Goal: Information Seeking & Learning: Learn about a topic

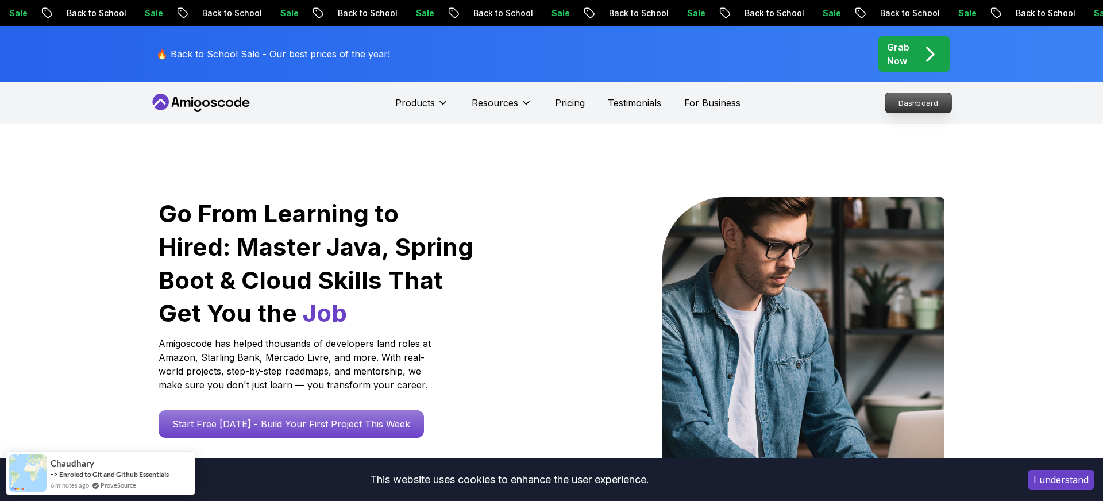
click at [825, 107] on nav "Products Resources Pricing Testimonials For Business Dashboard" at bounding box center [551, 102] width 804 height 41
click at [934, 101] on p "Dashboard" at bounding box center [918, 103] width 66 height 20
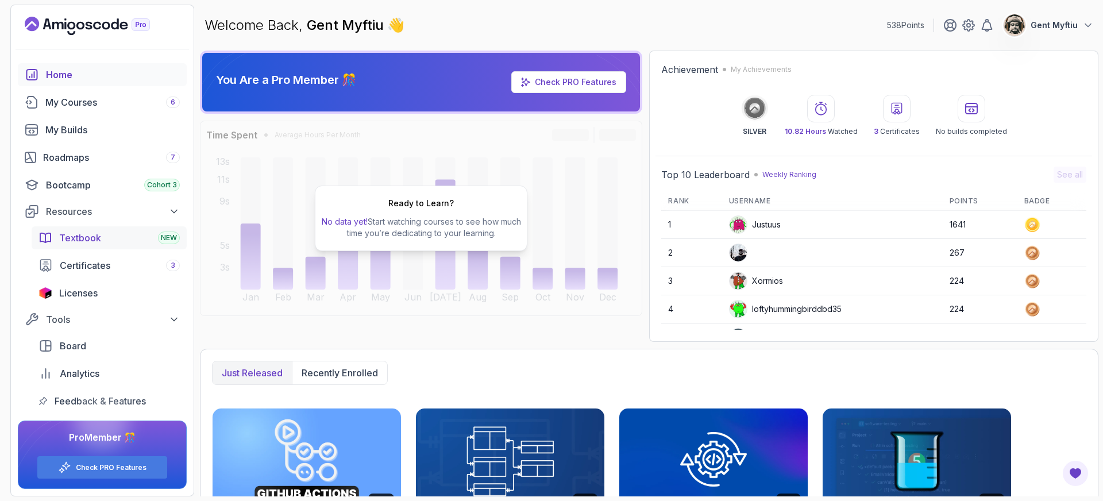
click at [89, 237] on span "Textbook" at bounding box center [80, 238] width 42 height 14
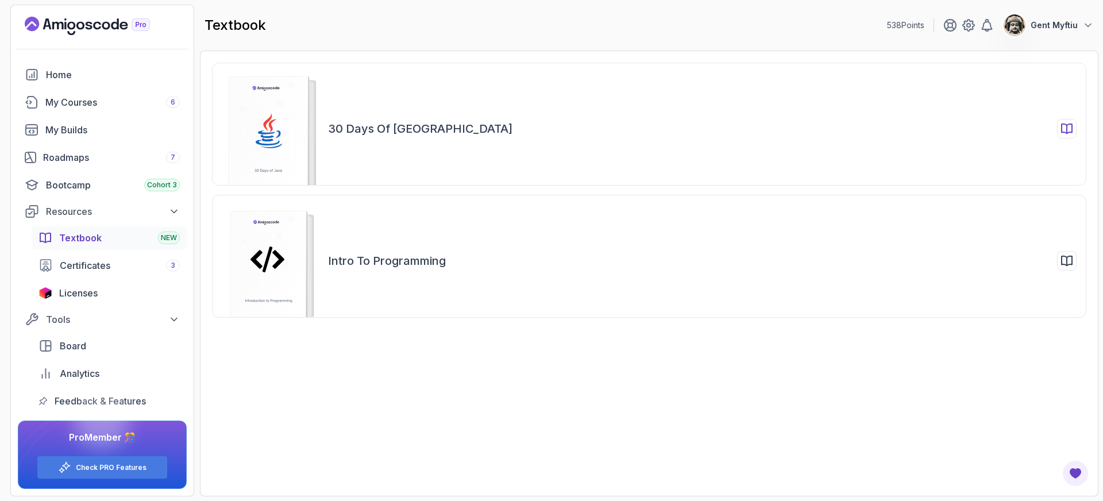
click at [386, 132] on h2 "30 Days of Java" at bounding box center [420, 129] width 184 height 16
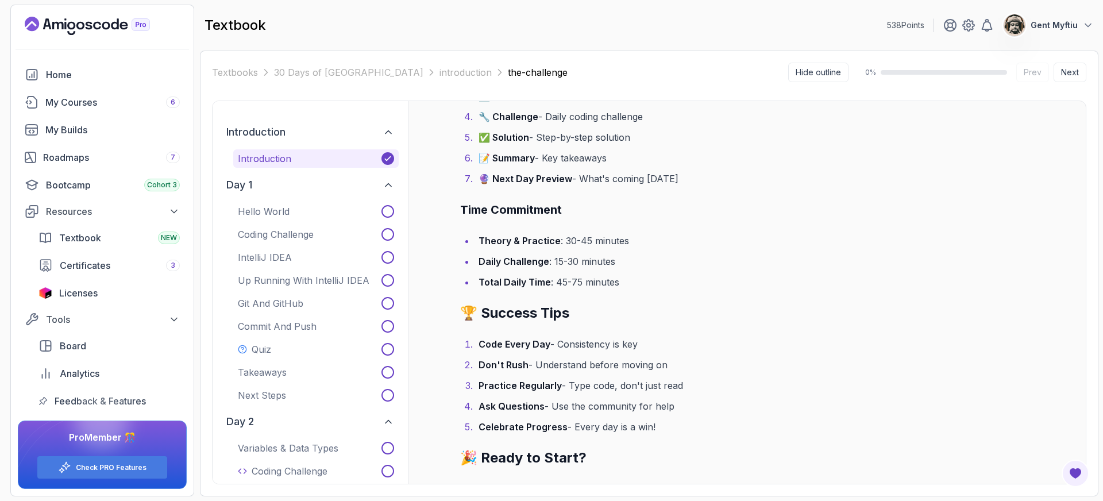
scroll to position [1789, 0]
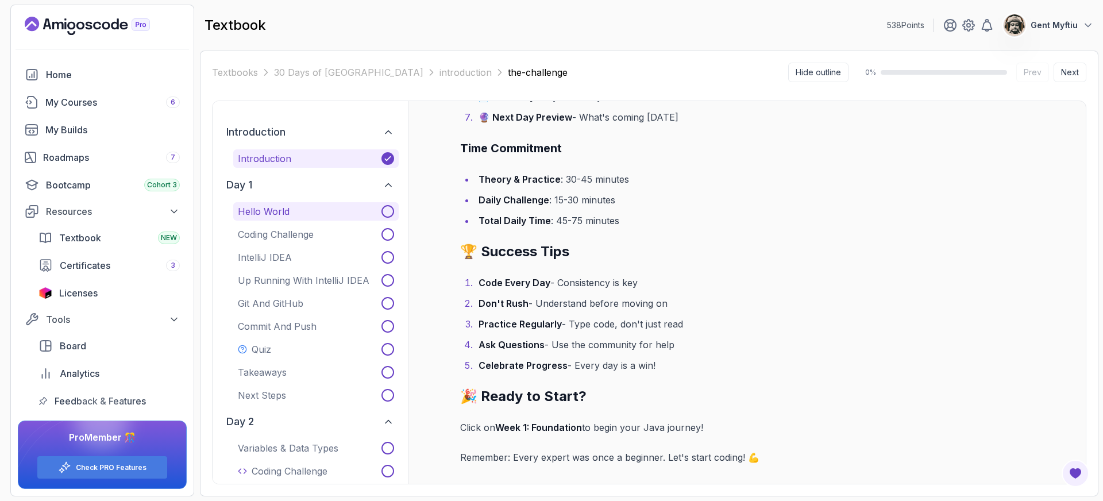
click at [270, 215] on p "Hello World" at bounding box center [264, 212] width 52 height 14
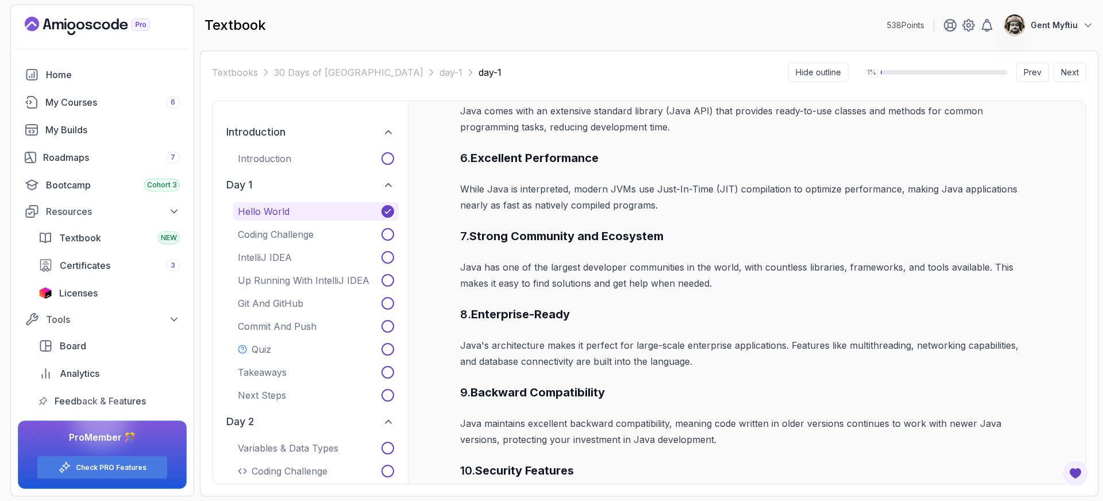
scroll to position [1595, 0]
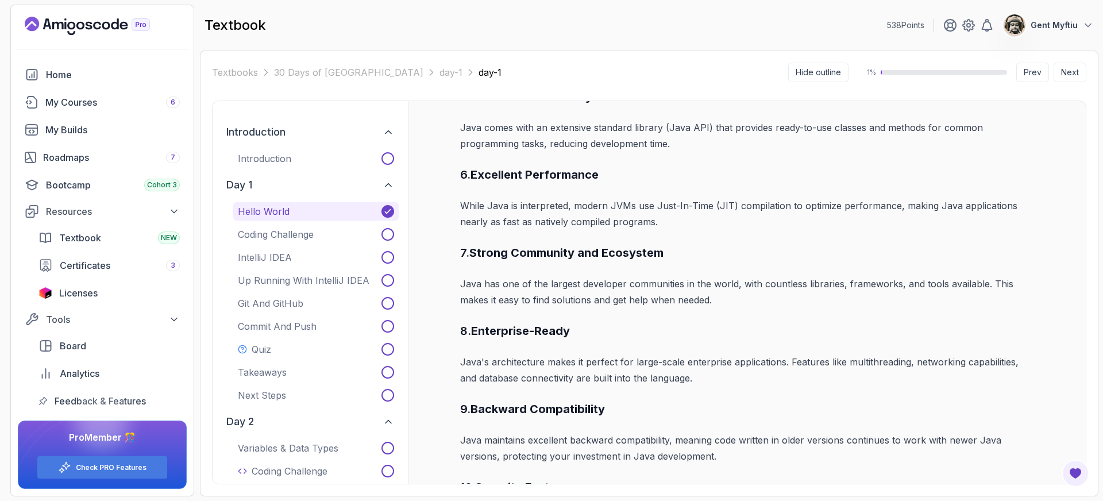
click at [276, 159] on p "Introduction" at bounding box center [264, 159] width 53 height 14
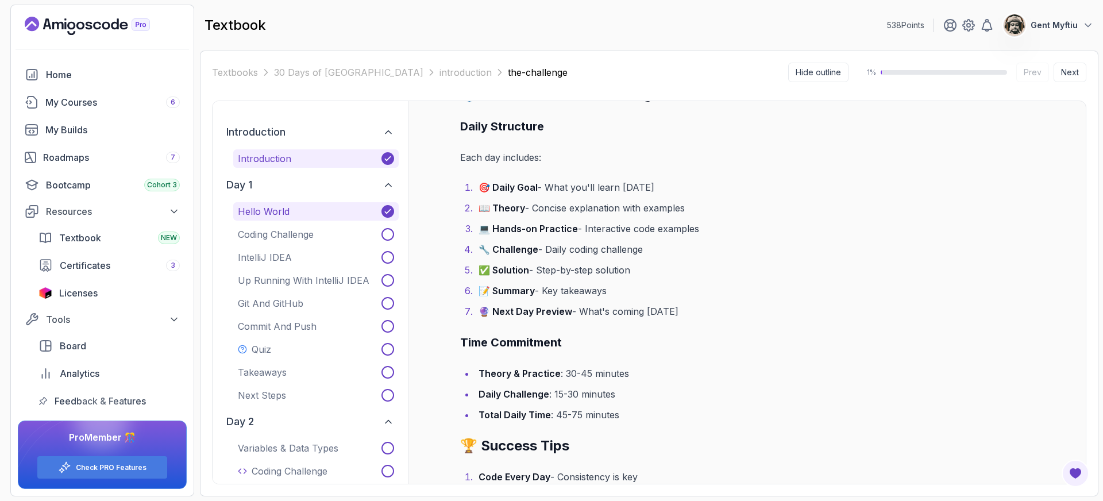
click at [303, 212] on button "Hello World" at bounding box center [315, 211] width 165 height 18
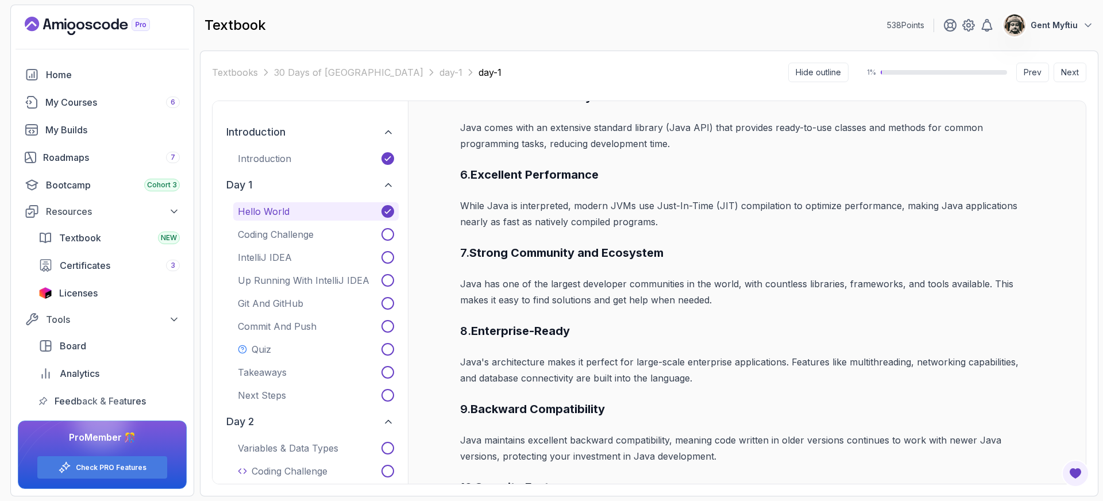
click at [390, 211] on icon at bounding box center [387, 211] width 9 height 9
click at [284, 214] on p "Hello World" at bounding box center [264, 212] width 52 height 14
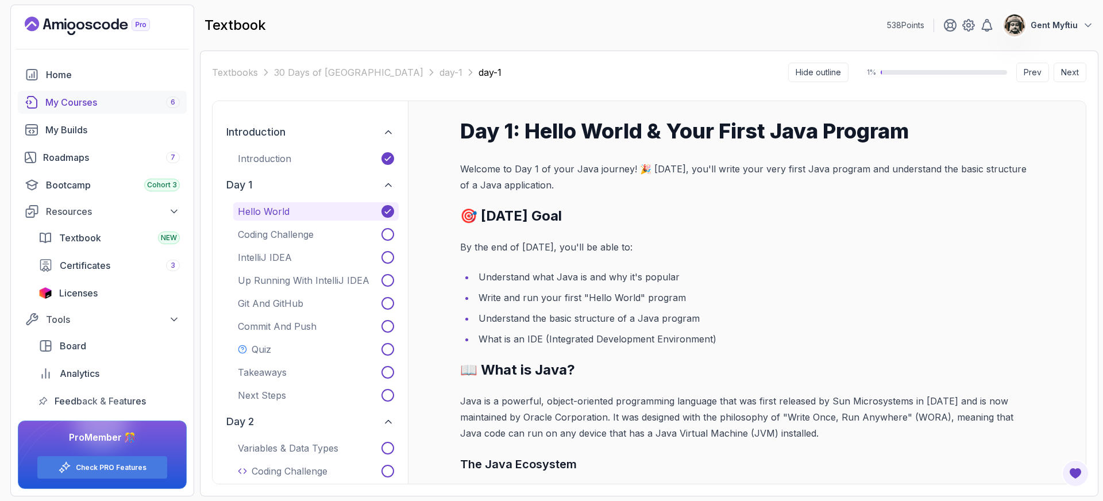
click at [74, 106] on div "My Courses 6" at bounding box center [112, 102] width 134 height 14
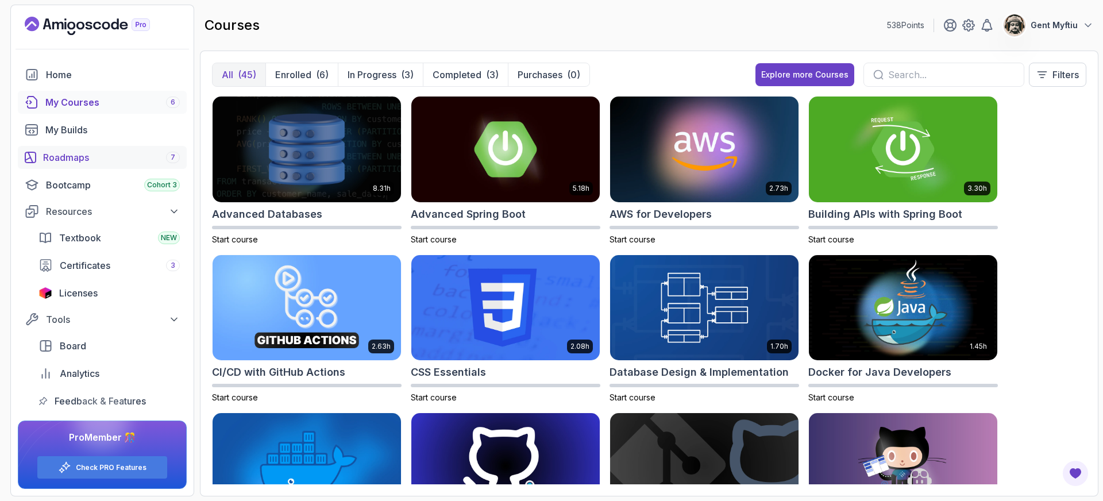
click at [72, 158] on div "Roadmaps 7" at bounding box center [111, 158] width 137 height 14
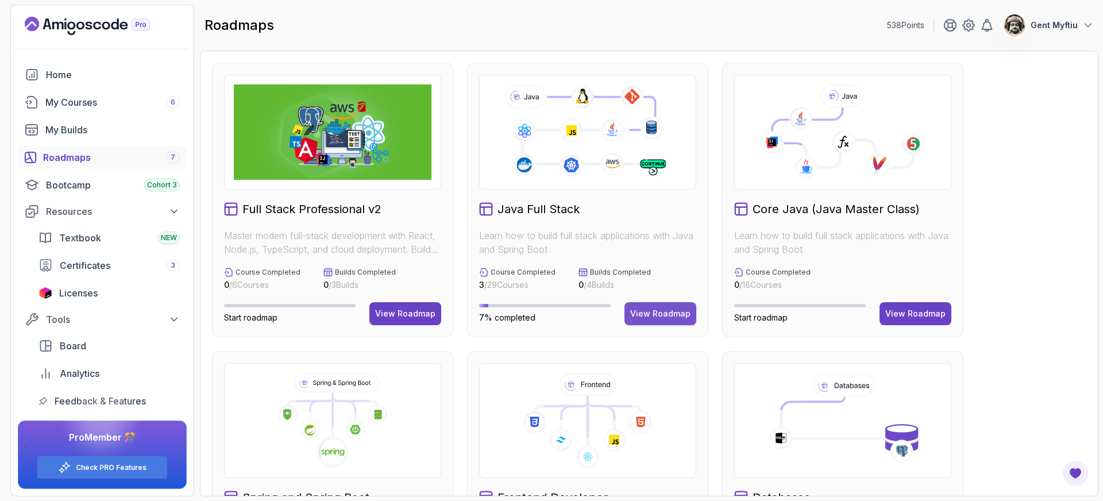
click at [643, 315] on div "View Roadmap" at bounding box center [660, 313] width 60 height 11
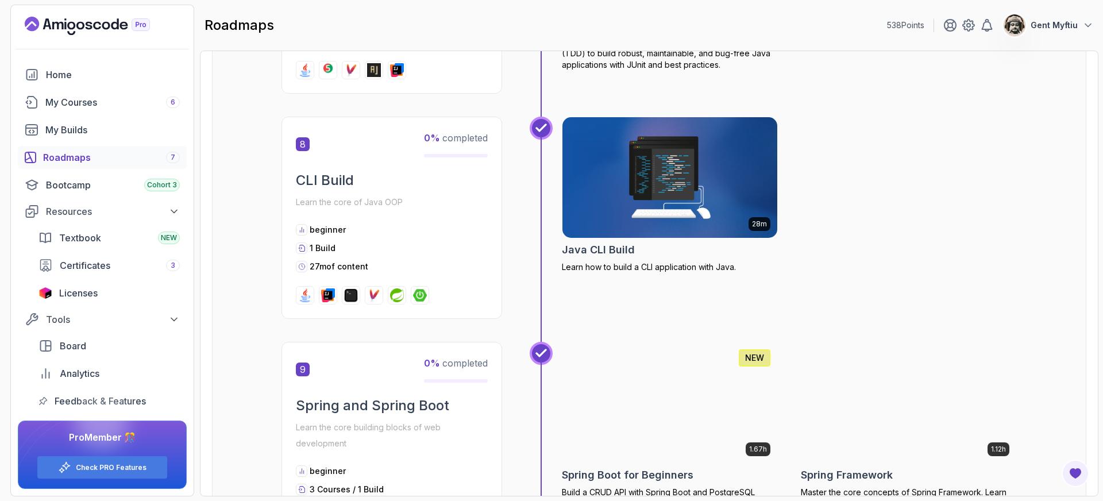
scroll to position [1906, 0]
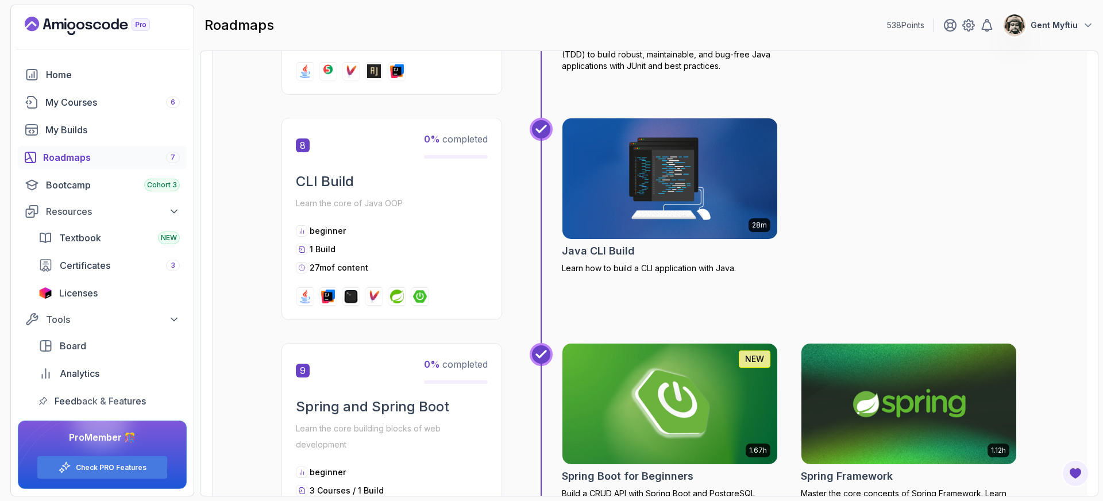
click at [68, 154] on div "Roadmaps 7" at bounding box center [111, 158] width 137 height 14
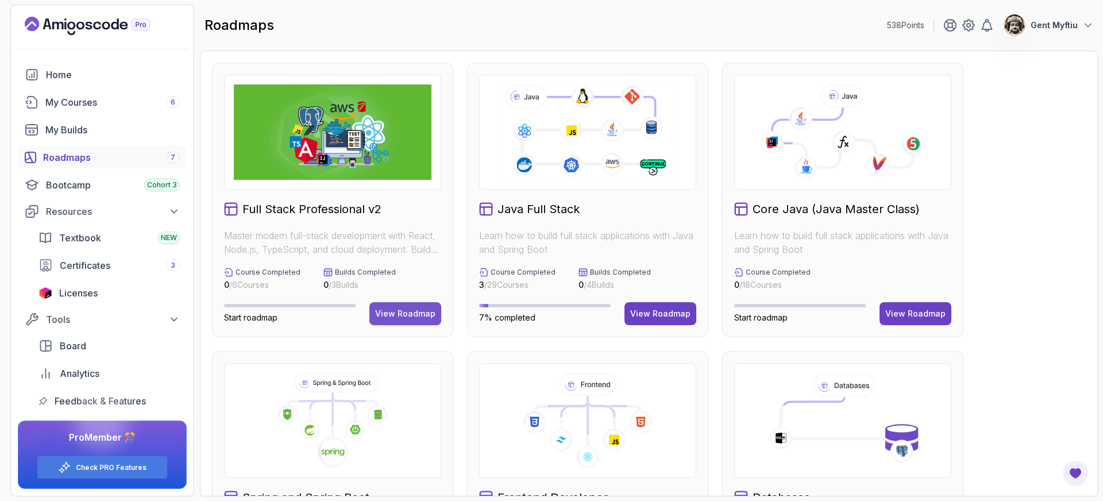
click at [413, 314] on div "View Roadmap" at bounding box center [405, 313] width 60 height 11
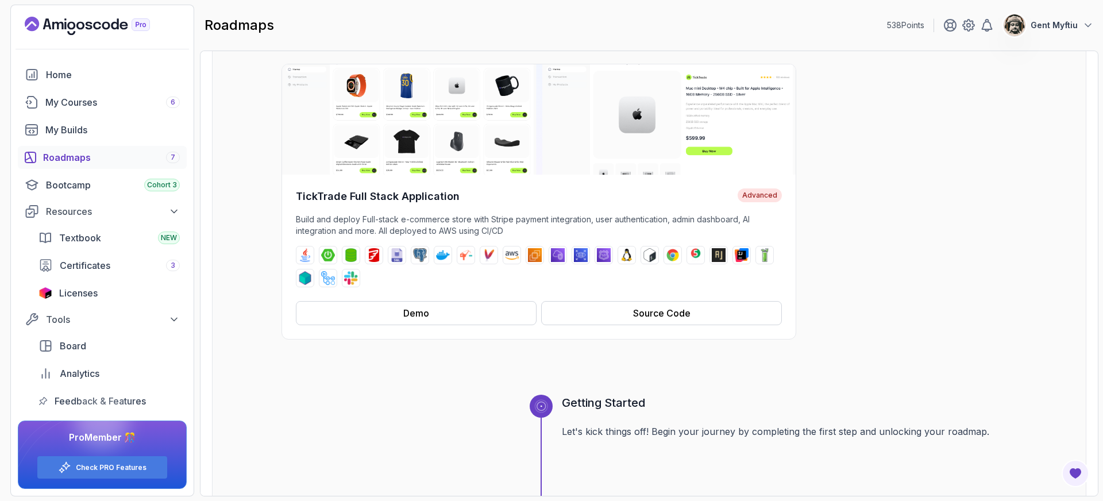
scroll to position [140, 0]
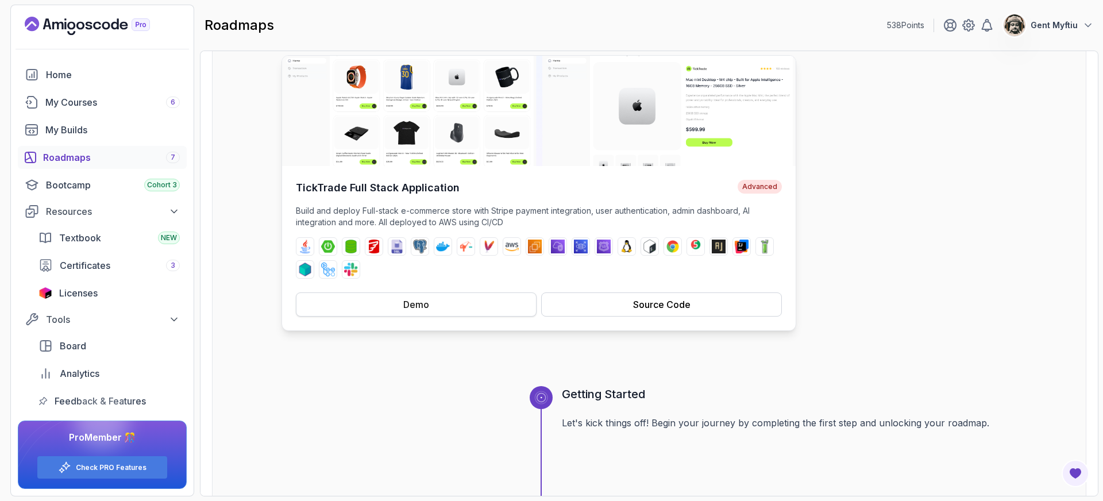
click at [442, 303] on button "Demo" at bounding box center [416, 304] width 241 height 24
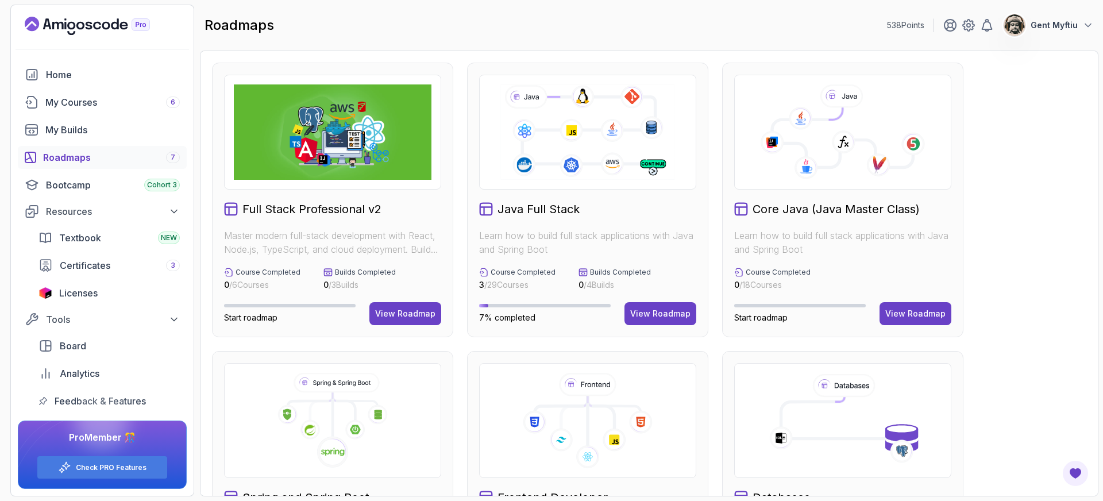
click at [85, 166] on link "Roadmaps 7" at bounding box center [102, 157] width 169 height 23
click at [660, 314] on div "View Roadmap" at bounding box center [660, 313] width 60 height 11
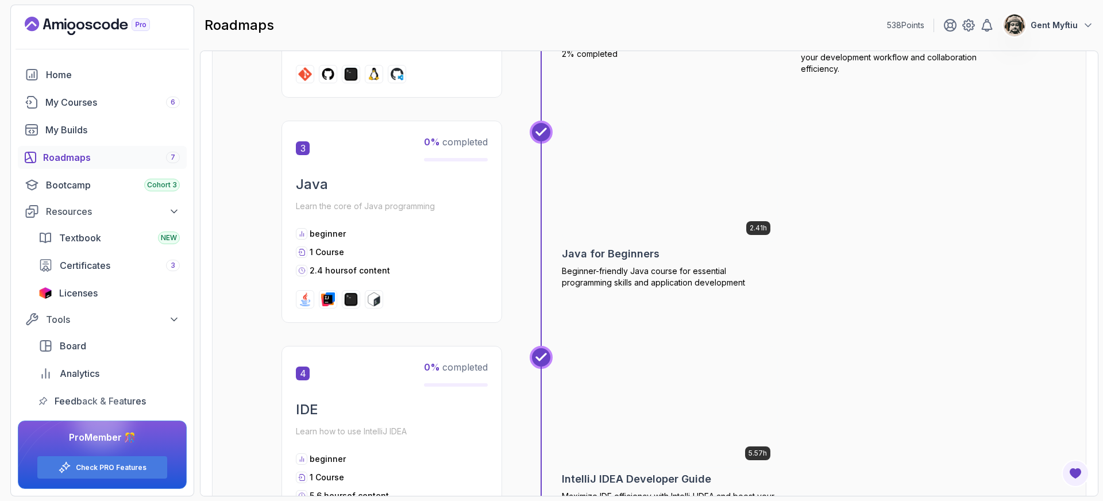
scroll to position [775, 0]
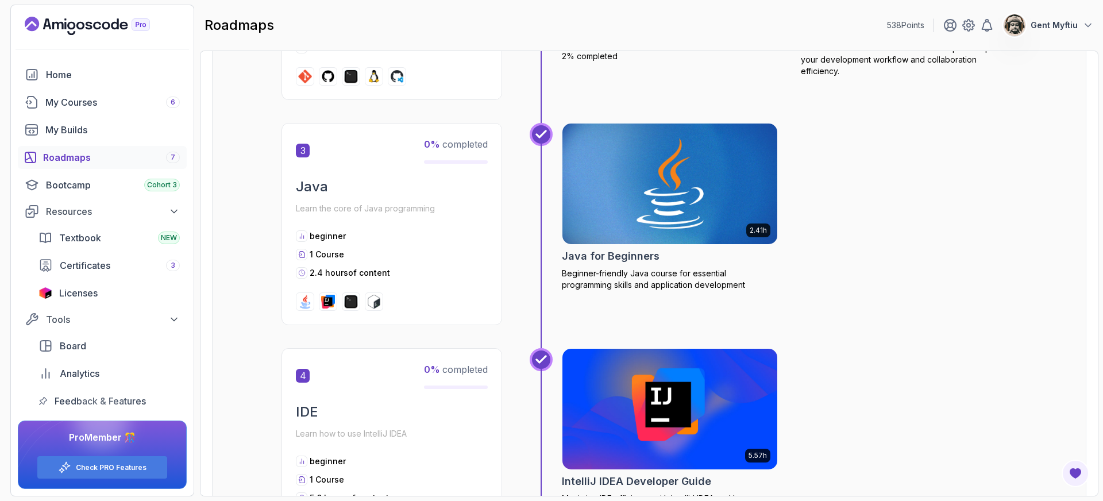
click at [640, 196] on img at bounding box center [670, 184] width 226 height 126
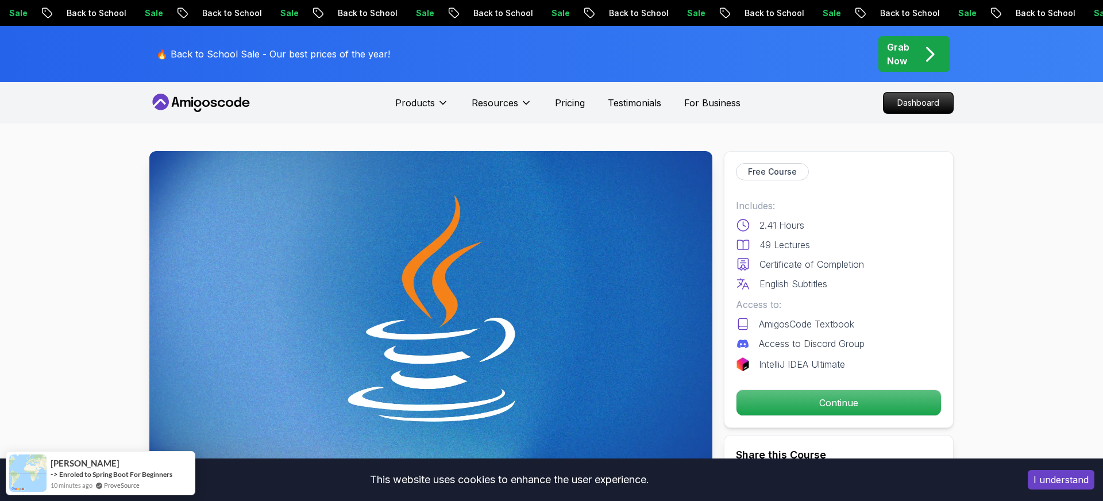
scroll to position [81, 0]
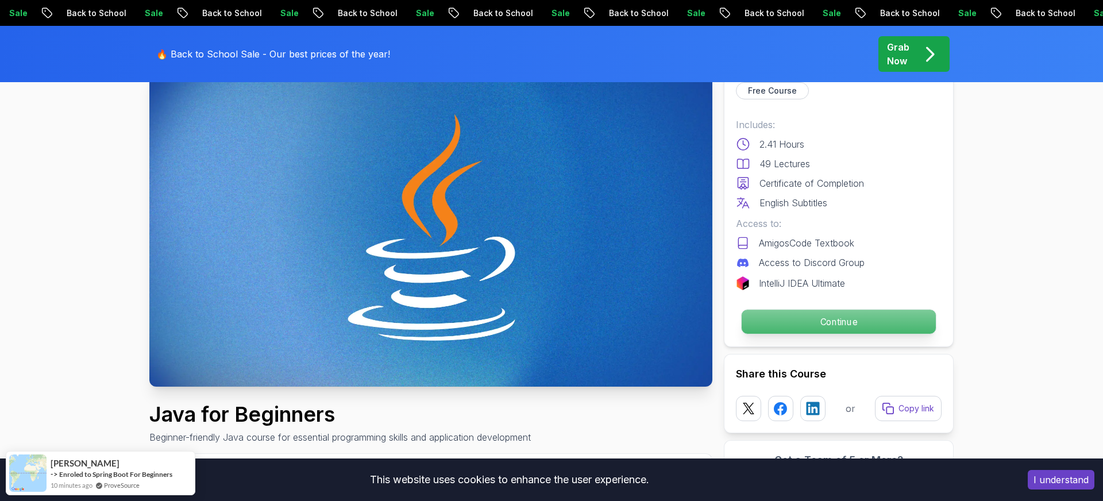
click at [821, 324] on p "Continue" at bounding box center [839, 322] width 194 height 24
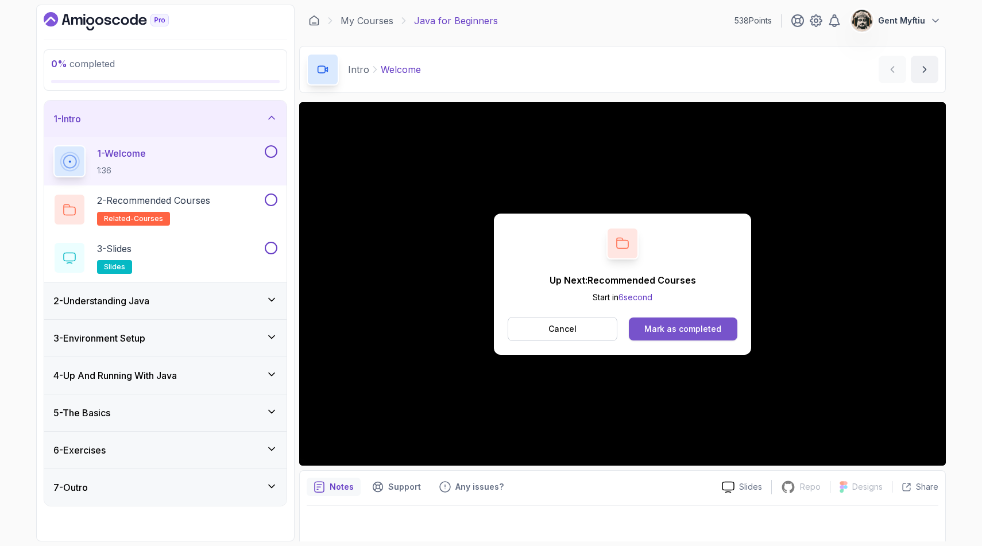
click at [664, 329] on div "Mark as completed" at bounding box center [683, 328] width 77 height 11
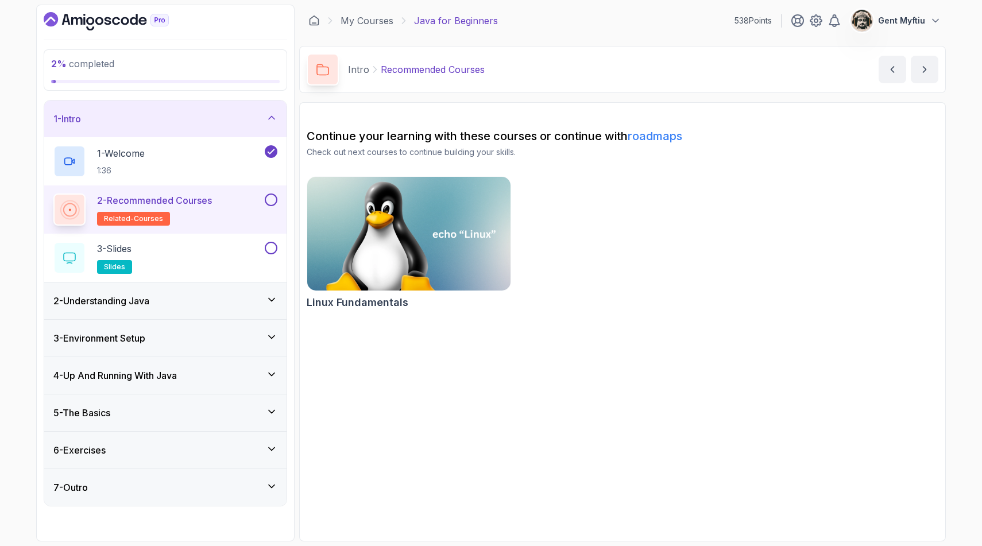
click at [203, 202] on p "2 - Recommended Courses" at bounding box center [154, 201] width 115 height 14
click at [271, 205] on button at bounding box center [271, 200] width 13 height 13
click at [130, 247] on p "3 - Slides" at bounding box center [114, 249] width 34 height 14
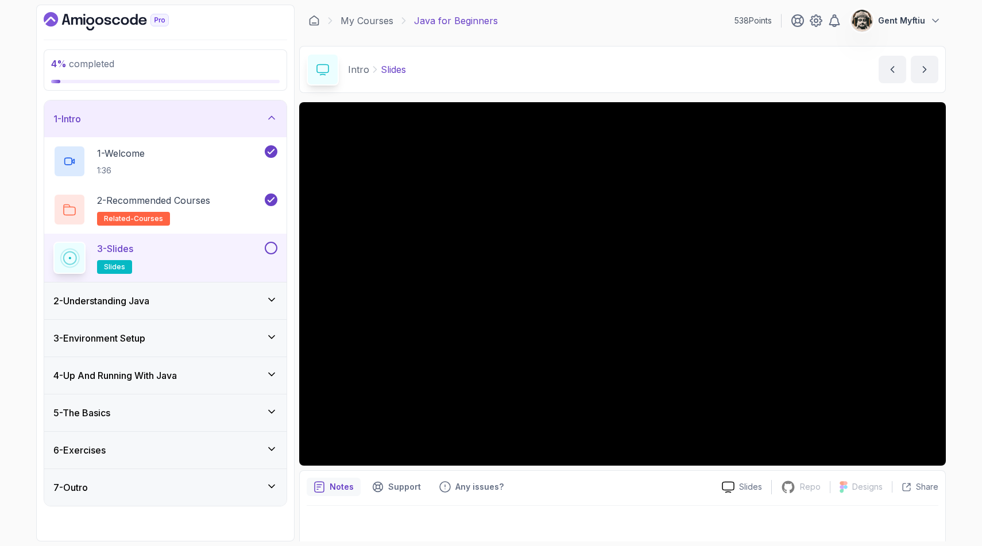
click at [271, 252] on button at bounding box center [271, 248] width 13 height 13
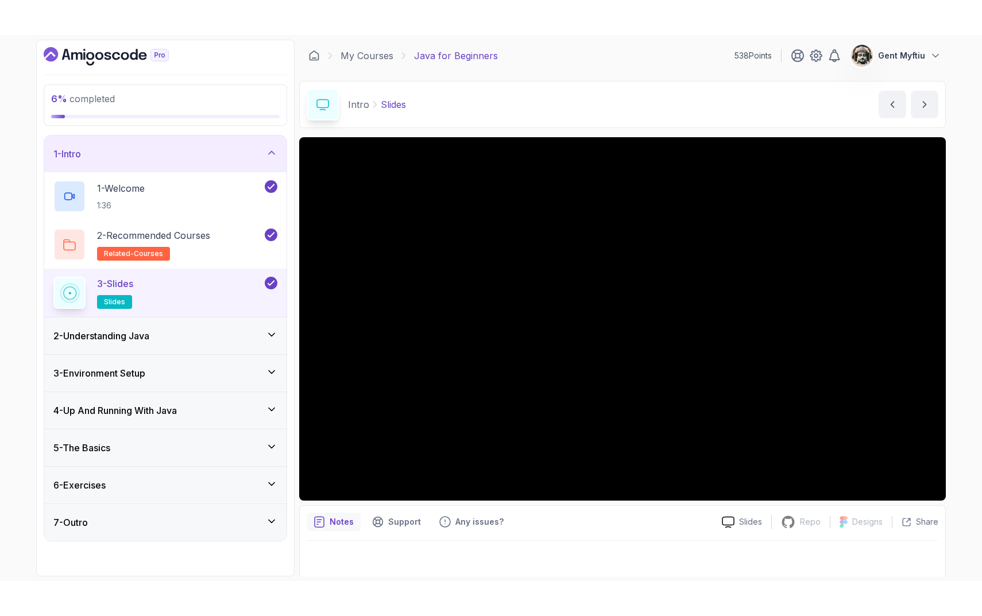
scroll to position [4, 0]
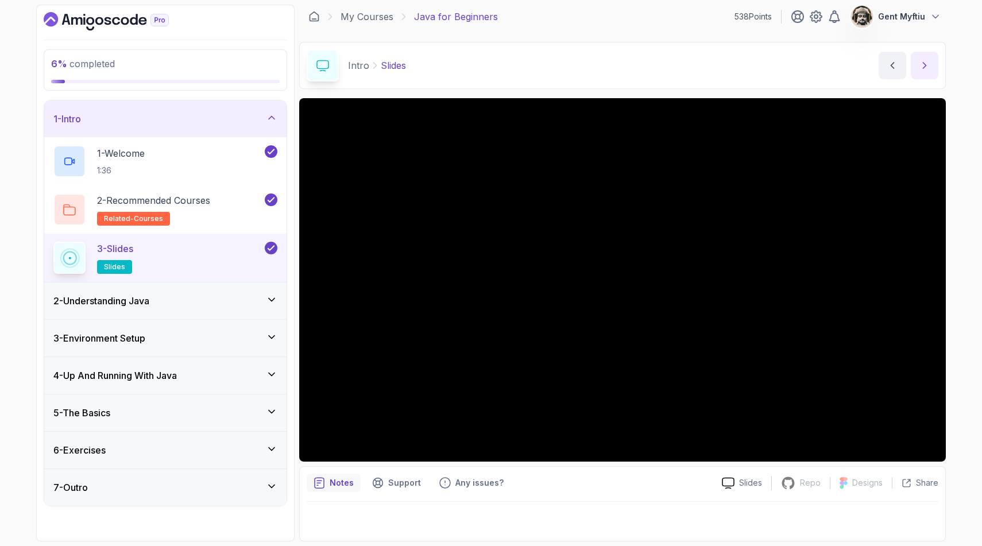
click at [926, 67] on icon "next content" at bounding box center [924, 65] width 11 height 11
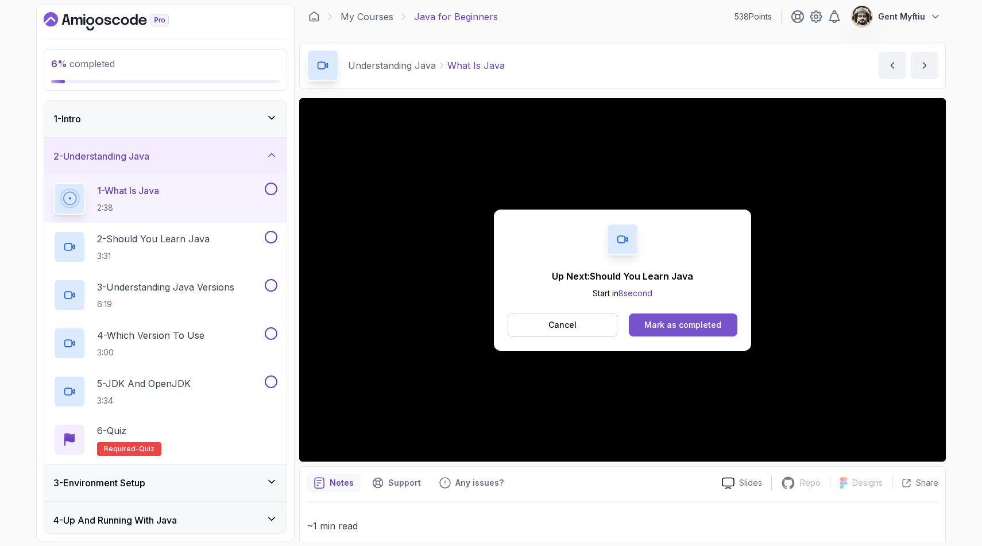
click at [692, 322] on div "Mark as completed" at bounding box center [683, 324] width 77 height 11
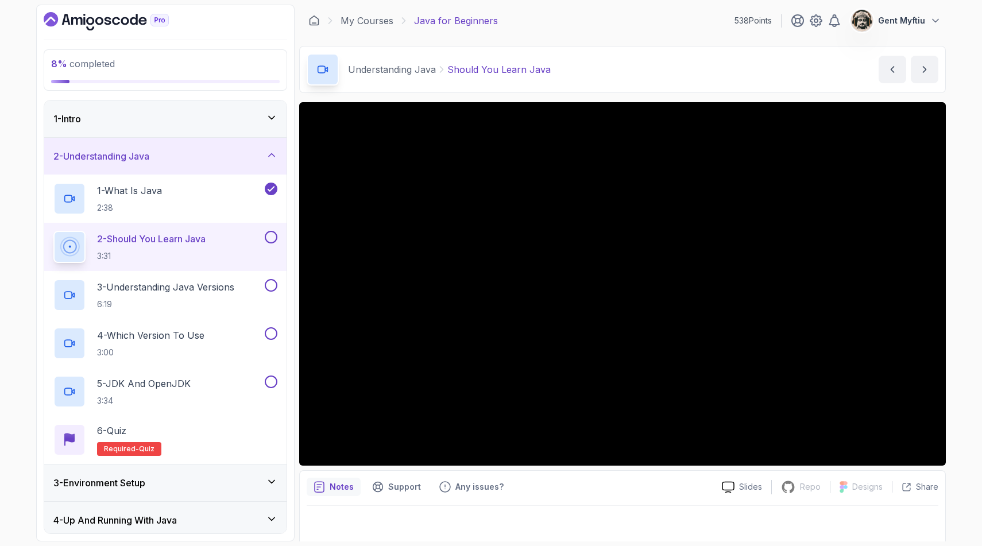
click at [270, 242] on button at bounding box center [271, 237] width 13 height 13
click at [218, 288] on p "3 - Understanding Java Versions" at bounding box center [165, 287] width 137 height 14
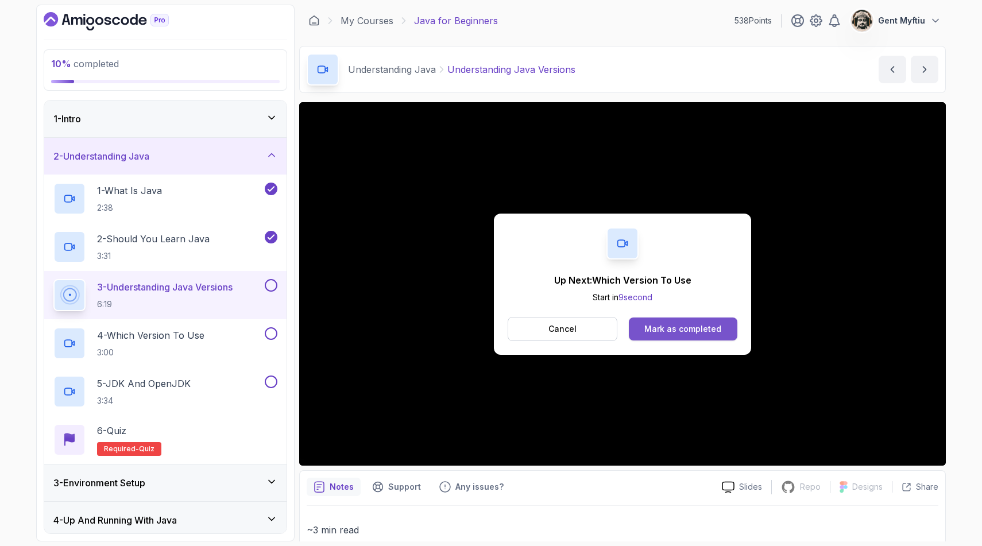
click at [712, 329] on div "Mark as completed" at bounding box center [683, 328] width 77 height 11
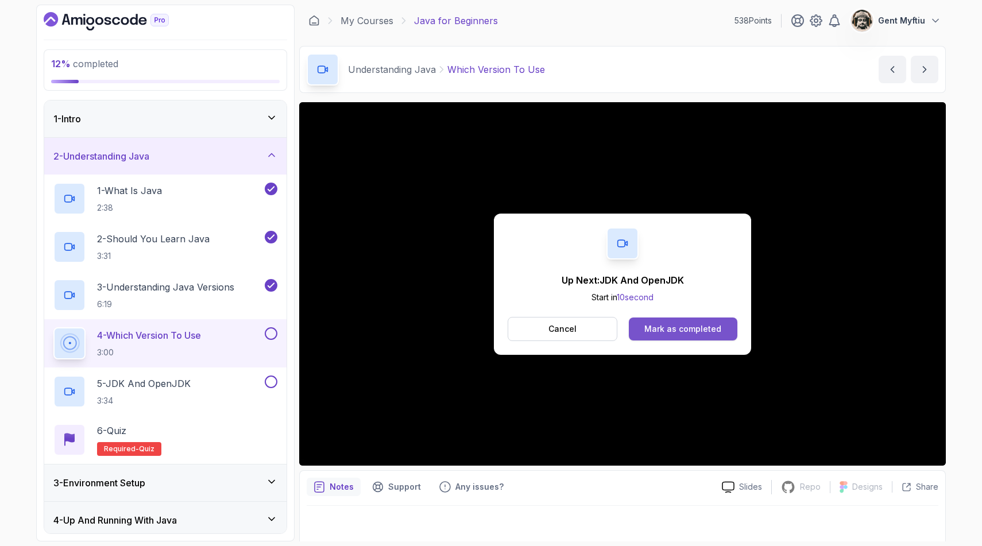
click at [666, 325] on div "Mark as completed" at bounding box center [683, 328] width 77 height 11
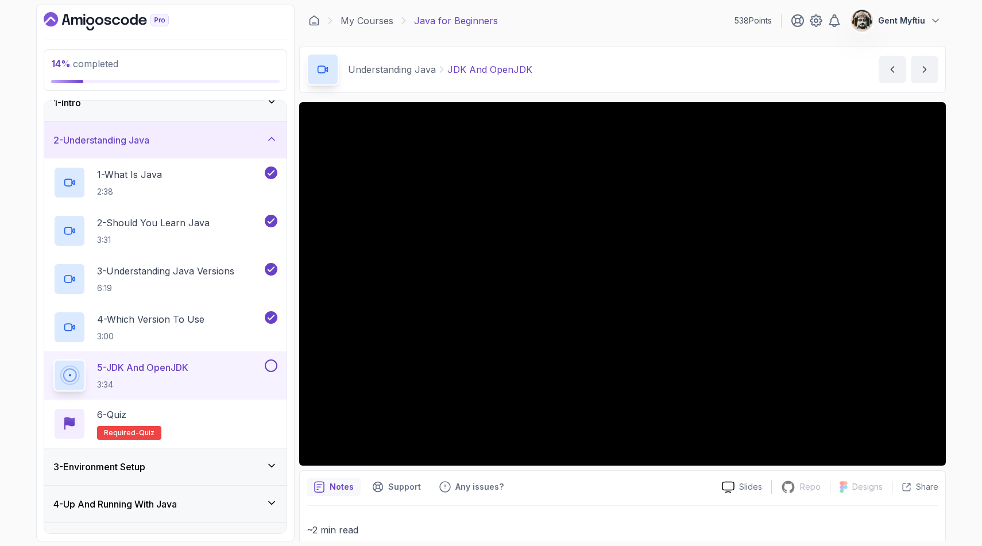
scroll to position [117, 0]
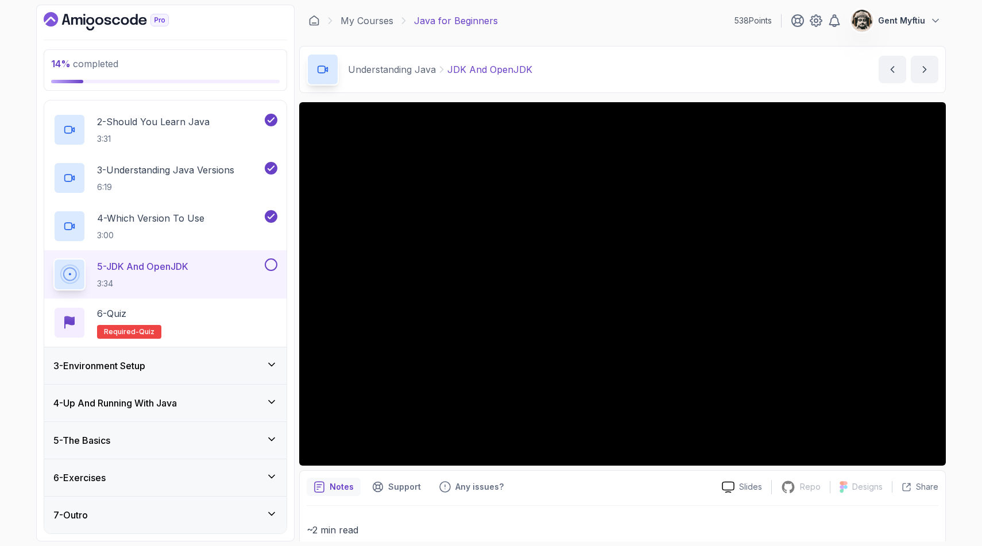
click at [163, 436] on div "5 - The Basics" at bounding box center [165, 441] width 224 height 14
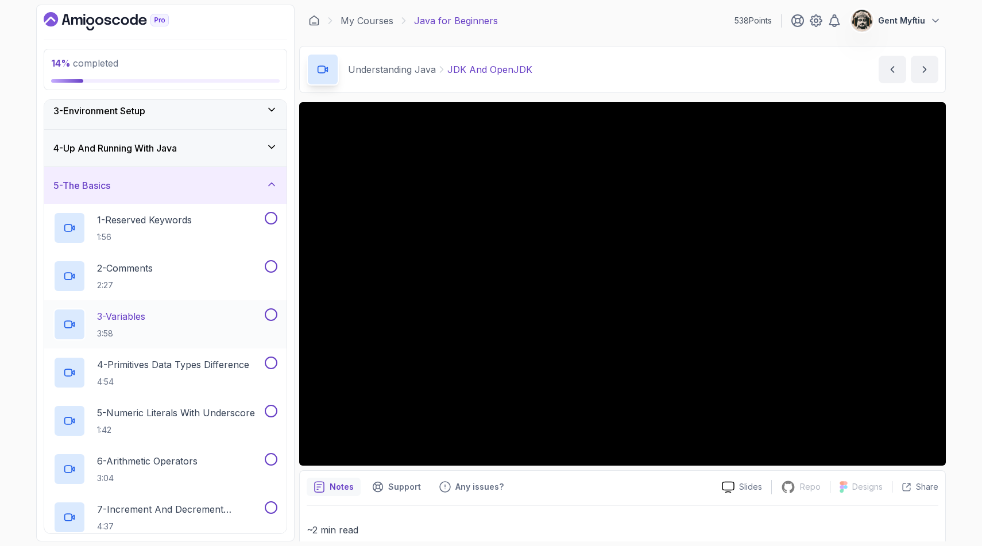
scroll to position [80, 0]
click at [151, 180] on div "5 - The Basics" at bounding box center [165, 187] width 242 height 37
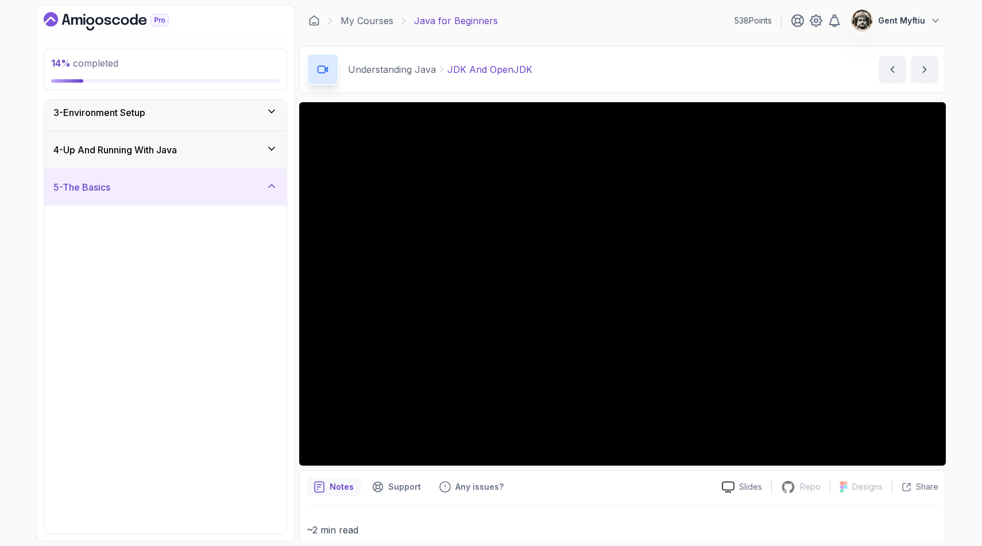
scroll to position [0, 0]
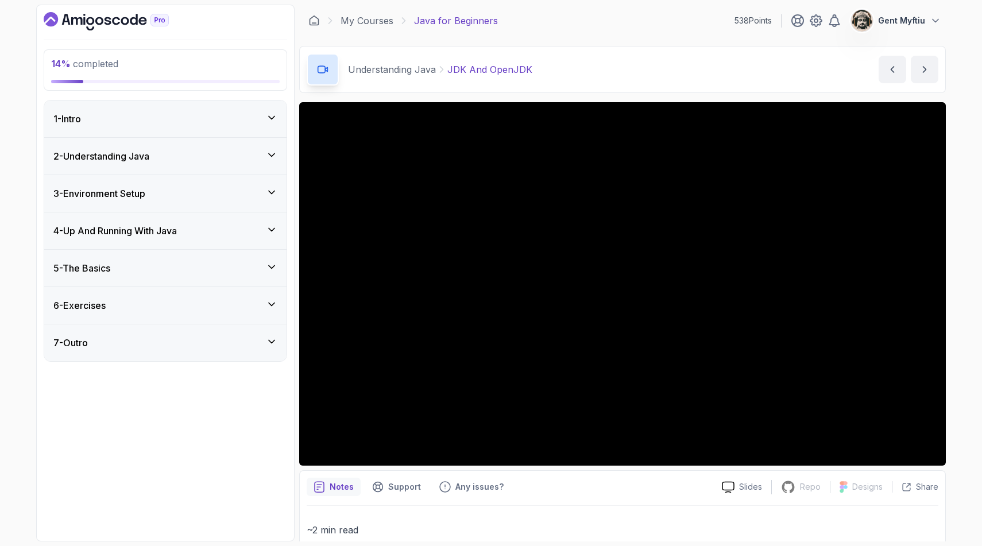
click at [133, 263] on div "5 - The Basics" at bounding box center [165, 268] width 224 height 14
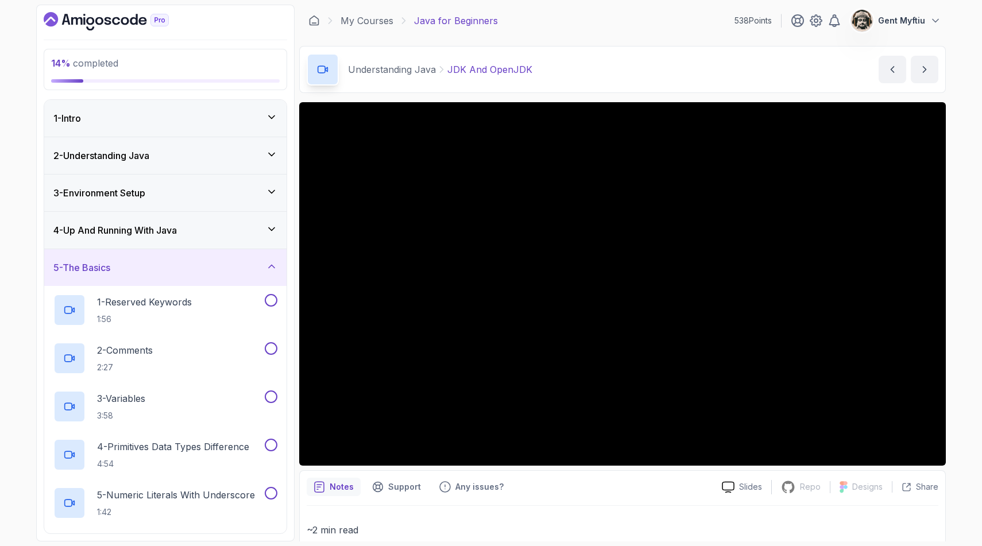
click at [153, 267] on div "5 - The Basics" at bounding box center [165, 268] width 224 height 14
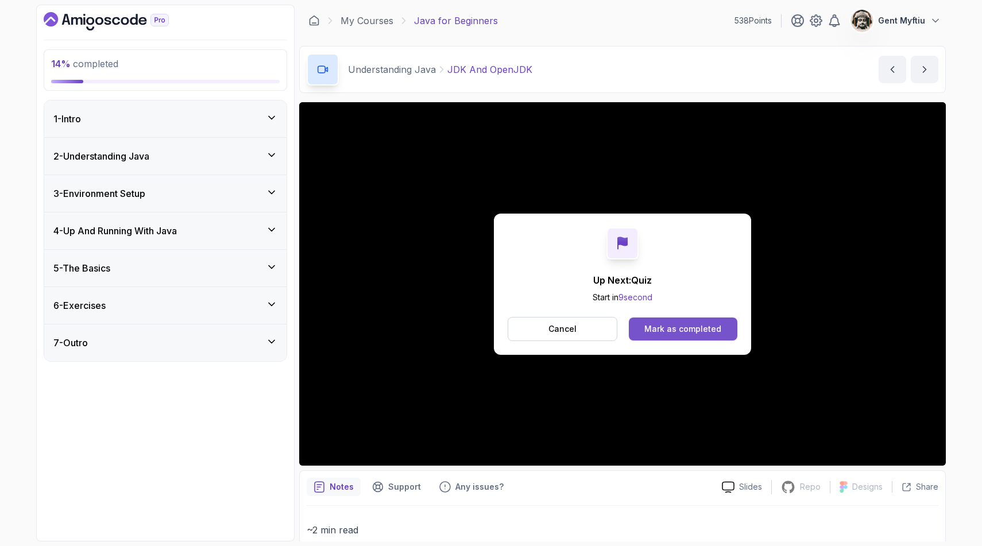
click at [685, 323] on div "Mark as completed" at bounding box center [683, 328] width 77 height 11
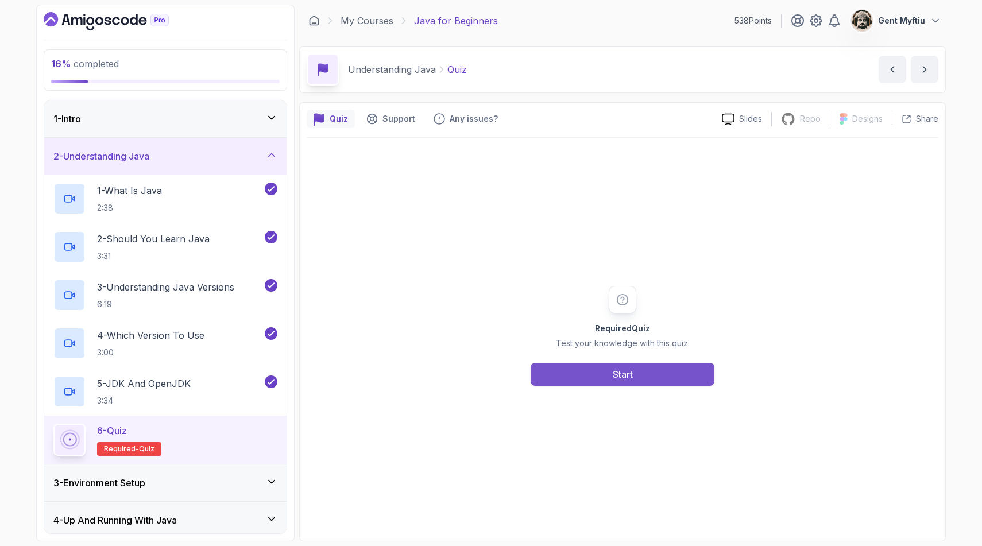
click at [608, 377] on button "Start" at bounding box center [623, 374] width 184 height 23
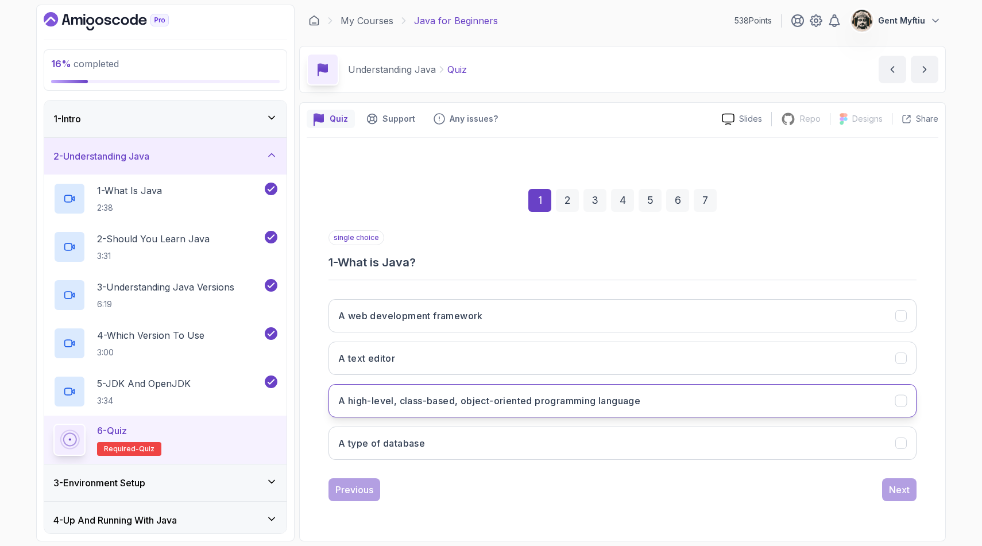
click at [462, 398] on h3 "A high-level, class-based, object-oriented programming language" at bounding box center [489, 401] width 302 height 14
click at [897, 493] on div "Next" at bounding box center [899, 490] width 21 height 14
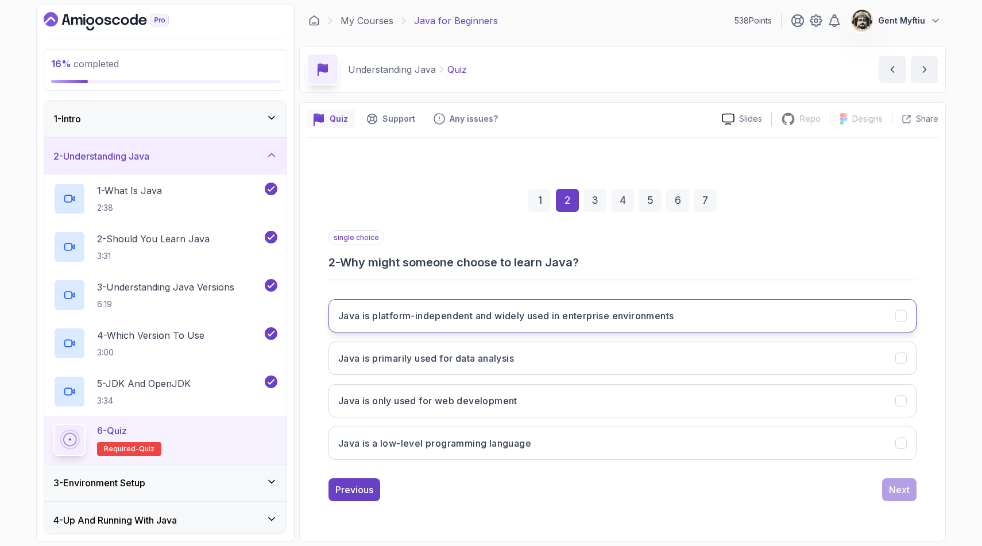
click at [384, 318] on h3 "Java is platform-independent and widely used in enterprise environments" at bounding box center [506, 316] width 336 height 14
click at [891, 488] on div "Next" at bounding box center [899, 490] width 21 height 14
click at [482, 307] on button "Each version introduces new features and improvements" at bounding box center [623, 315] width 588 height 33
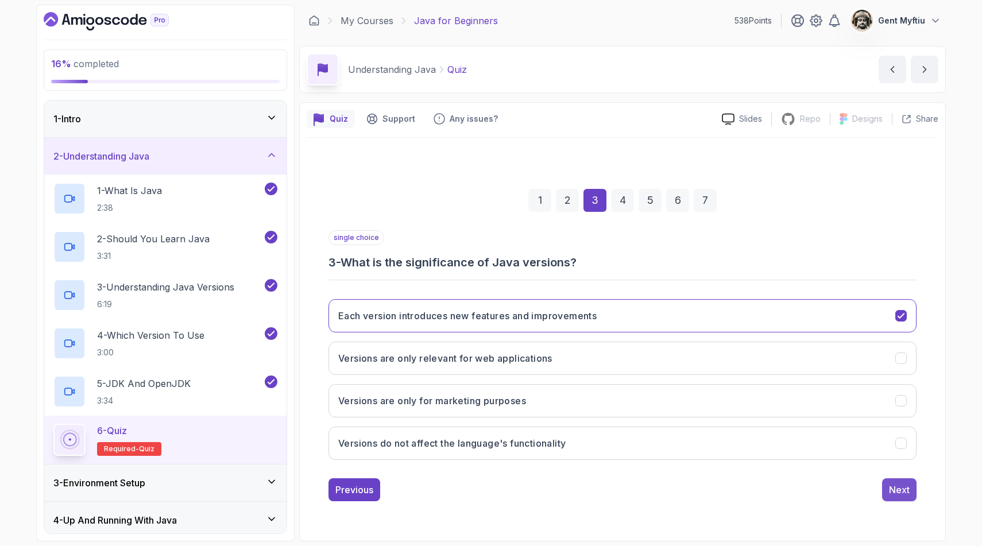
click at [897, 494] on div "Next" at bounding box center [899, 490] width 21 height 14
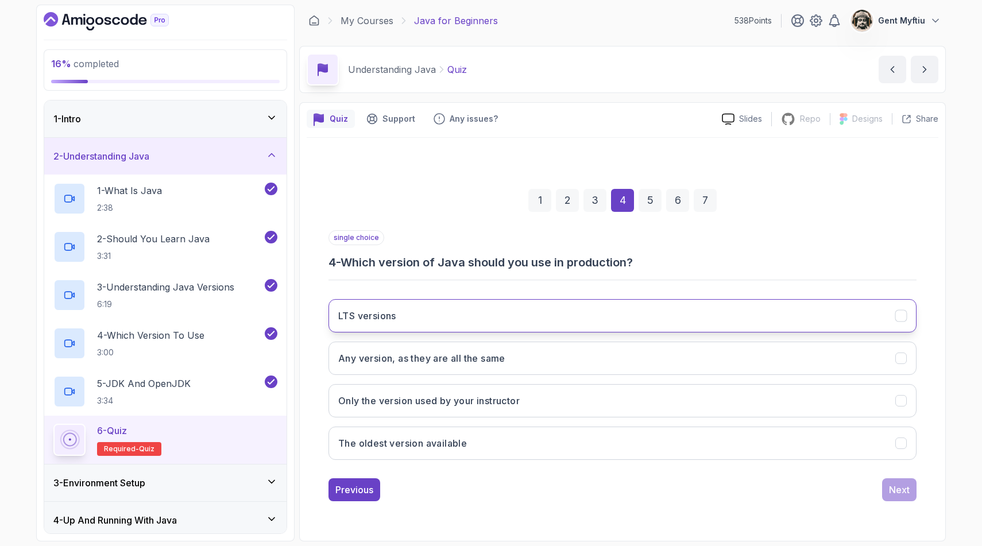
click at [416, 315] on button "LTS versions" at bounding box center [623, 315] width 588 height 33
click at [904, 495] on div "Next" at bounding box center [899, 490] width 21 height 14
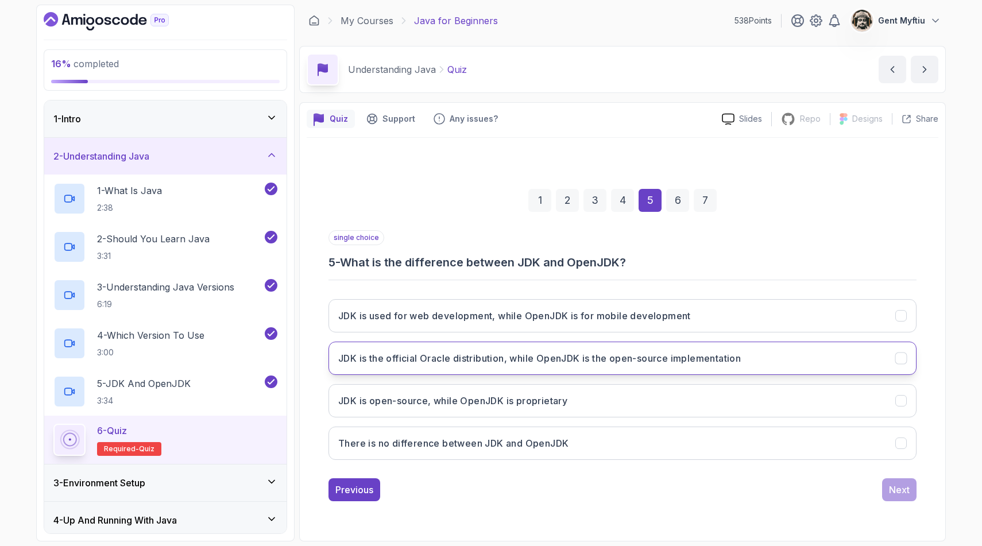
click at [523, 352] on h3 "JDK is the official Oracle distribution, while OpenJDK is the open-source imple…" at bounding box center [539, 359] width 403 height 14
click at [896, 490] on div "Next" at bounding box center [899, 490] width 21 height 14
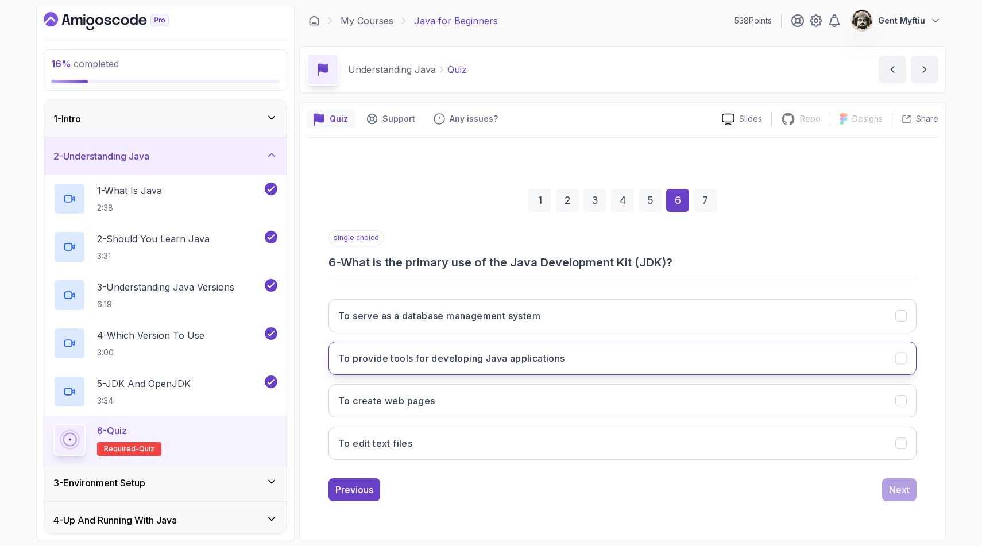
click at [477, 365] on h3 "To provide tools for developing Java applications" at bounding box center [451, 359] width 227 height 14
click at [684, 407] on button "To create web pages" at bounding box center [623, 400] width 588 height 33
click at [679, 359] on button "To provide tools for developing Java applications" at bounding box center [623, 358] width 588 height 33
click at [907, 491] on div "Next" at bounding box center [899, 490] width 21 height 14
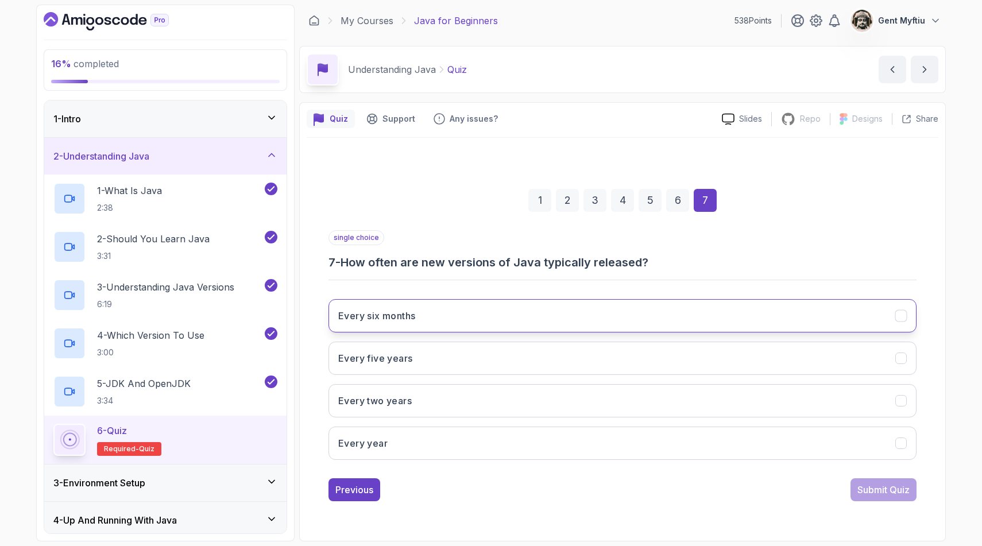
click at [436, 312] on button "Every six months" at bounding box center [623, 315] width 588 height 33
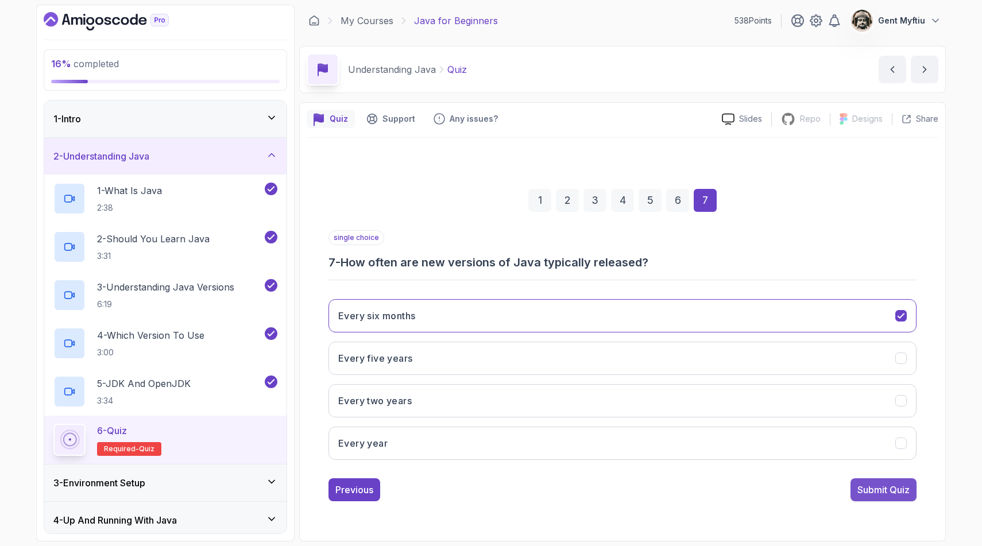
click at [889, 495] on div "Submit Quiz" at bounding box center [884, 490] width 52 height 14
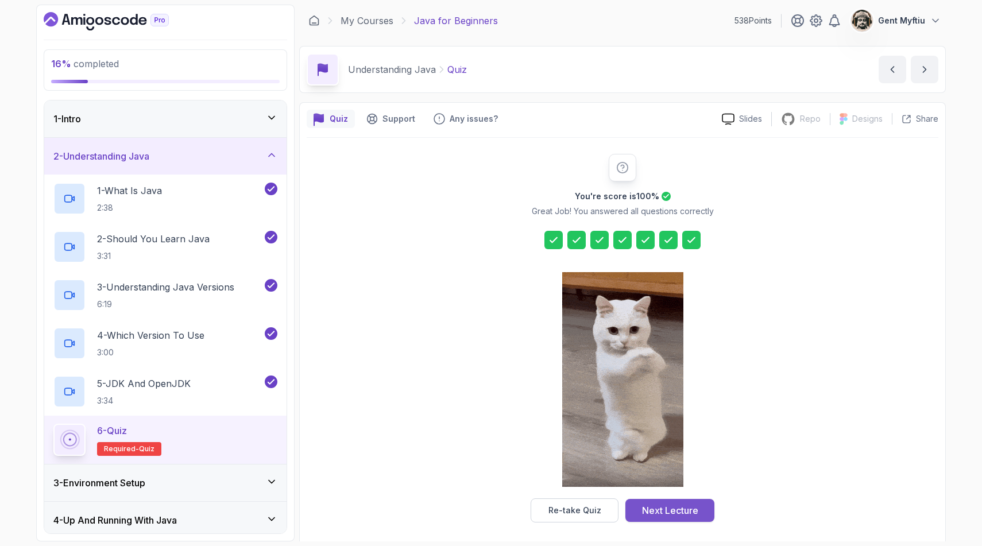
click at [687, 500] on div "Next Lecture" at bounding box center [670, 511] width 56 height 14
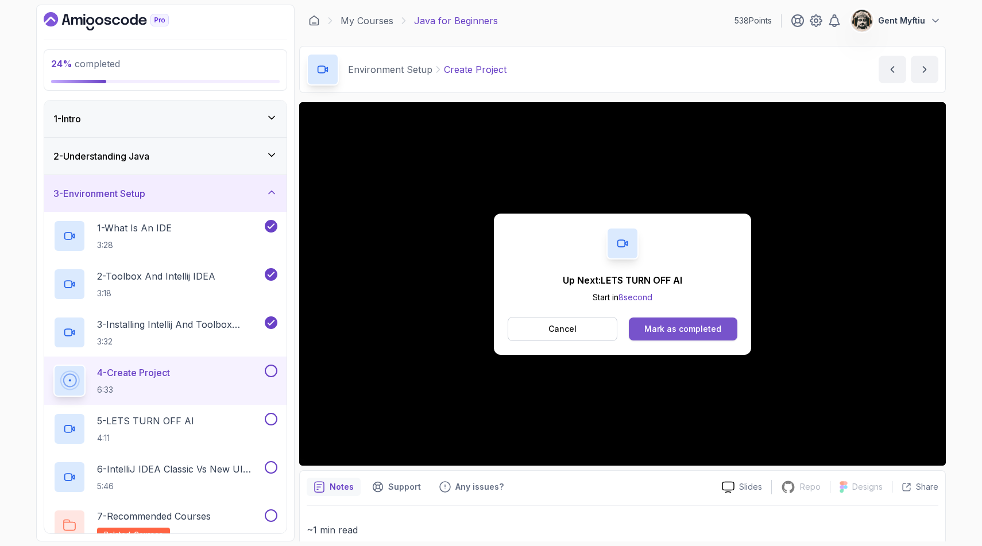
click at [691, 322] on button "Mark as completed" at bounding box center [683, 329] width 109 height 23
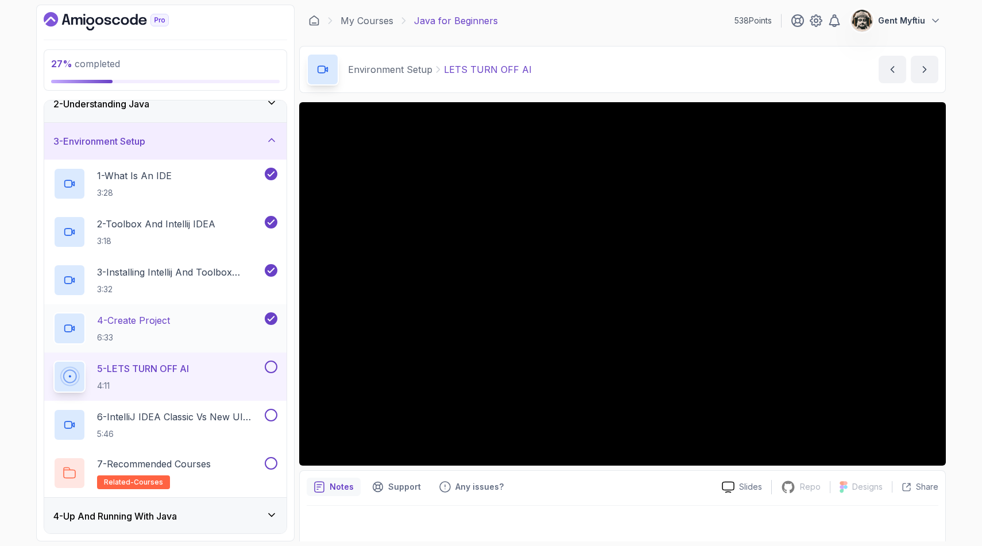
scroll to position [56, 0]
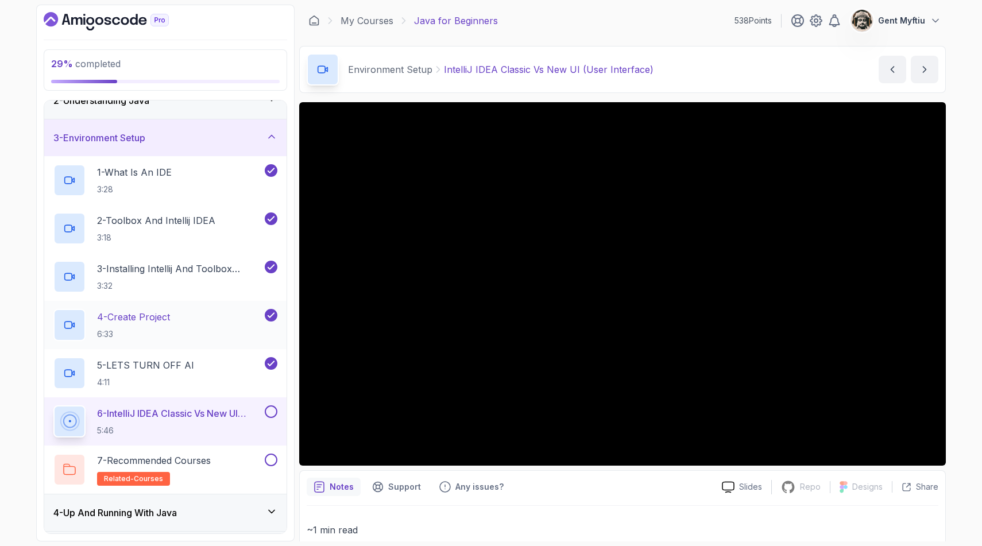
scroll to position [126, 0]
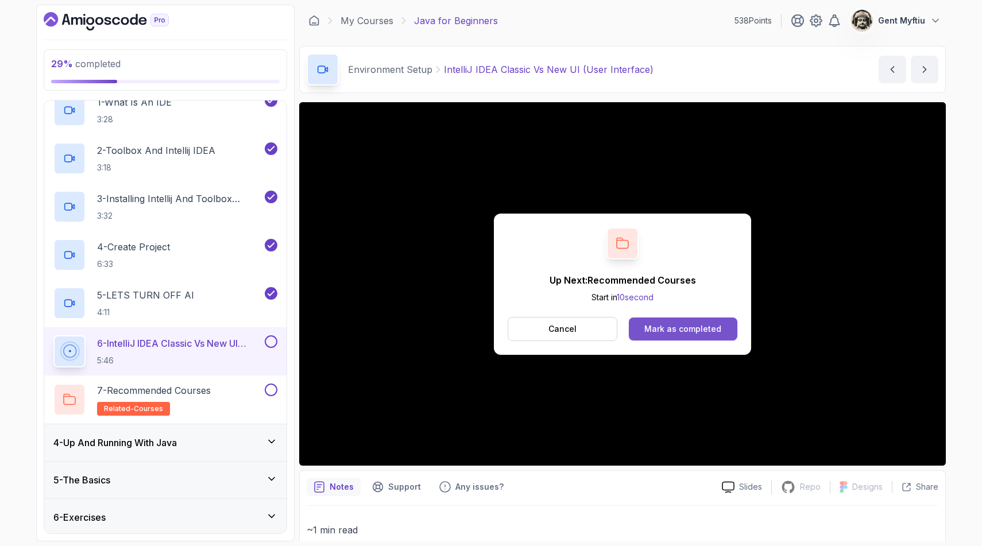
click at [675, 329] on div "Mark as completed" at bounding box center [683, 328] width 77 height 11
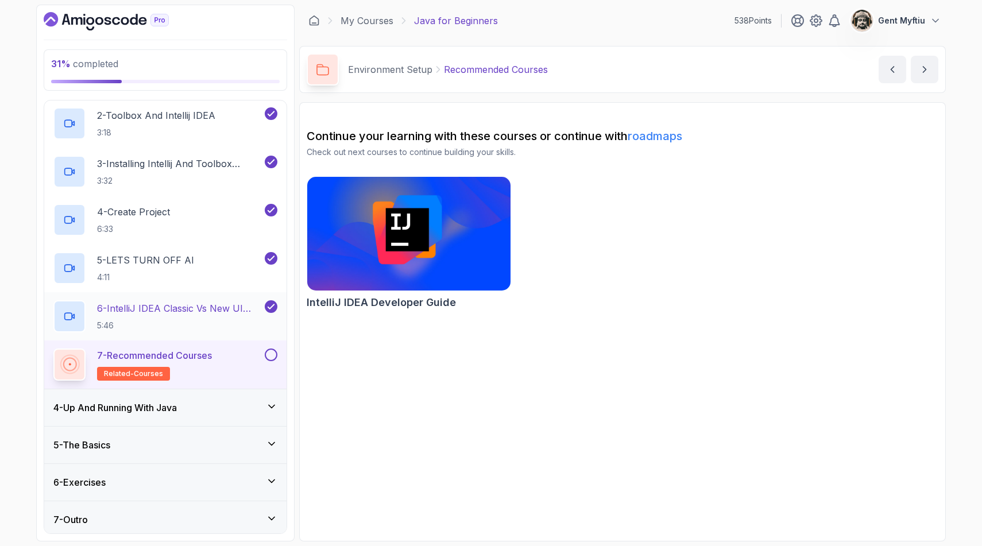
scroll to position [165, 0]
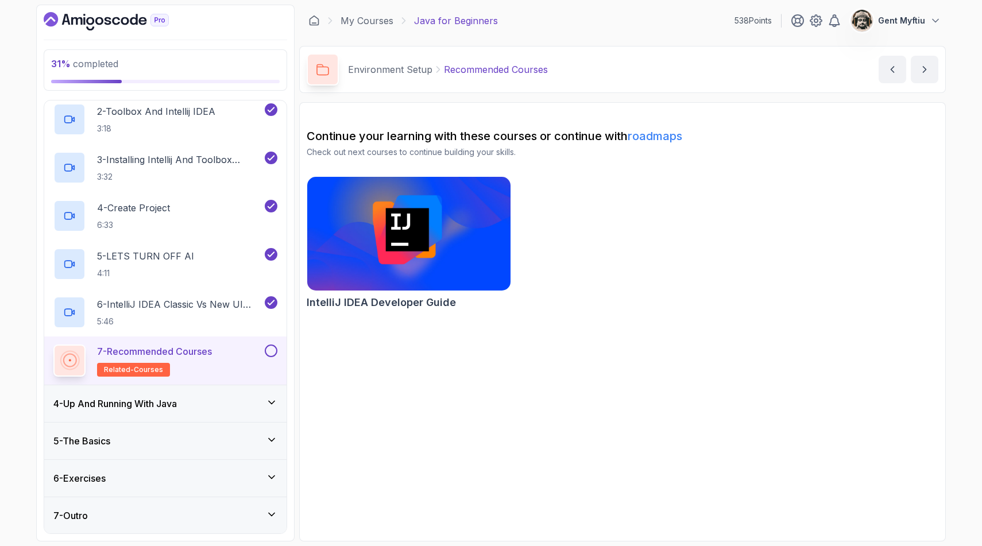
click at [272, 401] on icon at bounding box center [271, 402] width 11 height 11
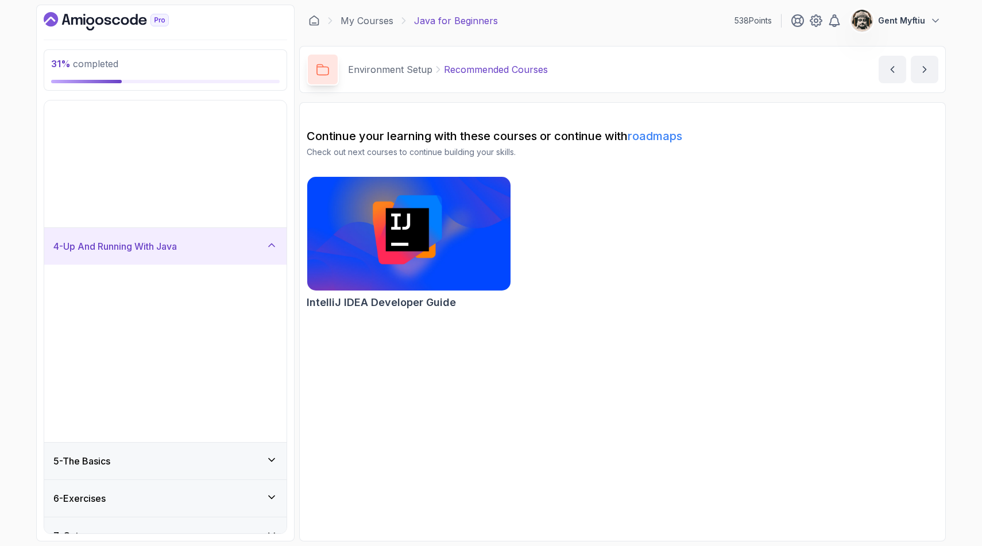
scroll to position [0, 0]
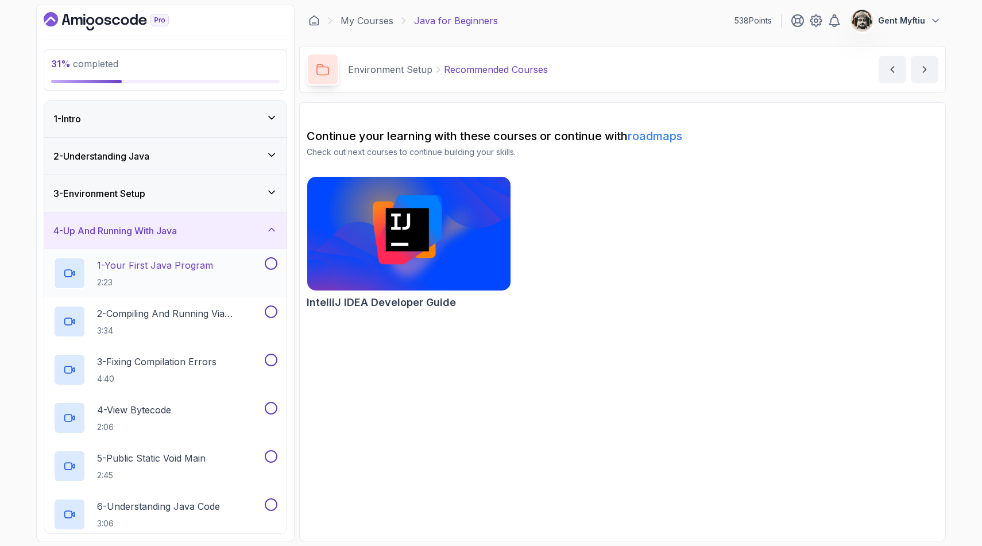
click at [197, 271] on p "1 - Your First Java Program" at bounding box center [155, 266] width 116 height 14
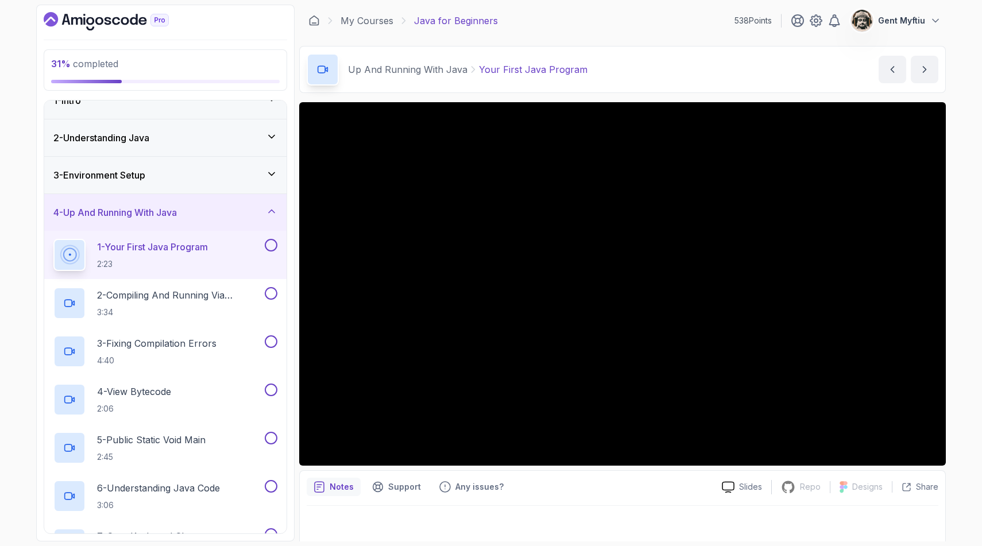
scroll to position [9, 0]
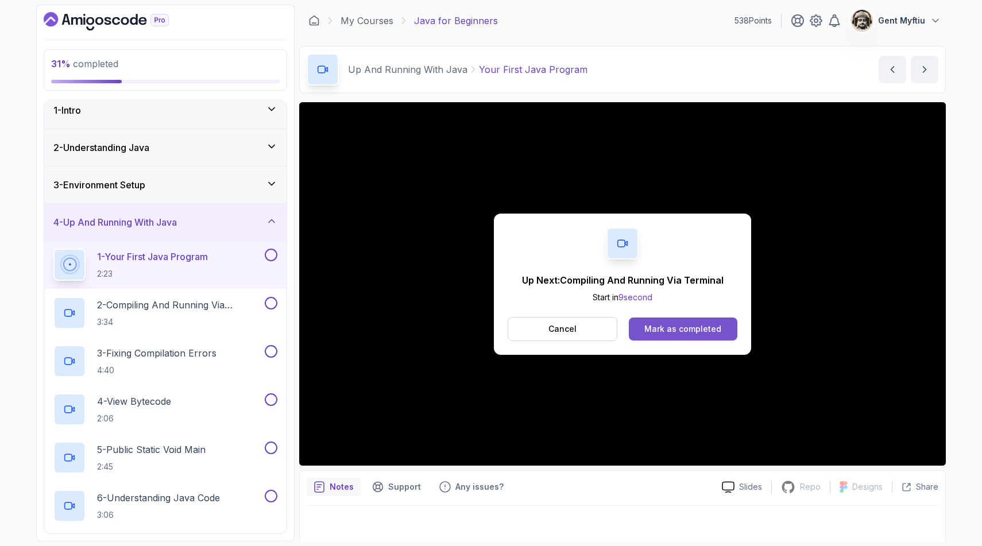
click at [698, 323] on div "Mark as completed" at bounding box center [683, 328] width 77 height 11
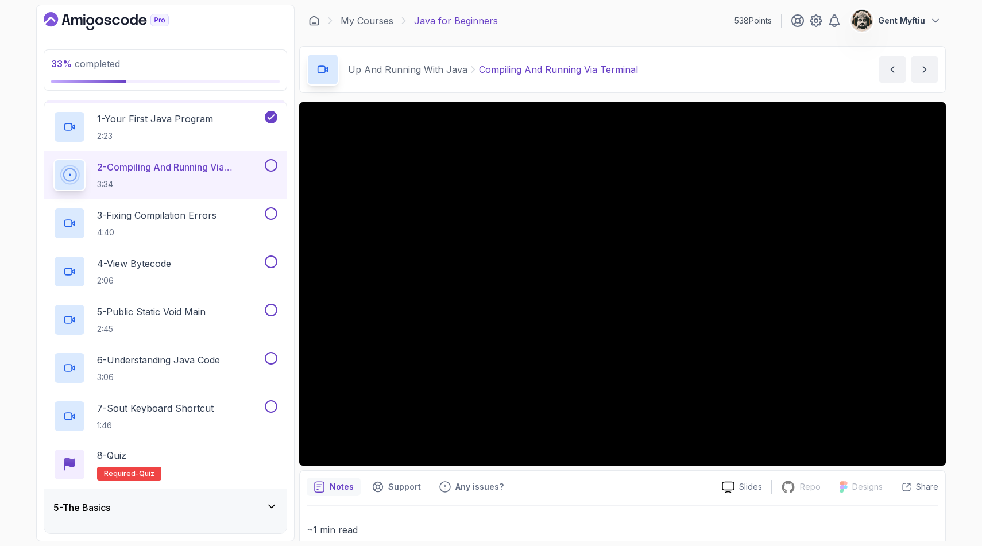
scroll to position [213, 0]
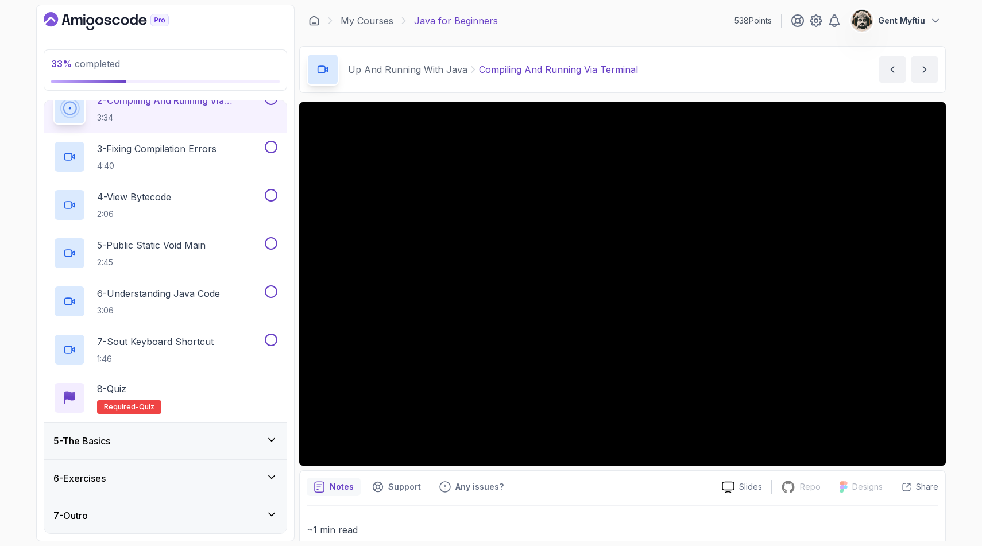
click at [178, 449] on div "5 - The Basics" at bounding box center [165, 441] width 242 height 37
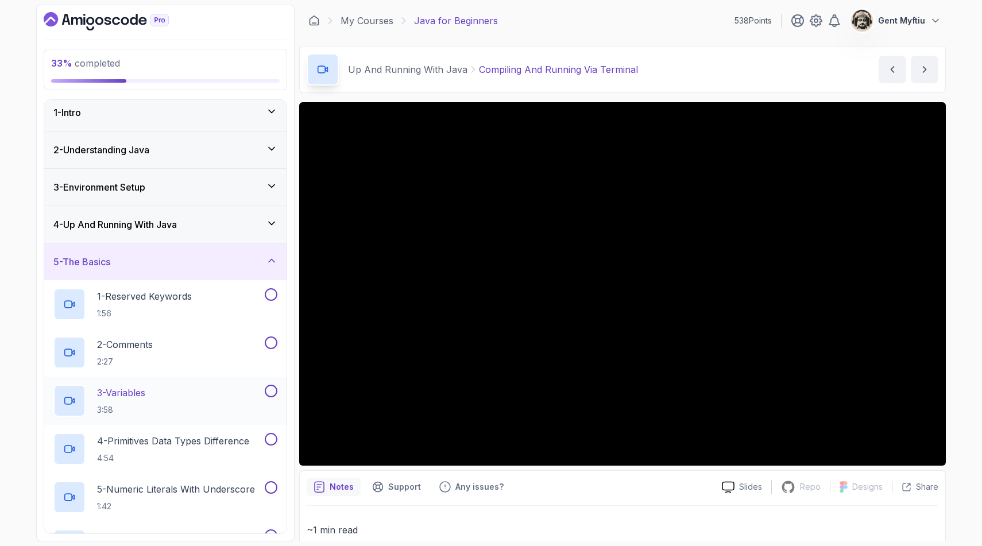
scroll to position [0, 0]
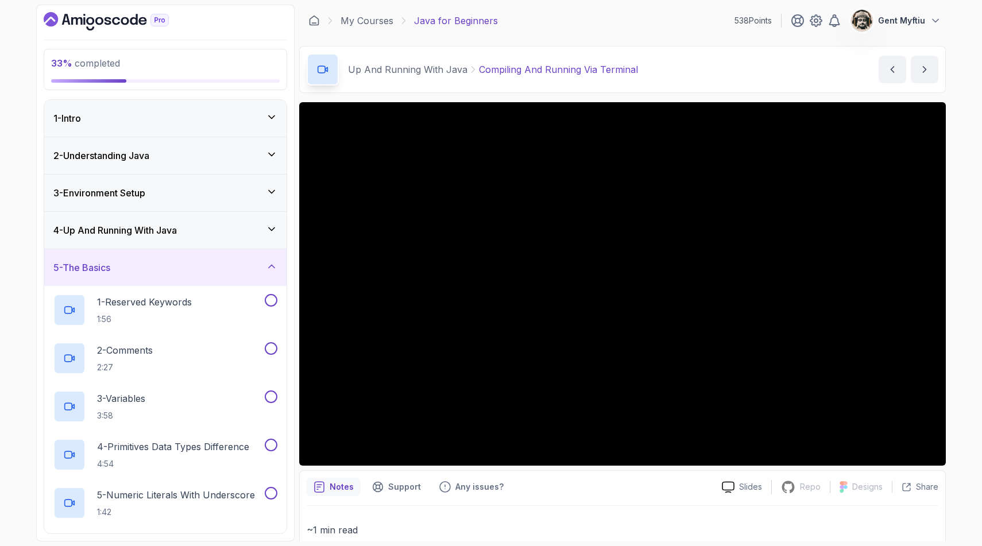
click at [201, 267] on div "5 - The Basics" at bounding box center [165, 268] width 224 height 14
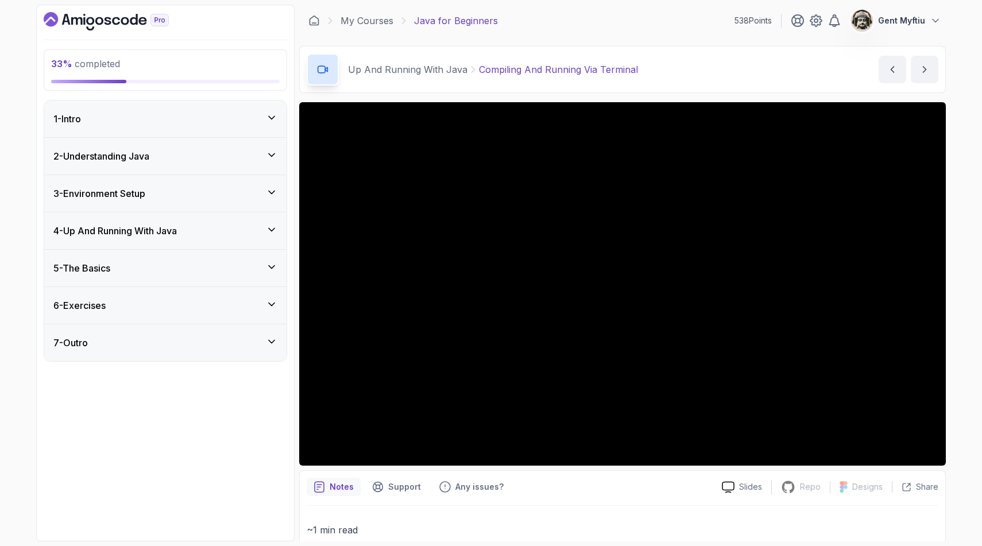
click at [186, 233] on div "4 - Up And Running With Java" at bounding box center [165, 231] width 224 height 14
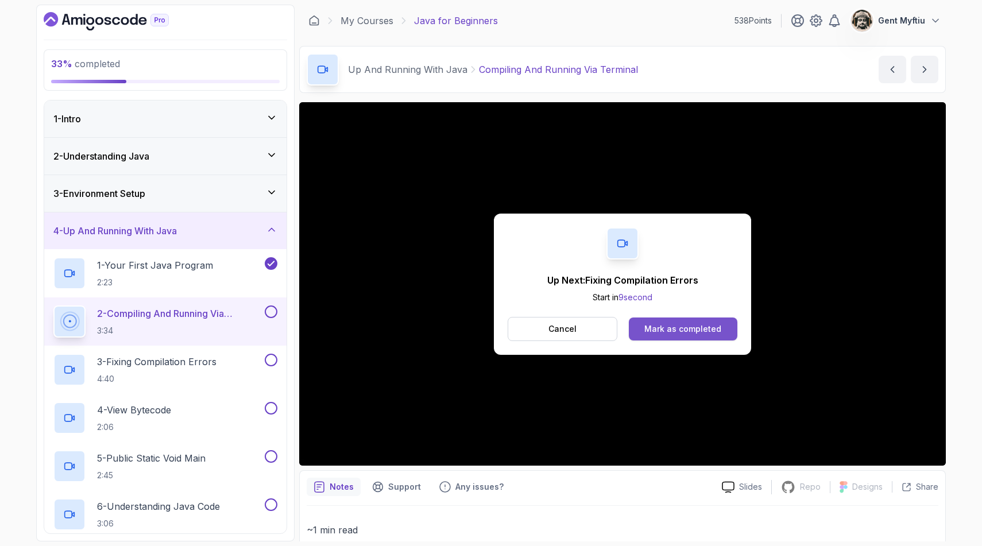
click at [670, 335] on button "Mark as completed" at bounding box center [683, 329] width 109 height 23
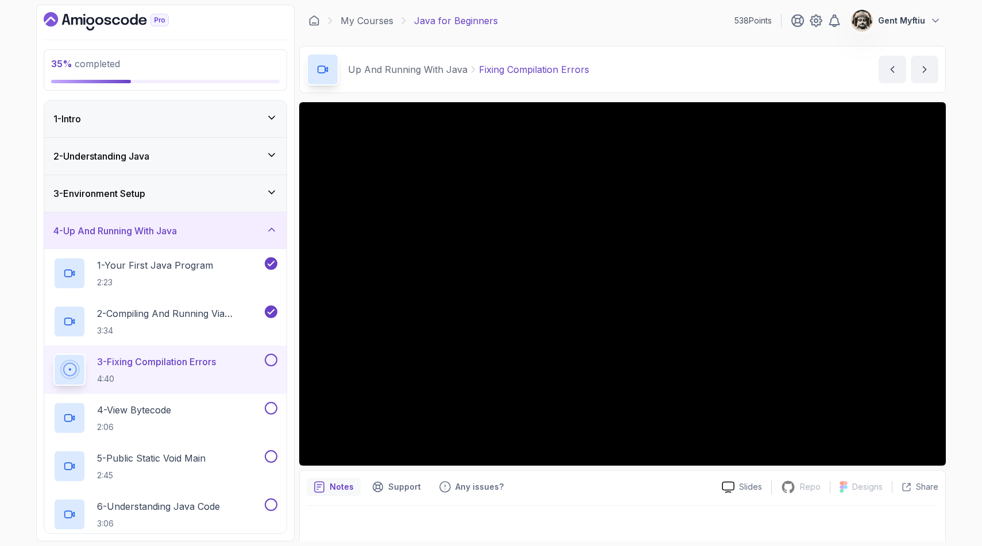
click at [271, 360] on button at bounding box center [271, 360] width 13 height 13
click at [202, 416] on div "4 - View Bytecode 2:06" at bounding box center [157, 418] width 209 height 32
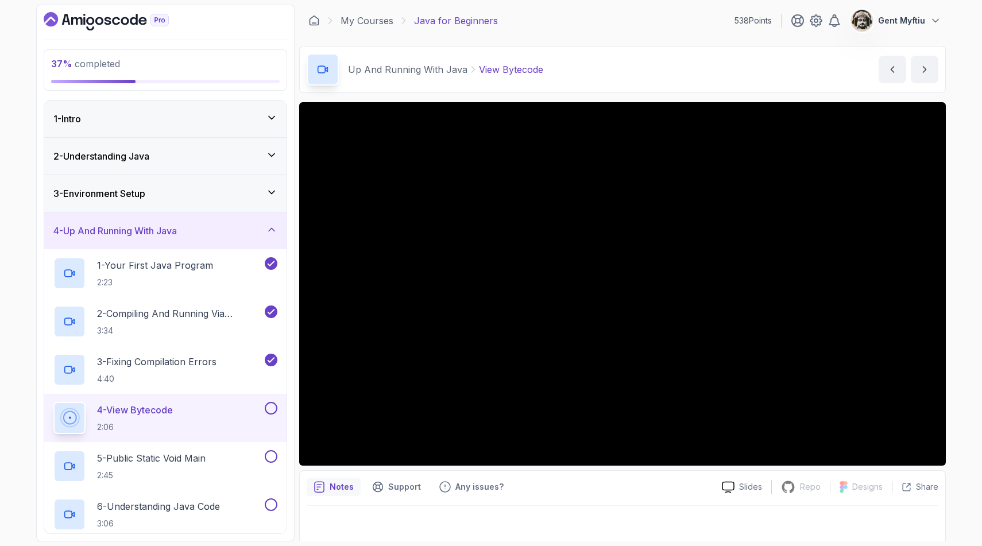
click at [271, 413] on button at bounding box center [271, 408] width 13 height 13
click at [202, 456] on p "5 - Public Static Void Main" at bounding box center [151, 459] width 109 height 14
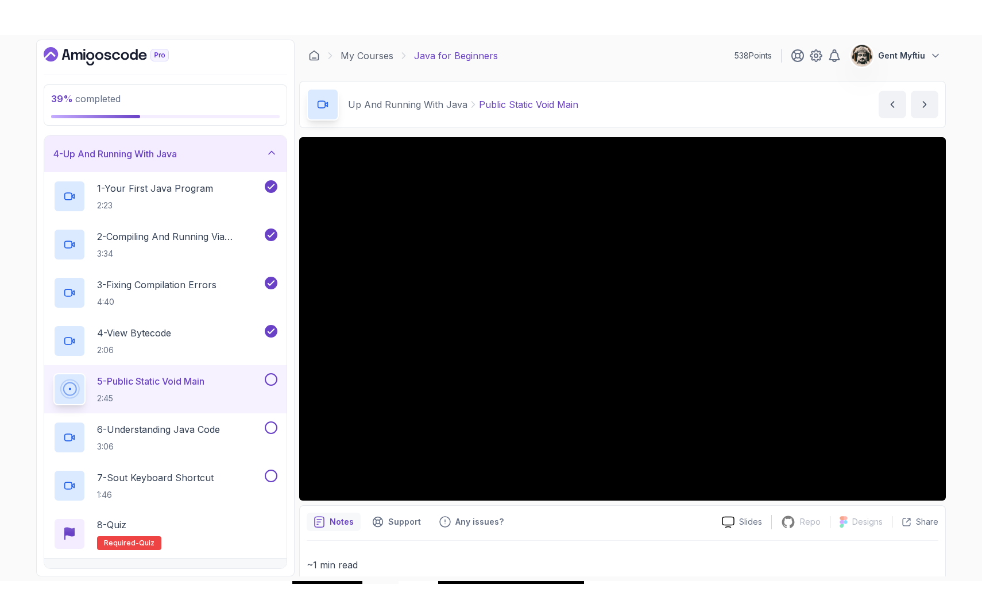
scroll to position [3, 0]
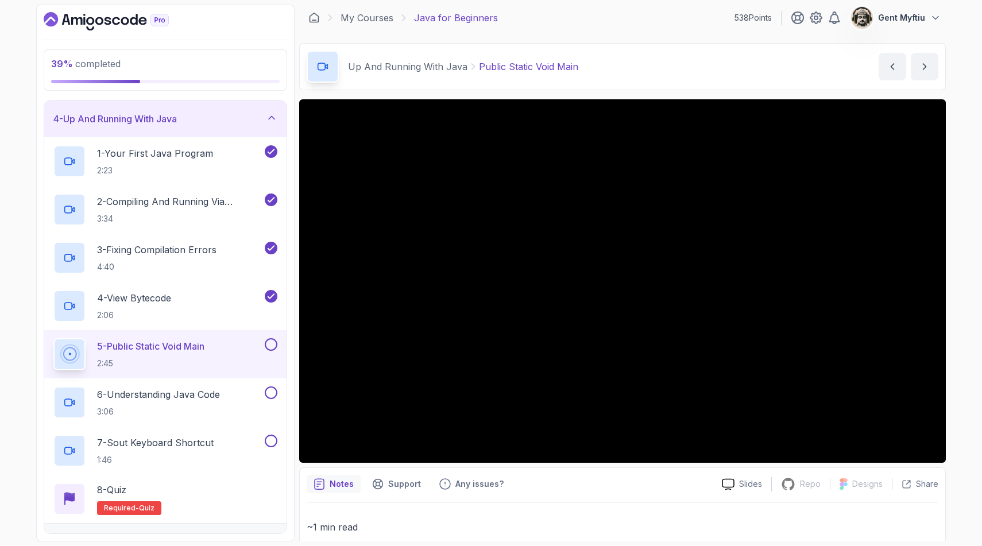
click at [257, 338] on div "5 - Public Static Void Main 2:45" at bounding box center [157, 354] width 209 height 32
click at [273, 344] on button at bounding box center [271, 344] width 13 height 13
click at [196, 390] on p "6 - Understanding Java Code" at bounding box center [158, 395] width 123 height 14
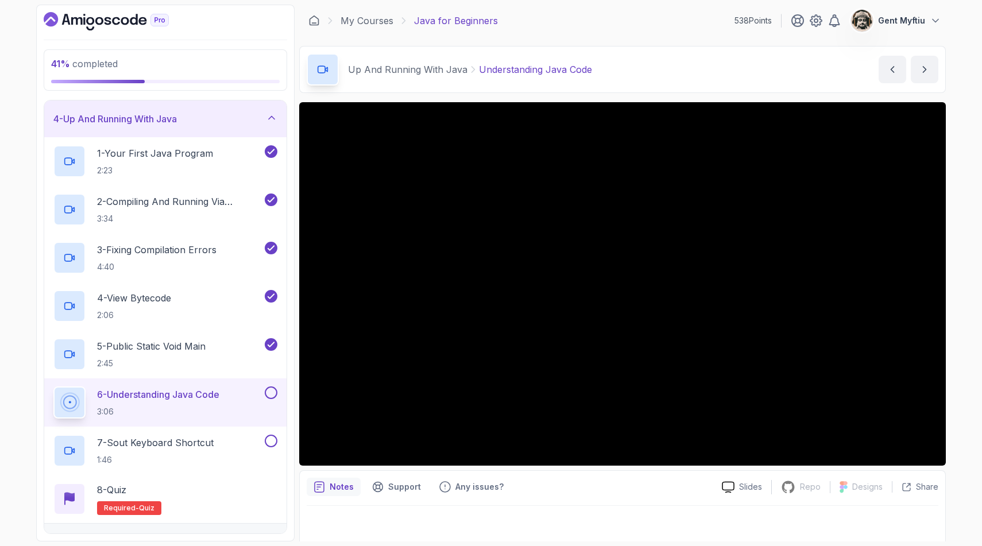
click at [274, 394] on button at bounding box center [271, 393] width 13 height 13
click at [216, 439] on div "7 - Sout Keyboard Shortcut 1:46" at bounding box center [157, 451] width 209 height 32
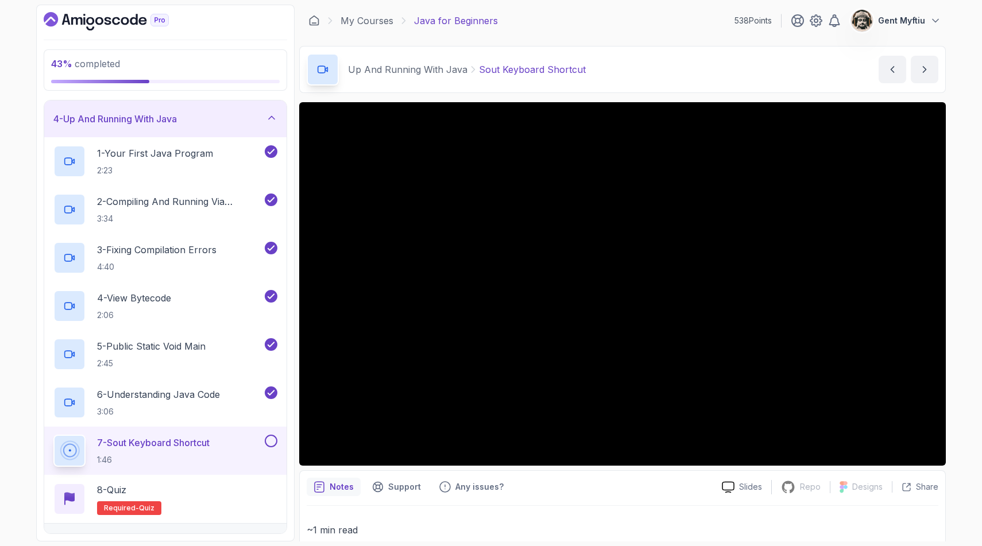
click at [273, 438] on button at bounding box center [271, 441] width 13 height 13
click at [219, 491] on div "8 - Quiz Required- quiz" at bounding box center [165, 499] width 224 height 32
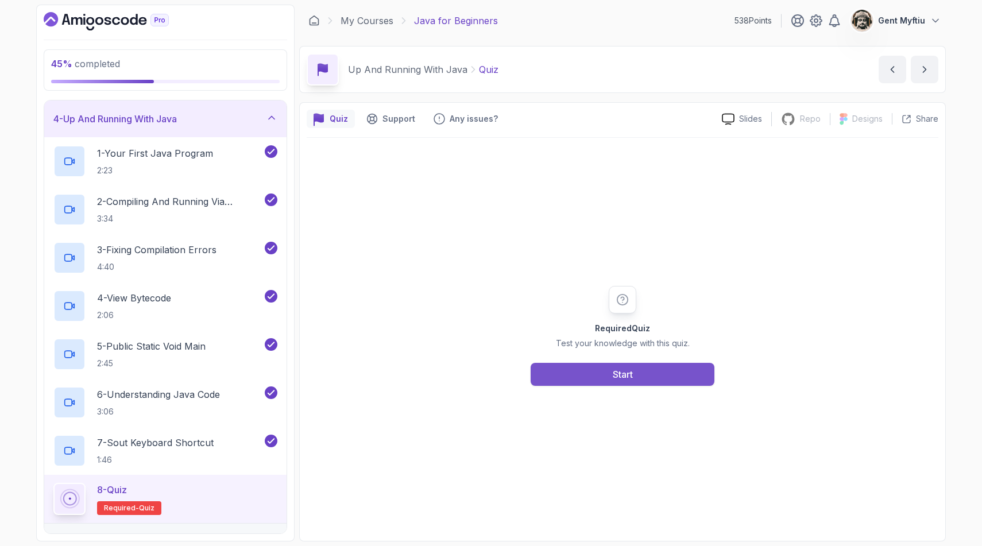
click at [643, 376] on button "Start" at bounding box center [623, 374] width 184 height 23
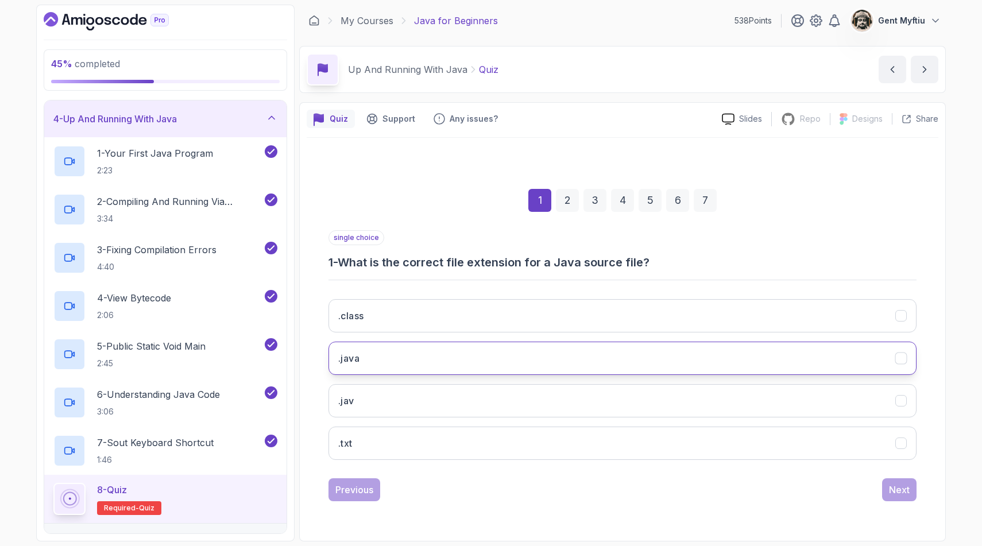
click at [375, 361] on button ".java" at bounding box center [623, 358] width 588 height 33
click at [896, 494] on div "Next" at bounding box center [899, 490] width 21 height 14
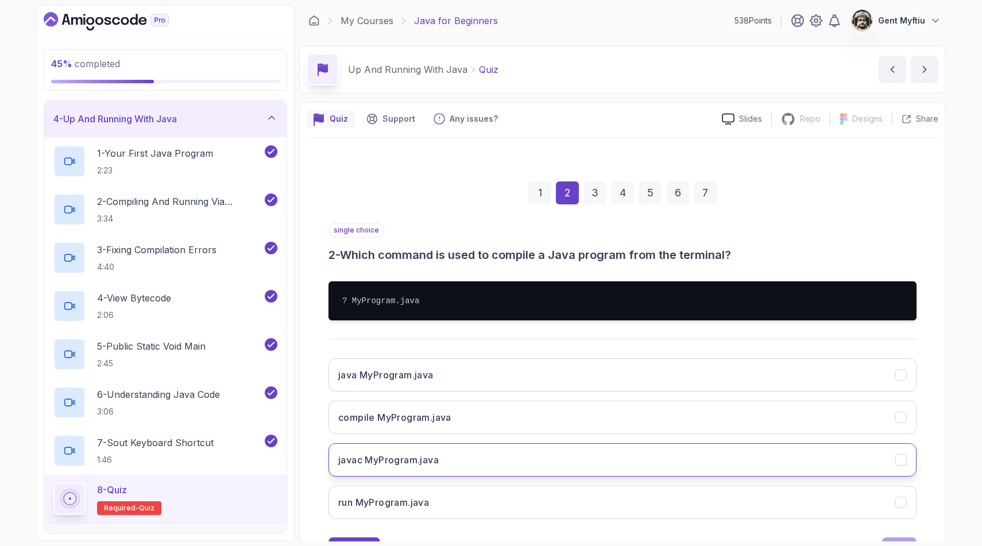
click at [406, 463] on h3 "javac MyProgram.java" at bounding box center [388, 460] width 101 height 14
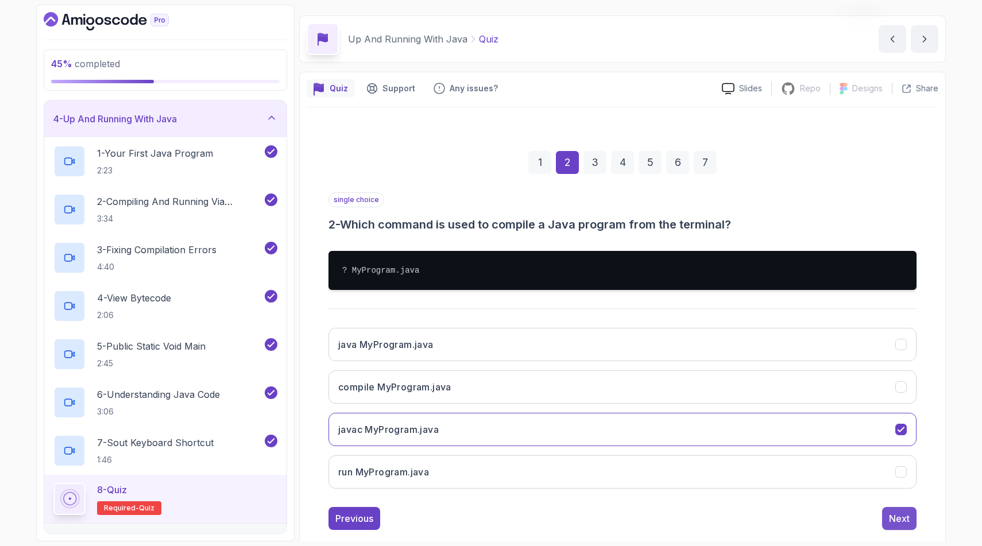
click at [907, 500] on div "Next" at bounding box center [899, 519] width 21 height 14
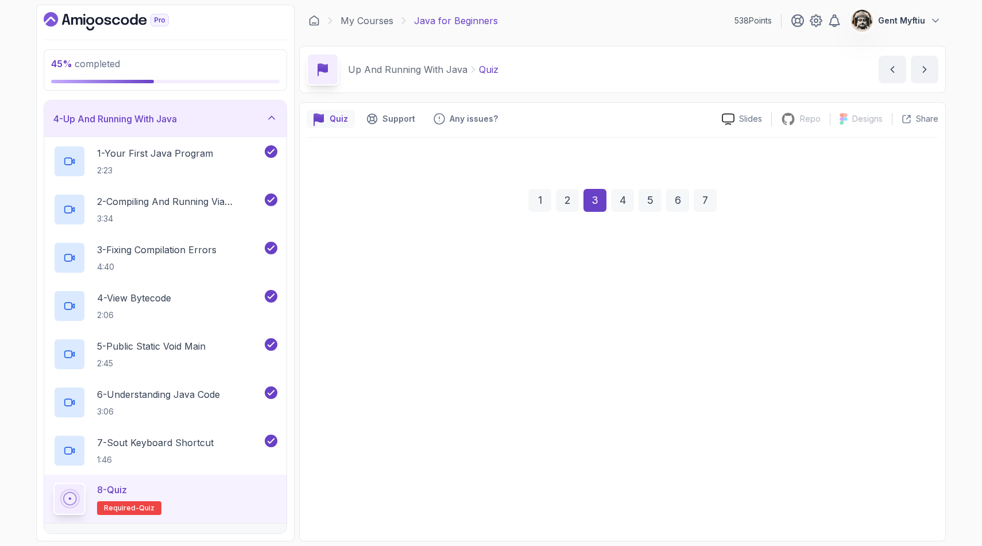
scroll to position [0, 0]
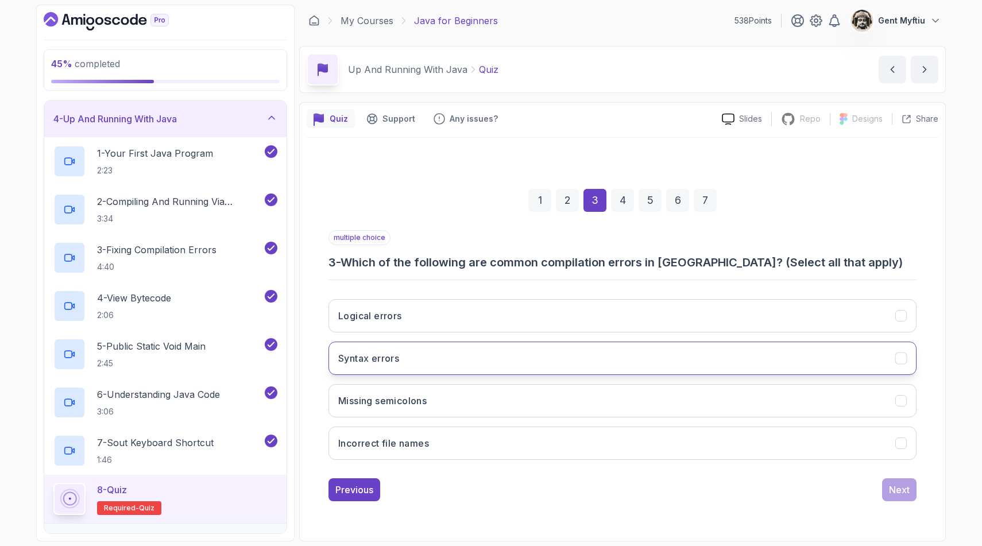
click at [395, 363] on h3 "Syntax errors" at bounding box center [368, 359] width 61 height 14
click at [395, 396] on h3 "Missing semicolons" at bounding box center [382, 401] width 88 height 14
click at [905, 494] on div "Next" at bounding box center [899, 490] width 21 height 14
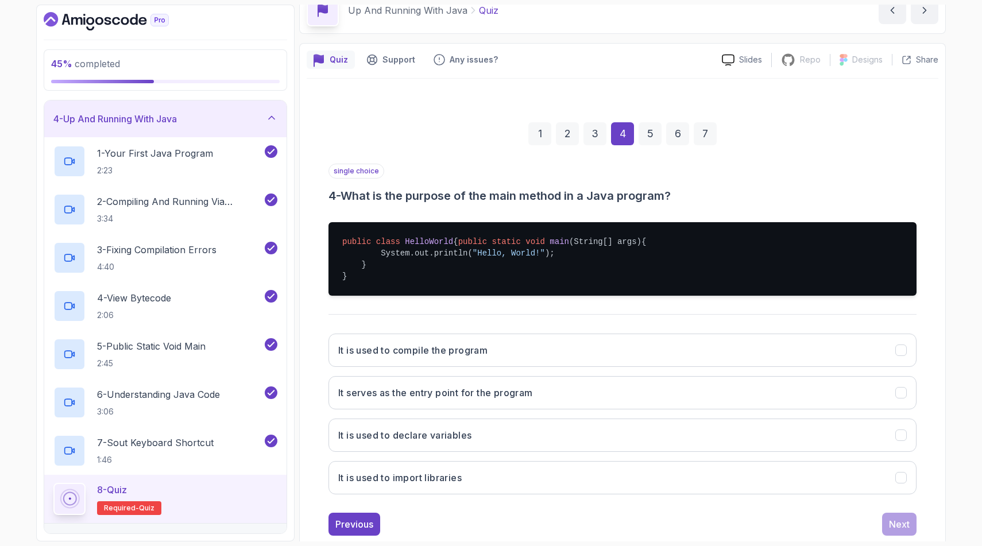
scroll to position [61, 0]
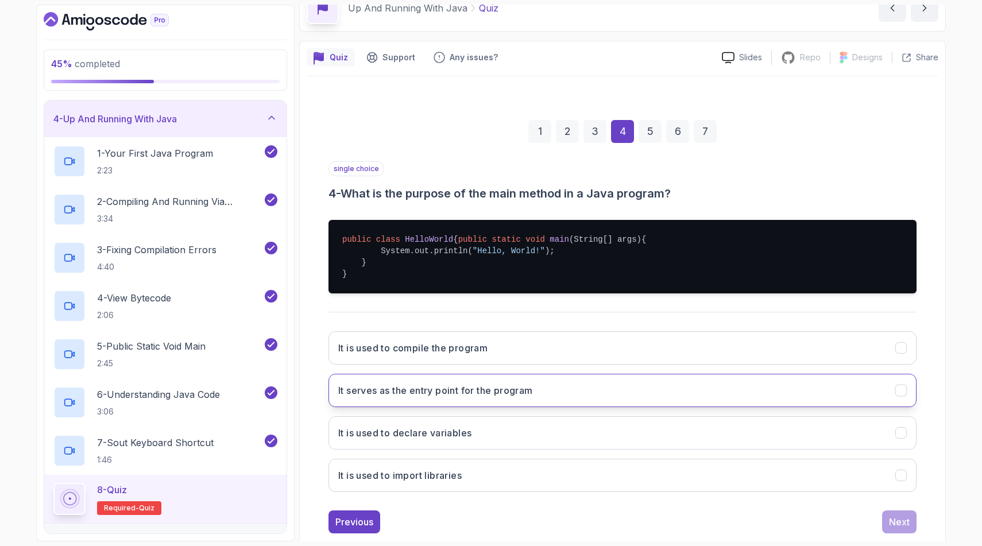
click at [424, 398] on h3 "It serves as the entry point for the program" at bounding box center [435, 391] width 195 height 14
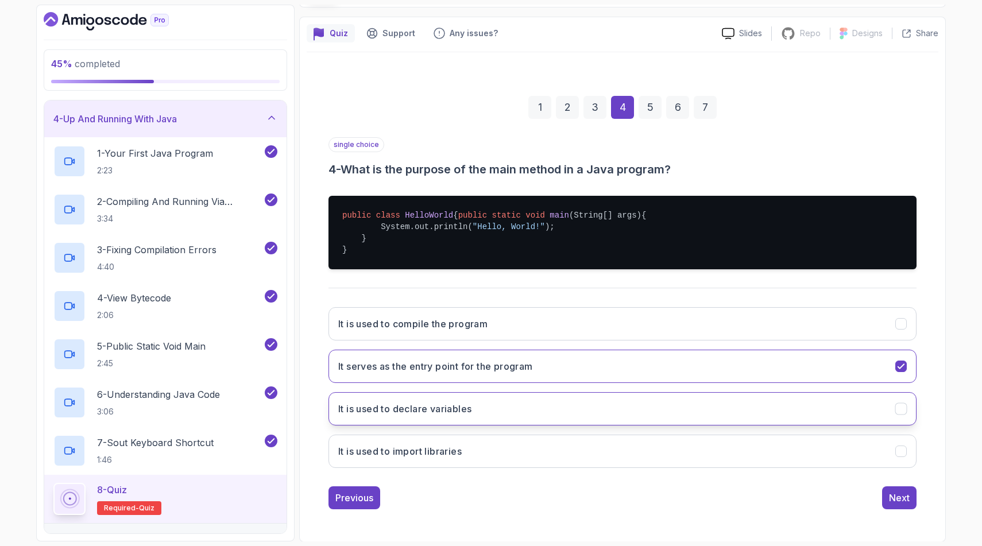
scroll to position [87, 0]
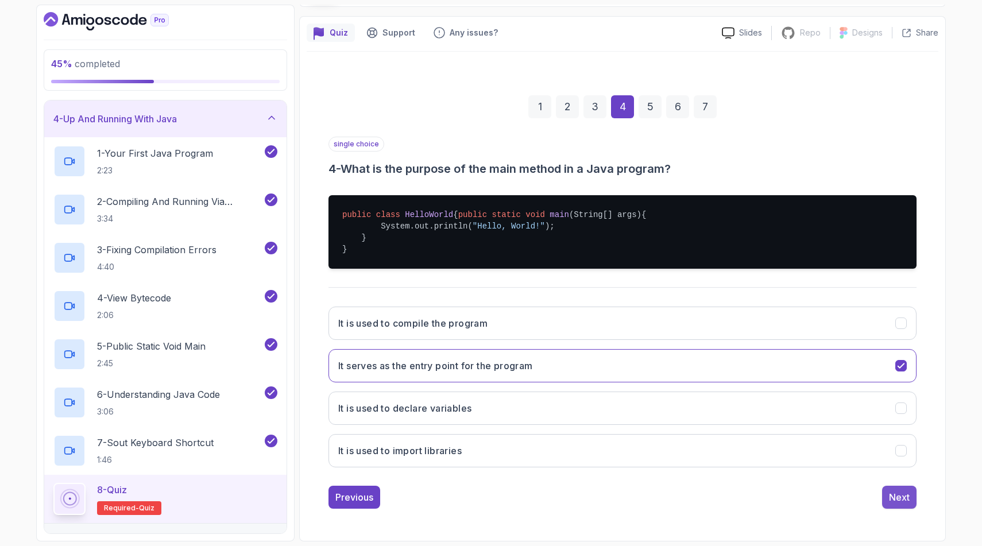
click at [900, 500] on button "Next" at bounding box center [900, 497] width 34 height 23
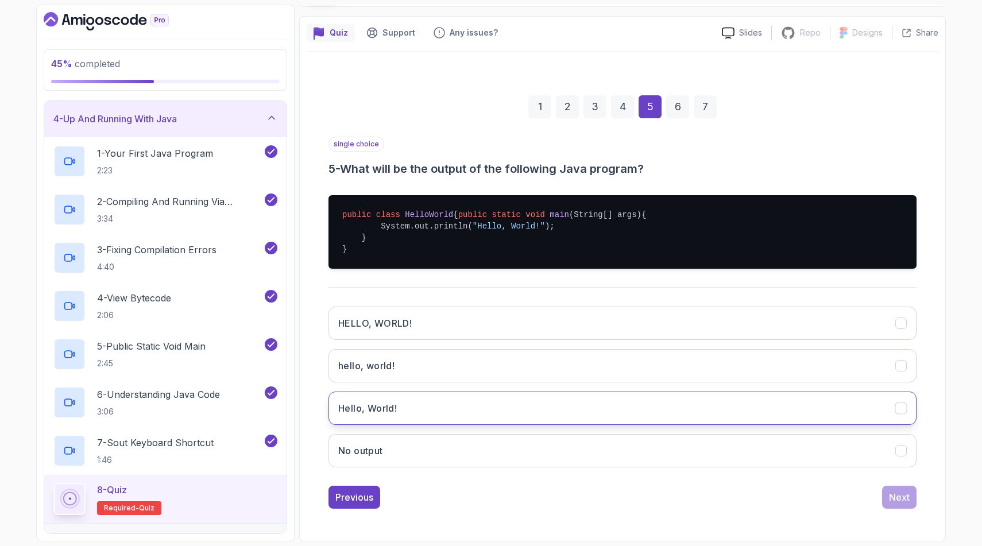
click at [417, 420] on button "Hello, World!" at bounding box center [623, 408] width 588 height 33
click at [908, 500] on div "Next" at bounding box center [899, 498] width 21 height 14
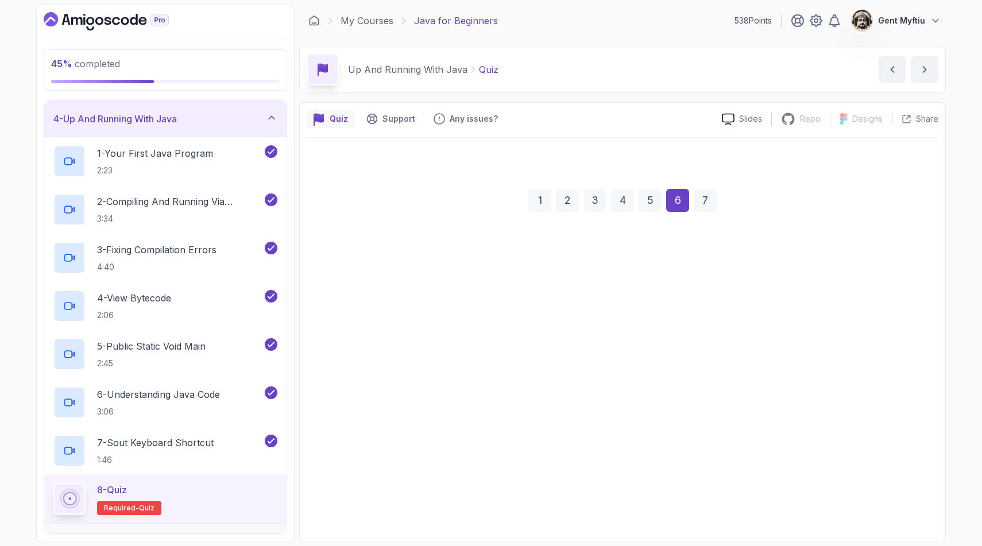
scroll to position [0, 0]
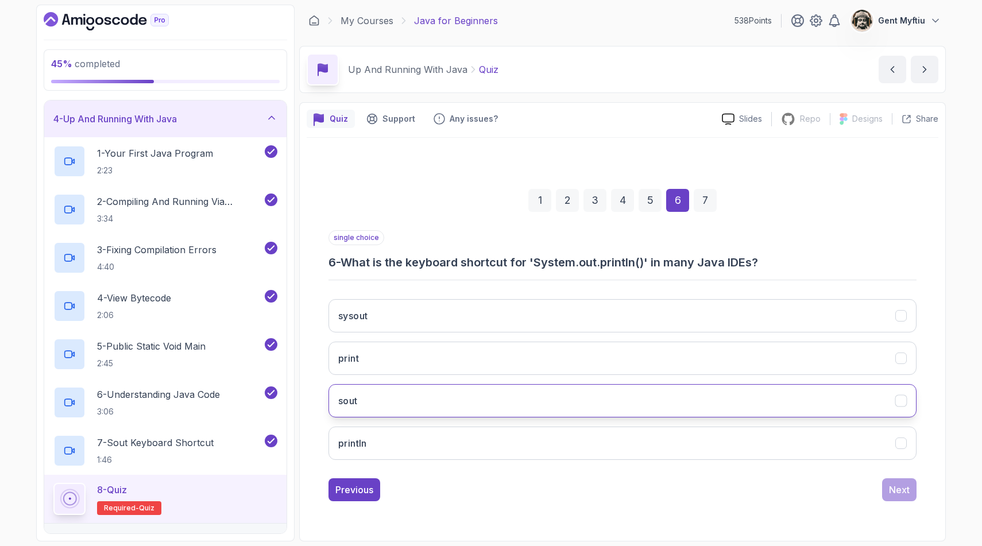
click at [374, 404] on button "sout" at bounding box center [623, 400] width 588 height 33
click at [897, 486] on div "Next" at bounding box center [899, 490] width 21 height 14
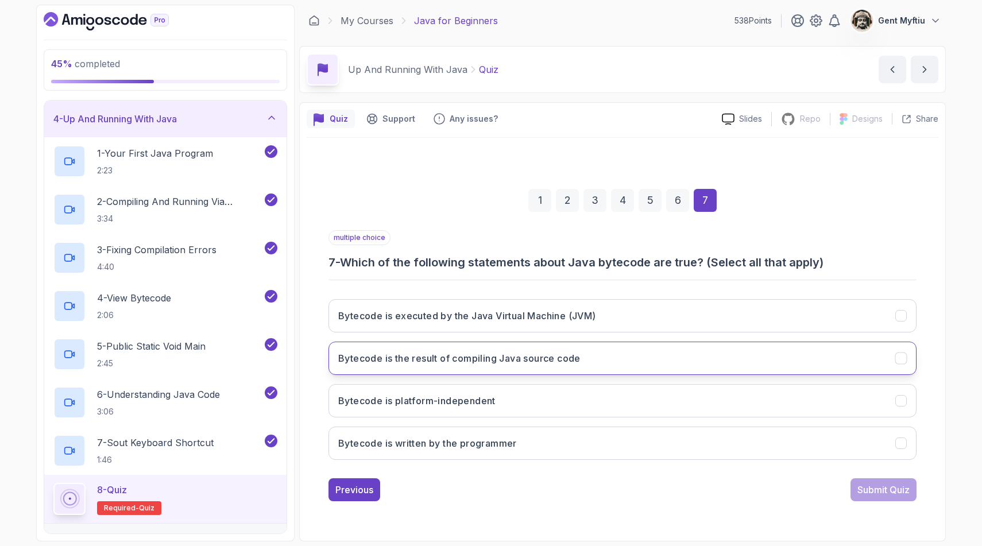
click at [447, 360] on h3 "Bytecode is the result of compiling Java source code" at bounding box center [459, 359] width 242 height 14
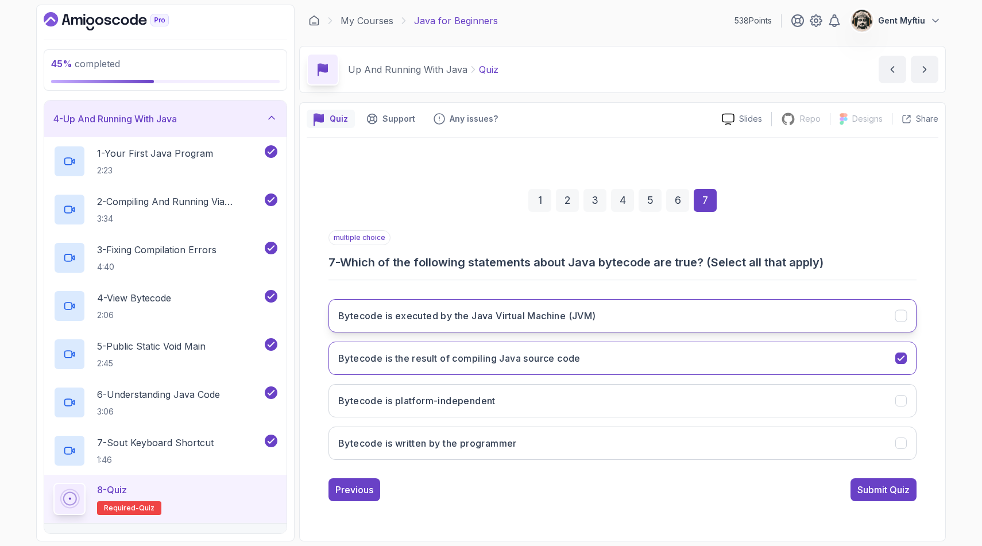
click at [440, 318] on h3 "Bytecode is executed by the Java Virtual Machine (JVM)" at bounding box center [467, 316] width 258 height 14
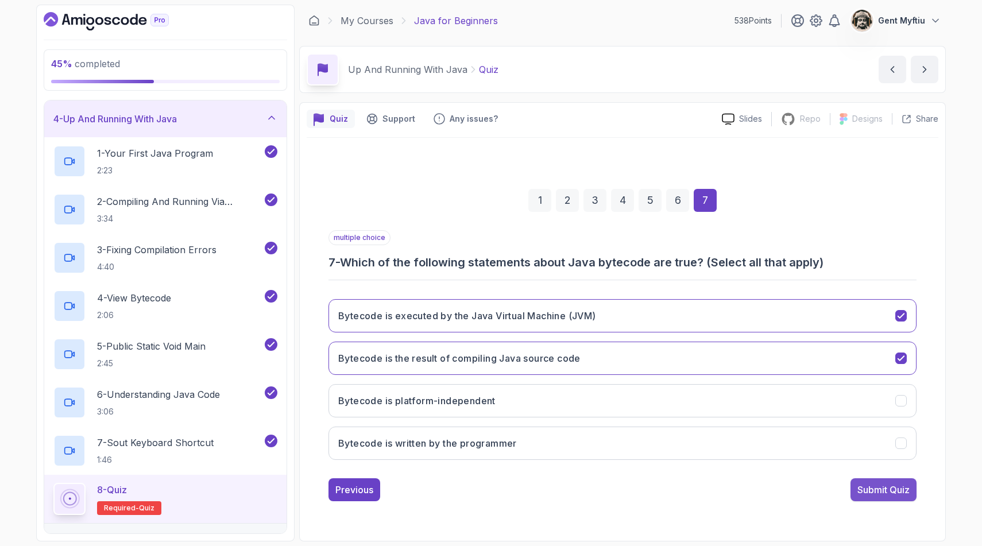
click at [896, 491] on div "Submit Quiz" at bounding box center [884, 490] width 52 height 14
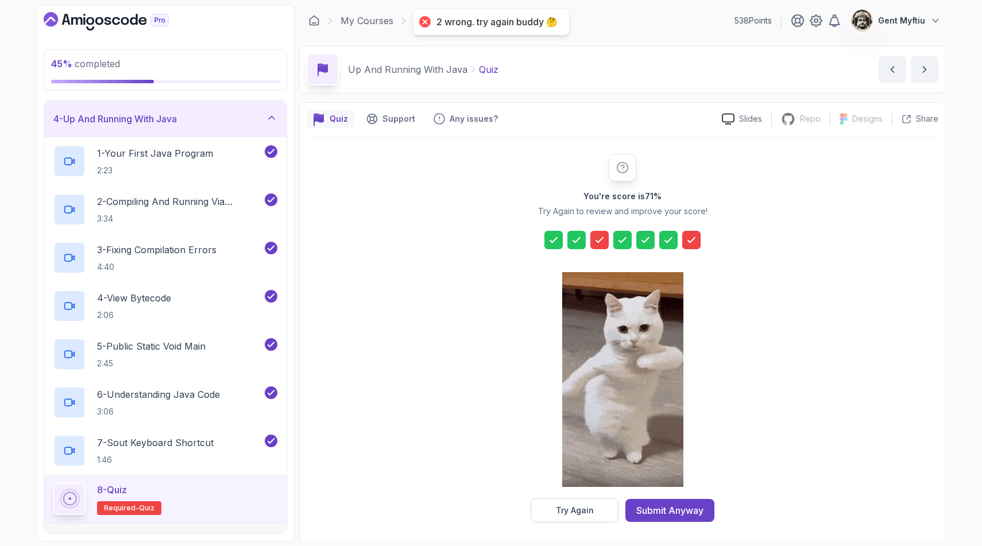
drag, startPoint x: 590, startPoint y: 235, endPoint x: 594, endPoint y: 240, distance: 6.6
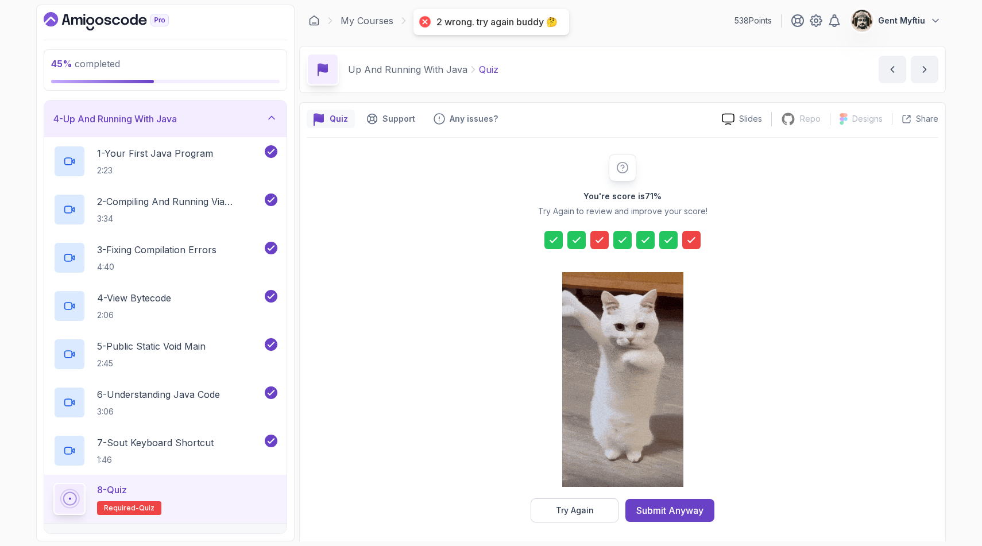
click at [591, 237] on div "You're score is 71 % Try Again to review and improve your score! Try Again Subm…" at bounding box center [622, 338] width 221 height 369
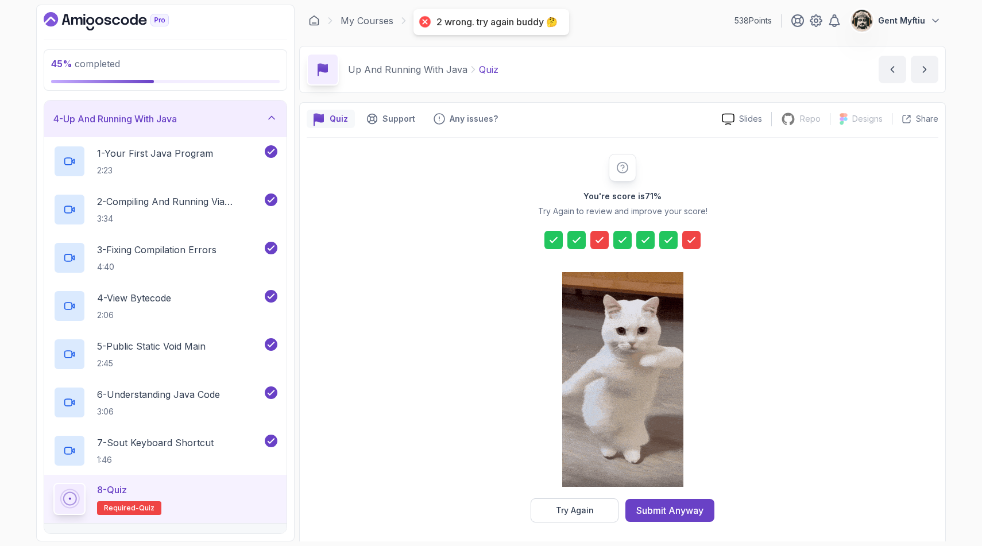
click at [596, 240] on icon at bounding box center [599, 240] width 7 height 5
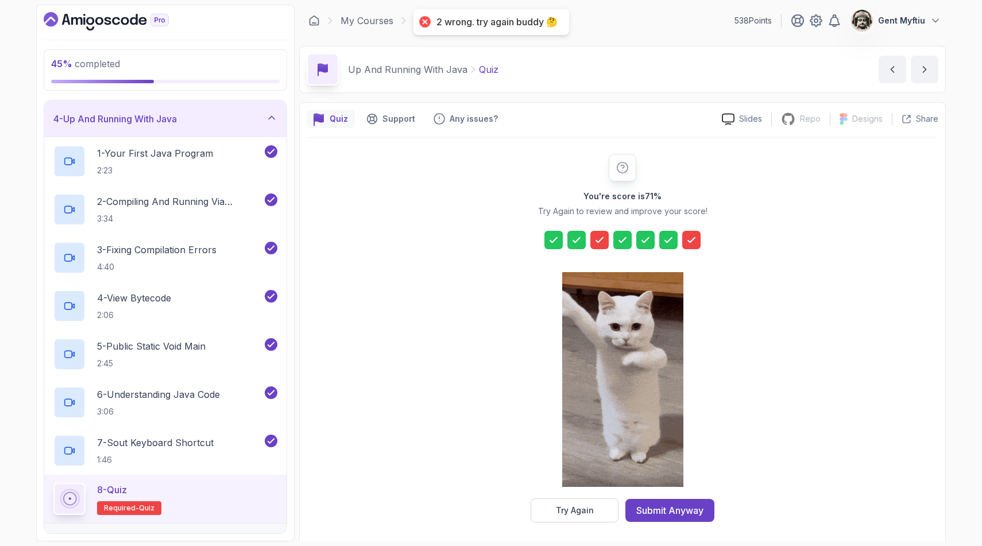
click at [607, 246] on div at bounding box center [600, 240] width 18 height 18
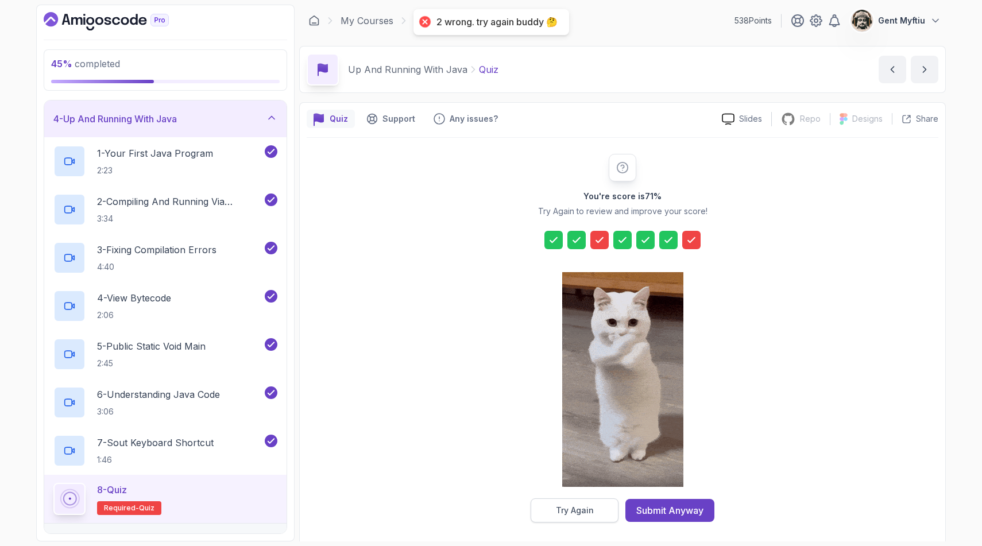
click at [595, 500] on button "Try Again" at bounding box center [575, 511] width 88 height 24
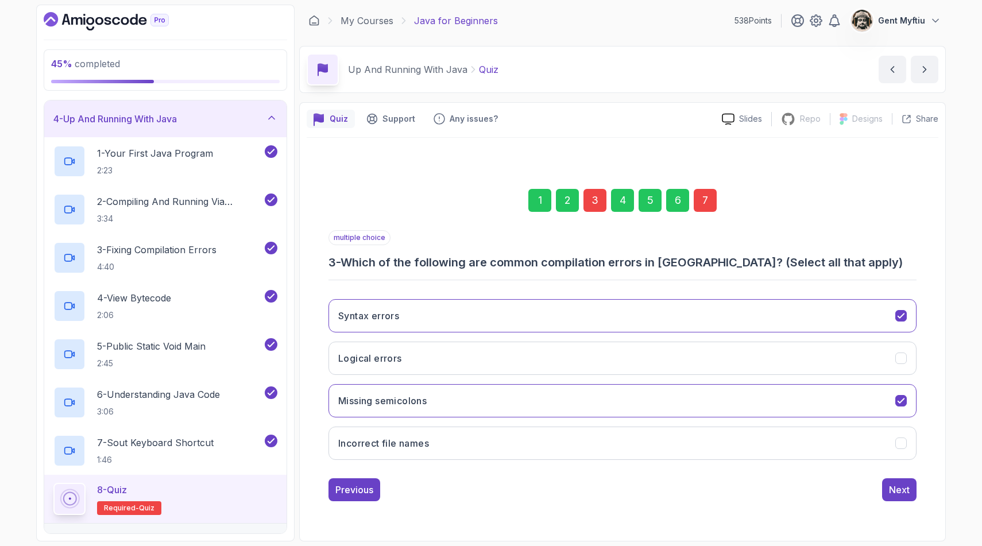
click at [599, 196] on div "3" at bounding box center [595, 200] width 23 height 23
click at [897, 401] on icon "Missing semicolons" at bounding box center [901, 401] width 11 height 11
click at [905, 494] on div "Next" at bounding box center [899, 490] width 21 height 14
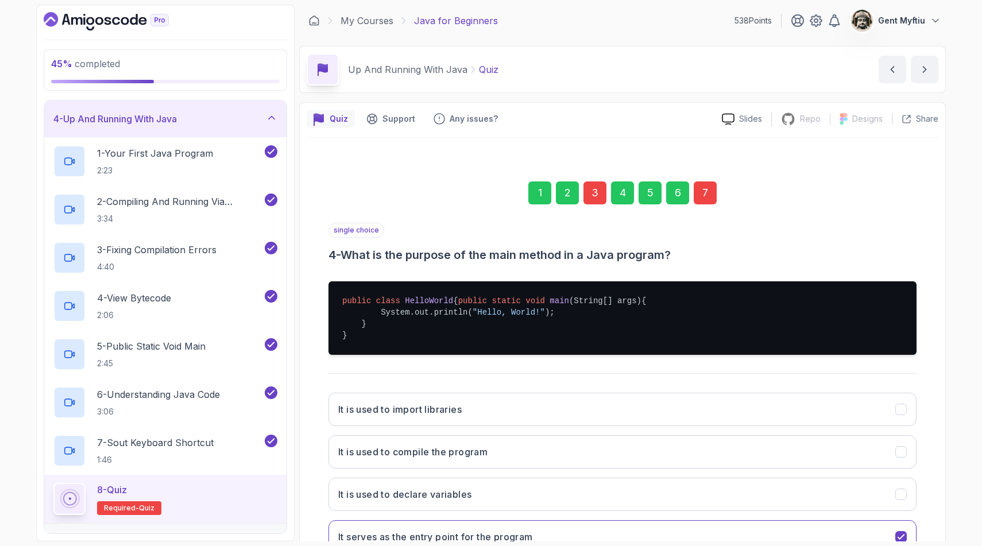
click at [711, 192] on div "7" at bounding box center [705, 193] width 23 height 23
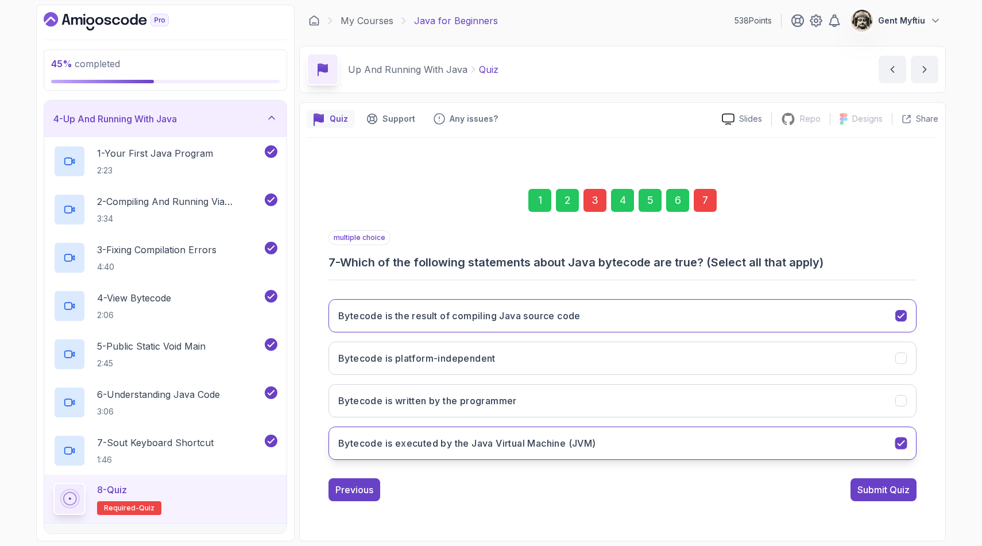
click at [605, 449] on button "Bytecode is executed by the Java Virtual Machine (JVM)" at bounding box center [623, 443] width 588 height 33
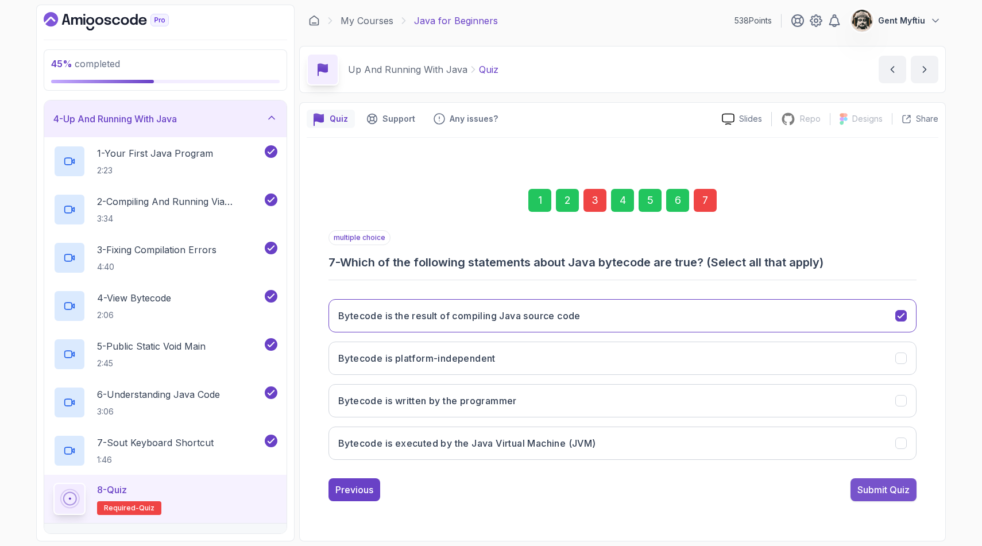
click at [862, 491] on div "Submit Quiz" at bounding box center [884, 490] width 52 height 14
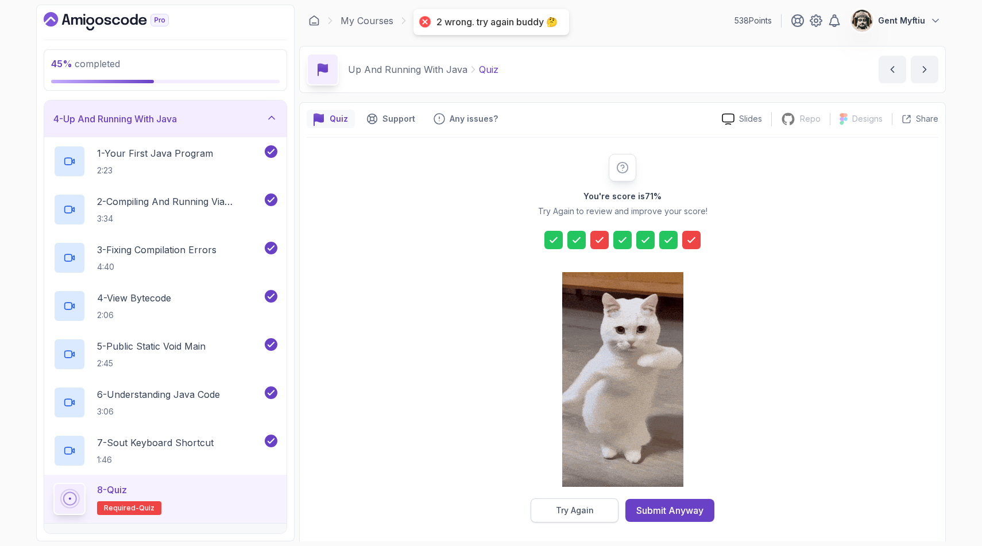
click at [575, 500] on div "Try Again" at bounding box center [575, 510] width 38 height 11
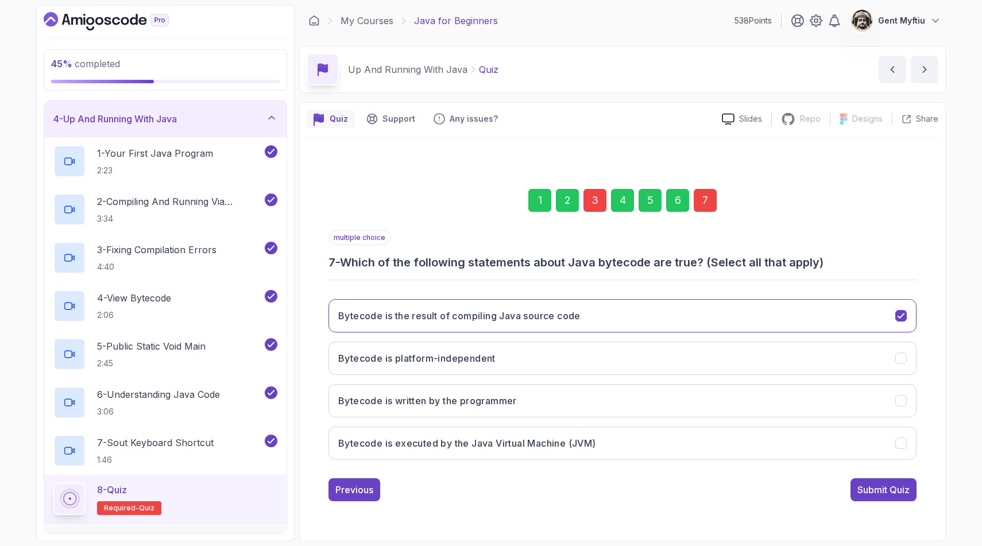
click at [602, 196] on div "3" at bounding box center [595, 200] width 23 height 23
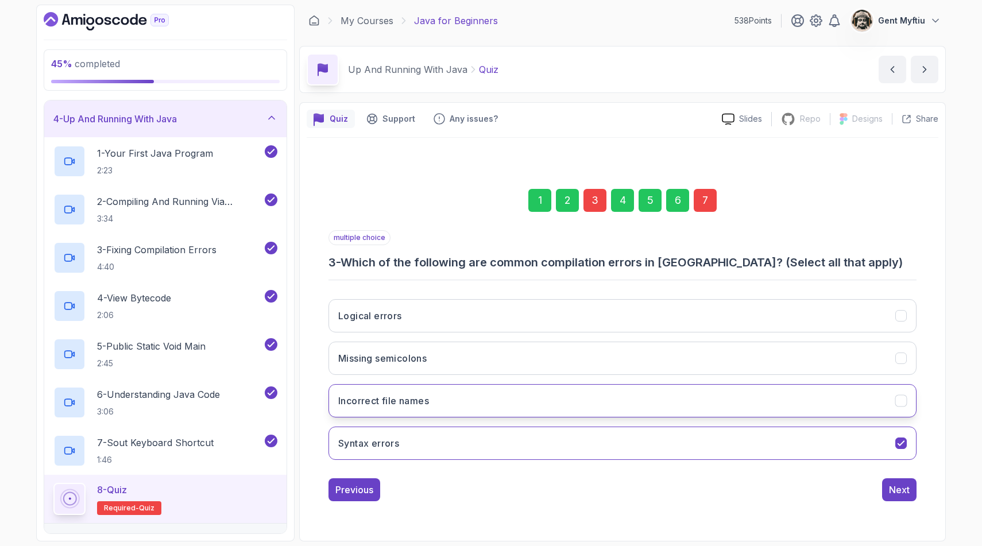
click at [472, 398] on button "Incorrect file names" at bounding box center [623, 400] width 588 height 33
click at [487, 360] on button "Missing semicolons" at bounding box center [623, 358] width 588 height 33
click at [901, 495] on div "Next" at bounding box center [899, 490] width 21 height 14
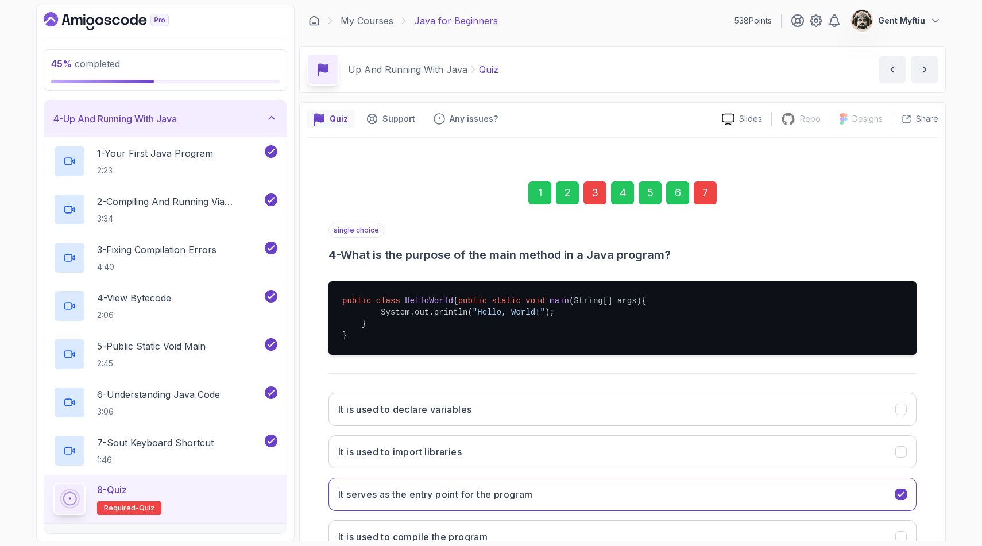
click at [712, 196] on div "7" at bounding box center [705, 193] width 23 height 23
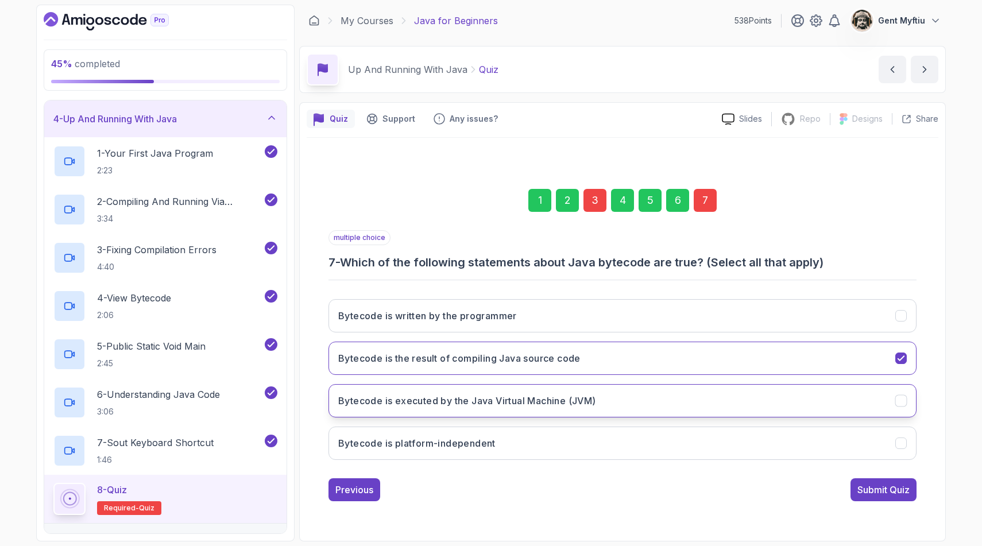
click at [465, 404] on h3 "Bytecode is executed by the Java Virtual Machine (JVM)" at bounding box center [467, 401] width 258 height 14
click at [445, 449] on h3 "Bytecode is platform-independent" at bounding box center [416, 444] width 157 height 14
click at [453, 444] on h3 "Bytecode is platform-independent" at bounding box center [416, 444] width 157 height 14
click at [445, 448] on h3 "Bytecode is platform-independent" at bounding box center [416, 444] width 157 height 14
drag, startPoint x: 887, startPoint y: 487, endPoint x: 835, endPoint y: 481, distance: 52.1
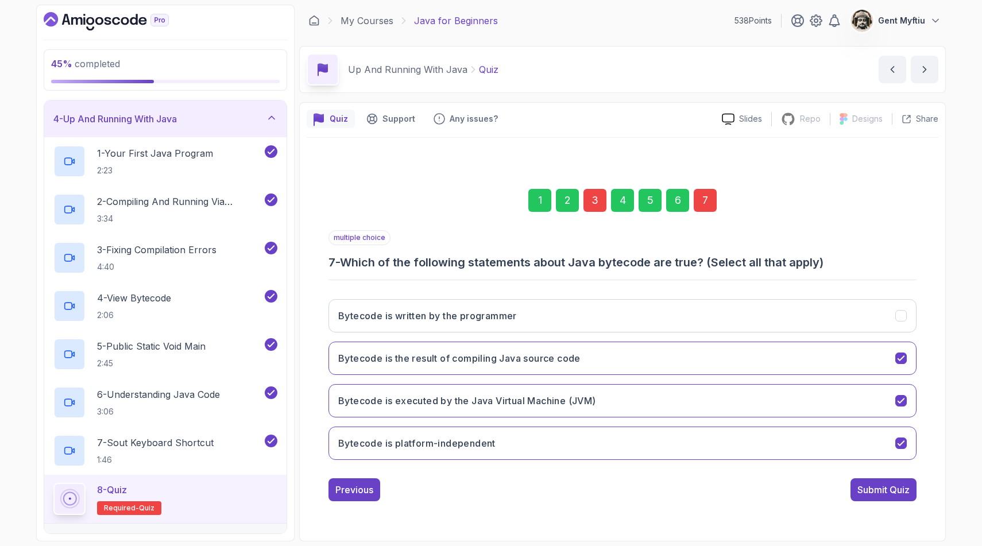
click at [887, 487] on div "Submit Quiz" at bounding box center [884, 490] width 52 height 14
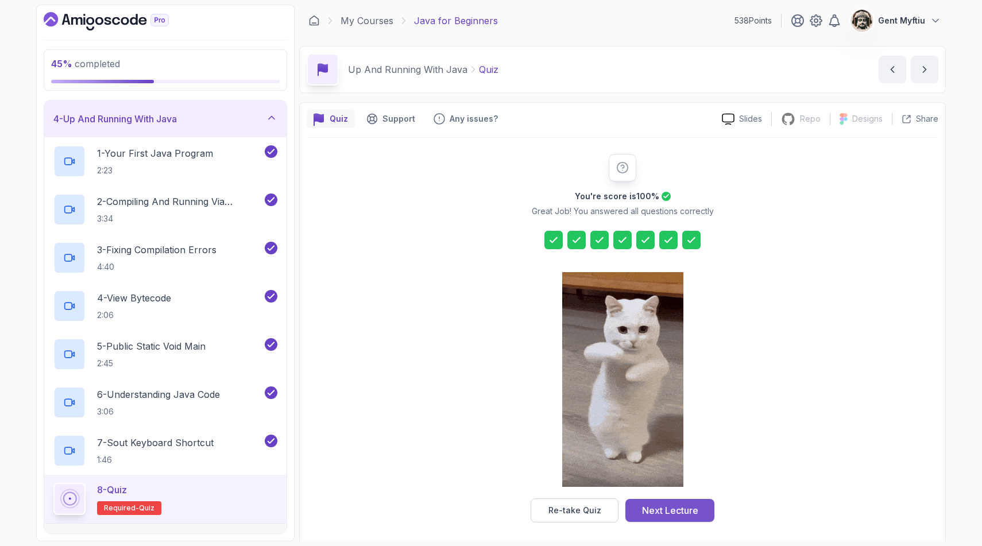
click at [688, 500] on div "Next Lecture" at bounding box center [670, 511] width 56 height 14
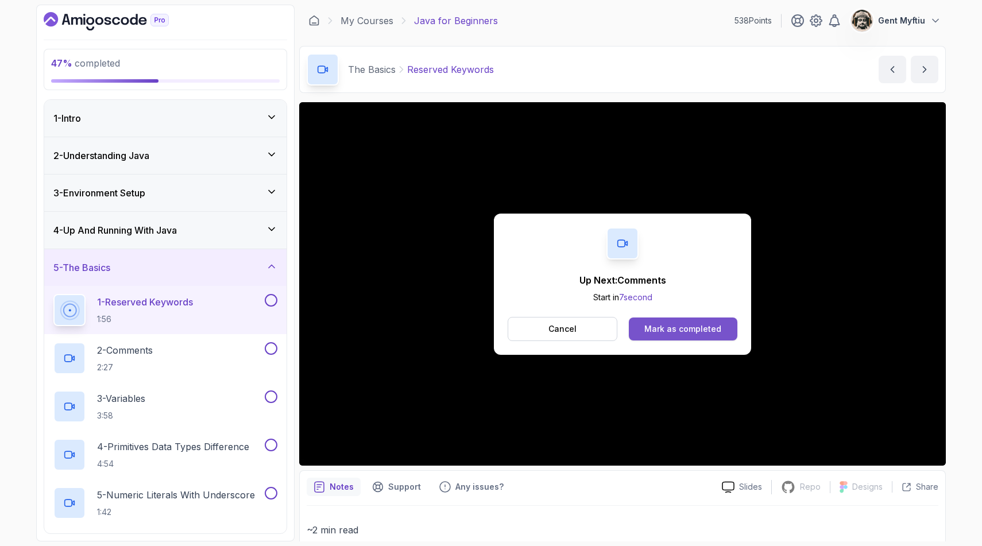
click at [672, 325] on div "Mark as completed" at bounding box center [683, 328] width 77 height 11
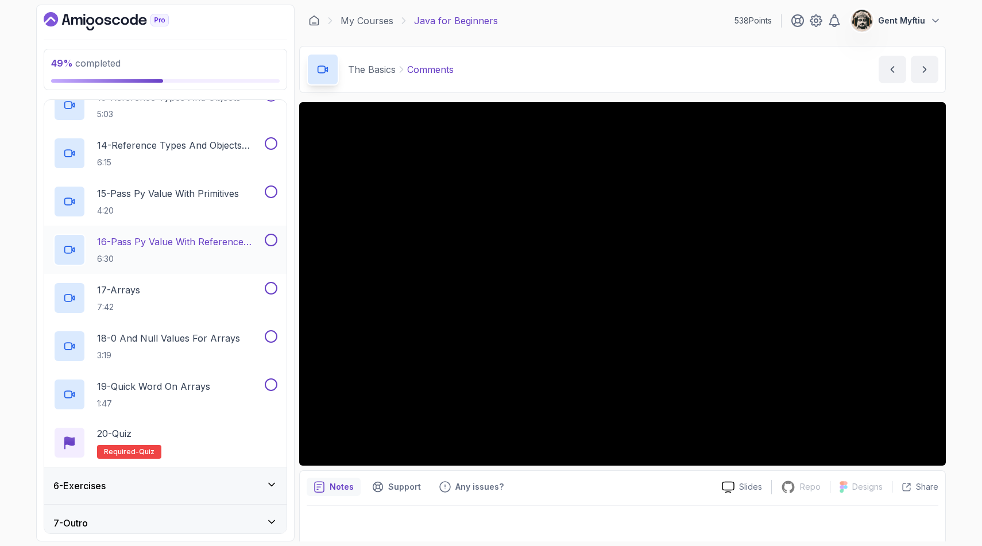
scroll to position [792, 0]
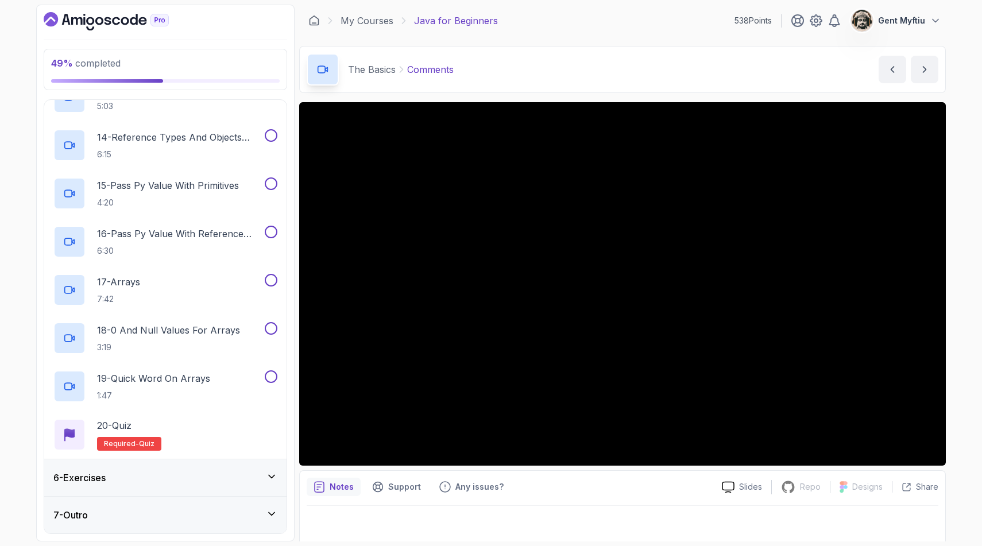
click at [267, 481] on icon at bounding box center [271, 476] width 11 height 11
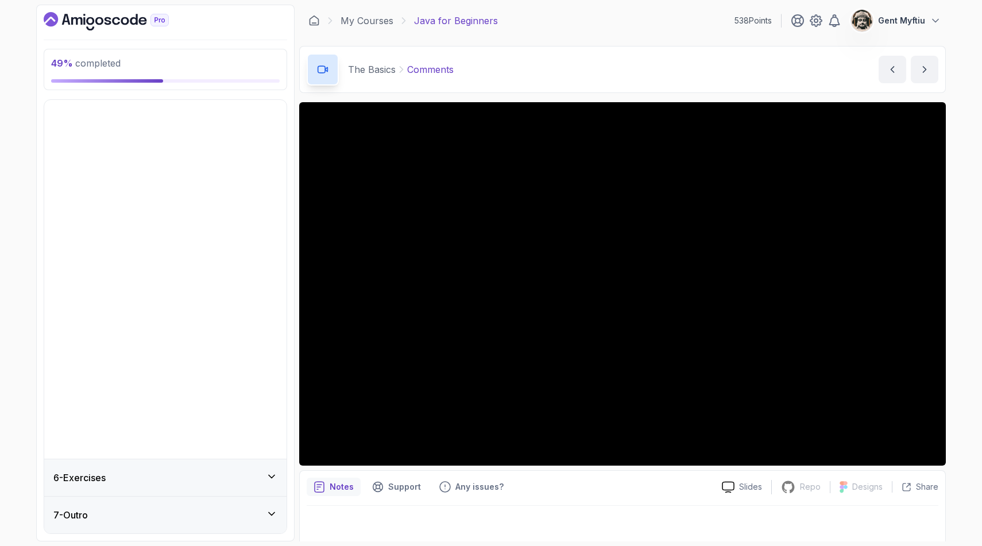
scroll to position [0, 0]
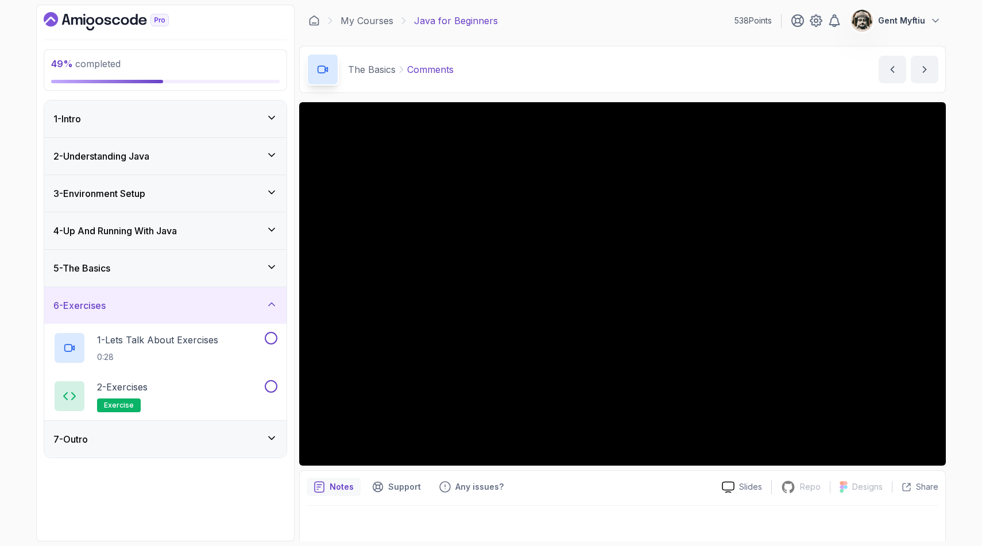
click at [172, 261] on div "5 - The Basics" at bounding box center [165, 268] width 224 height 14
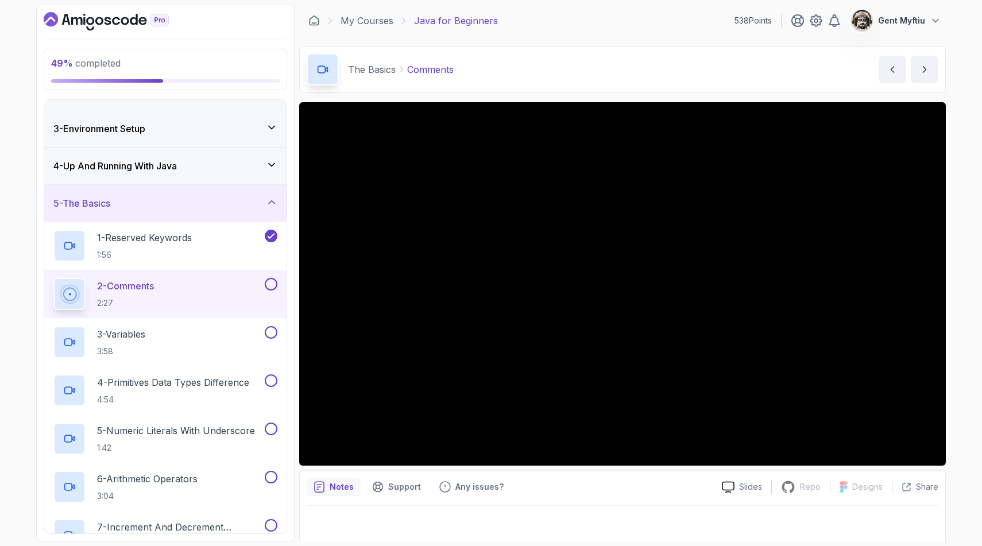
scroll to position [65, 0]
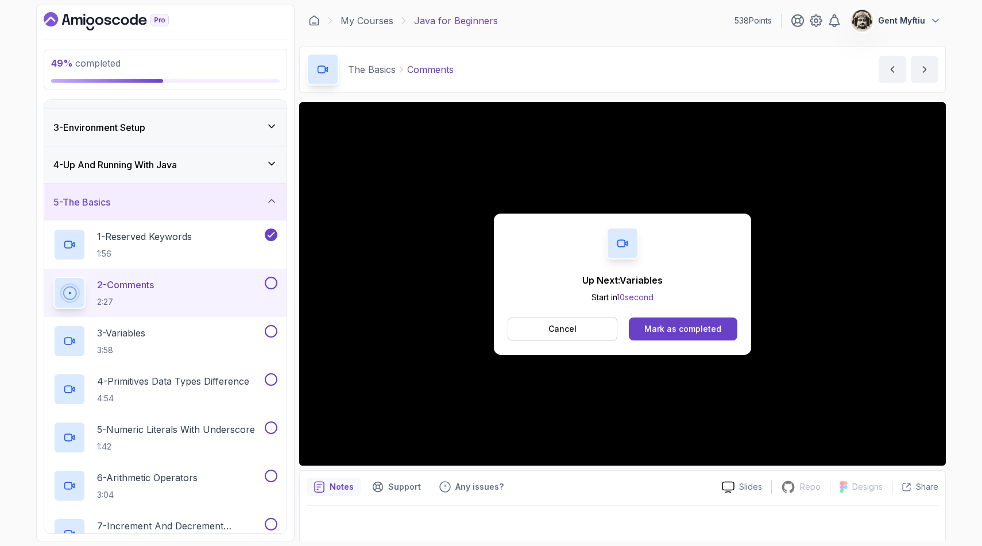
click at [273, 284] on button at bounding box center [271, 283] width 13 height 13
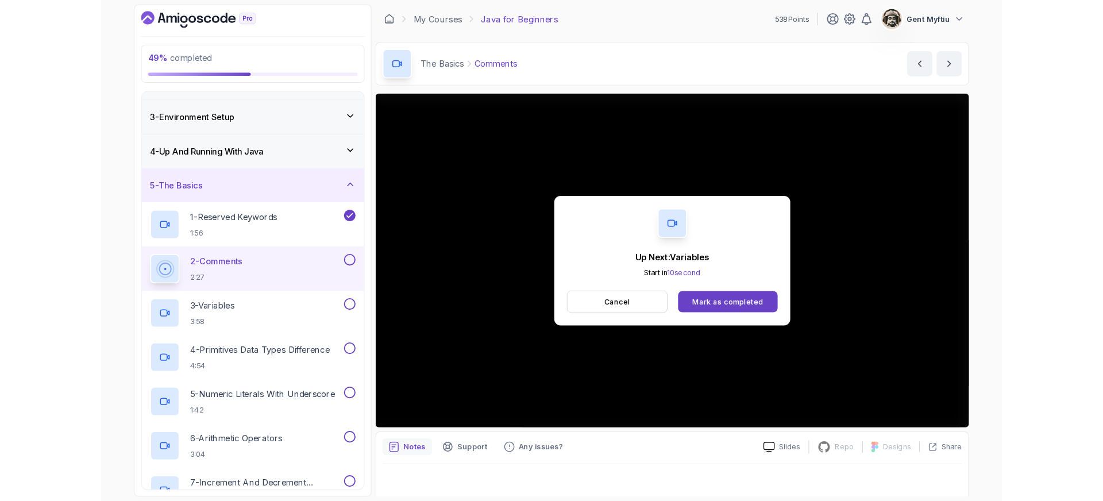
scroll to position [64, 0]
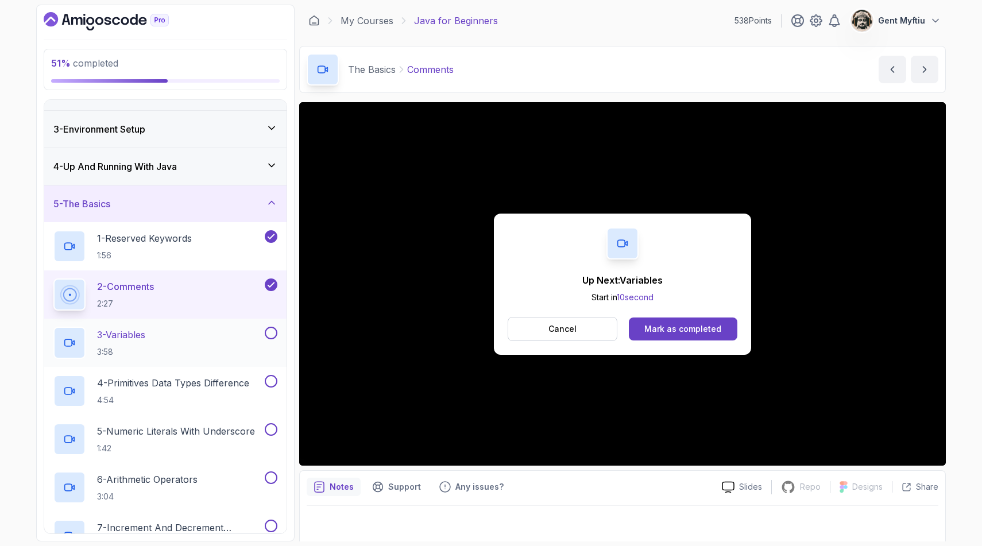
click at [190, 342] on div "3 - Variables 3:58" at bounding box center [157, 343] width 209 height 32
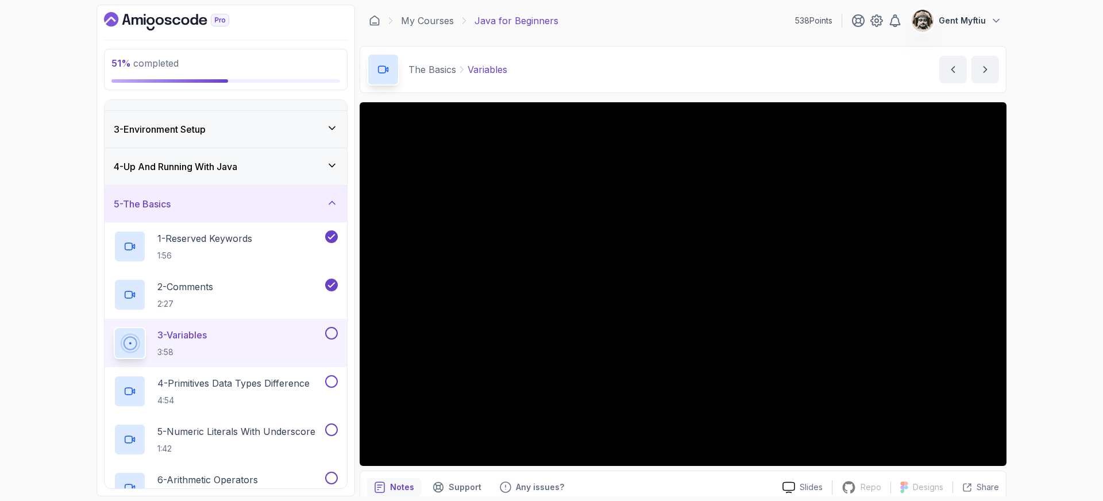
scroll to position [49, 0]
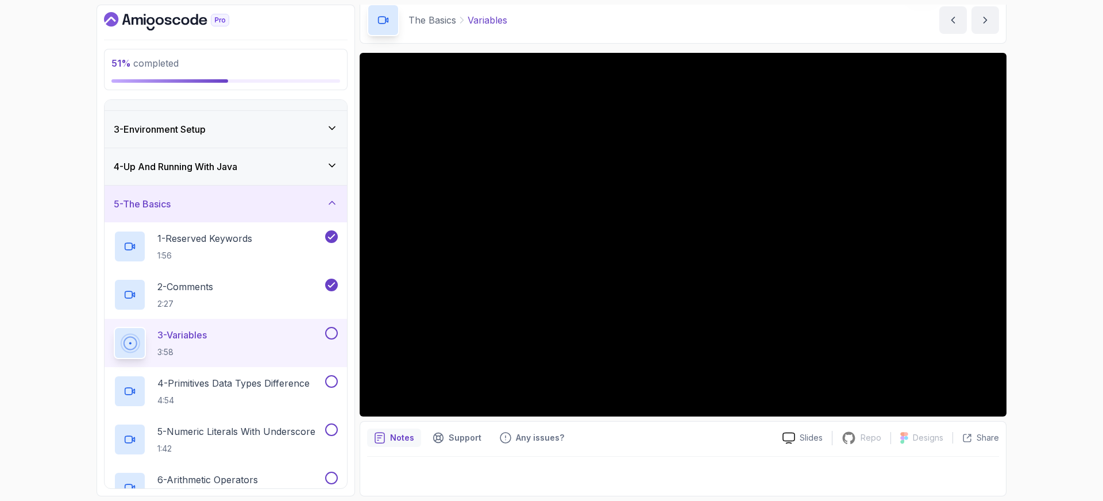
click at [332, 333] on button at bounding box center [331, 333] width 13 height 13
click at [275, 387] on p "4 - Primitives Data Types Difference" at bounding box center [233, 383] width 152 height 14
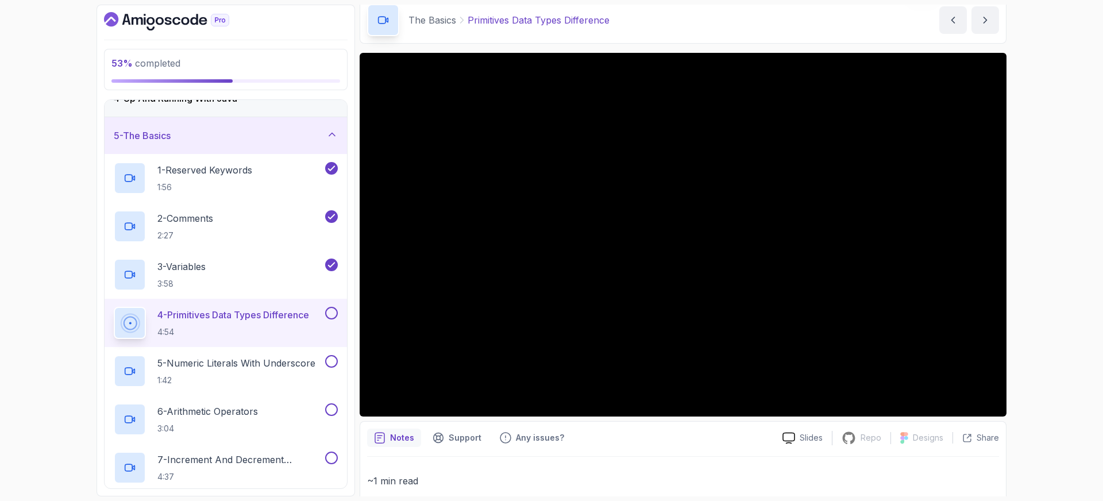
scroll to position [144, 0]
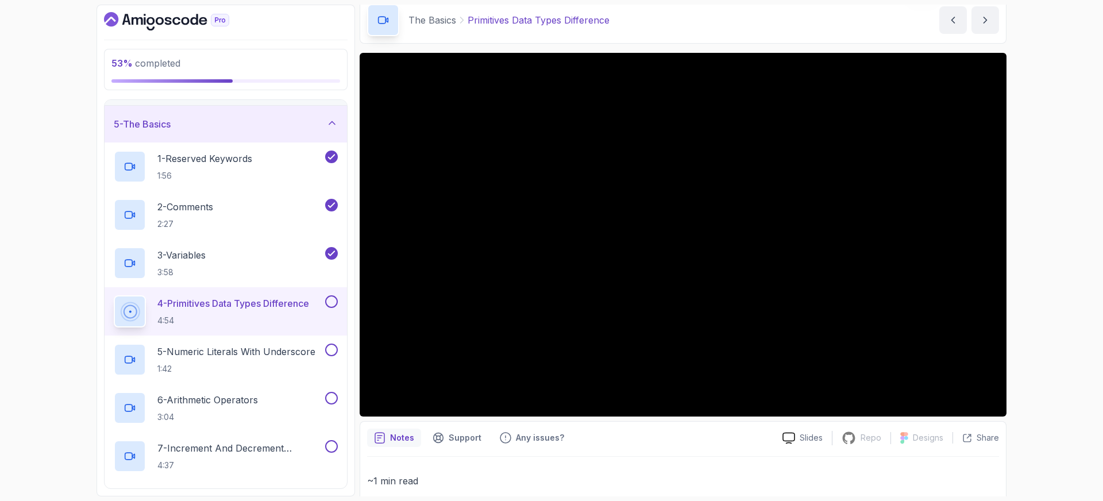
click at [334, 301] on button at bounding box center [331, 301] width 13 height 13
click at [252, 357] on p "5 - Numeric Literals With Underscore" at bounding box center [236, 352] width 158 height 14
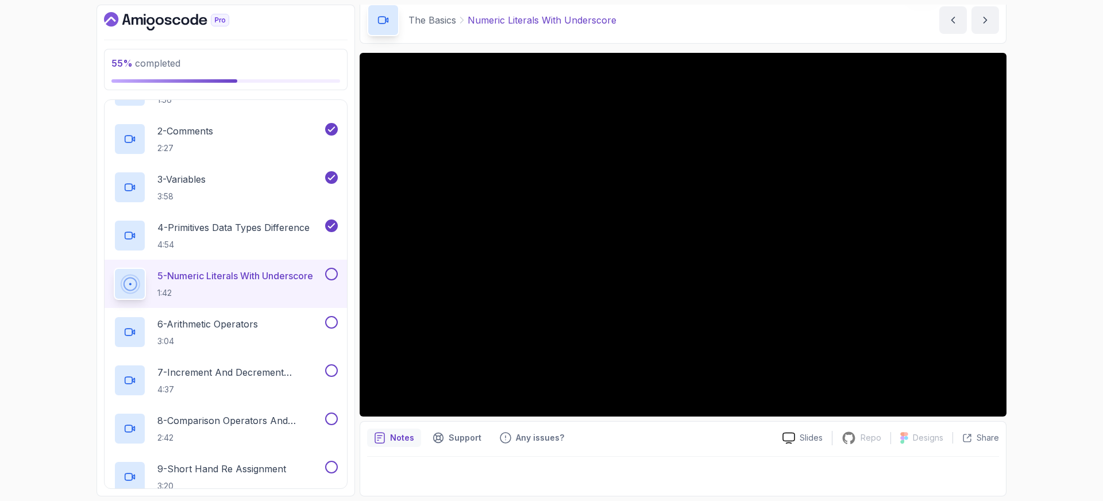
scroll to position [223, 0]
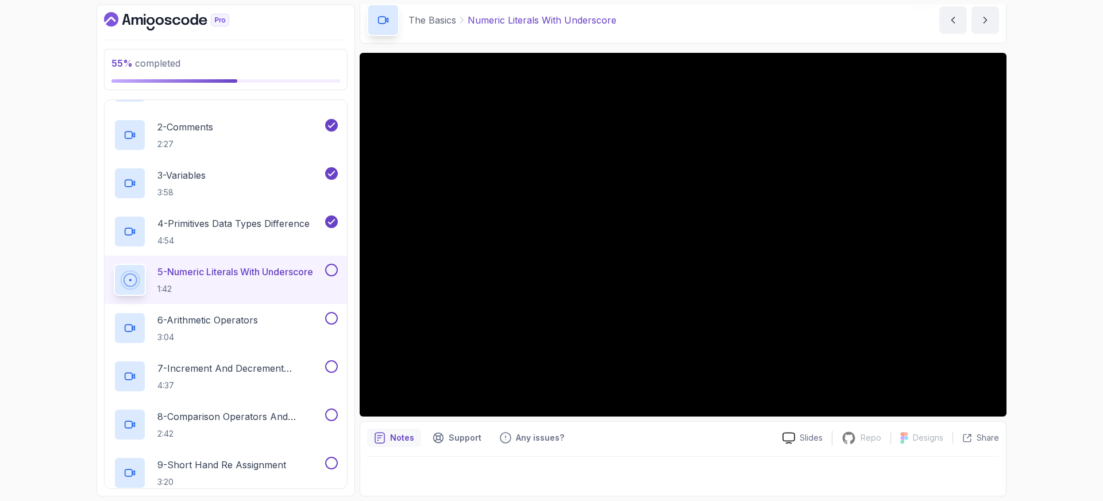
click at [337, 273] on button at bounding box center [331, 270] width 13 height 13
click at [242, 321] on p "6 - Arithmetic Operators" at bounding box center [207, 320] width 101 height 14
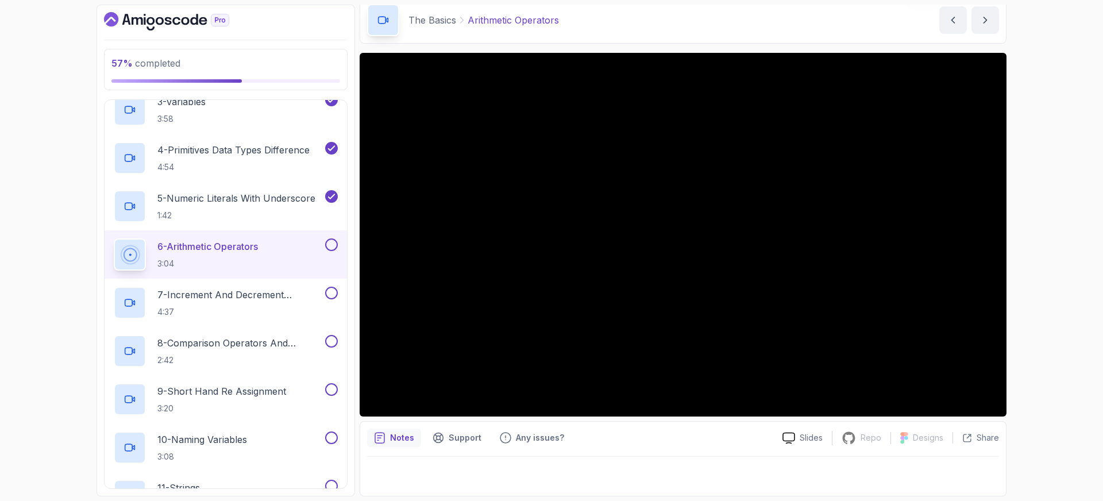
scroll to position [307, 0]
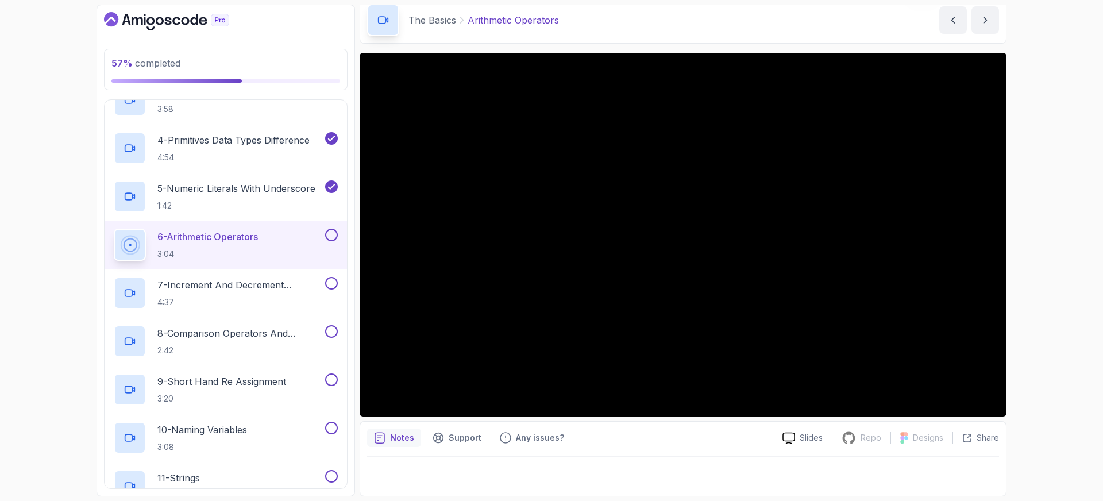
click at [332, 238] on button at bounding box center [331, 235] width 13 height 13
click at [244, 288] on p "7 - Increment And Decrement Operators" at bounding box center [239, 285] width 165 height 14
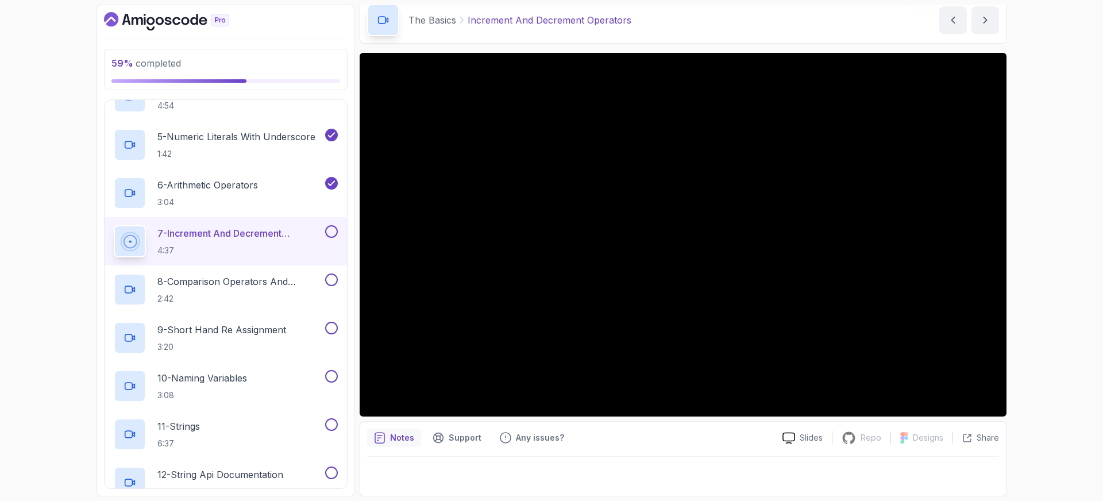
click at [332, 232] on button at bounding box center [331, 231] width 13 height 13
click at [228, 284] on p "8 - Comparison Operators and Booleans" at bounding box center [239, 282] width 165 height 14
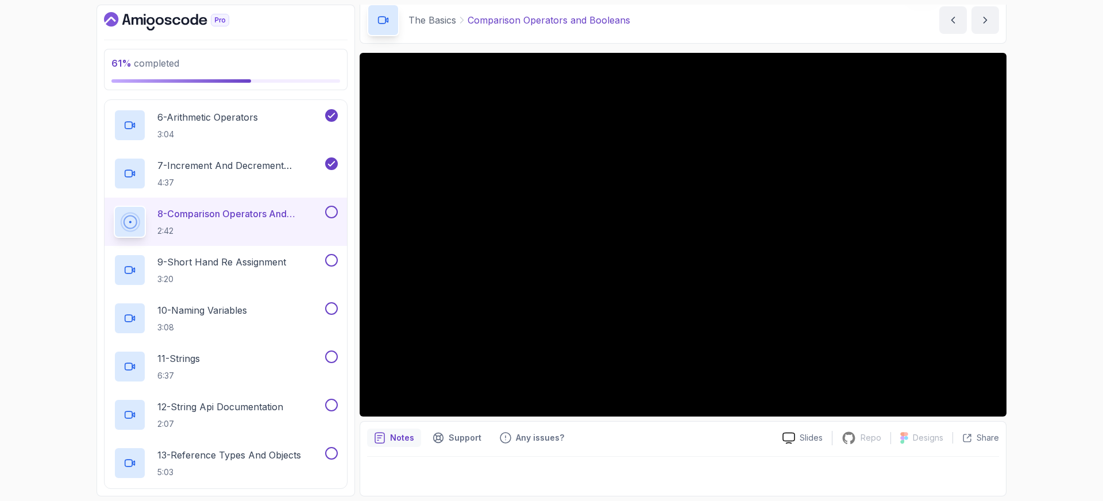
scroll to position [419, 0]
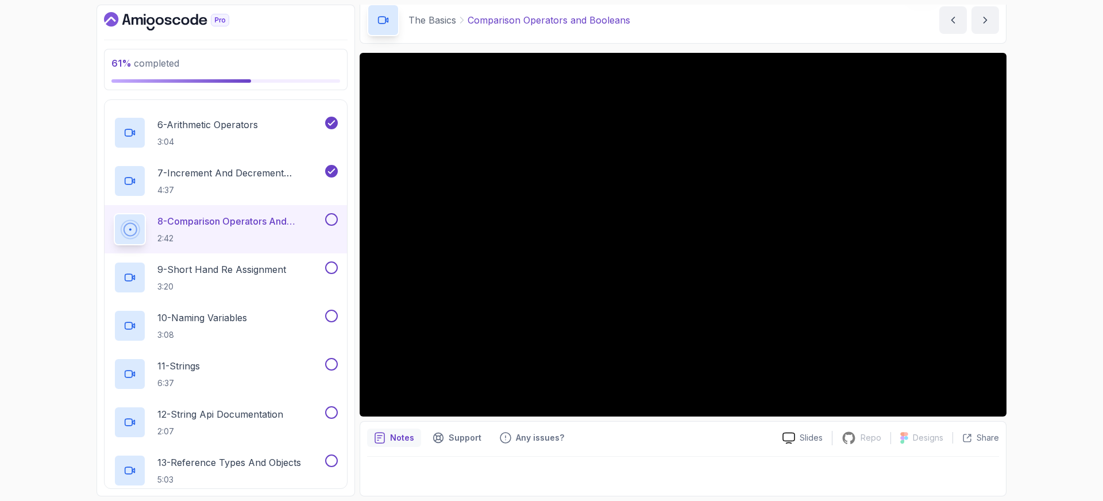
click at [330, 219] on button at bounding box center [331, 219] width 13 height 13
click at [237, 267] on p "9 - Short Hand Re Assignment" at bounding box center [221, 270] width 129 height 14
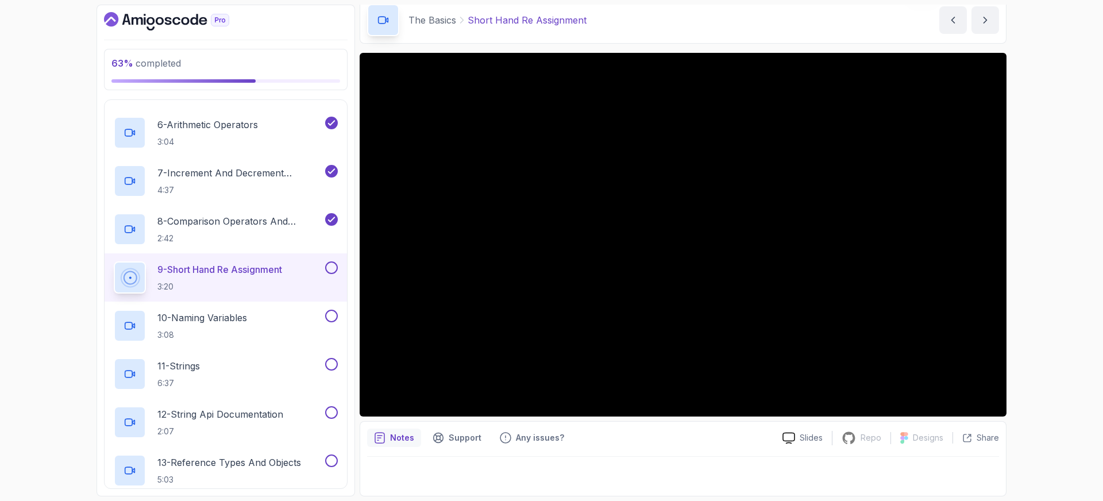
drag, startPoint x: 334, startPoint y: 269, endPoint x: 326, endPoint y: 271, distance: 8.8
click at [334, 269] on button at bounding box center [331, 267] width 13 height 13
click at [234, 318] on p "10 - Naming Variables" at bounding box center [202, 318] width 90 height 14
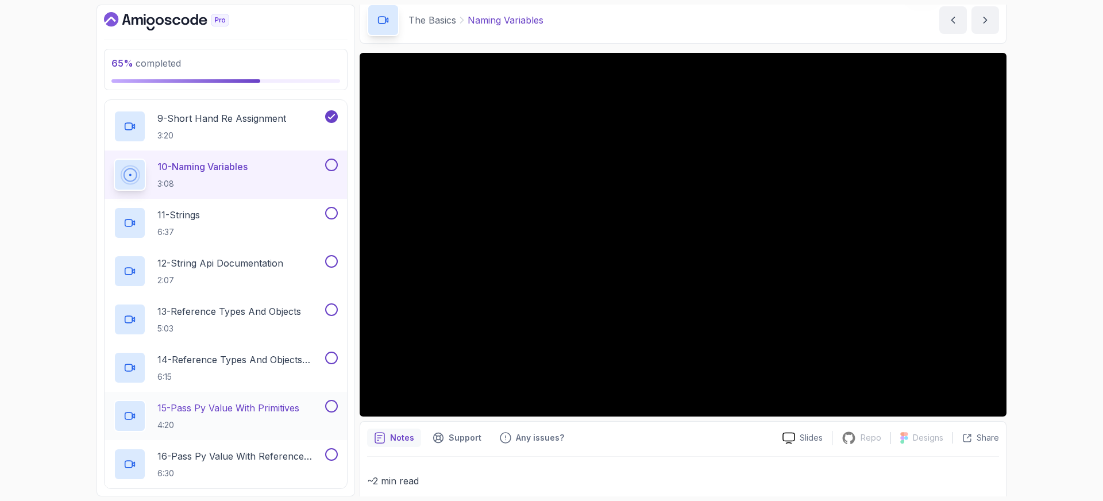
scroll to position [545, 0]
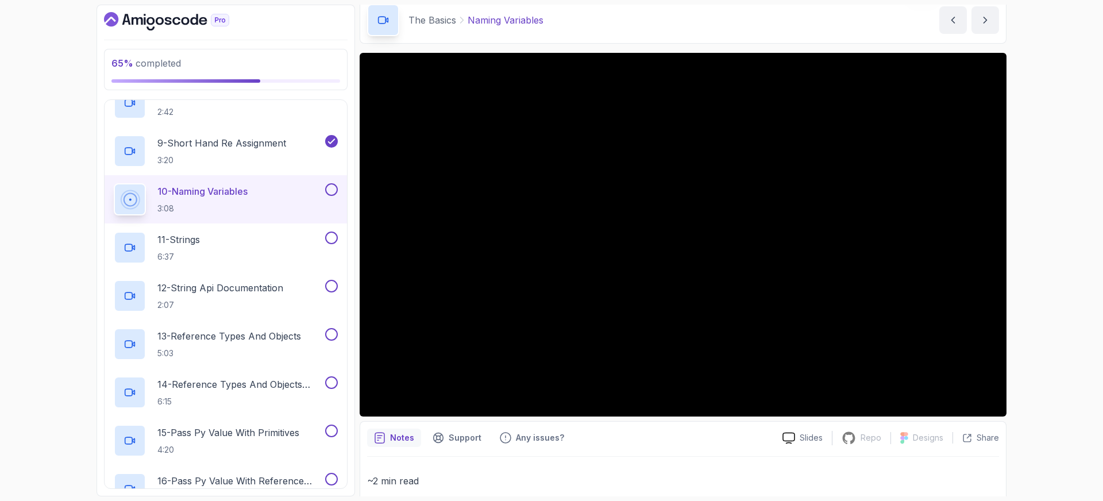
click at [333, 190] on button at bounding box center [331, 189] width 13 height 13
click at [237, 244] on div "11 - Strings 6:37" at bounding box center [218, 248] width 209 height 32
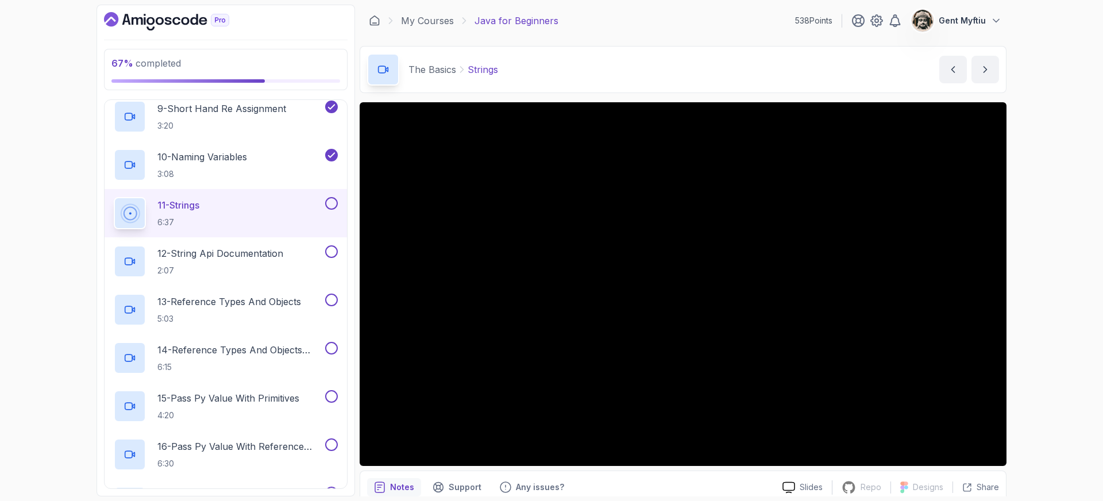
drag, startPoint x: 334, startPoint y: 205, endPoint x: 267, endPoint y: 234, distance: 73.6
click at [333, 205] on button at bounding box center [331, 203] width 13 height 13
click at [231, 251] on p "12 - String Api Documentation" at bounding box center [220, 253] width 126 height 14
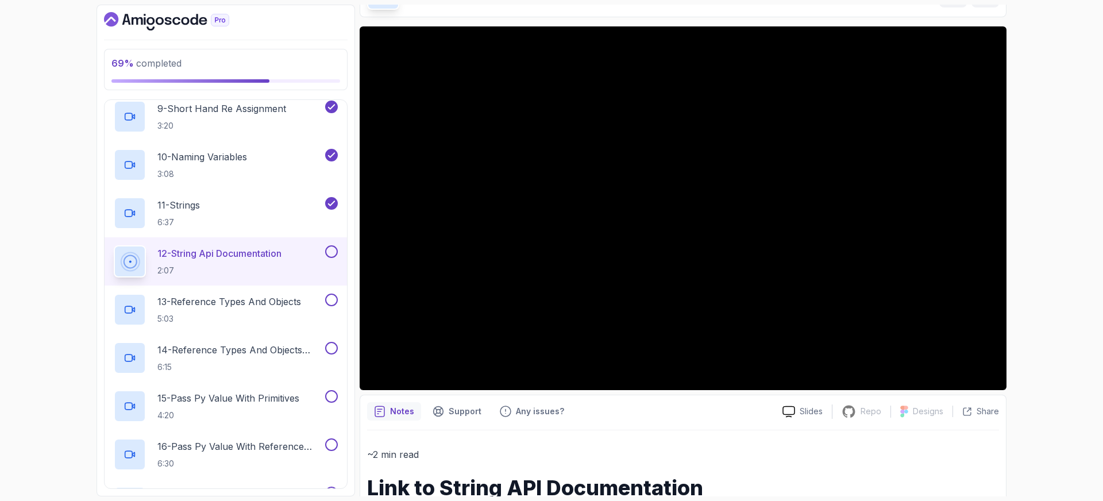
scroll to position [137, 0]
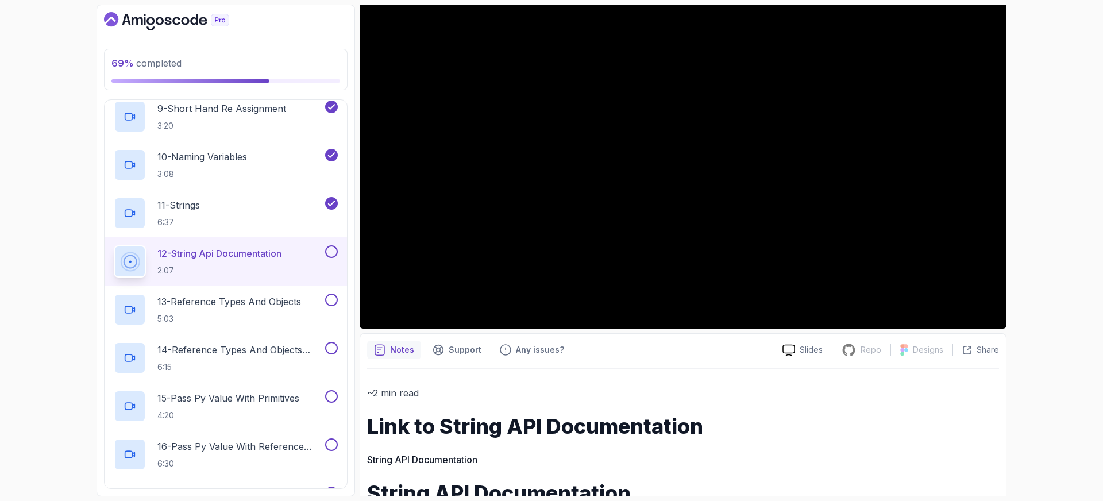
click at [333, 252] on button at bounding box center [331, 251] width 13 height 13
click at [256, 300] on p "13 - Reference Types And Objects" at bounding box center [229, 302] width 144 height 14
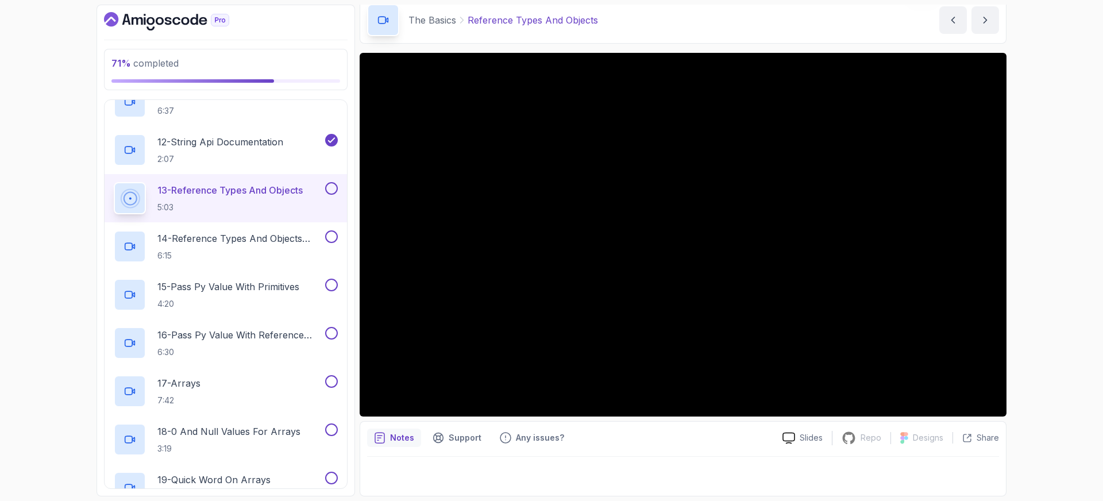
scroll to position [689, 0]
click at [328, 191] on button at bounding box center [331, 190] width 13 height 13
click at [261, 245] on p "14 - Reference Types And Objects Diferences" at bounding box center [239, 241] width 165 height 14
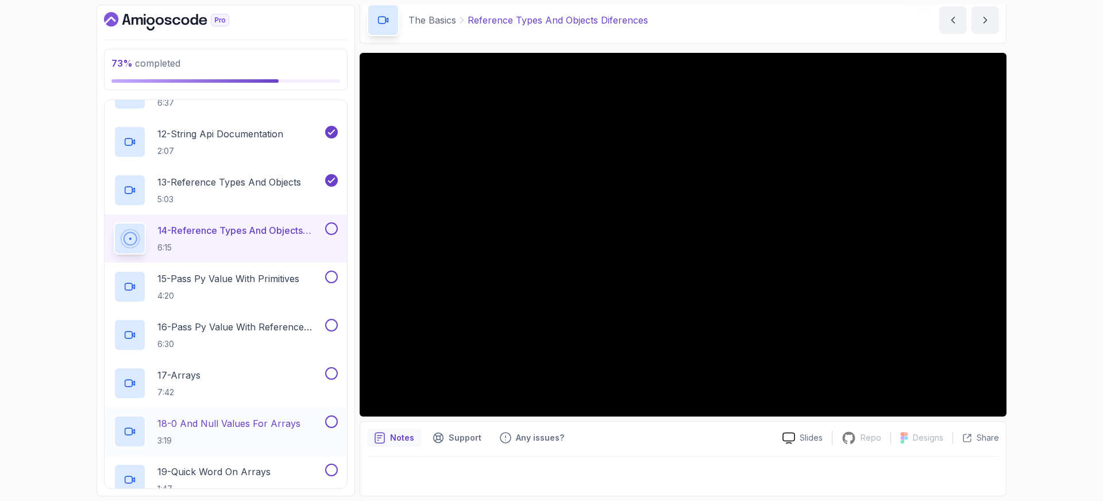
scroll to position [699, 0]
click at [331, 233] on button at bounding box center [331, 229] width 13 height 13
click at [237, 277] on p "15 - Pass Py Value With Primitives" at bounding box center [228, 279] width 142 height 14
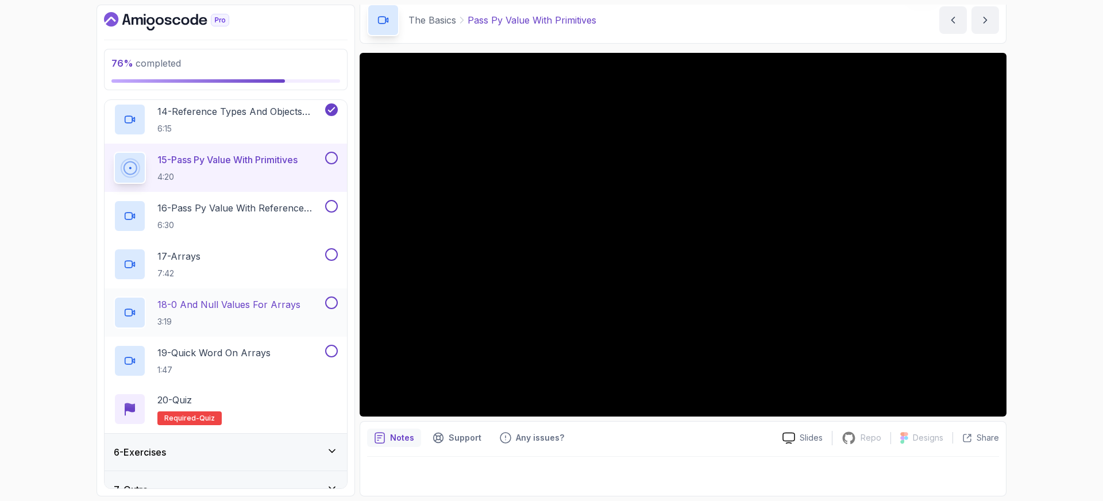
scroll to position [792, 0]
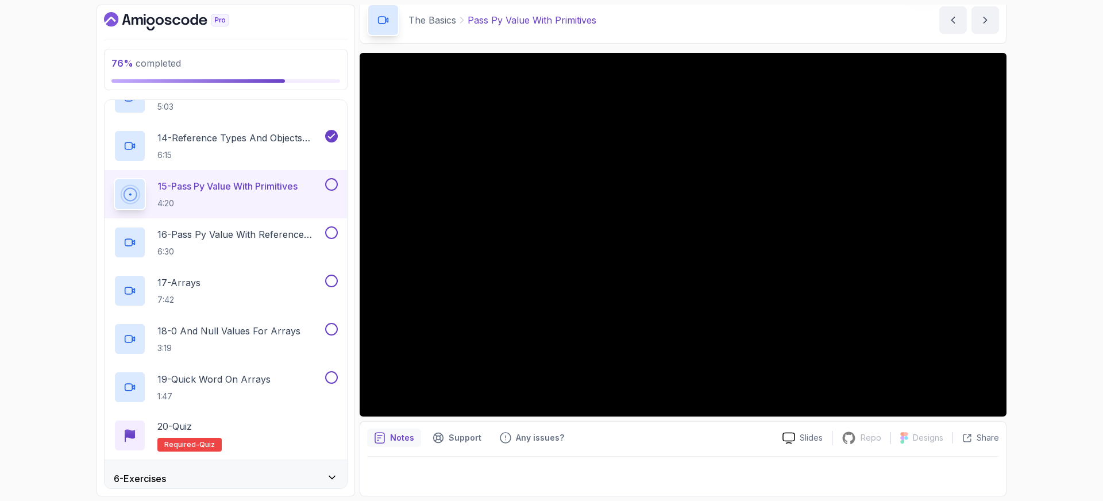
click at [332, 181] on button at bounding box center [331, 184] width 13 height 13
click at [275, 231] on p "16 - Pass Py Value With Reference Types" at bounding box center [239, 235] width 165 height 14
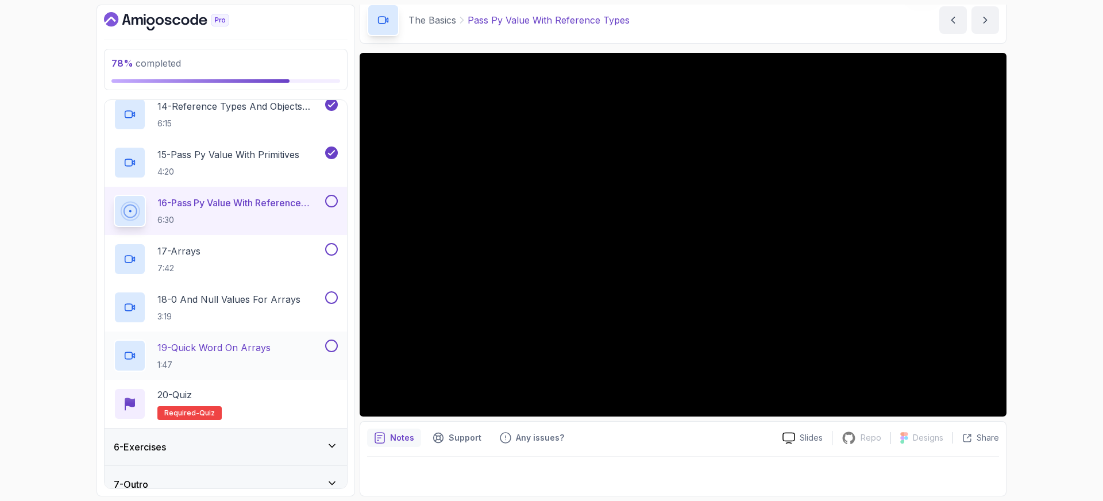
scroll to position [830, 0]
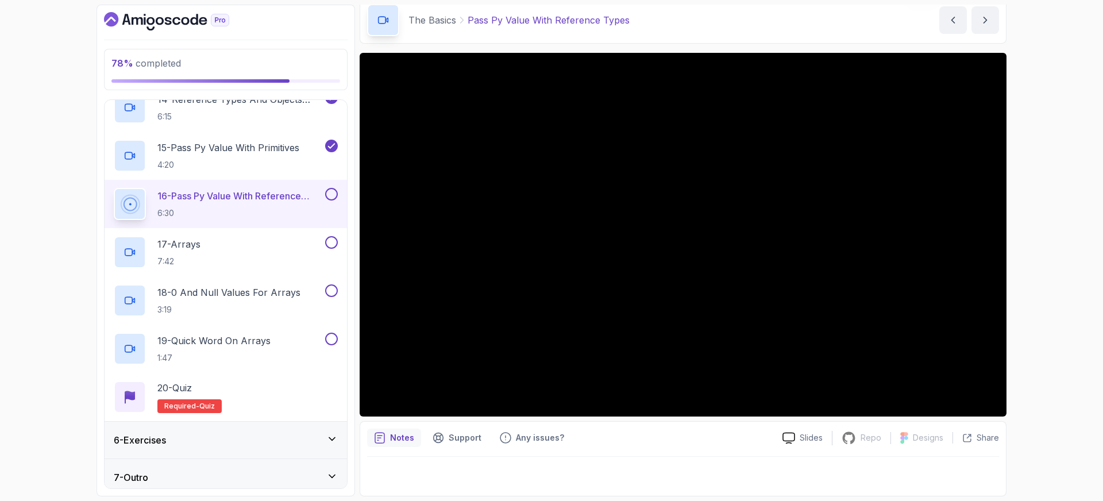
click at [322, 193] on p "16 - Pass Py Value With Reference Types" at bounding box center [239, 196] width 165 height 14
click at [329, 194] on button at bounding box center [331, 194] width 13 height 13
click at [215, 249] on div "17 - Arrays 7:42" at bounding box center [218, 252] width 209 height 32
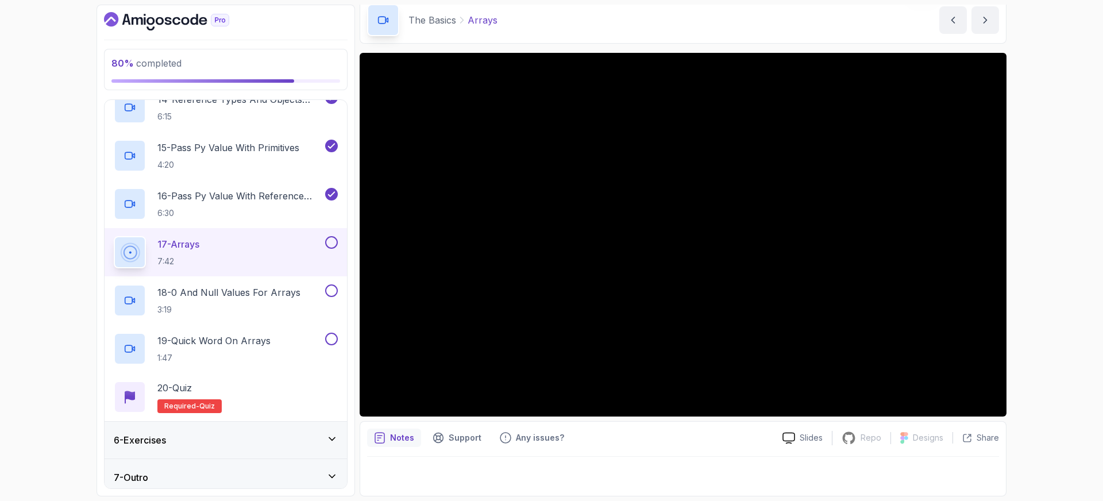
click at [329, 241] on button at bounding box center [331, 242] width 13 height 13
click at [264, 299] on h2 "18 - 0 And Null Values For Arrays 3:19" at bounding box center [228, 301] width 143 height 30
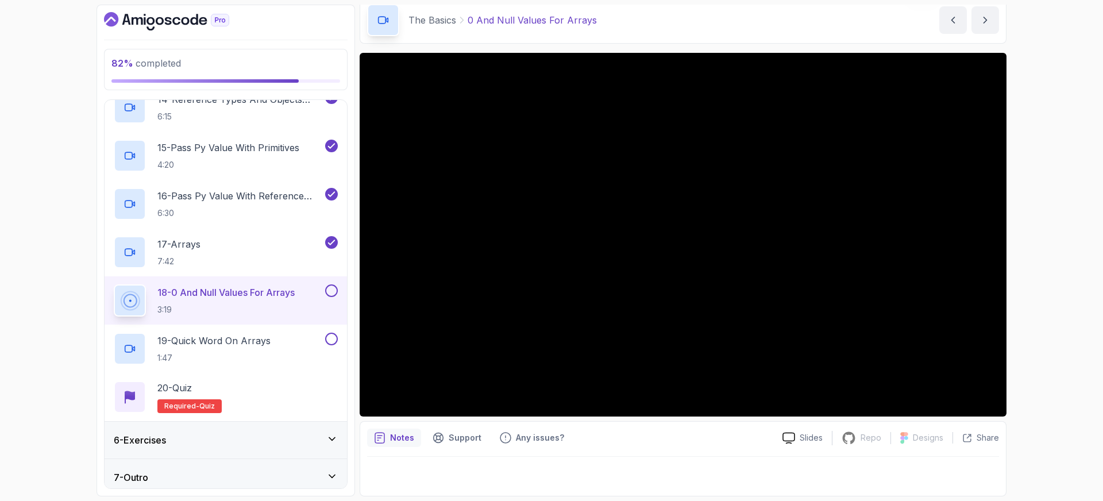
scroll to position [838, 0]
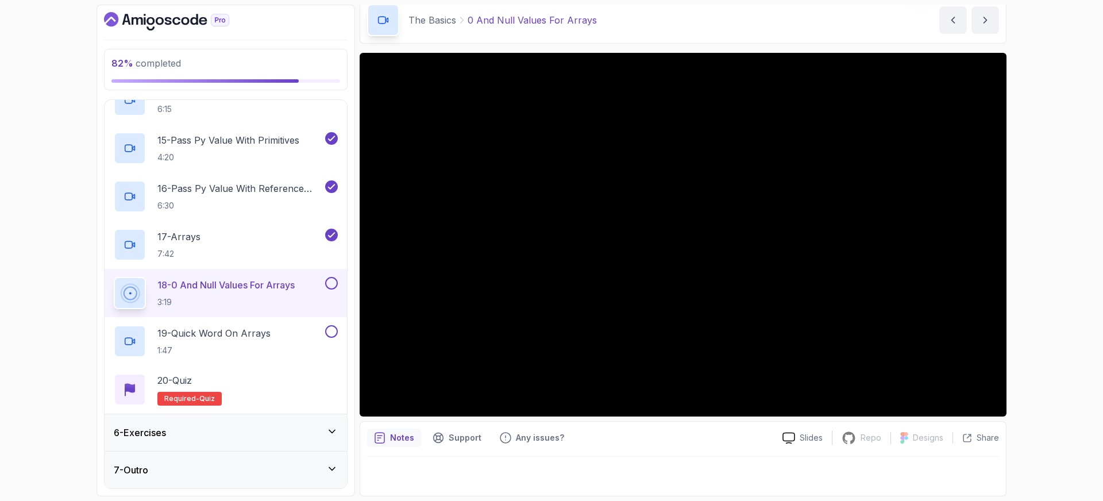
click at [327, 283] on button at bounding box center [331, 283] width 13 height 13
click at [236, 333] on p "19 - Quick Word On Arrays" at bounding box center [213, 333] width 113 height 14
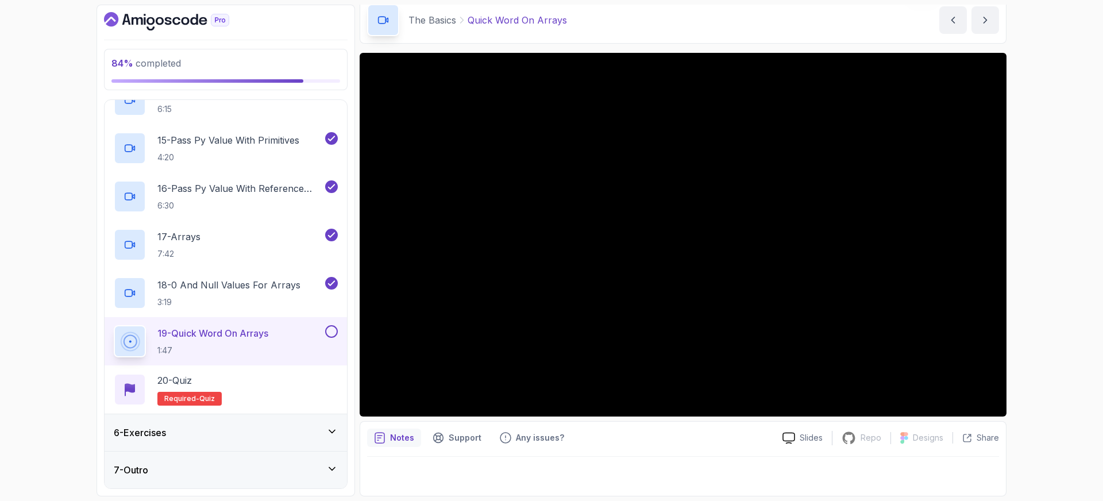
click at [333, 332] on button at bounding box center [331, 331] width 13 height 13
click at [188, 379] on p "20 - Quiz" at bounding box center [174, 380] width 34 height 14
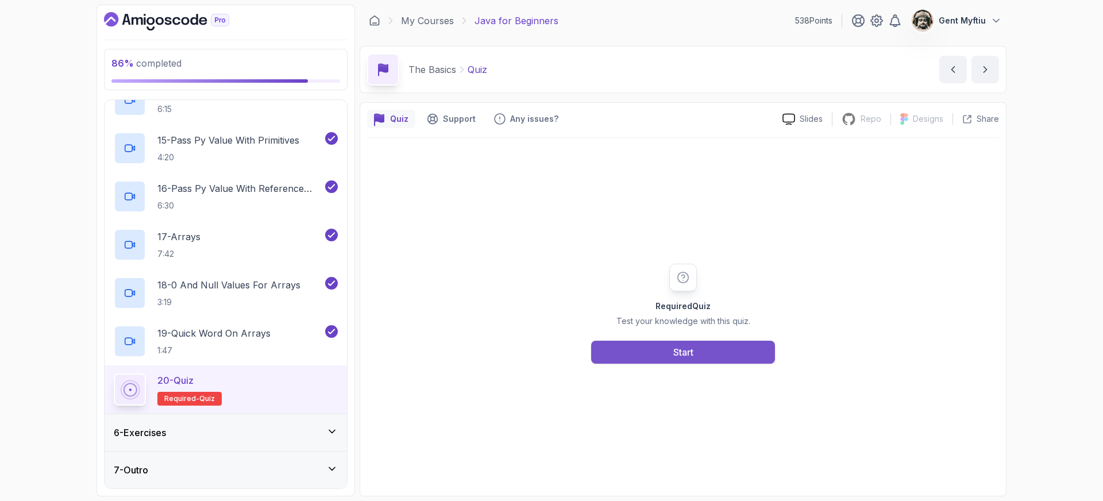
click at [681, 348] on div "Start" at bounding box center [683, 352] width 20 height 14
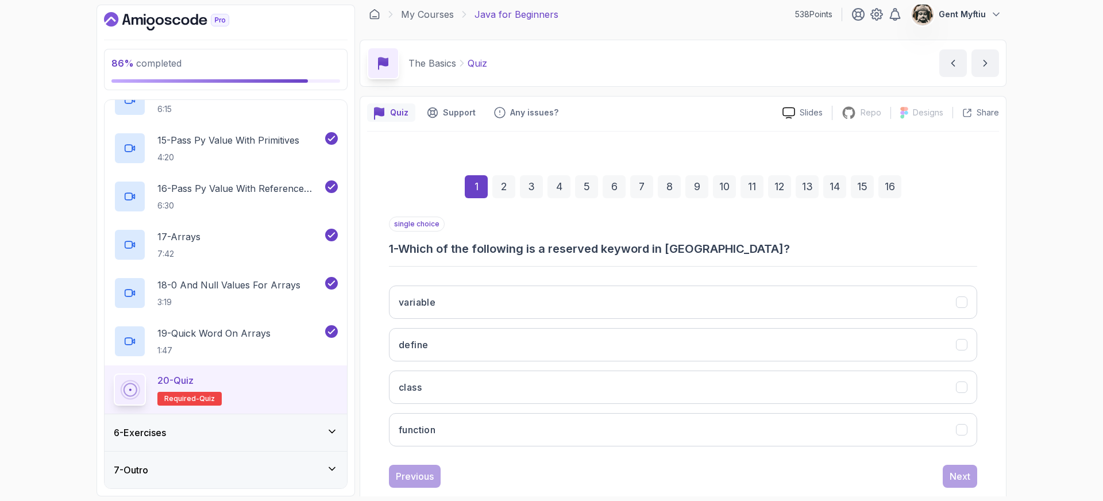
scroll to position [21, 0]
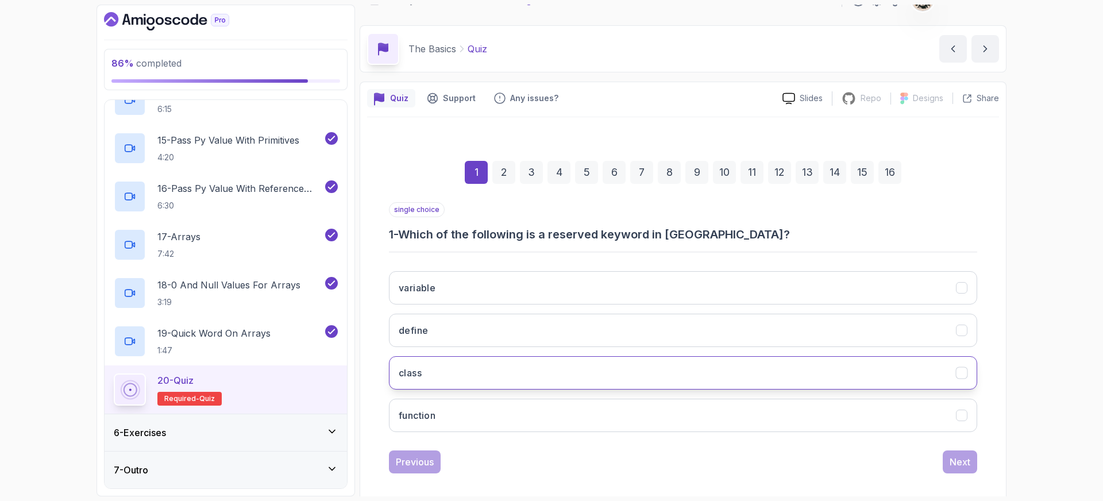
click at [463, 369] on button "class" at bounding box center [683, 372] width 588 height 33
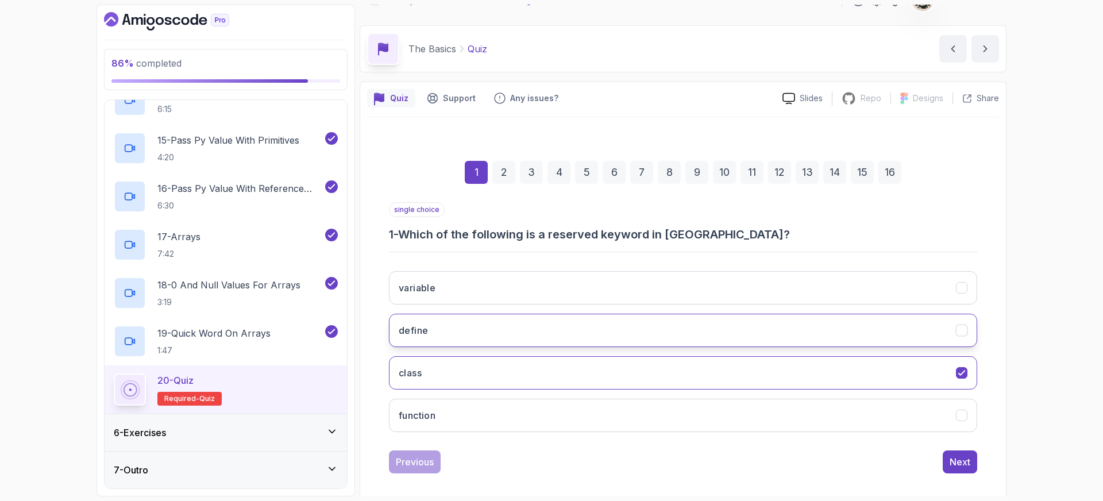
click at [441, 327] on button "define" at bounding box center [683, 330] width 588 height 33
click at [447, 374] on button "class" at bounding box center [683, 372] width 588 height 33
click at [961, 463] on div "Next" at bounding box center [960, 462] width 21 height 14
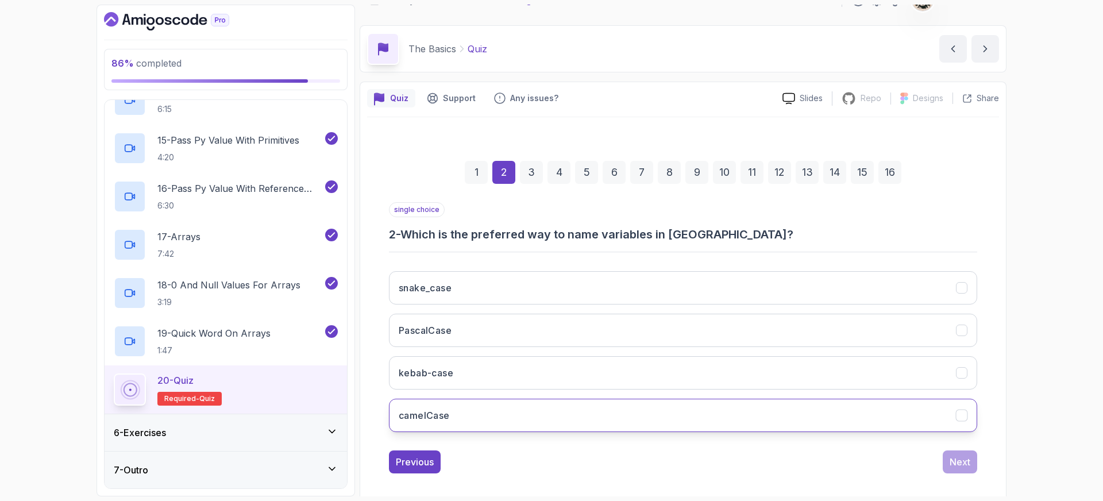
click at [443, 418] on h3 "camelCase" at bounding box center [424, 416] width 51 height 14
click at [968, 467] on div "Next" at bounding box center [960, 462] width 21 height 14
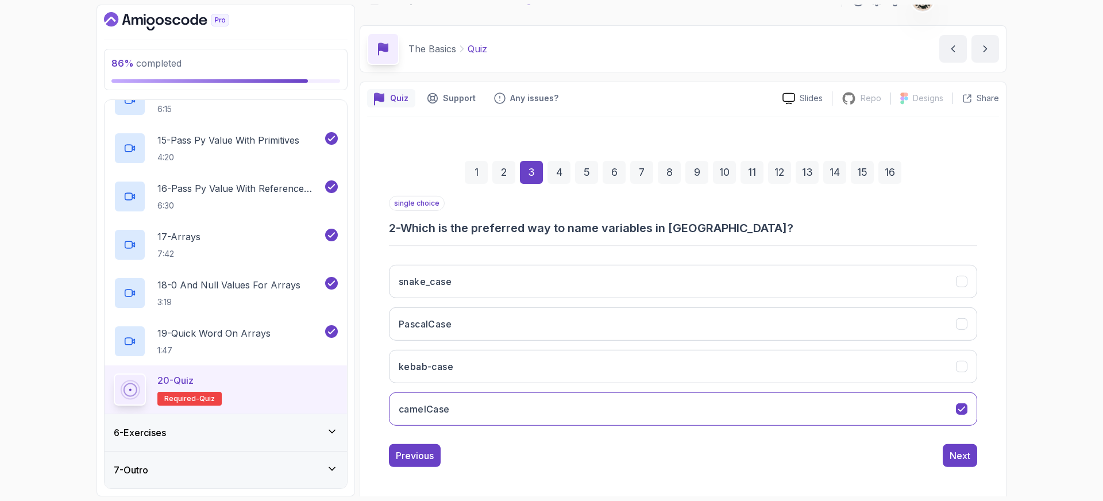
scroll to position [12, 0]
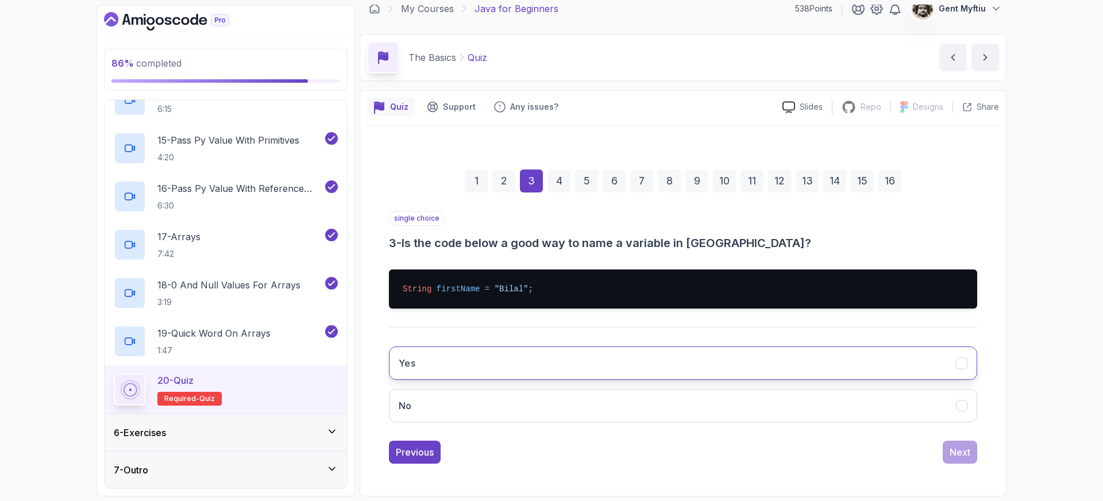
click at [454, 363] on button "Yes" at bounding box center [683, 362] width 588 height 33
click at [958, 456] on div "Next" at bounding box center [960, 452] width 21 height 14
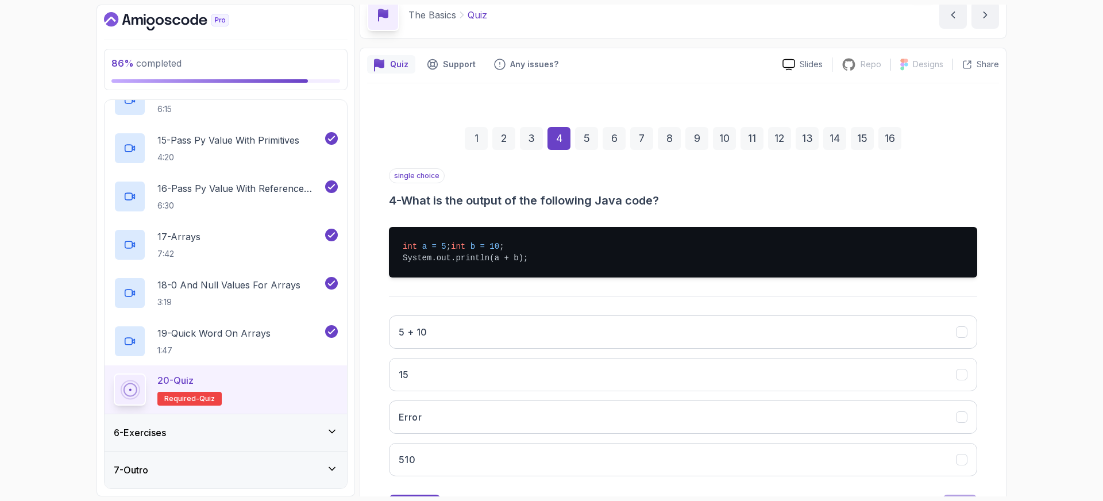
scroll to position [56, 0]
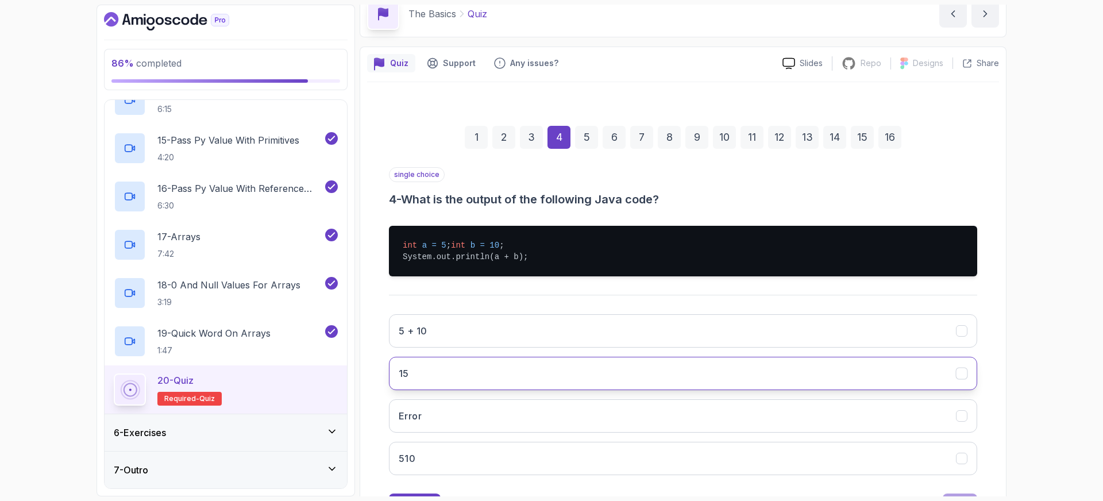
click at [419, 380] on button "15" at bounding box center [683, 373] width 588 height 33
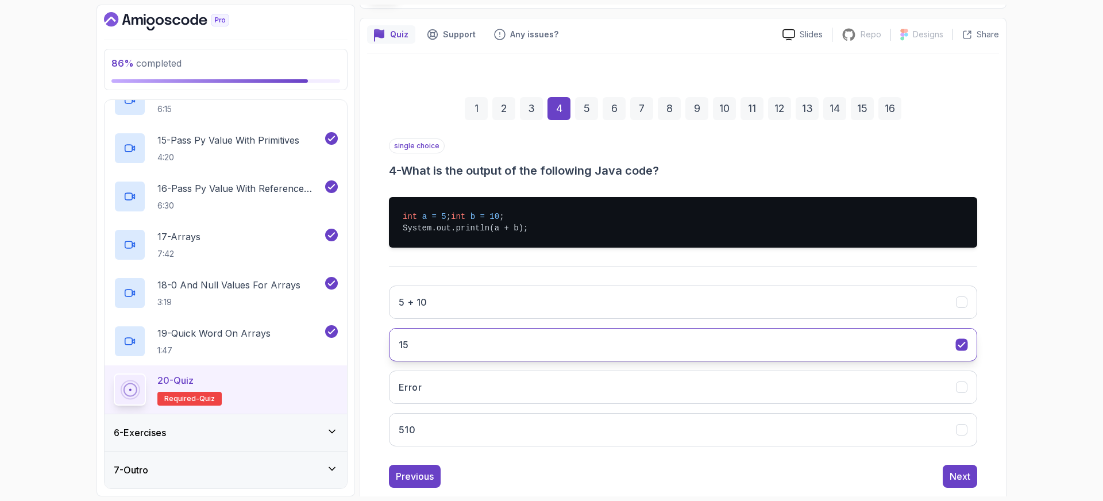
scroll to position [90, 0]
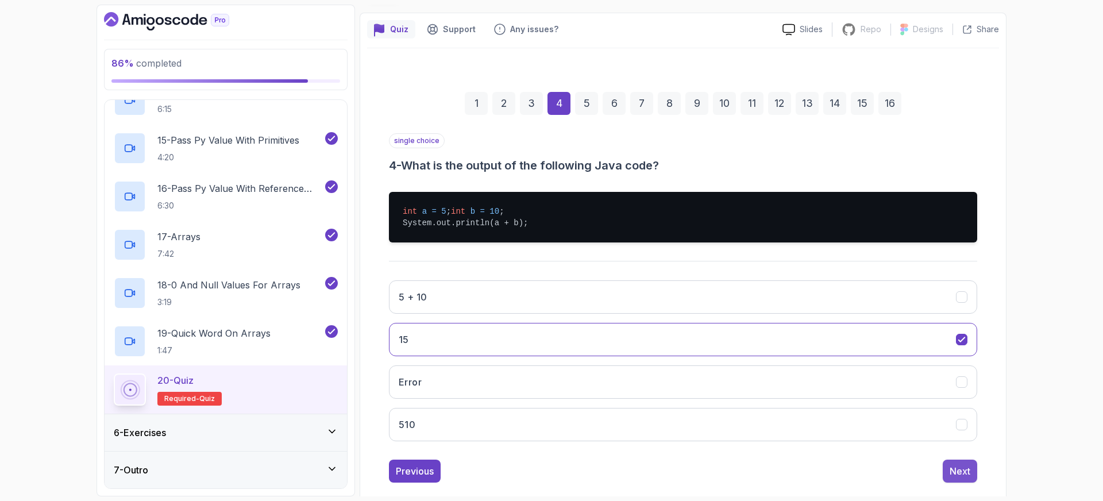
click at [963, 478] on div "Next" at bounding box center [960, 471] width 21 height 14
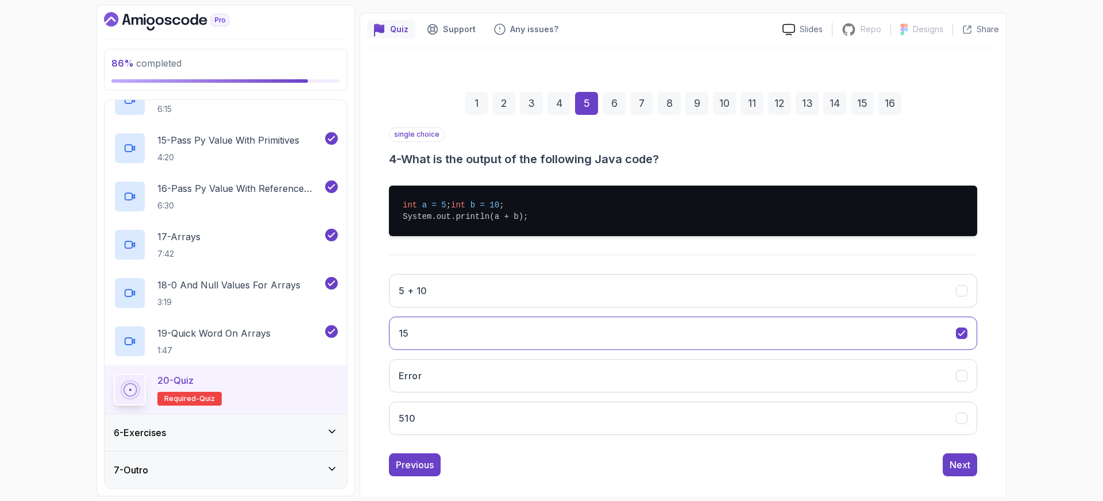
scroll to position [30, 0]
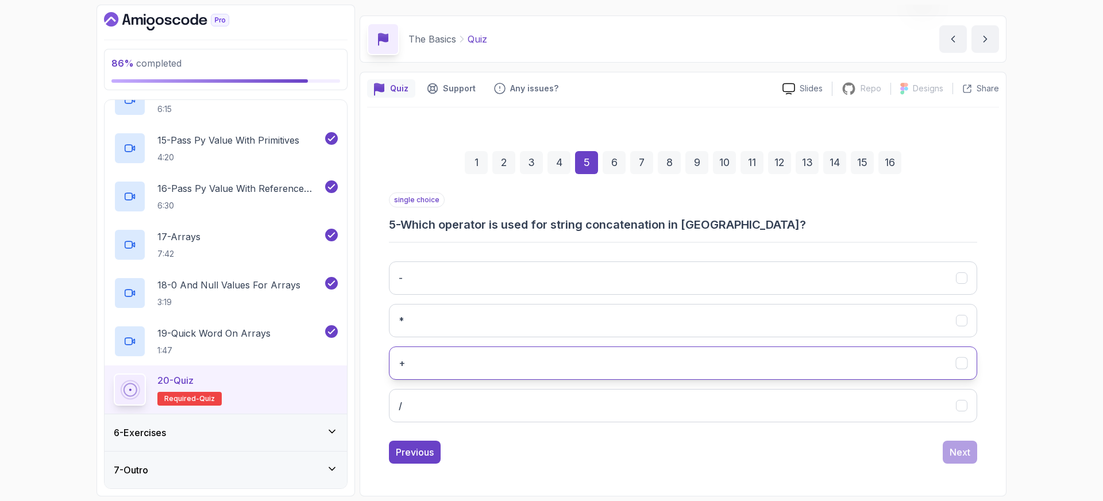
click at [441, 365] on button "+" at bounding box center [683, 362] width 588 height 33
click at [959, 446] on div "Next" at bounding box center [960, 452] width 21 height 14
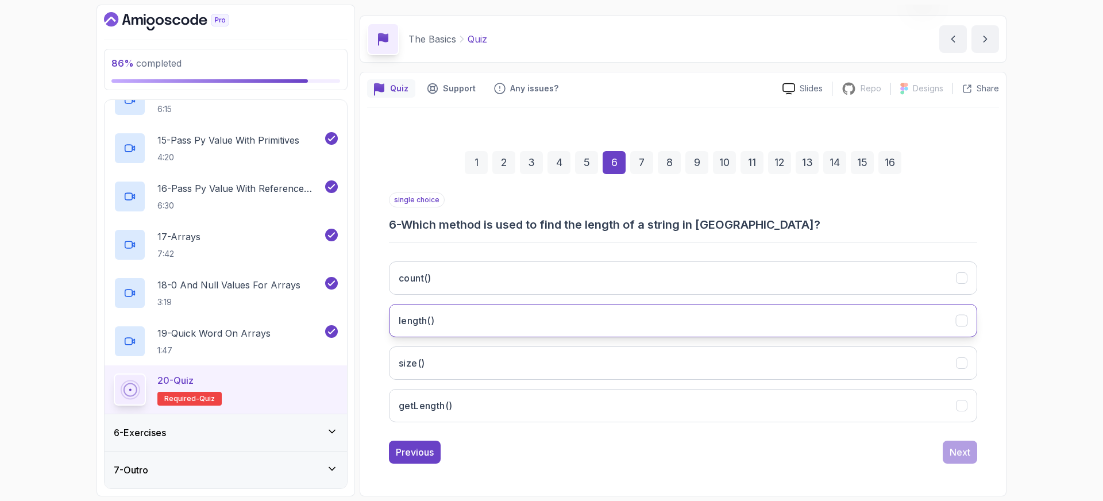
click at [424, 321] on h3 "length()" at bounding box center [417, 321] width 36 height 14
click at [961, 455] on div "Next" at bounding box center [960, 452] width 21 height 14
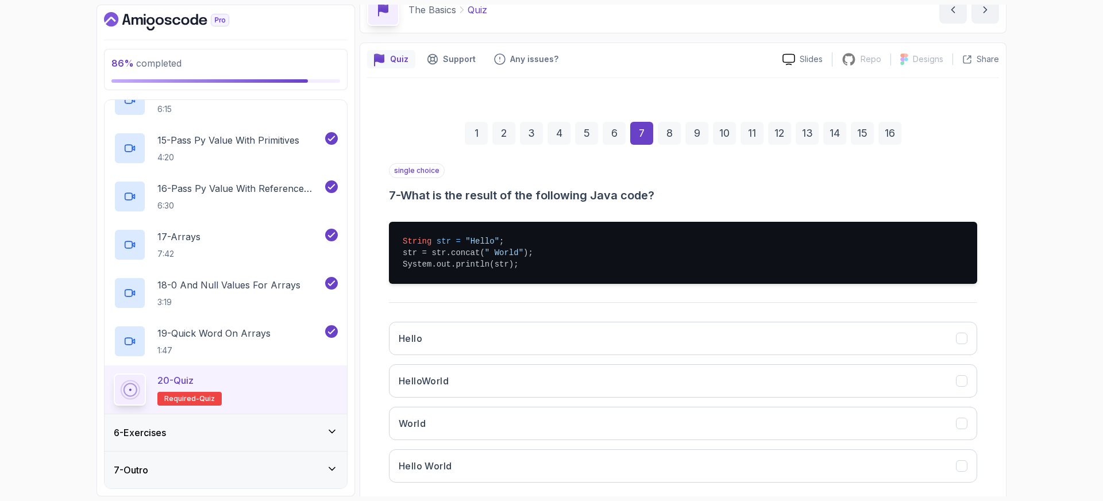
scroll to position [63, 0]
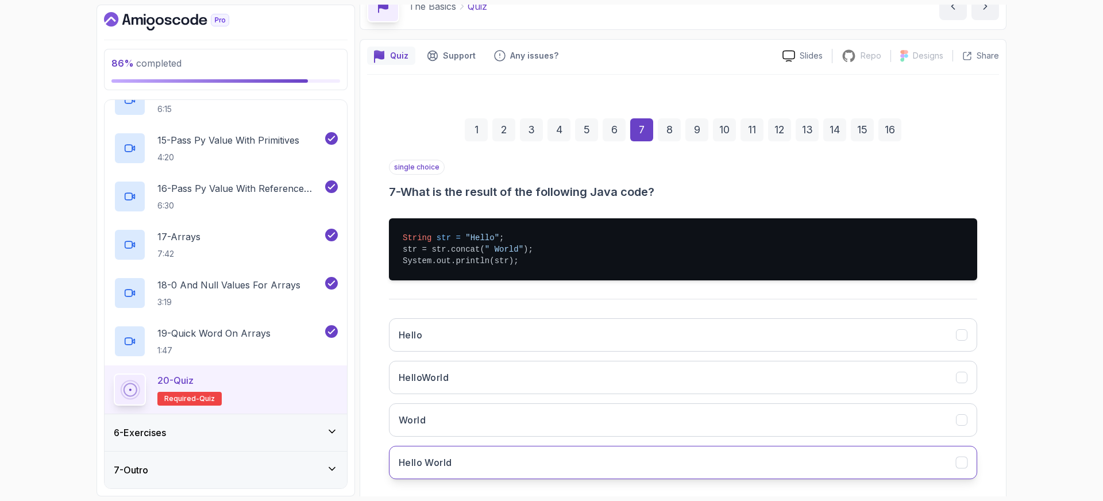
click at [425, 460] on h3 "Hello World" at bounding box center [425, 463] width 53 height 14
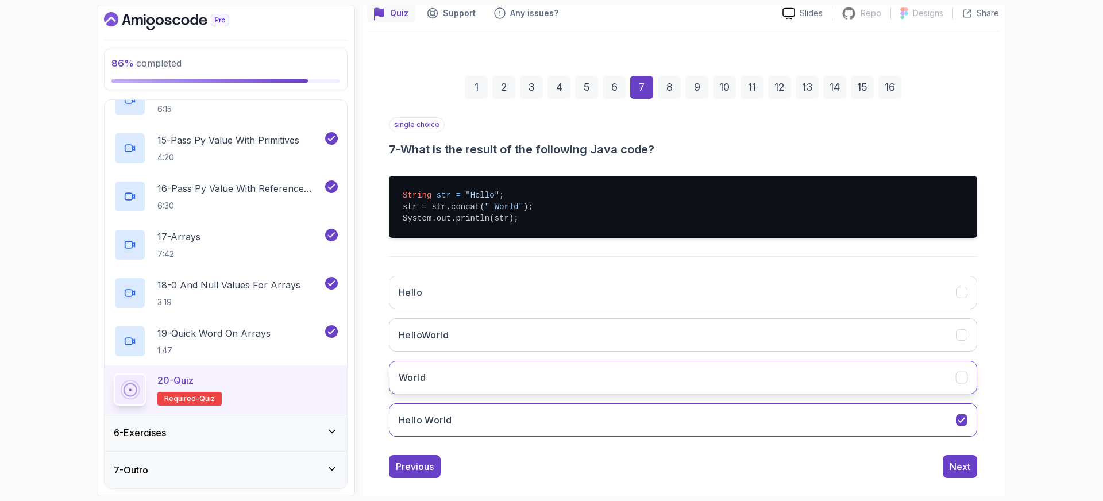
scroll to position [107, 0]
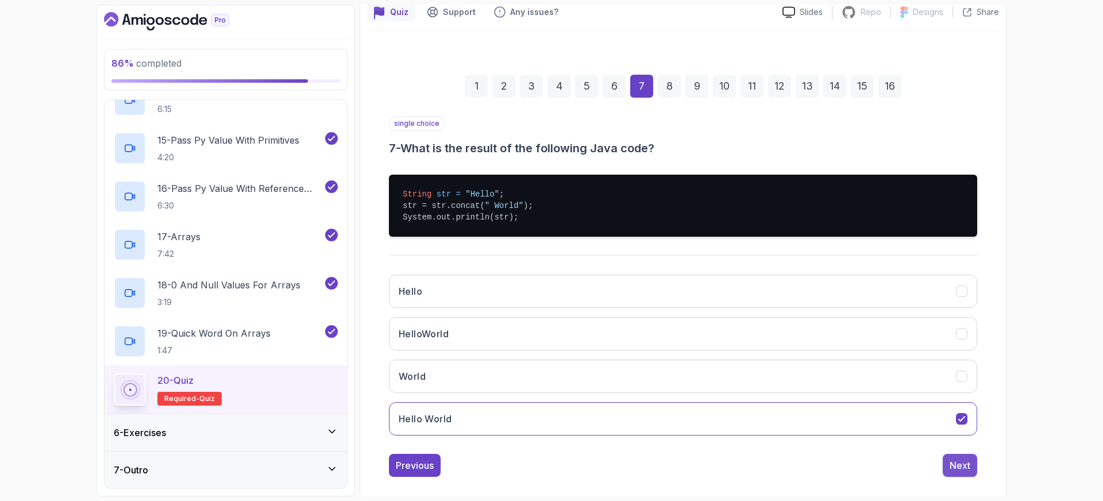
click at [965, 471] on div "Next" at bounding box center [960, 465] width 21 height 14
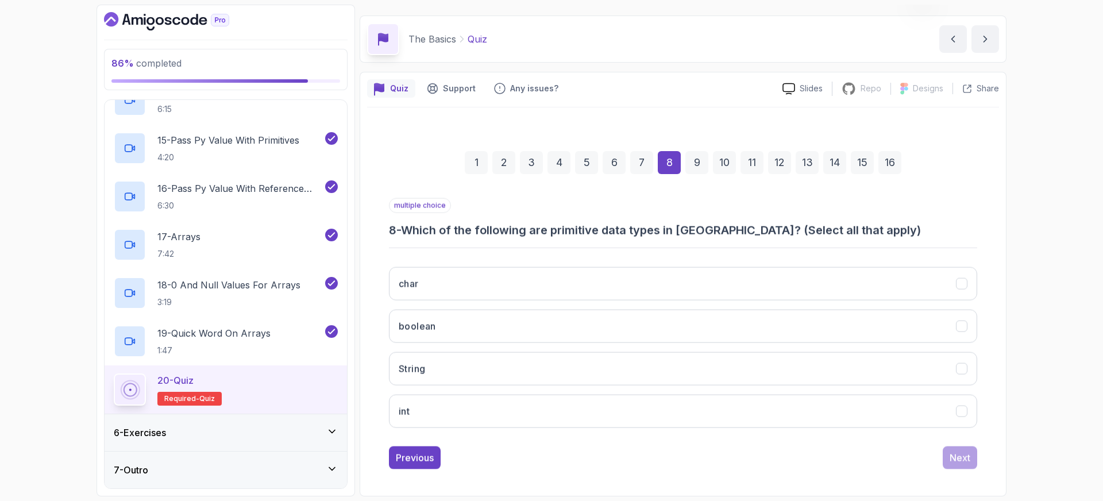
scroll to position [30, 0]
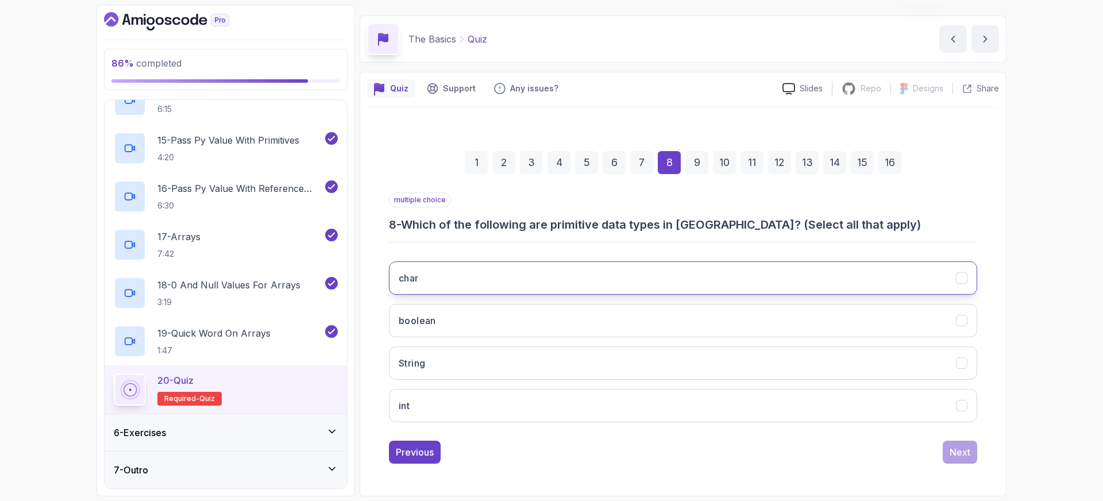
click at [503, 268] on button "char" at bounding box center [683, 277] width 588 height 33
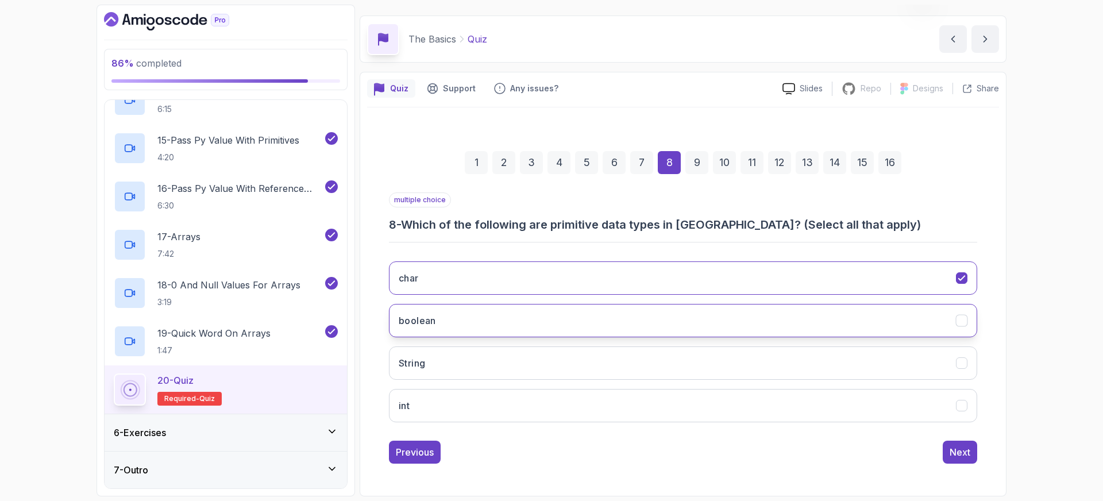
click at [483, 323] on button "boolean" at bounding box center [683, 320] width 588 height 33
click at [485, 401] on button "int" at bounding box center [683, 405] width 588 height 33
click at [958, 452] on div "Next" at bounding box center [960, 452] width 21 height 14
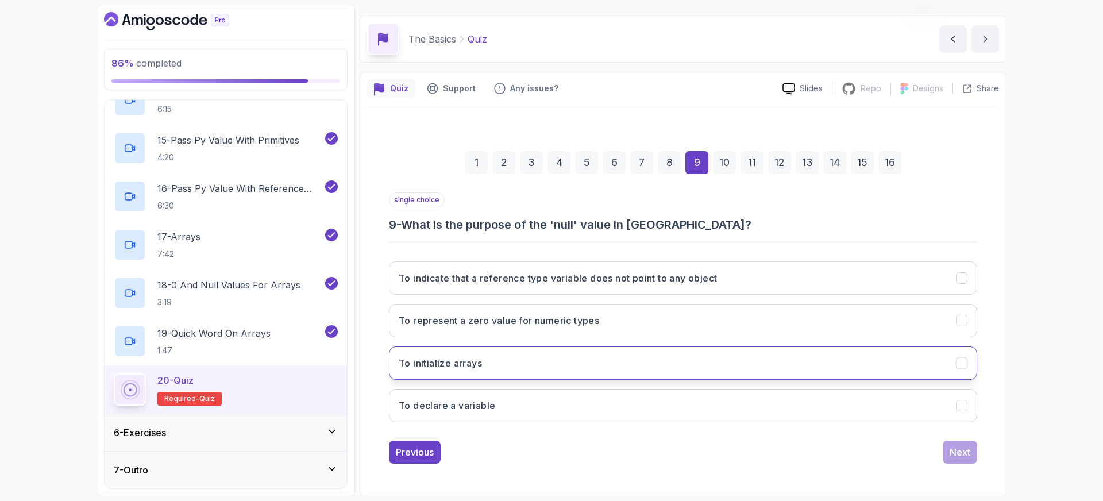
click at [467, 369] on h3 "To initialize arrays" at bounding box center [440, 363] width 83 height 14
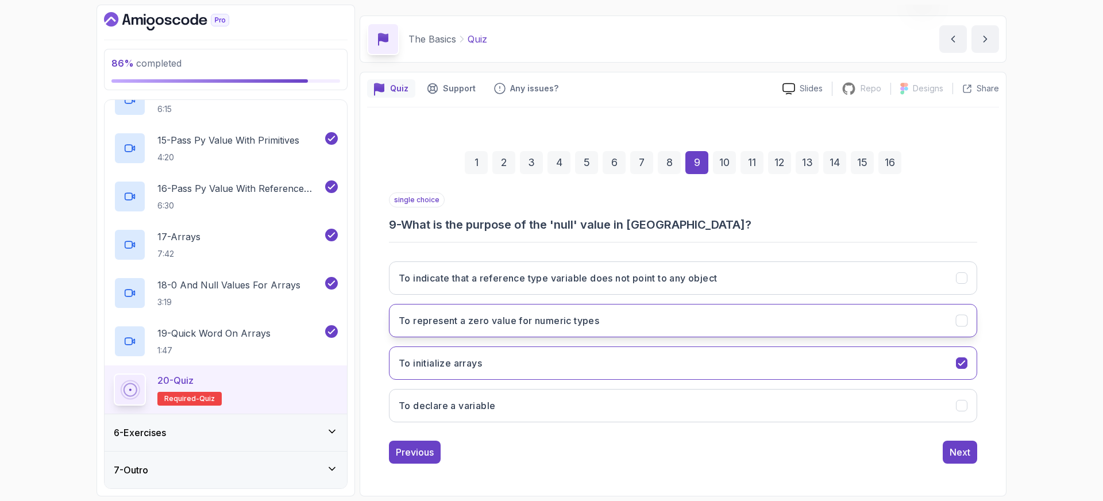
click at [966, 324] on icon "To represent a zero value for numeric types" at bounding box center [962, 320] width 11 height 11
click at [959, 358] on icon "To initialize arrays" at bounding box center [962, 363] width 11 height 11
click at [964, 453] on div "Next" at bounding box center [960, 452] width 21 height 14
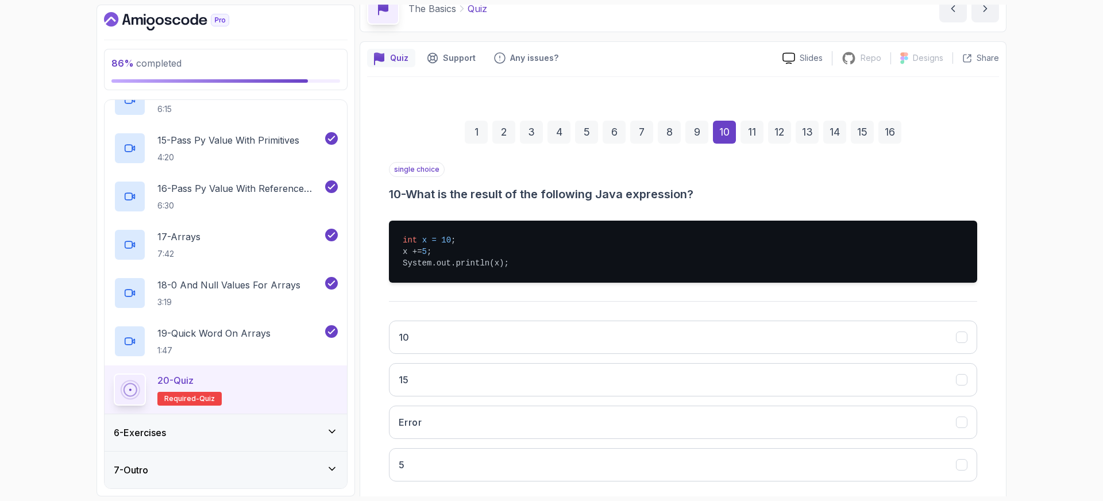
scroll to position [65, 0]
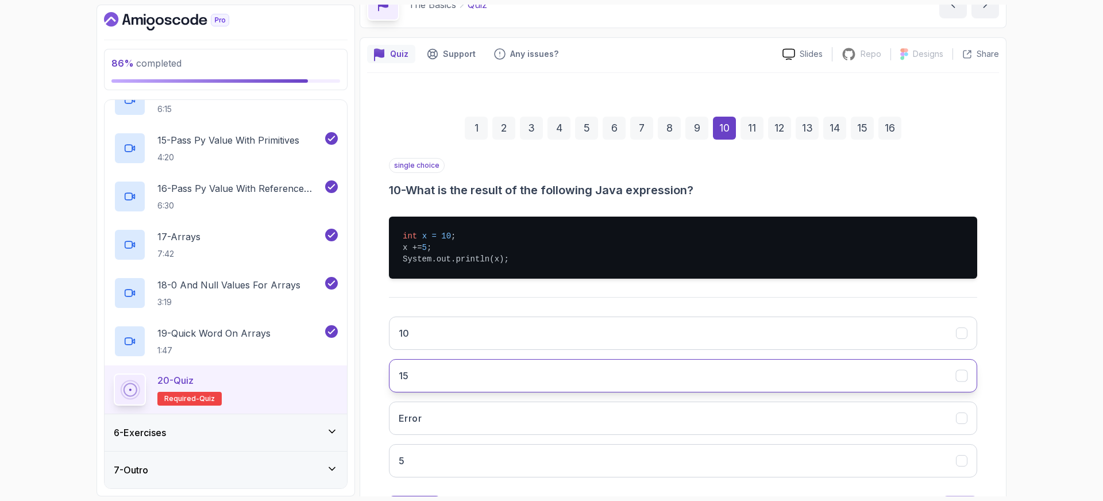
click at [421, 377] on button "15" at bounding box center [683, 375] width 588 height 33
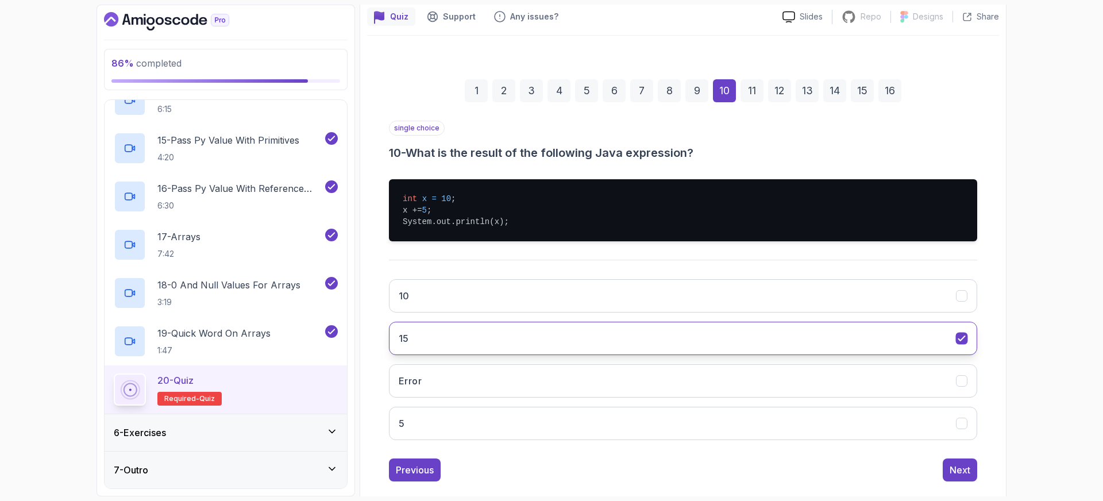
scroll to position [120, 0]
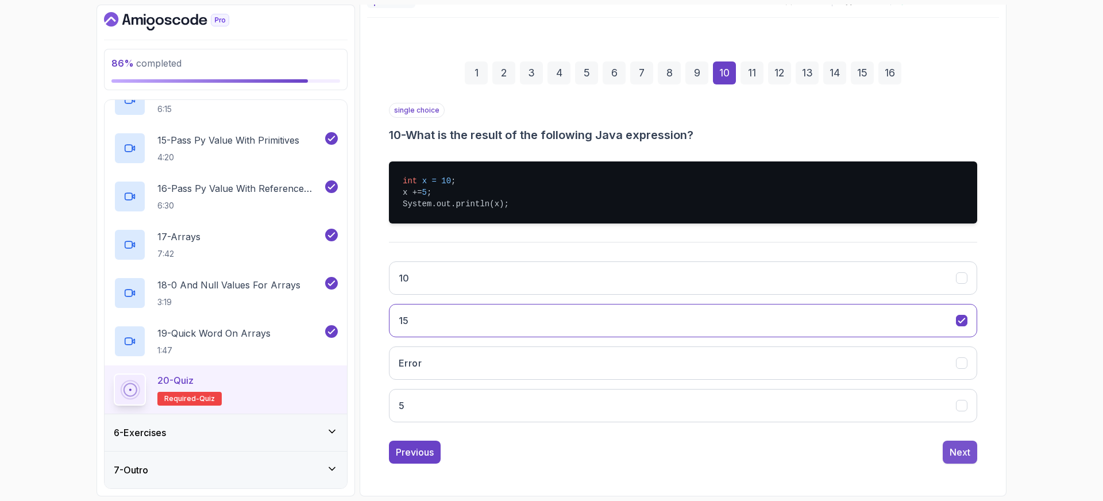
click at [960, 457] on div "Next" at bounding box center [960, 452] width 21 height 14
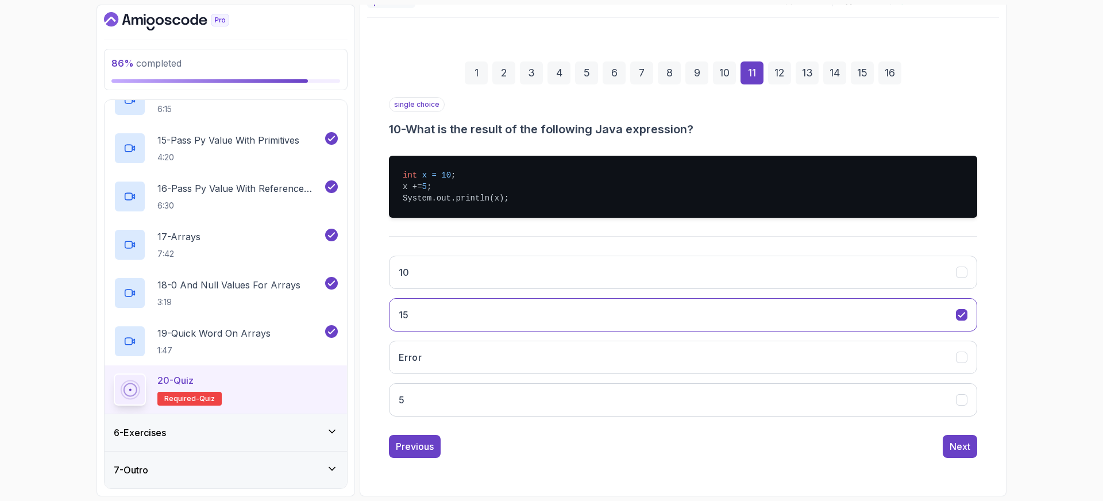
scroll to position [73, 0]
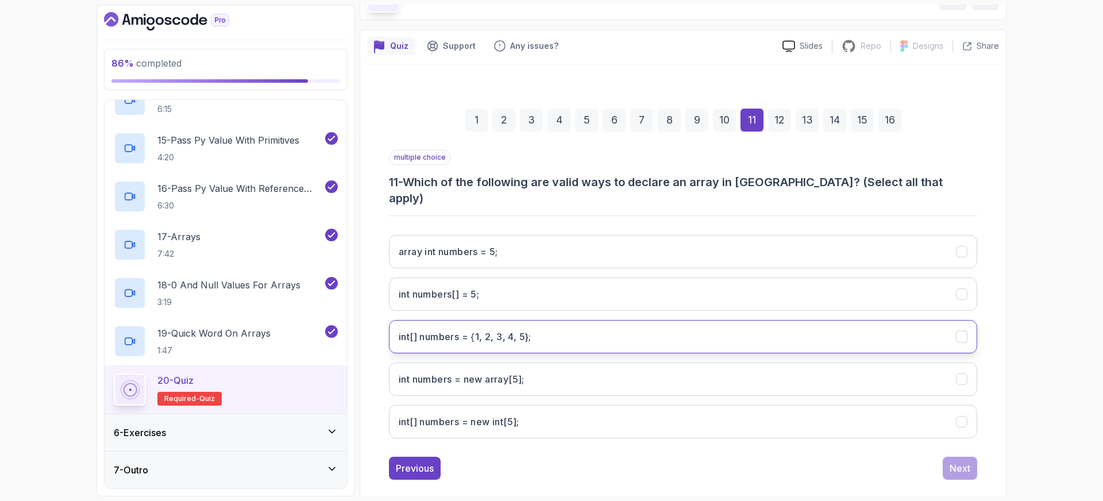
click at [465, 330] on h3 "int[] numbers = {1, 2, 3, 4, 5};" at bounding box center [465, 337] width 133 height 14
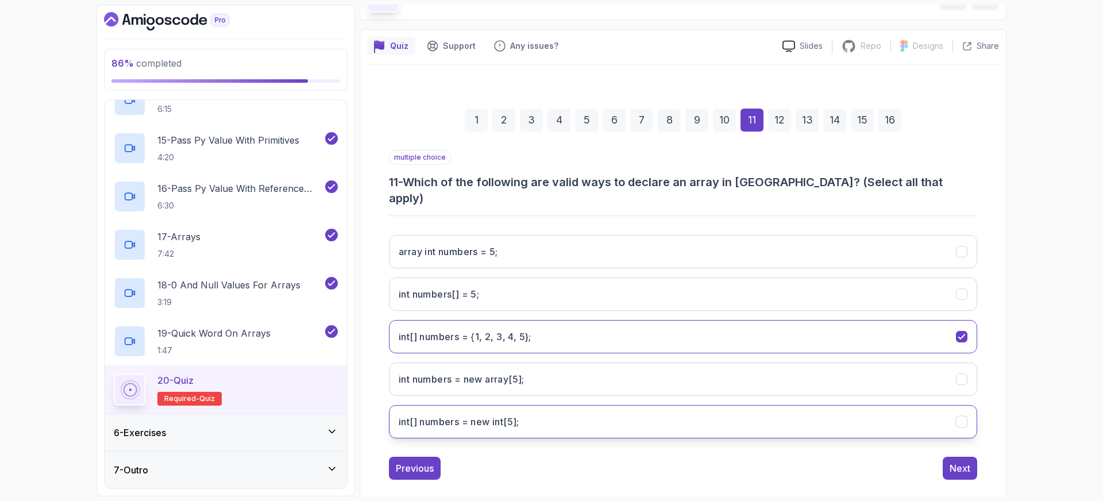
click at [503, 415] on h3 "int[] numbers = new int[5];" at bounding box center [459, 422] width 121 height 14
click at [958, 461] on div "Next" at bounding box center [960, 468] width 21 height 14
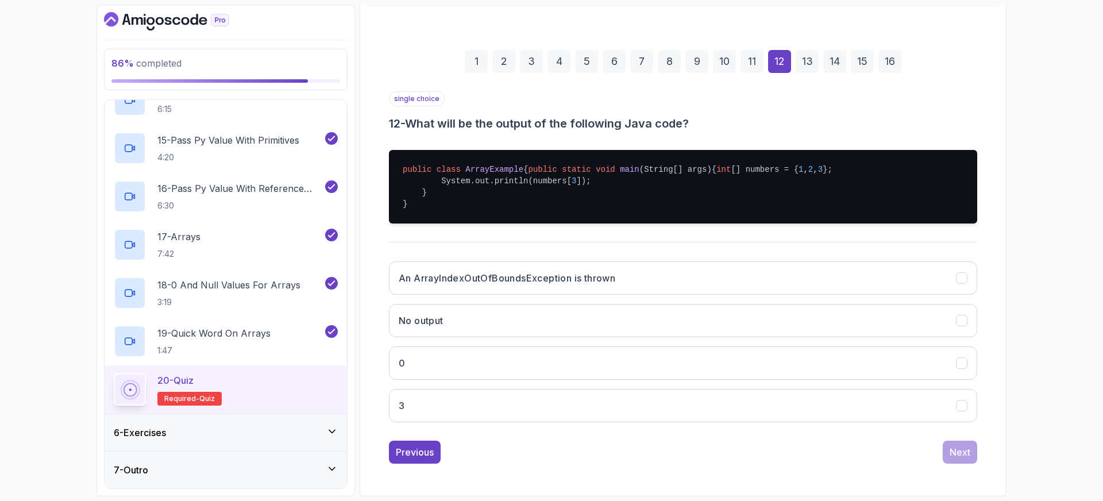
scroll to position [135, 0]
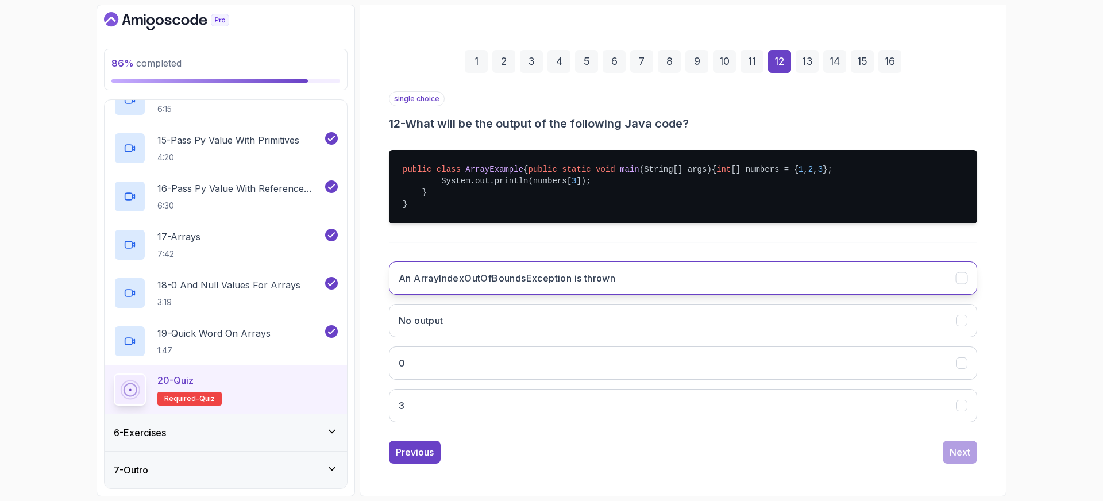
click at [530, 285] on h3 "An ArrayIndexOutOfBoundsException is thrown" at bounding box center [507, 278] width 217 height 14
click at [963, 459] on div "Next" at bounding box center [960, 452] width 21 height 14
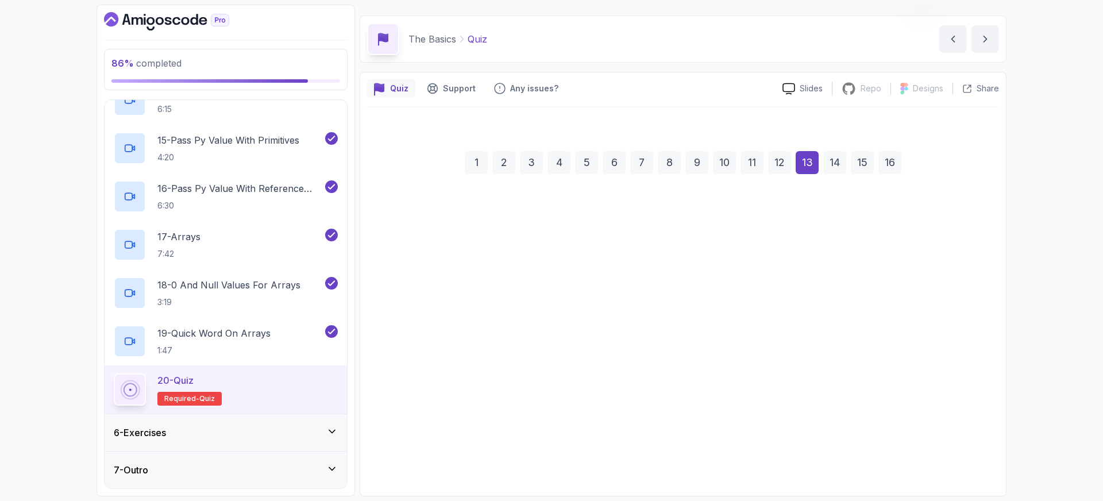
scroll to position [30, 0]
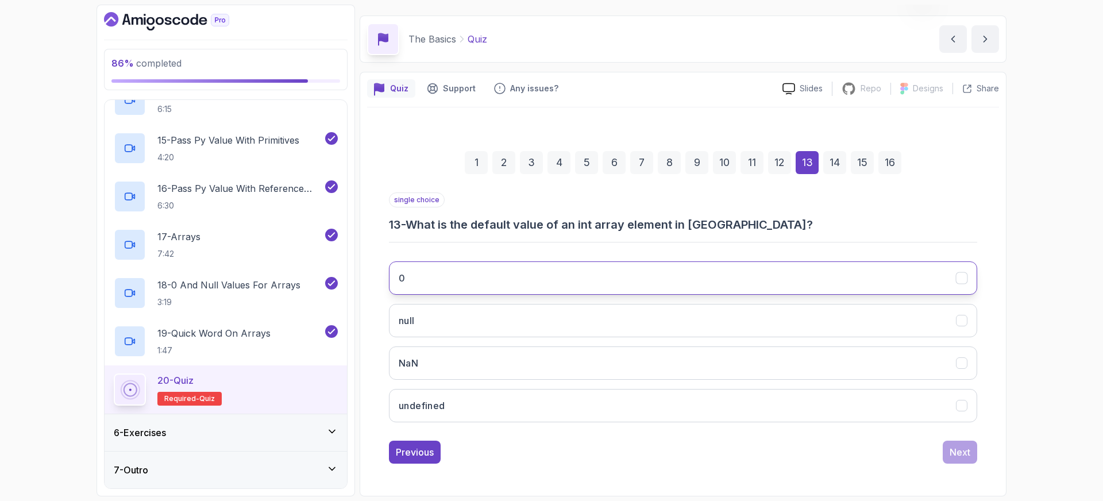
click at [541, 279] on button "0" at bounding box center [683, 277] width 588 height 33
click at [961, 452] on div "Next" at bounding box center [960, 452] width 21 height 14
click at [486, 281] on button "null" at bounding box center [683, 277] width 588 height 33
click at [668, 163] on div "8" at bounding box center [669, 162] width 23 height 23
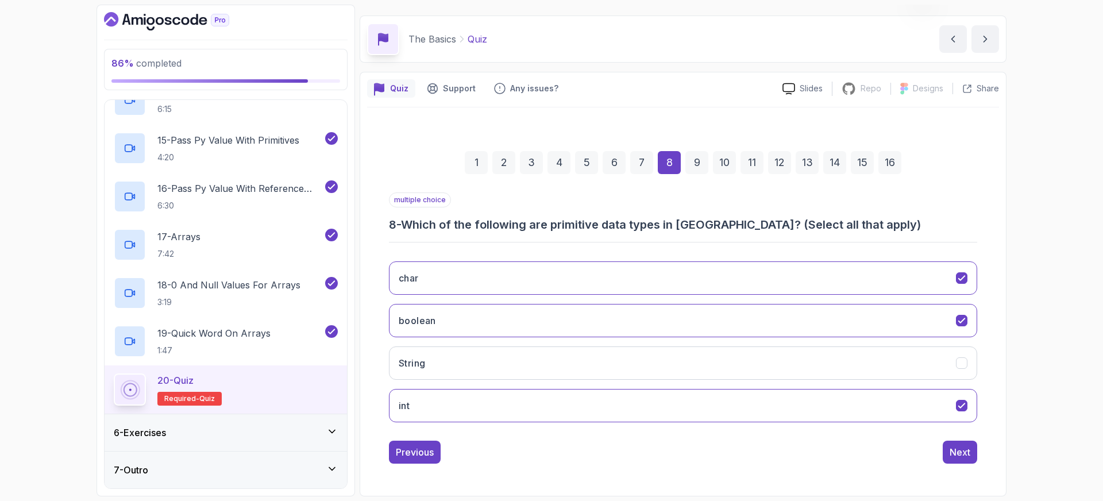
click at [645, 163] on div "7" at bounding box center [641, 162] width 23 height 23
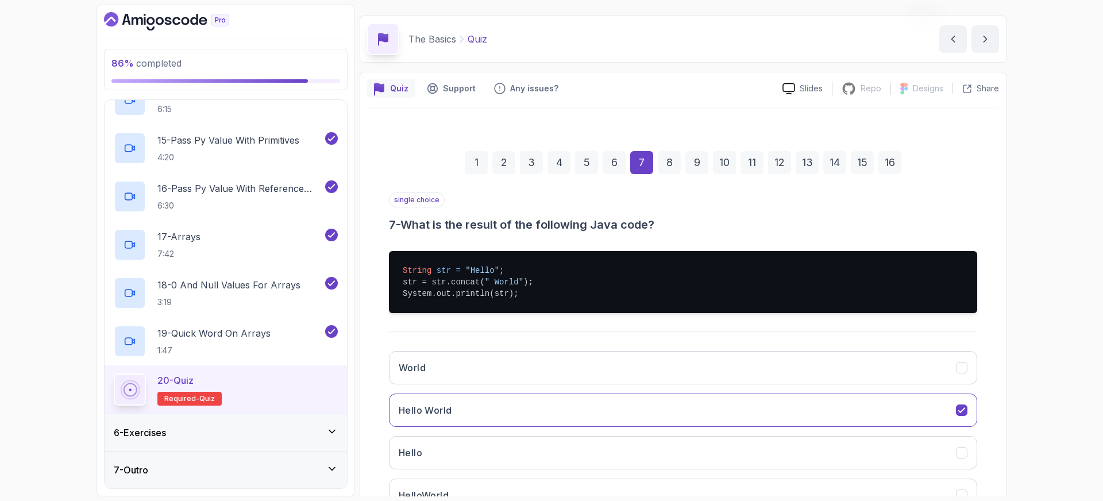
click at [619, 164] on div "6" at bounding box center [614, 162] width 23 height 23
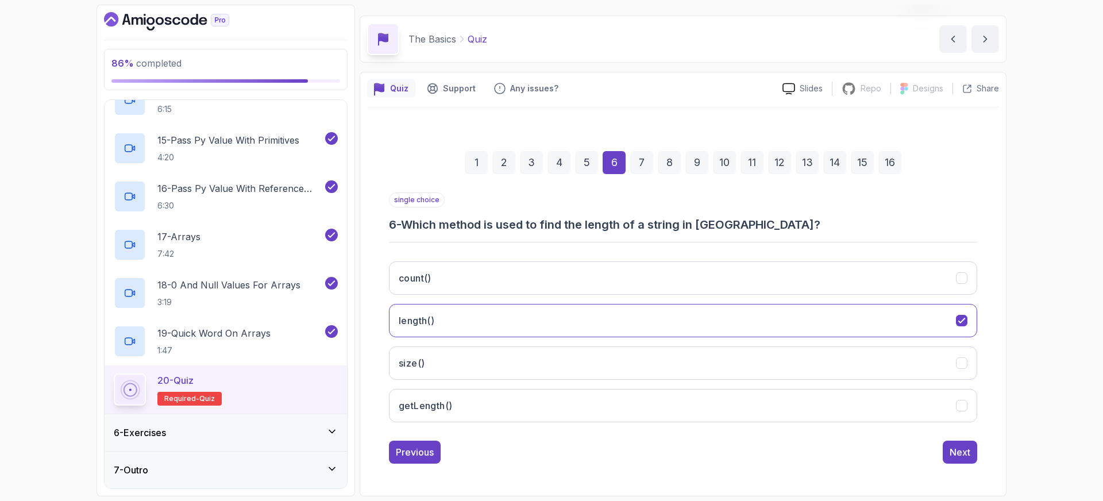
click at [591, 165] on div "5" at bounding box center [586, 162] width 23 height 23
click at [565, 167] on div "4" at bounding box center [559, 162] width 23 height 23
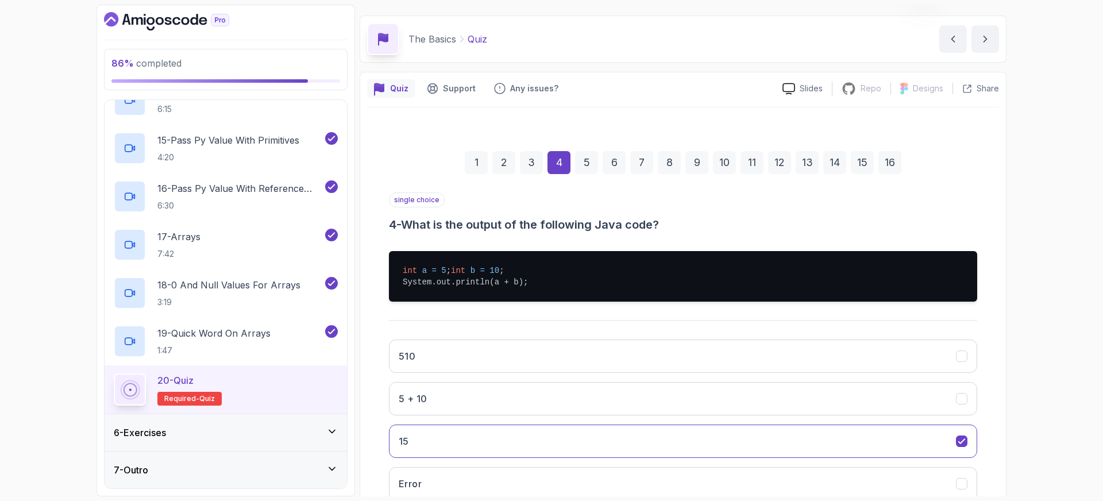
click at [538, 167] on div "3" at bounding box center [531, 162] width 23 height 23
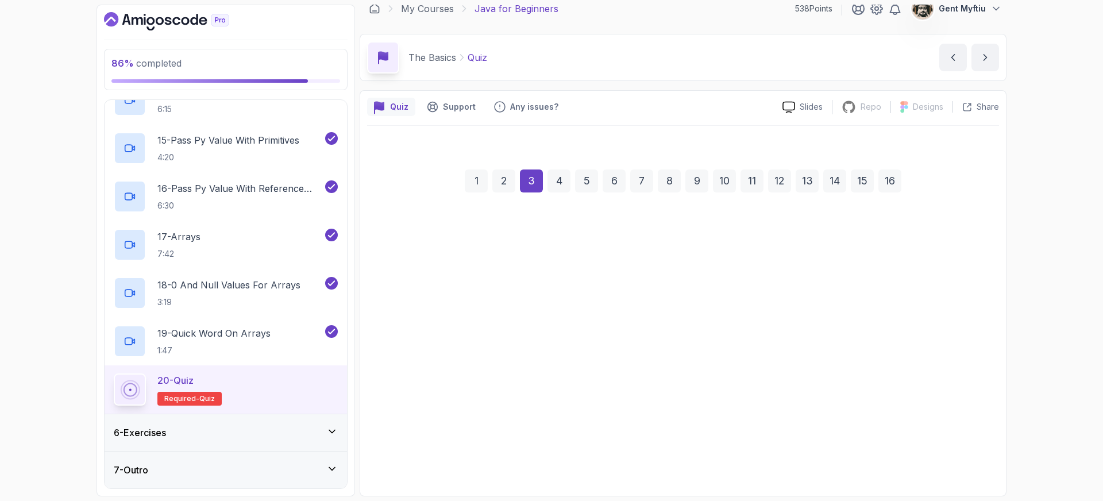
scroll to position [12, 0]
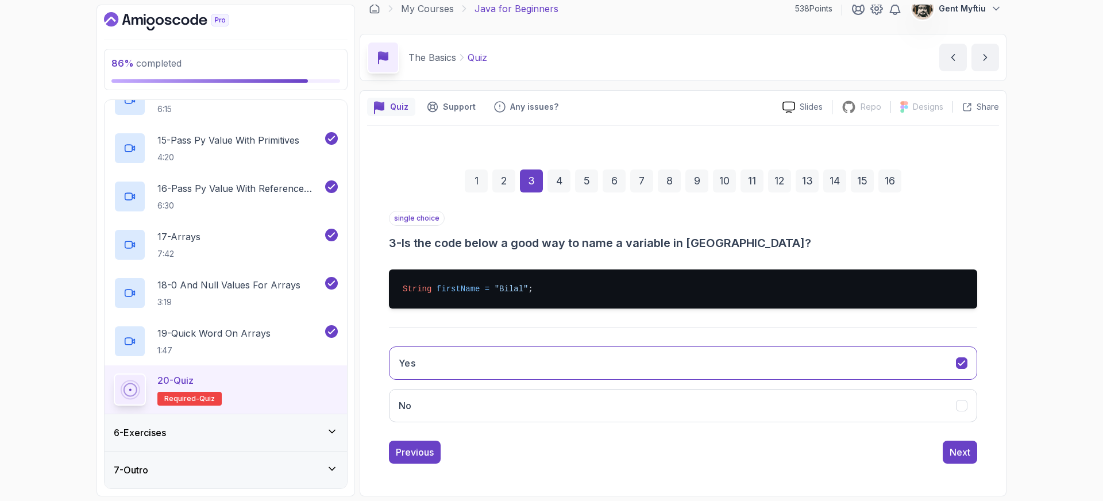
click at [642, 184] on div "7" at bounding box center [641, 180] width 23 height 23
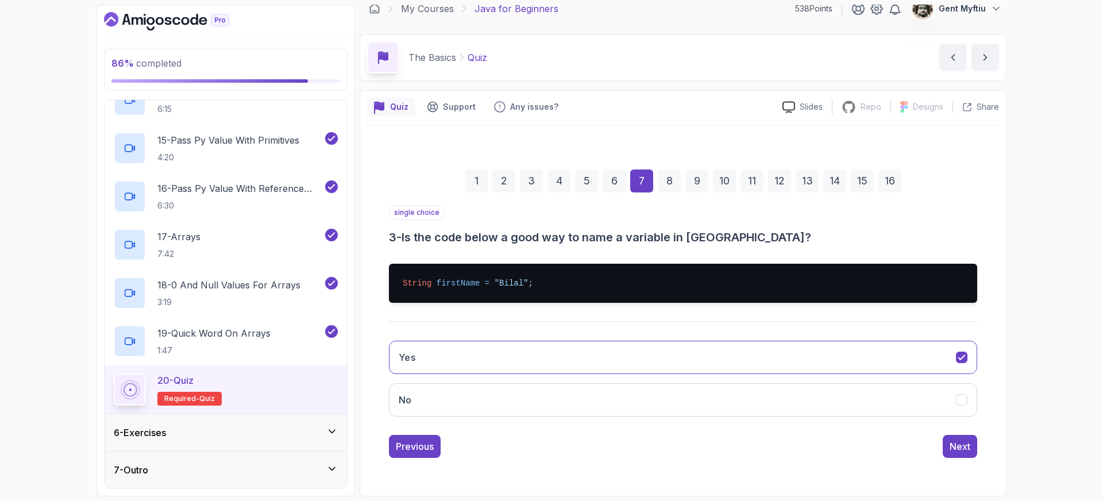
scroll to position [30, 0]
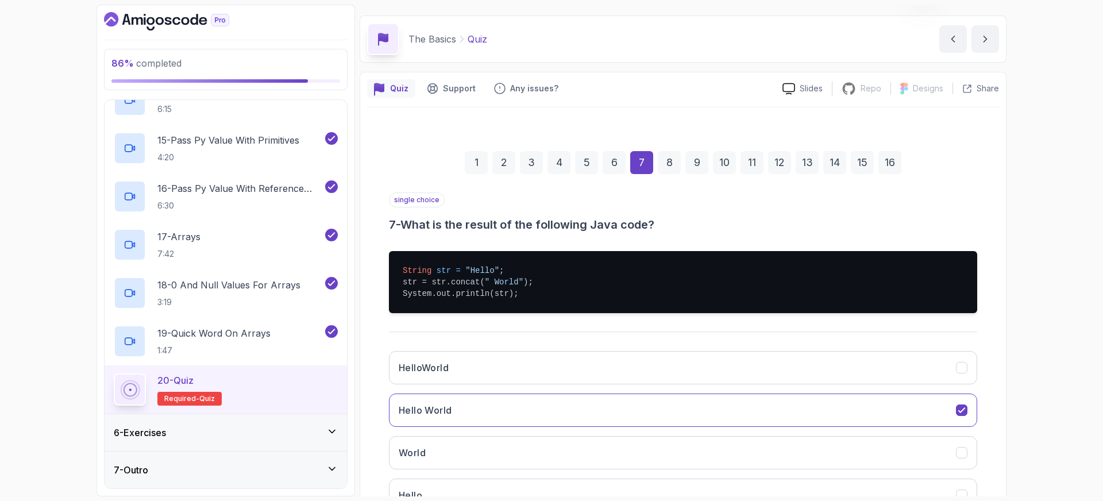
click at [669, 167] on div "8" at bounding box center [669, 162] width 23 height 23
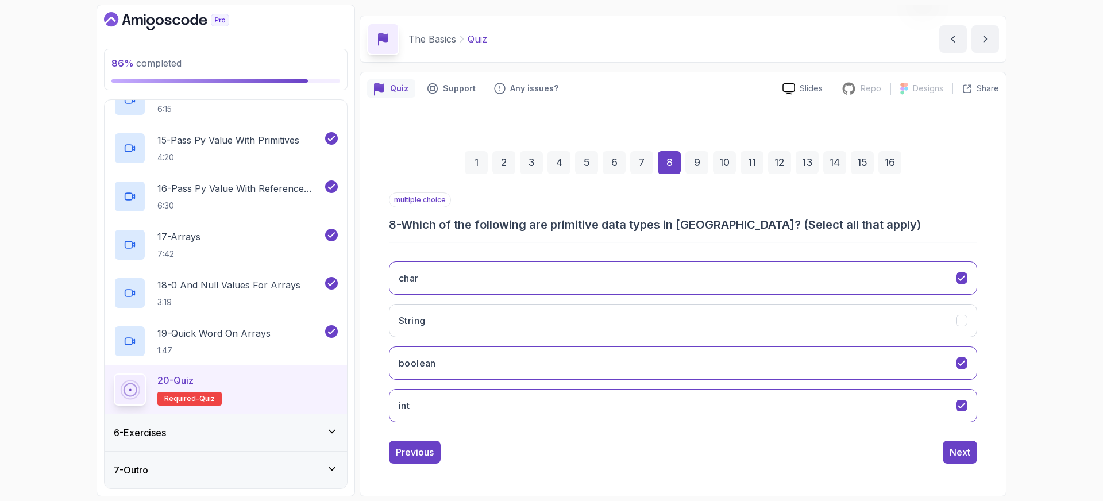
click at [617, 167] on div "6" at bounding box center [614, 162] width 23 height 23
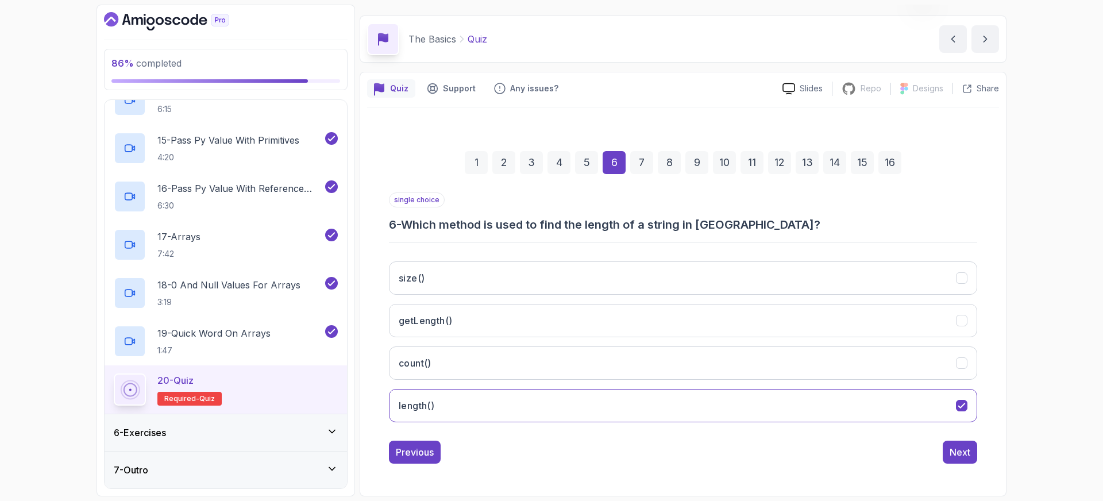
click at [477, 164] on div "1" at bounding box center [476, 162] width 23 height 23
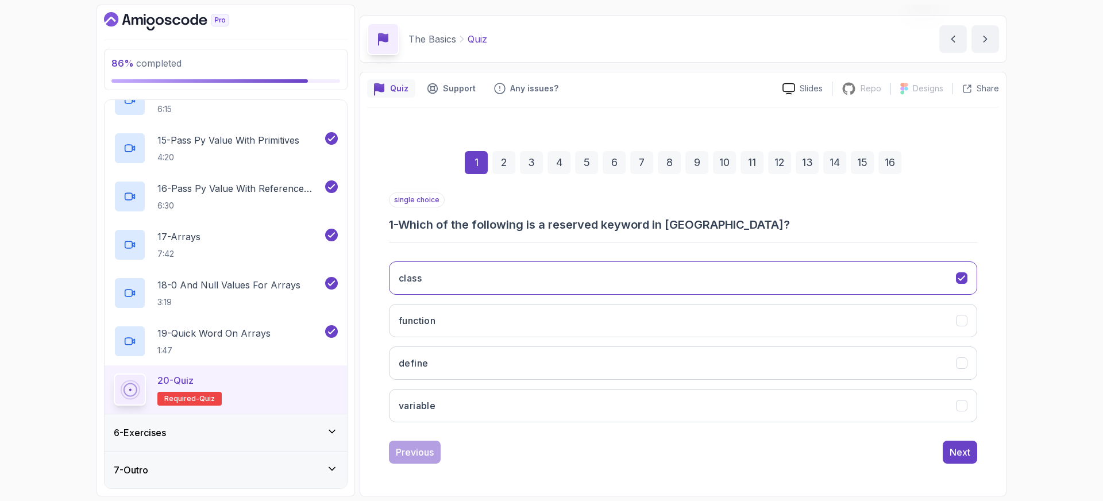
click at [502, 164] on div "2" at bounding box center [503, 162] width 23 height 23
click at [529, 164] on div "3" at bounding box center [531, 162] width 23 height 23
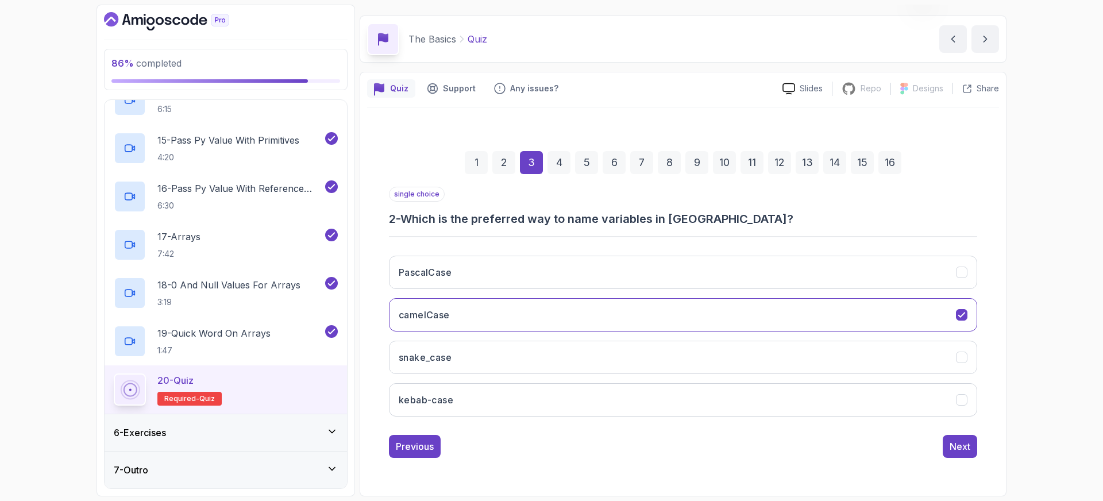
scroll to position [12, 0]
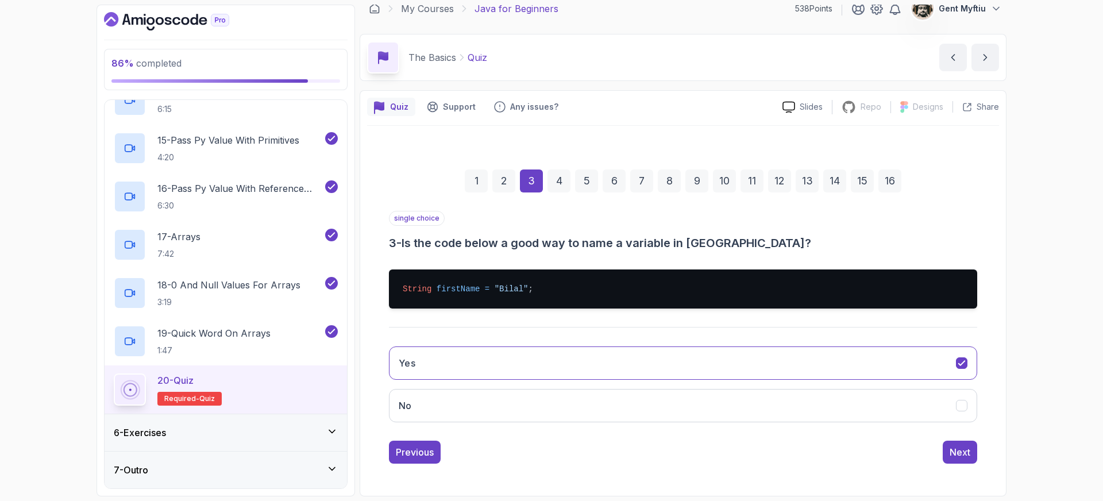
click at [554, 165] on div "1 2 3 4 5 6 7 8 9 10 11 12 13 14 15 16" at bounding box center [683, 181] width 588 height 60
click at [558, 174] on div "4" at bounding box center [559, 180] width 23 height 23
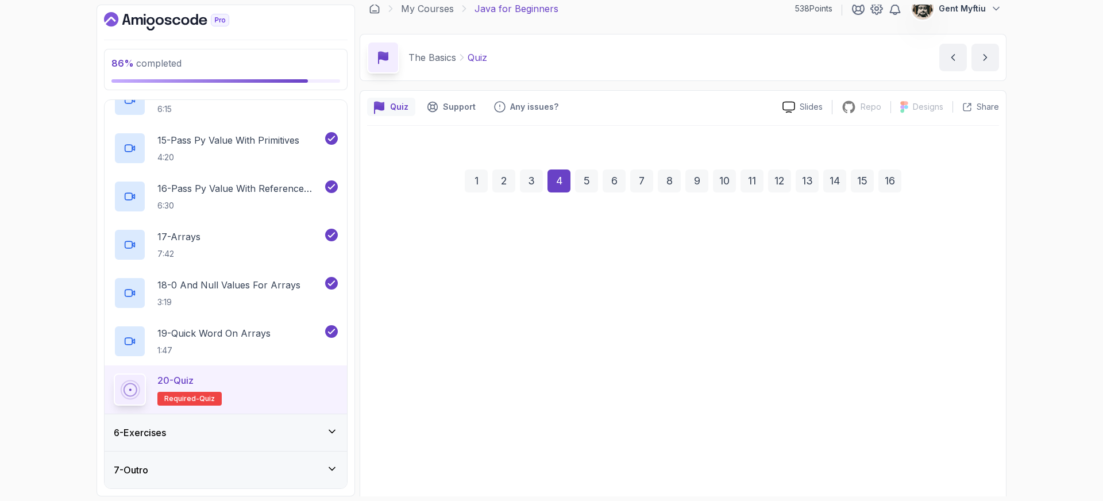
scroll to position [30, 0]
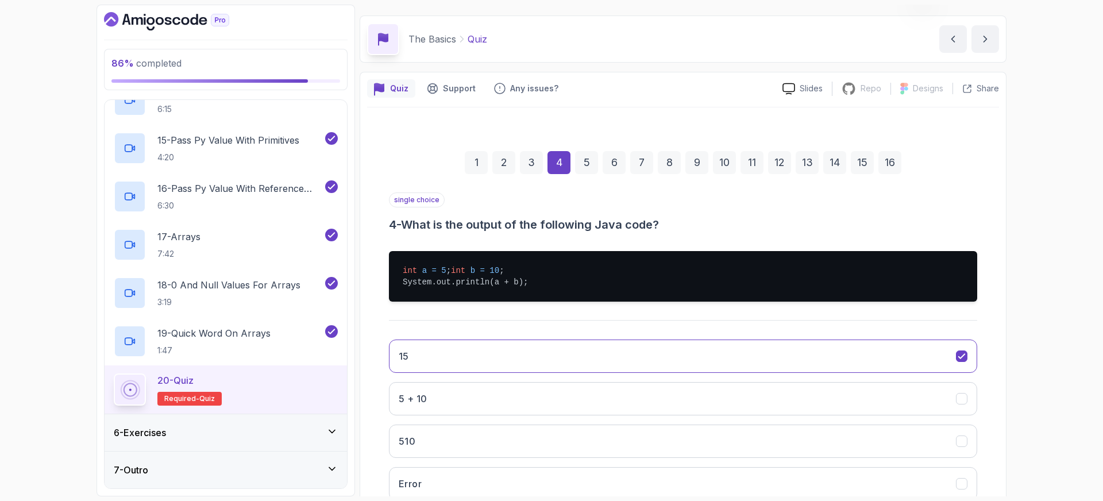
click at [582, 168] on div "5" at bounding box center [586, 162] width 23 height 23
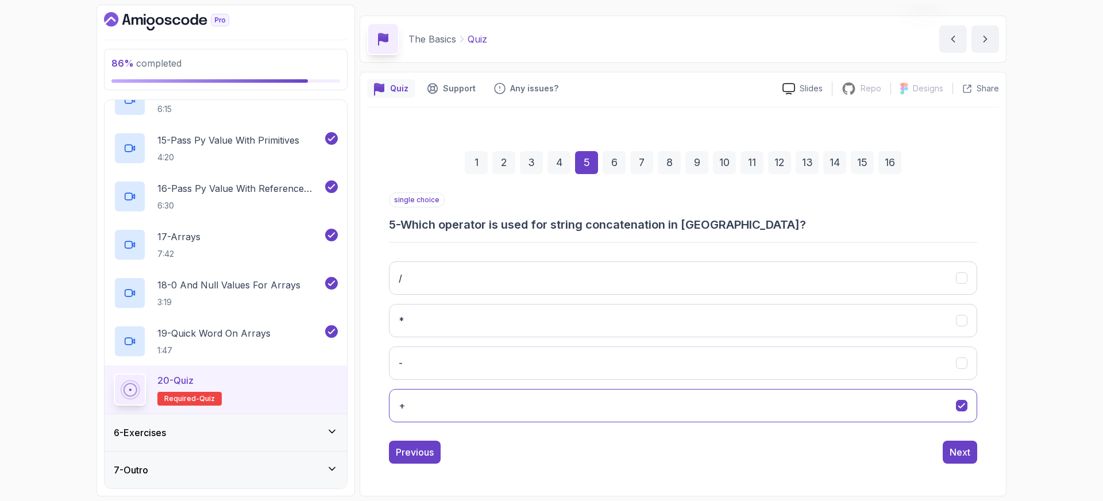
click at [607, 165] on div "6" at bounding box center [614, 162] width 23 height 23
click at [637, 166] on div "7" at bounding box center [641, 162] width 23 height 23
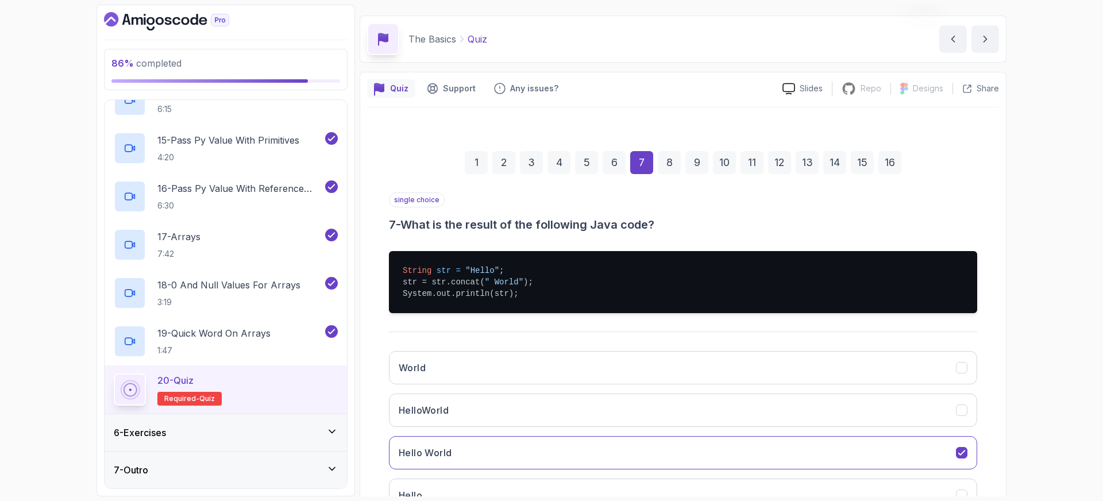
click at [662, 166] on div "8" at bounding box center [669, 162] width 23 height 23
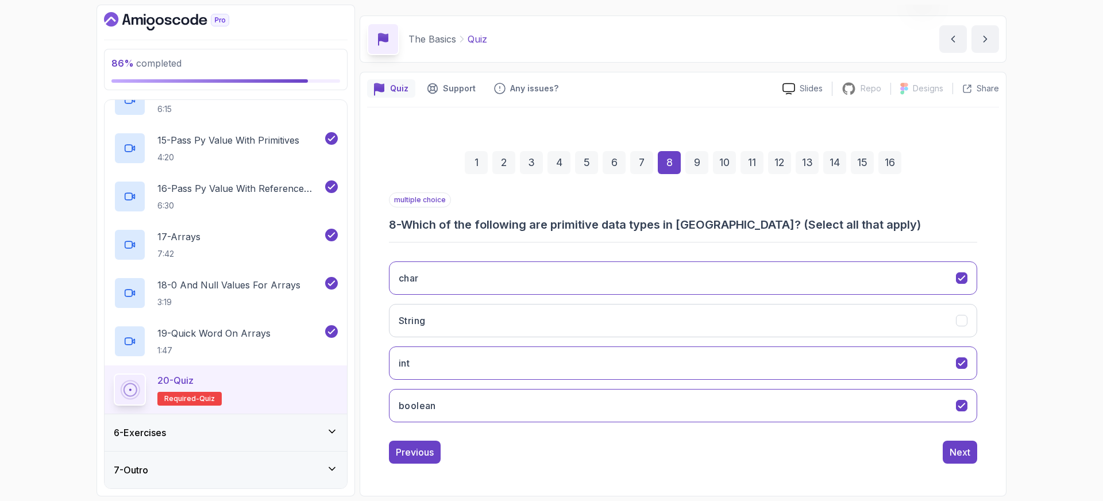
click at [691, 166] on div "9" at bounding box center [696, 162] width 23 height 23
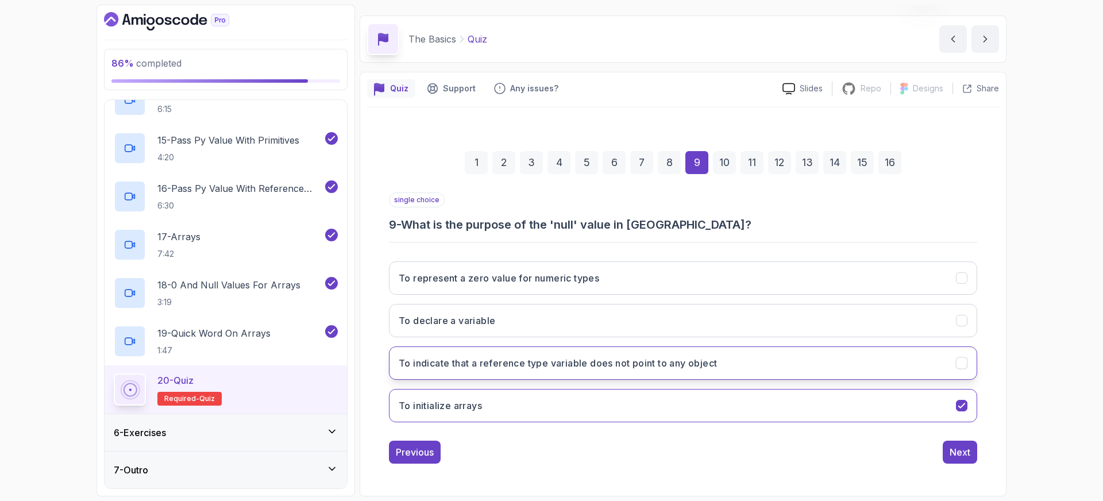
click at [487, 363] on h3 "To indicate that a reference type variable does not point to any object" at bounding box center [558, 363] width 318 height 14
click at [728, 167] on div "10" at bounding box center [724, 162] width 23 height 23
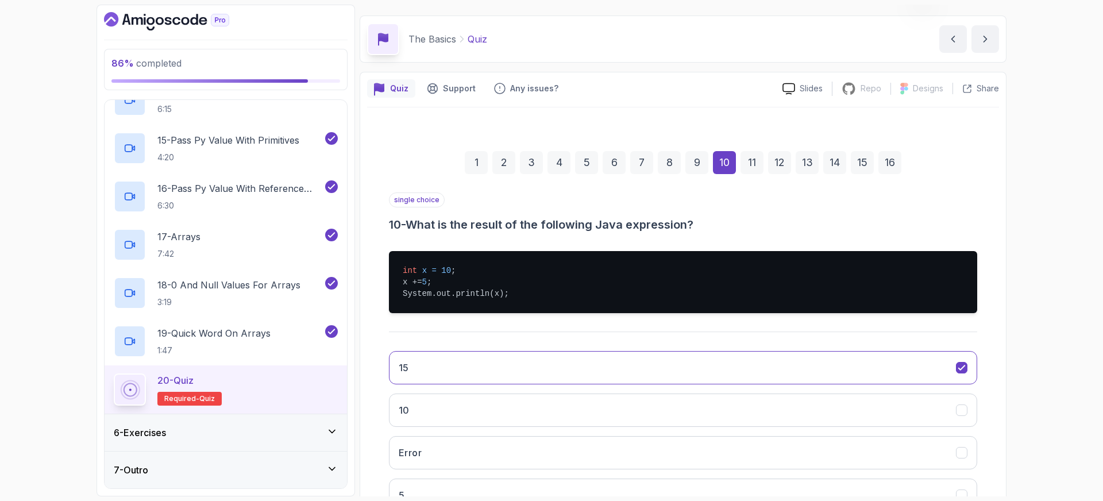
click at [747, 167] on div "11" at bounding box center [752, 162] width 23 height 23
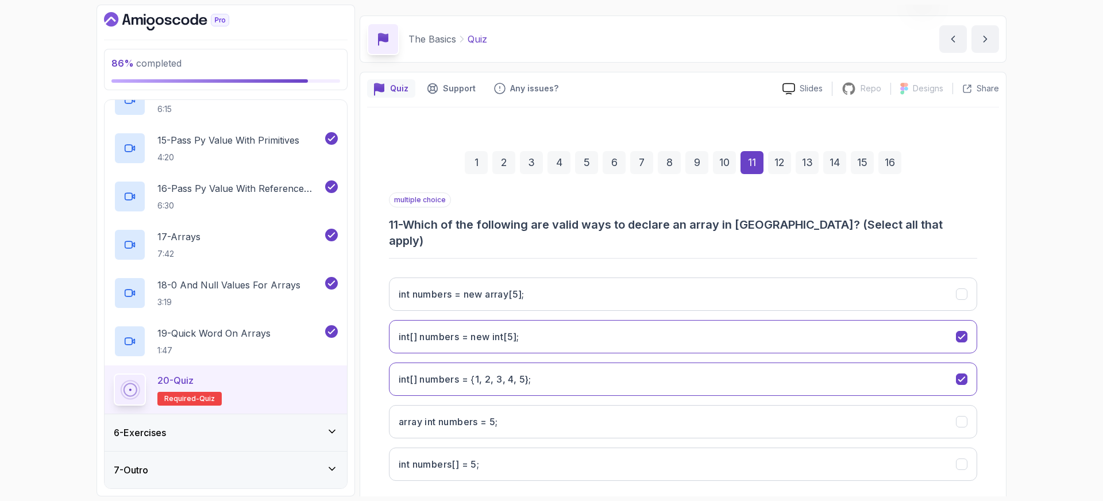
click at [784, 165] on div "12" at bounding box center [779, 162] width 23 height 23
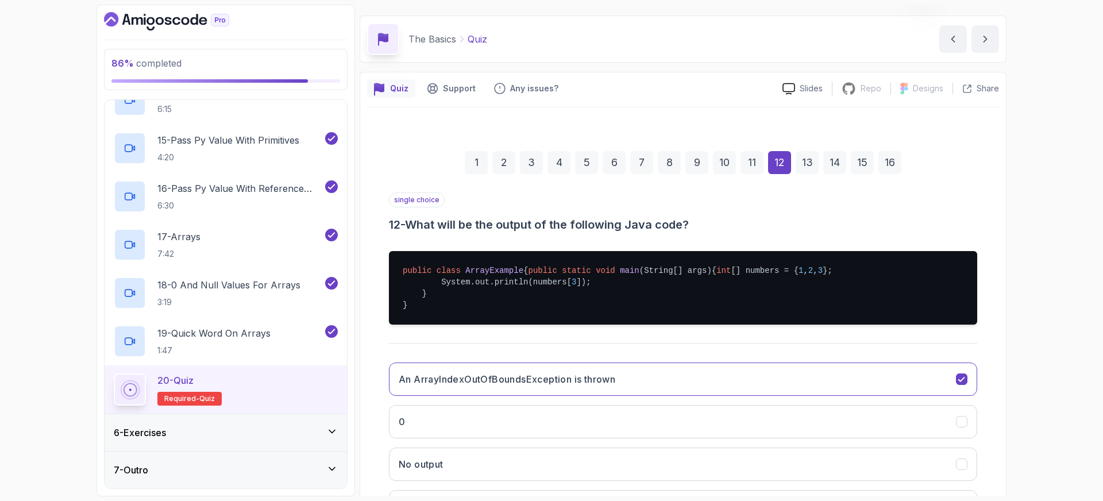
click at [810, 165] on div "13" at bounding box center [807, 162] width 23 height 23
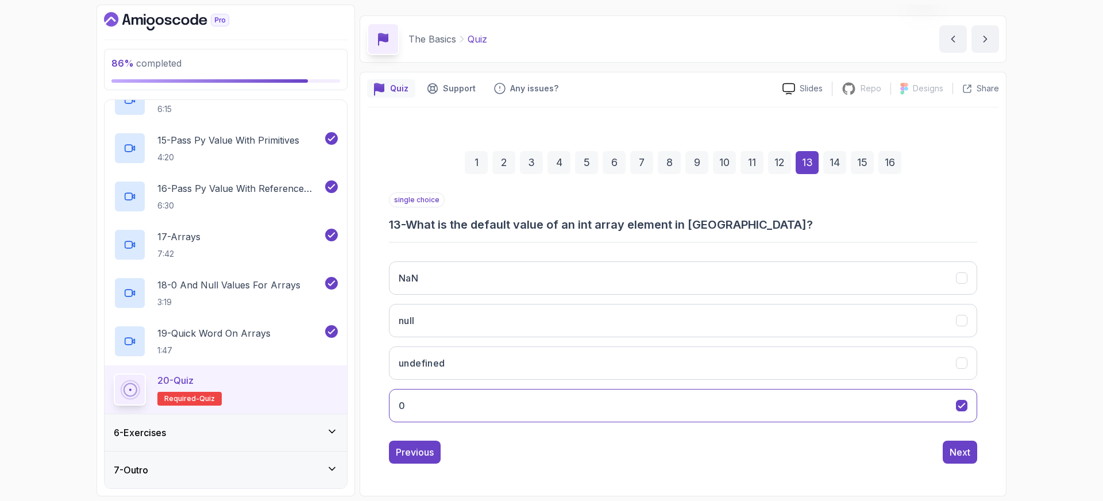
click at [841, 165] on div "14" at bounding box center [834, 162] width 23 height 23
click at [862, 161] on div "15" at bounding box center [862, 162] width 23 height 23
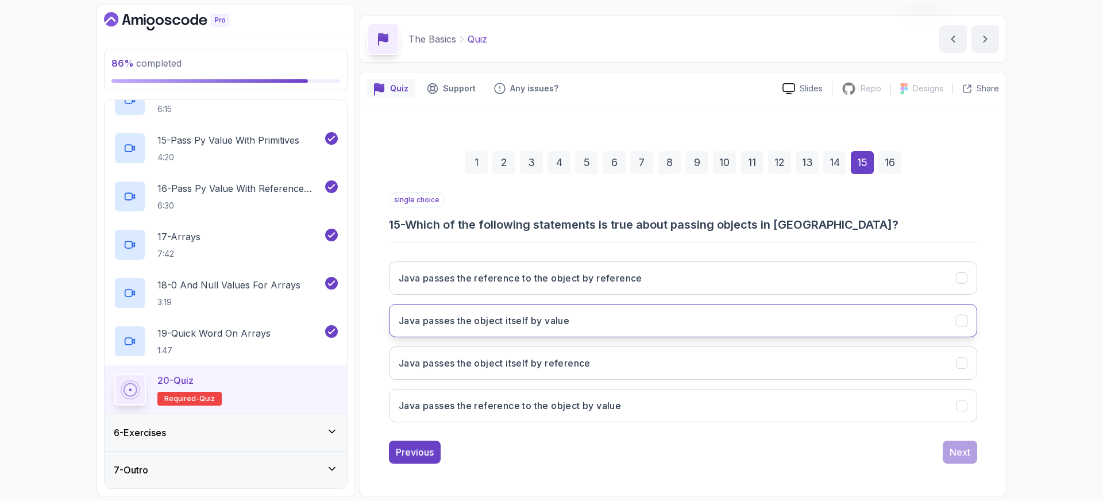
click at [478, 314] on h3 "Java passes the object itself by value" at bounding box center [484, 321] width 171 height 14
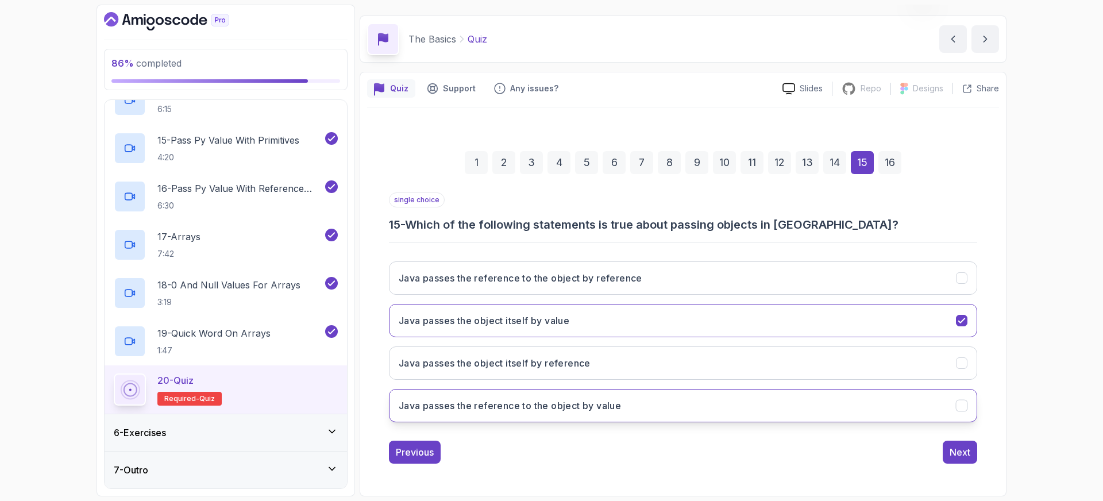
click at [968, 406] on button "Java passes the reference to the object by value" at bounding box center [683, 405] width 588 height 33
click at [960, 452] on div "Next" at bounding box center [960, 452] width 21 height 14
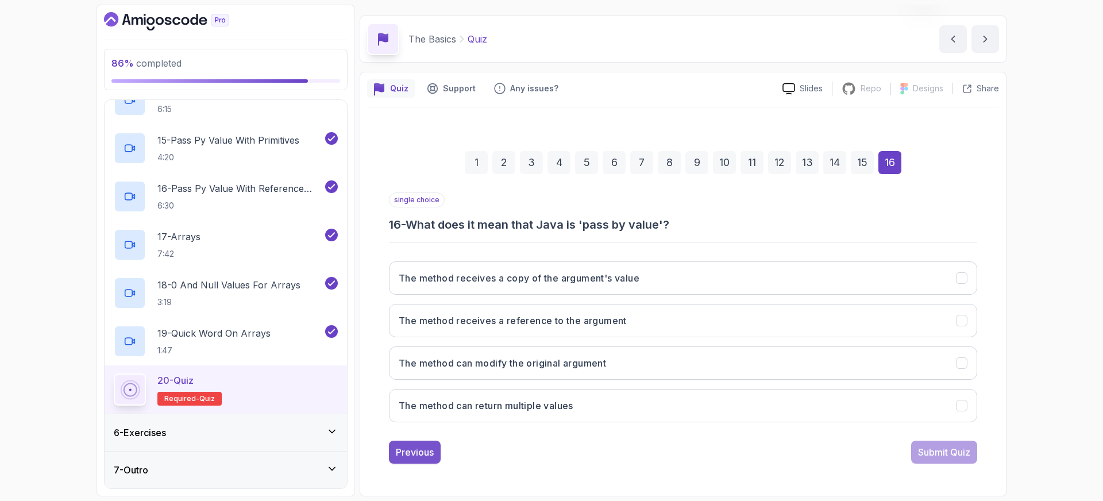
click at [421, 451] on div "Previous" at bounding box center [415, 452] width 38 height 14
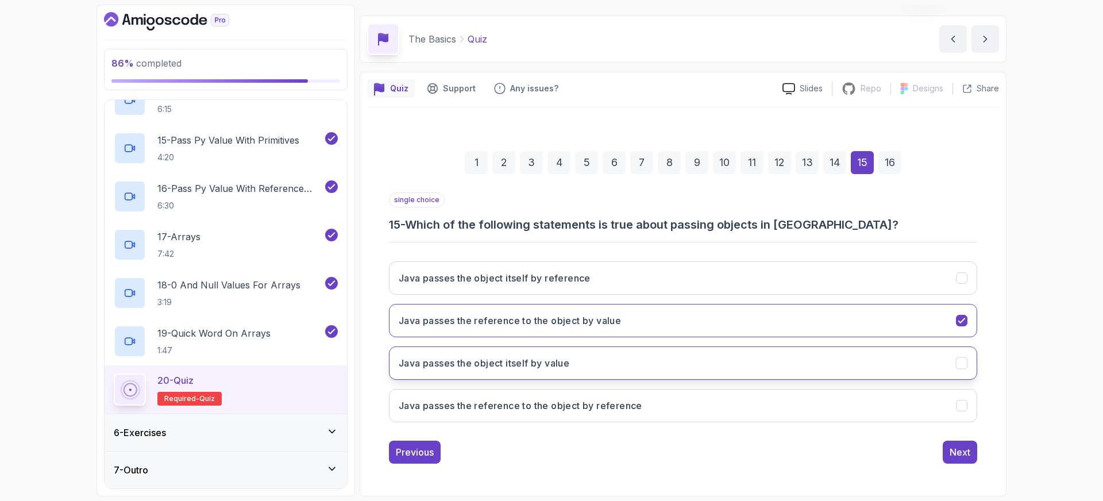
click at [470, 365] on h3 "Java passes the object itself by value" at bounding box center [484, 363] width 171 height 14
click at [970, 453] on div "Next" at bounding box center [960, 452] width 21 height 14
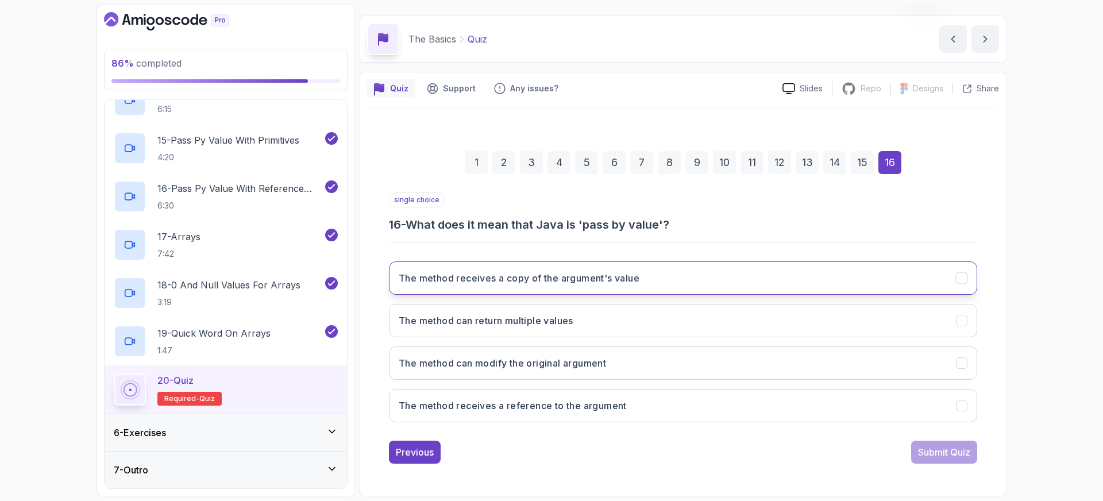
click at [507, 280] on h3 "The method receives a copy of the argument's value" at bounding box center [519, 278] width 241 height 14
click at [932, 448] on div "Submit Quiz" at bounding box center [944, 452] width 52 height 14
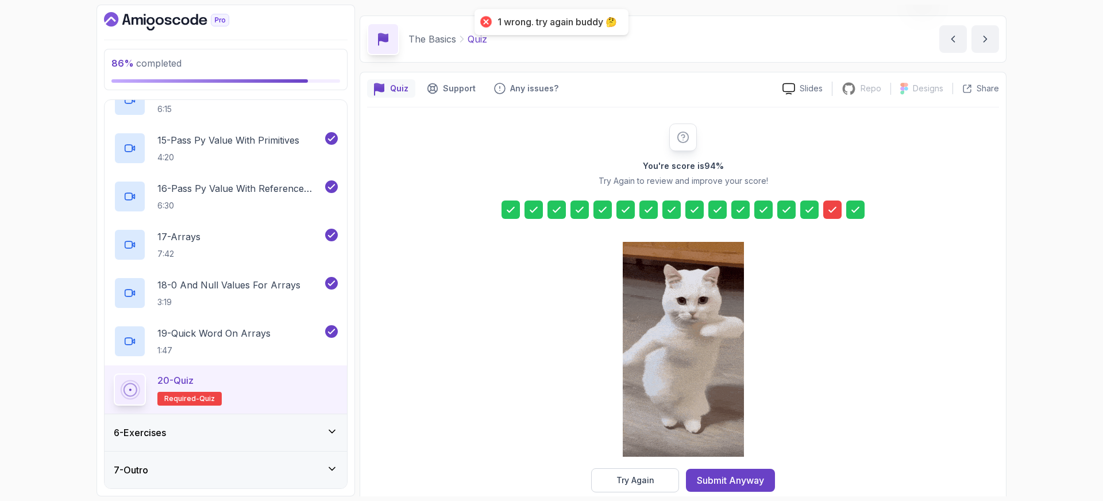
click at [837, 210] on icon at bounding box center [832, 209] width 11 height 11
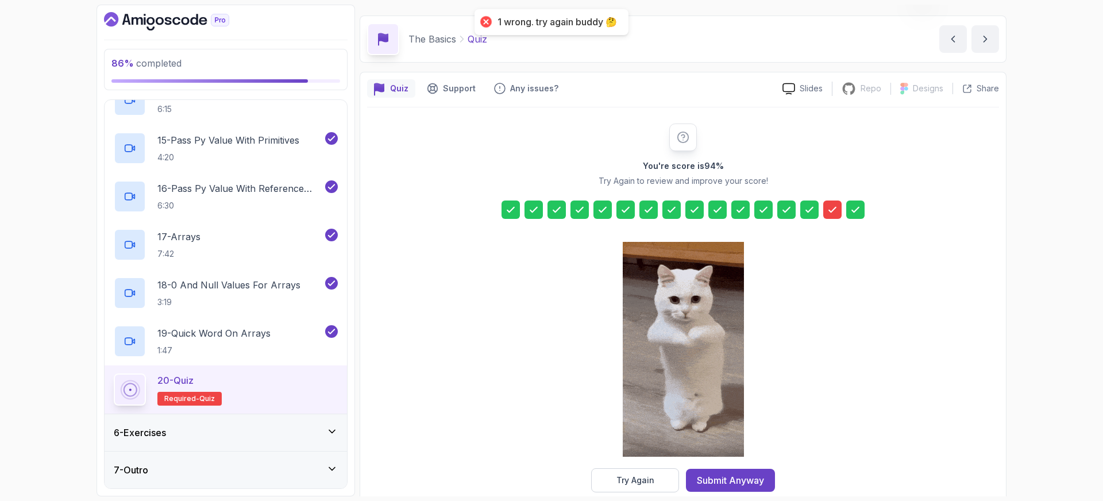
scroll to position [50, 0]
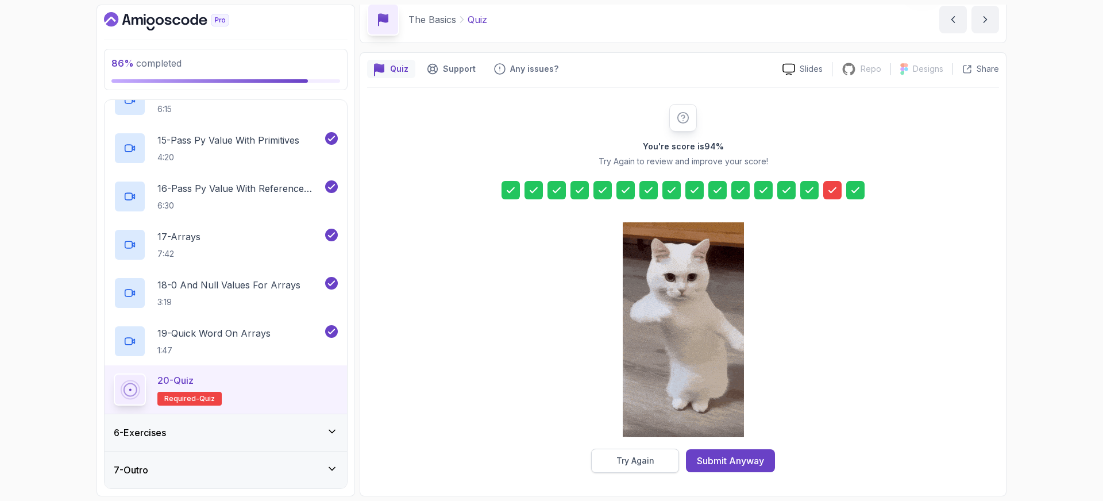
click at [627, 465] on div "Try Again" at bounding box center [635, 460] width 38 height 11
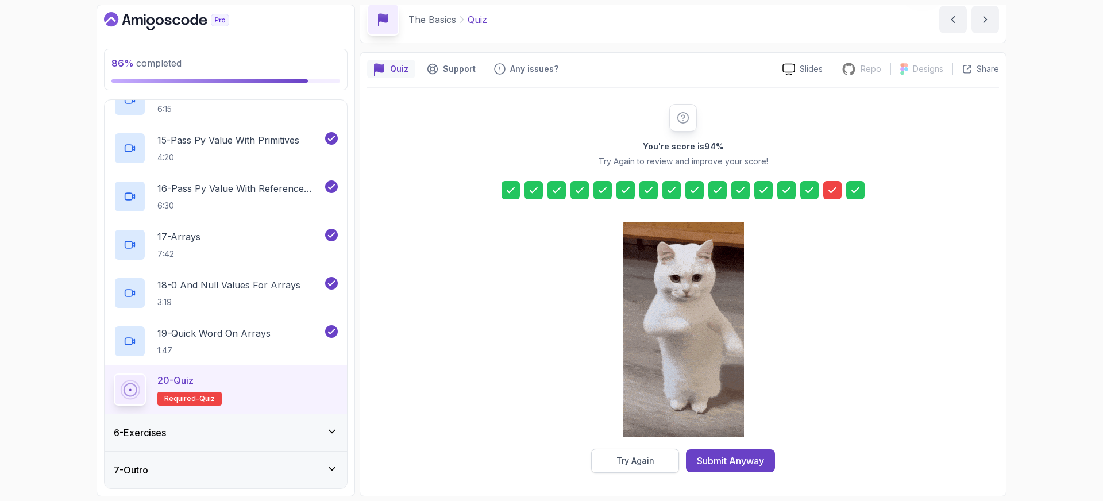
scroll to position [30, 0]
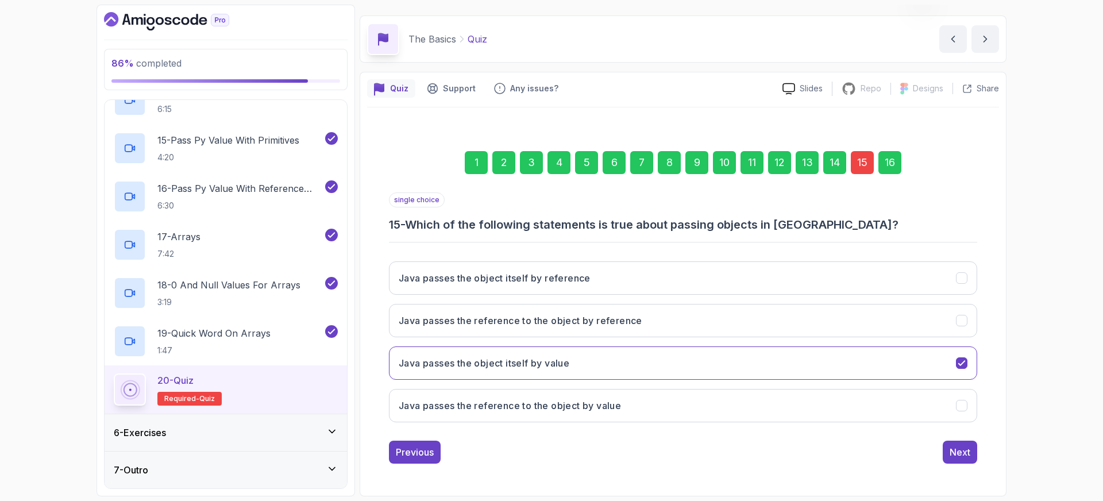
click at [863, 168] on div "15" at bounding box center [862, 162] width 23 height 23
click at [637, 401] on button "Java passes the reference to the object by value" at bounding box center [683, 405] width 588 height 33
click at [961, 454] on div "Next" at bounding box center [960, 452] width 21 height 14
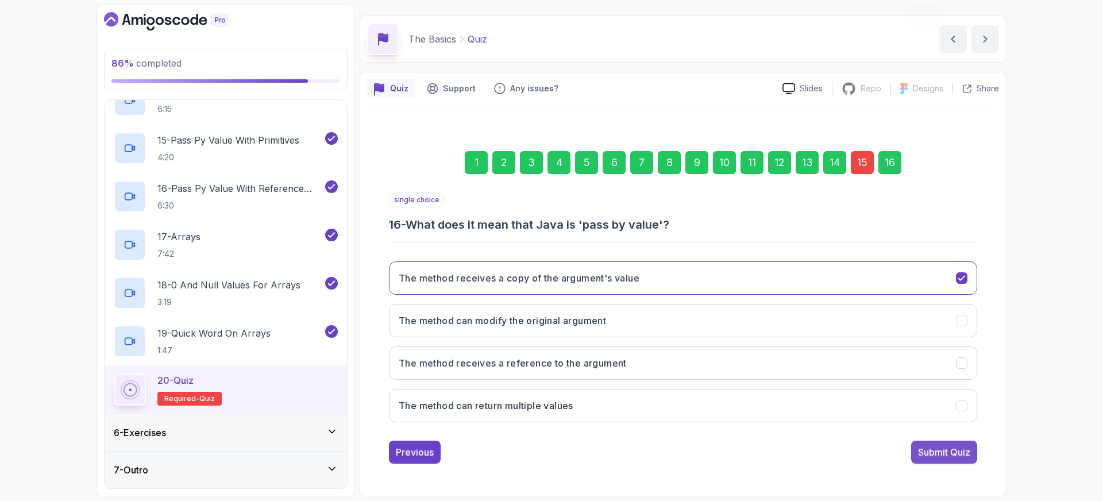
click at [945, 453] on div "Submit Quiz" at bounding box center [944, 452] width 52 height 14
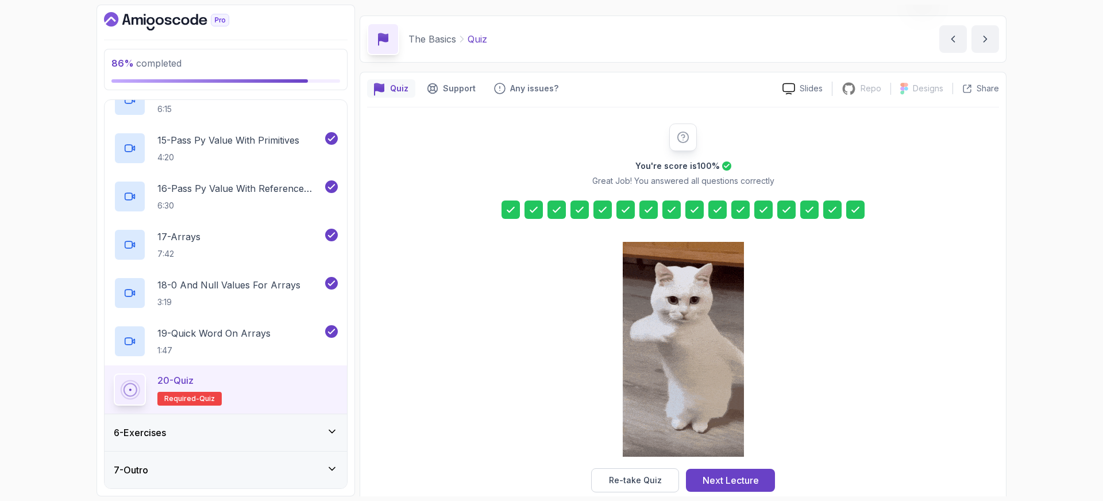
scroll to position [50, 0]
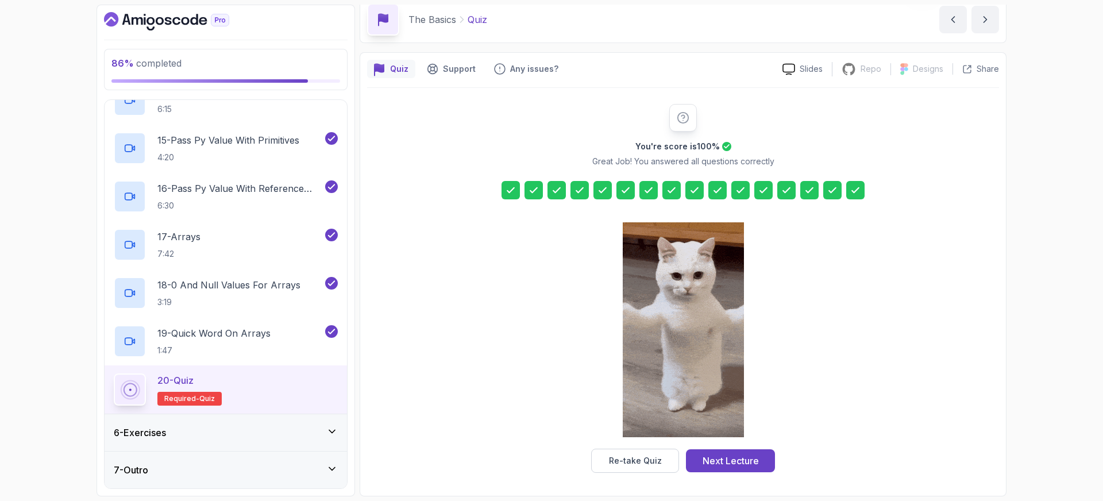
click at [175, 429] on div "6 - Exercises" at bounding box center [226, 433] width 224 height 14
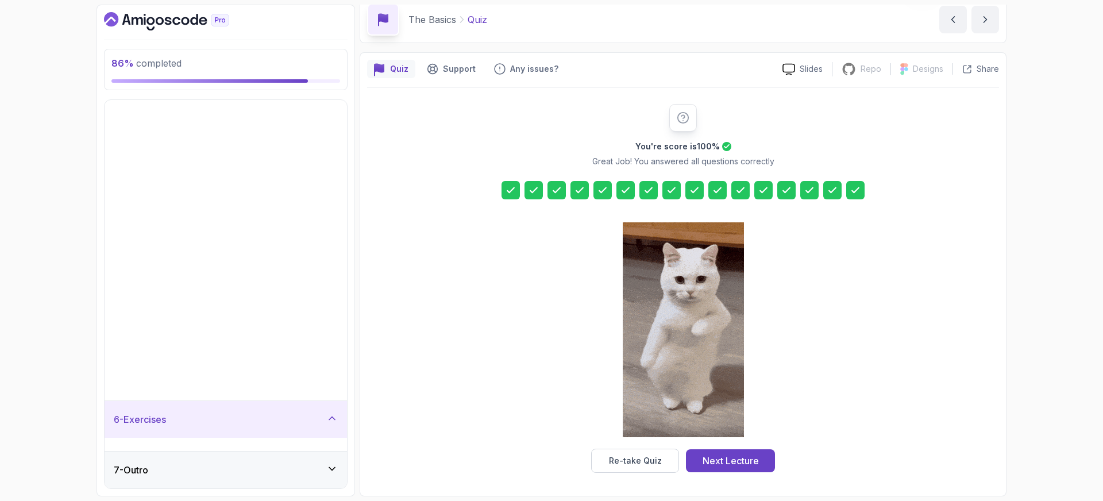
scroll to position [0, 0]
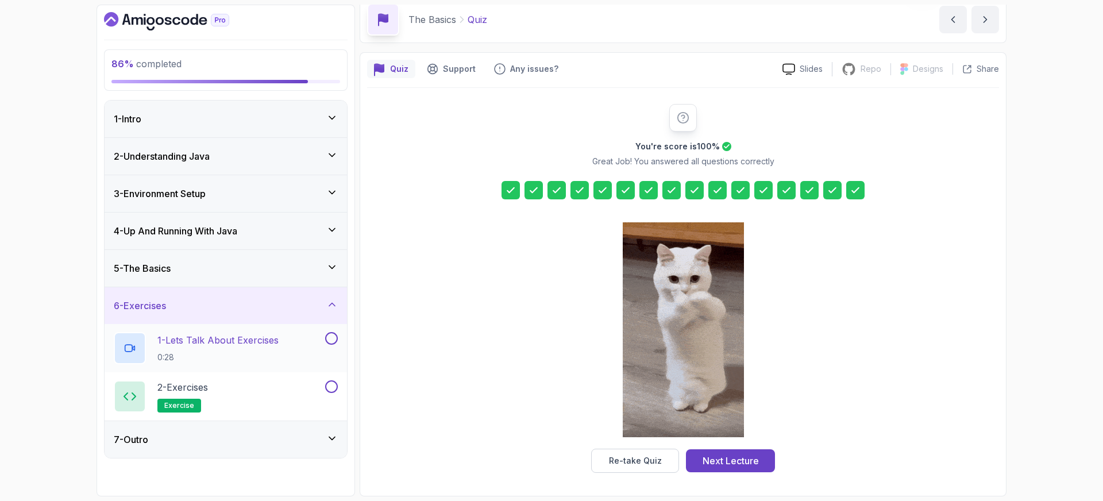
click at [249, 334] on p "1 - Lets Talk About Exercises" at bounding box center [217, 340] width 121 height 14
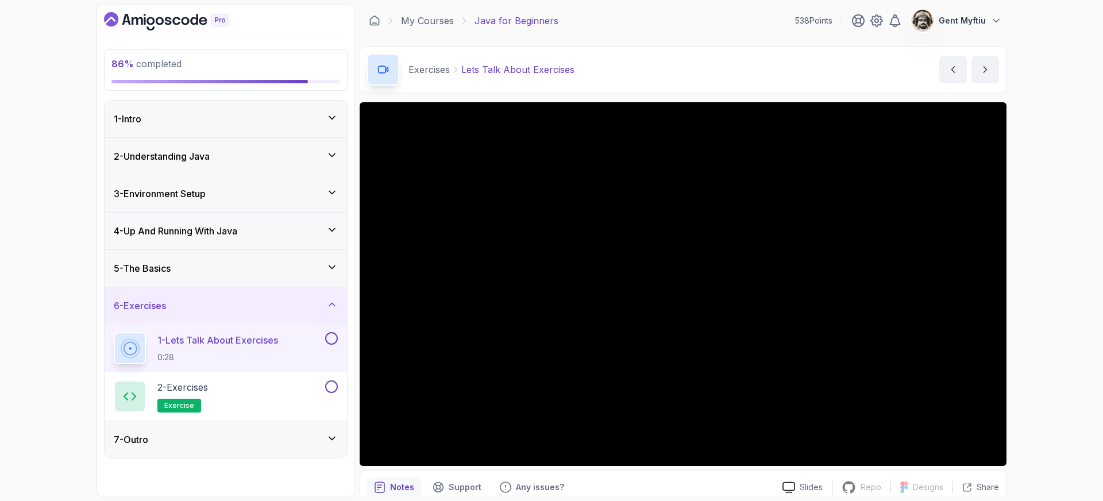
click at [308, 446] on div "7 - Outro" at bounding box center [226, 439] width 242 height 37
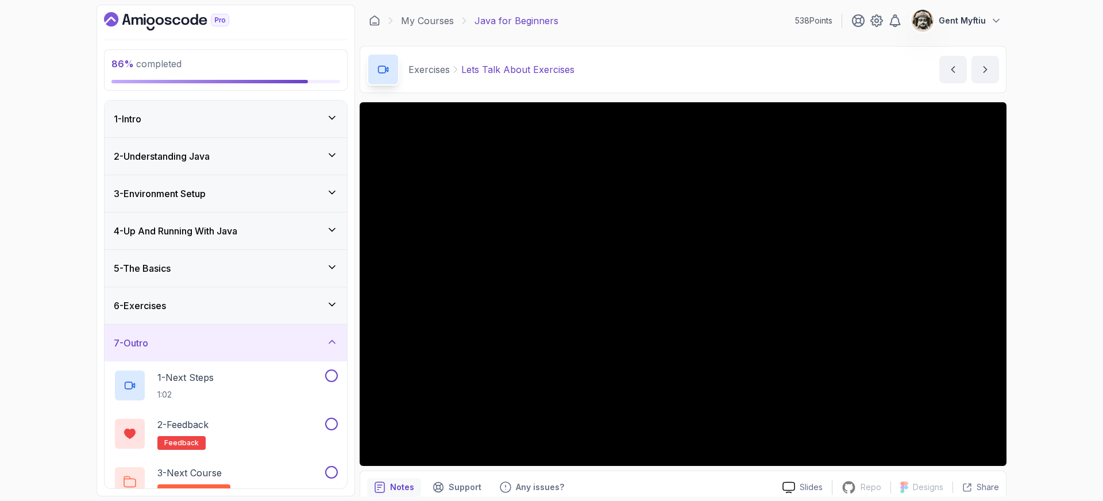
click at [218, 310] on div "6 - Exercises" at bounding box center [226, 306] width 224 height 14
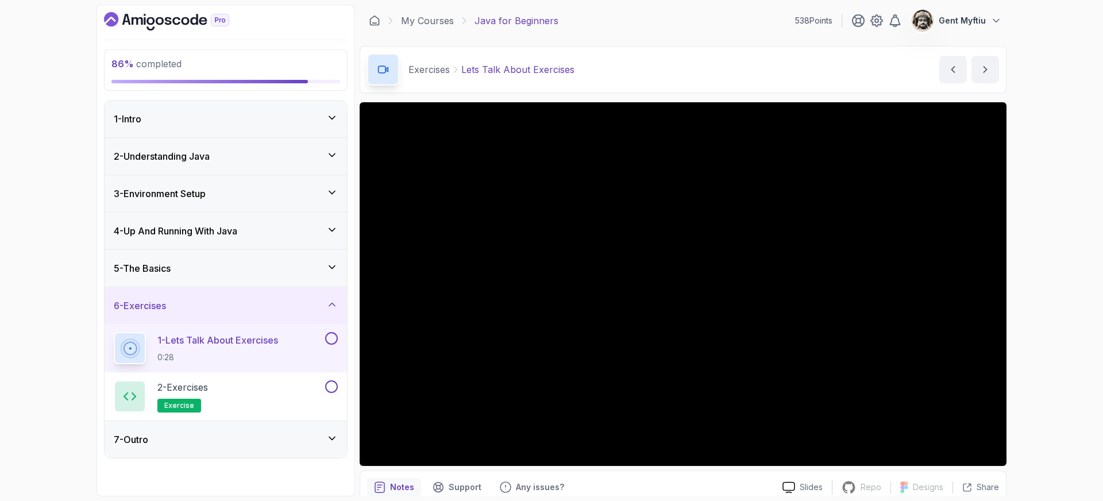
click at [336, 336] on button at bounding box center [331, 338] width 13 height 13
click at [233, 377] on div "2 - Exercises exercise" at bounding box center [226, 396] width 242 height 48
click at [192, 388] on p "2 - Exercises" at bounding box center [182, 387] width 51 height 14
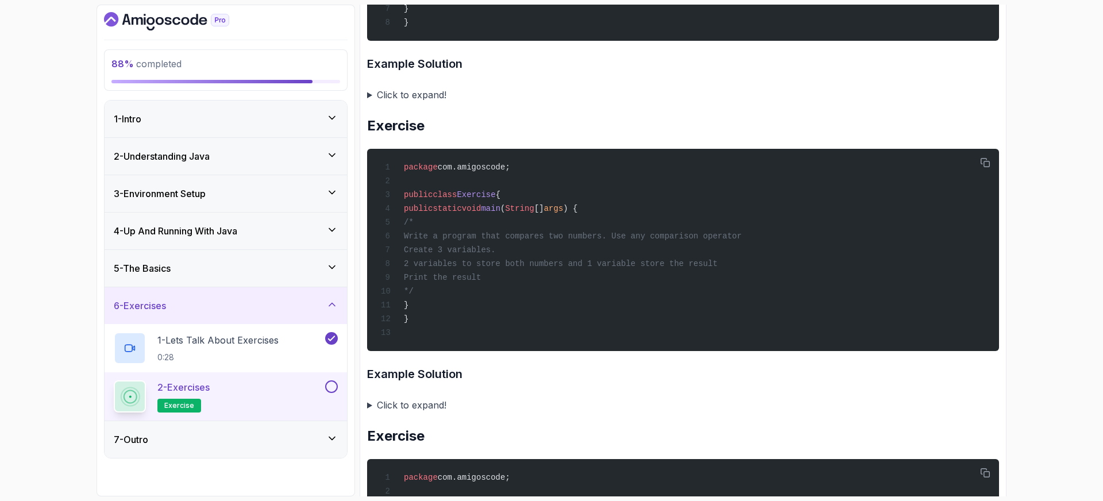
scroll to position [705, 0]
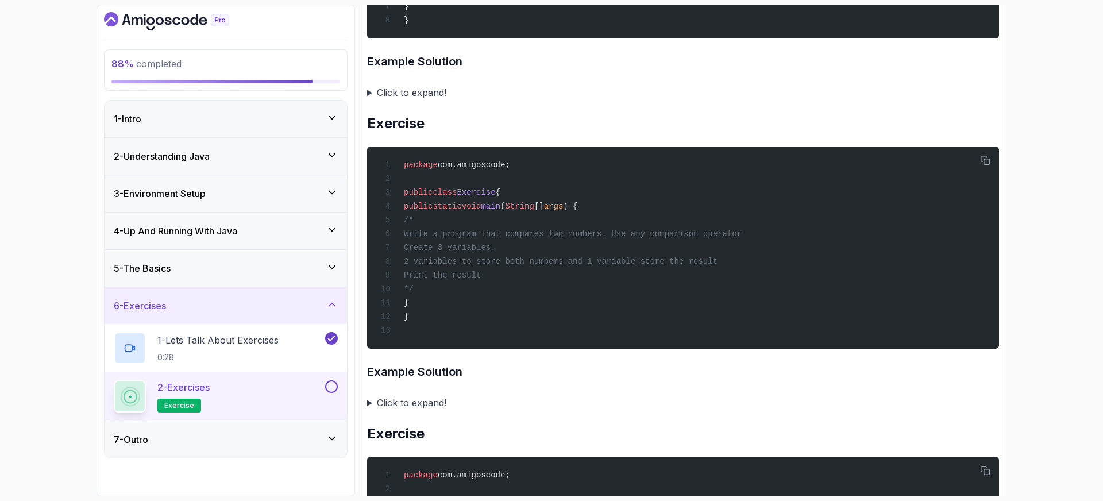
click at [368, 98] on summary "Click to expand!" at bounding box center [683, 92] width 632 height 16
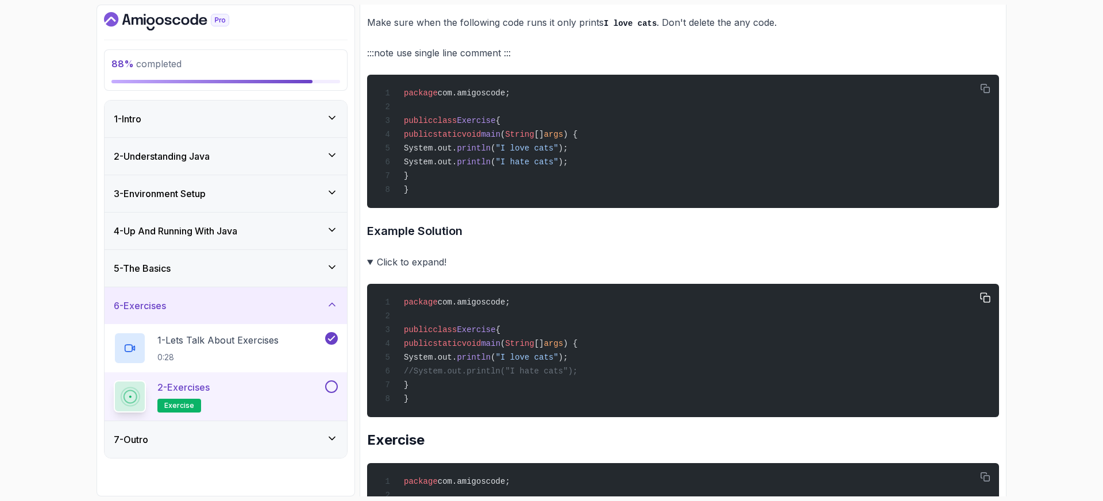
scroll to position [531, 0]
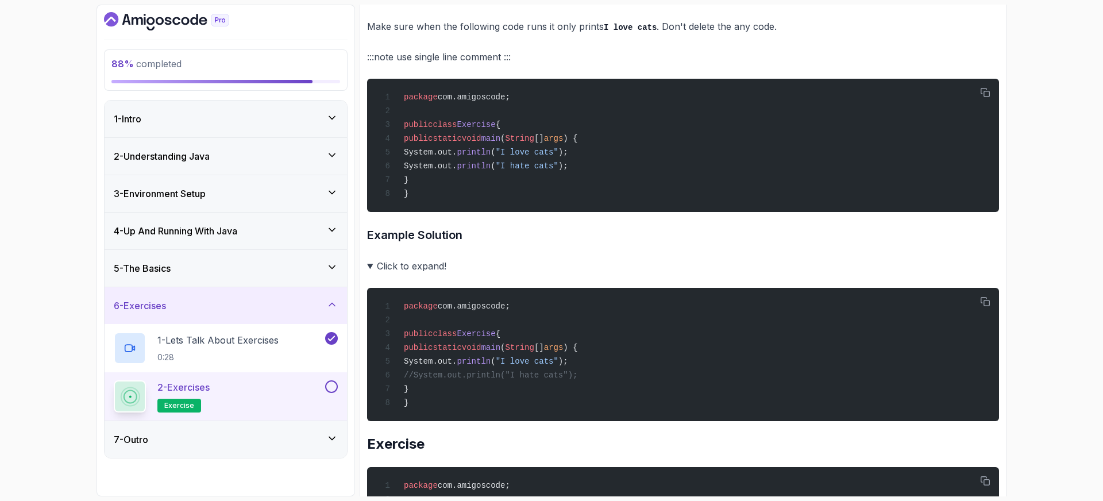
click at [369, 271] on summary "Click to expand!" at bounding box center [683, 266] width 632 height 16
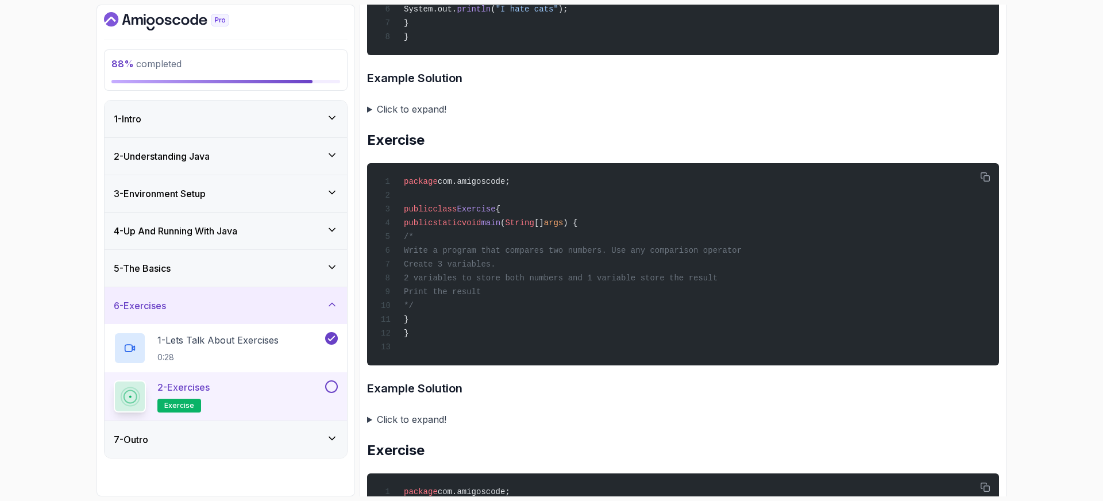
scroll to position [695, 0]
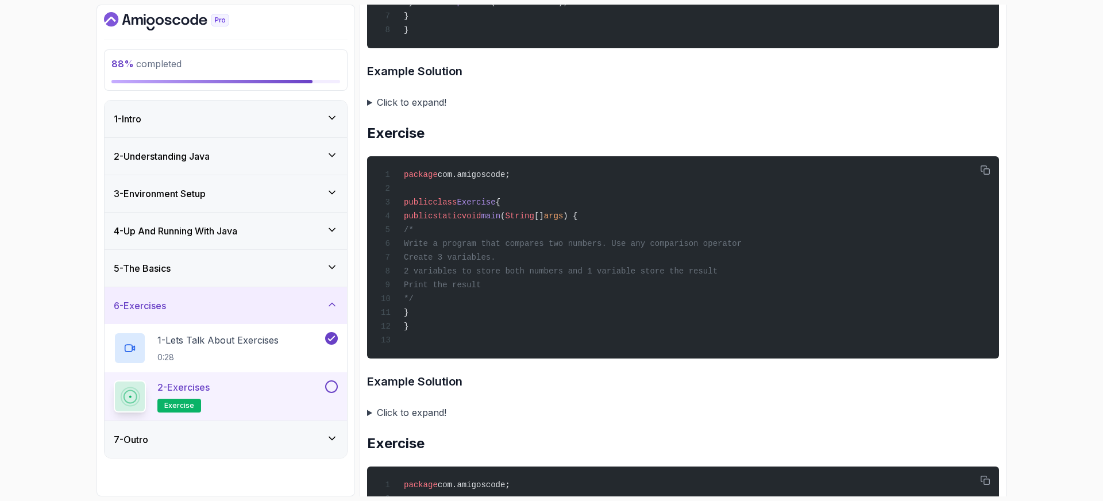
click at [402, 421] on summary "Click to expand!" at bounding box center [683, 412] width 632 height 16
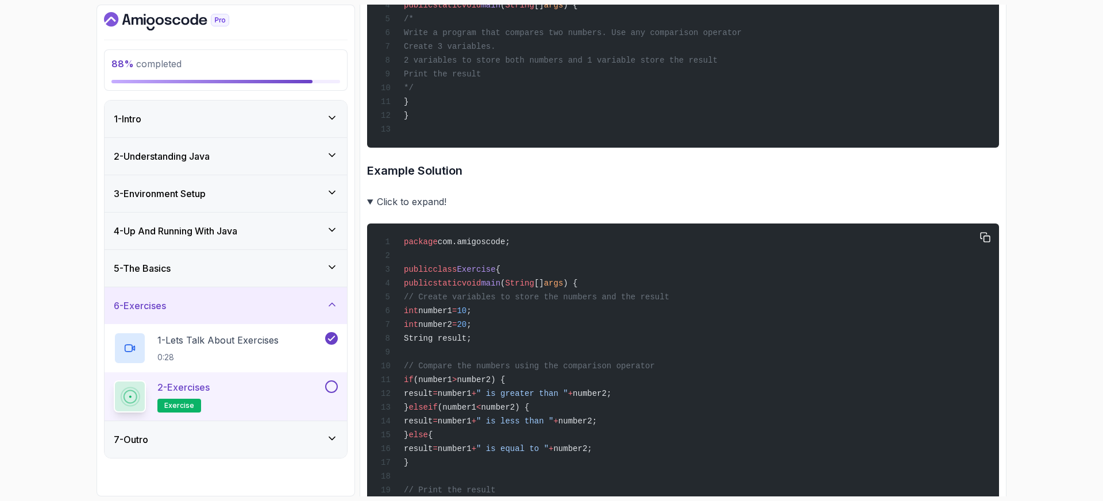
scroll to position [905, 0]
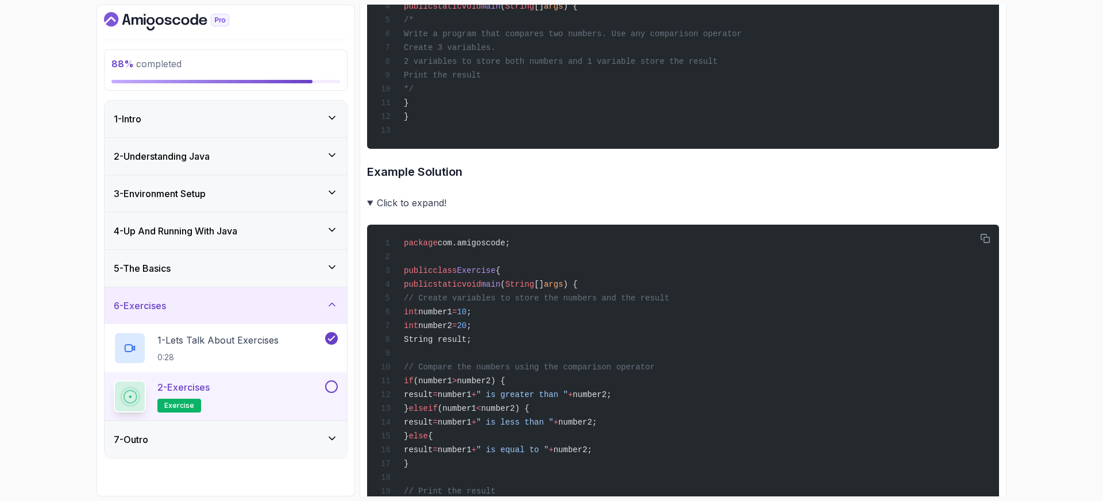
click at [422, 211] on summary "Click to expand!" at bounding box center [683, 203] width 632 height 16
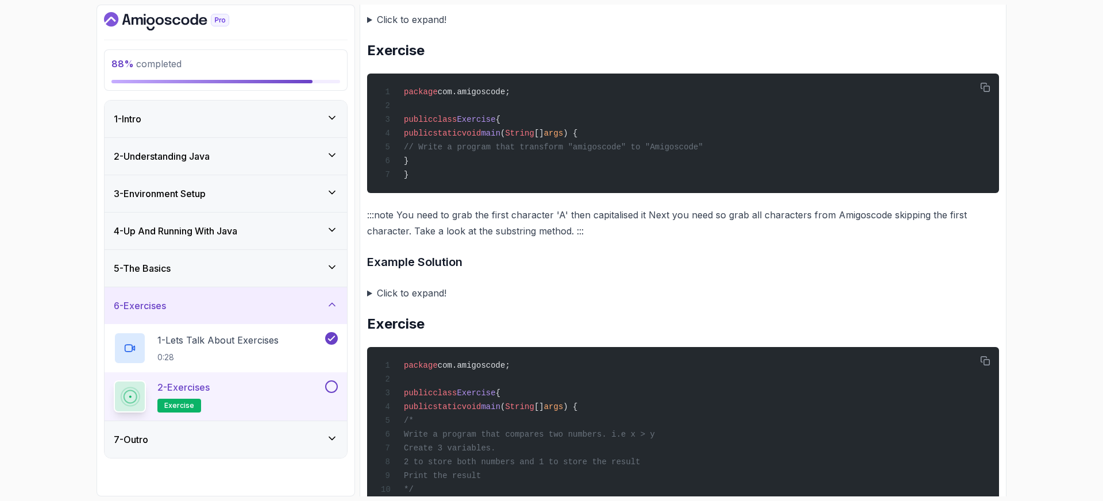
scroll to position [1643, 0]
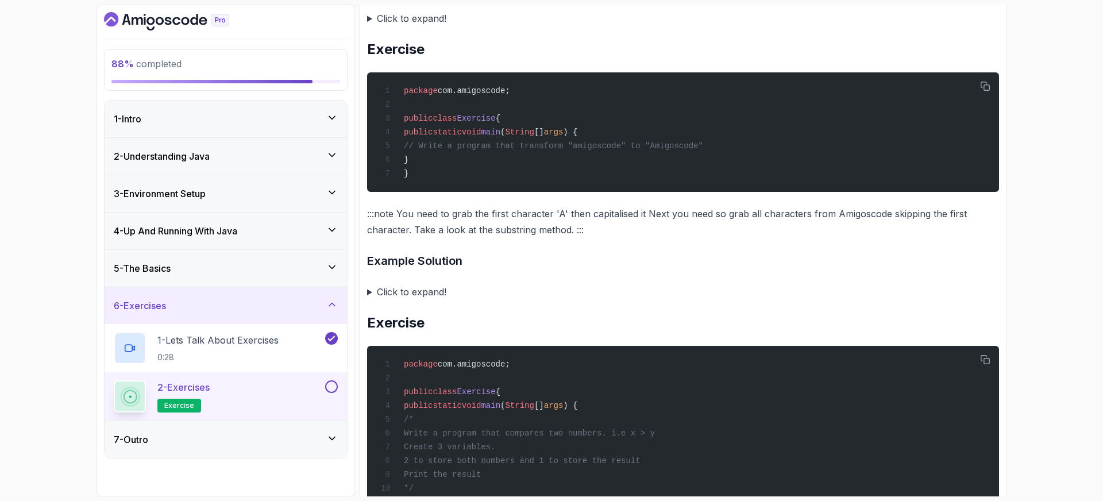
click at [377, 300] on summary "Click to expand!" at bounding box center [683, 292] width 632 height 16
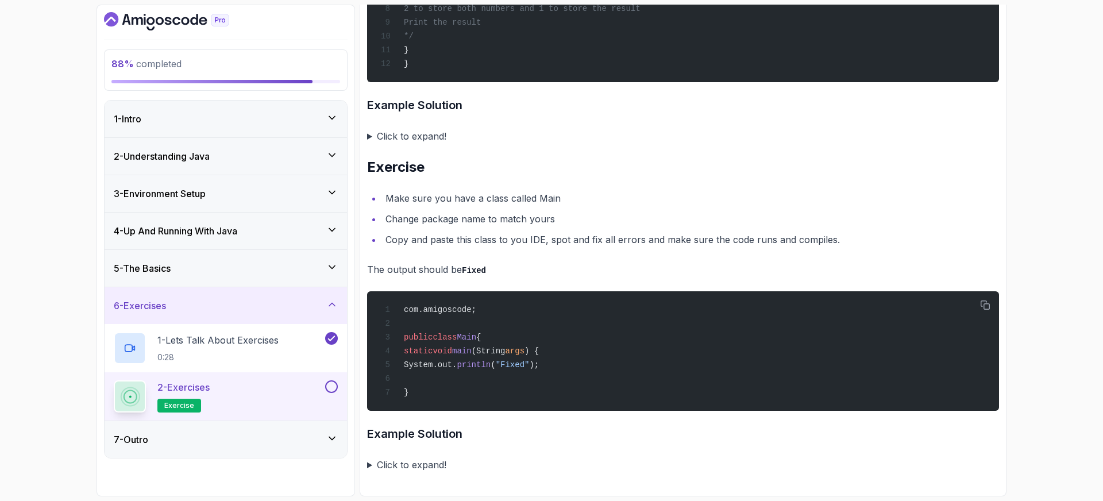
scroll to position [2388, 0]
click at [328, 384] on button at bounding box center [331, 386] width 13 height 13
click at [250, 433] on div "7 - Outro" at bounding box center [226, 440] width 224 height 14
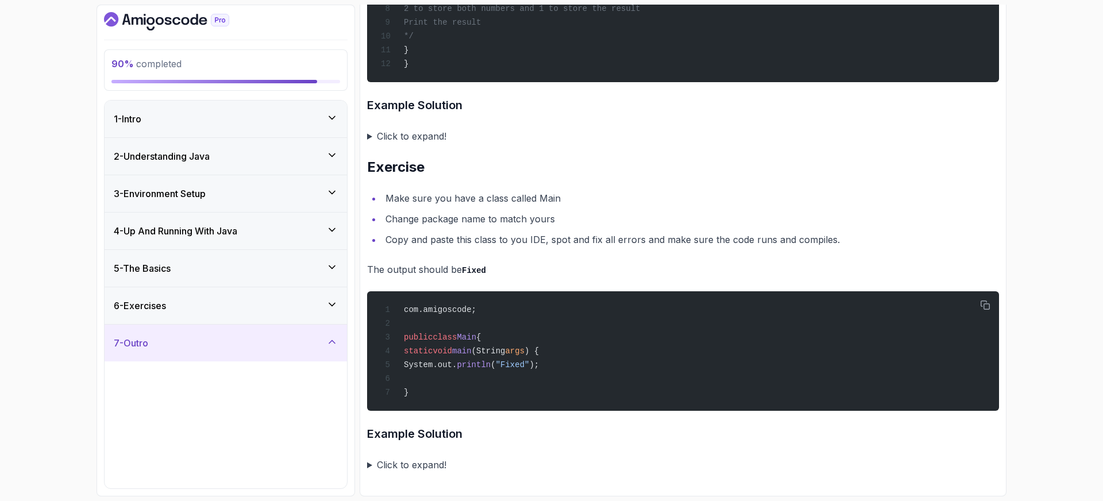
scroll to position [18, 0]
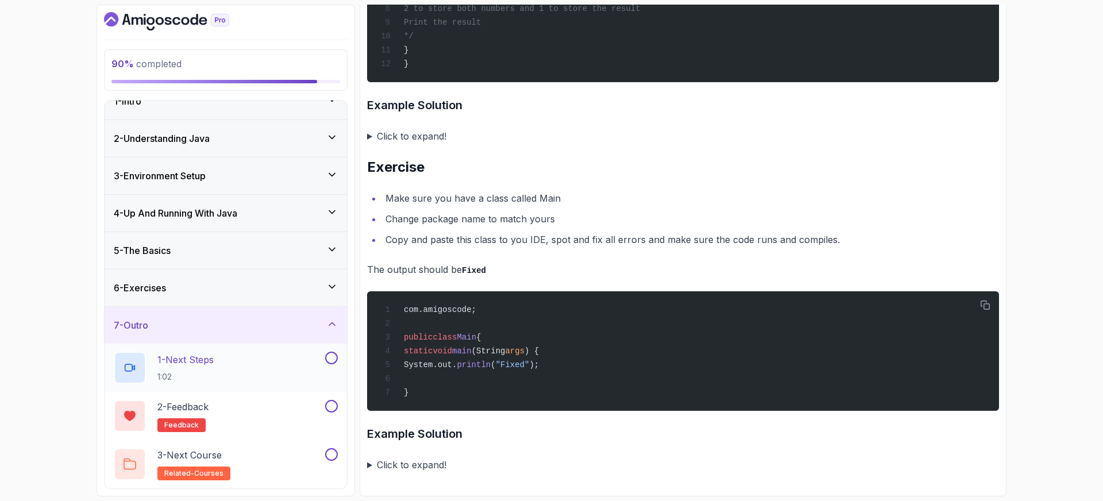
click at [309, 367] on div "1 - Next Steps 1:02" at bounding box center [218, 368] width 209 height 32
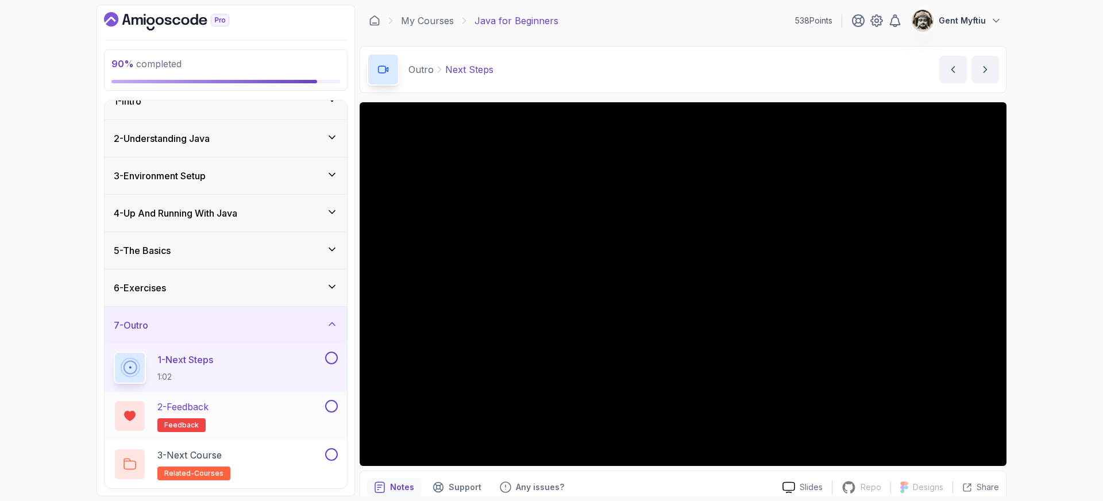
click at [330, 407] on button at bounding box center [331, 406] width 13 height 13
click at [330, 358] on button at bounding box center [331, 358] width 13 height 13
click at [219, 407] on div "2 - Feedback feedback" at bounding box center [218, 416] width 209 height 32
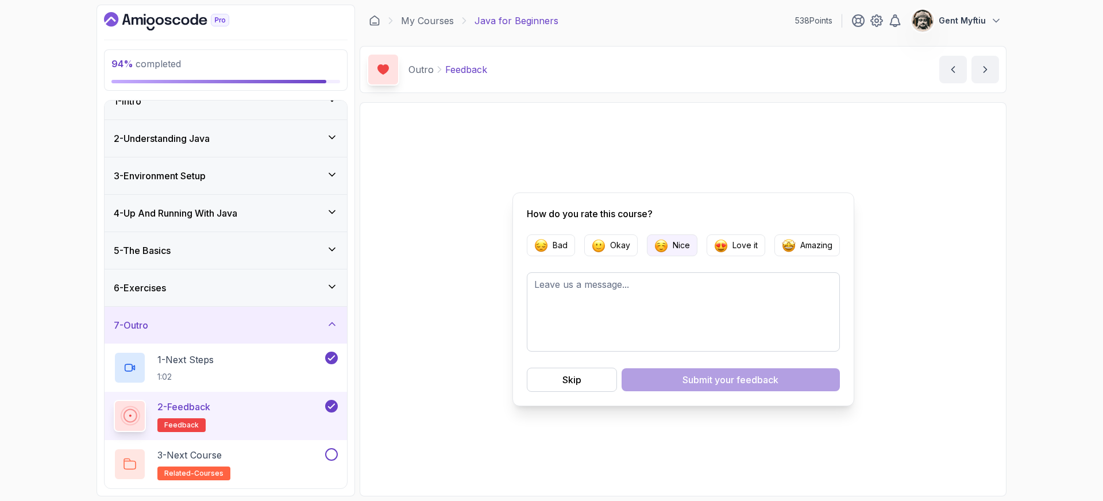
click at [658, 245] on img "button" at bounding box center [661, 245] width 14 height 14
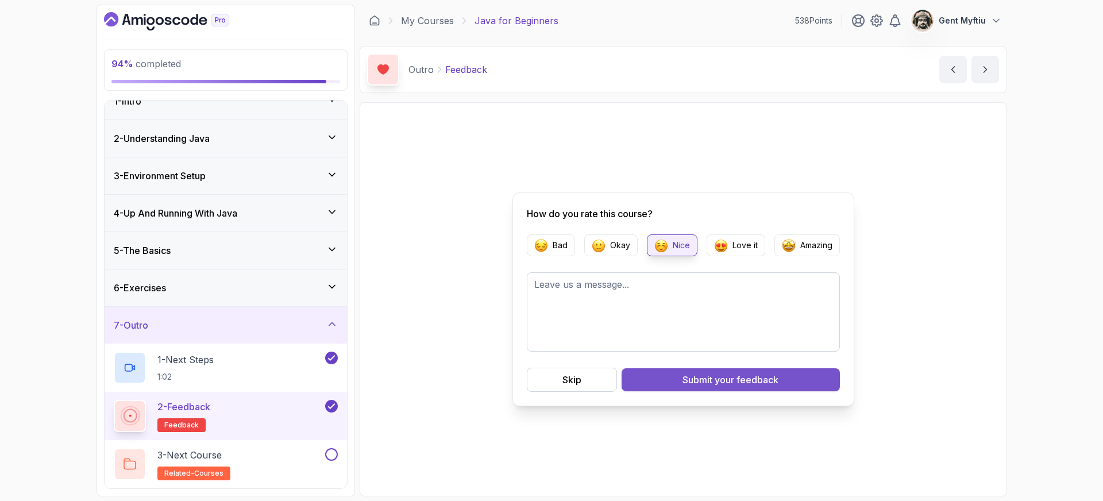
click at [758, 384] on span "your feedback" at bounding box center [747, 380] width 64 height 14
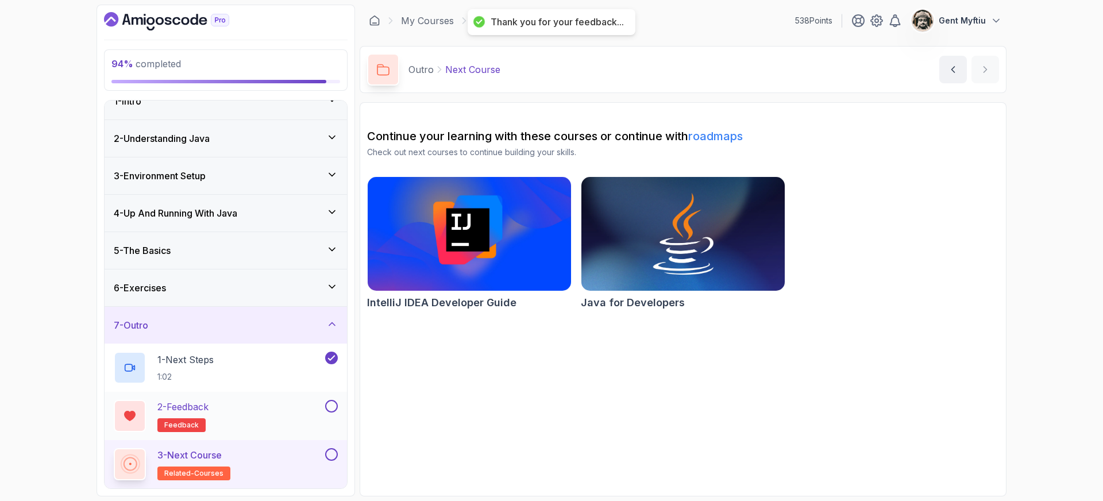
click at [327, 408] on button at bounding box center [331, 406] width 13 height 13
click at [246, 454] on div "3 - Next Course related-courses" at bounding box center [218, 464] width 209 height 32
click at [684, 257] on img at bounding box center [683, 234] width 214 height 120
click at [194, 22] on icon "Dashboard" at bounding box center [166, 21] width 125 height 18
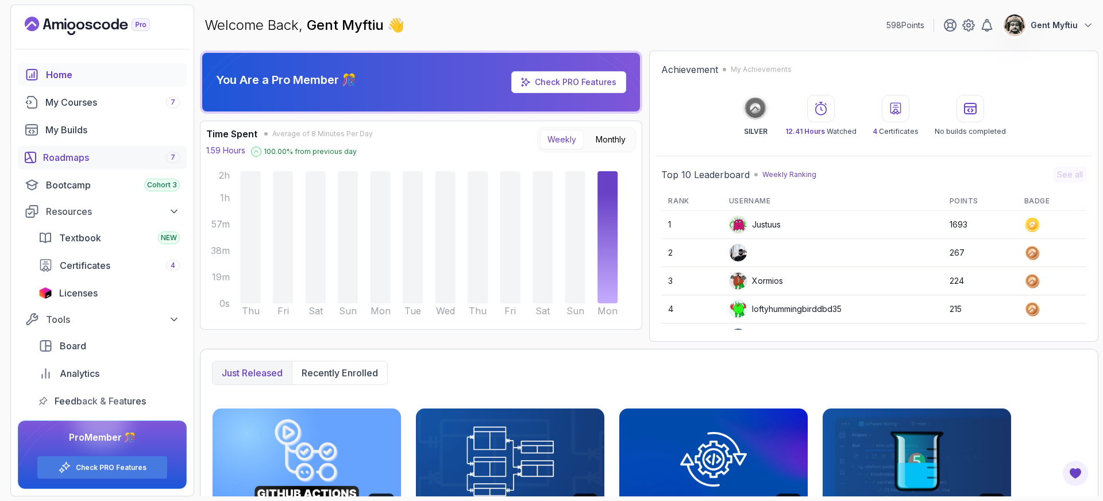
click at [83, 148] on link "Roadmaps 7" at bounding box center [102, 157] width 169 height 23
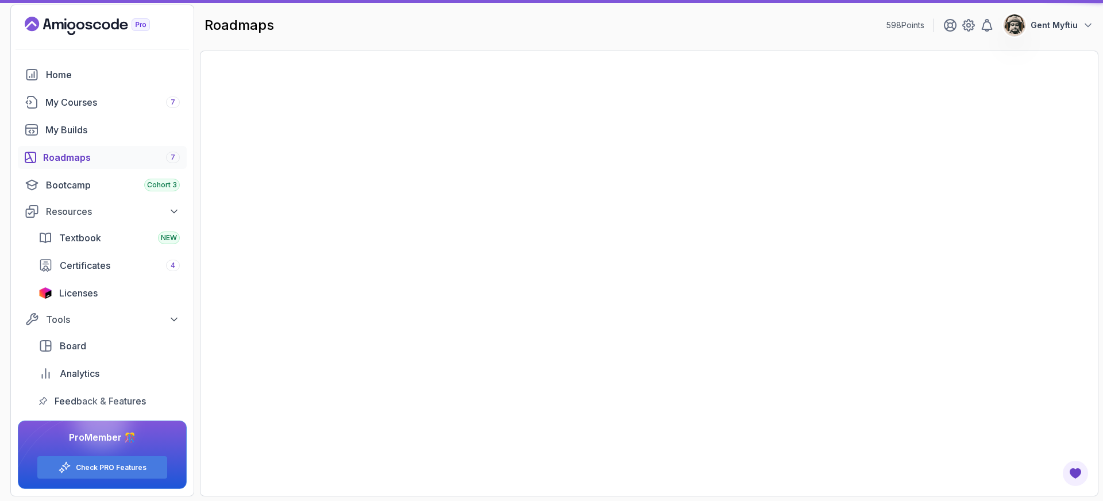
click at [99, 155] on div "Roadmaps 7" at bounding box center [111, 158] width 137 height 14
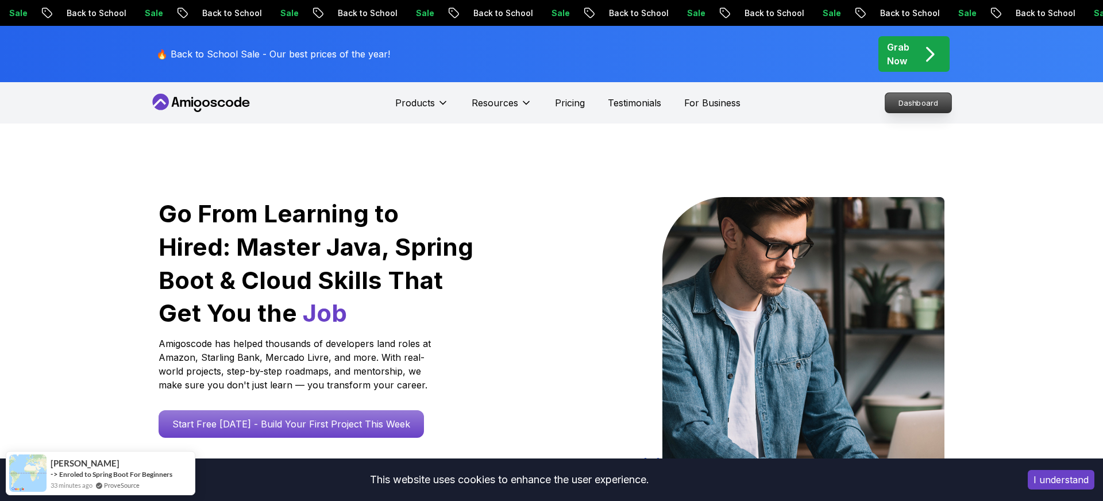
click at [897, 101] on p "Dashboard" at bounding box center [918, 103] width 66 height 20
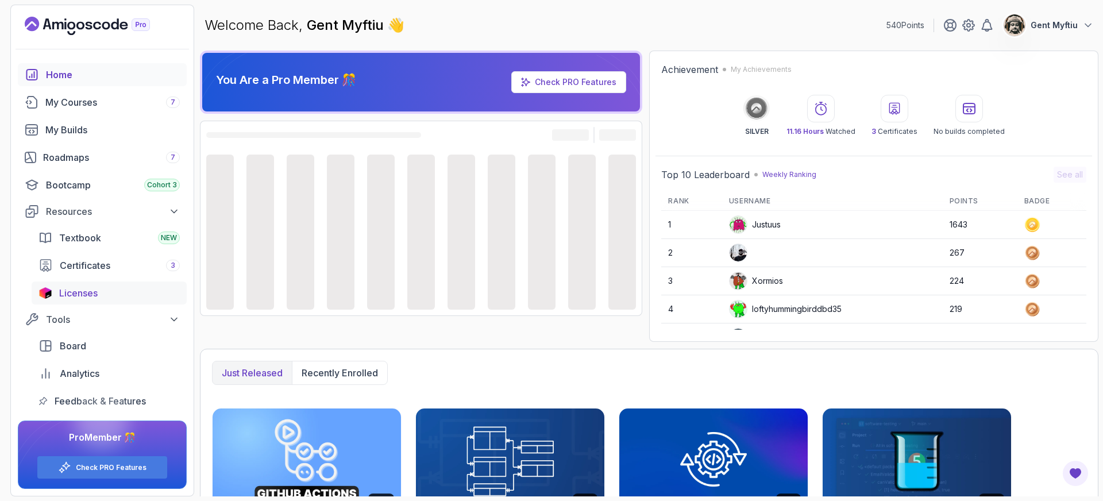
click at [84, 294] on span "Licenses" at bounding box center [78, 293] width 38 height 14
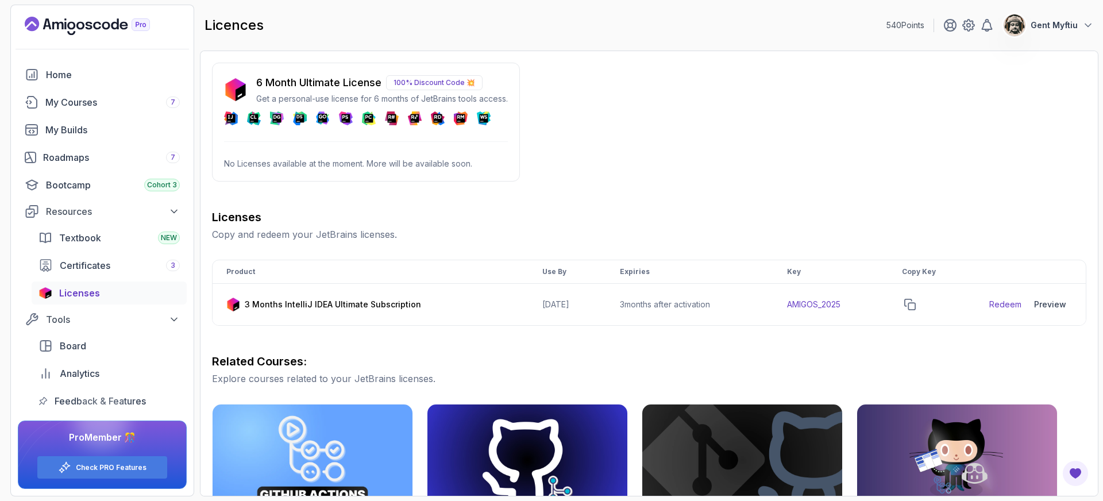
click at [642, 205] on div "6 Month Ultimate License 100% Discount Code 💥 Get a personal-use license for 6 …" at bounding box center [649, 405] width 874 height 685
click at [596, 205] on div "6 Month Ultimate License 100% Discount Code 💥 Get a personal-use license for 6 …" at bounding box center [649, 405] width 874 height 685
click at [602, 204] on div "6 Month Ultimate License 100% Discount Code 💥 Get a personal-use license for 6 …" at bounding box center [649, 405] width 874 height 685
click at [696, 207] on div "6 Month Ultimate License 100% Discount Code 💥 Get a personal-use license for 6 …" at bounding box center [649, 405] width 874 height 685
click at [651, 105] on div "6 Month Ultimate License 100% Discount Code 💥 Get a personal-use license for 6 …" at bounding box center [649, 405] width 874 height 685
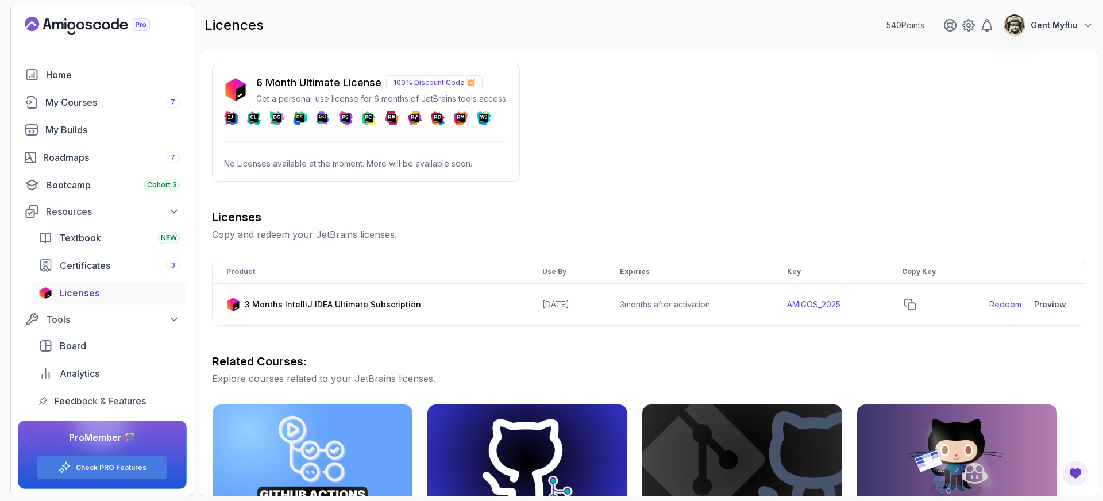
click at [240, 88] on img at bounding box center [235, 89] width 23 height 23
click at [365, 159] on p "No Licenses available at the moment. More will be available soon." at bounding box center [366, 163] width 284 height 11
click at [556, 171] on div "6 Month Ultimate License 100% Discount Code 💥 Get a personal-use license for 6 …" at bounding box center [649, 405] width 874 height 685
click at [916, 302] on icon "copy-button" at bounding box center [909, 304] width 11 height 11
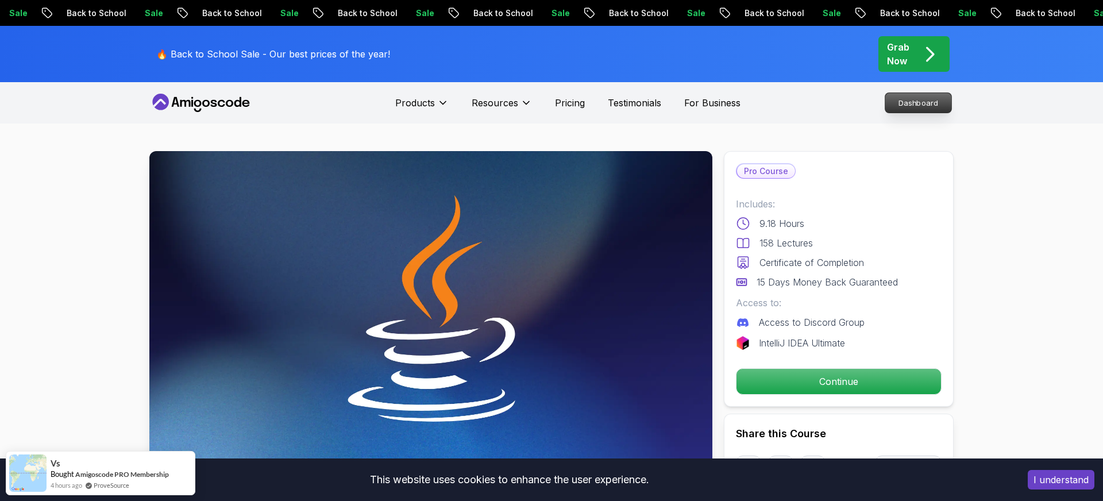
click at [896, 99] on p "Dashboard" at bounding box center [918, 103] width 66 height 20
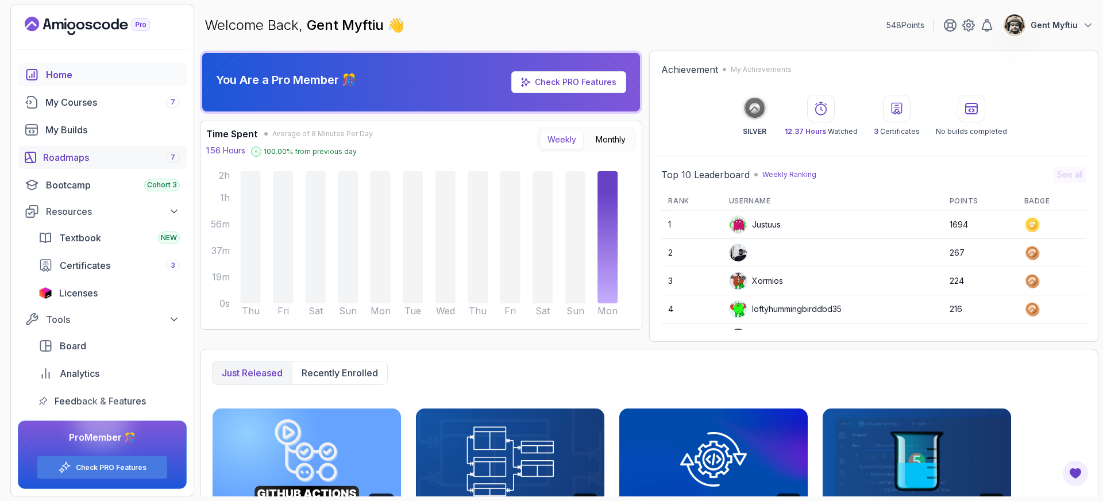
click at [84, 161] on div "Roadmaps 7" at bounding box center [111, 158] width 137 height 14
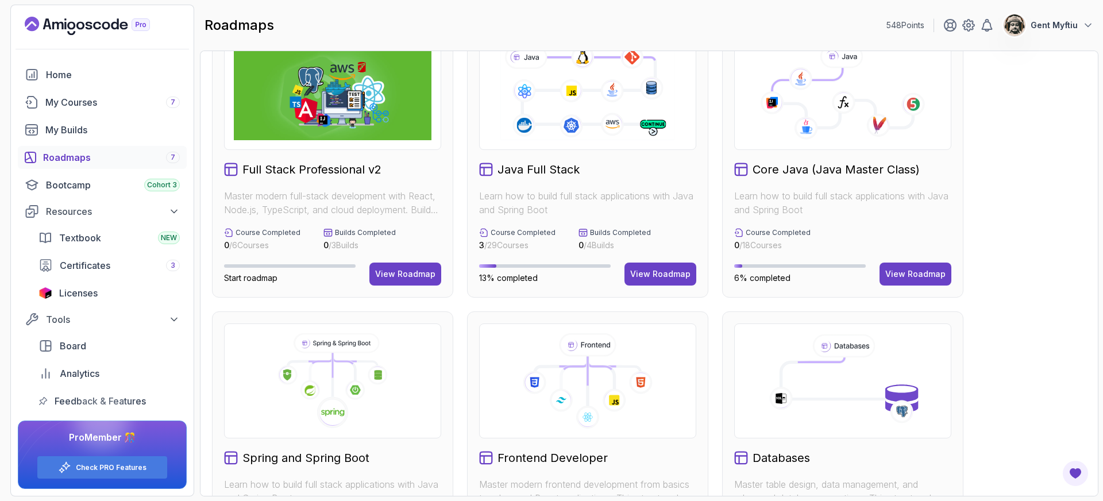
scroll to position [40, 0]
click at [670, 280] on button "View Roadmap" at bounding box center [661, 273] width 72 height 23
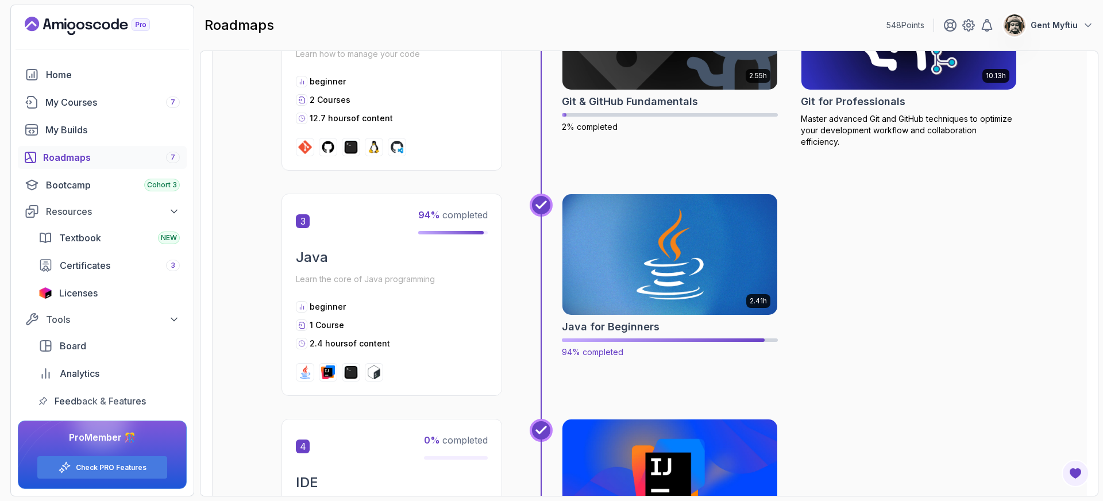
scroll to position [699, 0]
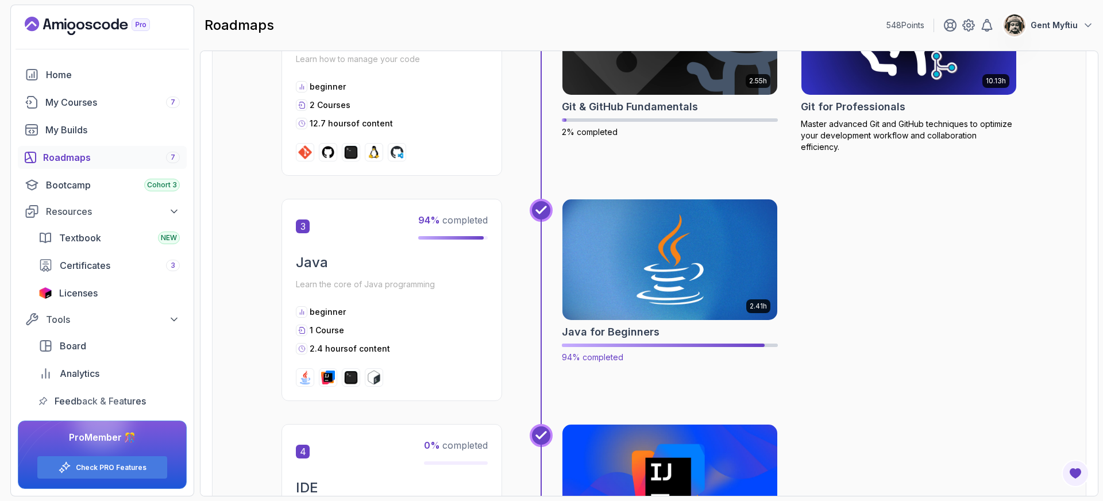
click at [602, 332] on h2 "Java for Beginners" at bounding box center [611, 332] width 98 height 16
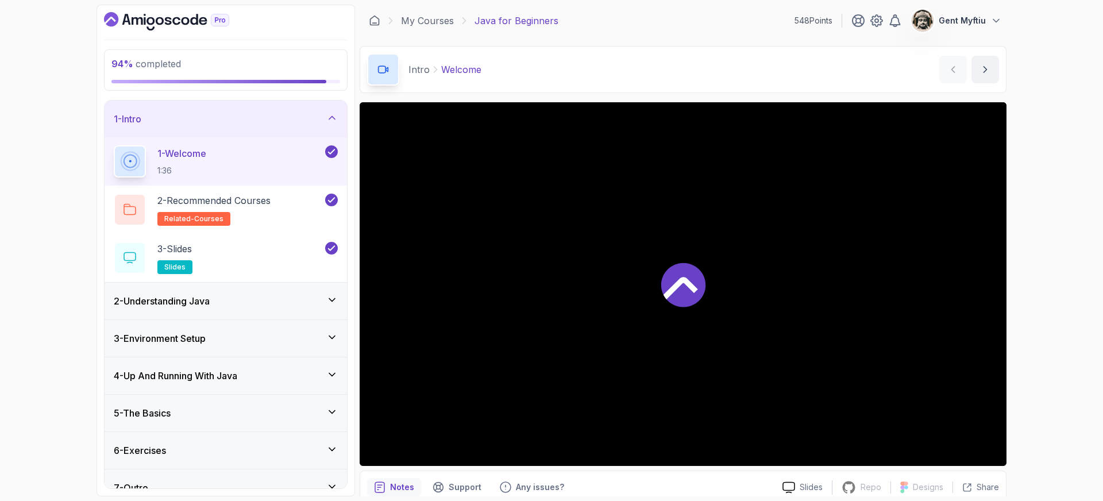
scroll to position [18, 0]
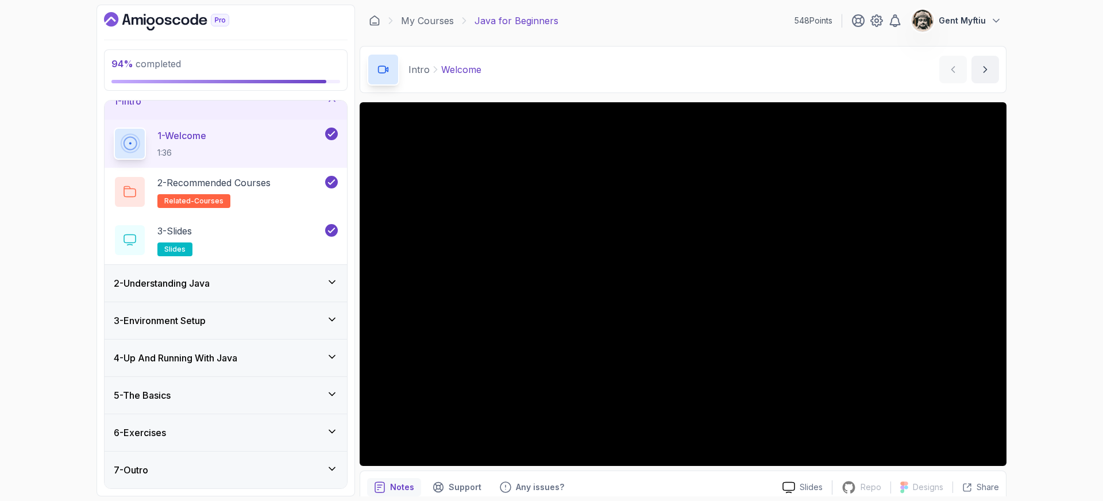
click at [311, 475] on div "7 - Outro" at bounding box center [226, 470] width 224 height 14
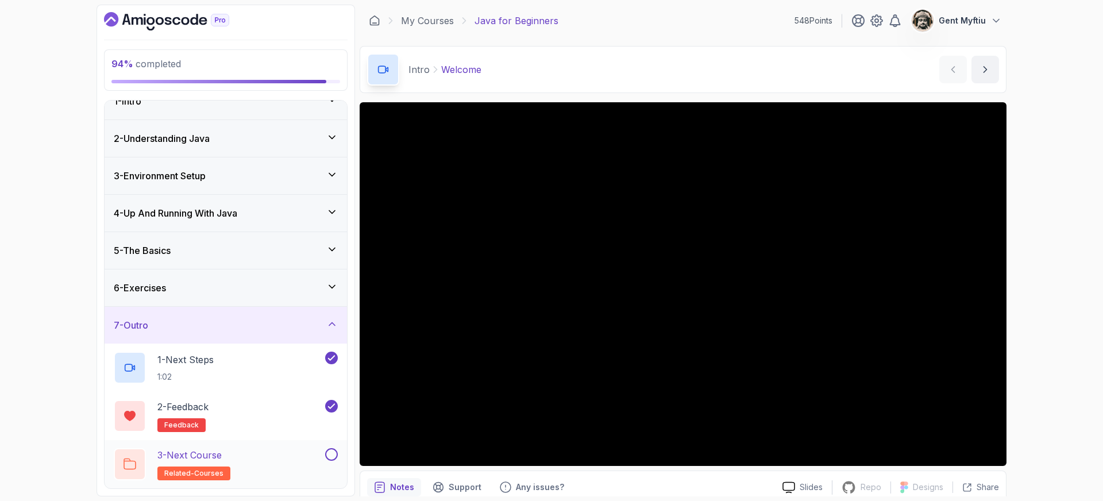
click at [337, 455] on button at bounding box center [331, 454] width 13 height 13
click at [222, 460] on p "3 - Next Course" at bounding box center [189, 455] width 64 height 14
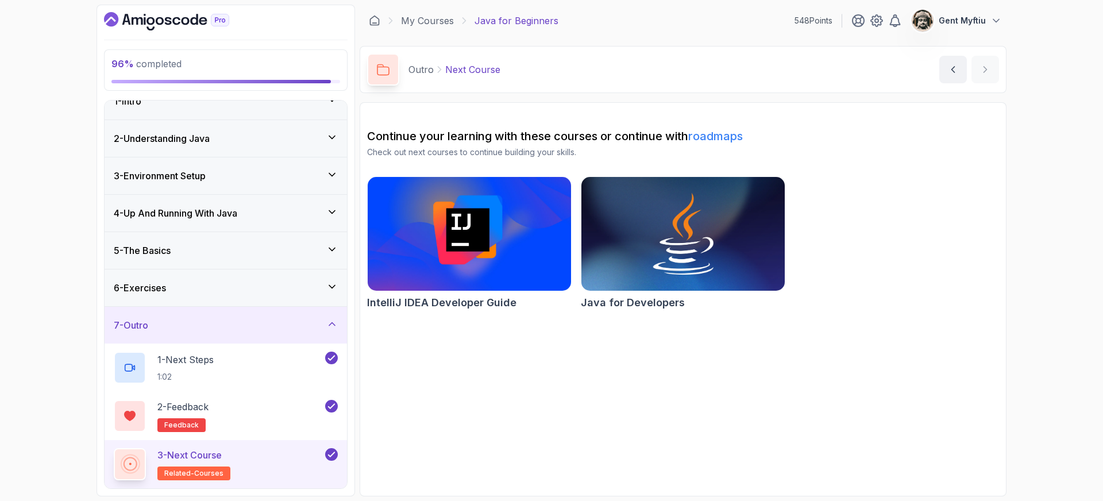
click at [329, 290] on icon at bounding box center [331, 286] width 11 height 11
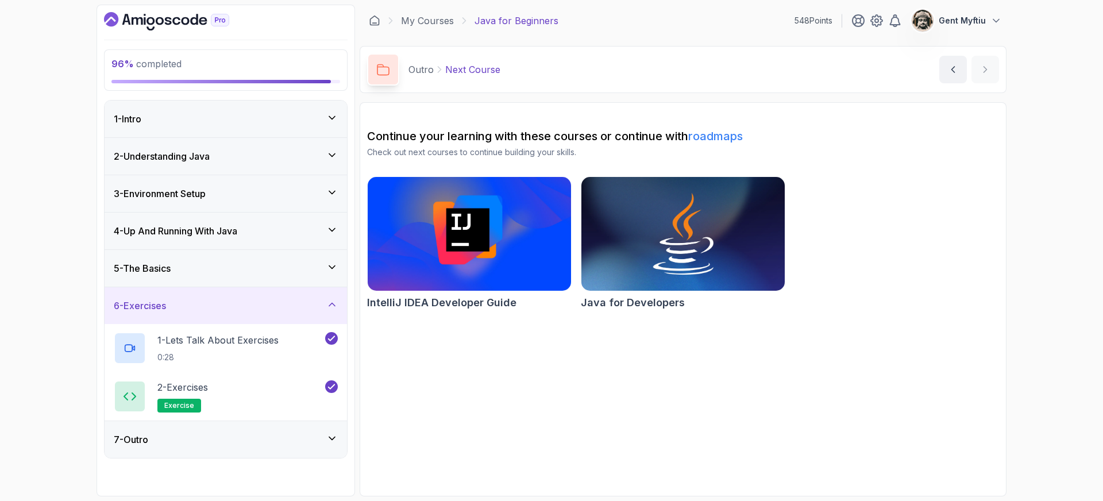
click at [330, 267] on icon at bounding box center [331, 266] width 11 height 11
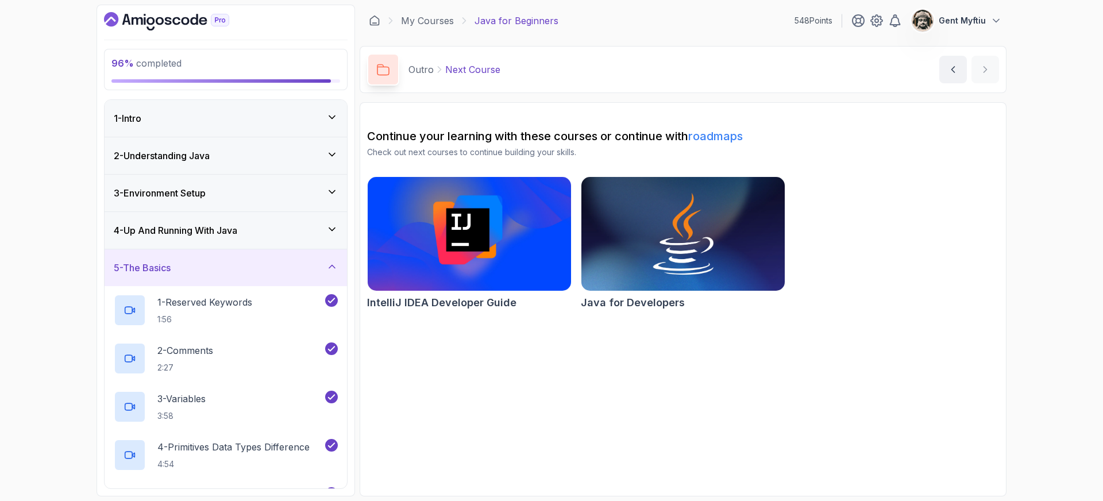
click at [333, 270] on icon at bounding box center [331, 266] width 11 height 11
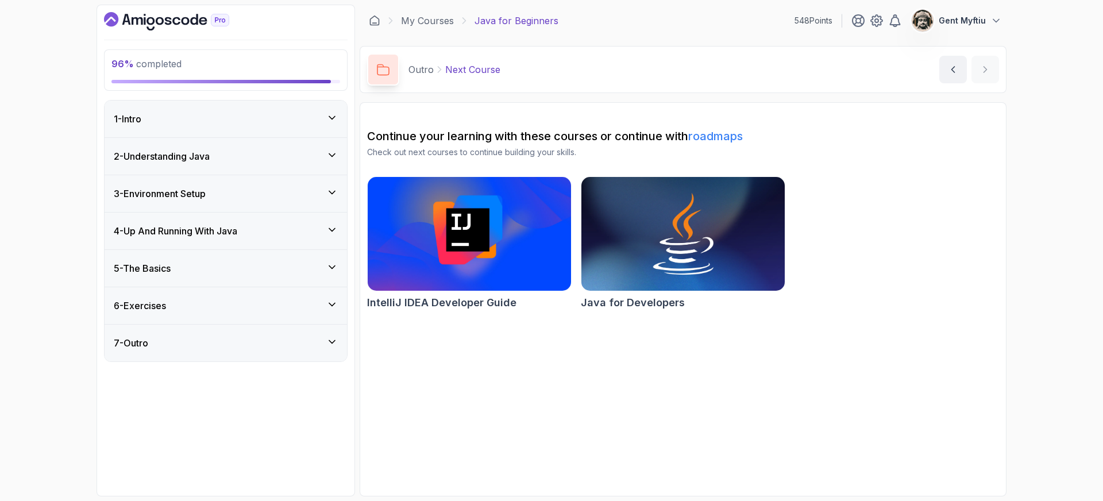
click at [218, 342] on div "7 - Outro" at bounding box center [226, 343] width 224 height 14
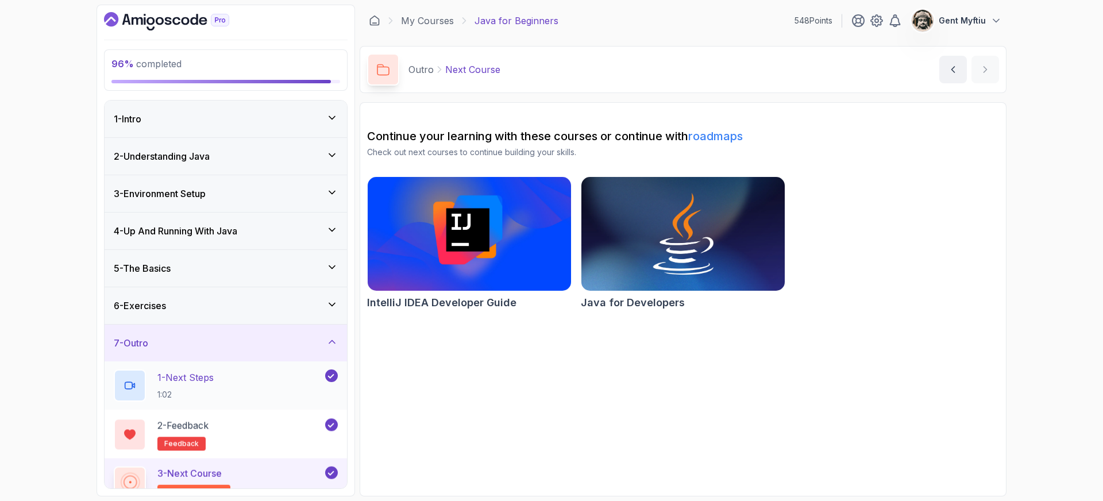
scroll to position [18, 0]
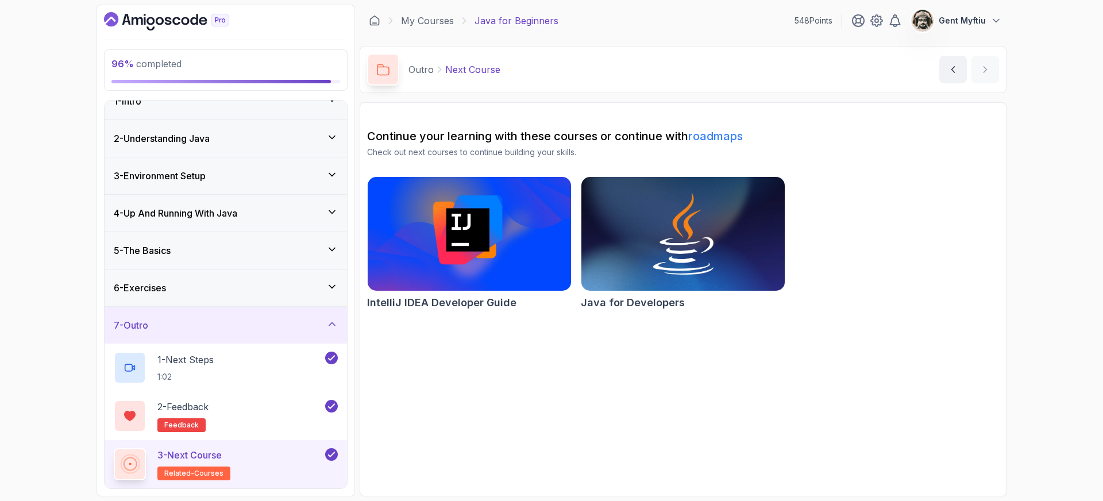
click at [234, 454] on div "3 - Next Course related-courses" at bounding box center [218, 464] width 209 height 32
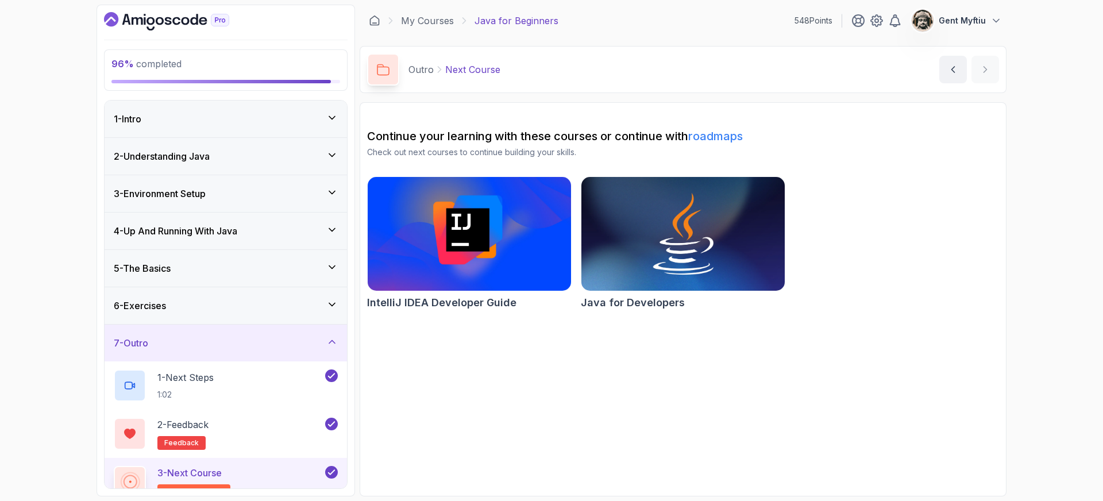
click at [218, 124] on div "1 - Intro" at bounding box center [226, 119] width 224 height 14
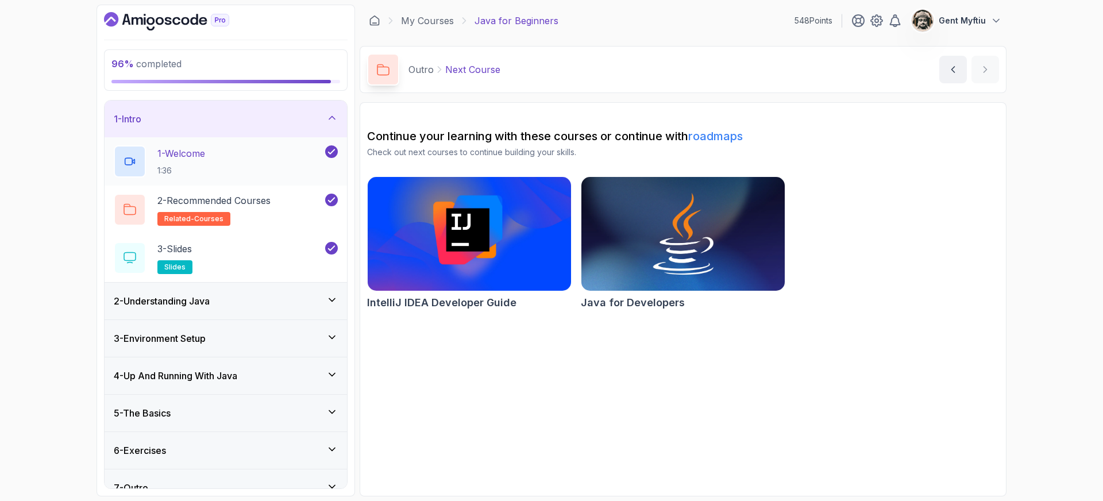
drag, startPoint x: 227, startPoint y: 123, endPoint x: 221, endPoint y: 140, distance: 17.6
click at [227, 123] on div "1 - Intro" at bounding box center [226, 119] width 224 height 14
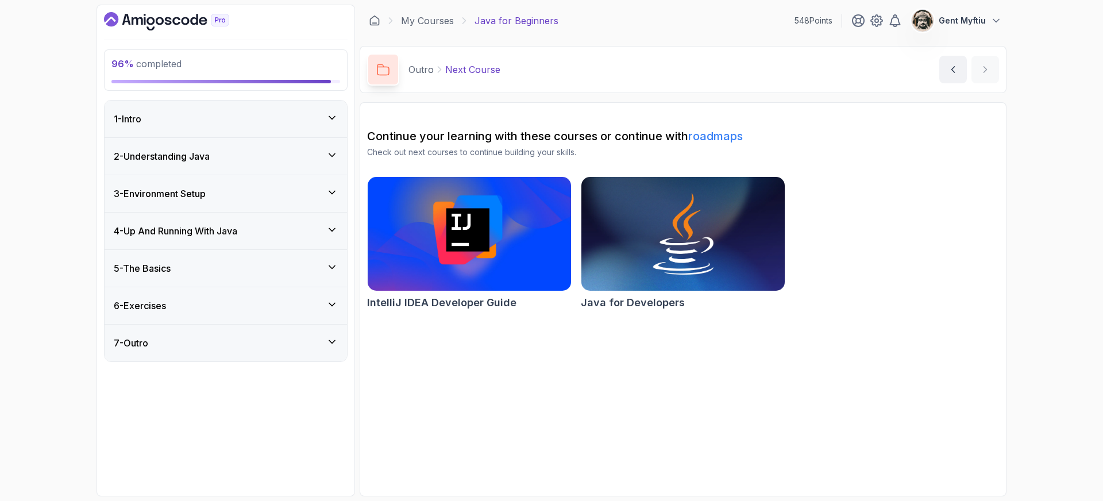
click at [214, 147] on div "2 - Understanding Java" at bounding box center [226, 156] width 242 height 37
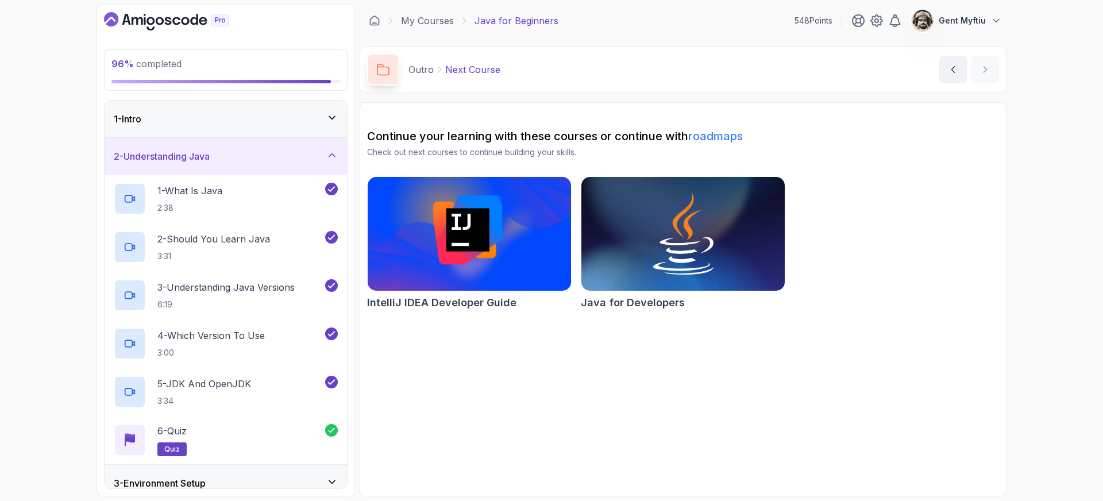
click at [234, 161] on div "2 - Understanding Java" at bounding box center [226, 156] width 224 height 14
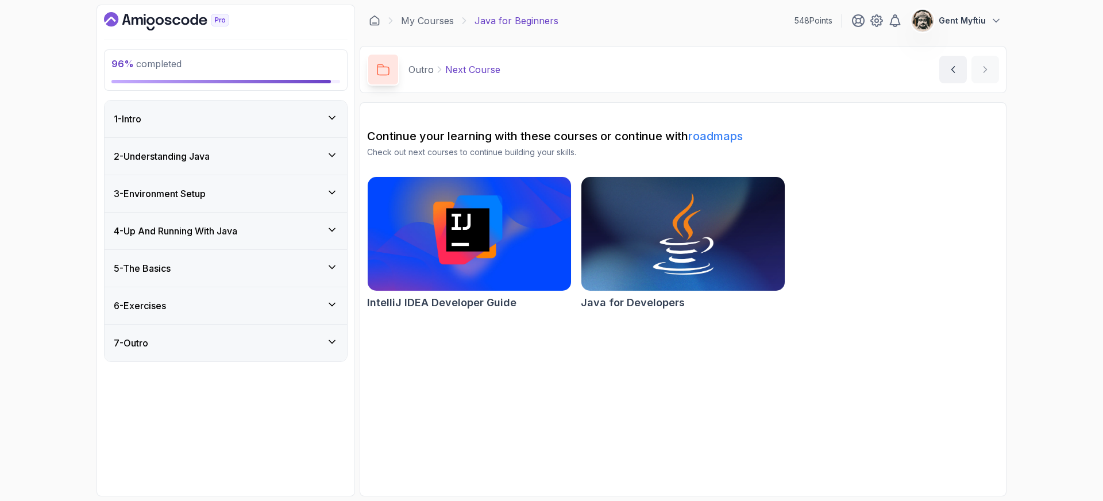
click at [234, 187] on div "3 - Environment Setup" at bounding box center [226, 194] width 224 height 14
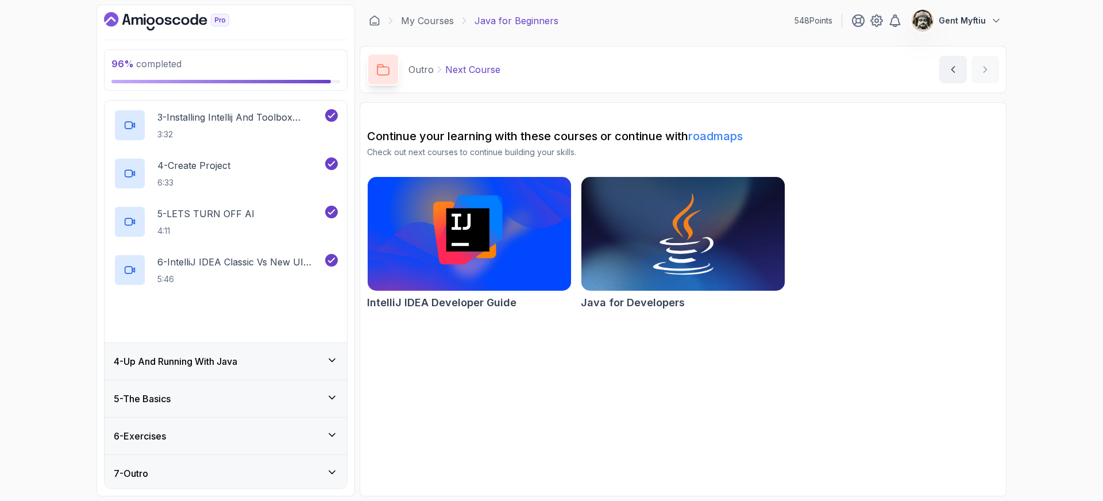
scroll to position [210, 0]
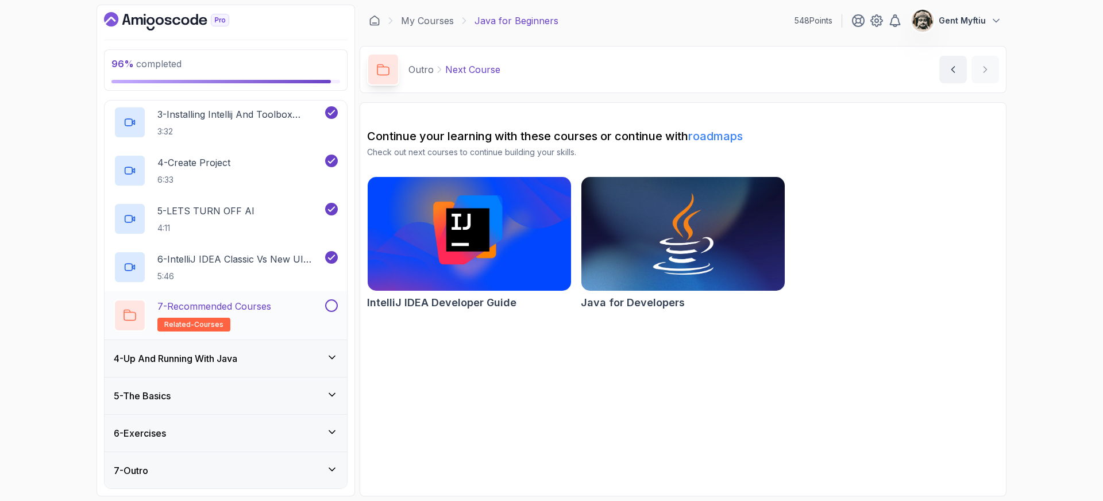
click at [333, 303] on button at bounding box center [331, 305] width 13 height 13
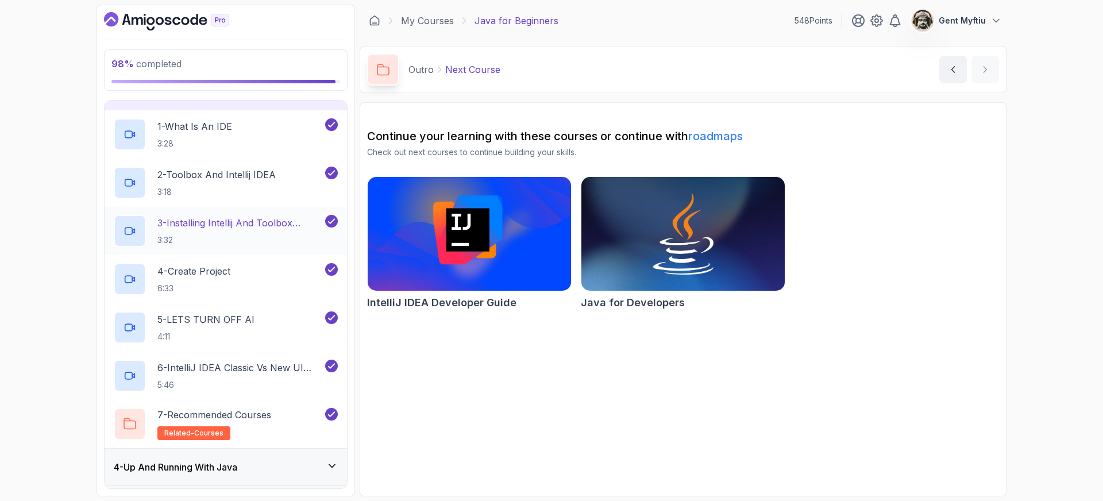
scroll to position [0, 0]
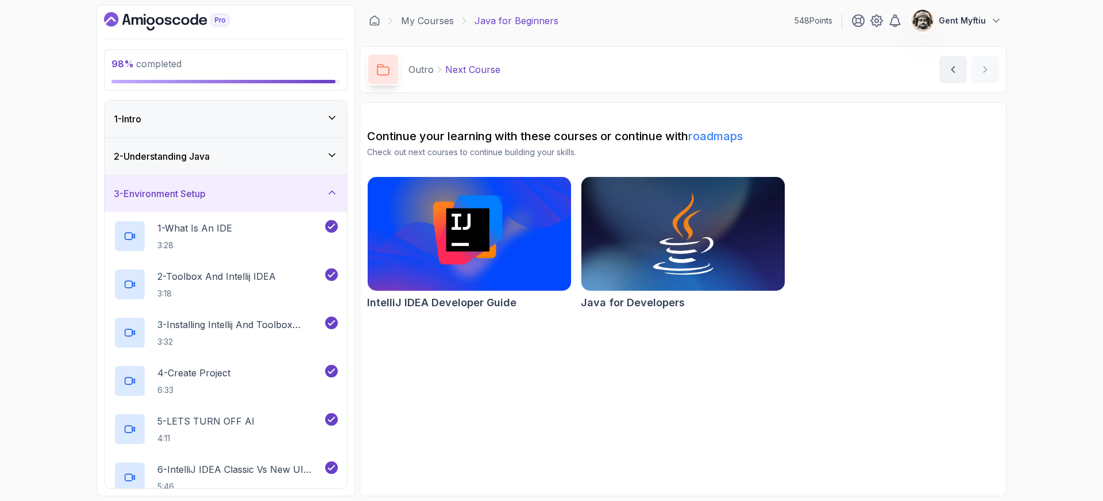
drag, startPoint x: 333, startPoint y: 187, endPoint x: 321, endPoint y: 198, distance: 16.7
click at [333, 187] on icon at bounding box center [331, 192] width 11 height 11
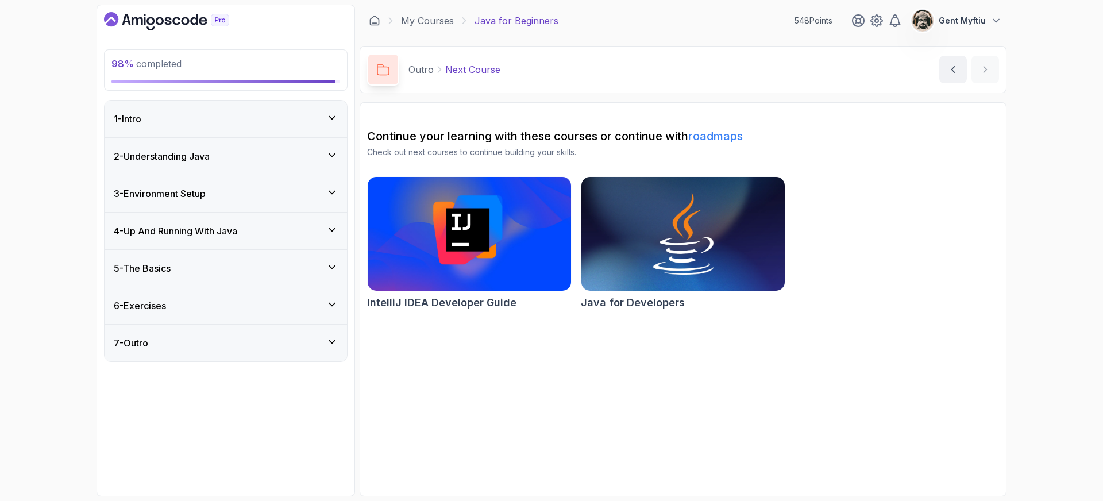
click at [313, 226] on div "4 - Up And Running With Java" at bounding box center [226, 231] width 224 height 14
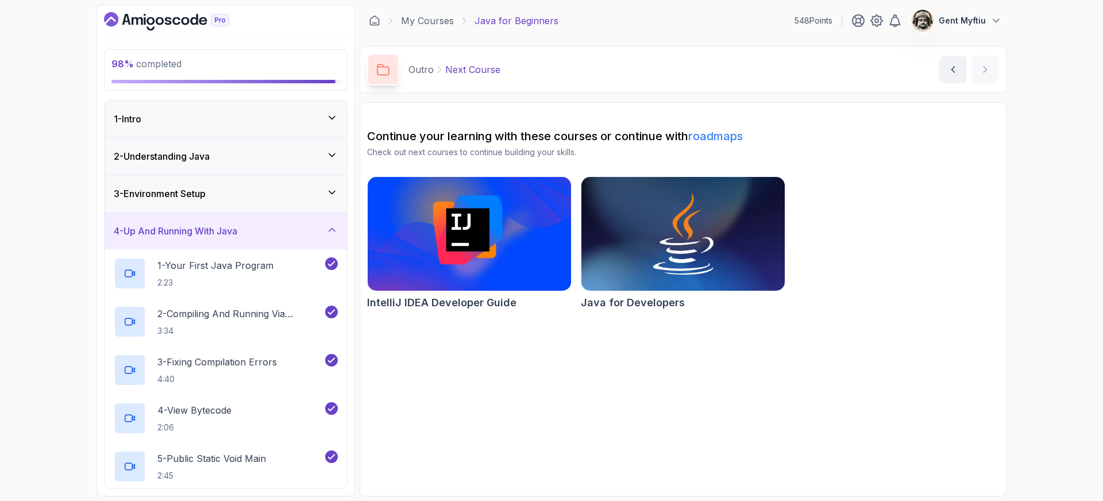
click at [324, 233] on div "4 - Up And Running With Java" at bounding box center [226, 231] width 224 height 14
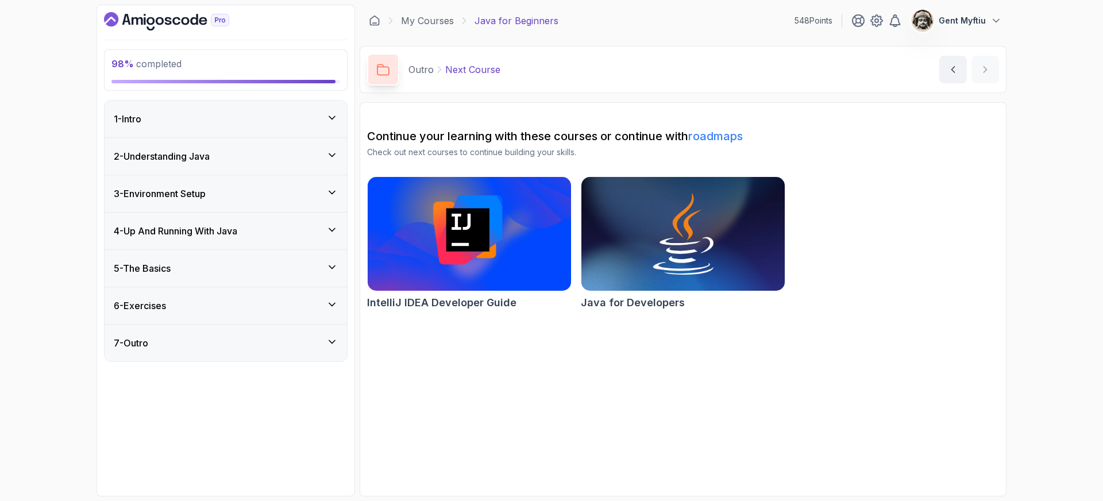
click at [320, 265] on div "5 - The Basics" at bounding box center [226, 268] width 224 height 14
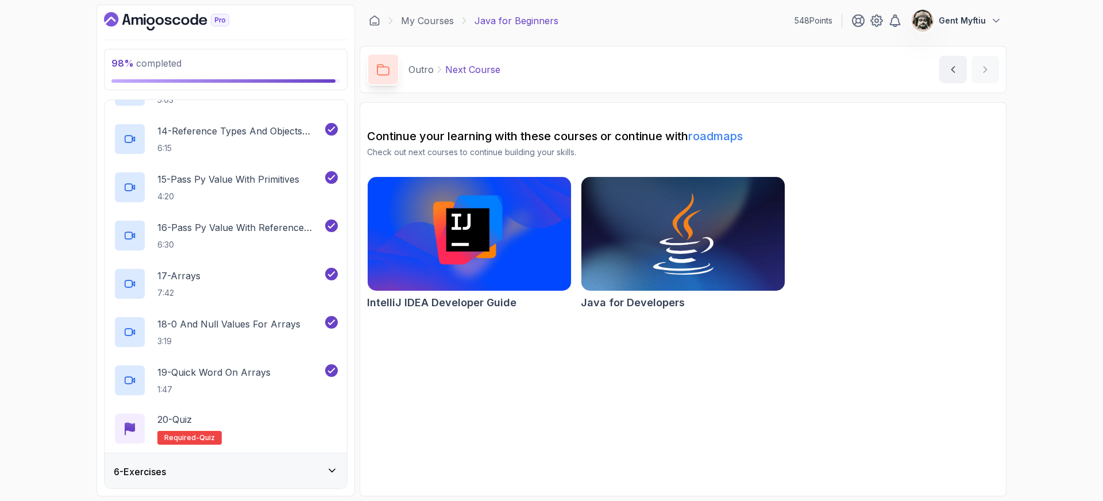
scroll to position [838, 0]
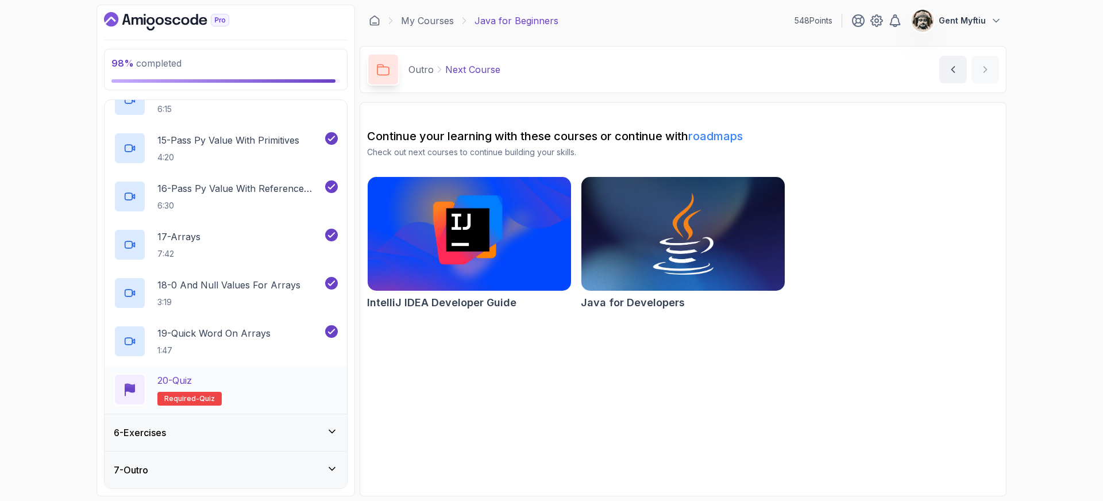
click at [289, 387] on div "20 - Quiz Required- quiz" at bounding box center [226, 389] width 224 height 32
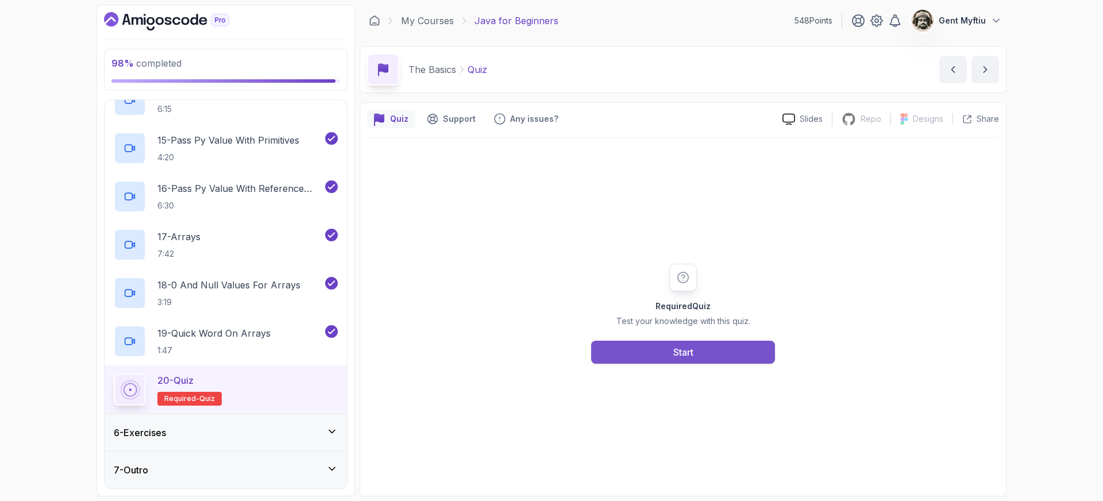
click at [704, 352] on button "Start" at bounding box center [683, 352] width 184 height 23
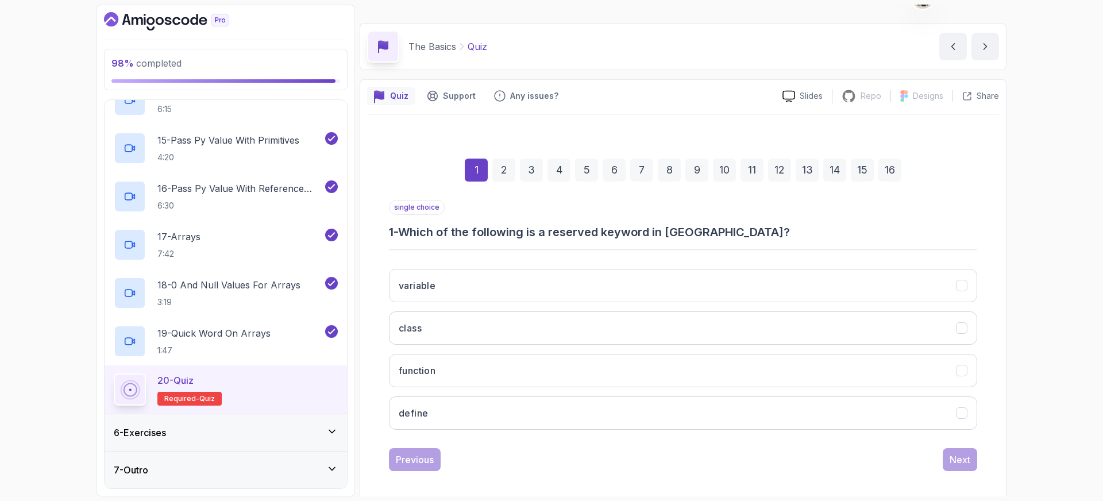
scroll to position [30, 0]
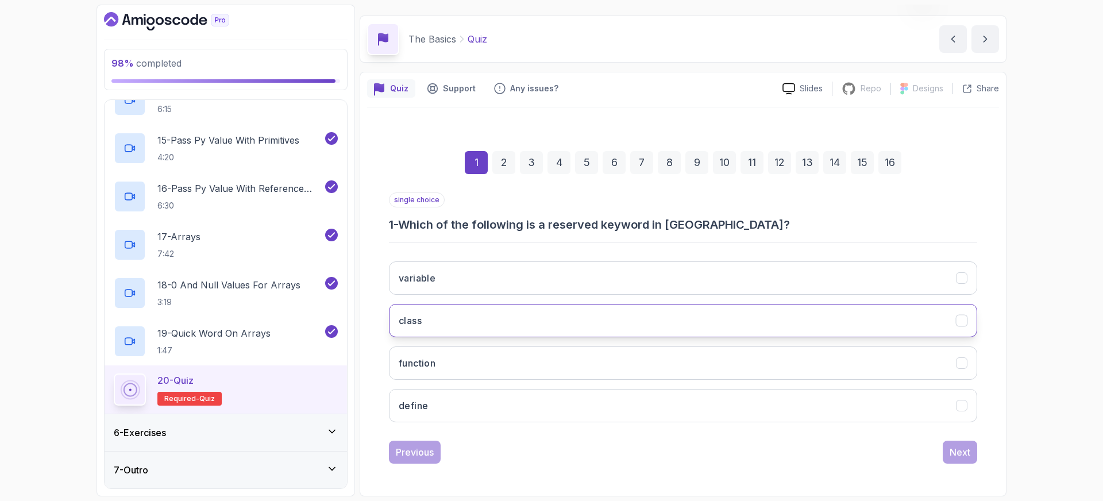
click at [495, 322] on button "class" at bounding box center [683, 320] width 588 height 33
click at [945, 458] on button "Next" at bounding box center [960, 452] width 34 height 23
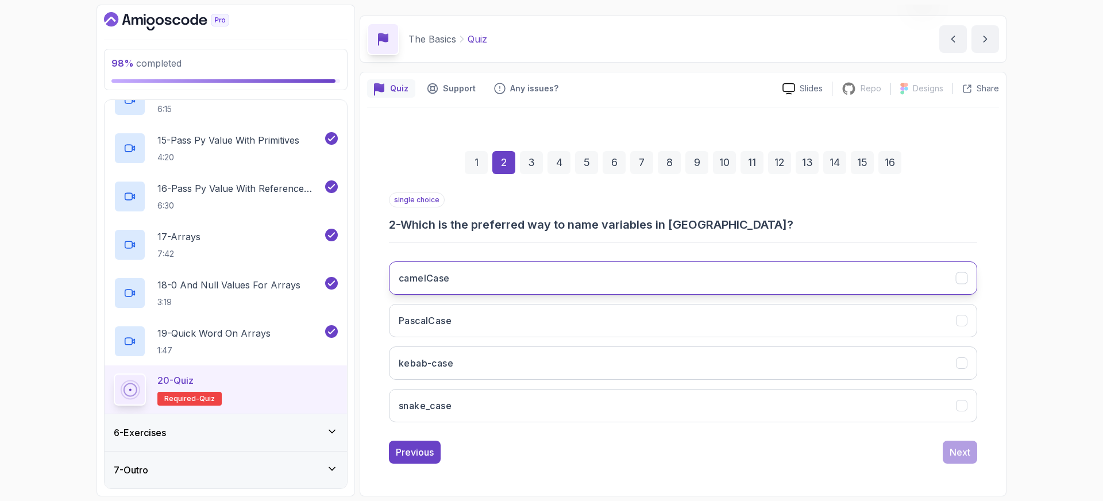
click at [484, 283] on button "camelCase" at bounding box center [683, 277] width 588 height 33
click at [959, 453] on div "Next" at bounding box center [960, 452] width 21 height 14
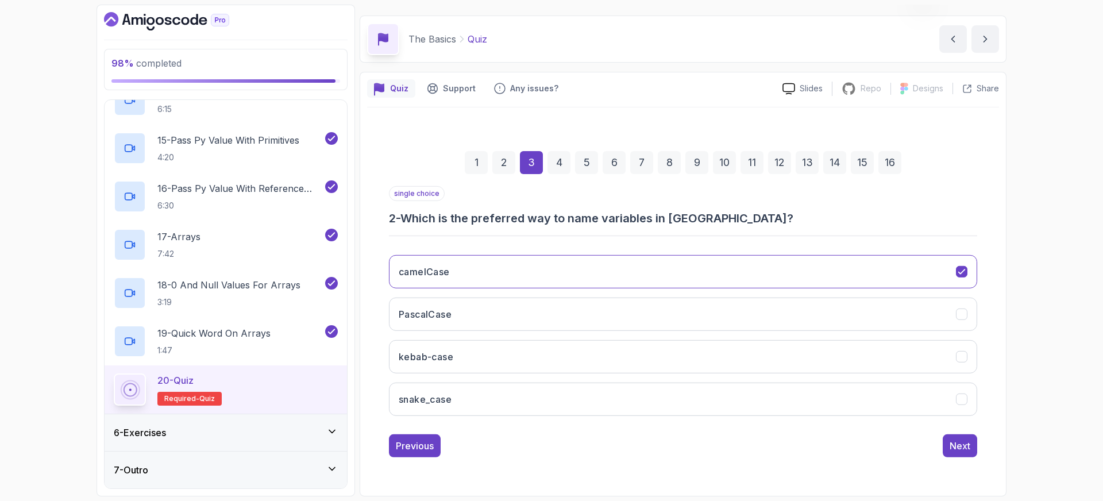
scroll to position [12, 0]
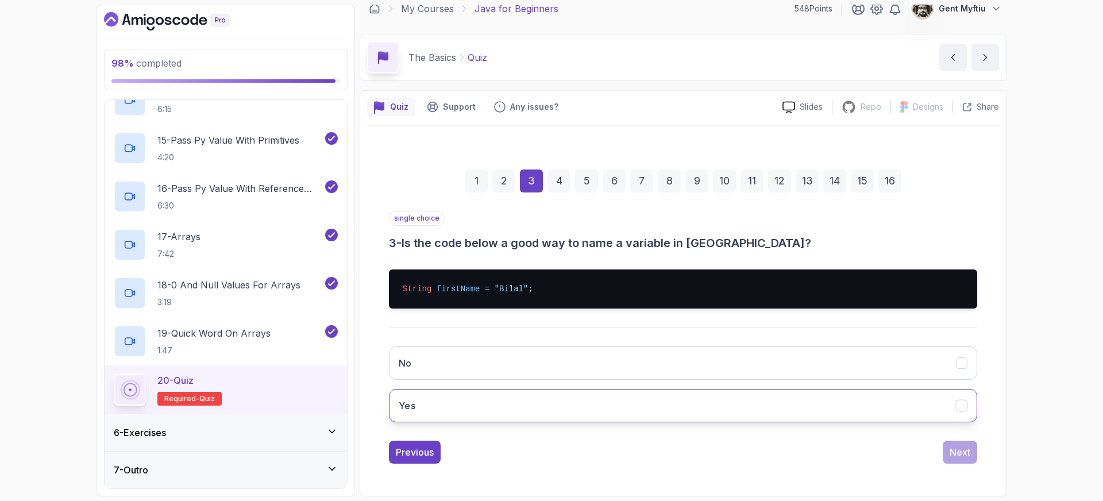
click at [461, 410] on button "Yes" at bounding box center [683, 405] width 588 height 33
drag, startPoint x: 958, startPoint y: 450, endPoint x: 794, endPoint y: 390, distance: 175.0
click at [958, 450] on div "Next" at bounding box center [960, 452] width 21 height 14
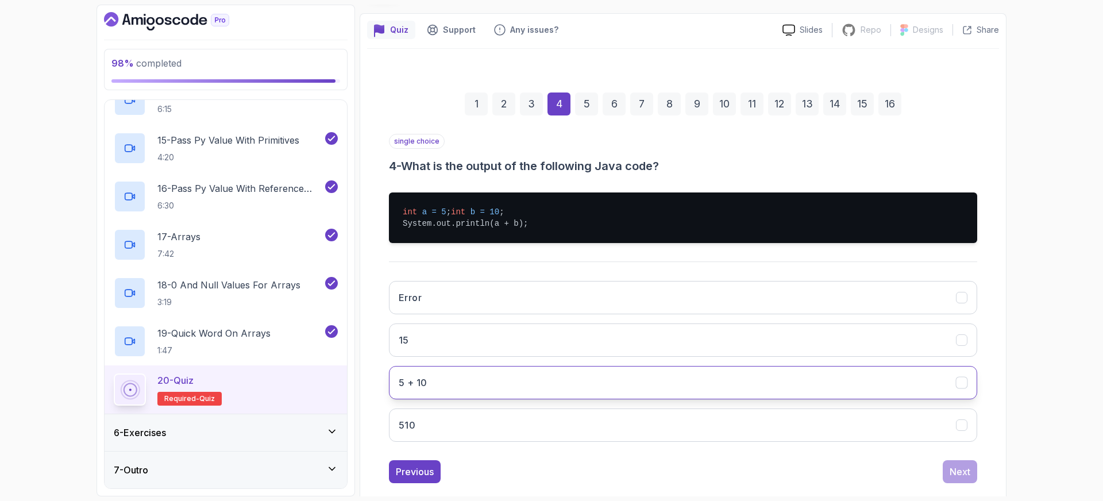
scroll to position [90, 0]
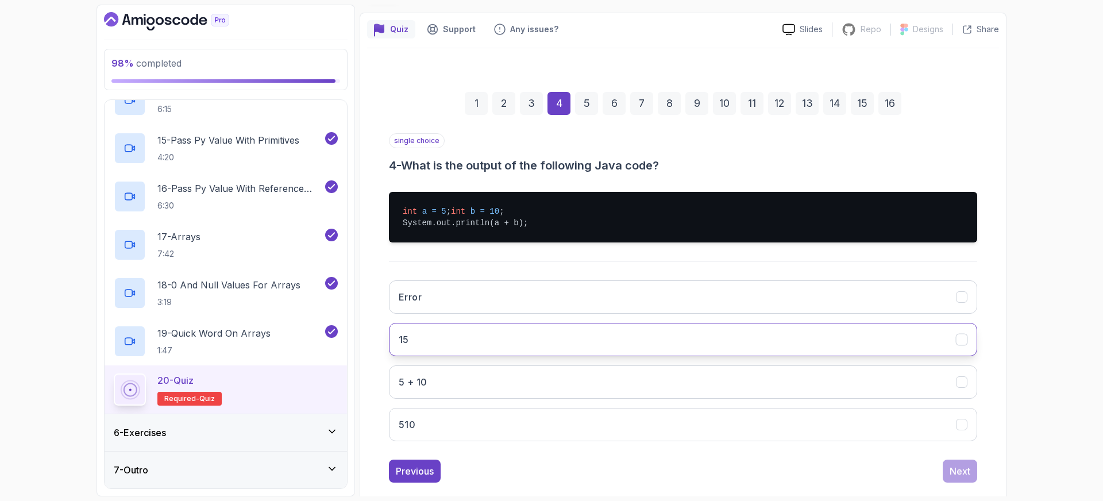
click at [452, 351] on button "15" at bounding box center [683, 339] width 588 height 33
drag, startPoint x: 970, startPoint y: 476, endPoint x: 766, endPoint y: 420, distance: 211.0
click at [970, 476] on button "Next" at bounding box center [960, 471] width 34 height 23
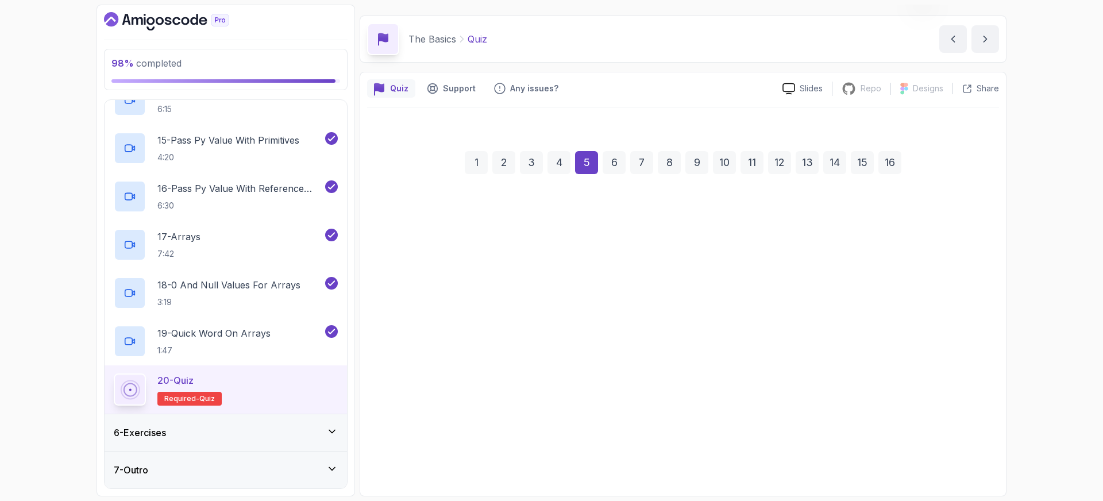
scroll to position [30, 0]
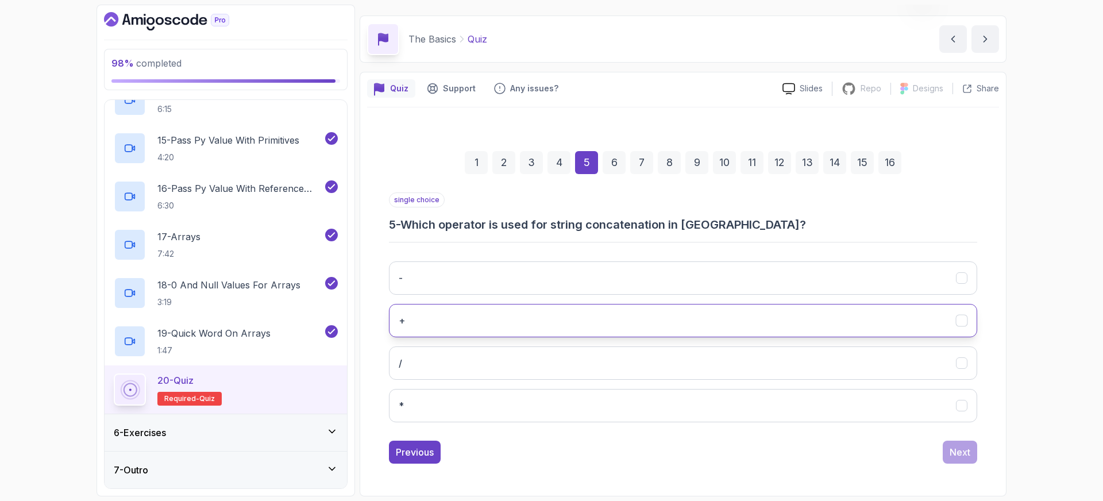
click at [516, 326] on button "+" at bounding box center [683, 320] width 588 height 33
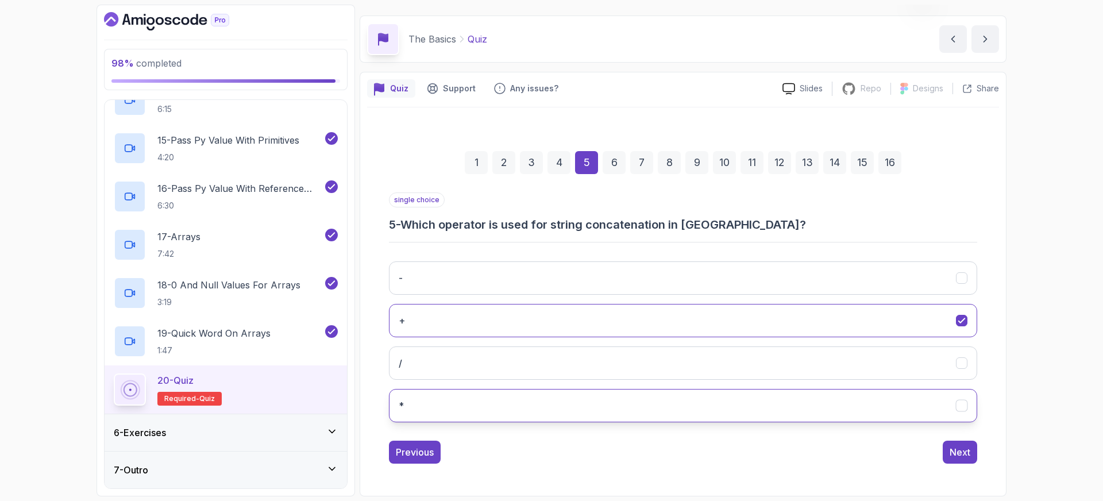
drag, startPoint x: 954, startPoint y: 452, endPoint x: 857, endPoint y: 414, distance: 103.5
click at [954, 452] on div "Next" at bounding box center [960, 452] width 21 height 14
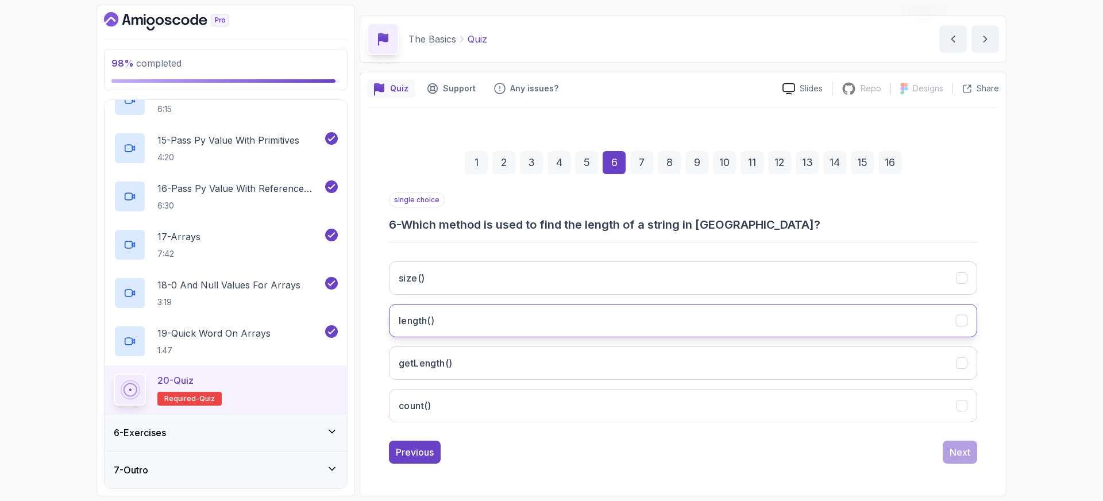
click at [444, 320] on button "length()" at bounding box center [683, 320] width 588 height 33
click at [964, 457] on div "Next" at bounding box center [960, 452] width 21 height 14
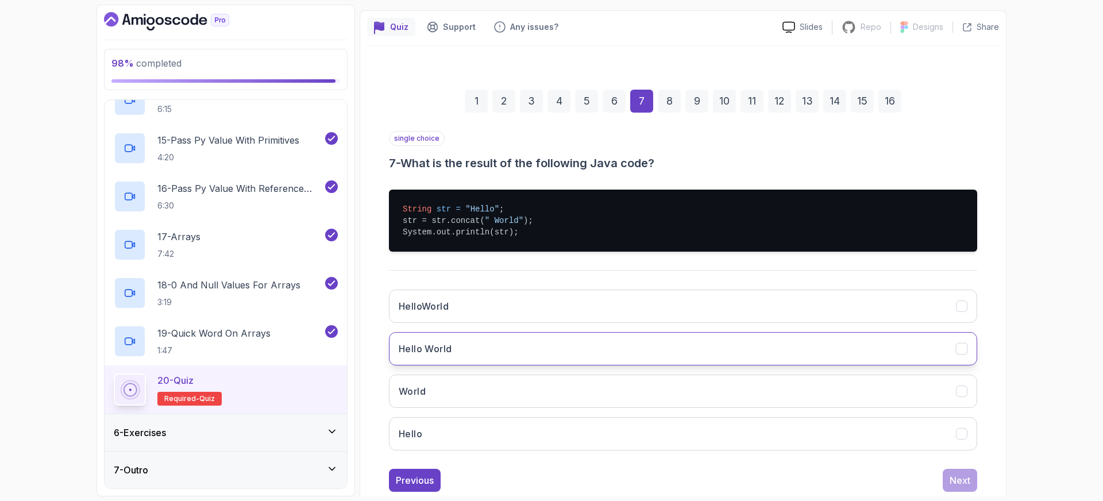
scroll to position [97, 0]
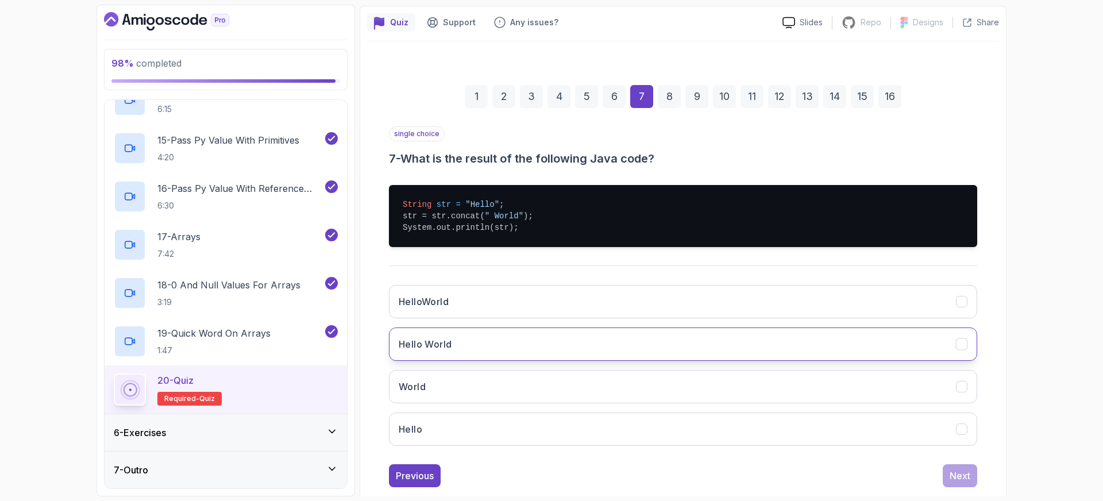
click at [441, 346] on h3 "Hello World" at bounding box center [425, 344] width 53 height 14
click at [970, 476] on button "Next" at bounding box center [960, 475] width 34 height 23
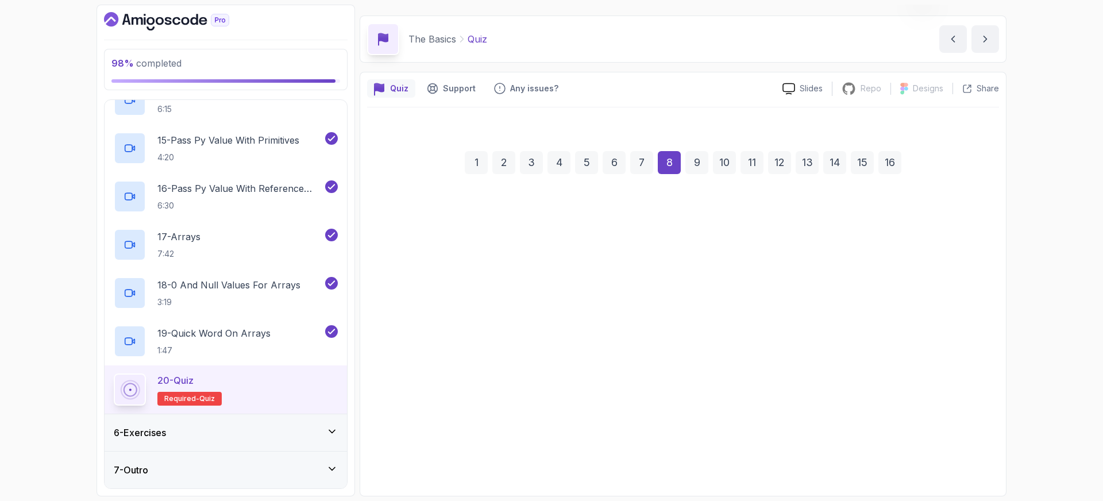
scroll to position [30, 0]
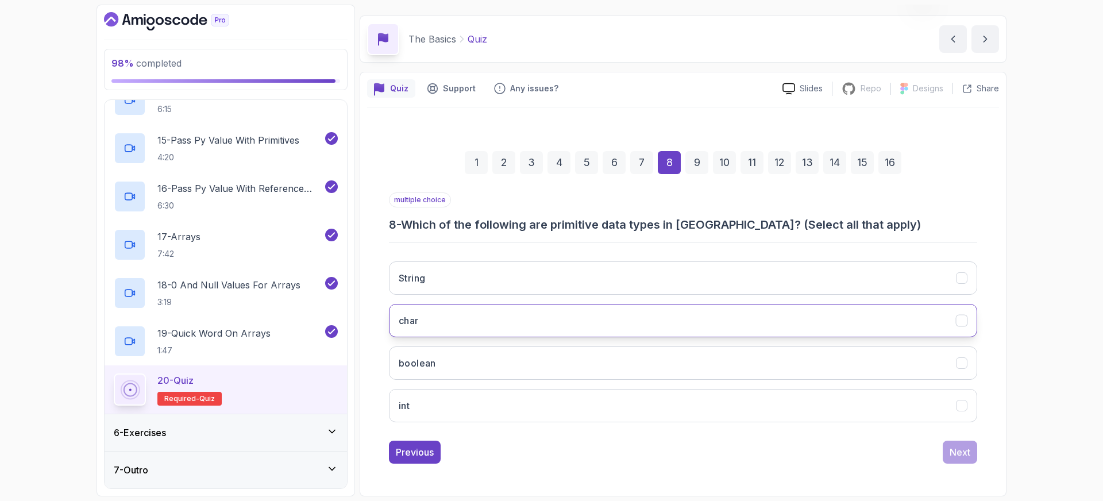
click at [410, 324] on h3 "char" at bounding box center [409, 321] width 20 height 14
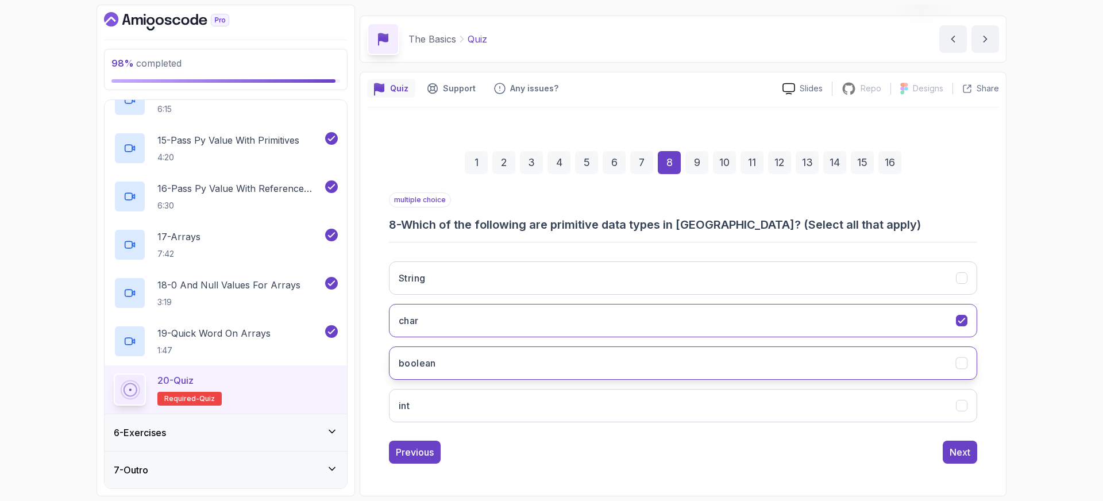
click at [415, 361] on h3 "boolean" at bounding box center [417, 363] width 37 height 14
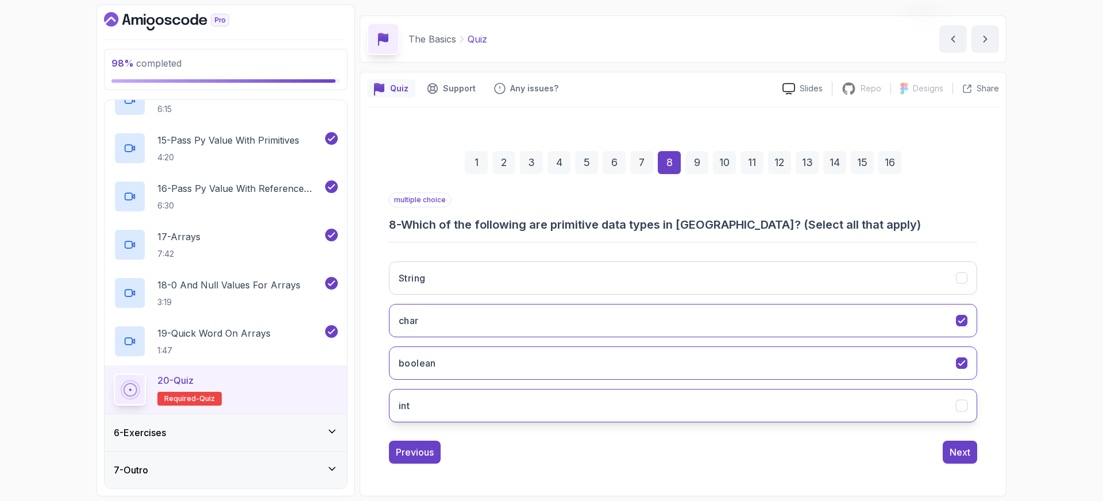
click at [422, 392] on button "int" at bounding box center [683, 405] width 588 height 33
click at [952, 450] on div "Next" at bounding box center [960, 452] width 21 height 14
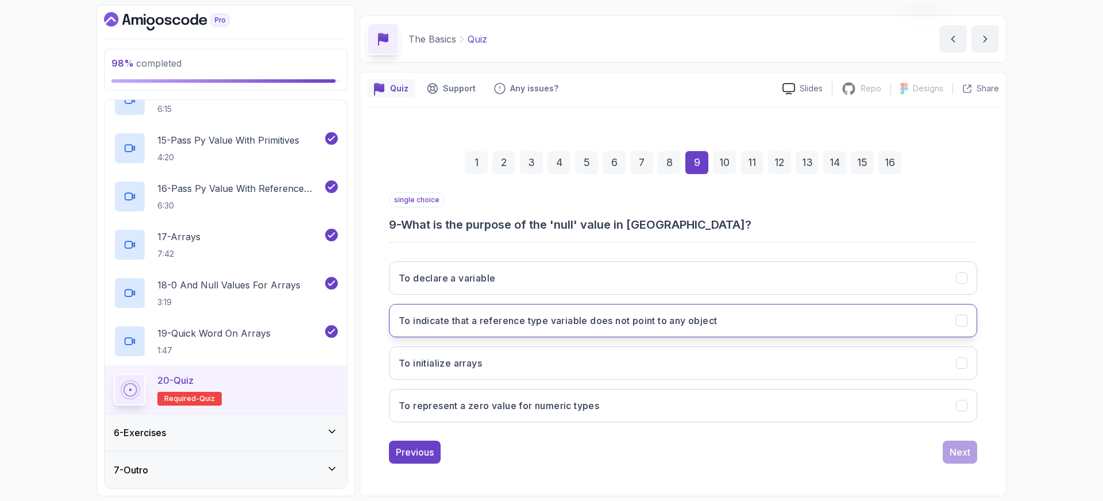
click at [492, 317] on h3 "To indicate that a reference type variable does not point to any object" at bounding box center [558, 321] width 318 height 14
click at [961, 453] on div "Next" at bounding box center [960, 452] width 21 height 14
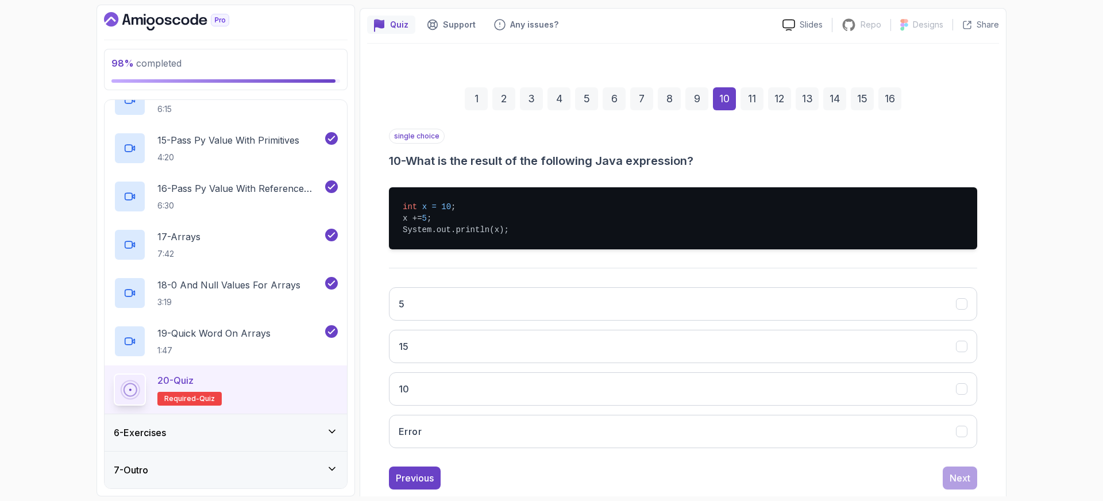
scroll to position [96, 0]
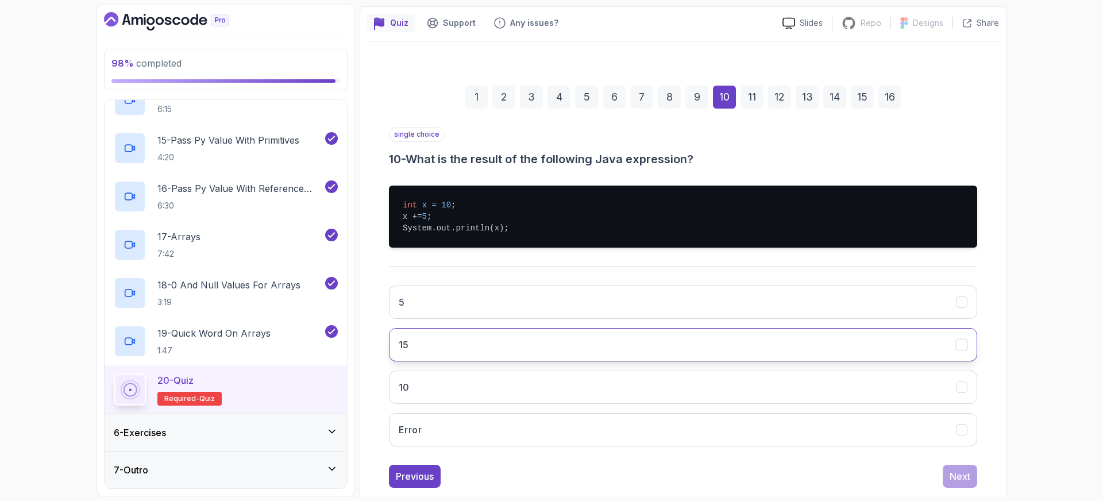
click at [438, 351] on button "15" at bounding box center [683, 344] width 588 height 33
click at [968, 469] on div "Next" at bounding box center [960, 476] width 21 height 14
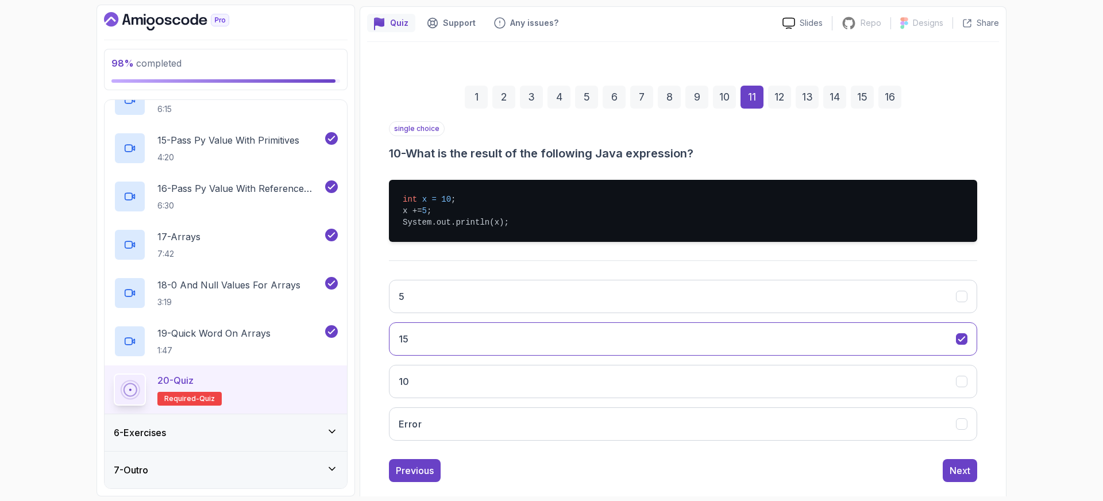
scroll to position [73, 0]
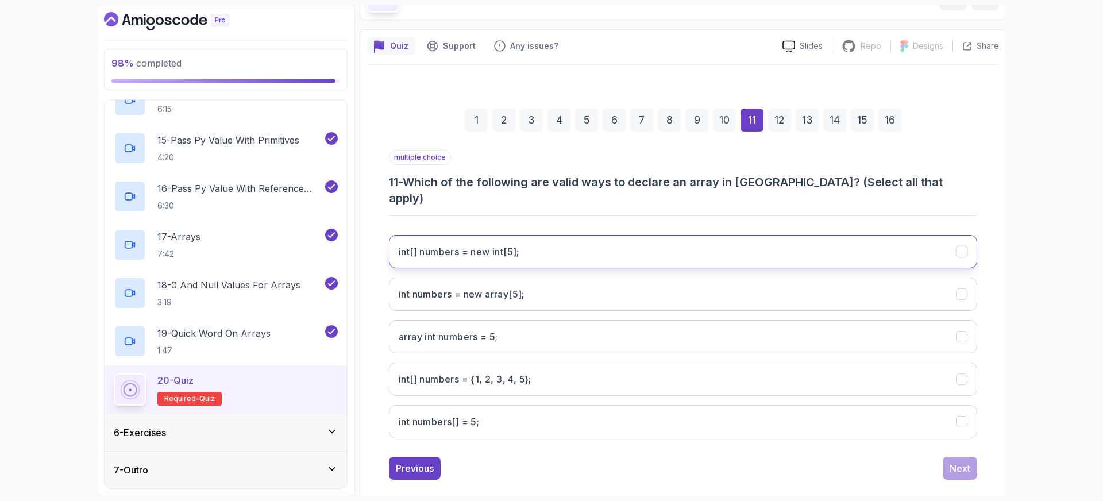
click at [489, 245] on h3 "int[] numbers = new int[5];" at bounding box center [459, 252] width 121 height 14
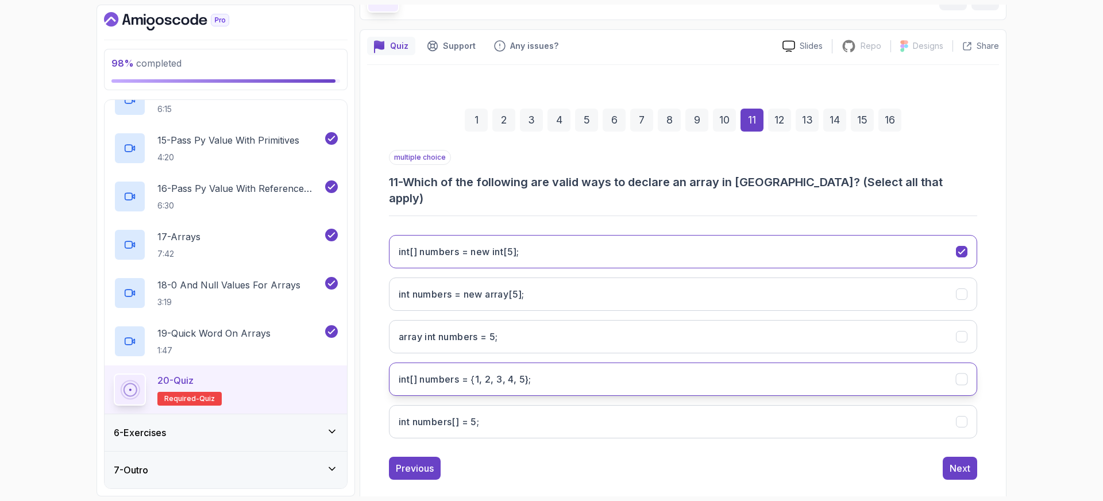
click at [510, 372] on h3 "int[] numbers = {1, 2, 3, 4, 5};" at bounding box center [465, 379] width 133 height 14
click at [962, 461] on div "Next" at bounding box center [960, 468] width 21 height 14
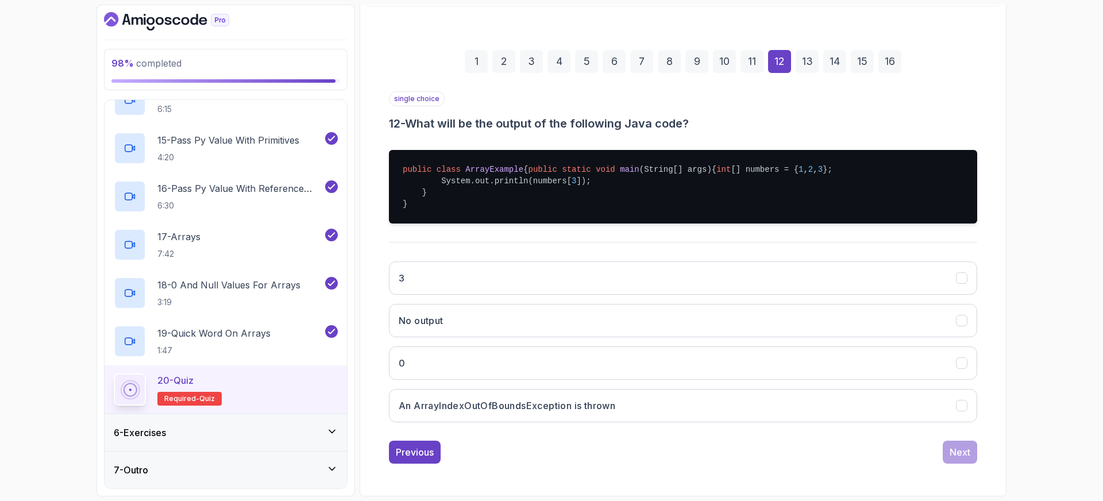
scroll to position [142, 0]
click at [481, 413] on h3 "An ArrayIndexOutOfBoundsException is thrown" at bounding box center [507, 406] width 217 height 14
click at [958, 459] on div "Next" at bounding box center [960, 452] width 21 height 14
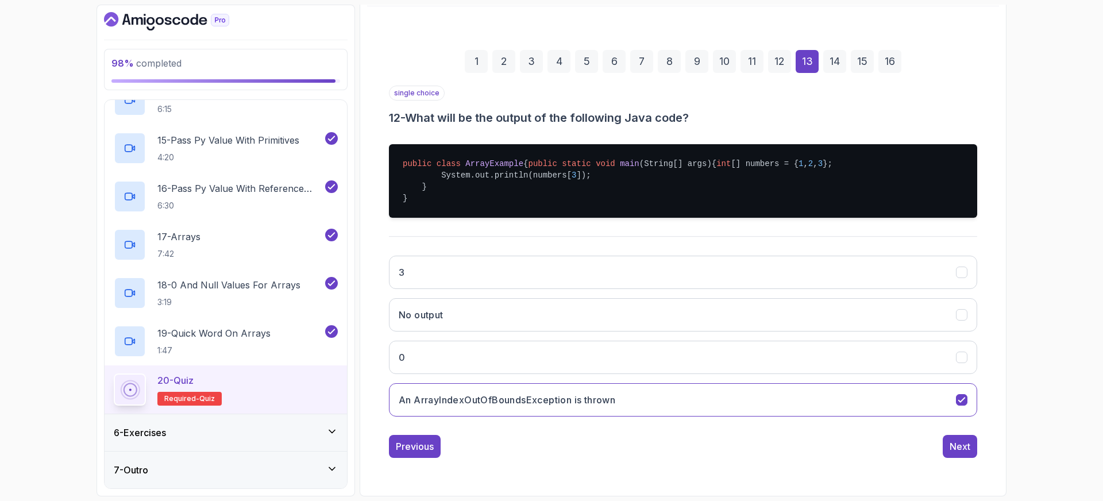
scroll to position [30, 0]
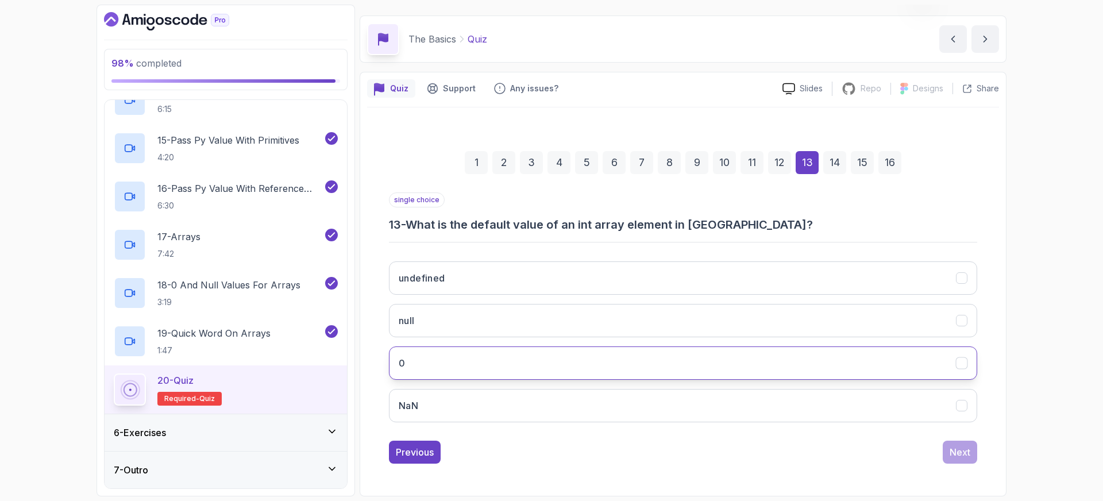
click at [418, 369] on button "0" at bounding box center [683, 362] width 588 height 33
click at [971, 453] on button "Next" at bounding box center [960, 452] width 34 height 23
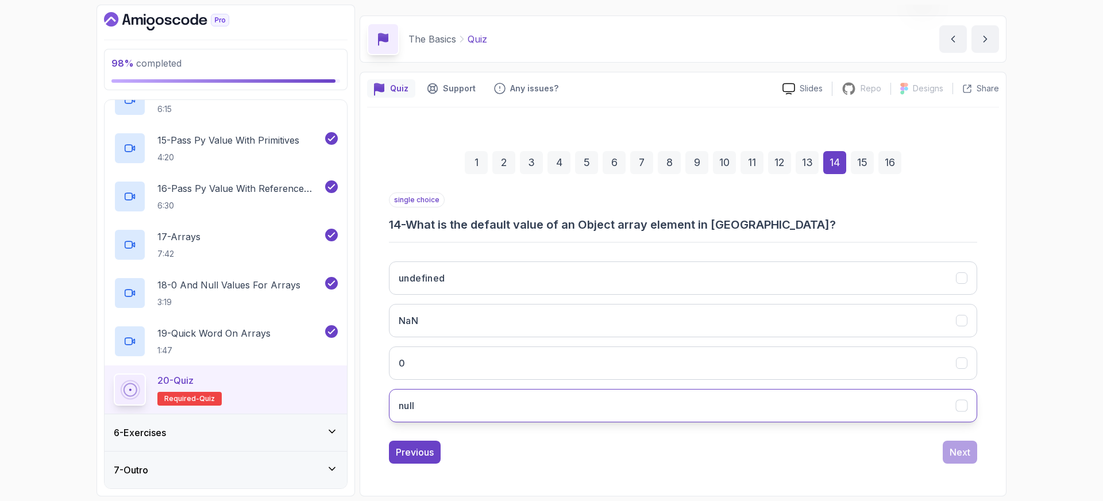
click at [437, 408] on button "null" at bounding box center [683, 405] width 588 height 33
click at [967, 458] on div "Next" at bounding box center [960, 452] width 21 height 14
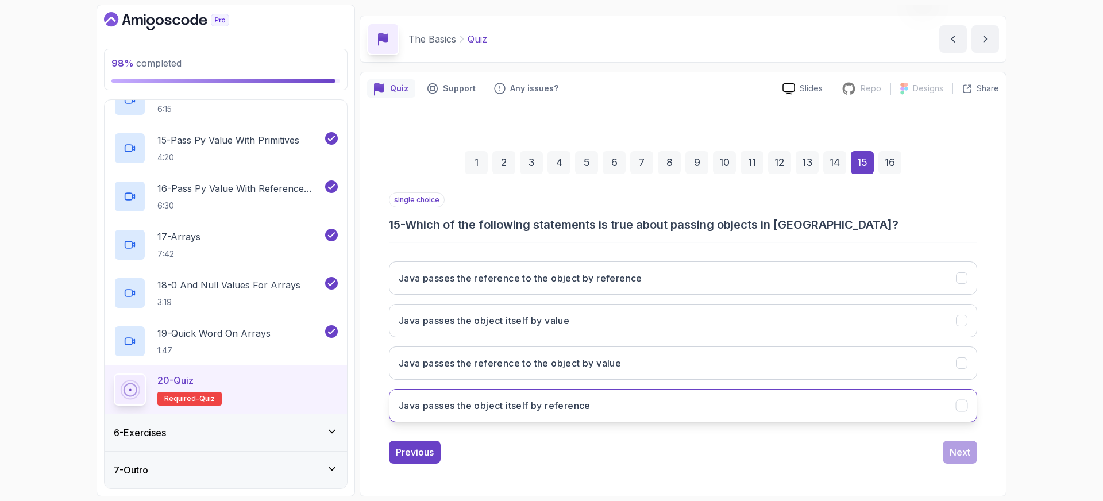
click at [513, 406] on h3 "Java passes the object itself by reference" at bounding box center [495, 406] width 192 height 14
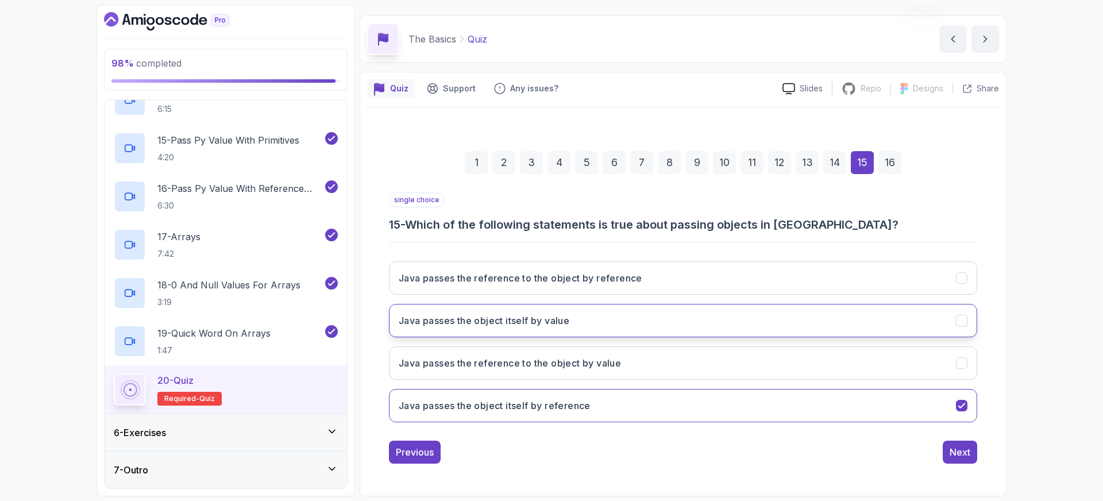
click at [512, 332] on button "Java passes the object itself by value" at bounding box center [683, 320] width 588 height 33
click at [961, 449] on div "Next" at bounding box center [960, 452] width 21 height 14
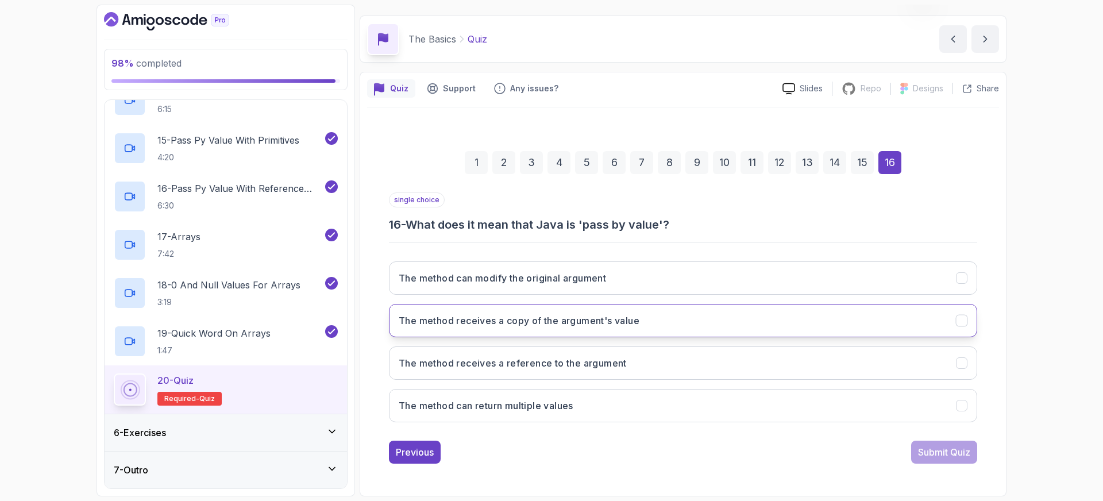
click at [506, 324] on h3 "The method receives a copy of the argument's value" at bounding box center [519, 321] width 241 height 14
click at [948, 454] on div "Submit Quiz" at bounding box center [944, 452] width 52 height 14
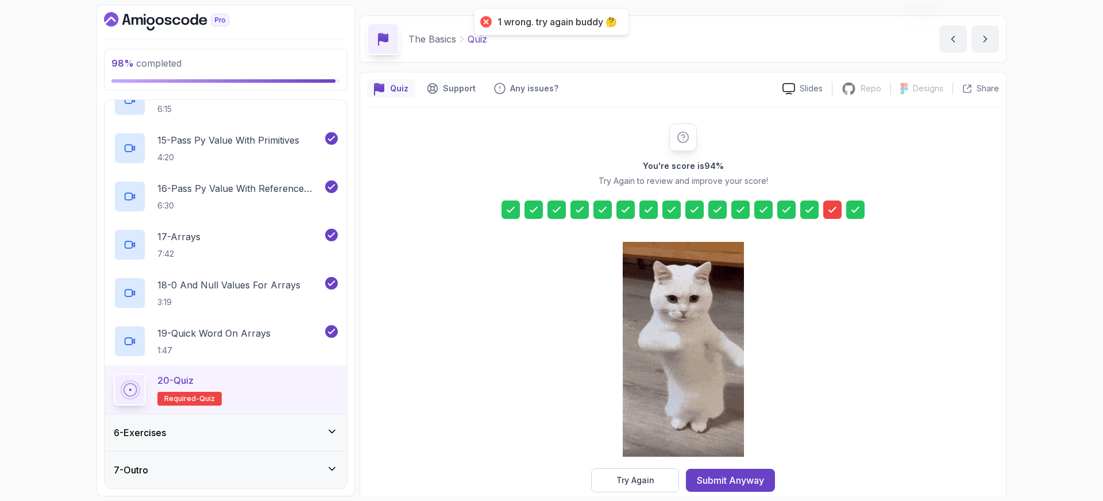
click at [833, 209] on icon at bounding box center [832, 209] width 7 height 5
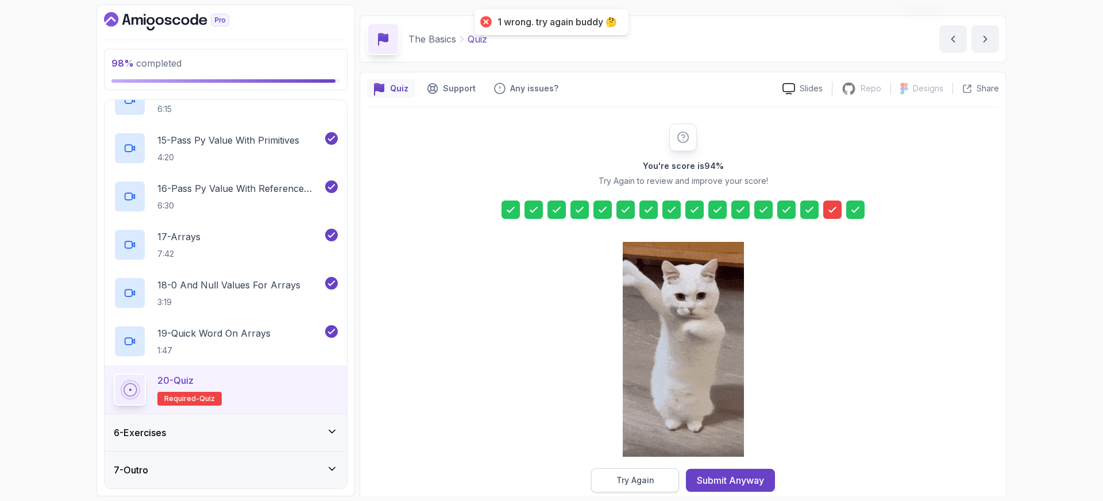
click at [648, 479] on div "Try Again" at bounding box center [635, 480] width 38 height 11
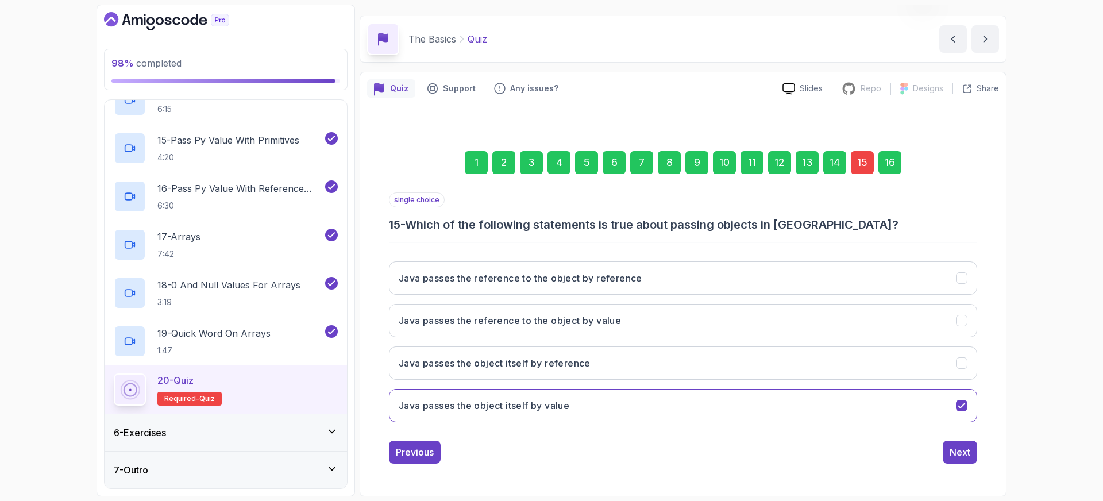
click at [857, 166] on div "15" at bounding box center [862, 162] width 23 height 23
click at [614, 327] on button "Java passes the reference to the object by value" at bounding box center [683, 320] width 588 height 33
click at [962, 450] on div "Next" at bounding box center [960, 452] width 21 height 14
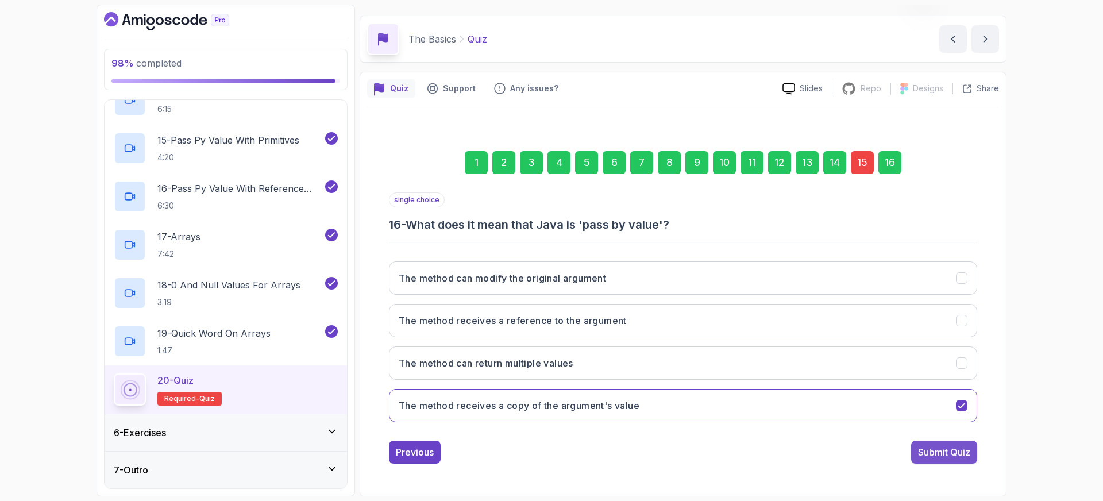
click at [938, 452] on div "Submit Quiz" at bounding box center [944, 452] width 52 height 14
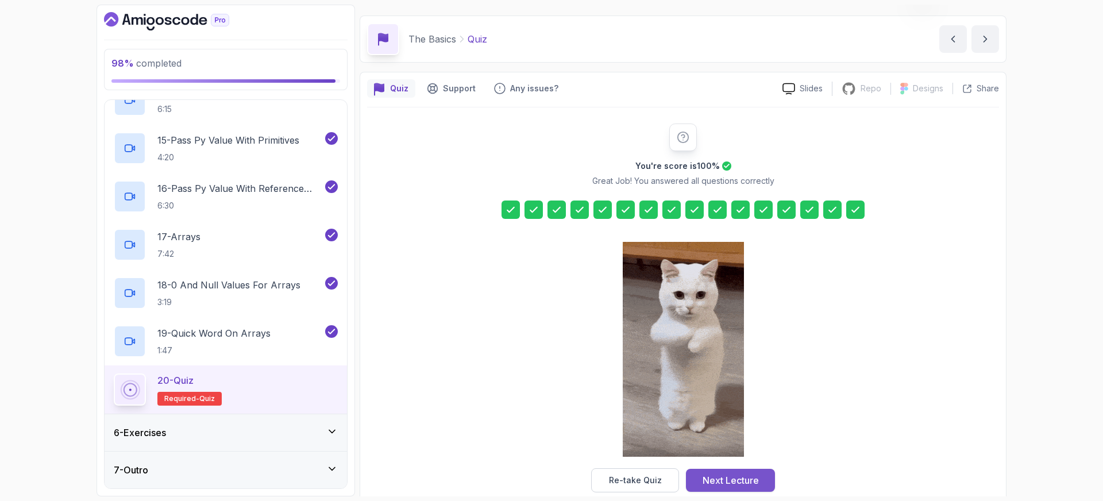
click at [746, 479] on div "Next Lecture" at bounding box center [731, 480] width 56 height 14
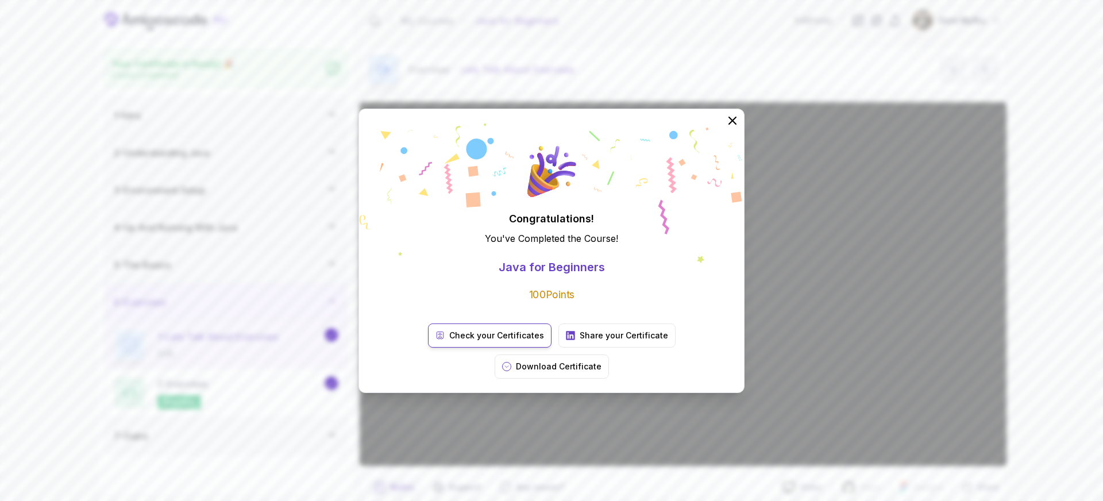
click at [464, 348] on link "Check your Certificates" at bounding box center [490, 335] width 124 height 24
click at [729, 128] on icon at bounding box center [732, 120] width 15 height 15
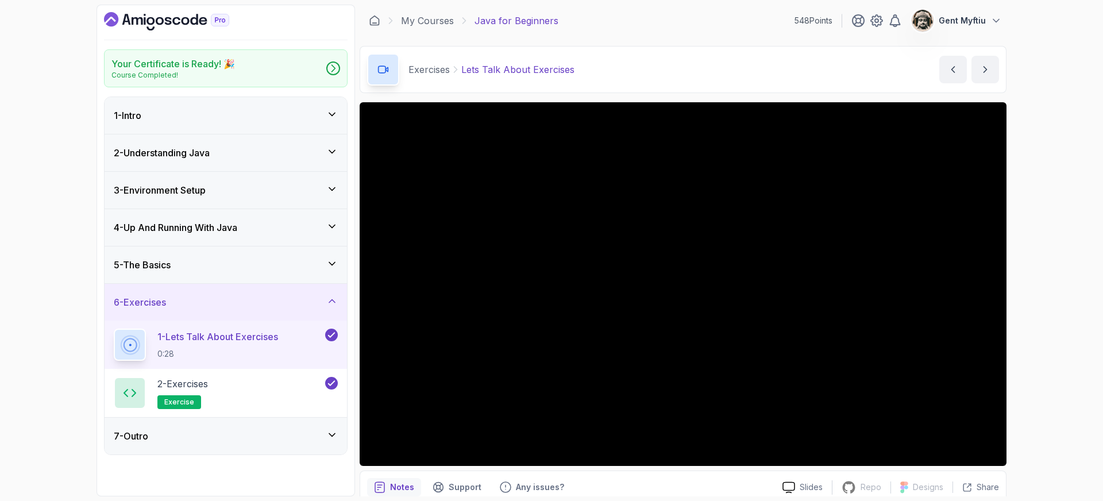
click at [514, 21] on p "Java for Beginners" at bounding box center [517, 21] width 84 height 14
click at [433, 18] on link "My Courses" at bounding box center [427, 21] width 53 height 14
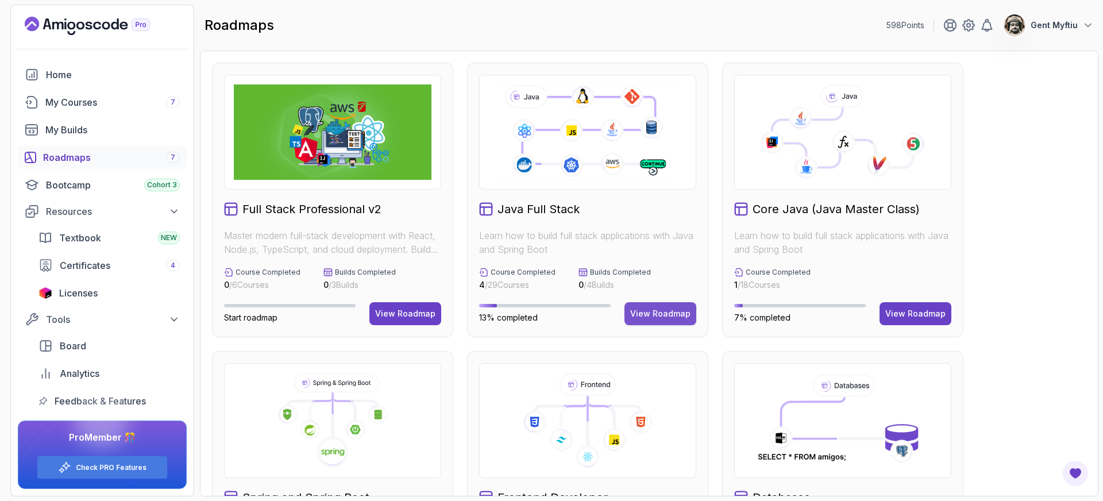
click at [650, 312] on div "View Roadmap" at bounding box center [660, 313] width 60 height 11
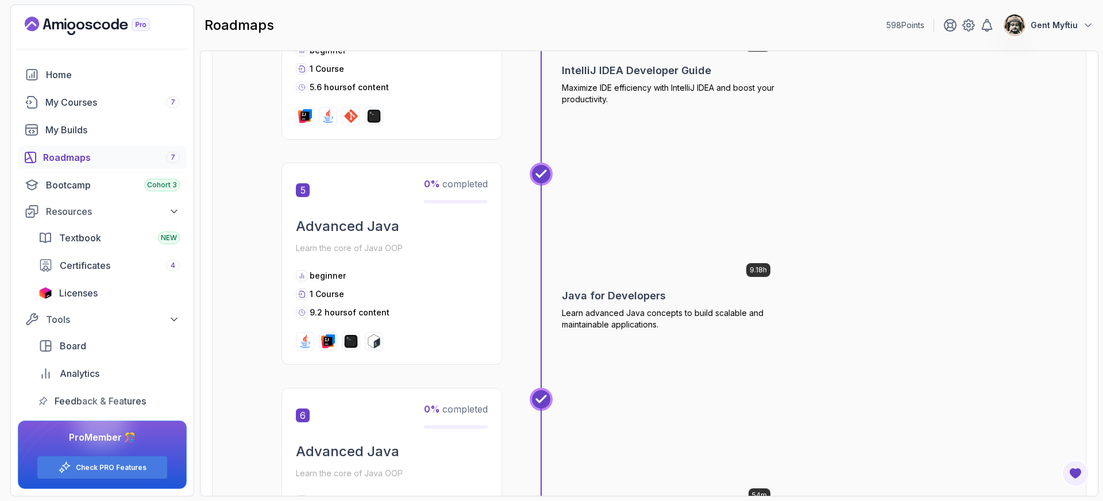
scroll to position [1187, 0]
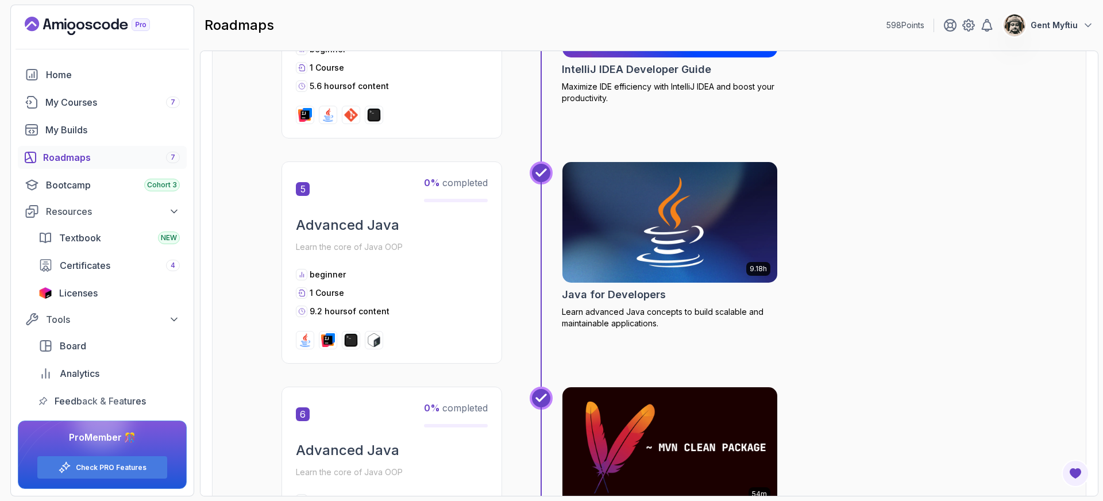
click at [610, 295] on h2 "Java for Developers" at bounding box center [614, 295] width 104 height 16
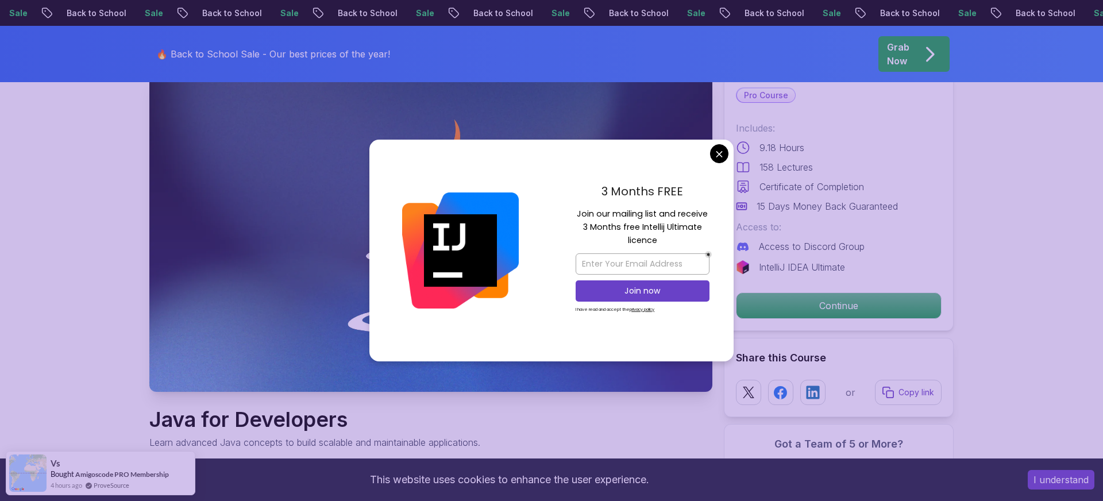
scroll to position [80, 0]
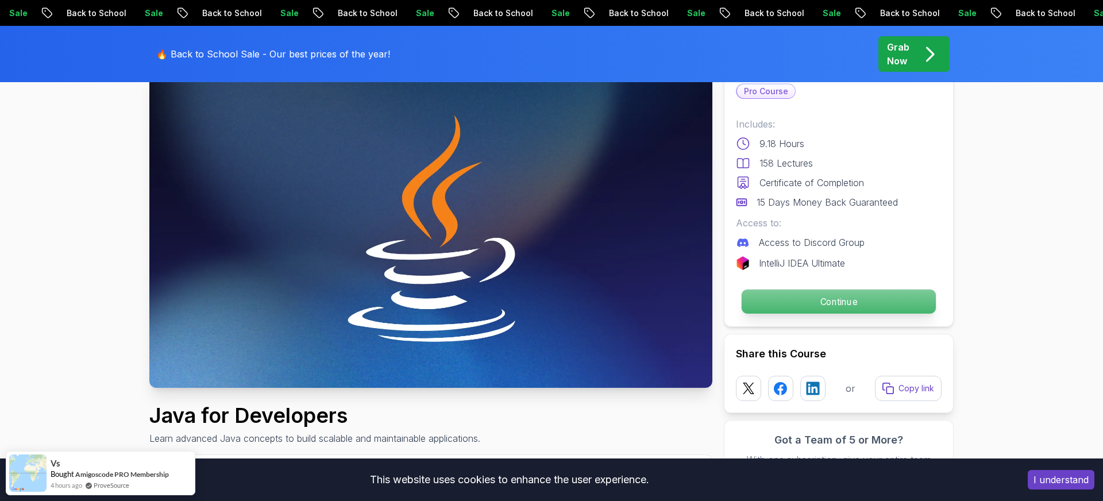
click at [842, 303] on p "Continue" at bounding box center [839, 302] width 194 height 24
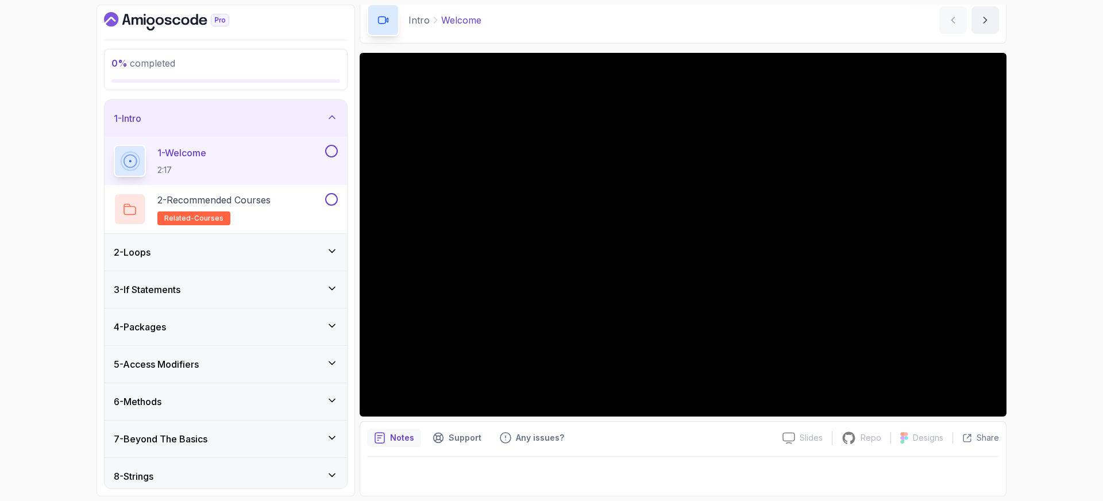
click at [560, 16] on div "Intro Welcome Welcome by [PERSON_NAME]" at bounding box center [683, 20] width 647 height 47
click at [336, 144] on div "1 - Welcome 2:17" at bounding box center [226, 161] width 242 height 48
click at [330, 154] on button at bounding box center [331, 151] width 13 height 13
click at [248, 202] on p "2 - Recommended Courses" at bounding box center [213, 200] width 113 height 14
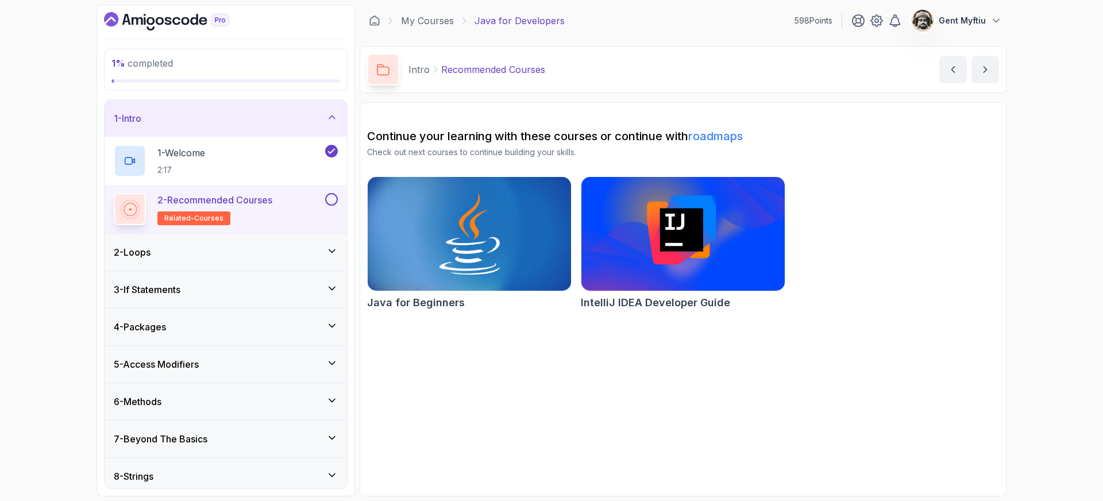
click at [334, 201] on button at bounding box center [331, 199] width 13 height 13
click at [210, 246] on div "2 - Loops" at bounding box center [226, 252] width 224 height 14
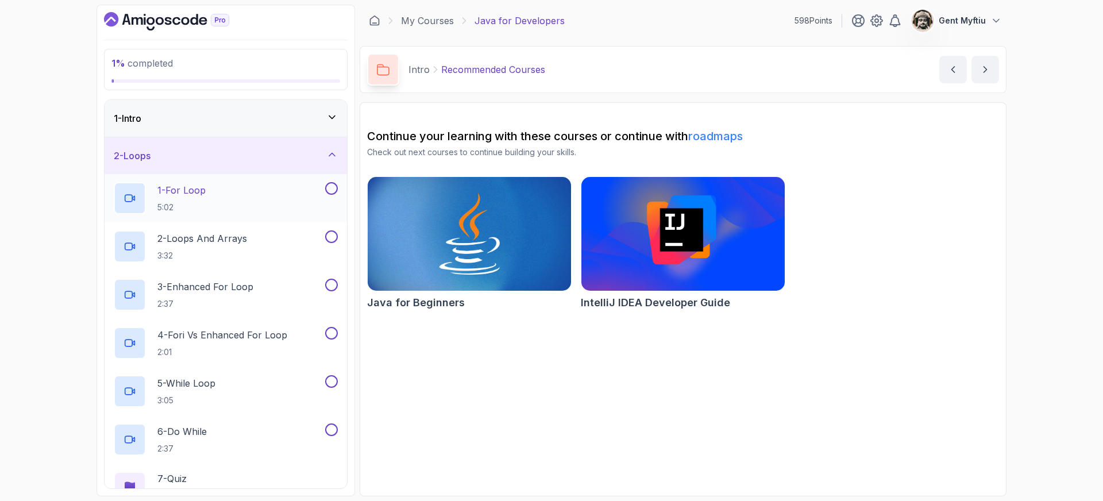
click at [229, 194] on div "1 - For Loop 5:02" at bounding box center [218, 198] width 209 height 32
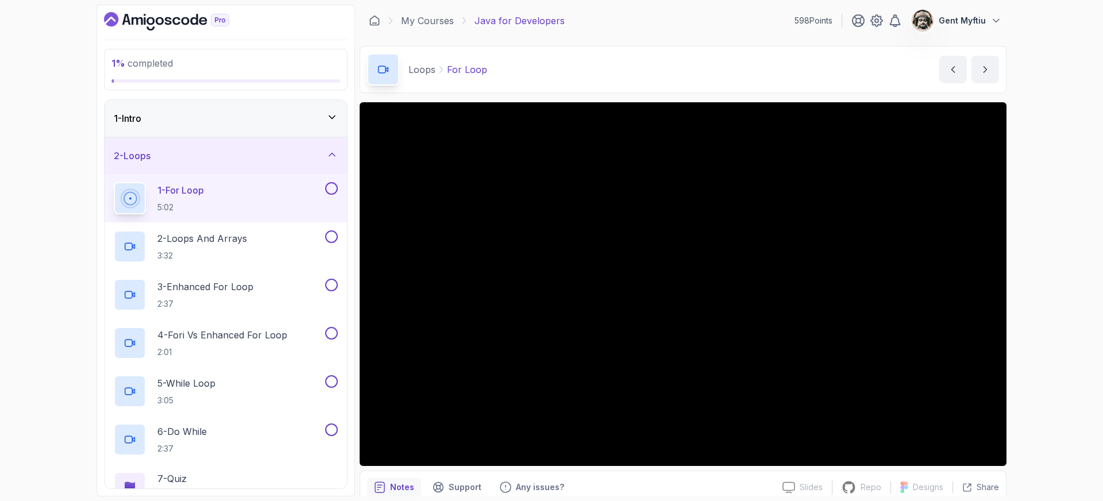
scroll to position [1, 0]
click at [330, 192] on button at bounding box center [331, 188] width 13 height 13
click at [202, 241] on p "2 - Loops And Arrays" at bounding box center [202, 239] width 90 height 14
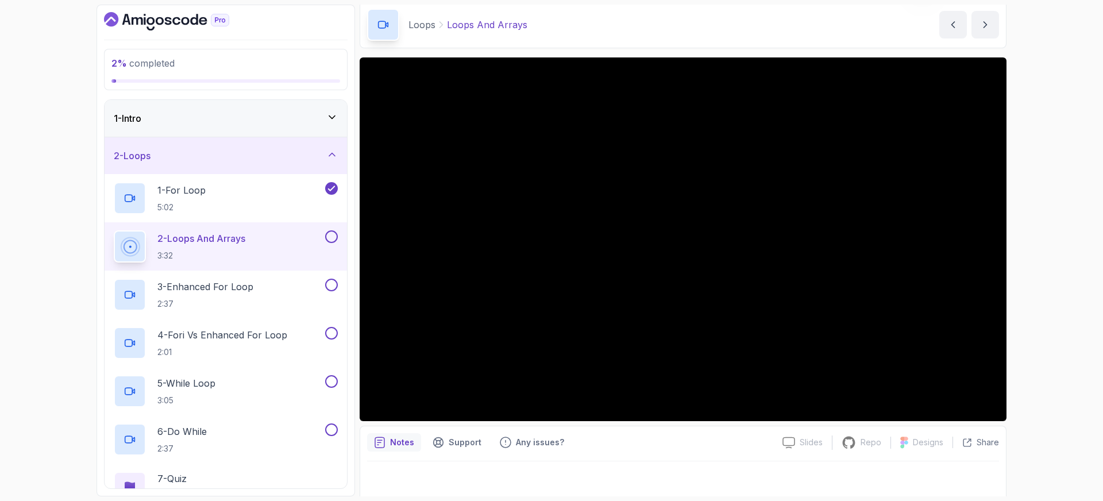
scroll to position [49, 0]
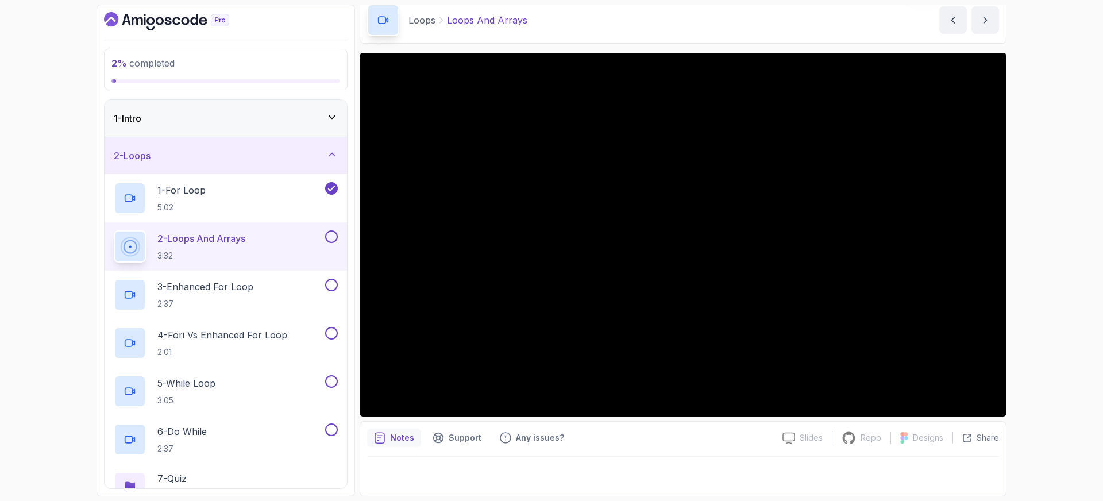
drag, startPoint x: 335, startPoint y: 234, endPoint x: 330, endPoint y: 240, distance: 7.3
click at [335, 234] on button at bounding box center [331, 236] width 13 height 13
click at [222, 283] on p "3 - Enhanced For Loop" at bounding box center [205, 287] width 96 height 14
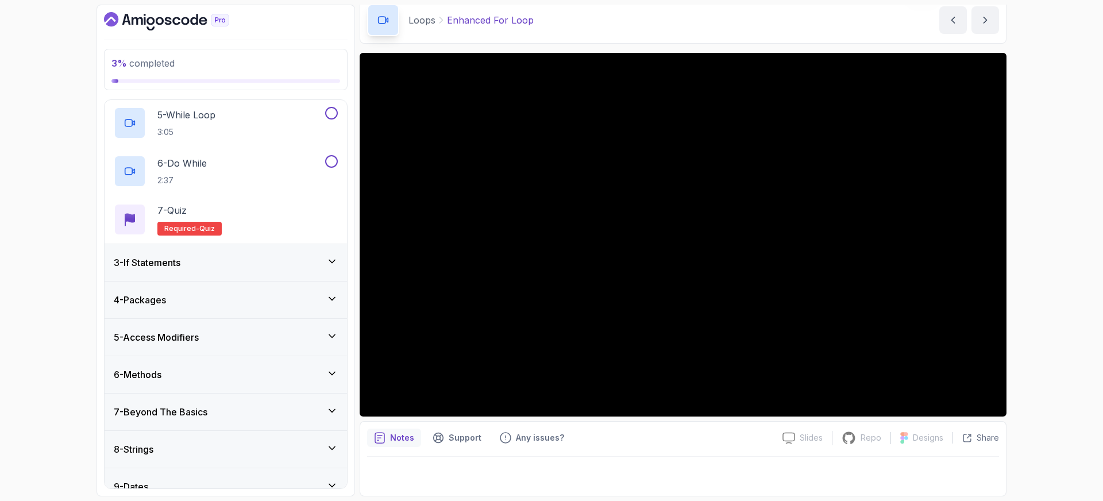
scroll to position [278, 0]
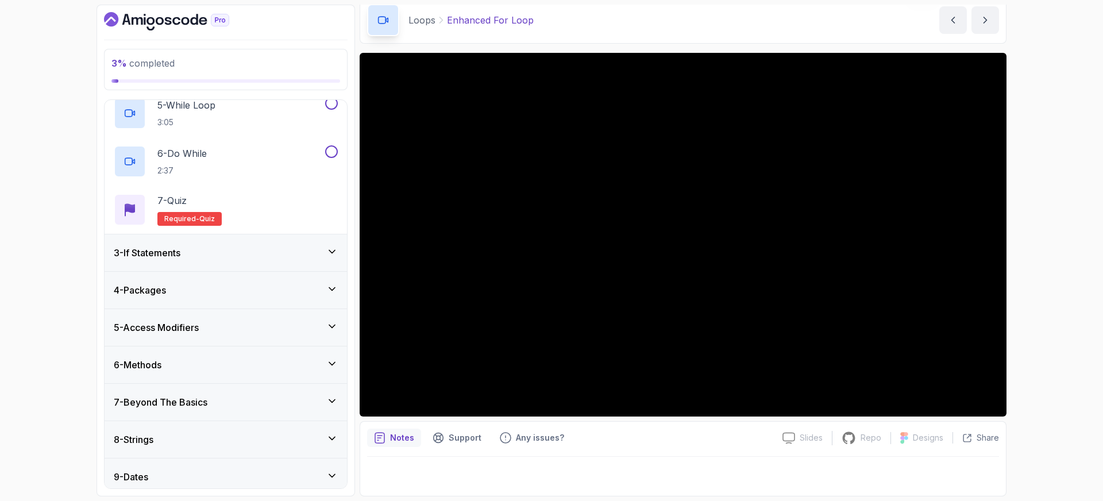
click at [192, 287] on div "4 - Packages" at bounding box center [226, 290] width 224 height 14
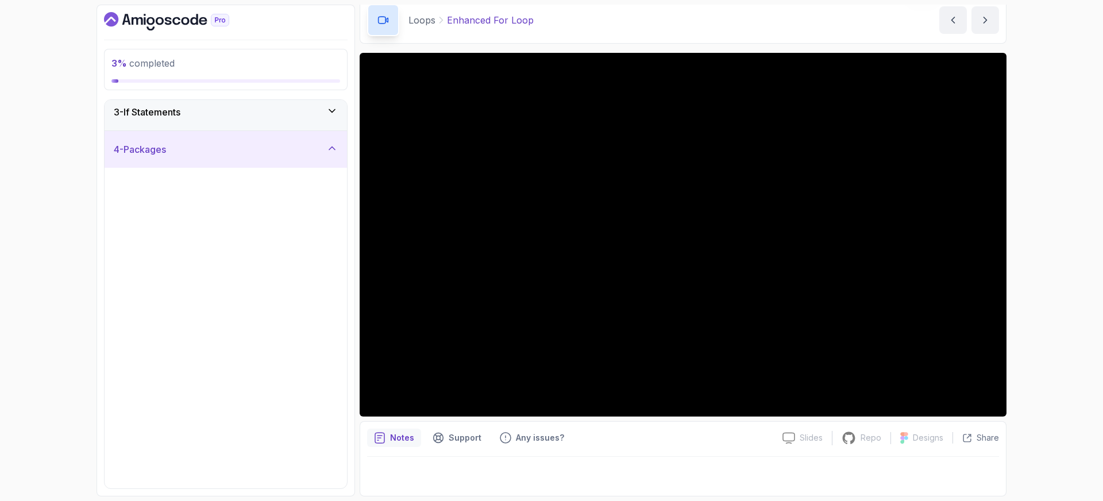
scroll to position [76, 0]
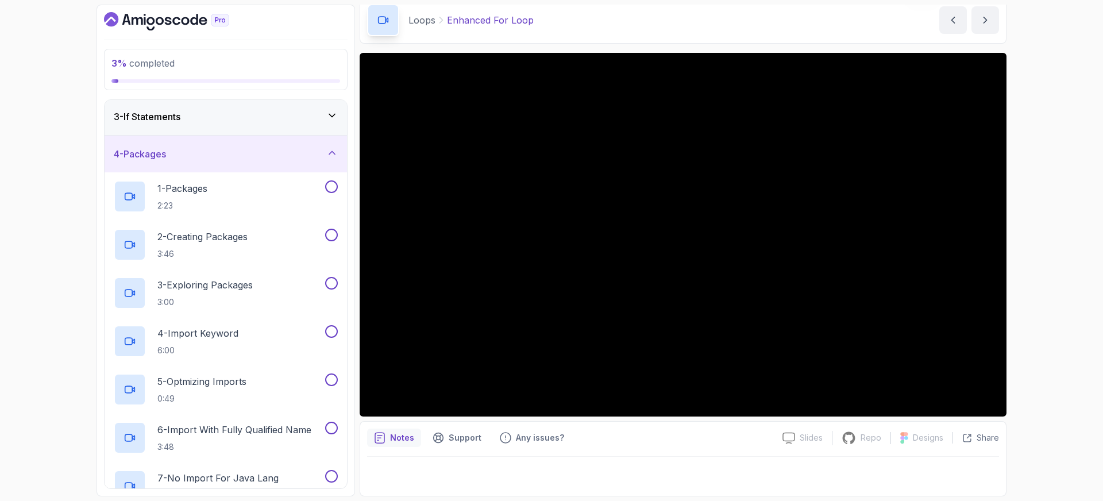
click at [193, 152] on div "4 - Packages" at bounding box center [226, 154] width 224 height 14
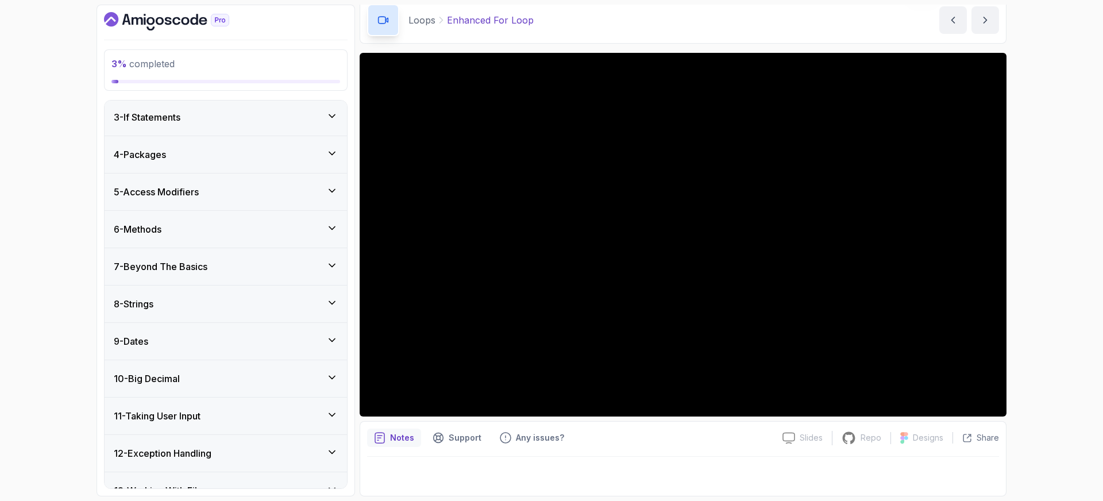
click at [191, 267] on h3 "7 - Beyond The Basics" at bounding box center [161, 267] width 94 height 14
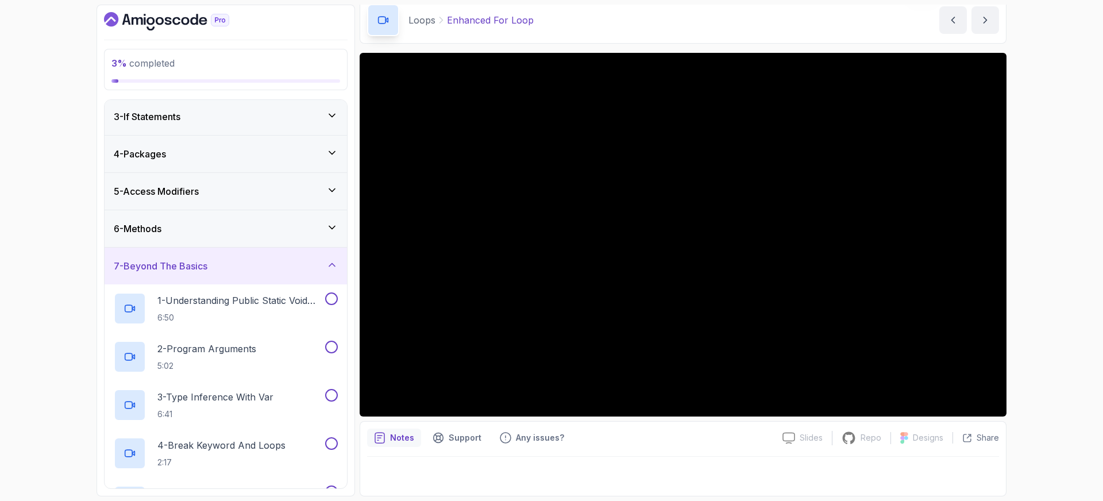
click at [196, 266] on h3 "7 - Beyond The Basics" at bounding box center [161, 266] width 94 height 14
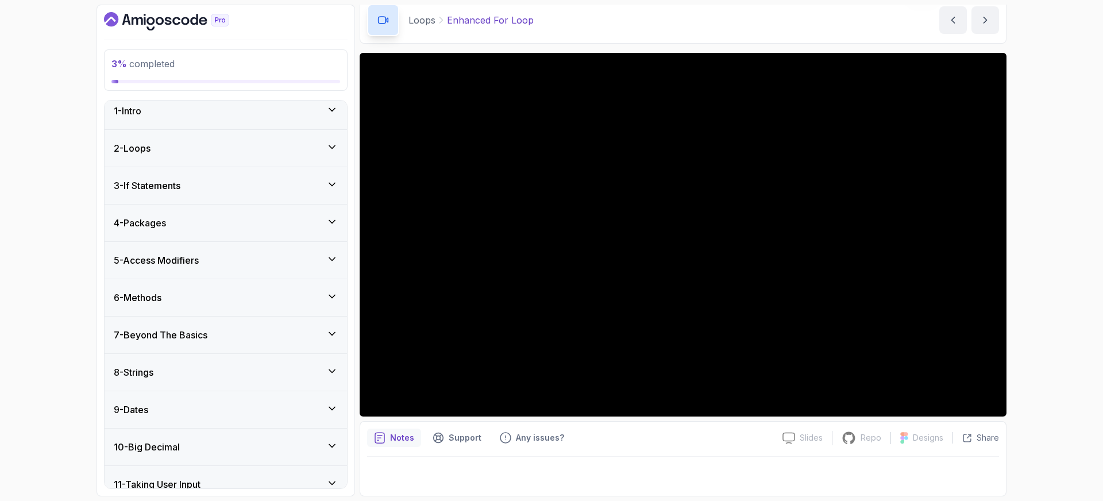
scroll to position [0, 0]
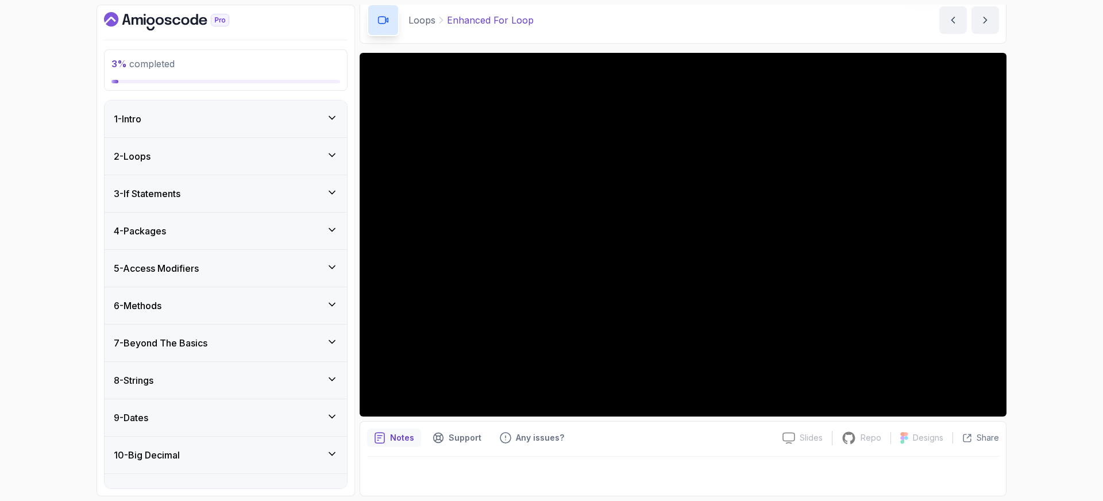
click at [157, 153] on div "2 - Loops" at bounding box center [226, 156] width 224 height 14
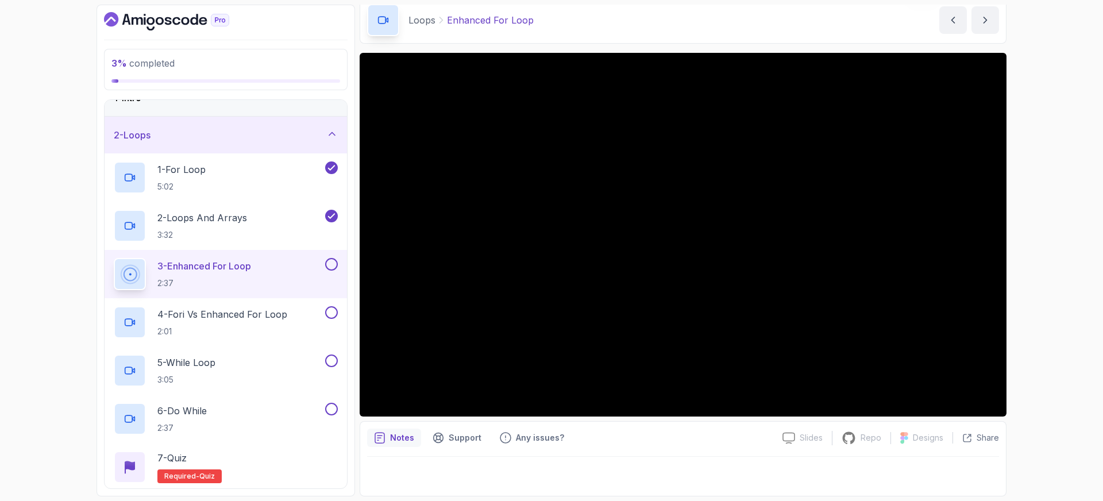
scroll to position [20, 0]
click at [333, 265] on button at bounding box center [331, 265] width 13 height 13
click at [250, 319] on p "4 - Fori vs Enhanced For Loop" at bounding box center [222, 316] width 130 height 14
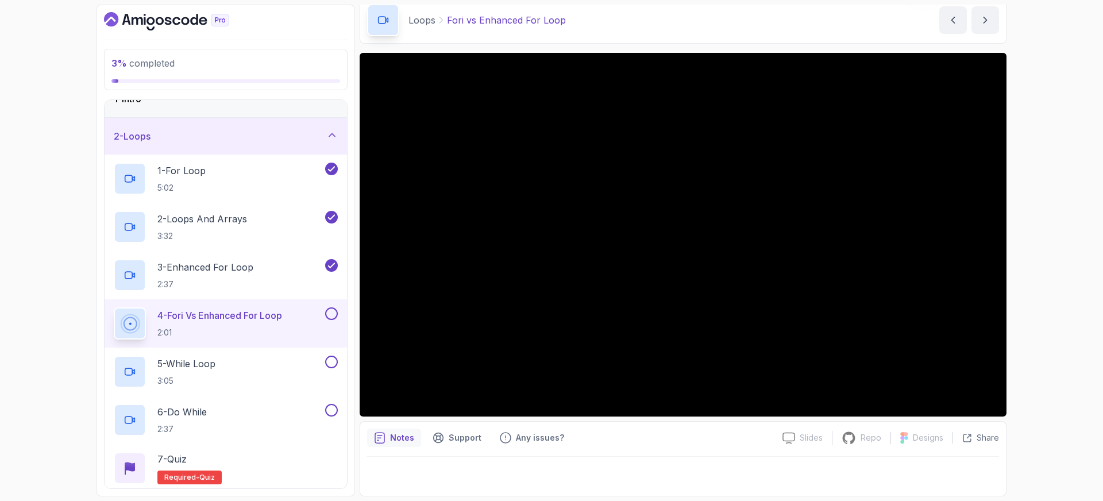
click at [330, 314] on button at bounding box center [331, 313] width 13 height 13
click at [226, 361] on div "5 - While Loop 3:05" at bounding box center [218, 372] width 209 height 32
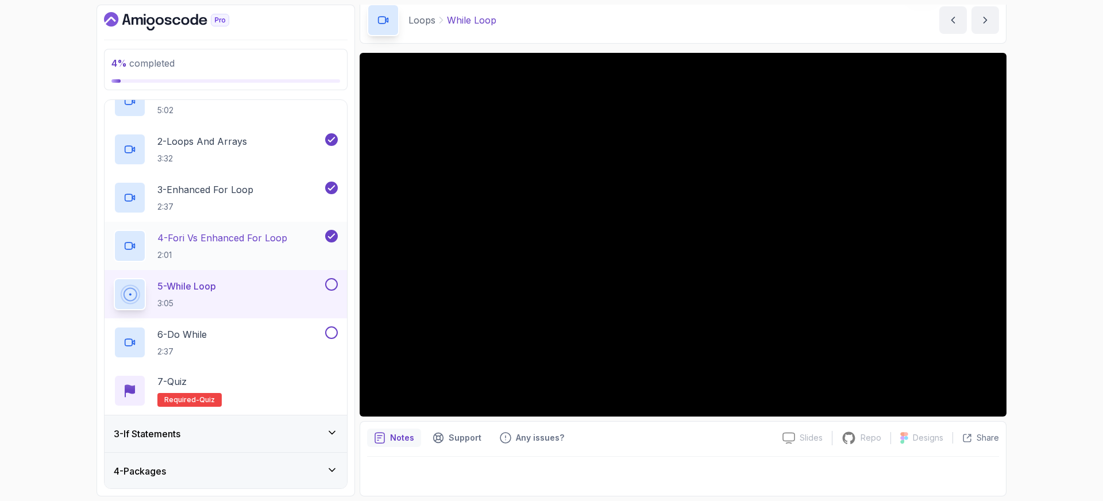
scroll to position [103, 0]
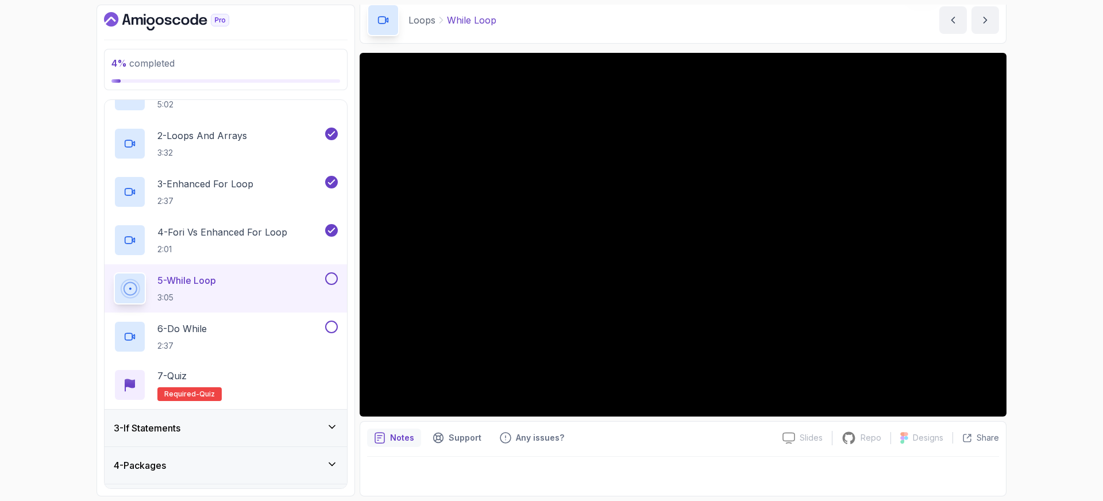
click at [331, 281] on button at bounding box center [331, 278] width 13 height 13
click at [332, 324] on button at bounding box center [331, 327] width 13 height 13
click at [225, 371] on div "7 - Quiz Required- quiz" at bounding box center [226, 385] width 224 height 32
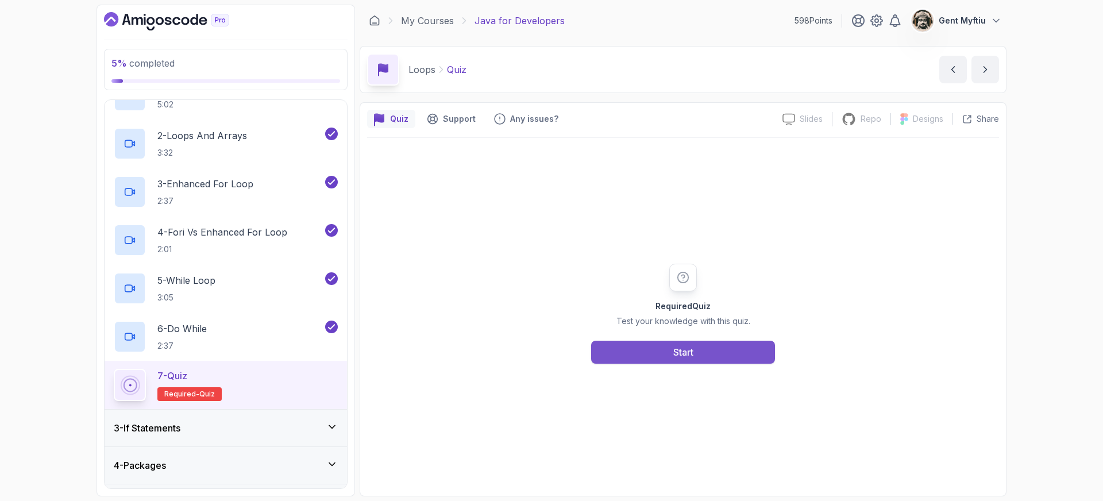
click at [675, 351] on div "Start" at bounding box center [683, 352] width 20 height 14
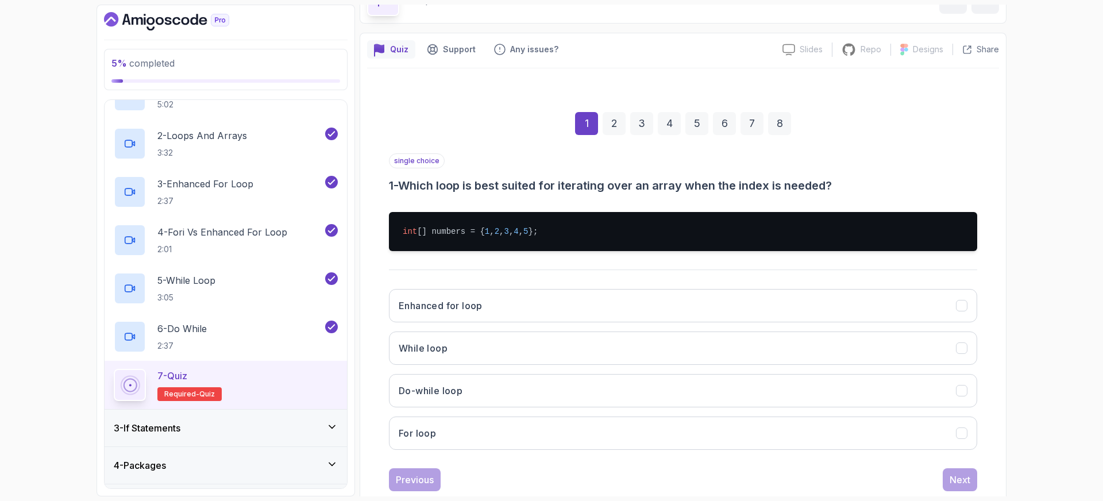
scroll to position [97, 0]
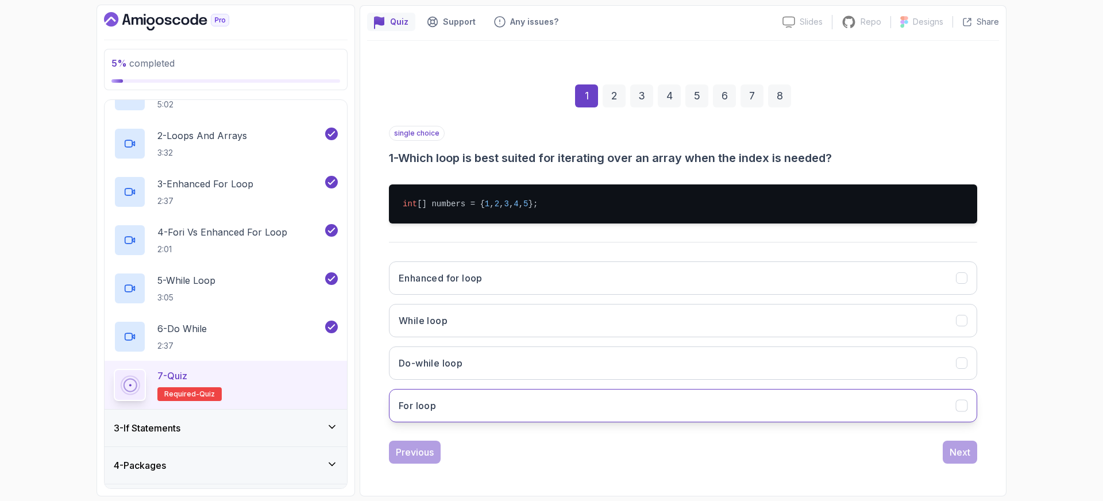
click at [431, 406] on h3 "For loop" at bounding box center [417, 406] width 37 height 14
click at [958, 448] on div "Next" at bounding box center [960, 452] width 21 height 14
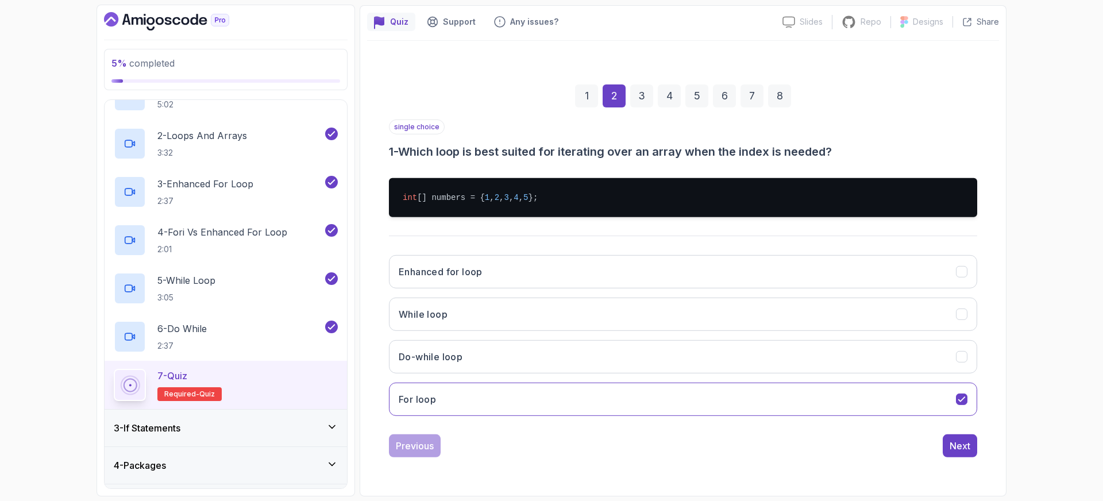
scroll to position [30, 0]
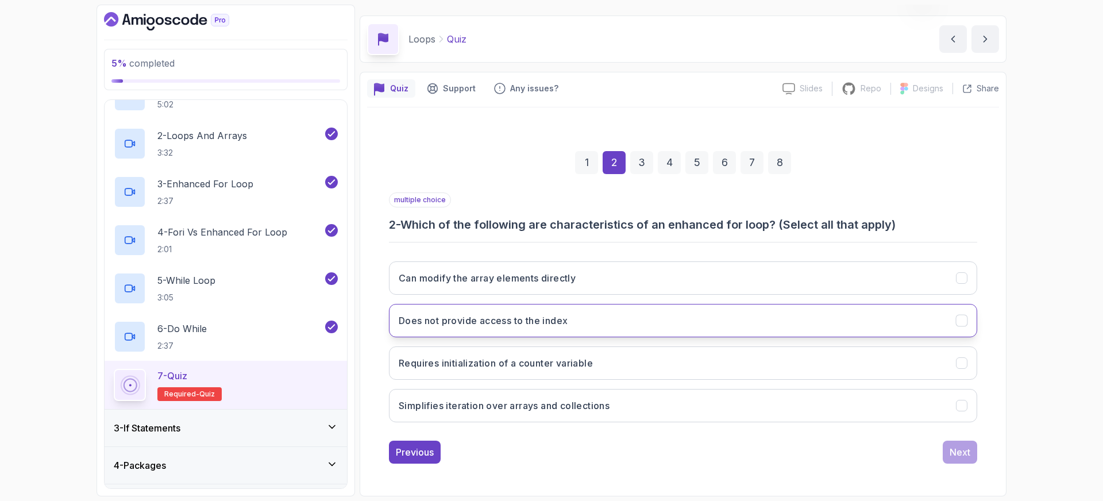
click at [524, 318] on h3 "Does not provide access to the index" at bounding box center [483, 321] width 169 height 14
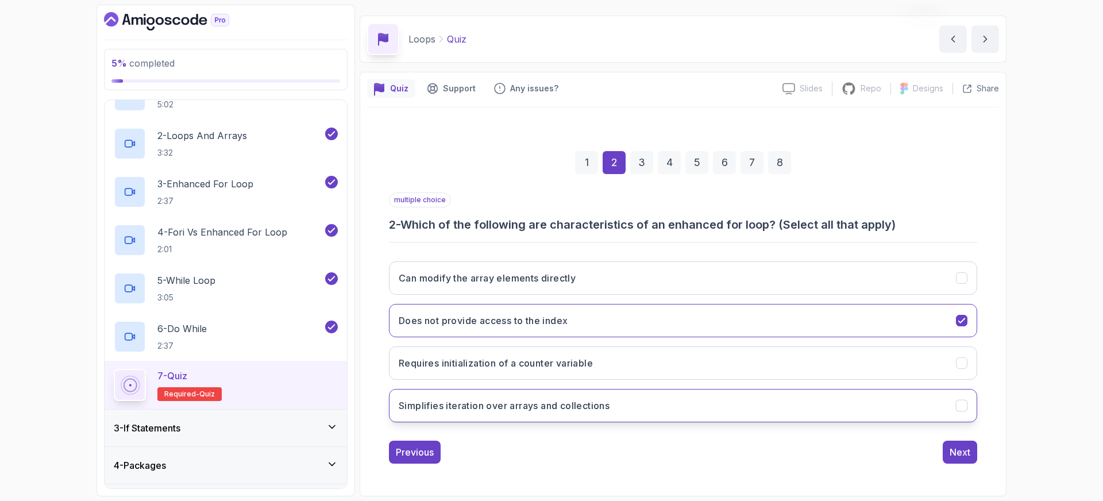
click at [571, 407] on h3 "Simplifies iteration over arrays and collections" at bounding box center [504, 406] width 211 height 14
click at [954, 456] on div "Next" at bounding box center [960, 452] width 21 height 14
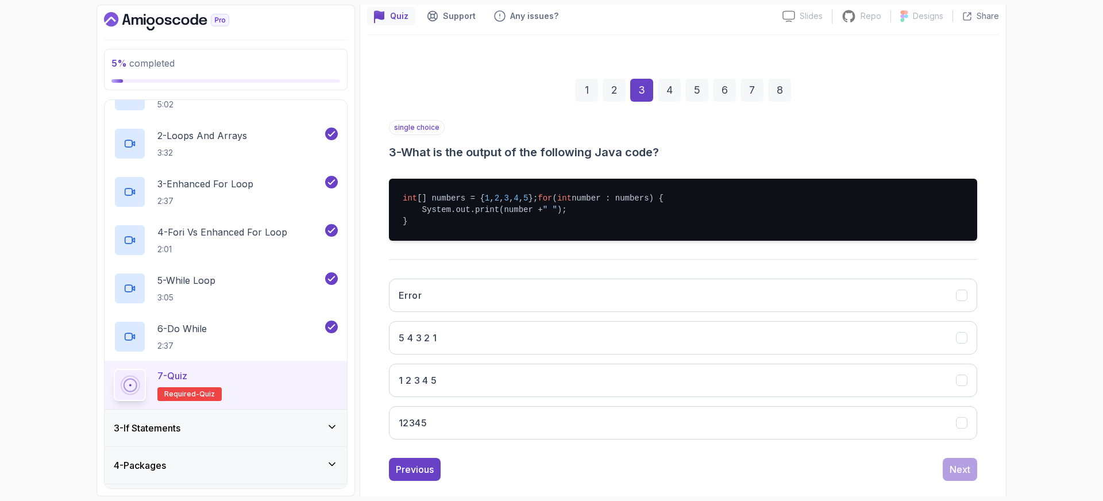
scroll to position [105, 0]
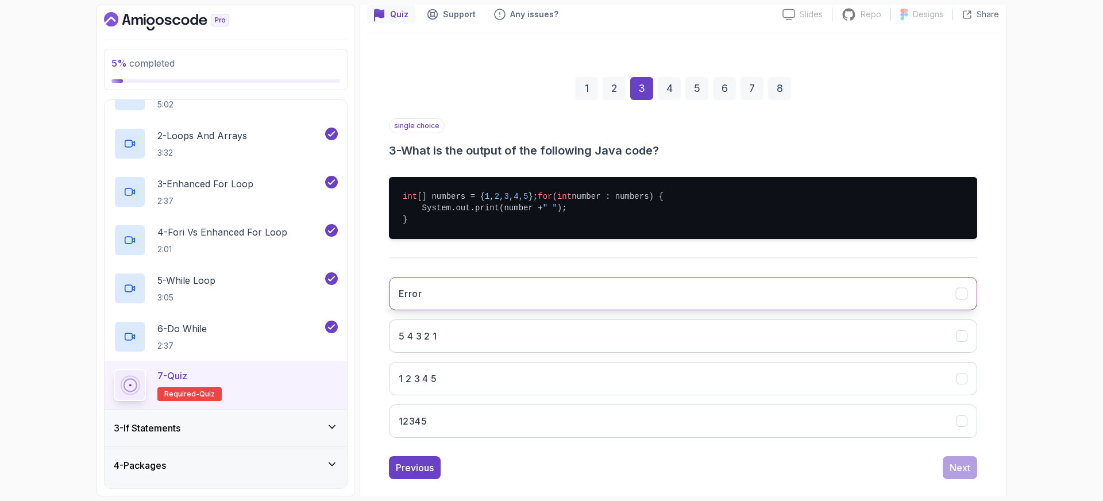
click at [427, 300] on button "Error" at bounding box center [683, 293] width 588 height 33
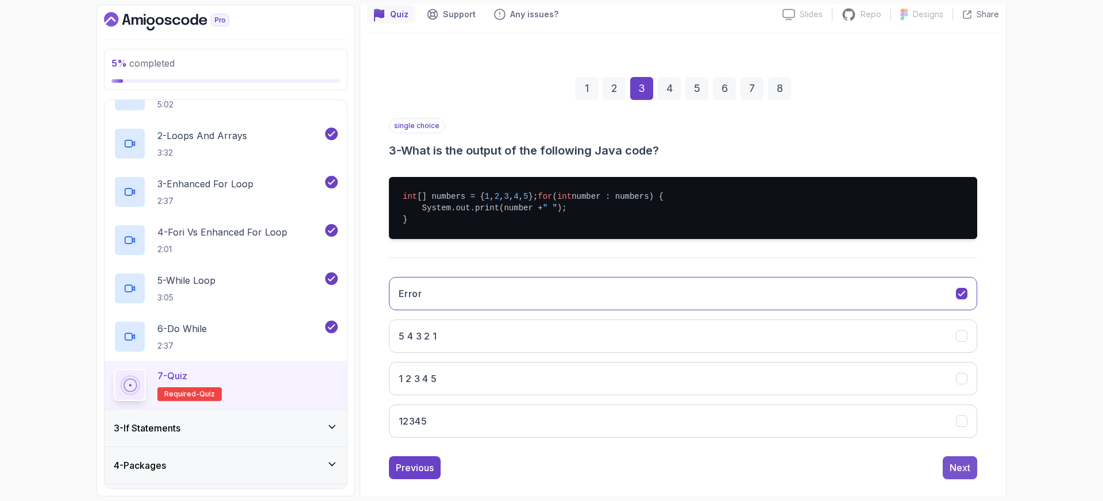
click at [957, 475] on div "Next" at bounding box center [960, 468] width 21 height 14
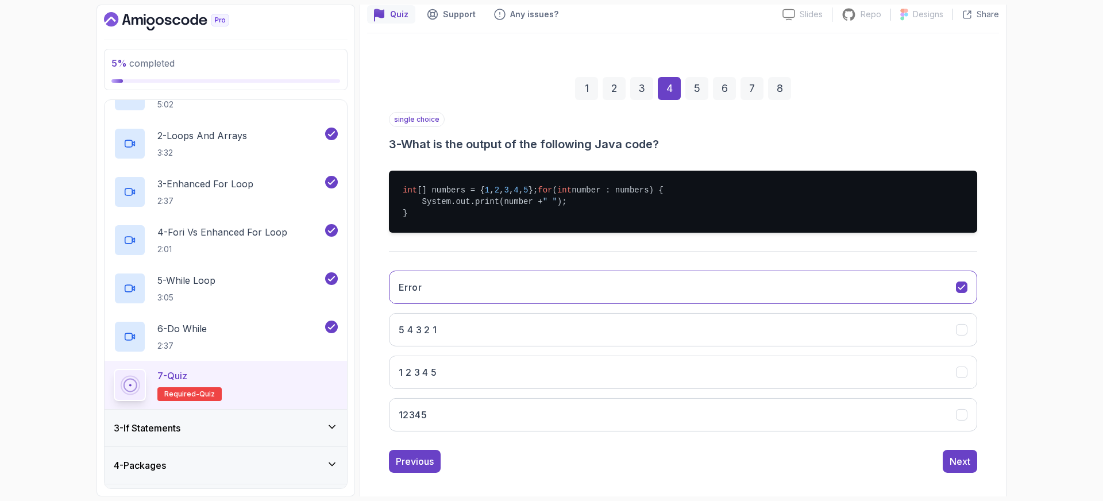
scroll to position [30, 0]
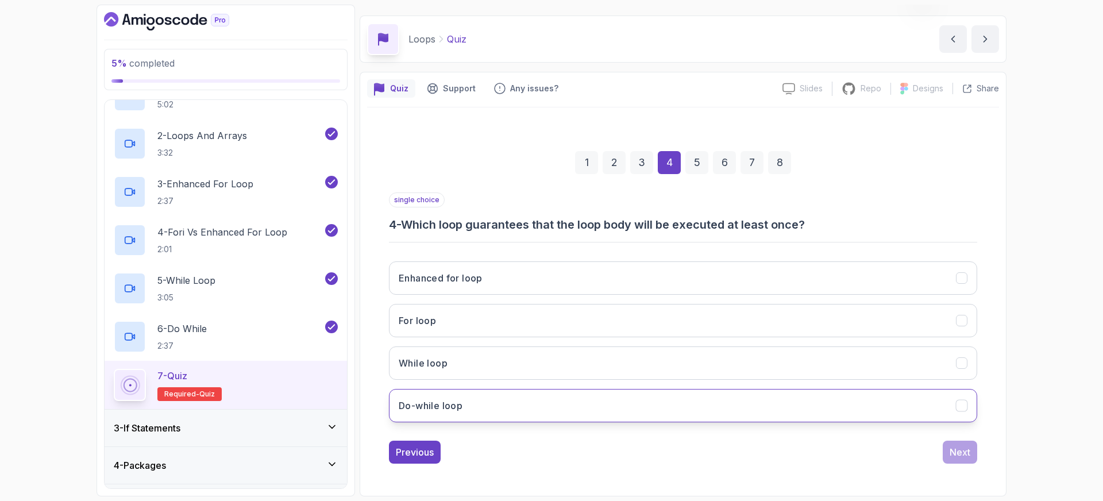
click at [434, 406] on h3 "Do-while loop" at bounding box center [431, 406] width 64 height 14
click at [956, 450] on div "Next" at bounding box center [960, 452] width 21 height 14
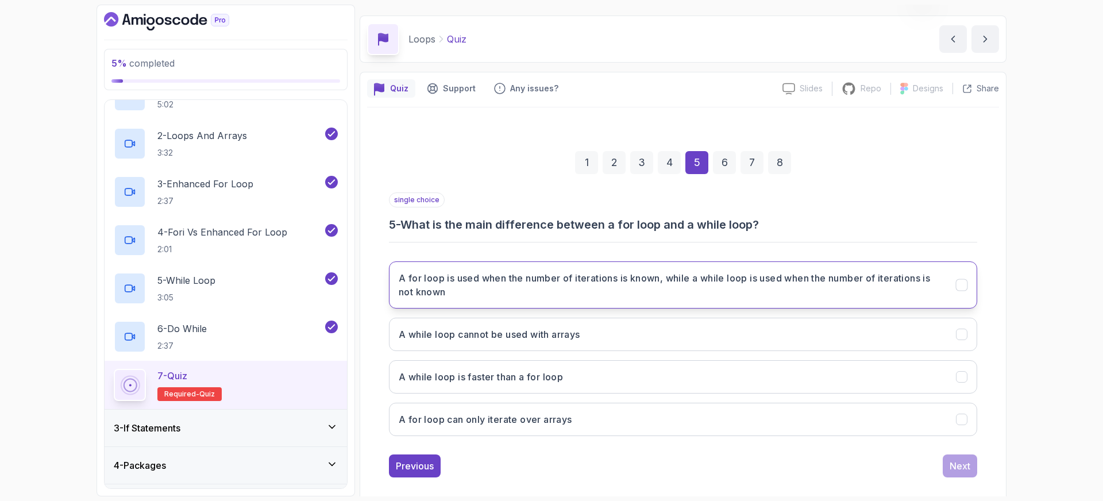
click at [567, 278] on h3 "A for loop is used when the number of iterations is known, while a while loop i…" at bounding box center [671, 285] width 544 height 28
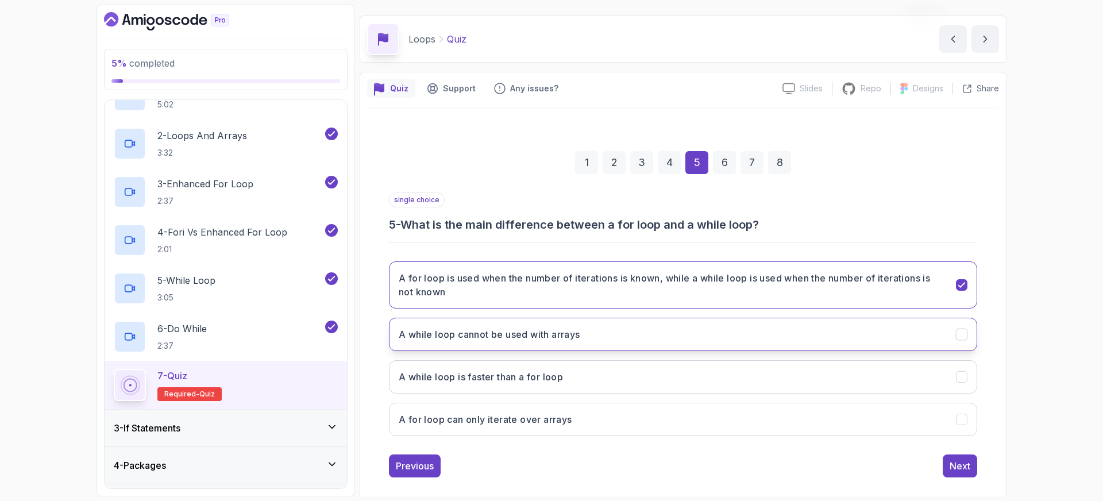
click at [535, 326] on button "A while loop cannot be used with arrays" at bounding box center [683, 334] width 588 height 33
click at [550, 296] on h3 "A for loop is used when the number of iterations is known, while a while loop i…" at bounding box center [671, 285] width 544 height 28
click at [958, 464] on div "Next" at bounding box center [960, 466] width 21 height 14
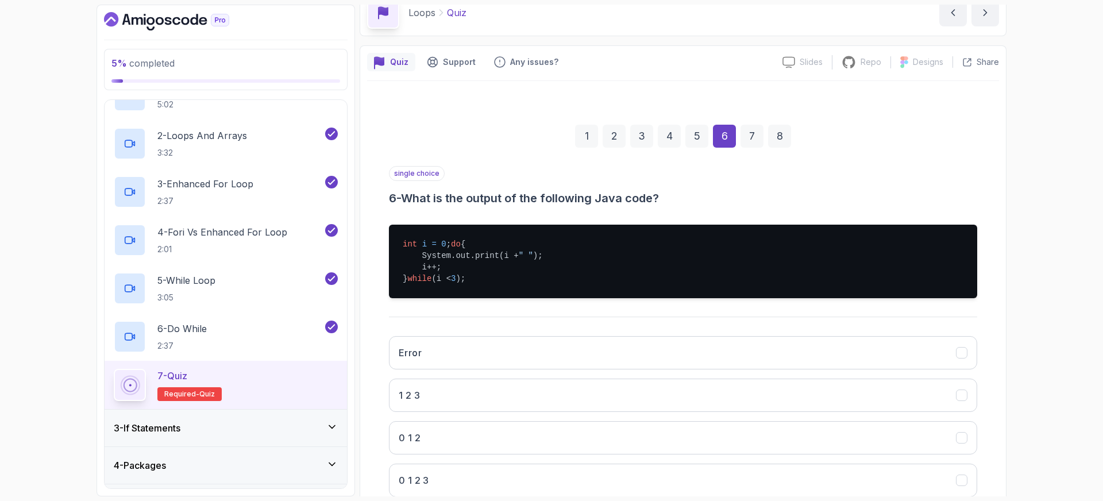
scroll to position [61, 0]
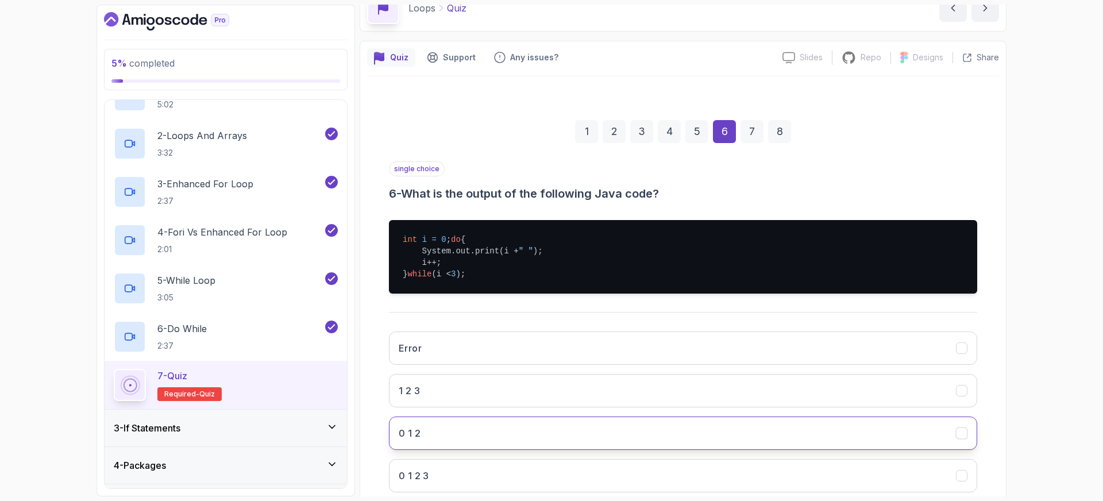
click at [418, 440] on h3 "0 1 2" at bounding box center [410, 433] width 22 height 14
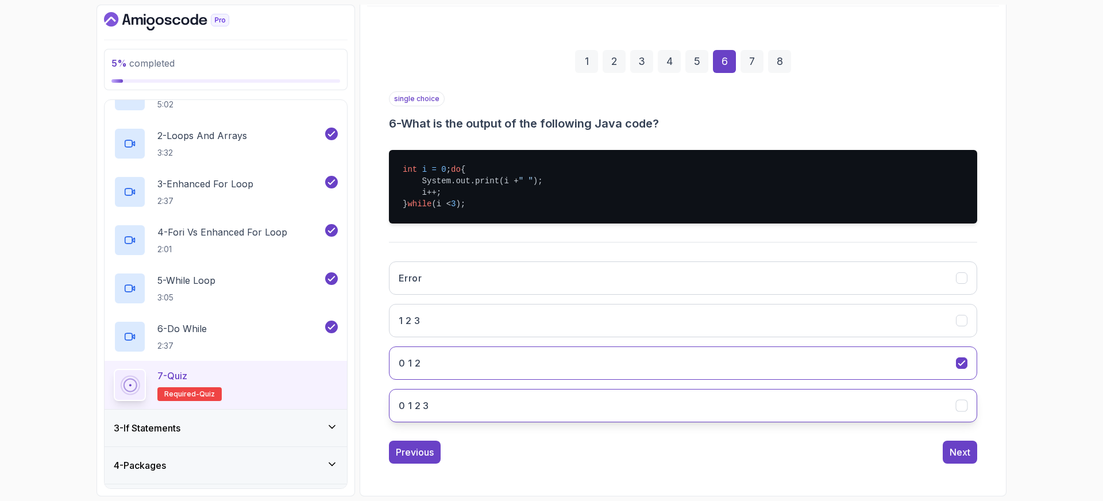
scroll to position [143, 0]
click at [964, 455] on div "Next" at bounding box center [960, 452] width 21 height 14
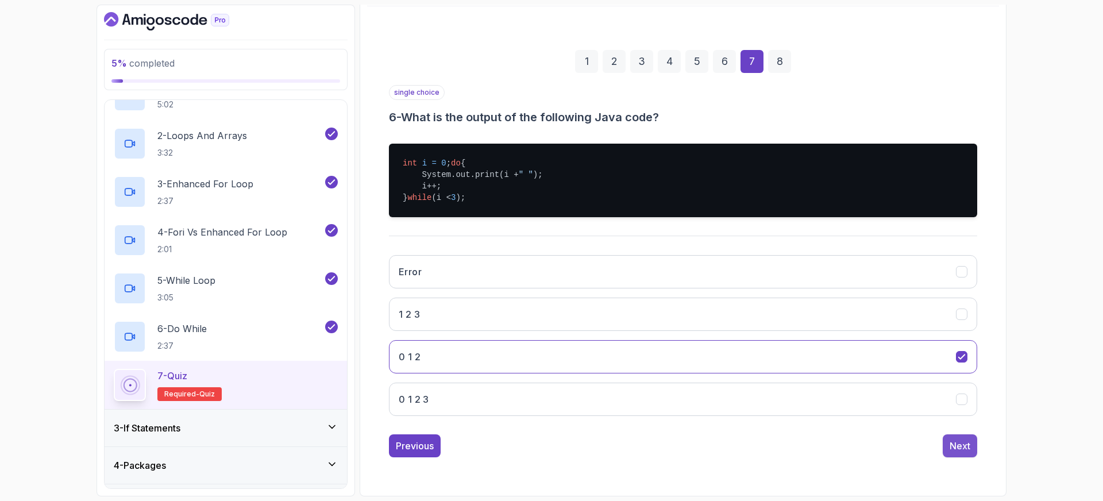
scroll to position [30, 0]
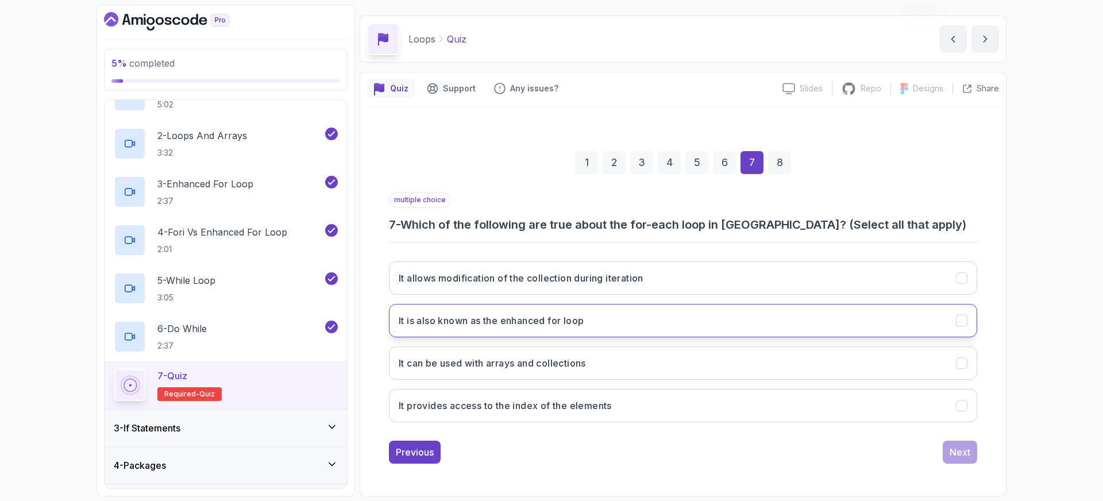
click at [440, 319] on h3 "It is also known as the enhanced for loop" at bounding box center [491, 321] width 185 height 14
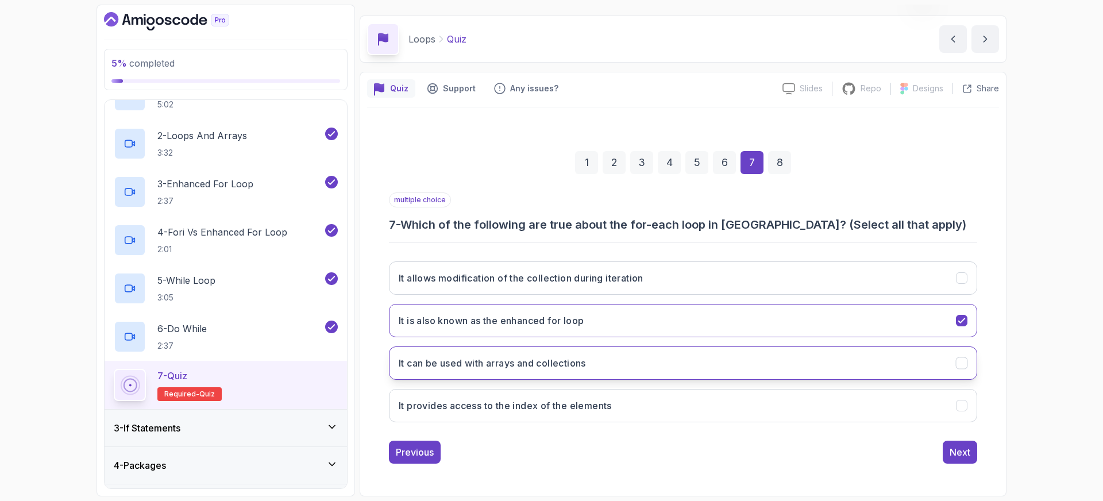
click at [489, 365] on h3 "It can be used with arrays and collections" at bounding box center [492, 363] width 187 height 14
click at [961, 449] on div "Next" at bounding box center [960, 452] width 21 height 14
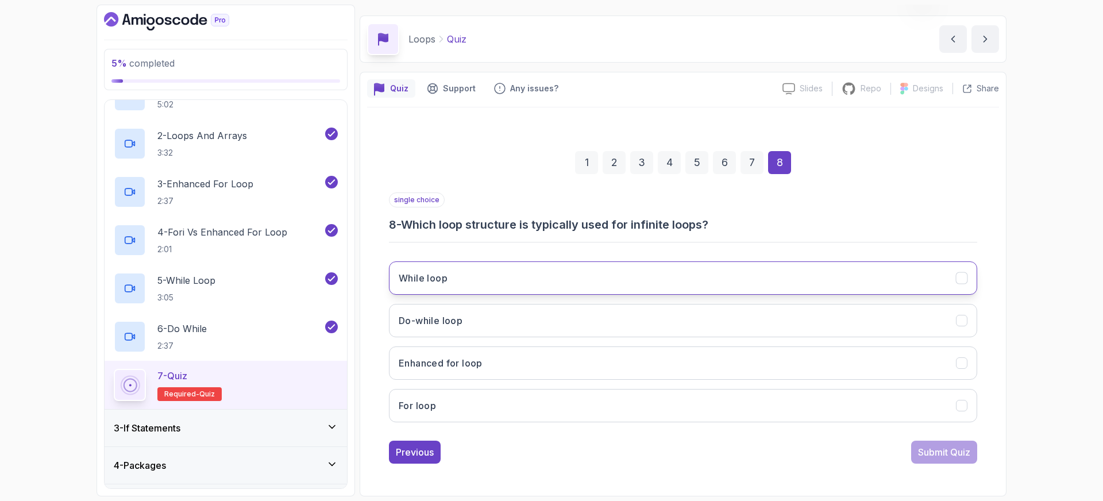
click at [423, 277] on h3 "While loop" at bounding box center [423, 278] width 49 height 14
click at [941, 450] on div "Submit Quiz" at bounding box center [944, 452] width 52 height 14
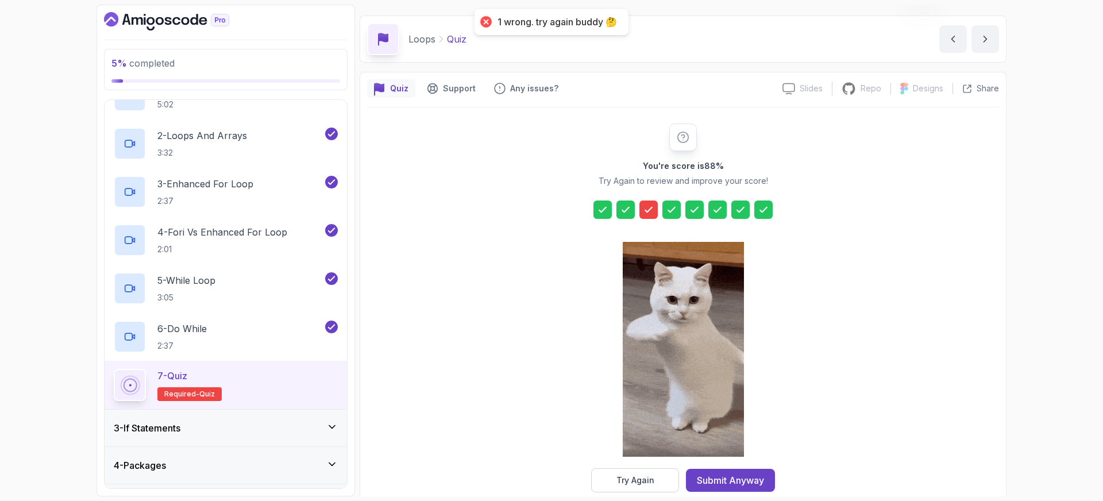
click at [650, 209] on icon at bounding box center [648, 209] width 7 height 5
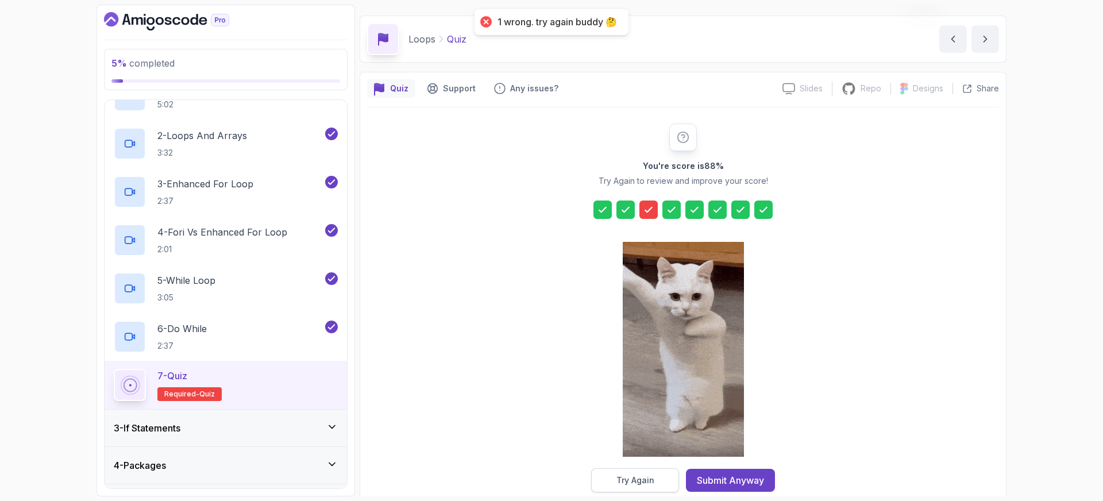
click at [656, 481] on button "Try Again" at bounding box center [635, 480] width 88 height 24
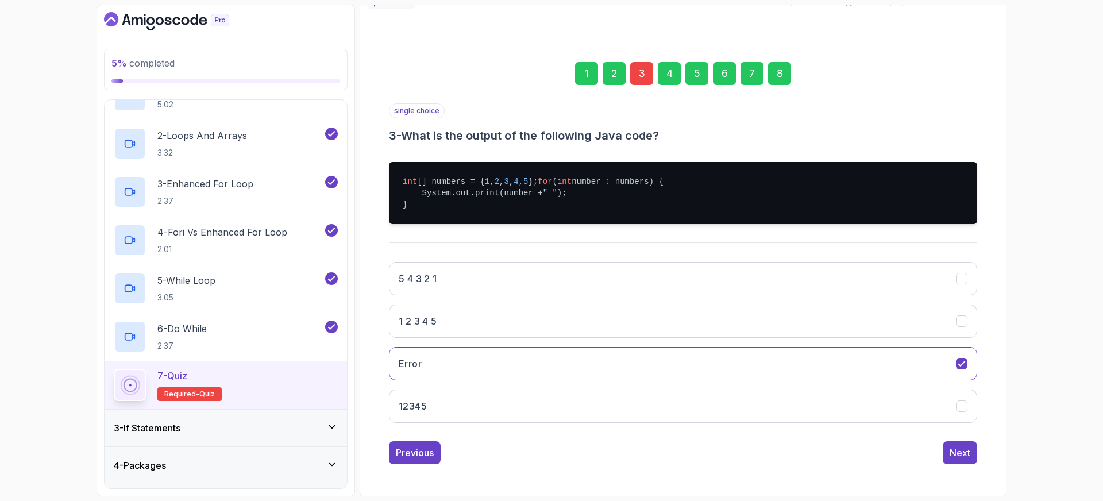
scroll to position [132, 0]
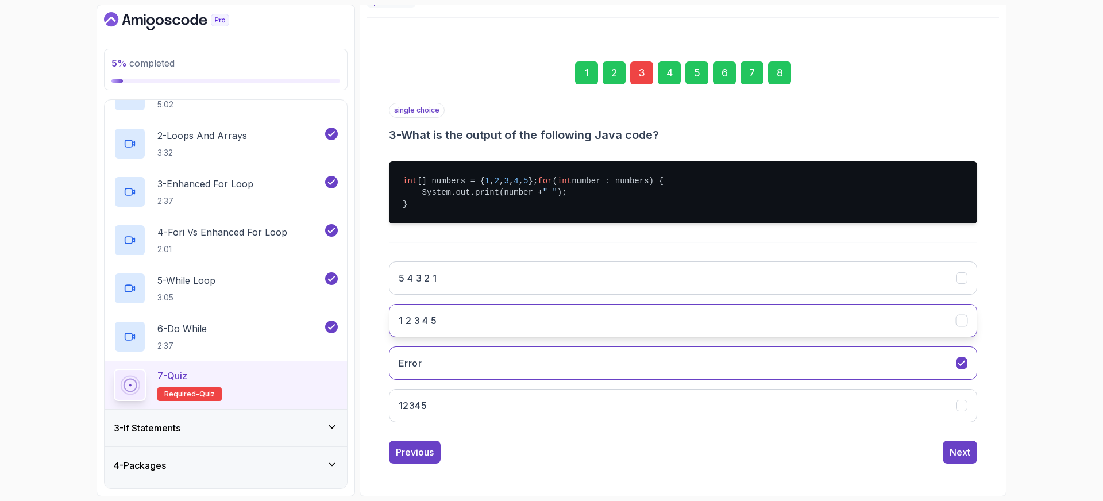
click at [422, 317] on h3 "1 2 3 4 5" at bounding box center [418, 321] width 38 height 14
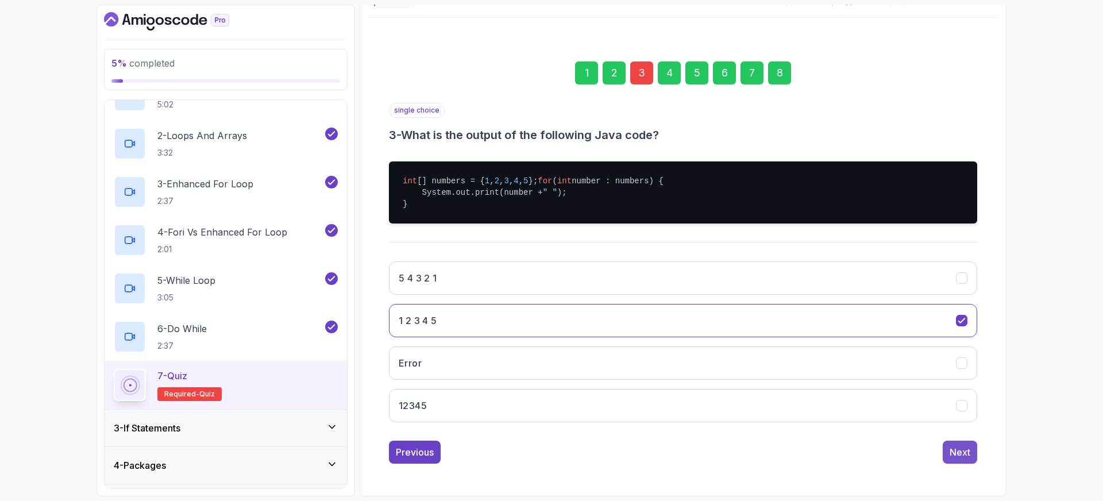
click at [964, 449] on div "Next" at bounding box center [960, 452] width 21 height 14
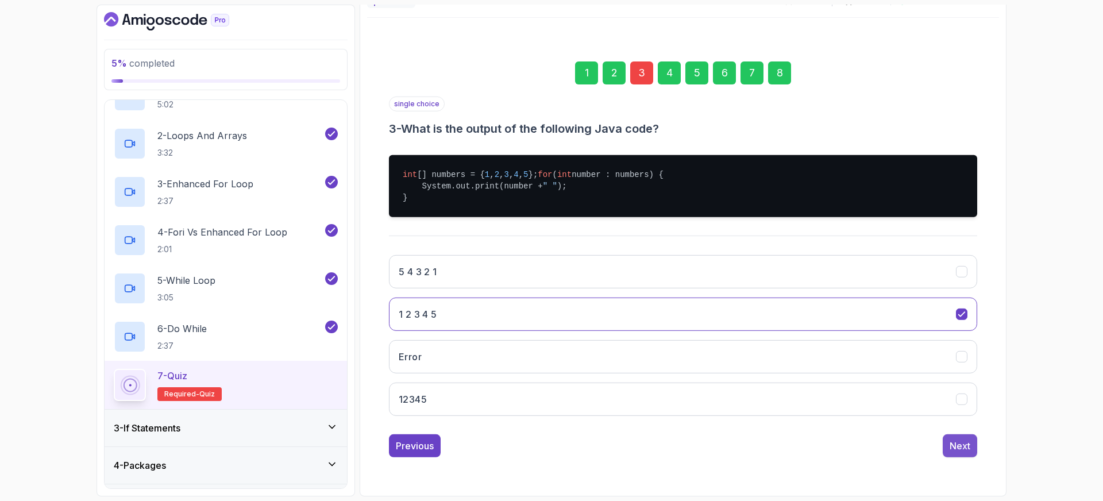
scroll to position [30, 0]
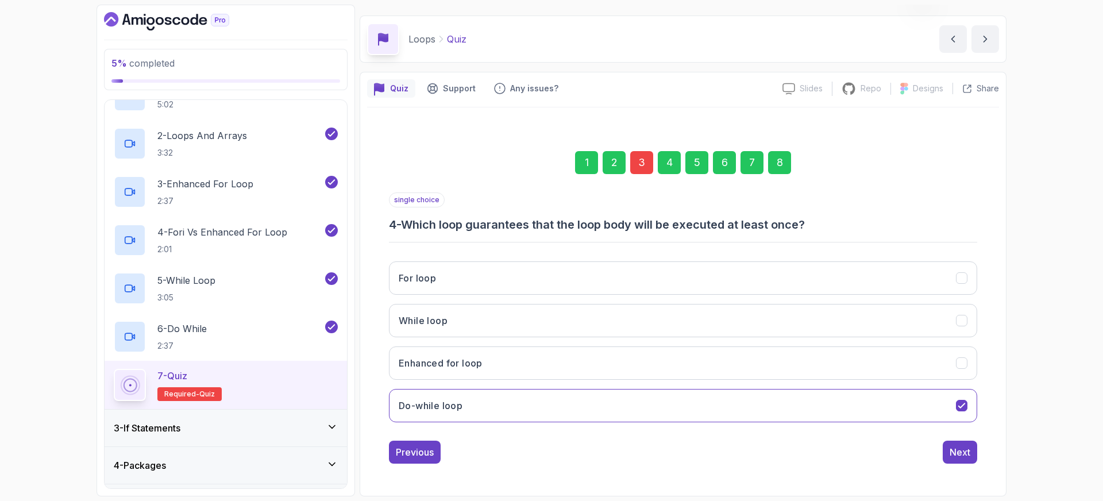
click at [782, 163] on div "8" at bounding box center [779, 162] width 23 height 23
click at [938, 450] on div "Submit Quiz" at bounding box center [944, 452] width 52 height 14
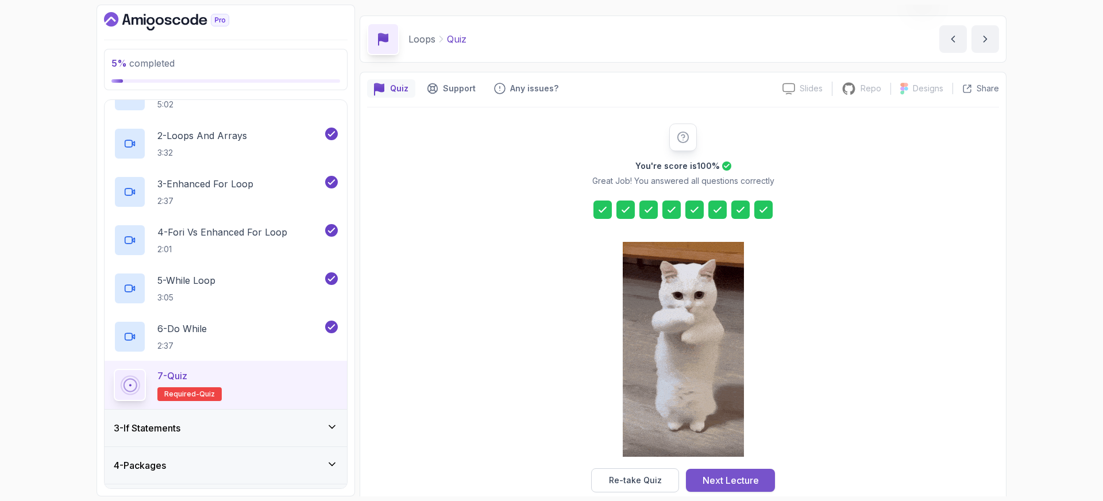
click at [743, 483] on div "Next Lecture" at bounding box center [731, 480] width 56 height 14
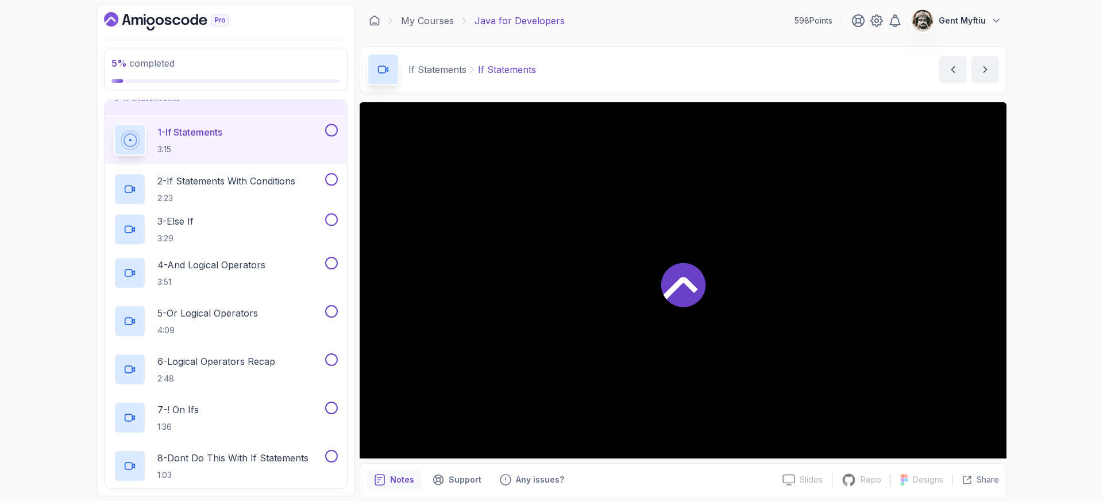
scroll to position [86, 0]
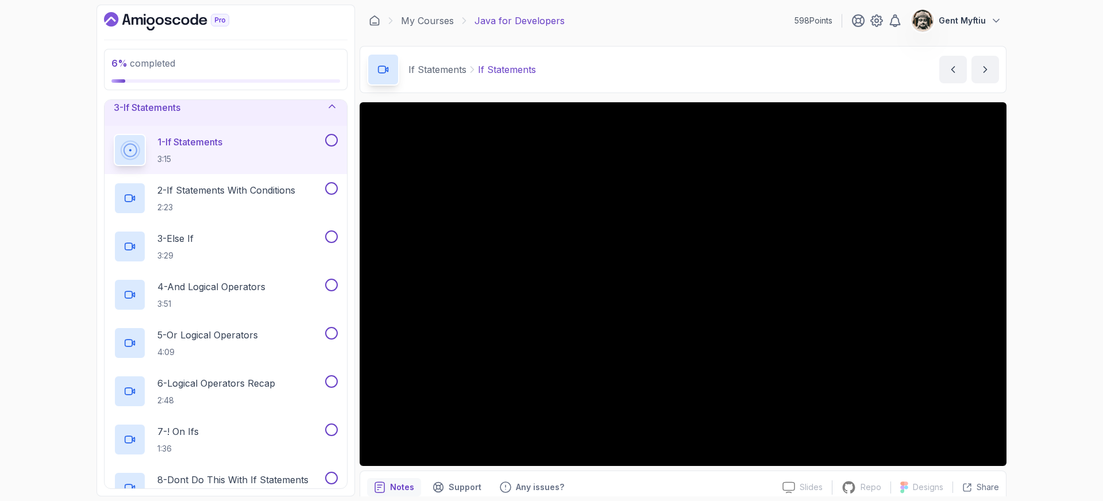
click at [334, 142] on button at bounding box center [331, 140] width 13 height 13
click at [237, 194] on p "2 - If Statements With Conditions" at bounding box center [226, 190] width 138 height 14
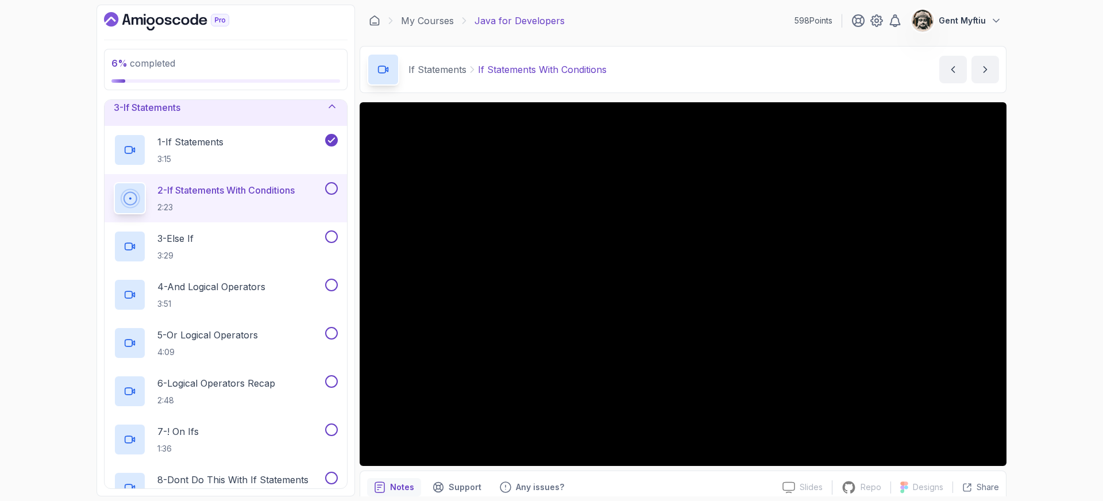
click at [332, 186] on button at bounding box center [331, 188] width 13 height 13
click at [233, 228] on div "3 - Else If 3:29" at bounding box center [226, 246] width 242 height 48
click at [194, 237] on p "3 - Else If" at bounding box center [175, 239] width 36 height 14
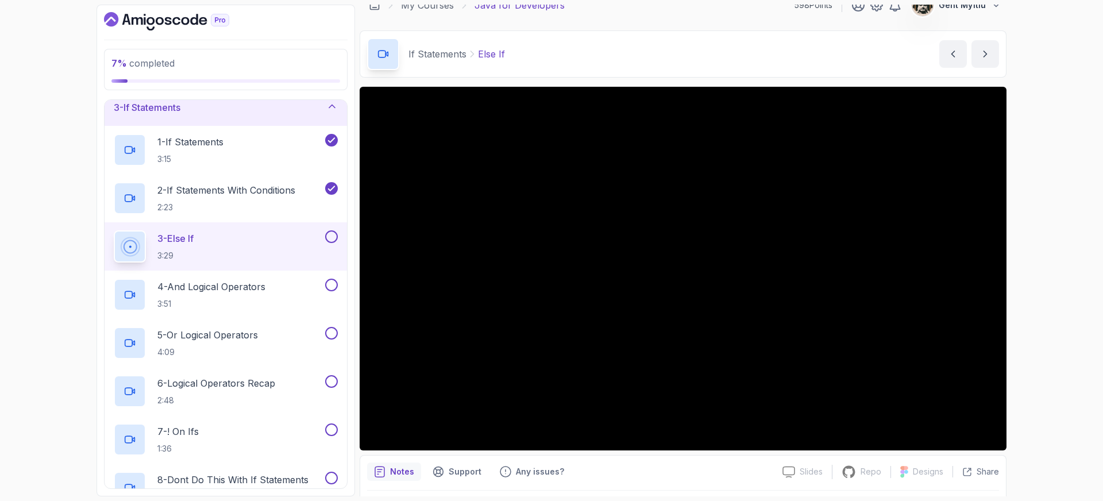
scroll to position [15, 0]
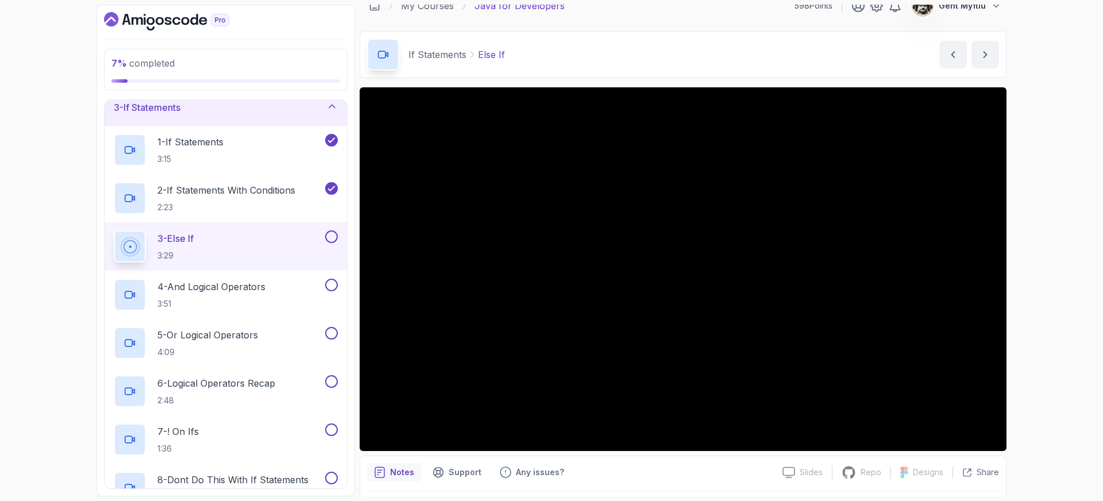
click at [333, 236] on button at bounding box center [331, 236] width 13 height 13
click at [247, 287] on p "4 - And Logical Operators" at bounding box center [211, 287] width 108 height 14
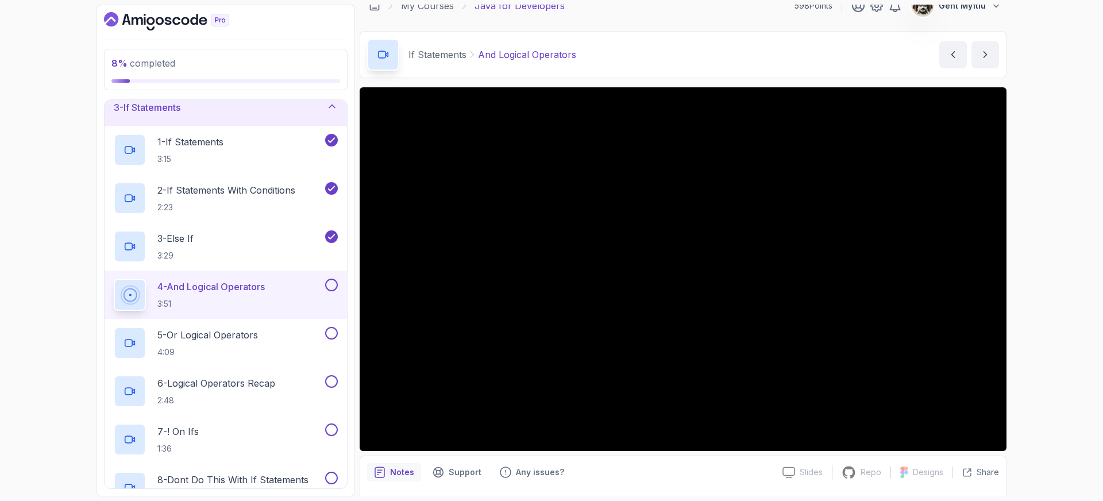
click at [330, 289] on button at bounding box center [331, 285] width 13 height 13
click at [236, 338] on p "5 - Or Logical Operators" at bounding box center [207, 335] width 101 height 14
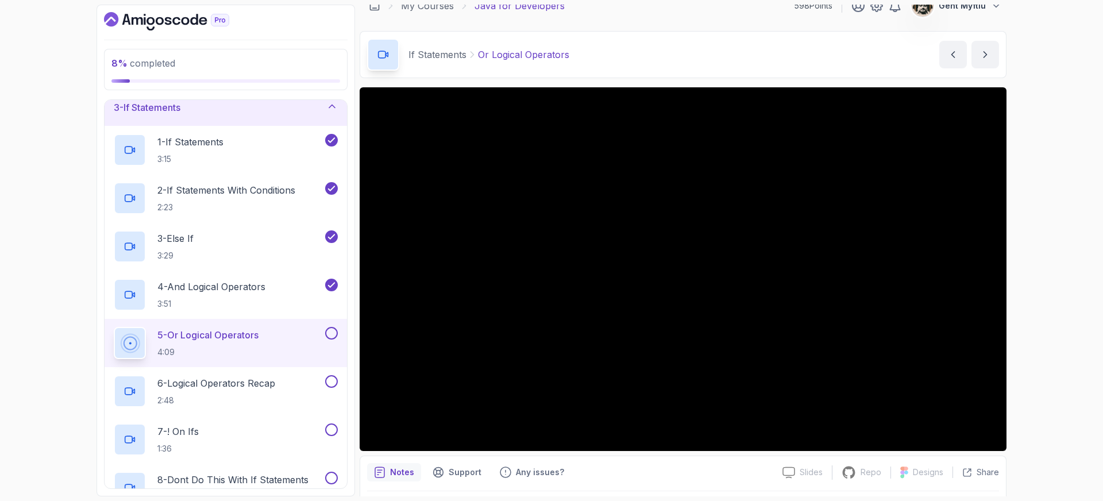
click at [335, 340] on button "5 - Or Logical Operators 4:09" at bounding box center [226, 343] width 224 height 32
click at [331, 334] on button at bounding box center [331, 333] width 13 height 13
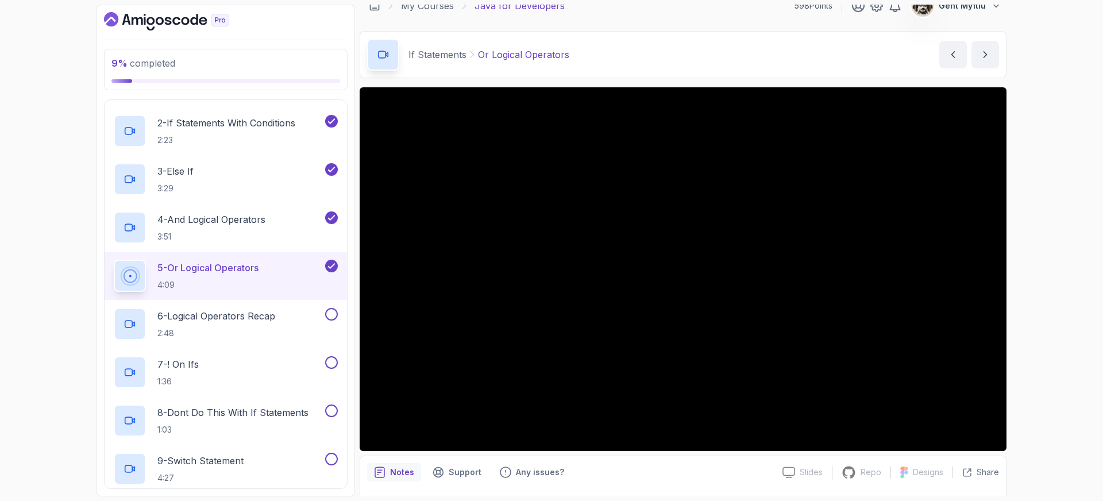
scroll to position [163, 0]
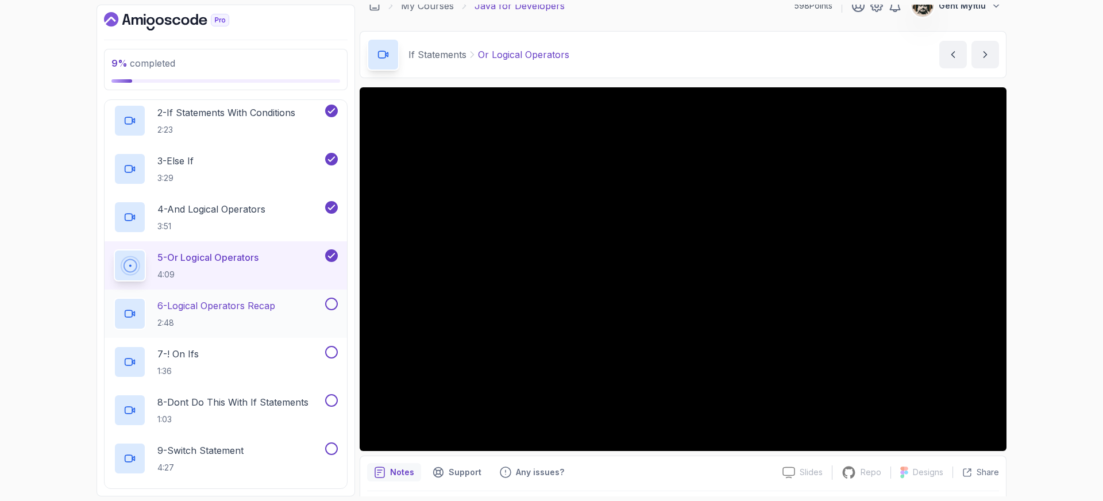
click at [332, 302] on button at bounding box center [331, 304] width 13 height 13
click at [188, 360] on p "7 - ! On Ifs" at bounding box center [177, 354] width 41 height 14
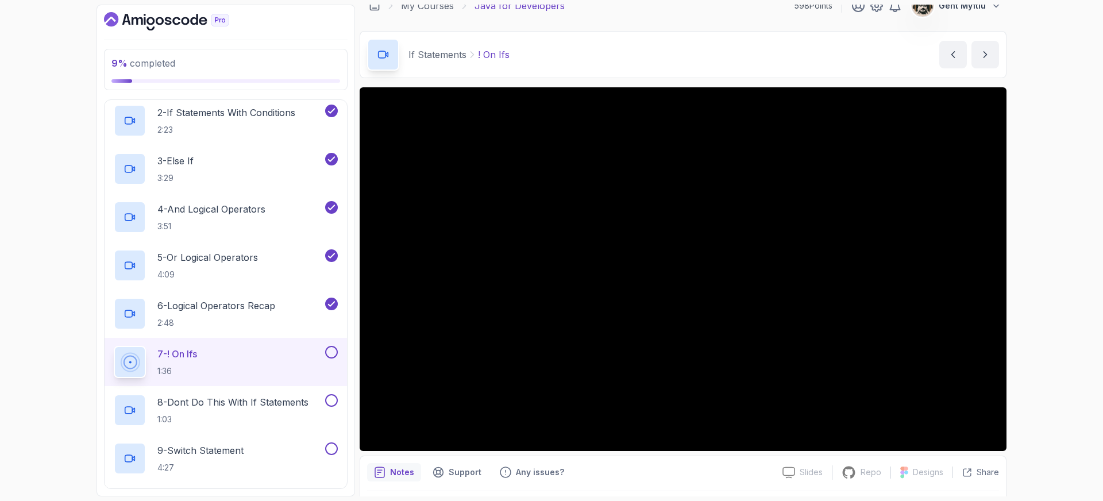
click at [336, 353] on button at bounding box center [331, 352] width 13 height 13
click at [252, 402] on p "8 - Dont Do This With If Statements" at bounding box center [232, 402] width 151 height 14
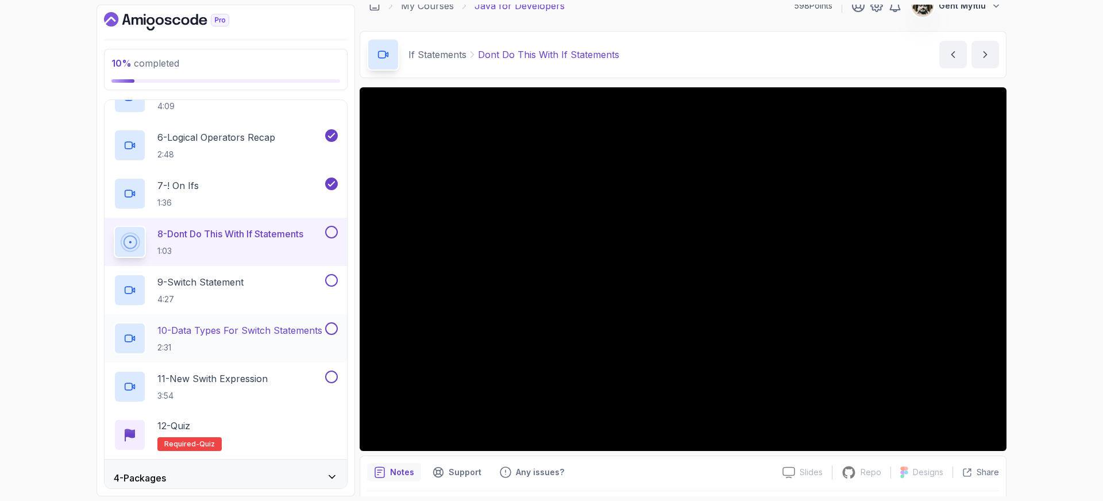
scroll to position [330, 0]
click at [337, 233] on button at bounding box center [331, 234] width 13 height 13
click at [201, 276] on div "9 - Switch Statement 4:27" at bounding box center [218, 292] width 209 height 32
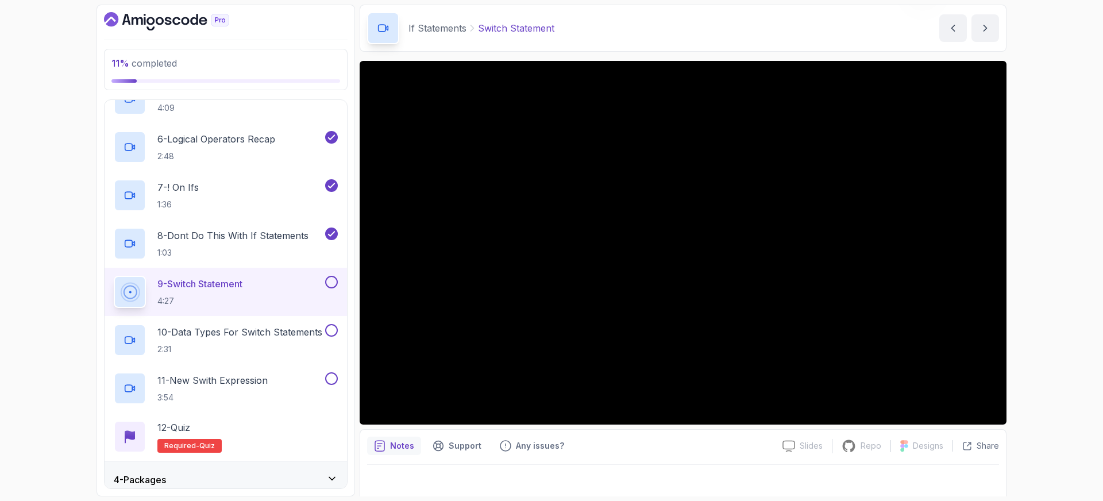
scroll to position [46, 0]
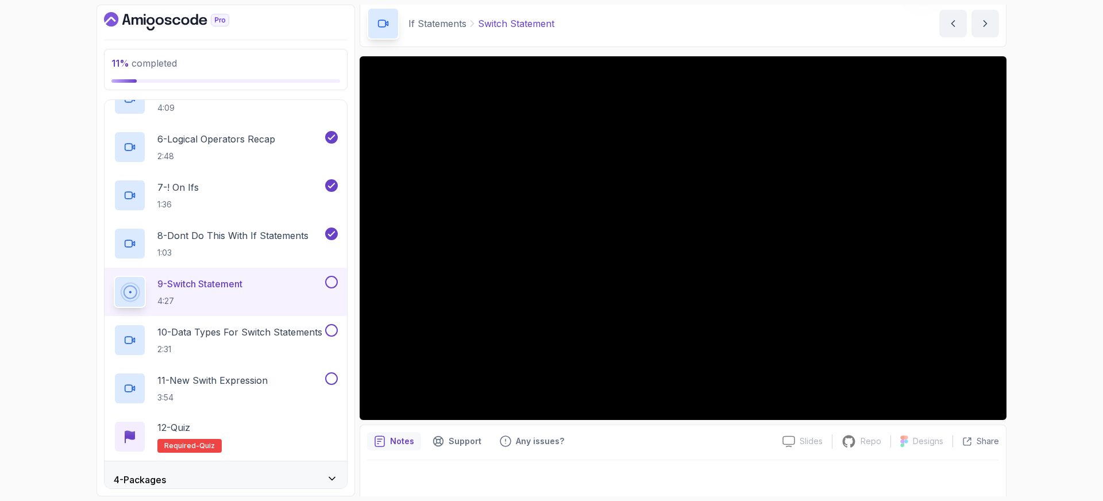
click at [331, 283] on button at bounding box center [331, 282] width 13 height 13
click at [236, 337] on p "10 - Data Types For Switch Statements" at bounding box center [239, 332] width 165 height 14
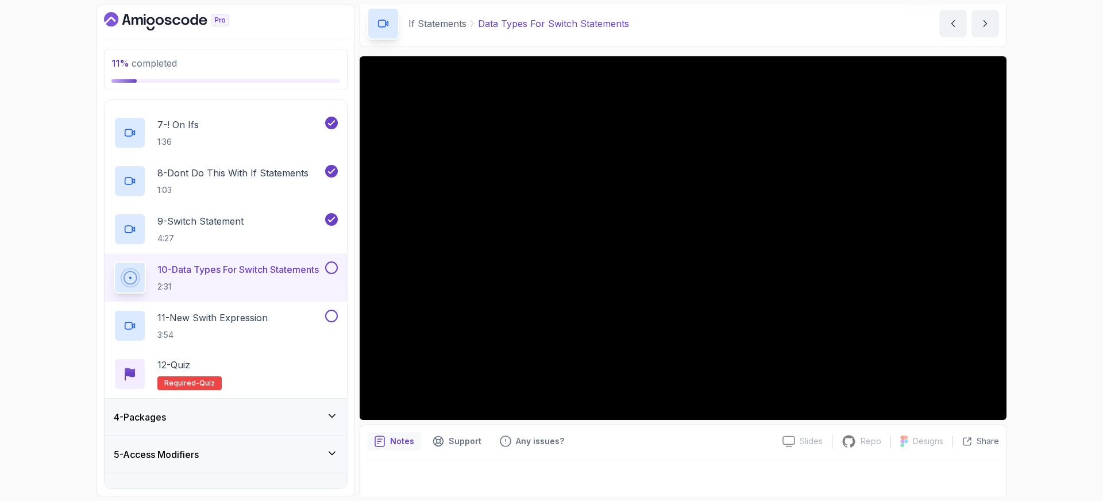
scroll to position [48, 0]
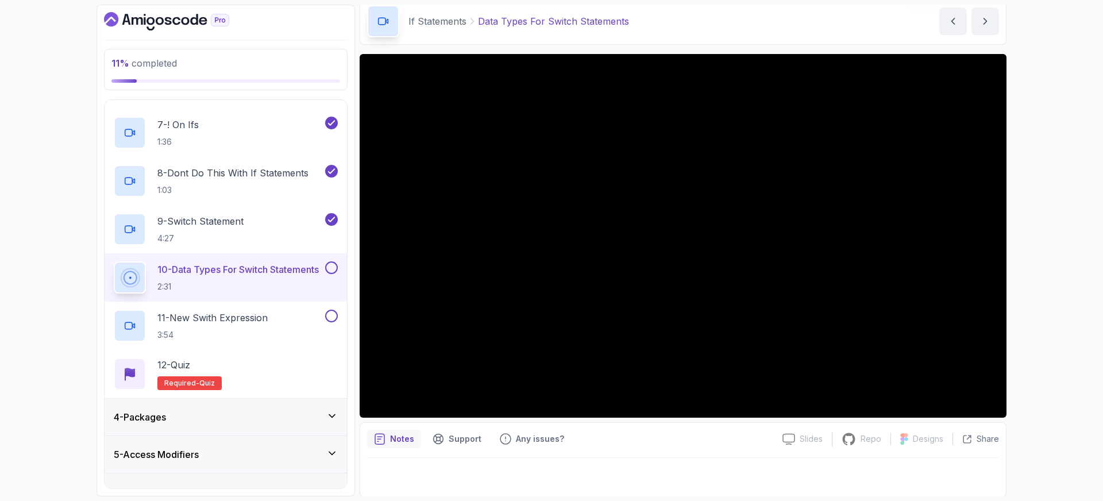
click at [330, 269] on button at bounding box center [331, 267] width 13 height 13
click at [257, 328] on h2 "11 - New Swith Expression 3:54" at bounding box center [212, 326] width 110 height 30
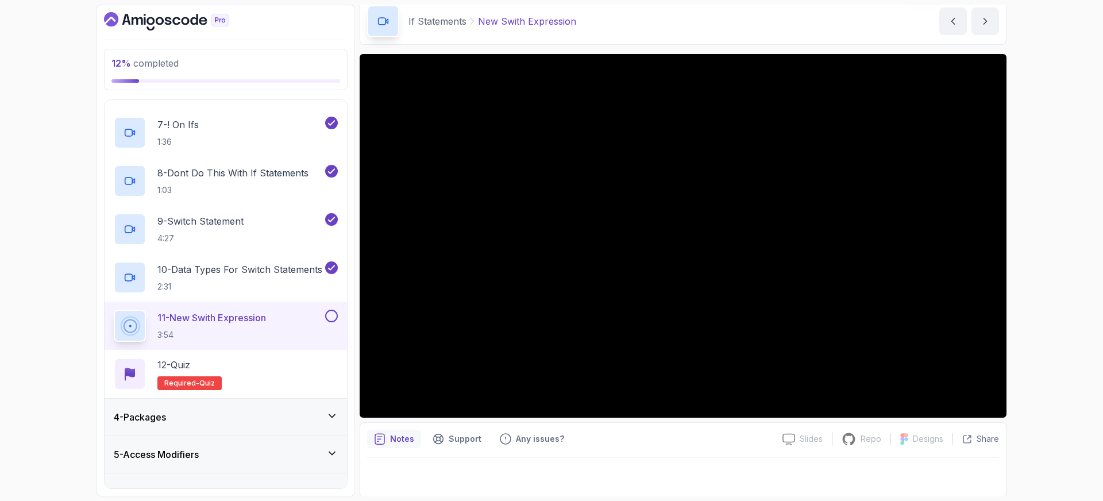
click at [329, 316] on button at bounding box center [331, 316] width 13 height 13
click at [196, 367] on div "12 - Quiz" at bounding box center [189, 365] width 64 height 14
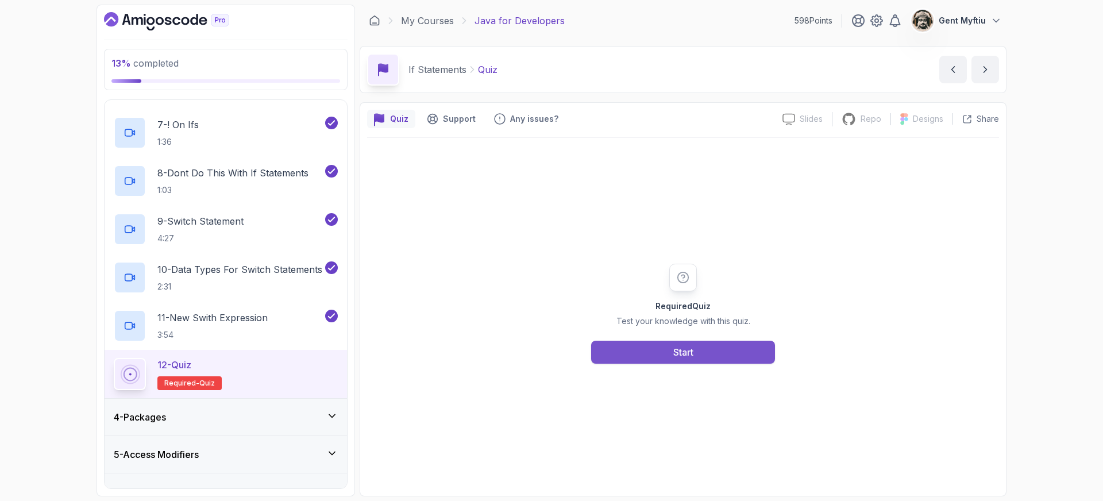
click at [706, 356] on button "Start" at bounding box center [683, 352] width 184 height 23
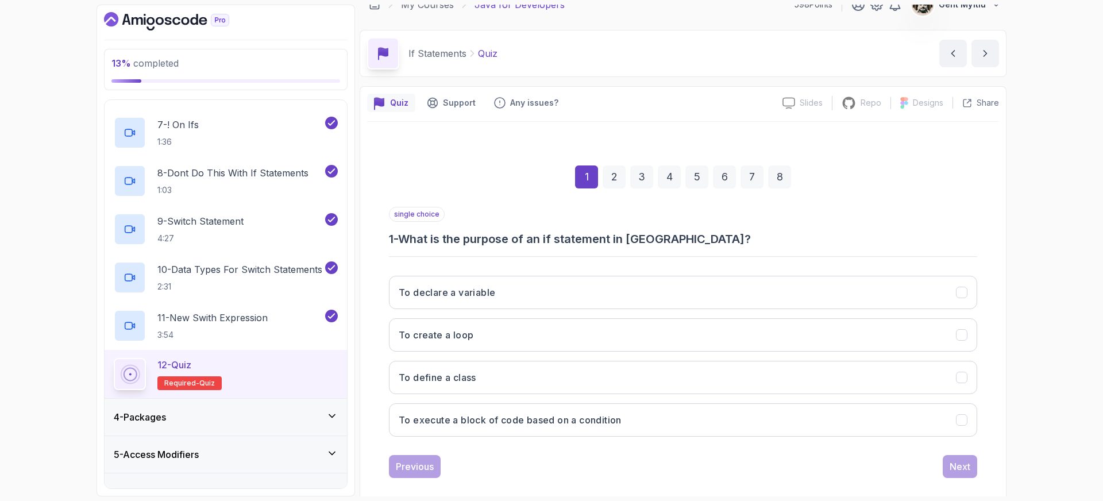
scroll to position [30, 0]
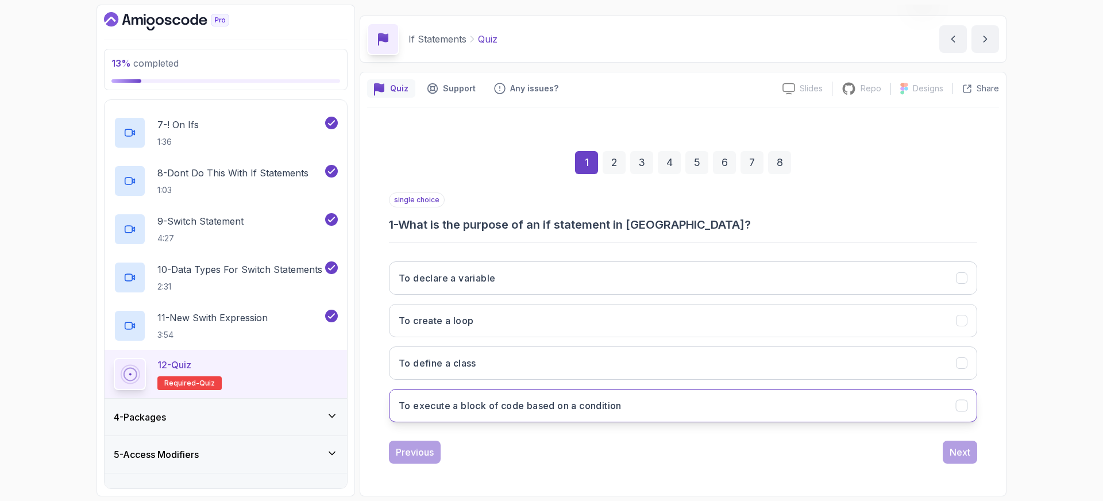
click at [501, 407] on h3 "To execute a block of code based on a condition" at bounding box center [510, 406] width 223 height 14
click at [964, 455] on div "Next" at bounding box center [960, 452] width 21 height 14
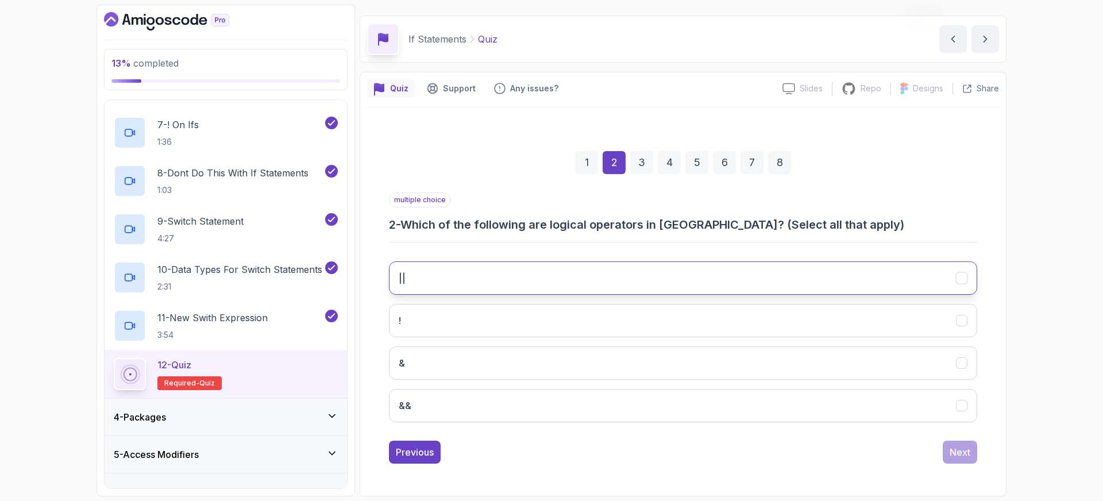
click at [451, 278] on button "||" at bounding box center [683, 277] width 588 height 33
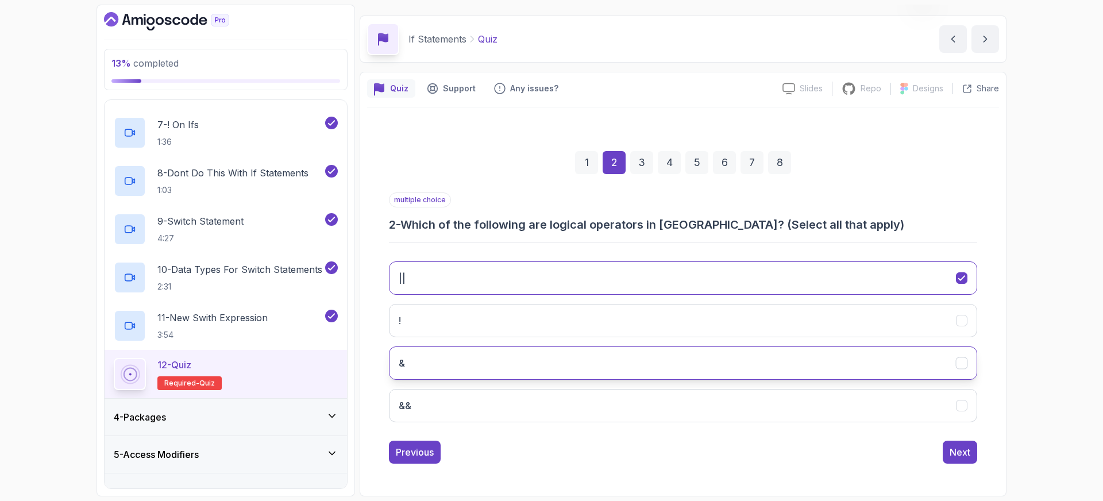
click at [456, 359] on button "&" at bounding box center [683, 362] width 588 height 33
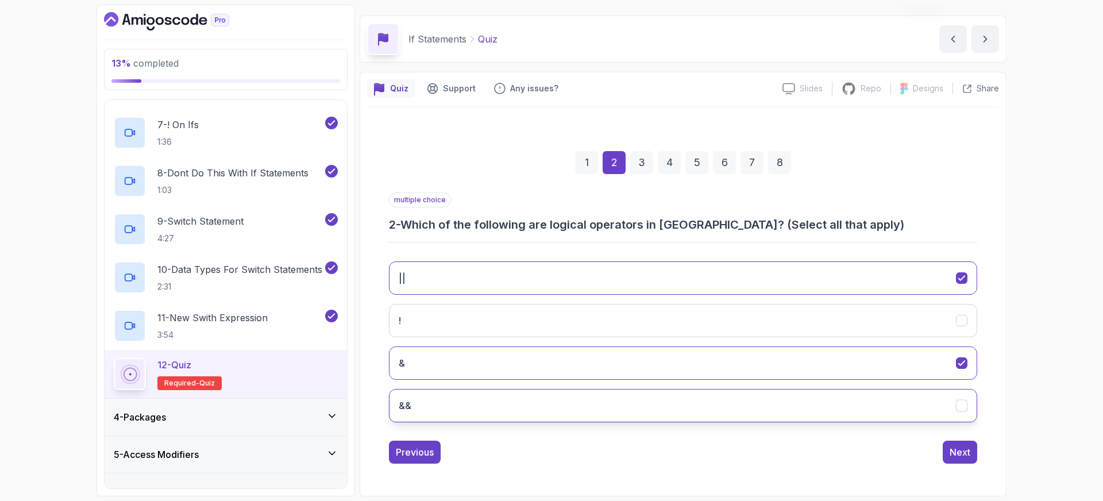
click at [658, 410] on button "&&" at bounding box center [683, 405] width 588 height 33
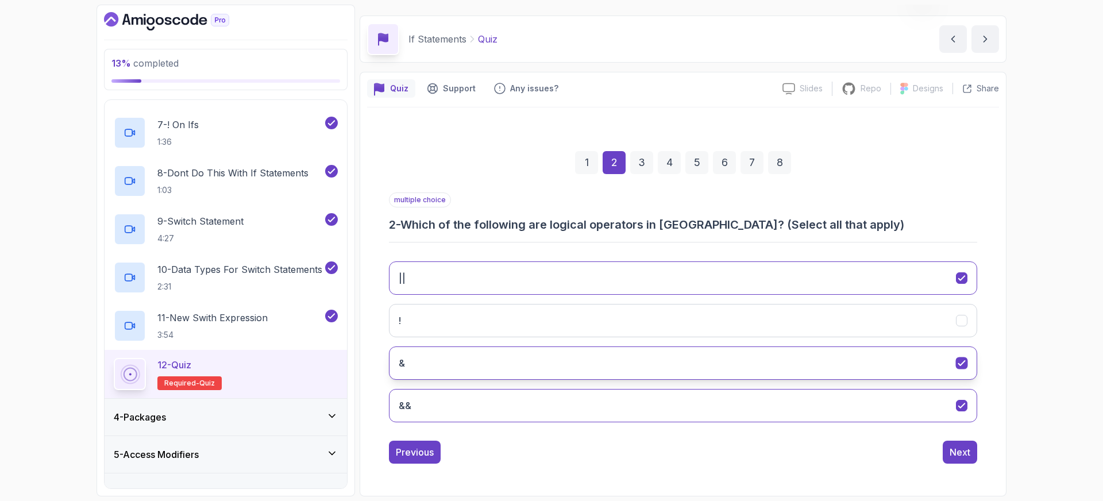
click at [661, 358] on button "&" at bounding box center [683, 362] width 588 height 33
click at [967, 452] on div "Next" at bounding box center [960, 452] width 21 height 14
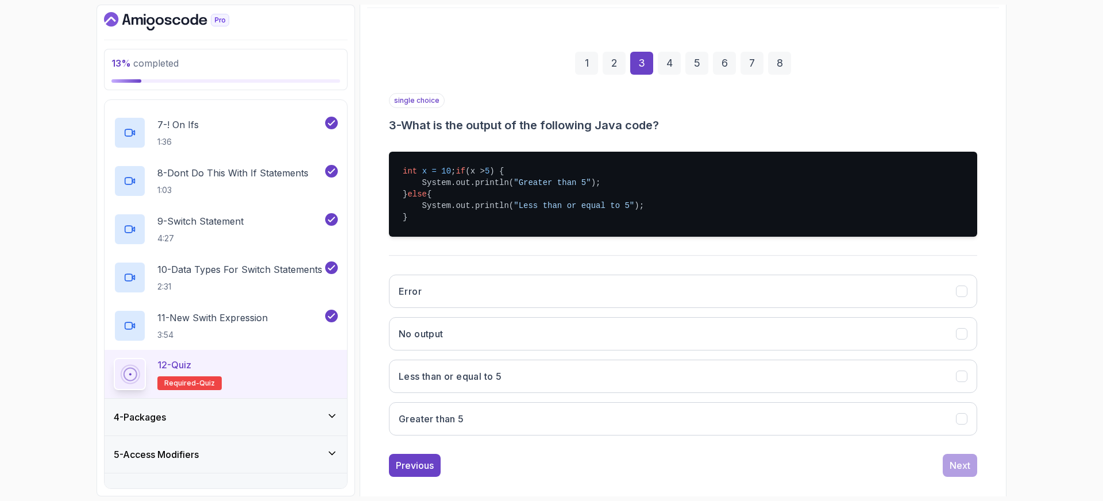
scroll to position [138, 0]
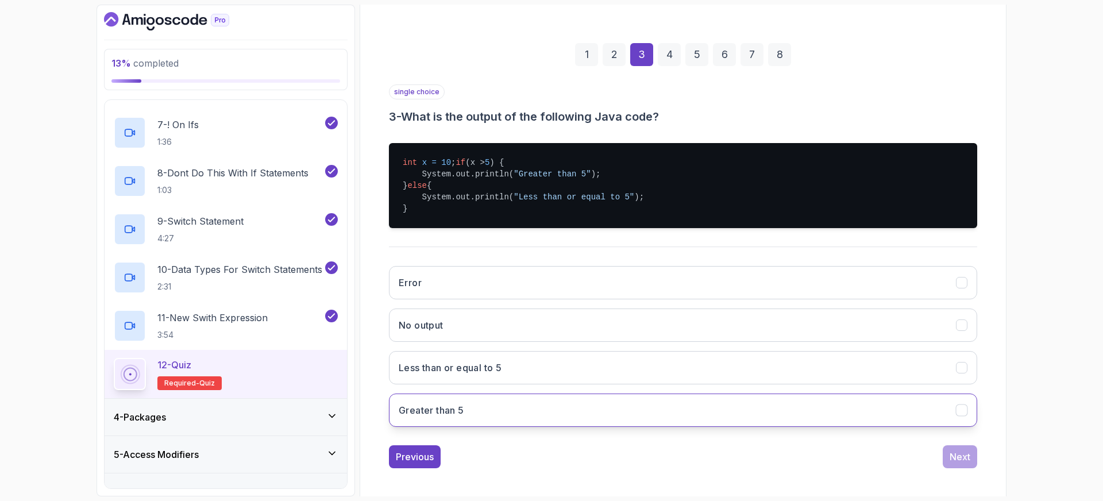
click at [451, 417] on h3 "Greater than 5" at bounding box center [431, 410] width 65 height 14
click at [962, 464] on div "Next" at bounding box center [960, 457] width 21 height 14
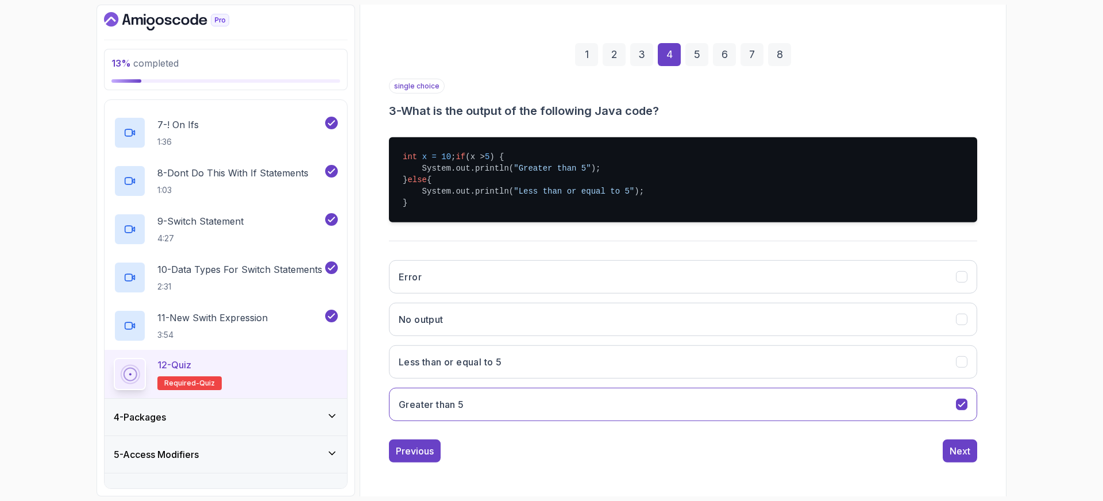
scroll to position [30, 0]
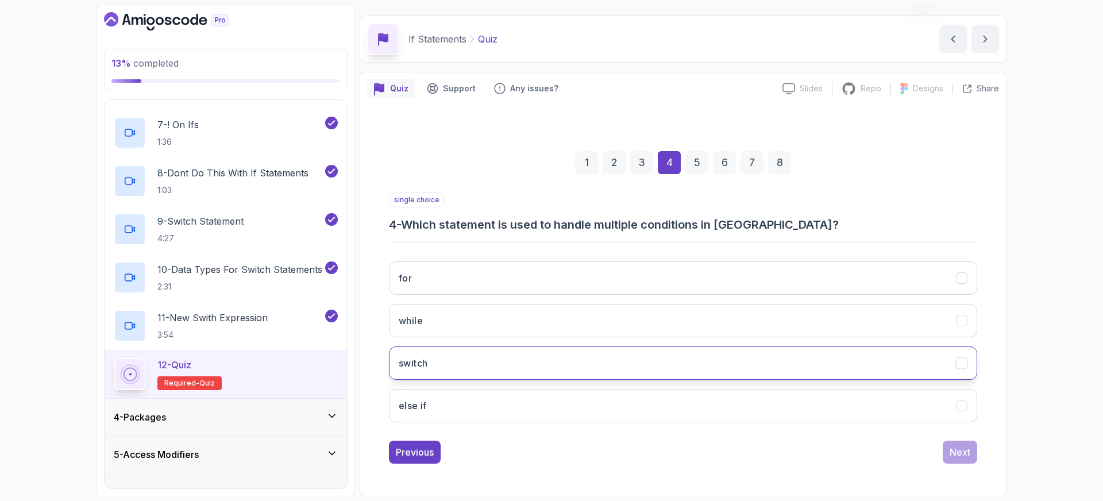
click at [432, 362] on button "switch" at bounding box center [683, 362] width 588 height 33
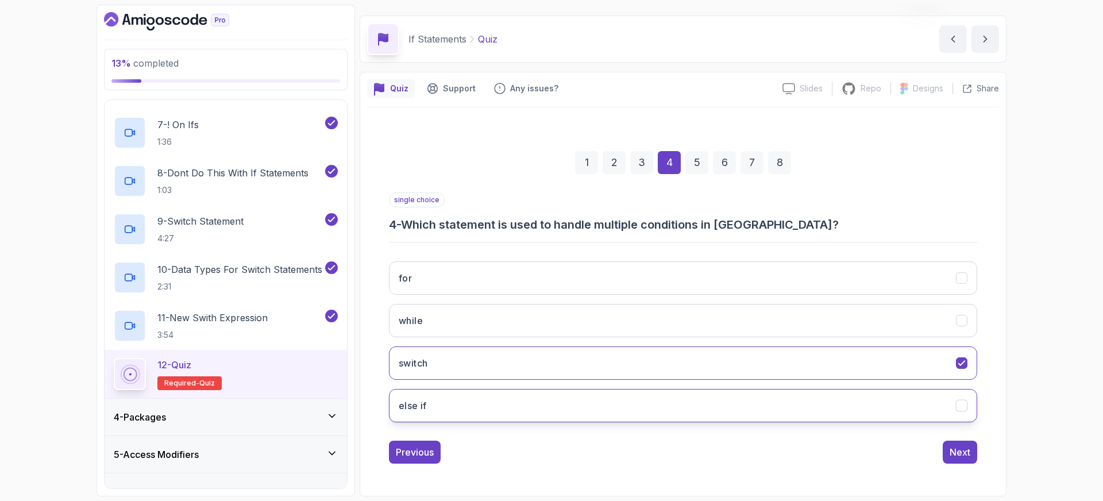
click at [648, 409] on button "else if" at bounding box center [683, 405] width 588 height 33
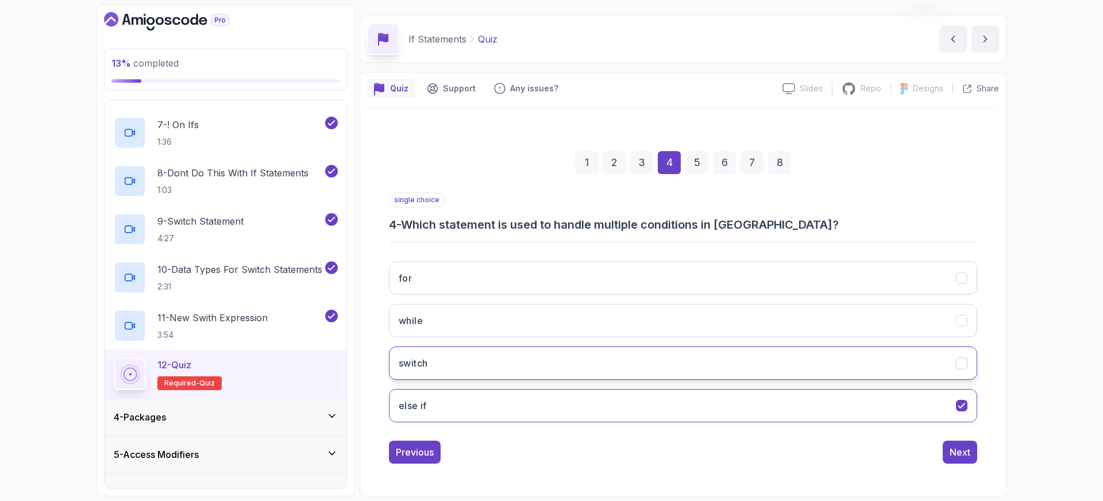
click at [631, 361] on button "switch" at bounding box center [683, 362] width 588 height 33
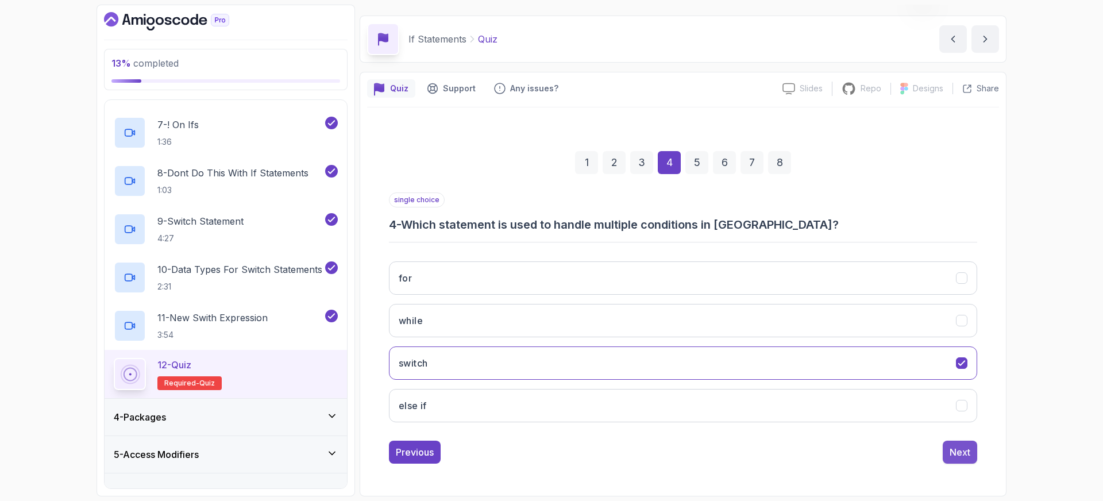
click at [967, 454] on div "Next" at bounding box center [960, 452] width 21 height 14
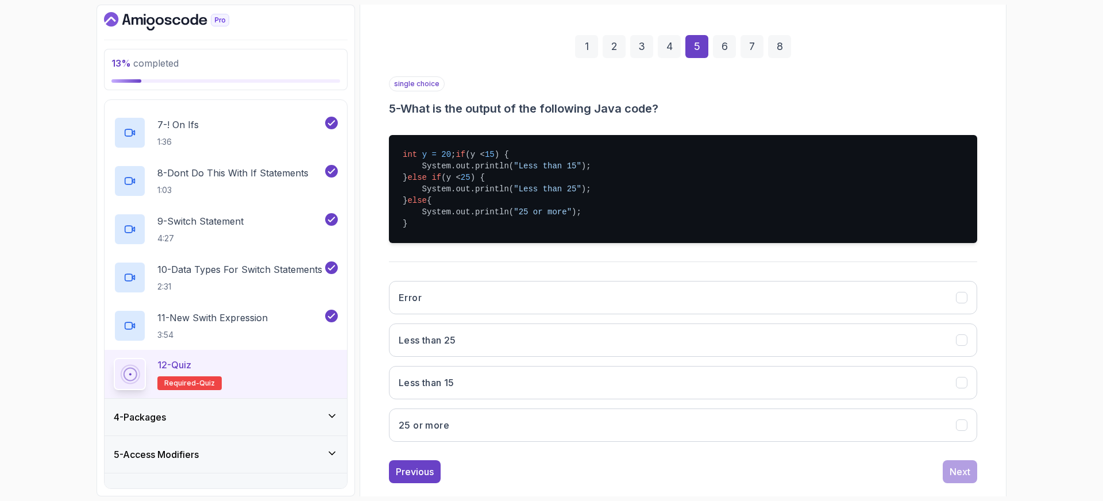
scroll to position [148, 0]
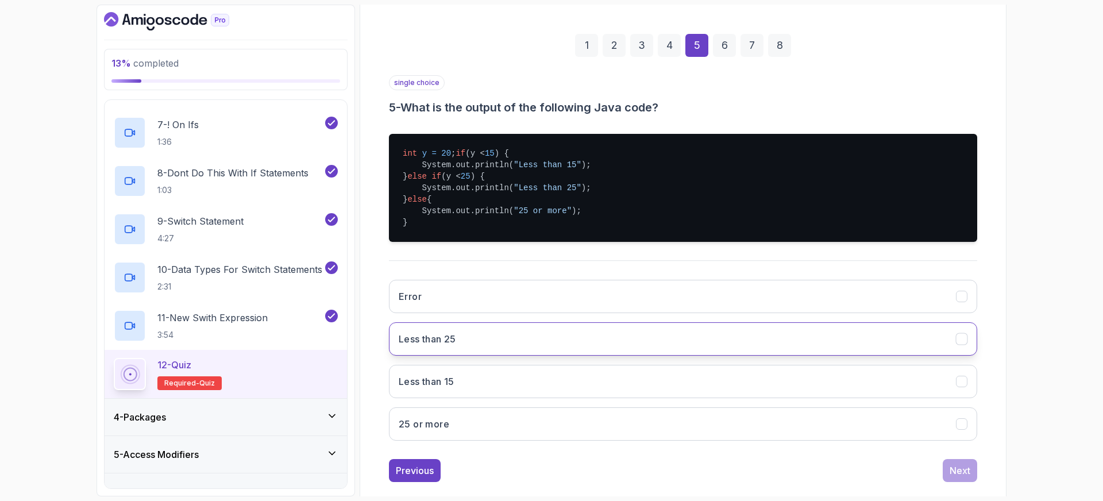
click at [430, 346] on h3 "Less than 25" at bounding box center [427, 339] width 57 height 14
click at [959, 477] on div "Next" at bounding box center [960, 471] width 21 height 14
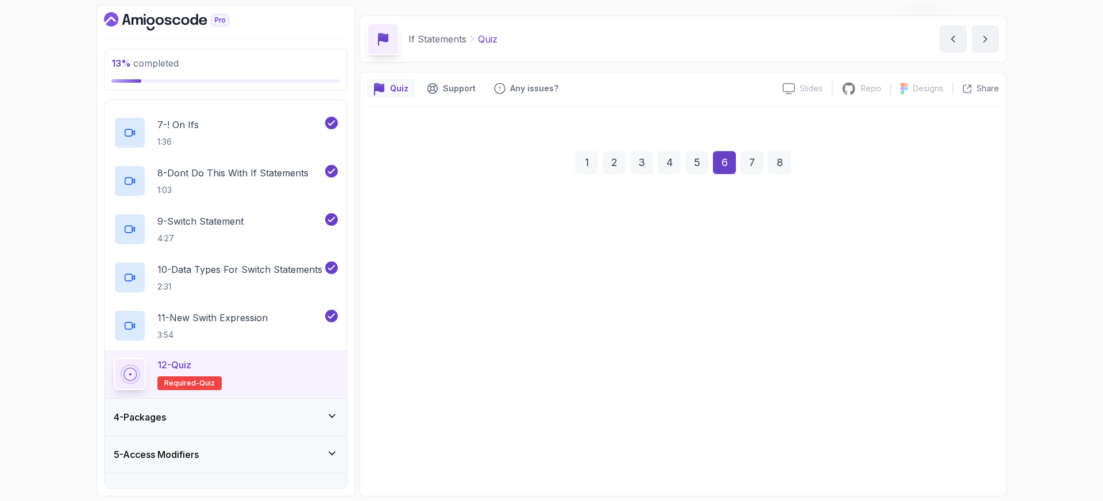
scroll to position [30, 0]
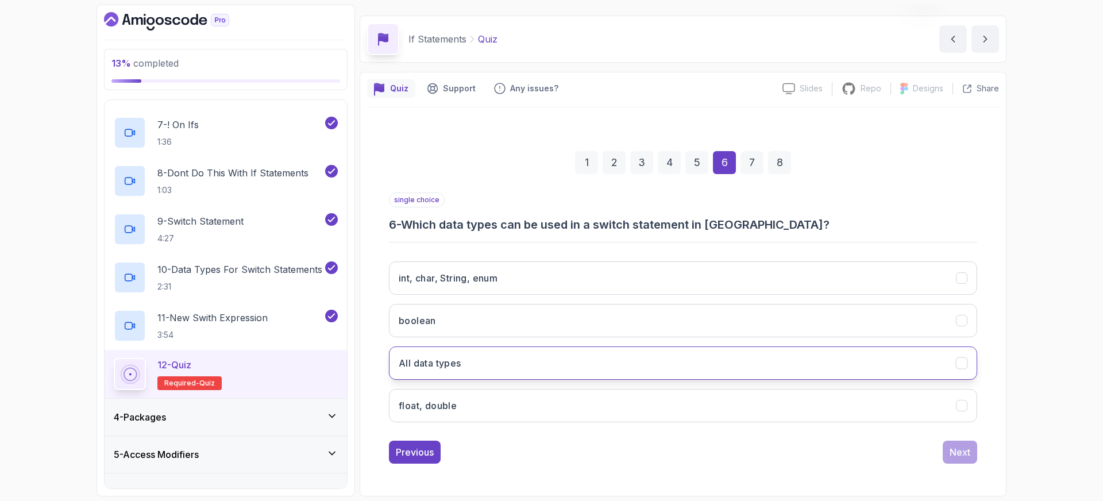
click at [417, 363] on h3 "All data types" at bounding box center [430, 363] width 63 height 14
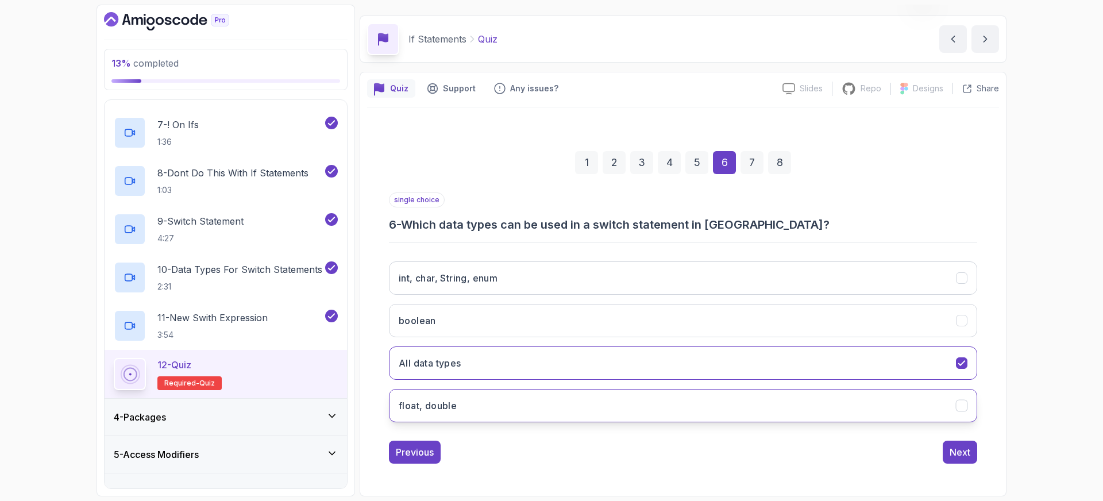
click at [776, 402] on button "float, double" at bounding box center [683, 405] width 588 height 33
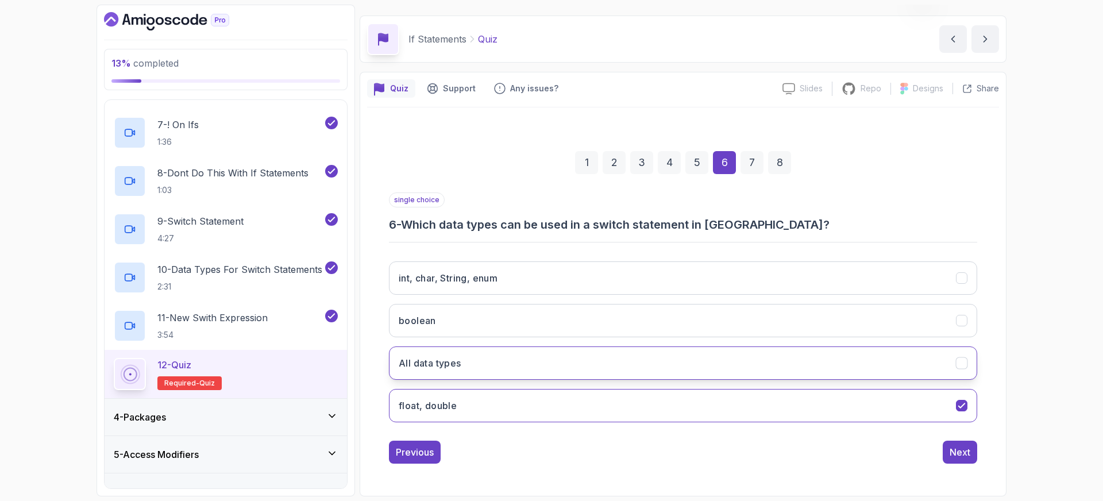
click at [760, 359] on button "All data types" at bounding box center [683, 362] width 588 height 33
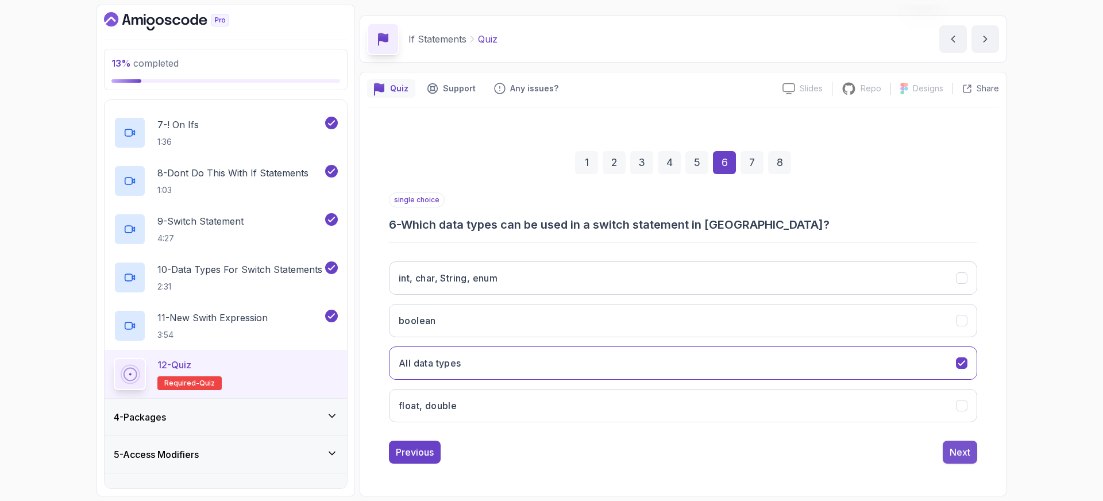
click at [957, 452] on div "Next" at bounding box center [960, 452] width 21 height 14
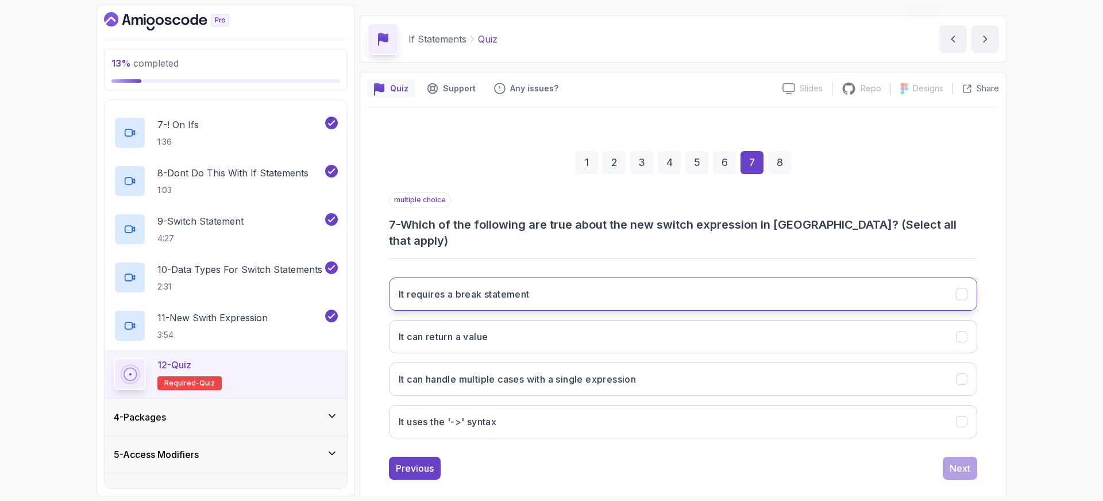
click at [453, 287] on h3 "It requires a break statement" at bounding box center [464, 294] width 131 height 14
click at [474, 287] on h3 "It requires a break statement" at bounding box center [464, 294] width 131 height 14
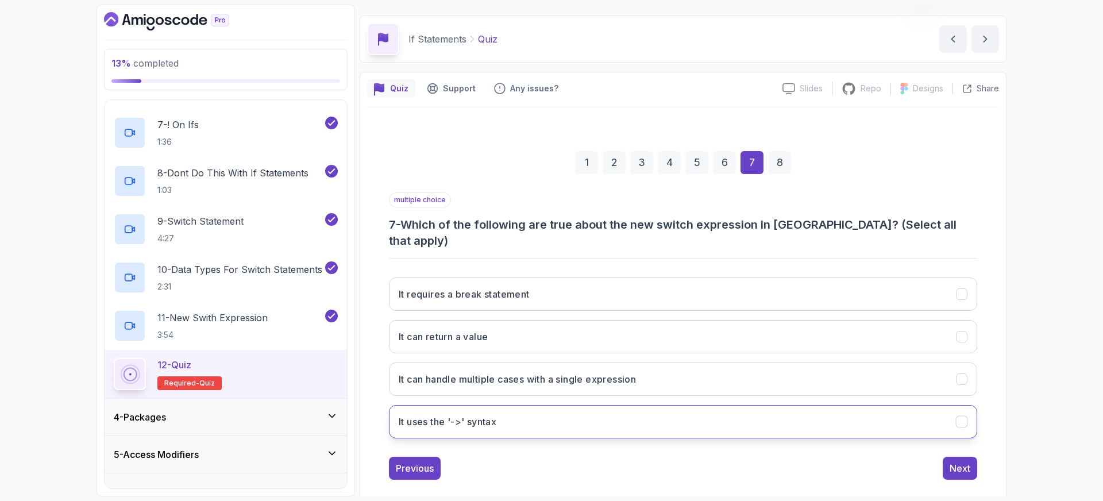
click at [446, 415] on h3 "It uses the '->' syntax" at bounding box center [448, 422] width 98 height 14
click at [503, 372] on h3 "It can handle multiple cases with a single expression" at bounding box center [517, 379] width 237 height 14
click at [482, 330] on h3 "It can return a value" at bounding box center [443, 337] width 89 height 14
click at [954, 461] on div "Next" at bounding box center [960, 468] width 21 height 14
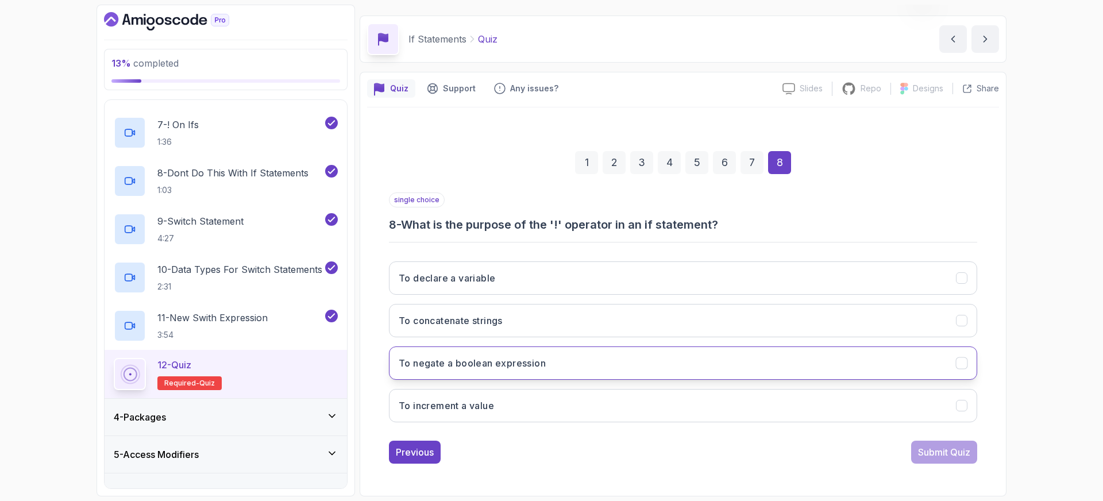
click at [443, 367] on h3 "To negate a boolean expression" at bounding box center [472, 363] width 147 height 14
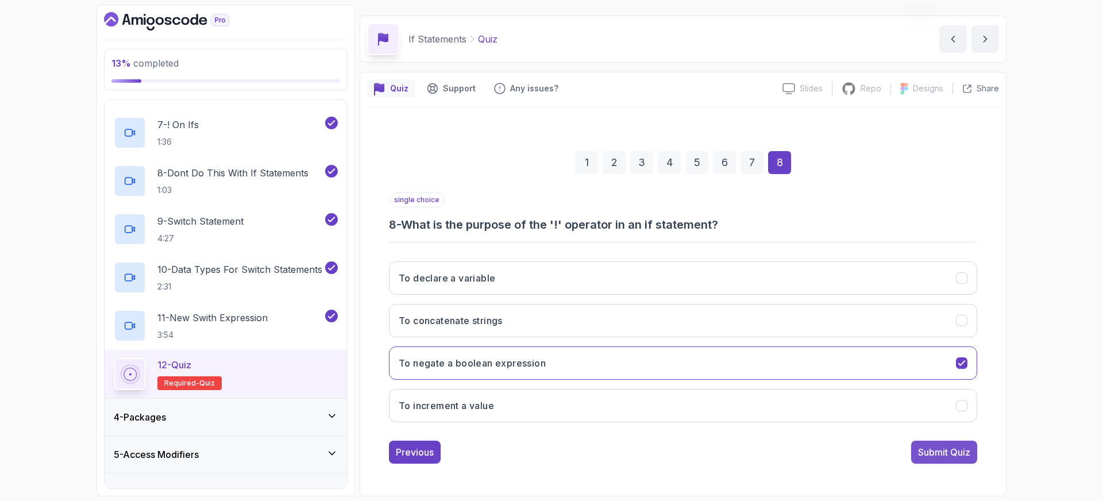
click at [931, 451] on div "Submit Quiz" at bounding box center [944, 452] width 52 height 14
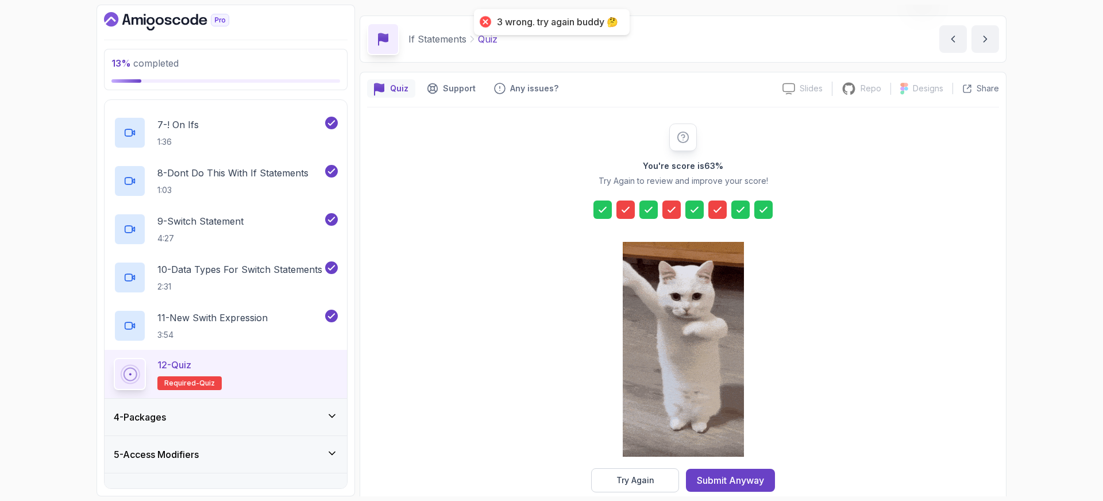
click at [626, 209] on icon at bounding box center [625, 209] width 7 height 5
click at [654, 481] on button "Try Again" at bounding box center [635, 480] width 88 height 24
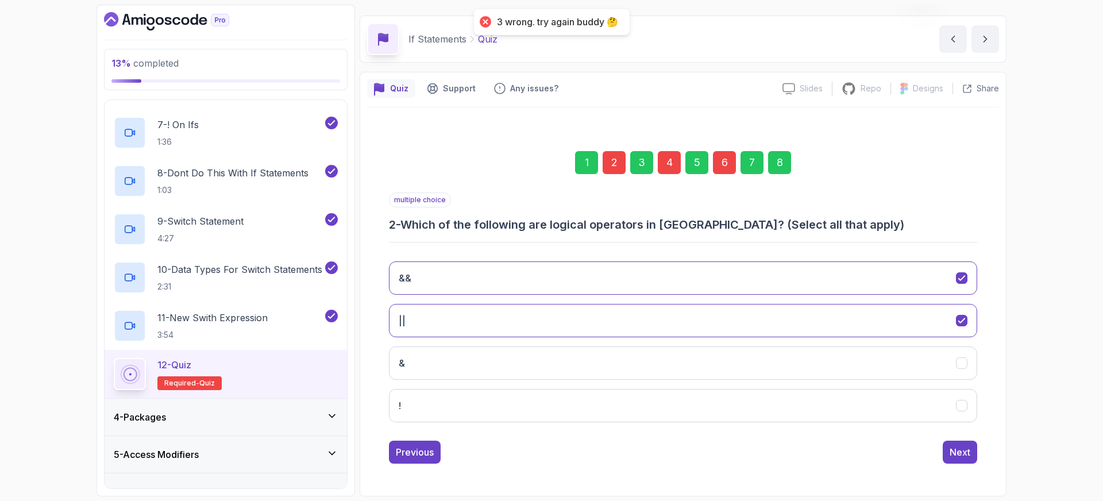
click at [612, 160] on div "2" at bounding box center [614, 162] width 23 height 23
click at [957, 276] on icon "&&" at bounding box center [962, 278] width 11 height 11
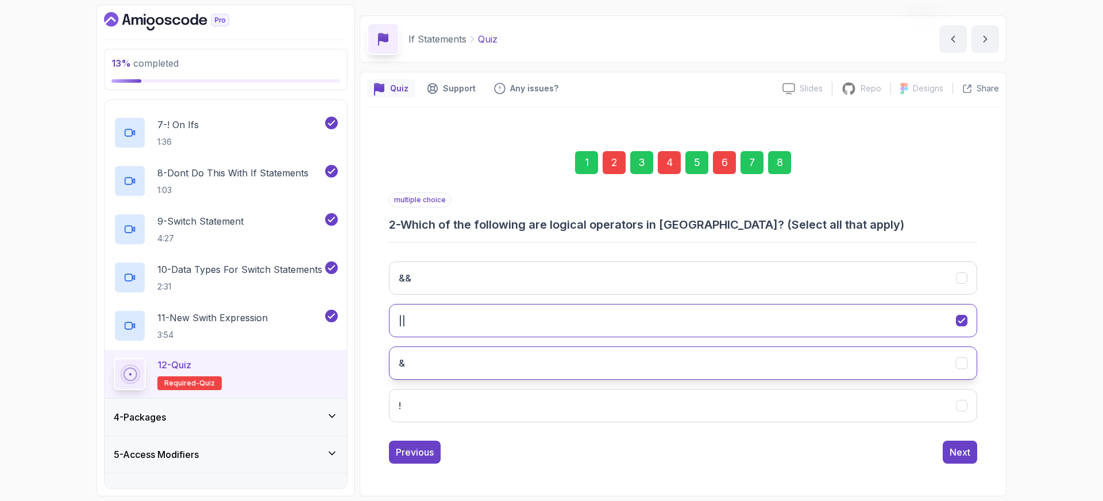
click at [961, 359] on icon "&" at bounding box center [962, 363] width 11 height 11
click at [663, 163] on div "4" at bounding box center [669, 162] width 23 height 23
click at [455, 362] on button "else if" at bounding box center [683, 362] width 588 height 33
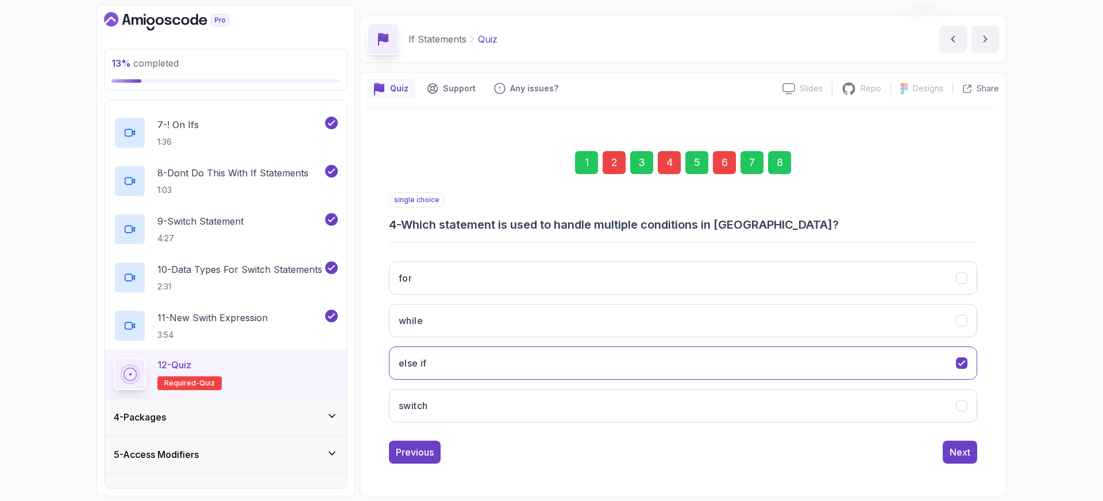
click at [726, 163] on div "6" at bounding box center [724, 162] width 23 height 23
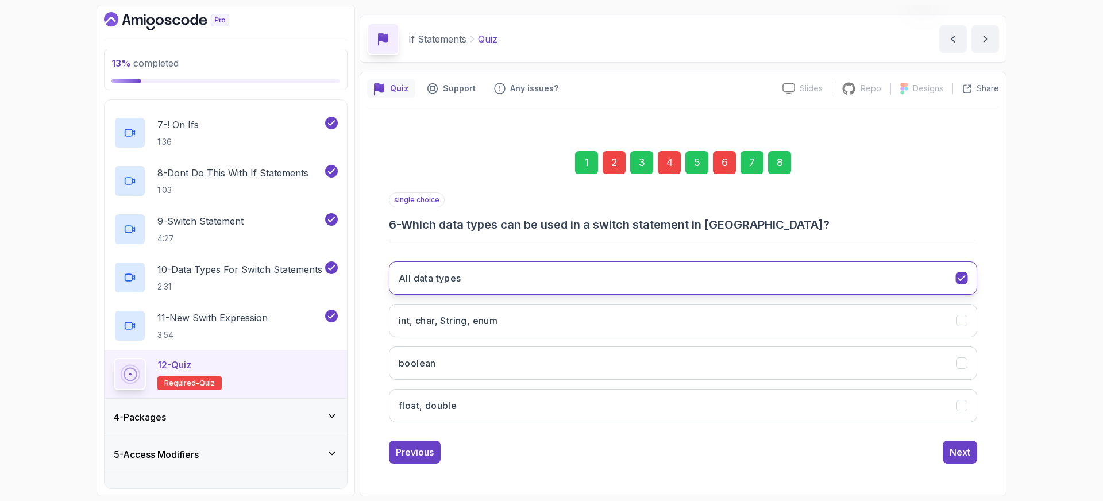
click at [491, 283] on button "All data types" at bounding box center [683, 277] width 588 height 33
click at [968, 453] on div "Next" at bounding box center [960, 452] width 21 height 14
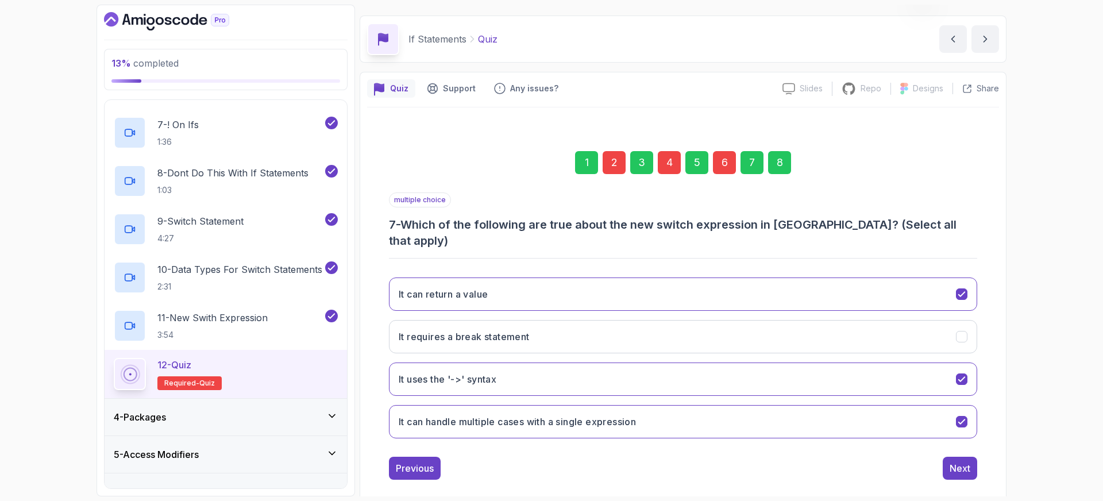
click at [787, 169] on div "8" at bounding box center [779, 162] width 23 height 23
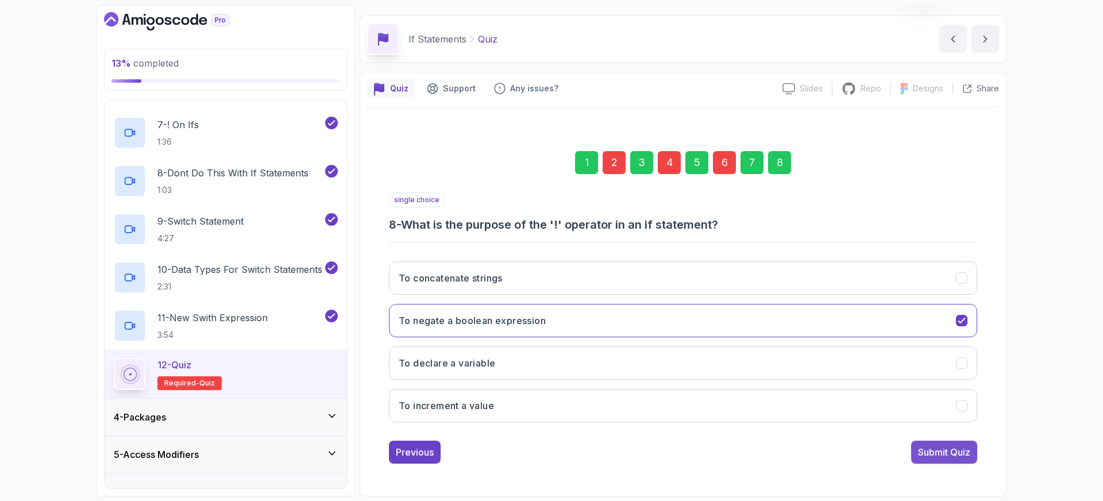
click at [940, 448] on div "Submit Quiz" at bounding box center [944, 452] width 52 height 14
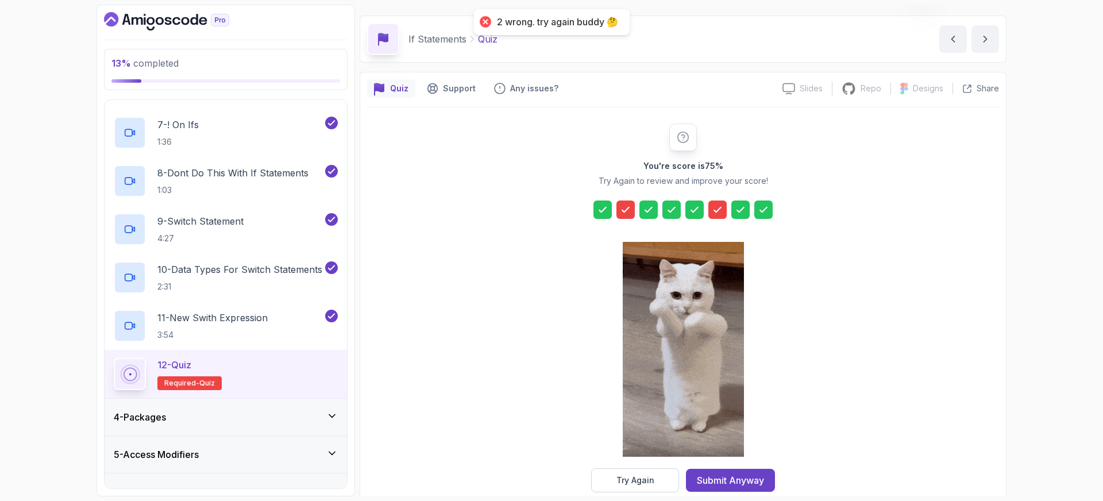
click at [625, 210] on icon at bounding box center [625, 209] width 11 height 11
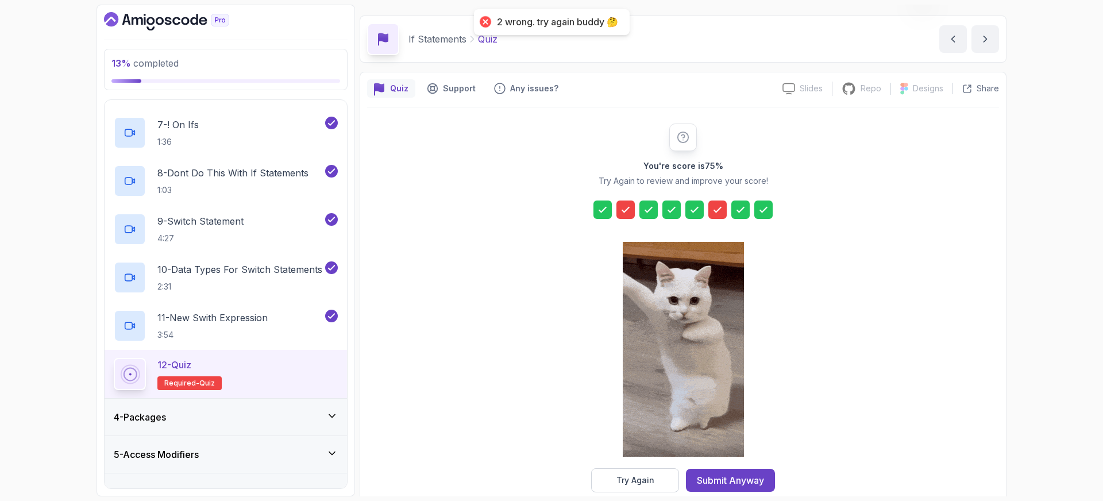
drag, startPoint x: 650, startPoint y: 473, endPoint x: 656, endPoint y: 464, distance: 11.3
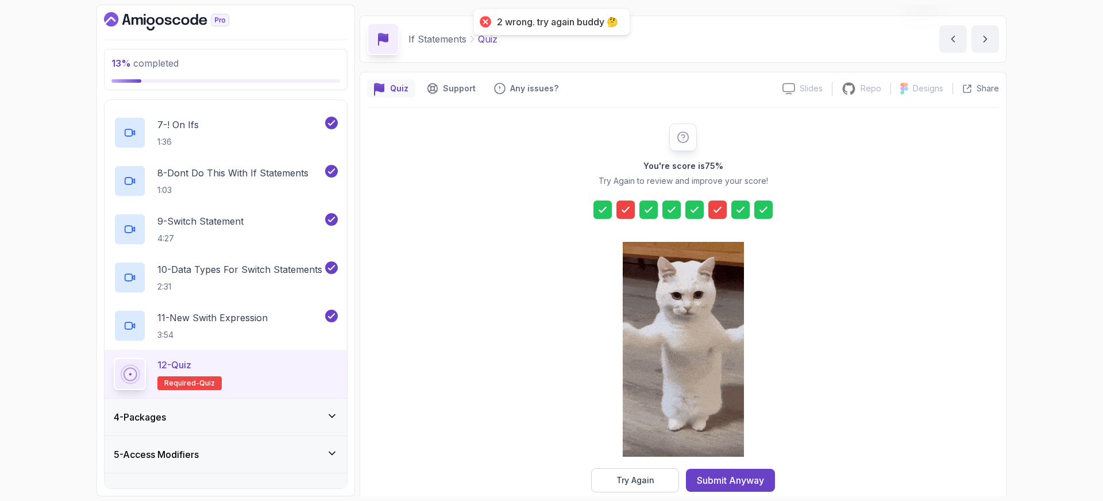
click at [653, 467] on div "You're score is 75 % Try Again to review and improve your score! Try Again Subm…" at bounding box center [683, 308] width 221 height 369
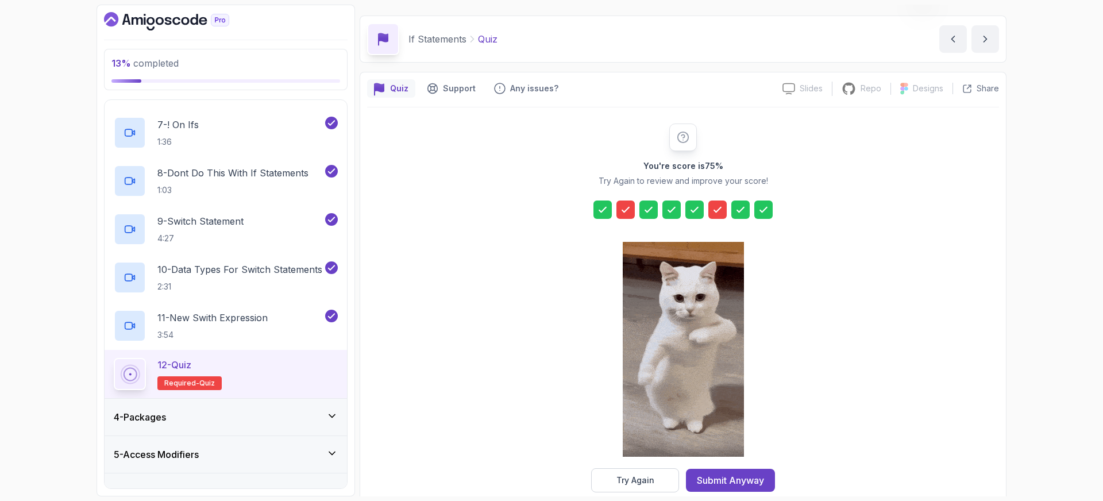
click at [719, 214] on icon at bounding box center [717, 209] width 11 height 11
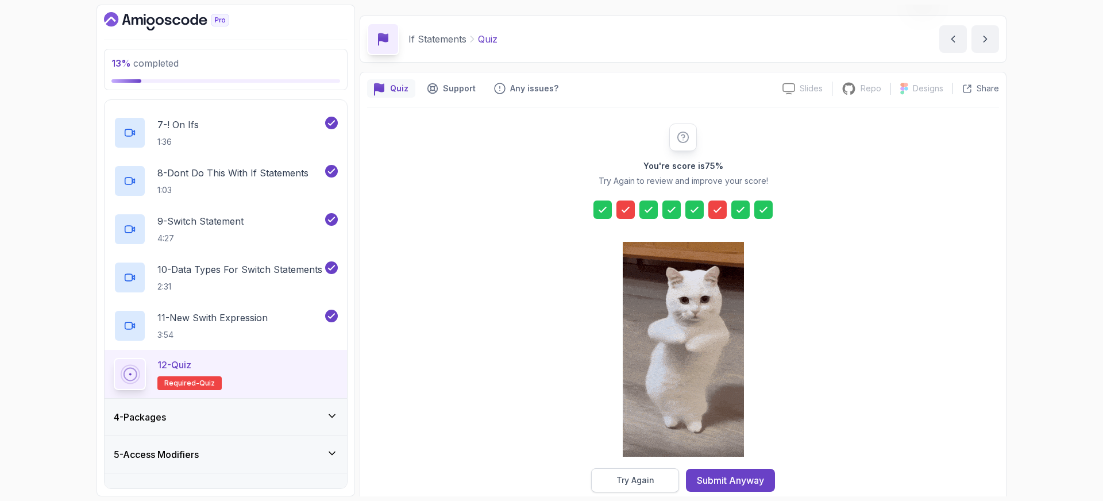
click at [654, 479] on button "Try Again" at bounding box center [635, 480] width 88 height 24
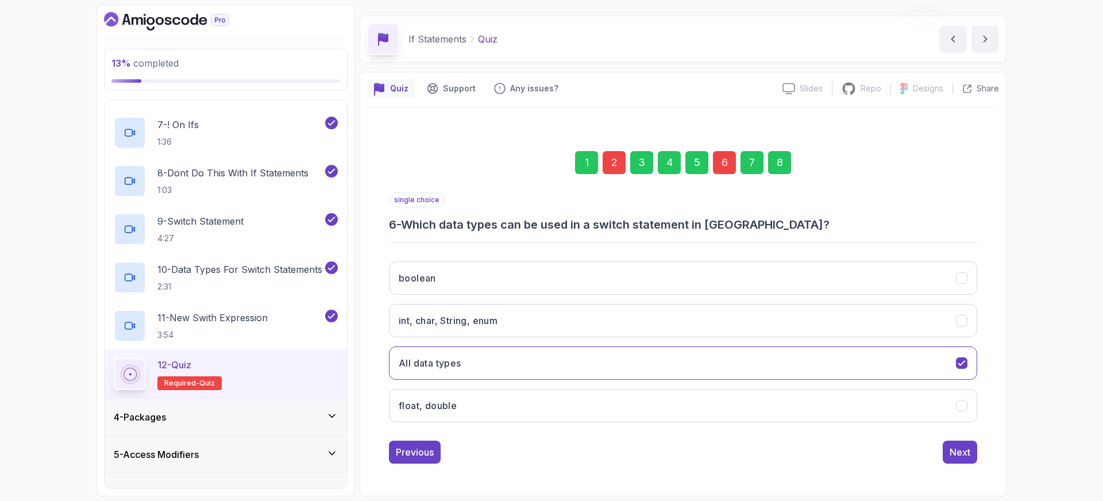
click at [722, 165] on div "6" at bounding box center [724, 162] width 23 height 23
click at [479, 325] on h3 "int, char, String, enum" at bounding box center [448, 321] width 99 height 14
click at [620, 162] on div "2" at bounding box center [614, 162] width 23 height 23
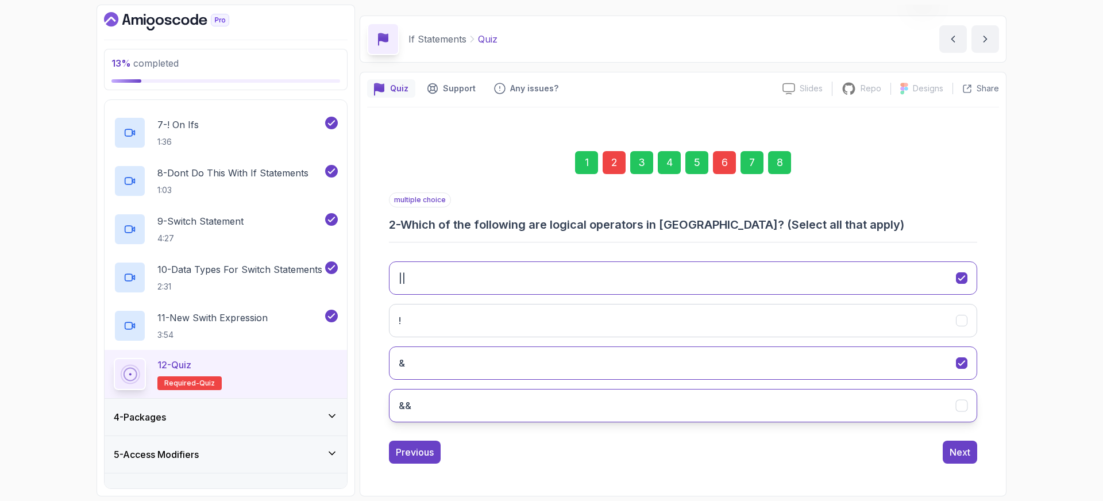
click at [961, 407] on icon "&&" at bounding box center [962, 405] width 11 height 11
click at [786, 164] on div "8" at bounding box center [779, 162] width 23 height 23
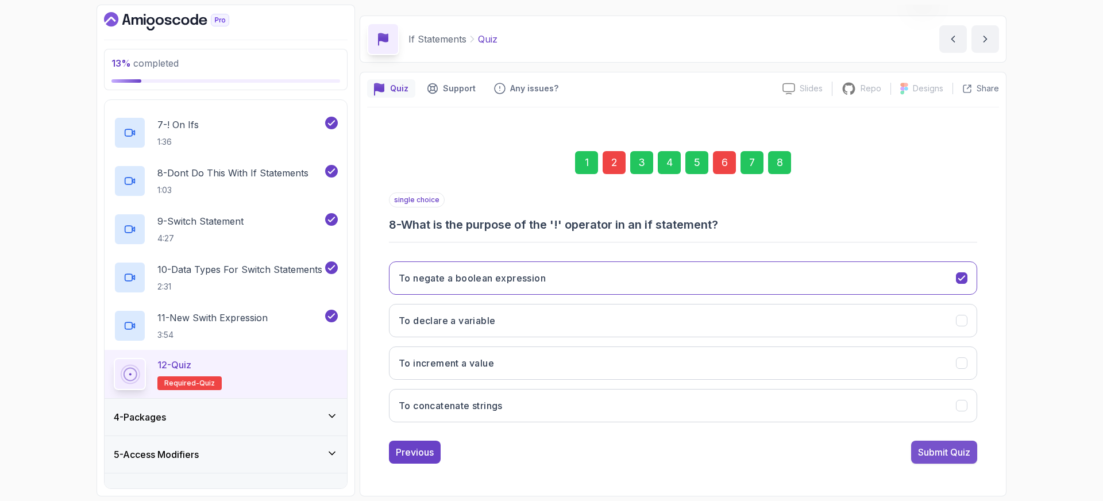
click at [954, 451] on div "Submit Quiz" at bounding box center [944, 452] width 52 height 14
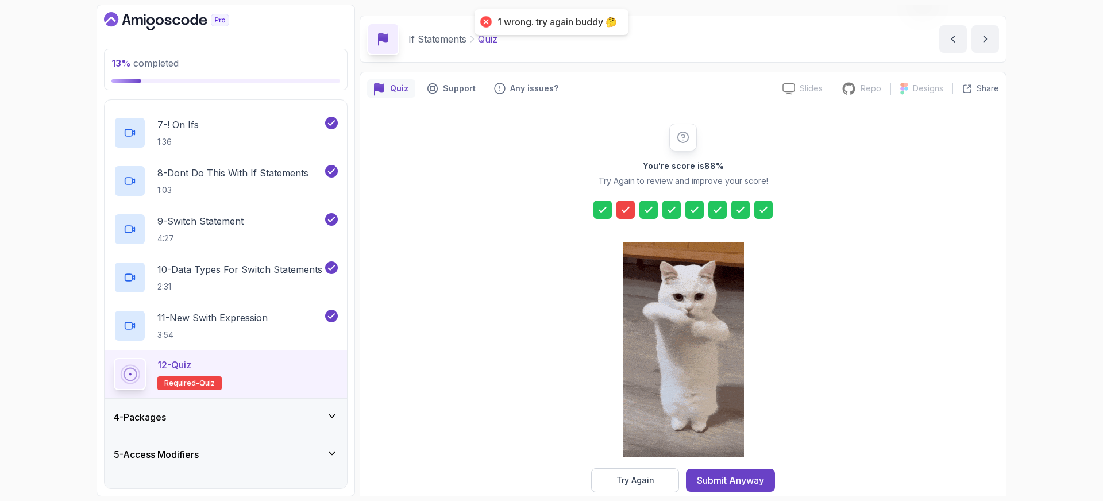
click at [618, 206] on div at bounding box center [625, 210] width 18 height 18
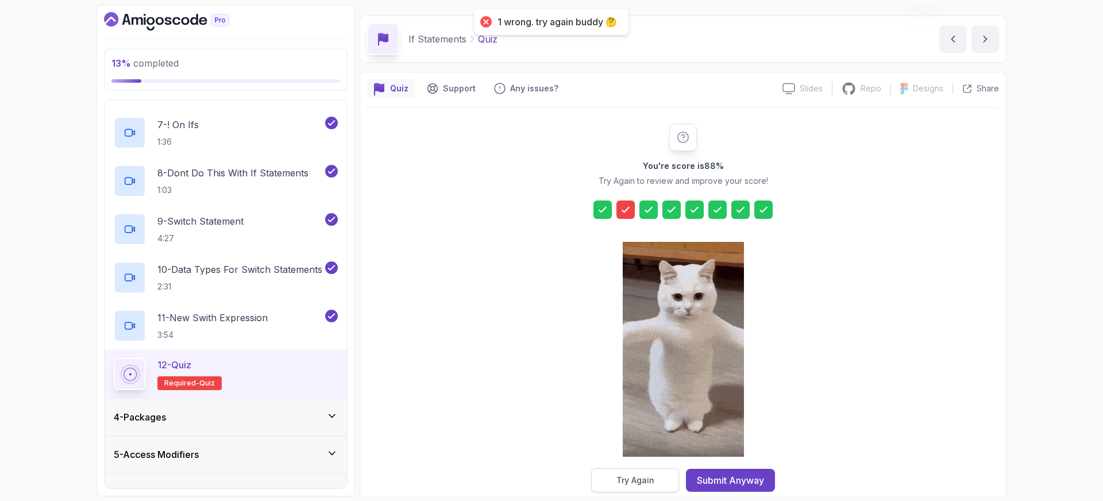
click at [641, 480] on div "Try Again" at bounding box center [635, 480] width 38 height 11
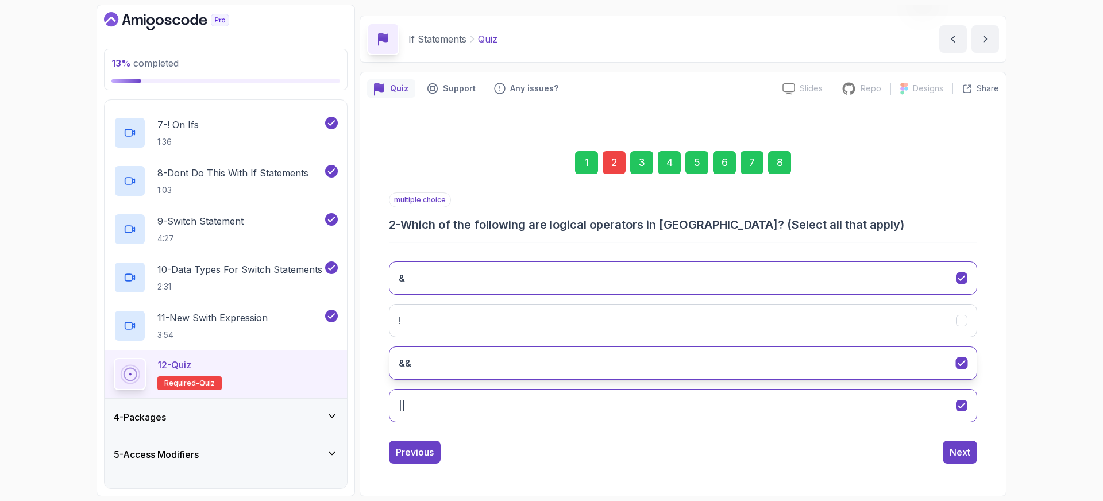
click at [962, 365] on icon "&&" at bounding box center [962, 363] width 11 height 11
click at [777, 164] on div "8" at bounding box center [779, 162] width 23 height 23
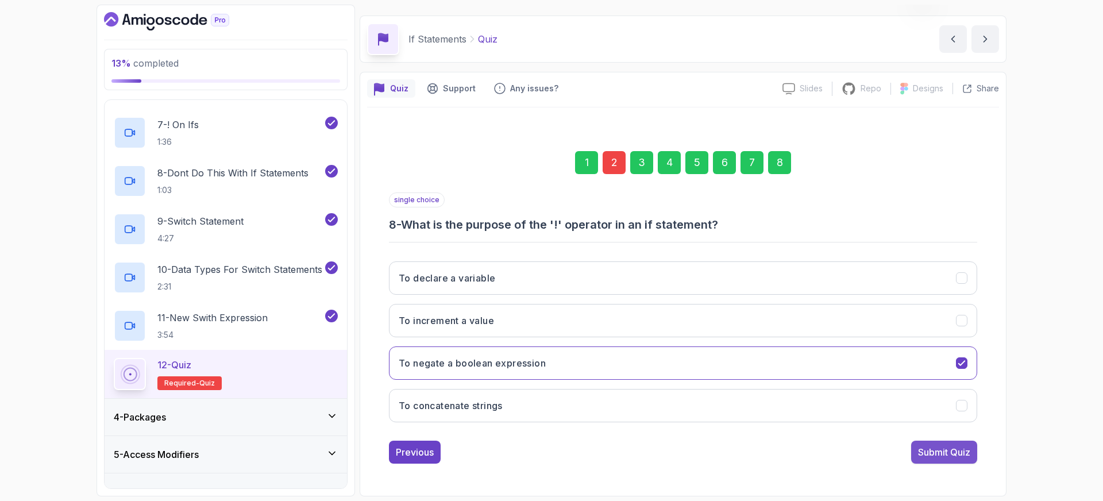
click at [939, 450] on div "Submit Quiz" at bounding box center [944, 452] width 52 height 14
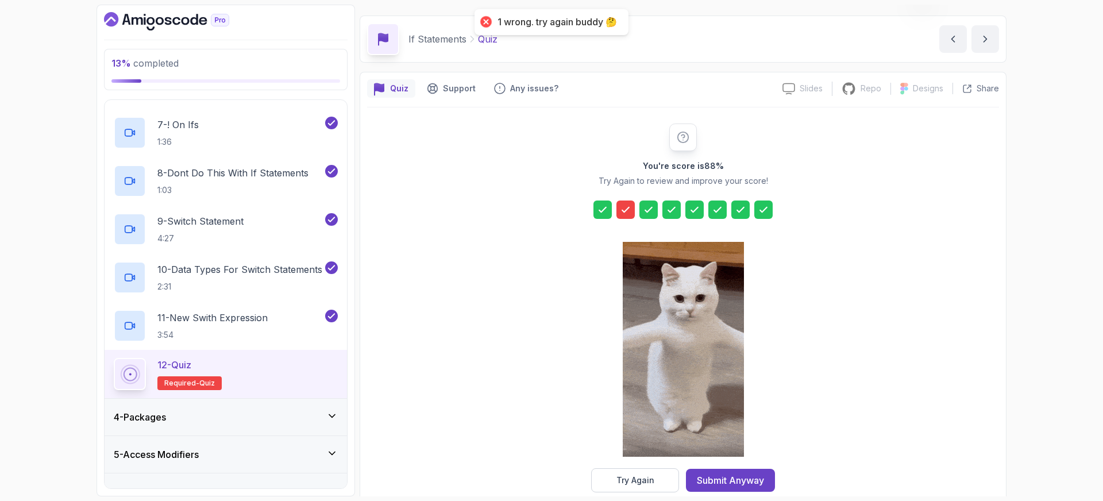
click at [626, 211] on icon at bounding box center [625, 209] width 11 height 11
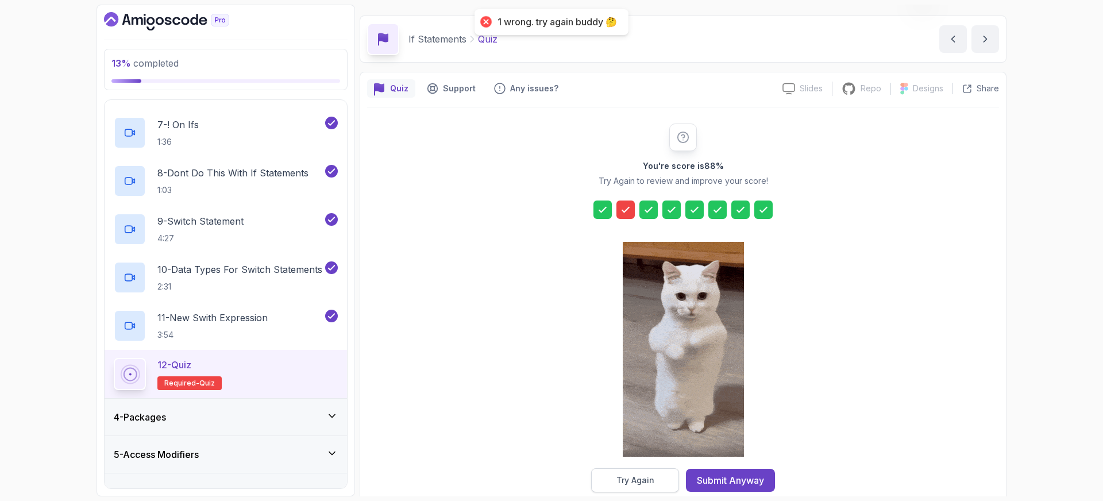
click at [656, 483] on button "Try Again" at bounding box center [635, 480] width 88 height 24
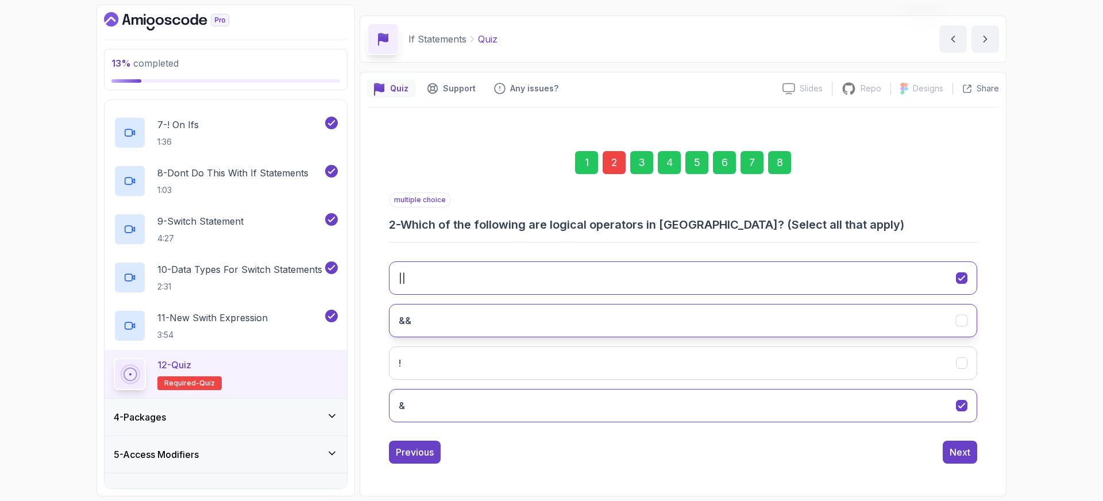
click at [779, 320] on button "&&" at bounding box center [683, 320] width 588 height 33
click at [775, 362] on button "!" at bounding box center [683, 362] width 588 height 33
click at [764, 397] on button "&" at bounding box center [683, 405] width 588 height 33
click at [962, 453] on div "Next" at bounding box center [960, 452] width 21 height 14
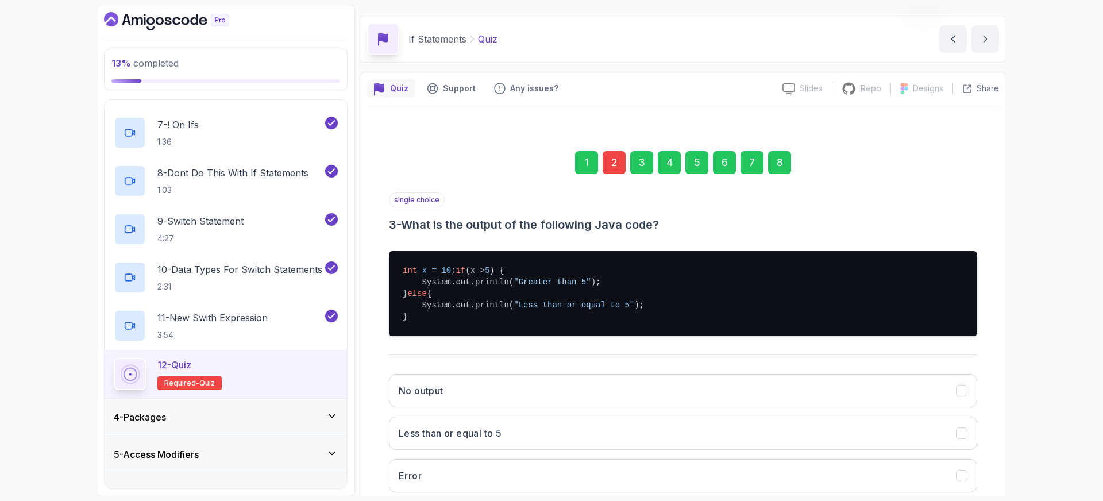
click at [775, 167] on div "8" at bounding box center [779, 162] width 23 height 23
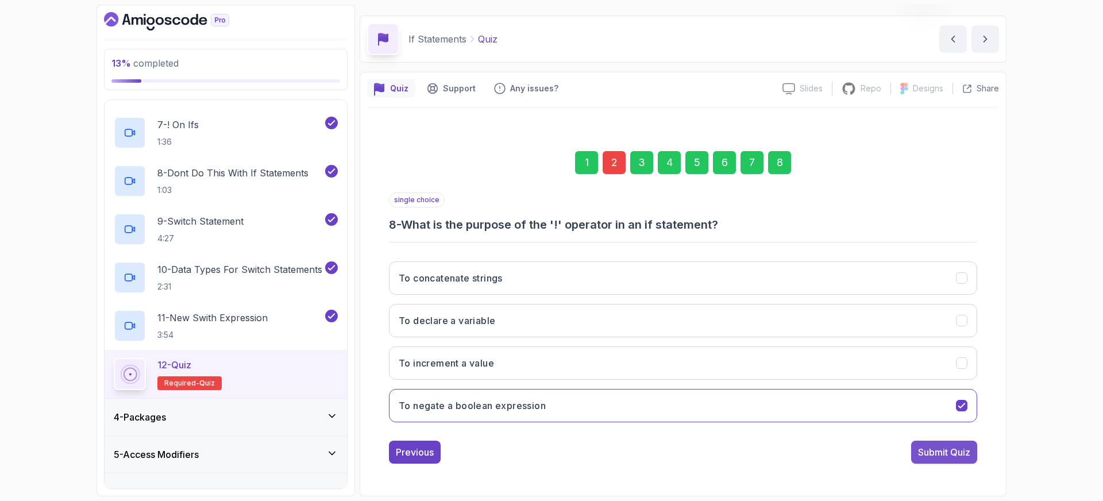
click at [933, 449] on div "Submit Quiz" at bounding box center [944, 452] width 52 height 14
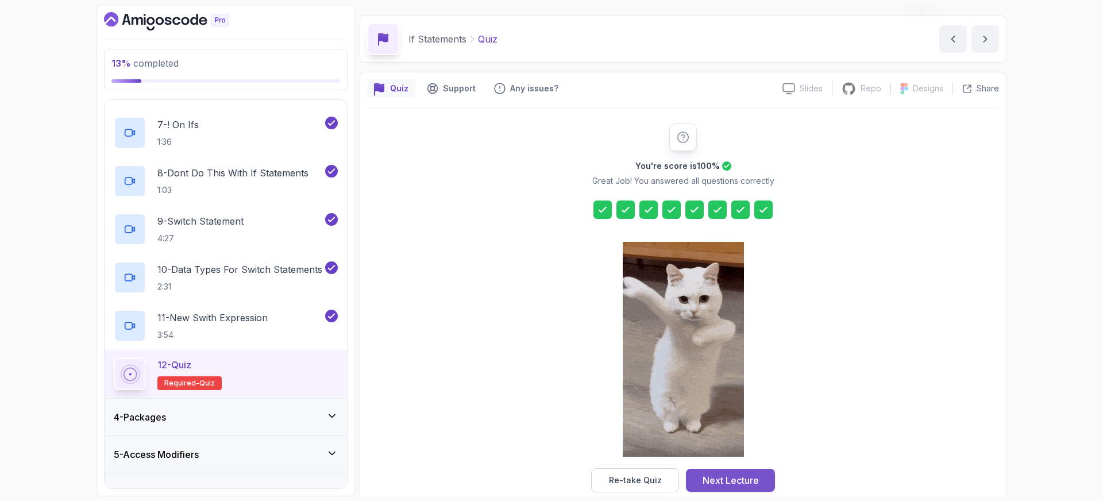
click at [722, 483] on div "Next Lecture" at bounding box center [731, 480] width 56 height 14
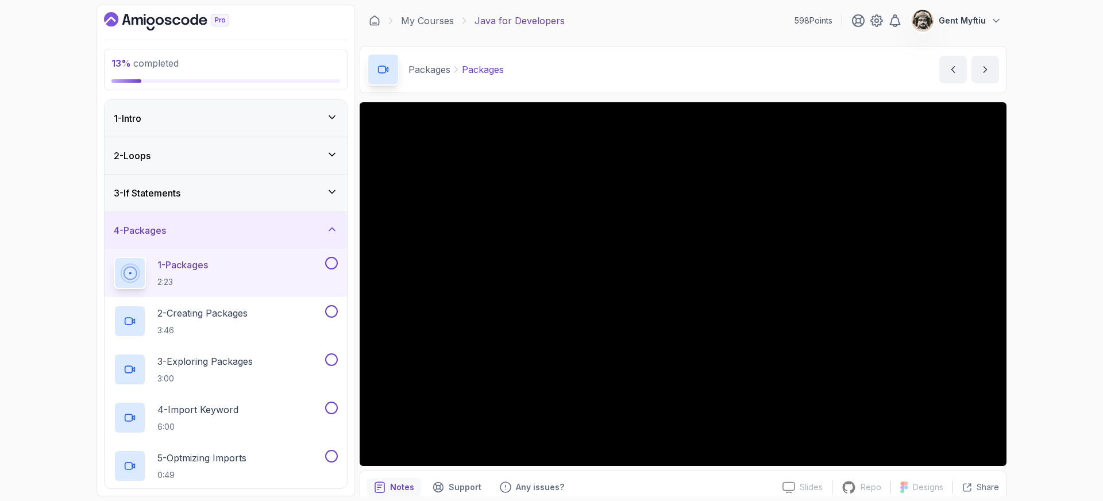
click at [331, 261] on button at bounding box center [331, 263] width 13 height 13
click at [226, 314] on p "2 - Creating Packages" at bounding box center [202, 313] width 90 height 14
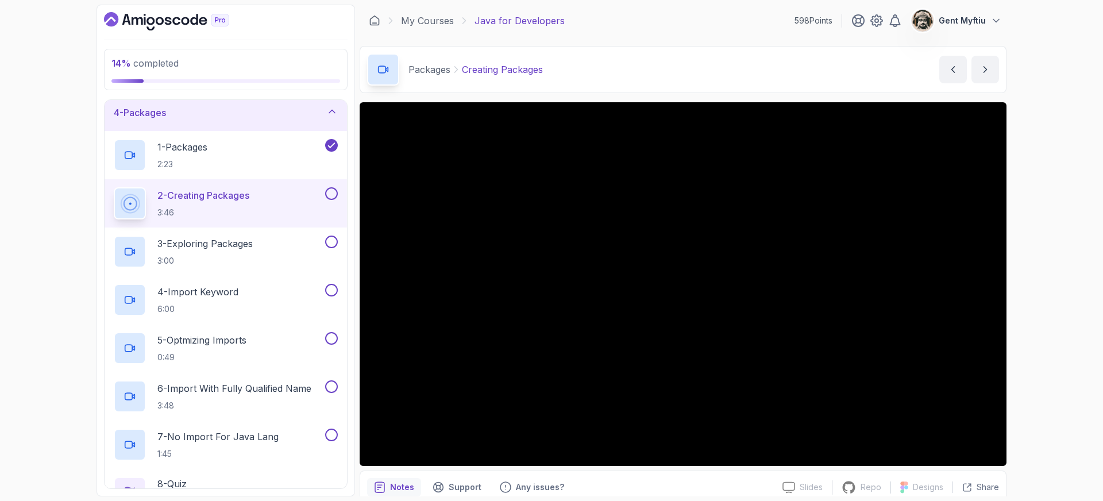
scroll to position [115, 0]
click at [329, 191] on button at bounding box center [331, 196] width 13 height 13
click at [234, 248] on p "3 - Exploring Packages" at bounding box center [204, 246] width 95 height 14
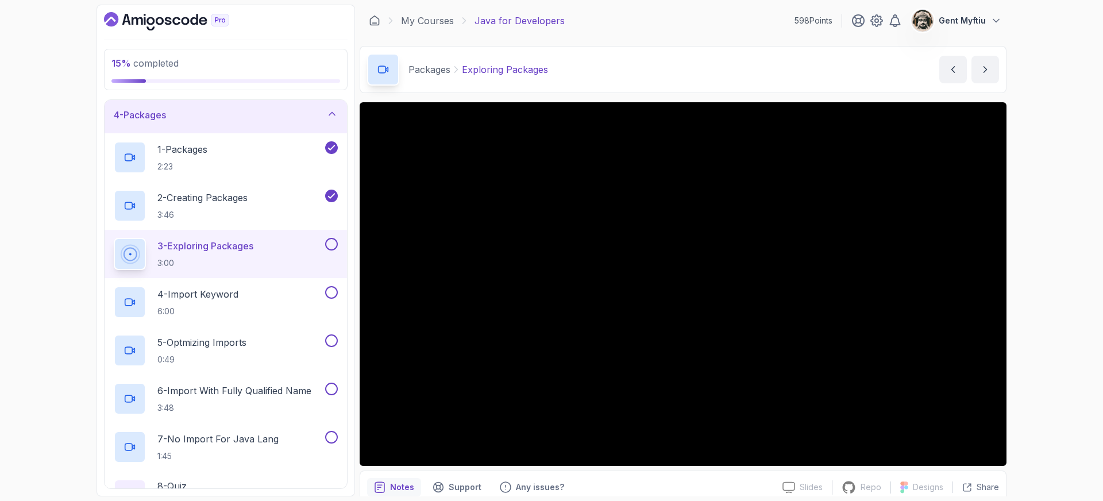
click at [330, 244] on button at bounding box center [331, 244] width 13 height 13
click at [238, 288] on p "4 - Import Keyword" at bounding box center [197, 294] width 81 height 14
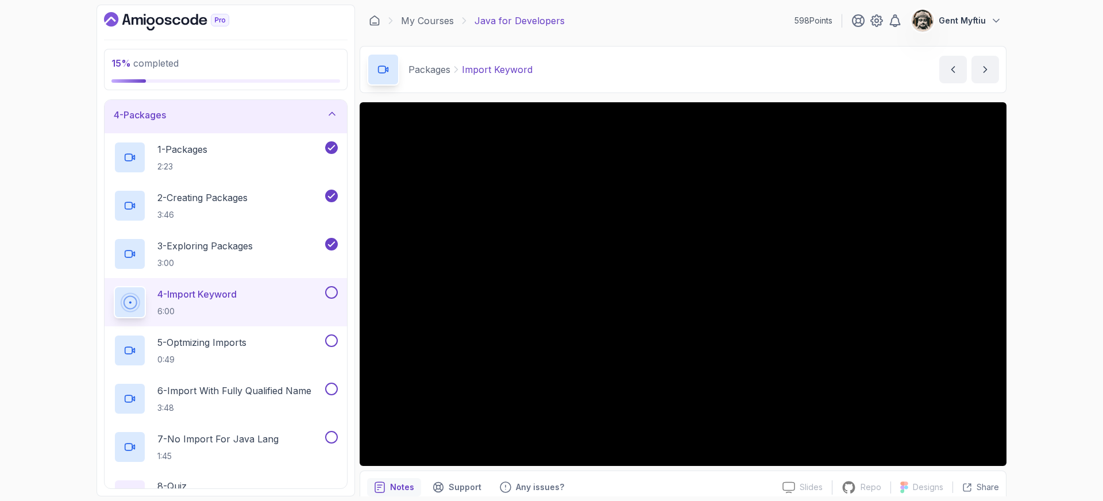
click at [330, 296] on button at bounding box center [331, 292] width 13 height 13
click at [231, 345] on p "5 - Optmizing Imports" at bounding box center [201, 343] width 89 height 14
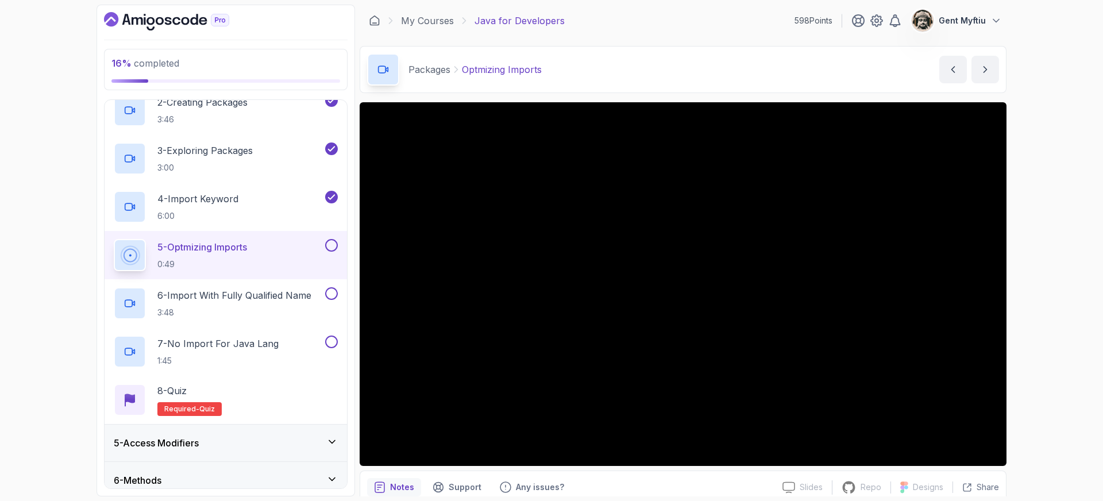
scroll to position [213, 0]
click at [251, 437] on div "5 - Access Modifiers" at bounding box center [226, 441] width 224 height 14
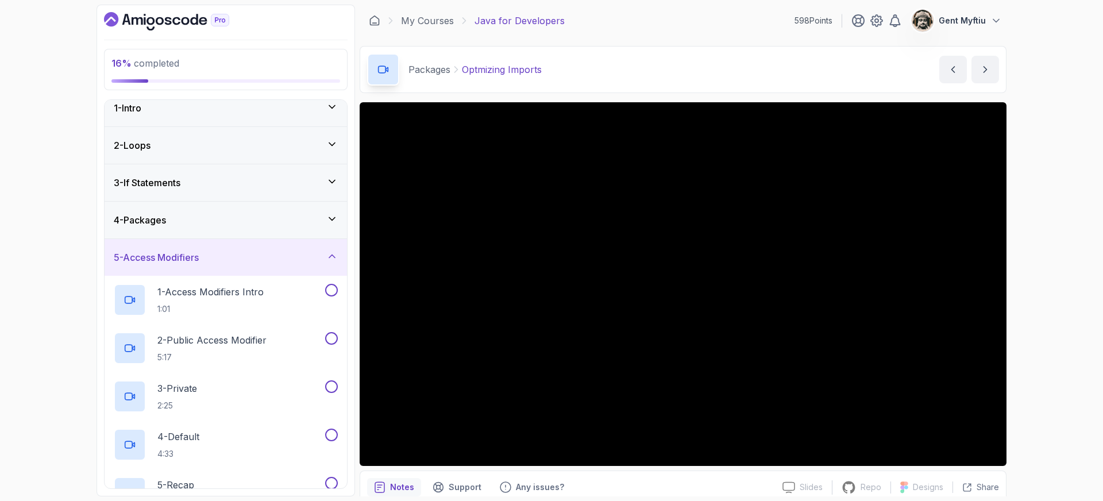
scroll to position [9, 0]
click at [246, 261] on div "5 - Access Modifiers" at bounding box center [226, 259] width 224 height 14
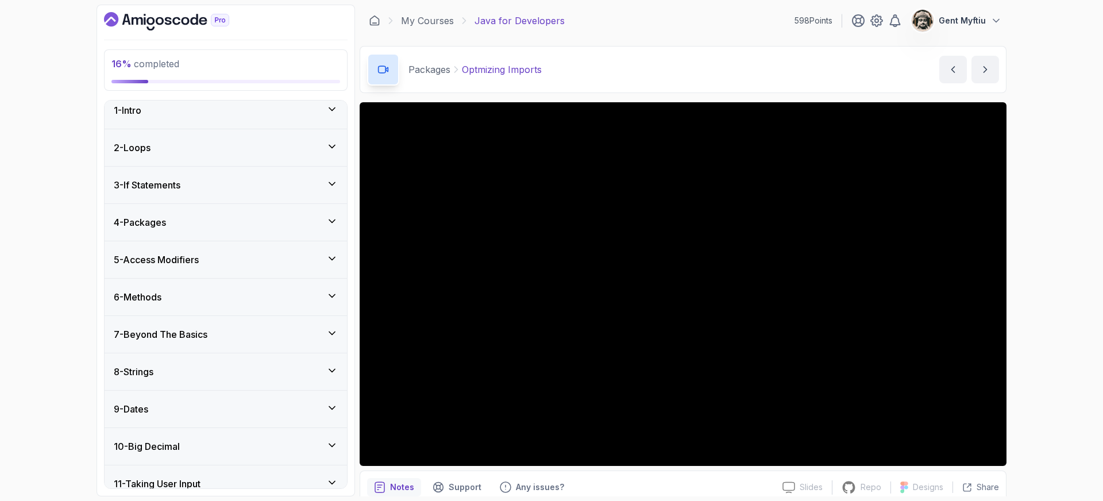
scroll to position [0, 0]
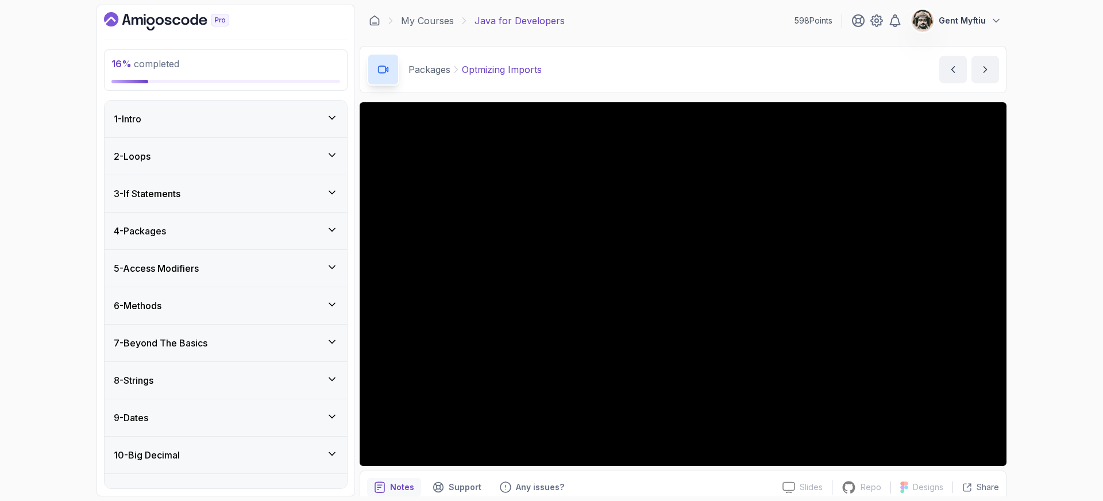
click at [178, 229] on div "4 - Packages" at bounding box center [226, 231] width 224 height 14
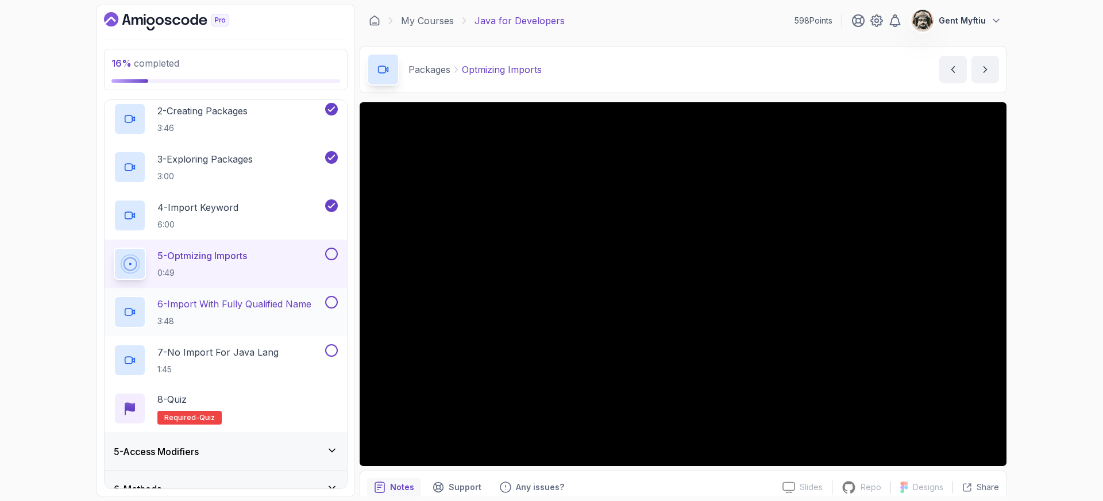
scroll to position [203, 0]
click at [332, 255] on button at bounding box center [331, 253] width 13 height 13
click at [232, 303] on p "6 - Import With Fully Qualified Name" at bounding box center [234, 303] width 154 height 14
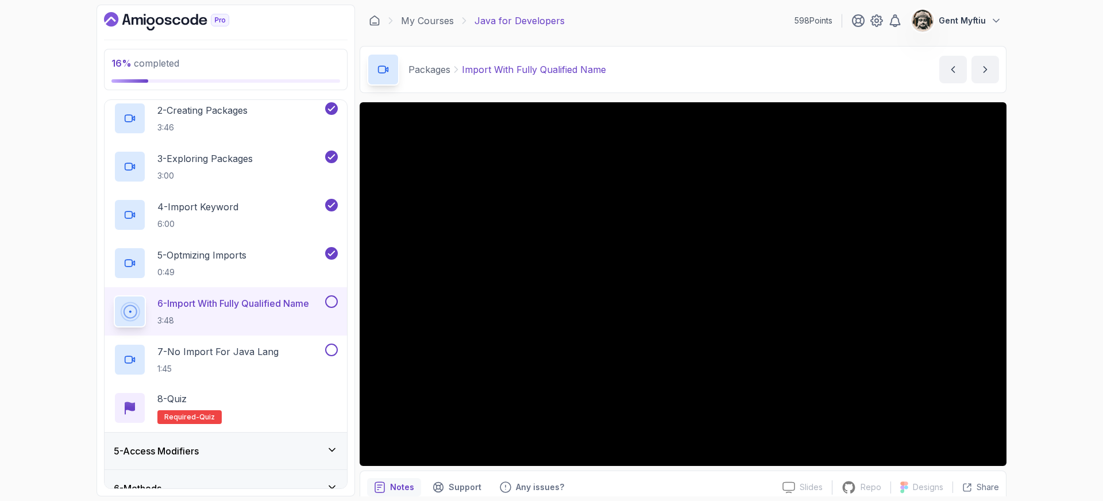
click at [333, 303] on button at bounding box center [331, 301] width 13 height 13
click at [224, 355] on p "7 - No Import For Java Lang" at bounding box center [217, 352] width 121 height 14
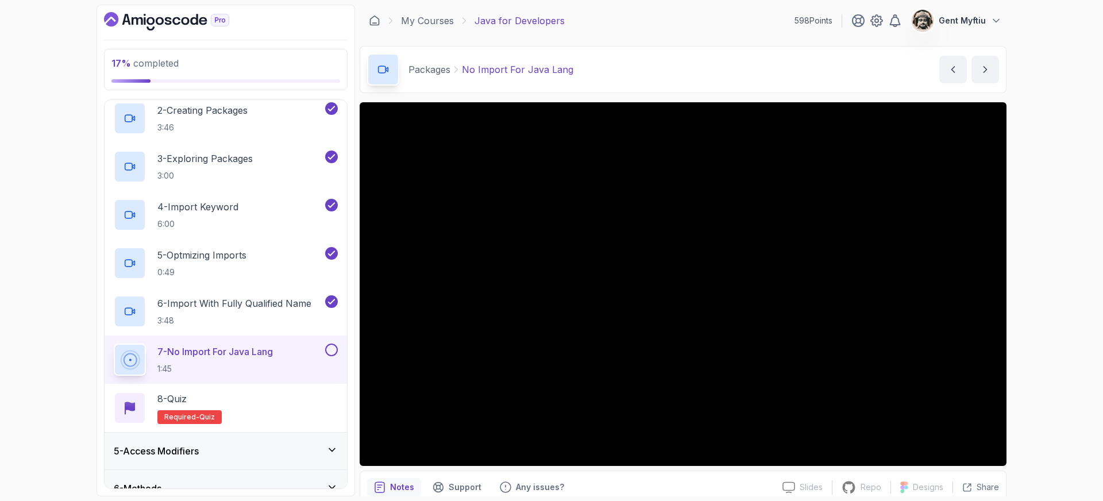
drag, startPoint x: 331, startPoint y: 346, endPoint x: 312, endPoint y: 368, distance: 28.5
click at [331, 346] on button at bounding box center [331, 350] width 13 height 13
click at [225, 395] on div "8 - Quiz Required- quiz" at bounding box center [226, 408] width 224 height 32
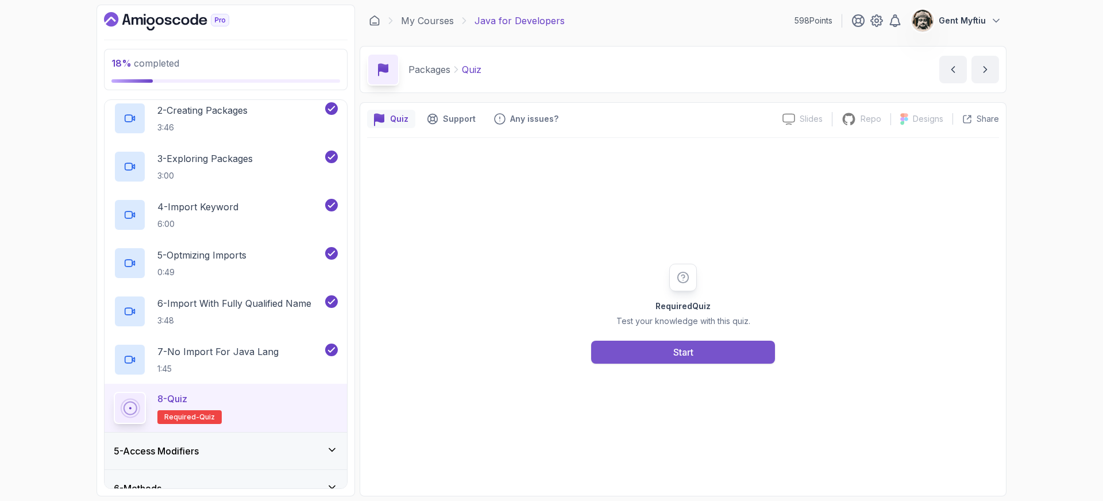
click at [710, 354] on button "Start" at bounding box center [683, 352] width 184 height 23
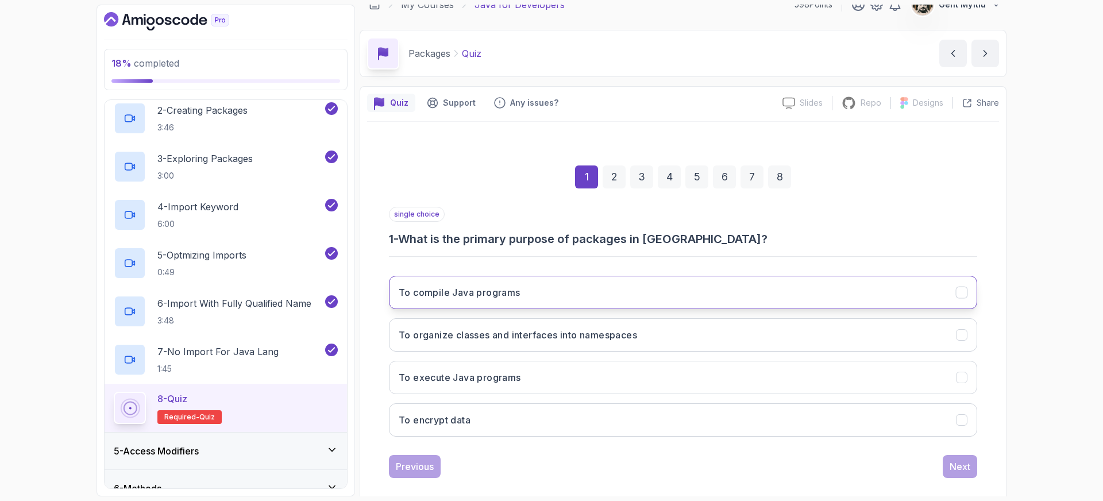
scroll to position [30, 0]
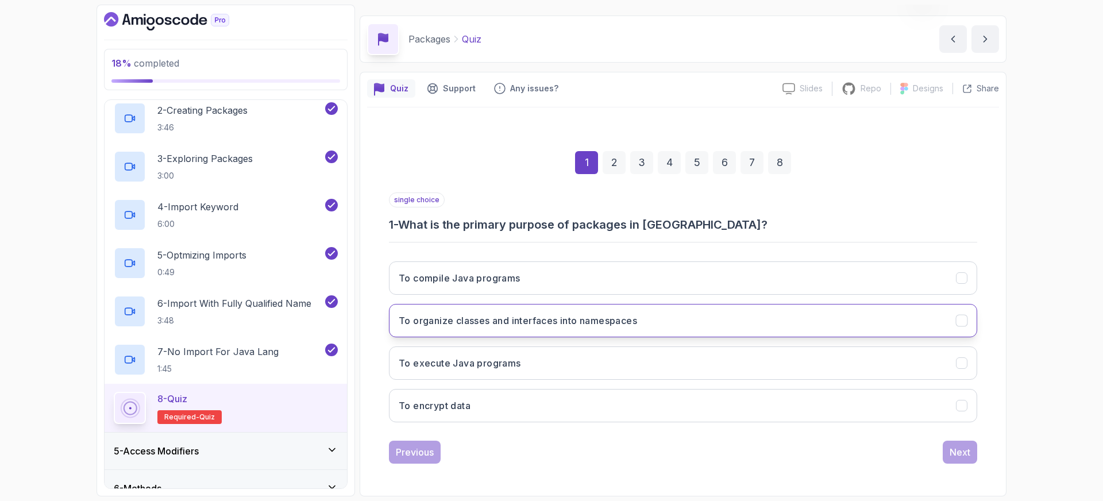
click at [491, 322] on h3 "To organize classes and interfaces into namespaces" at bounding box center [518, 321] width 238 height 14
click at [953, 454] on div "Next" at bounding box center [960, 452] width 21 height 14
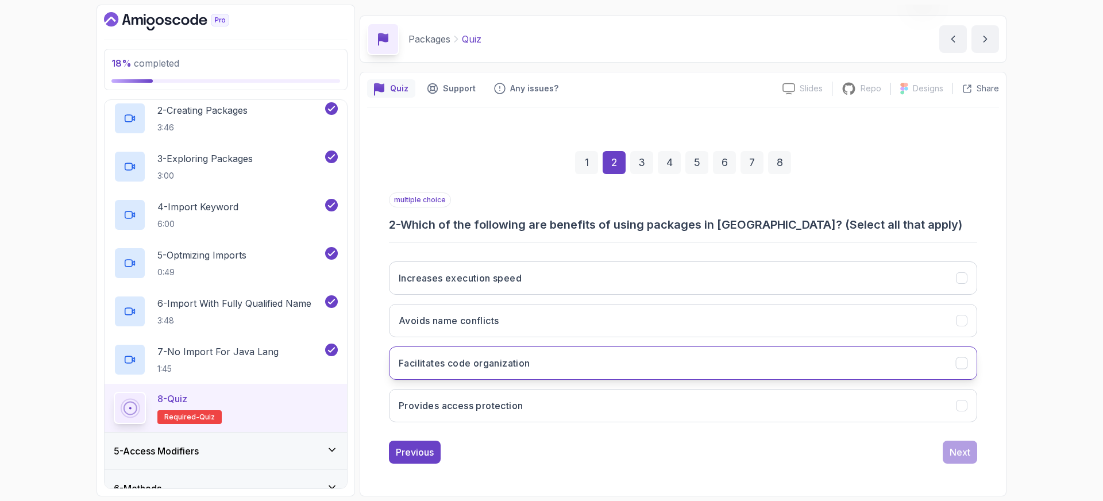
click at [437, 362] on h3 "Facilitates code organization" at bounding box center [465, 363] width 132 height 14
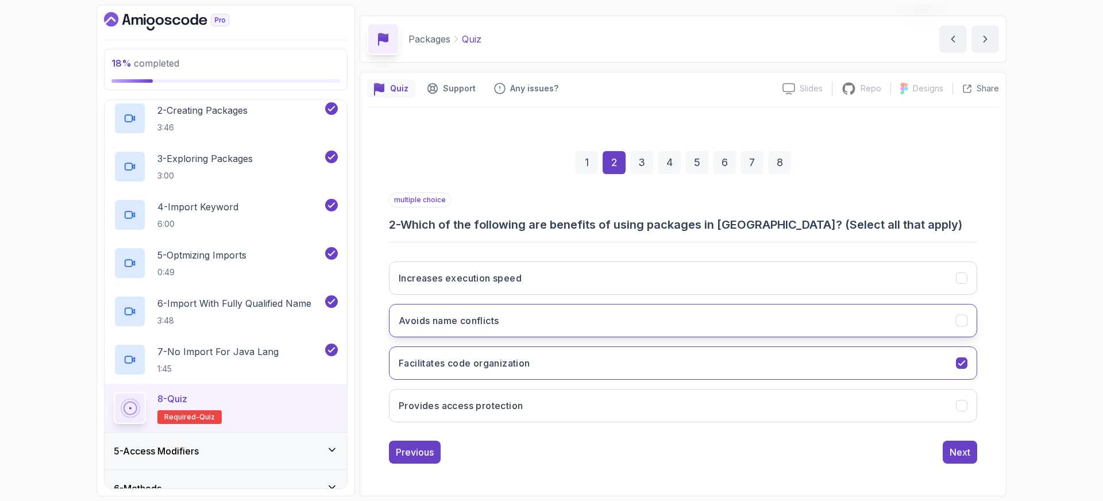
click at [831, 309] on button "Avoids name conflicts" at bounding box center [683, 320] width 588 height 33
click at [827, 319] on button "Avoids name conflicts" at bounding box center [683, 320] width 588 height 33
click at [963, 457] on div "Next" at bounding box center [960, 452] width 21 height 14
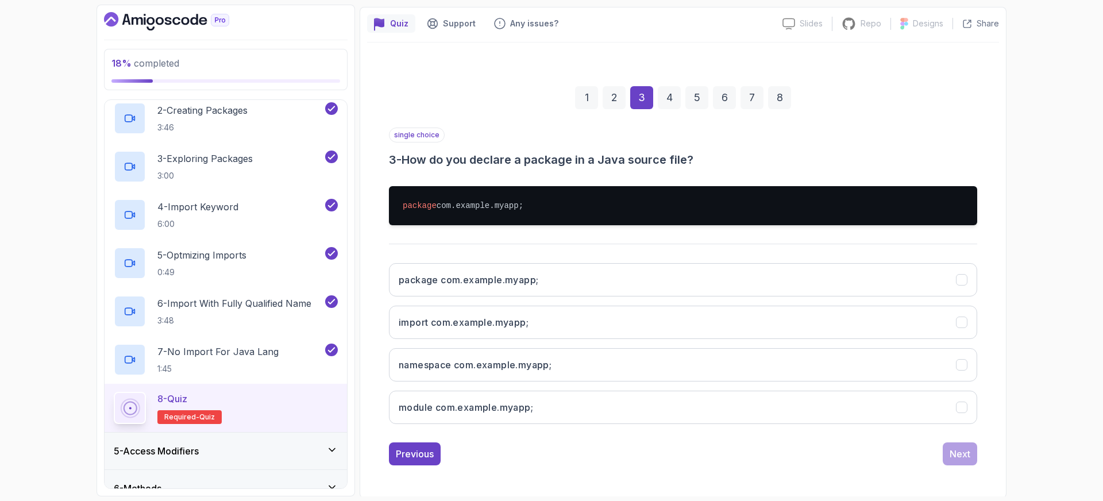
scroll to position [97, 0]
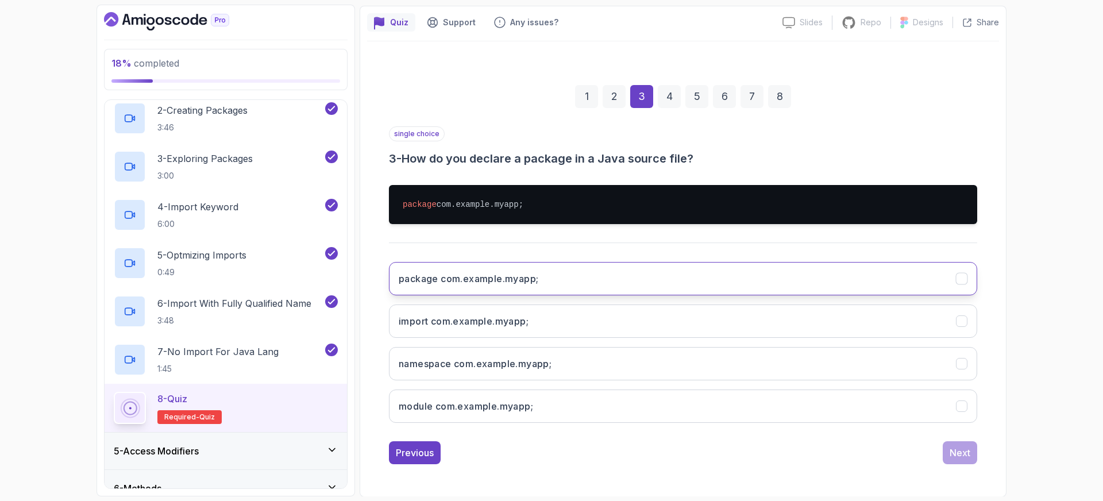
click at [433, 281] on h3 "package com.example.myapp;" at bounding box center [469, 279] width 140 height 14
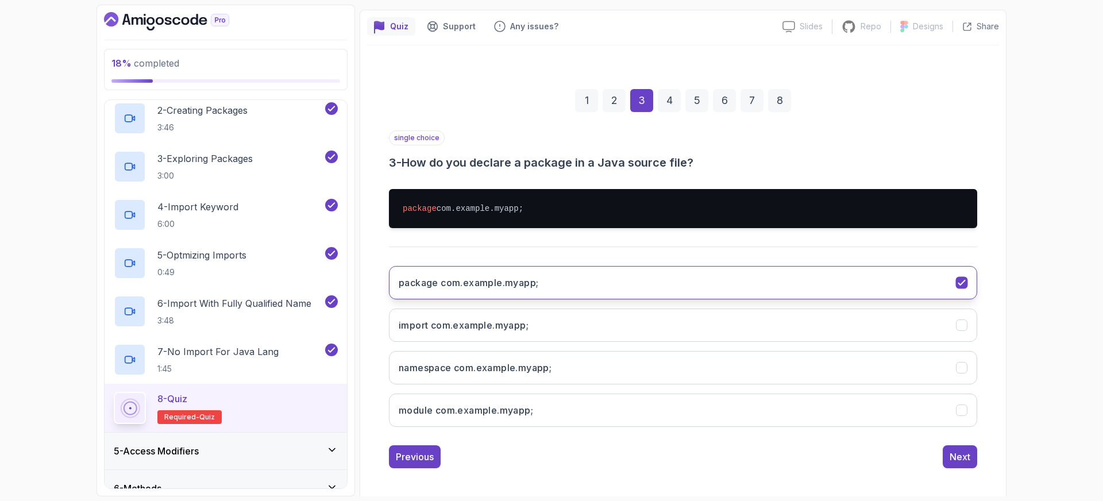
scroll to position [97, 0]
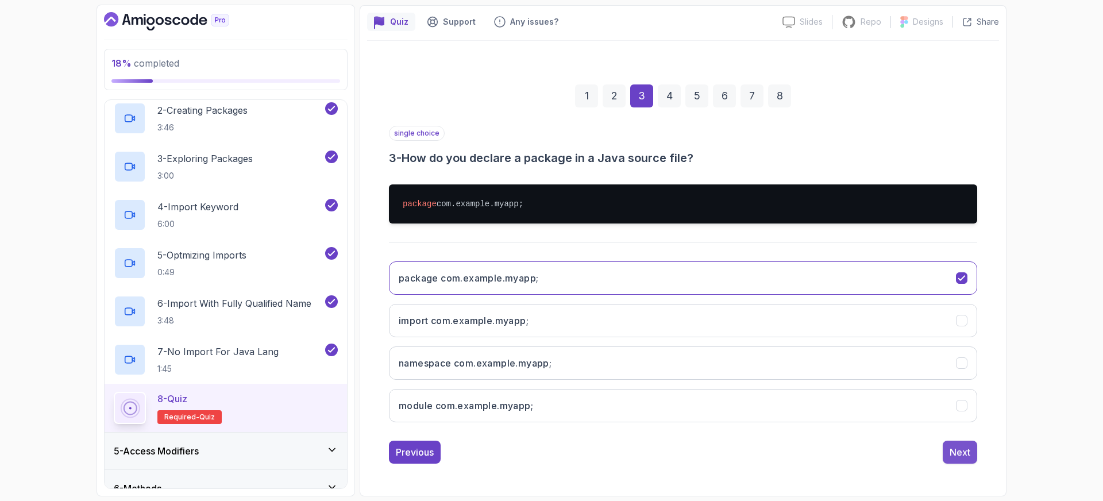
click at [953, 452] on div "Next" at bounding box center [960, 452] width 21 height 14
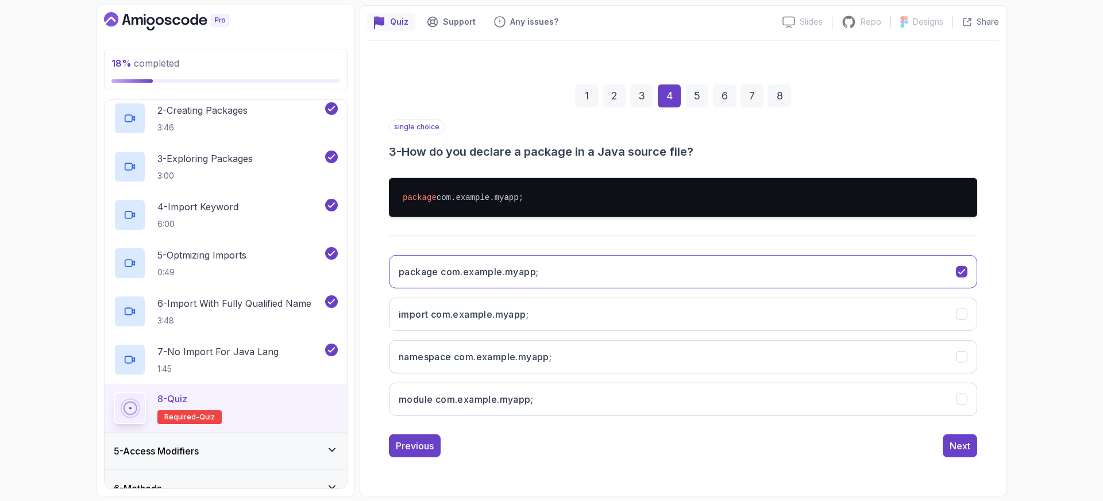
scroll to position [30, 0]
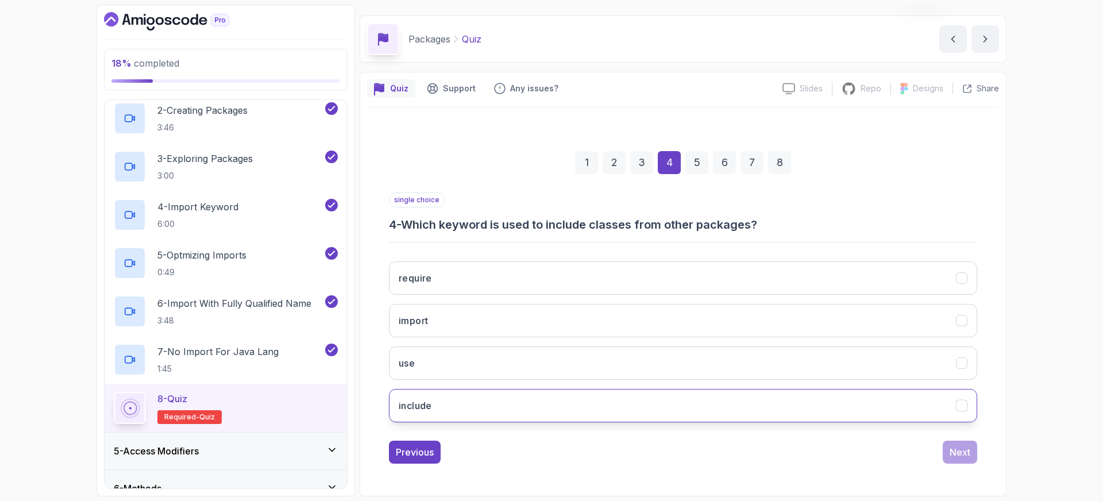
click at [428, 397] on button "include" at bounding box center [683, 405] width 588 height 33
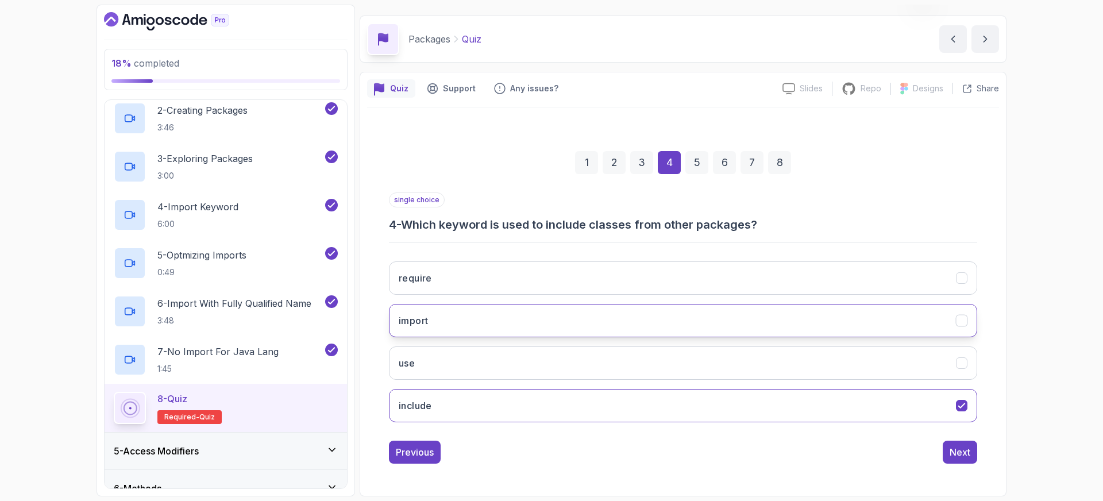
click at [554, 324] on button "import" at bounding box center [683, 320] width 588 height 33
click at [965, 449] on div "Next" at bounding box center [960, 452] width 21 height 14
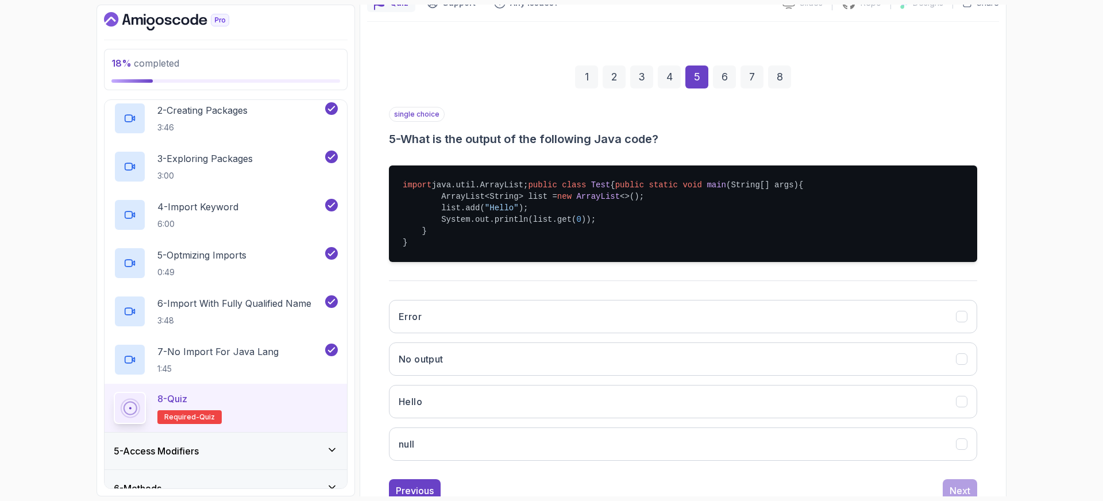
scroll to position [130, 0]
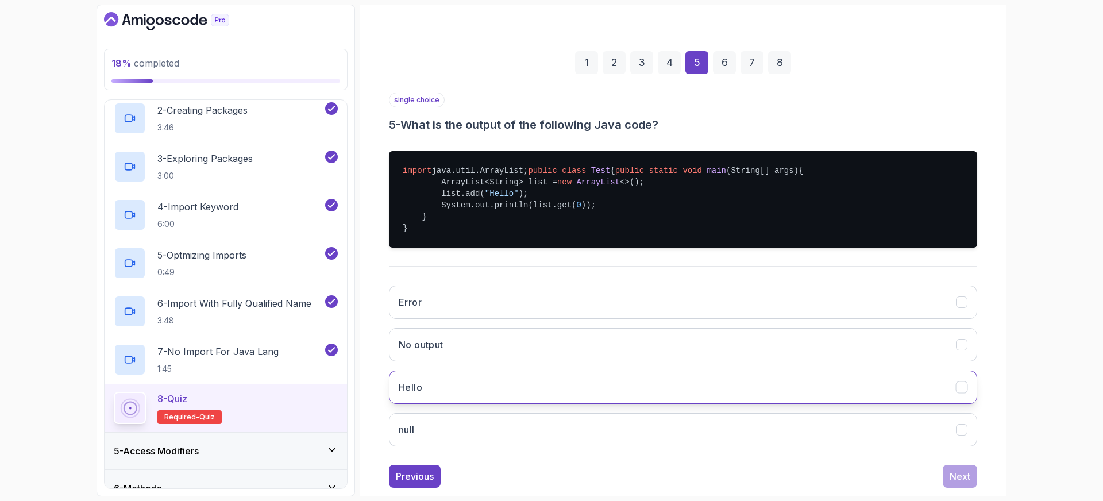
click at [425, 404] on button "Hello" at bounding box center [683, 387] width 588 height 33
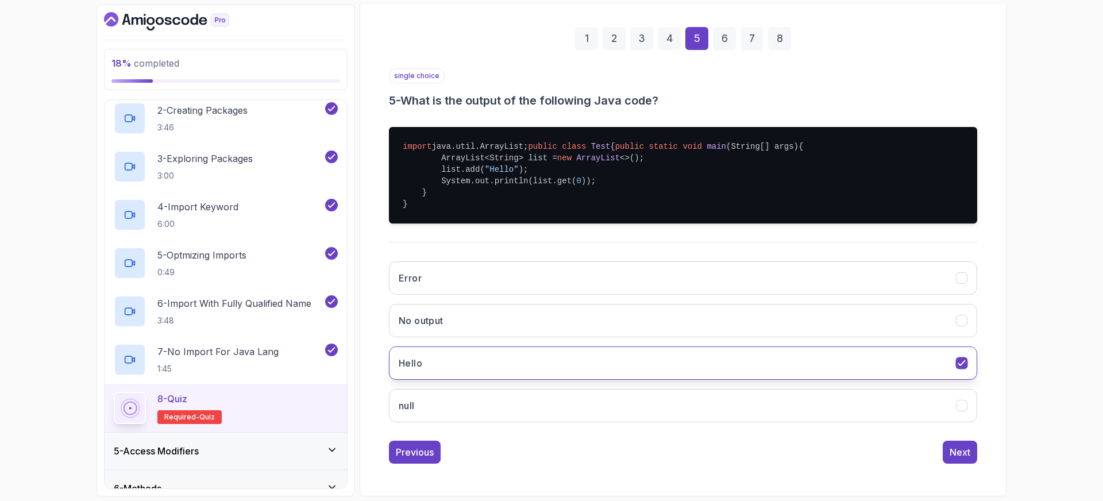
scroll to position [178, 0]
click at [962, 456] on div "Next" at bounding box center [960, 452] width 21 height 14
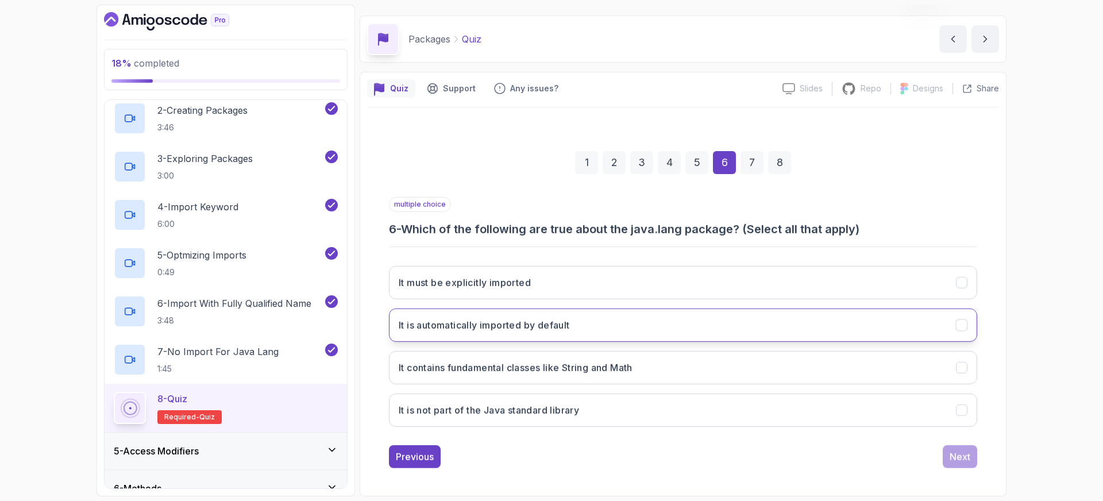
scroll to position [30, 0]
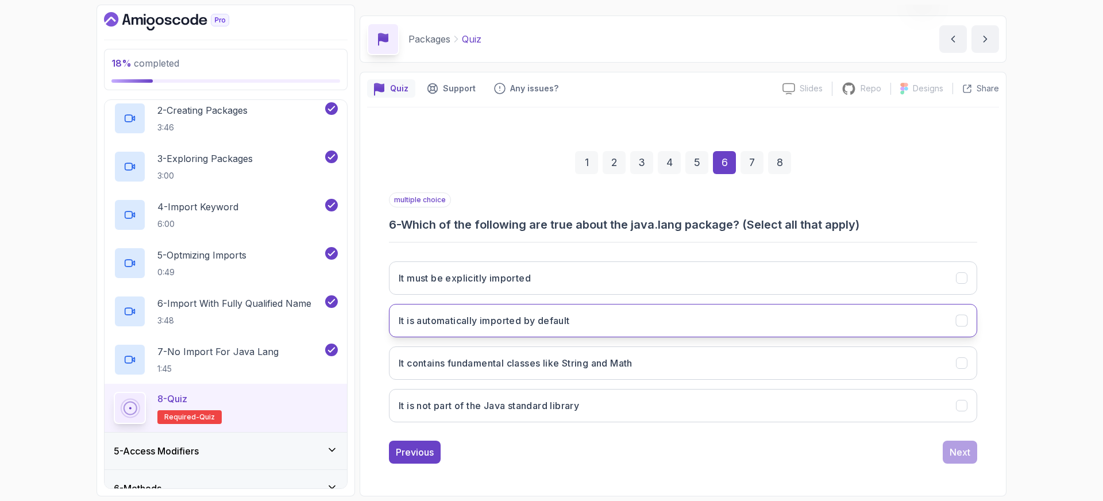
click at [490, 326] on h3 "It is automatically imported by default" at bounding box center [484, 321] width 171 height 14
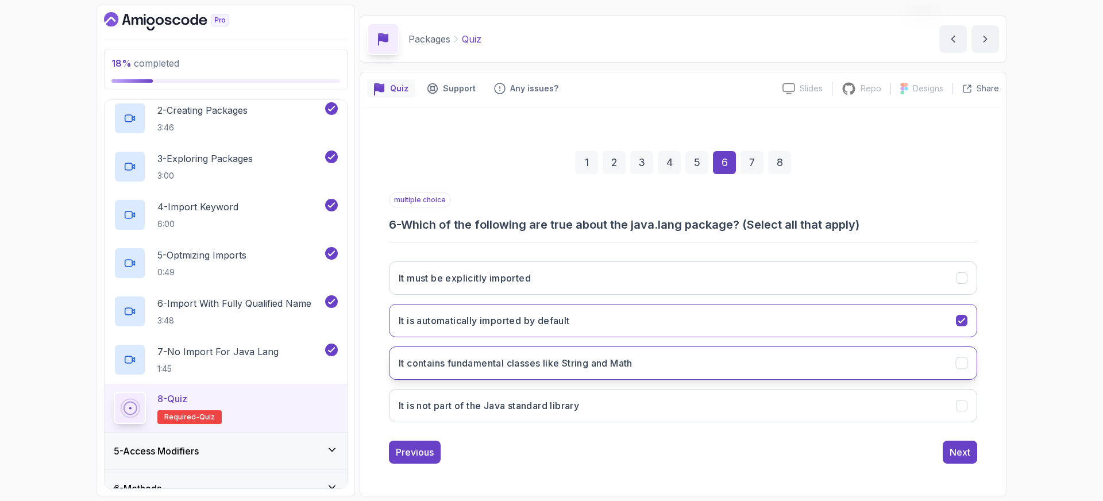
click at [505, 366] on h3 "It contains fundamental classes like String and Math" at bounding box center [516, 363] width 234 height 14
click at [957, 451] on div "Next" at bounding box center [960, 452] width 21 height 14
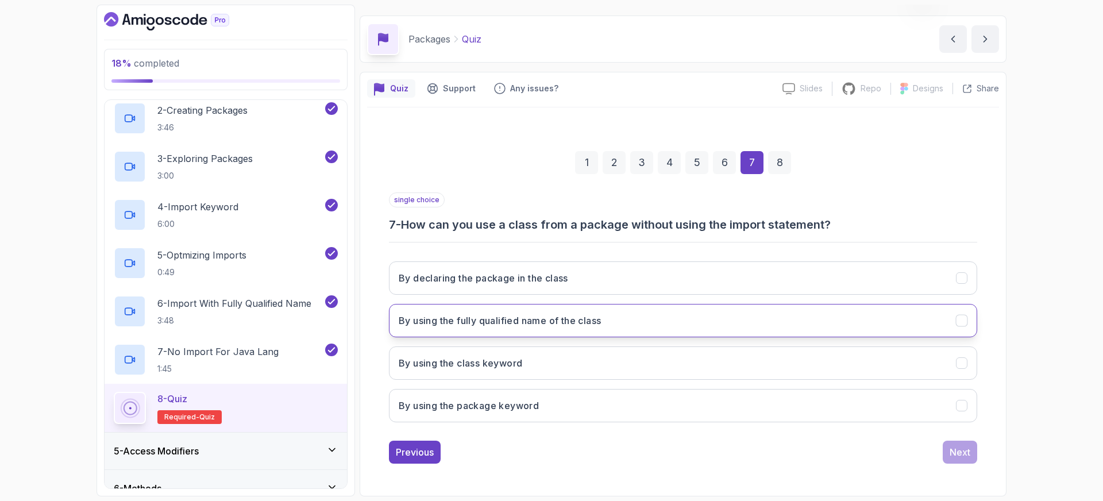
click at [508, 329] on button "By using the fully qualified name of the class" at bounding box center [683, 320] width 588 height 33
click at [956, 457] on div "Next" at bounding box center [960, 452] width 21 height 14
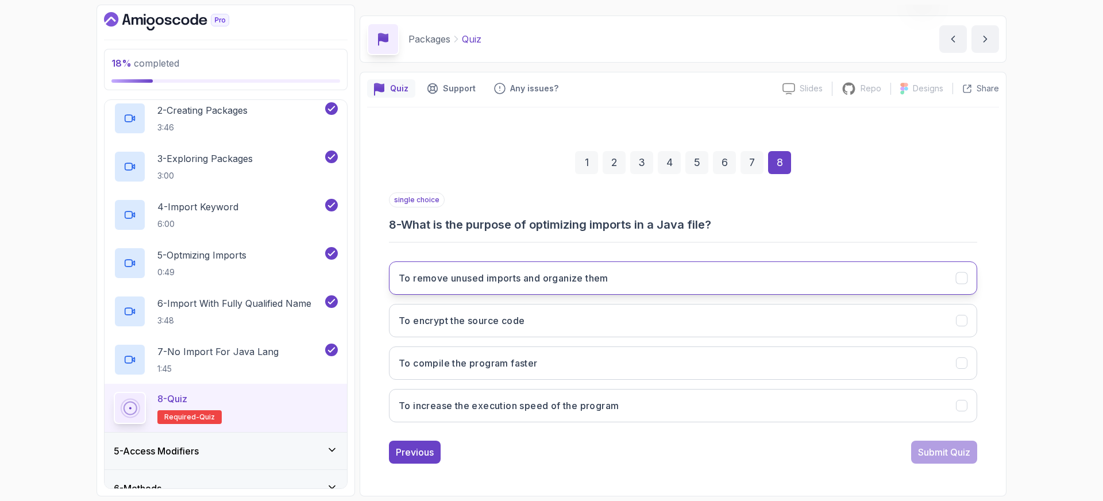
click at [491, 286] on button "To remove unused imports and organize them" at bounding box center [683, 277] width 588 height 33
click at [942, 449] on div "Submit Quiz" at bounding box center [944, 452] width 52 height 14
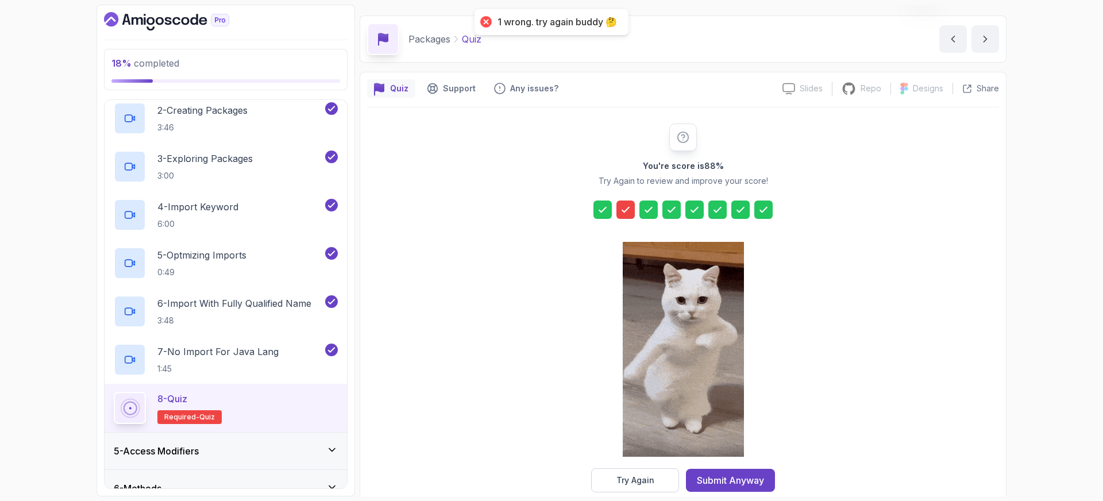
click at [629, 205] on icon at bounding box center [625, 209] width 11 height 11
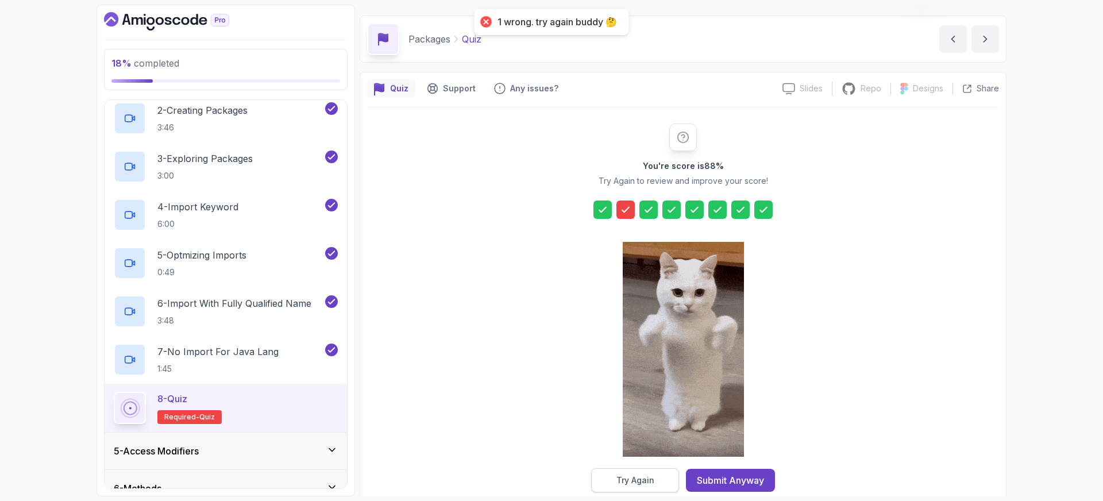
click at [640, 483] on div "Try Again" at bounding box center [635, 480] width 38 height 11
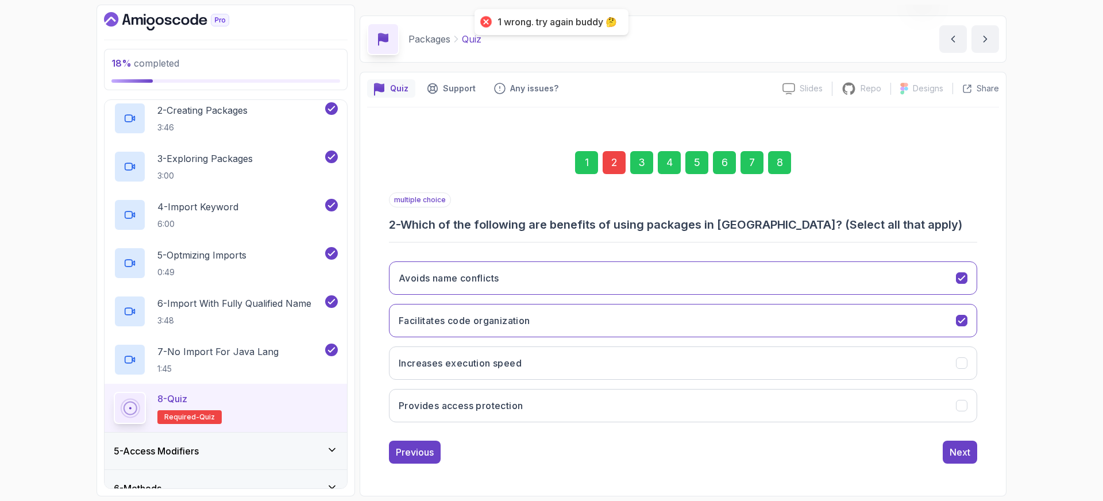
click at [618, 171] on div "2" at bounding box center [614, 162] width 23 height 23
click at [610, 161] on div "2" at bounding box center [614, 162] width 23 height 23
click at [950, 286] on button "Avoids name conflicts" at bounding box center [683, 277] width 588 height 33
click at [788, 163] on div "8" at bounding box center [779, 162] width 23 height 23
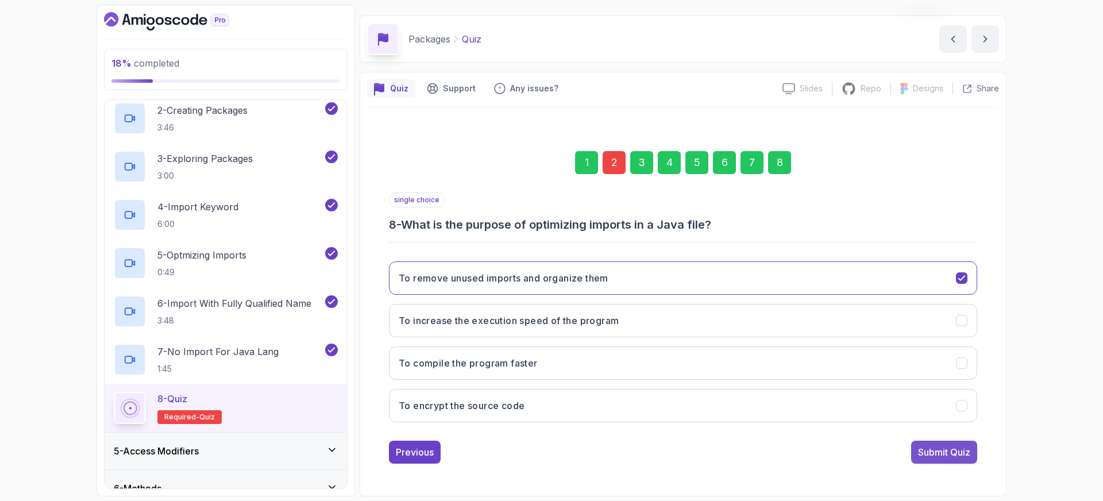
click at [926, 448] on div "Submit Quiz" at bounding box center [944, 452] width 52 height 14
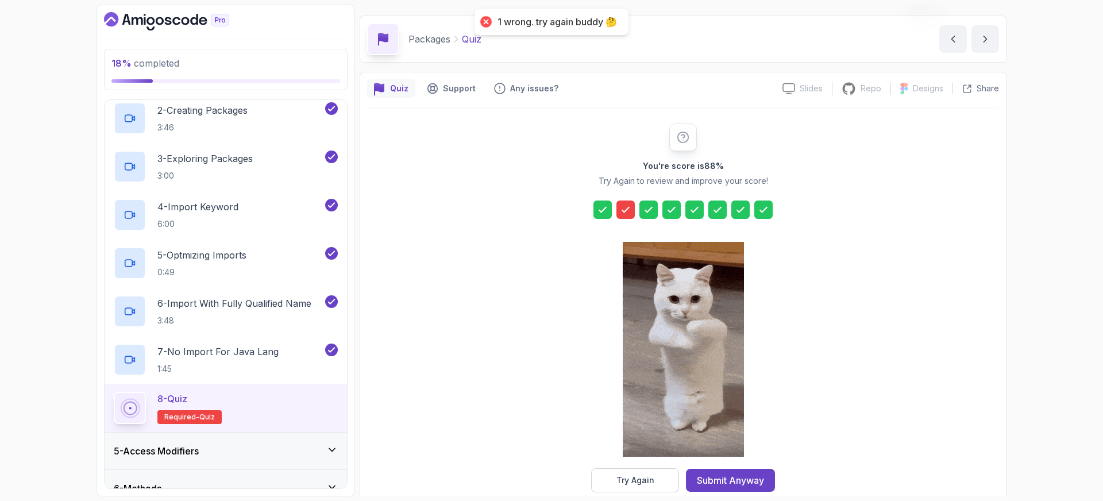
click at [621, 203] on div at bounding box center [625, 210] width 18 height 18
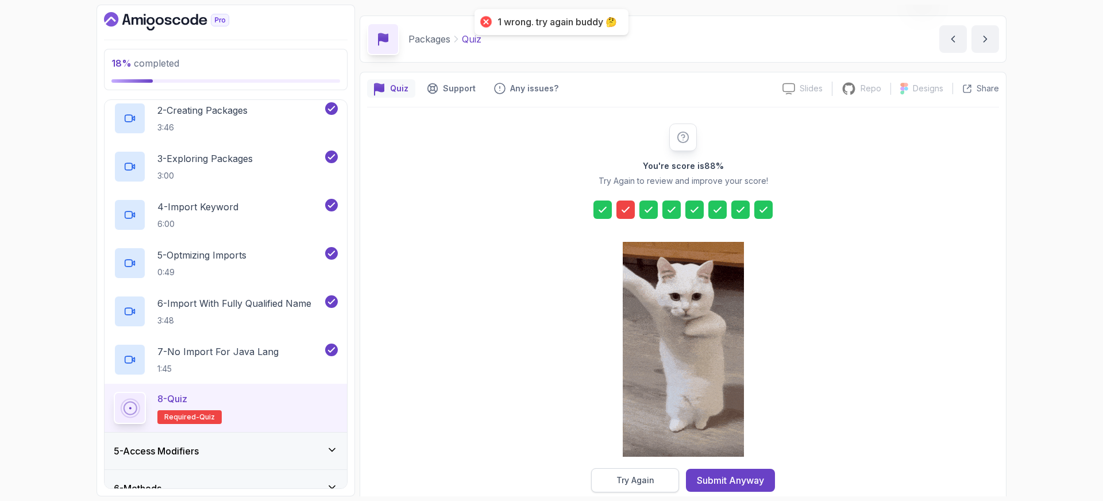
click at [643, 483] on div "Try Again" at bounding box center [635, 480] width 38 height 11
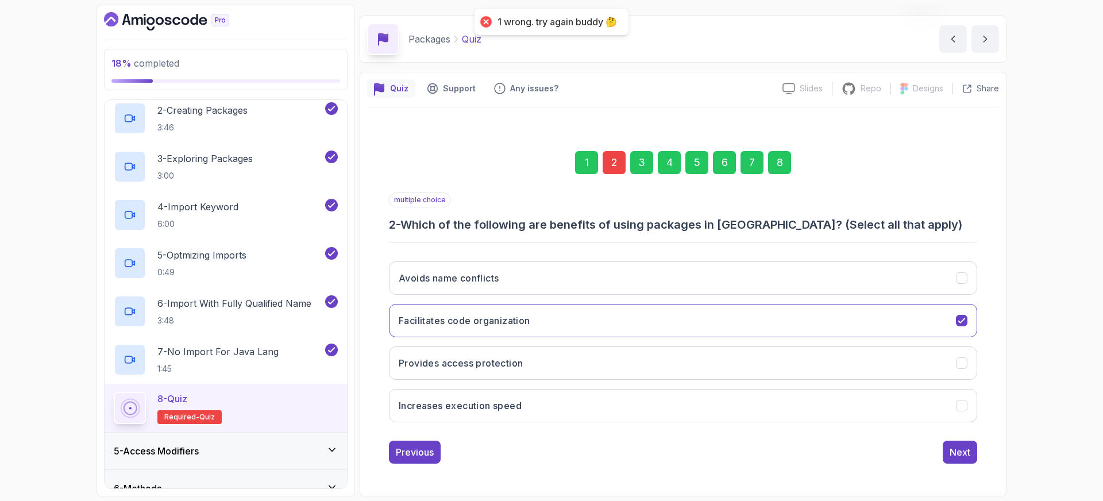
click at [607, 161] on div "2" at bounding box center [614, 162] width 23 height 23
click at [614, 163] on div "2" at bounding box center [614, 162] width 23 height 23
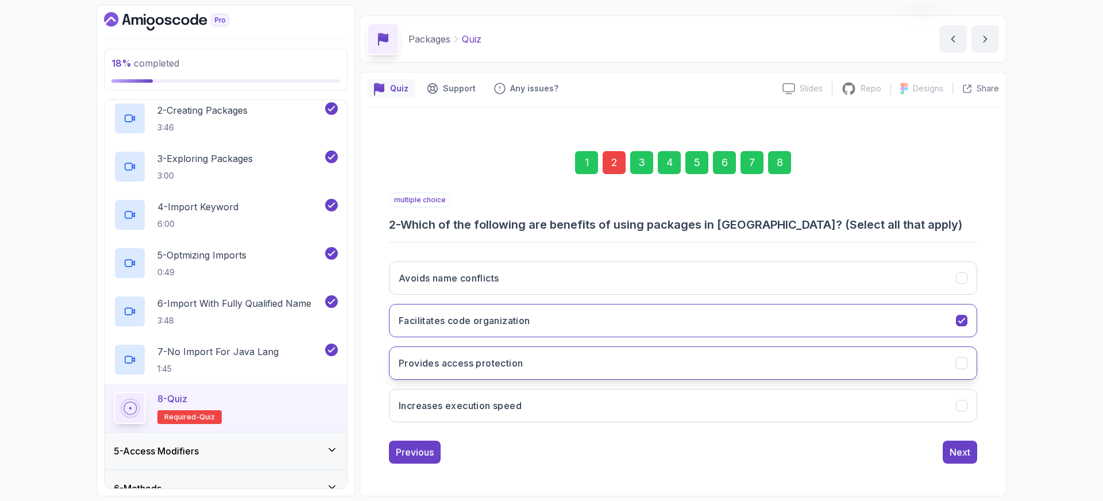
click at [468, 364] on h3 "Provides access protection" at bounding box center [461, 363] width 124 height 14
click at [775, 168] on div "8" at bounding box center [779, 162] width 23 height 23
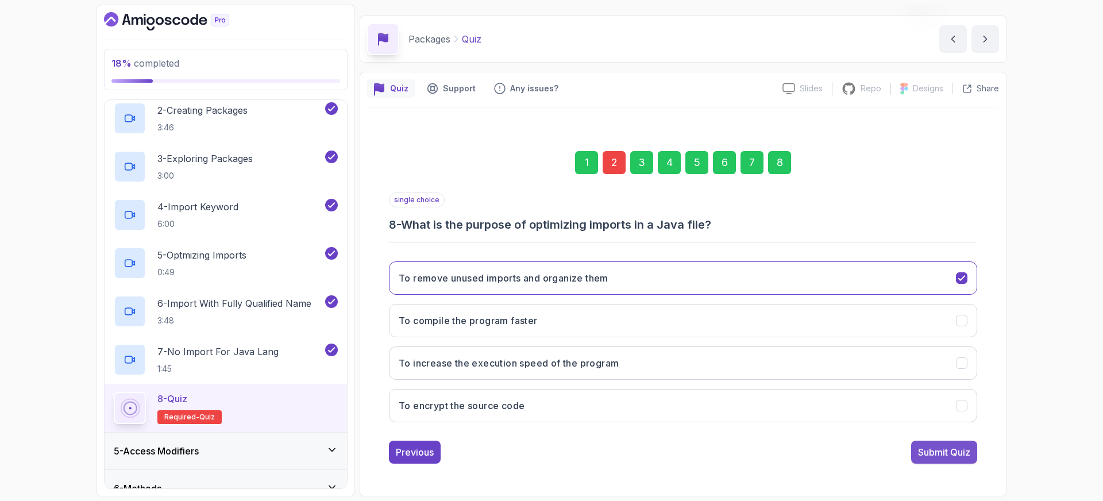
click at [953, 450] on div "Submit Quiz" at bounding box center [944, 452] width 52 height 14
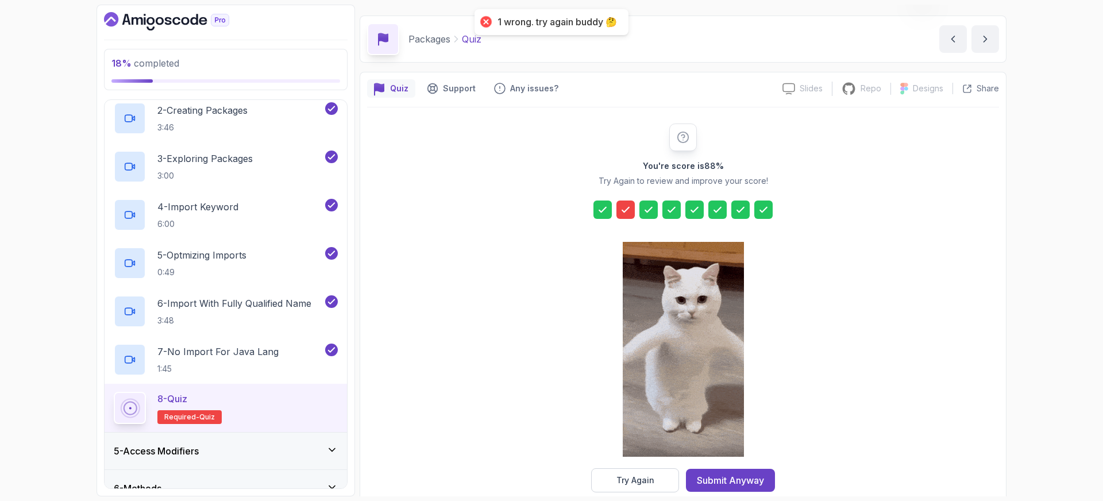
click at [624, 210] on icon at bounding box center [625, 209] width 11 height 11
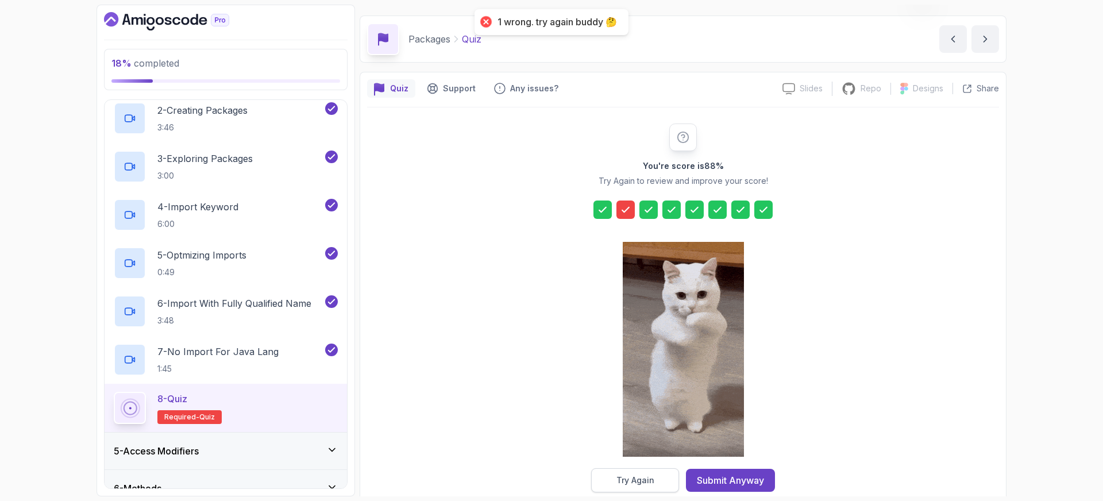
click at [642, 479] on div "Try Again" at bounding box center [635, 480] width 38 height 11
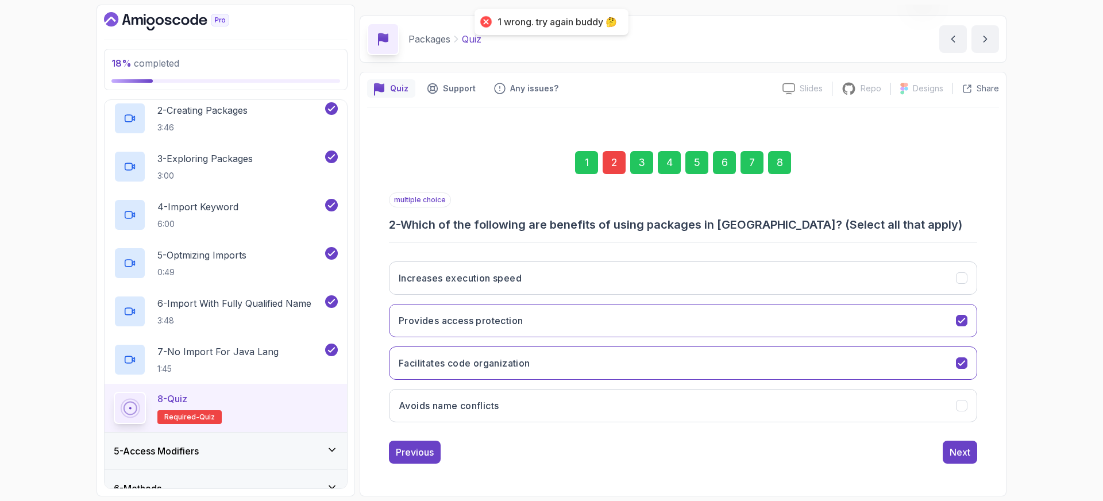
click at [610, 167] on div "2" at bounding box center [614, 162] width 23 height 23
click at [472, 314] on h3 "Provides access protection" at bounding box center [461, 321] width 124 height 14
click at [481, 322] on h3 "Provides access protection" at bounding box center [461, 321] width 124 height 14
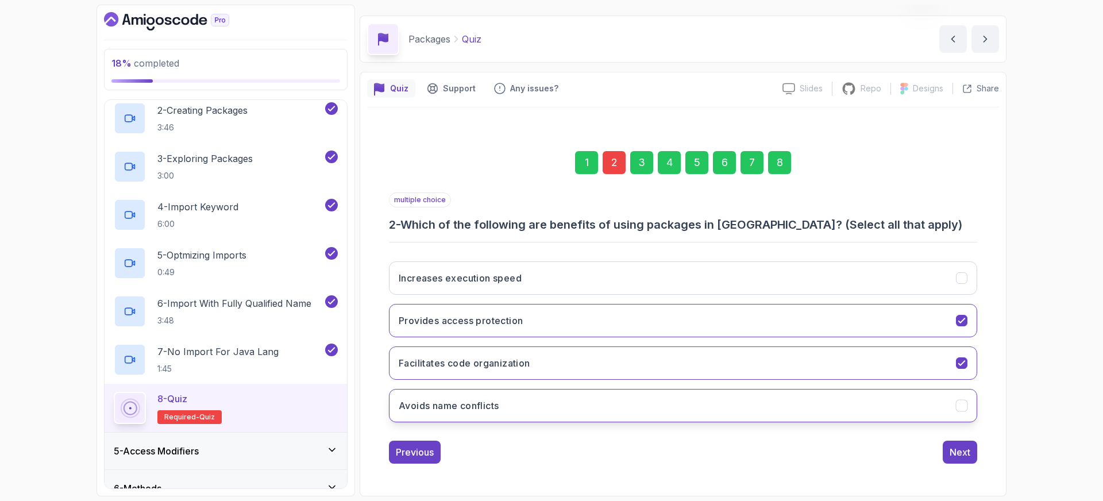
click at [491, 407] on h3 "Avoids name conflicts" at bounding box center [449, 406] width 100 height 14
click at [774, 162] on div "8" at bounding box center [779, 162] width 23 height 23
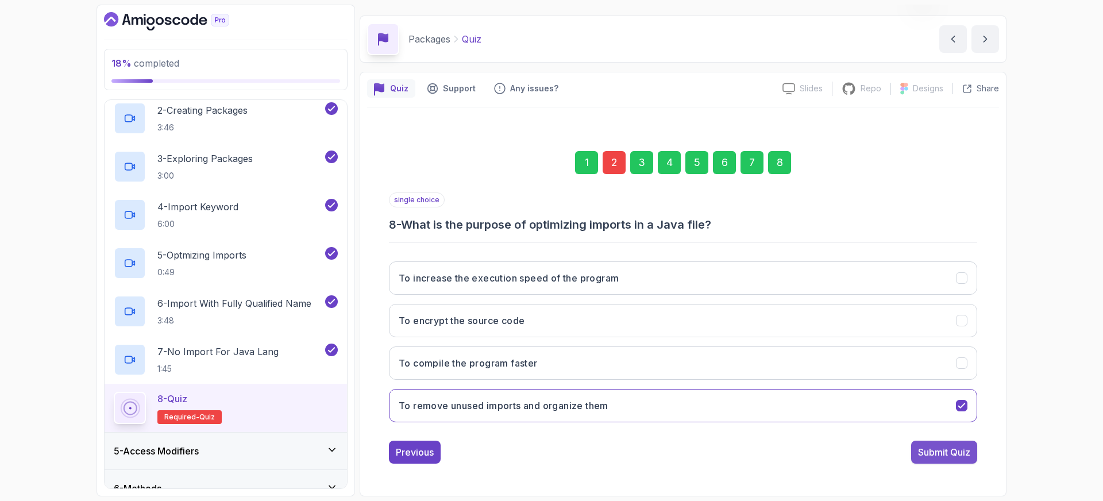
click at [938, 450] on div "Submit Quiz" at bounding box center [944, 452] width 52 height 14
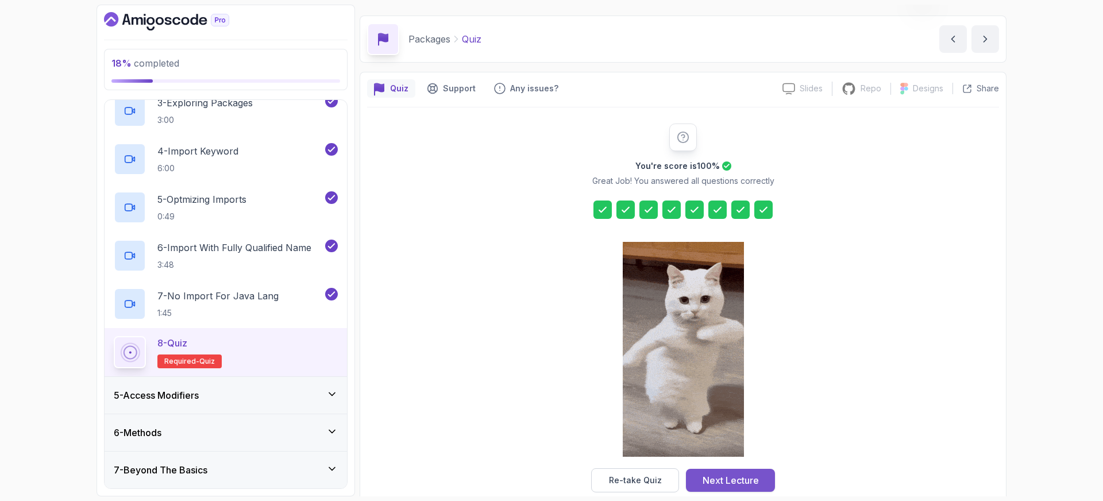
scroll to position [260, 0]
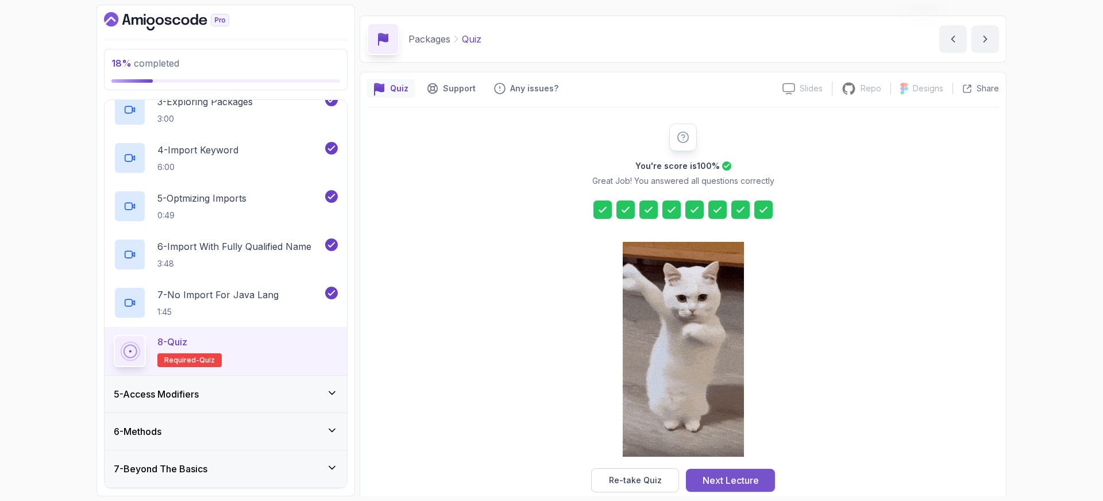
click at [759, 475] on button "Next Lecture" at bounding box center [730, 480] width 89 height 23
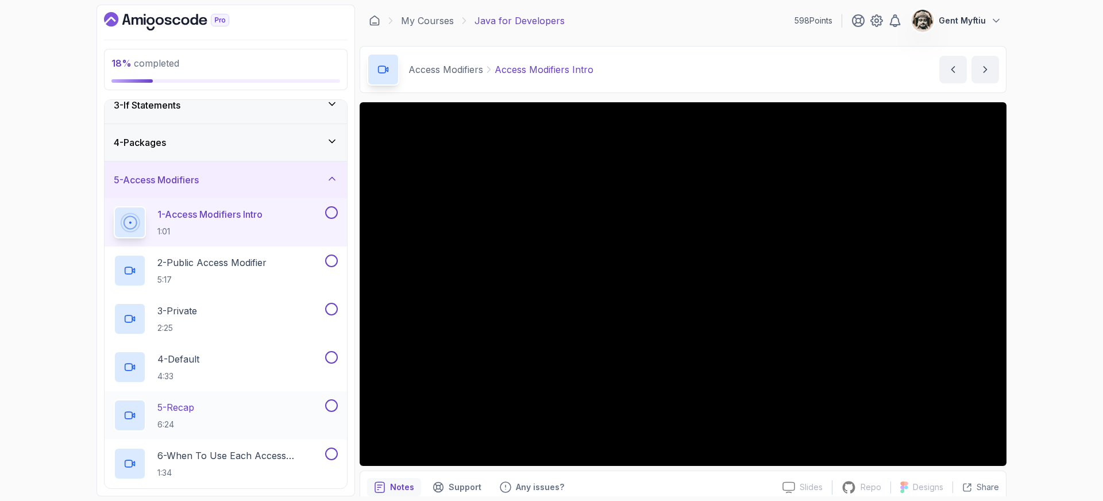
scroll to position [86, 0]
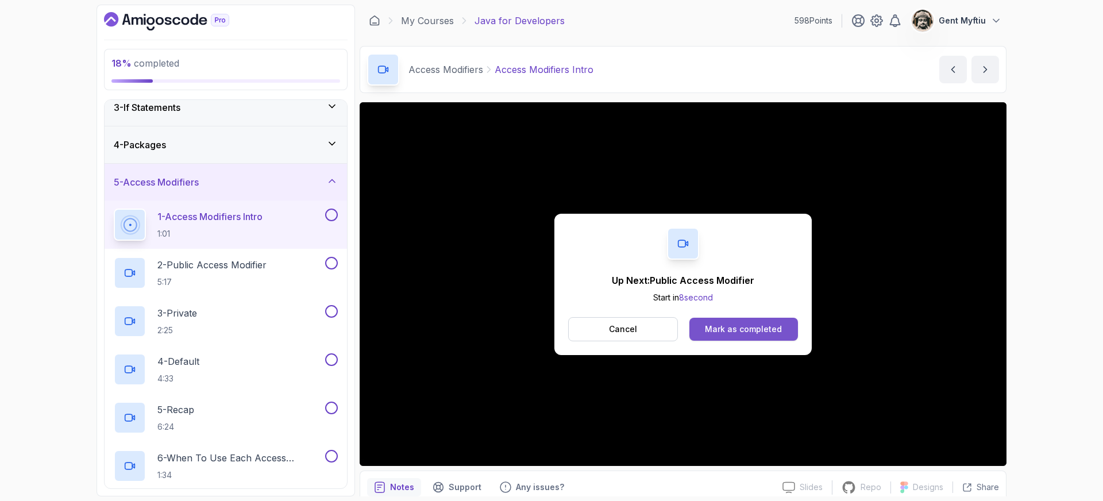
click at [755, 336] on button "Mark as completed" at bounding box center [743, 329] width 109 height 23
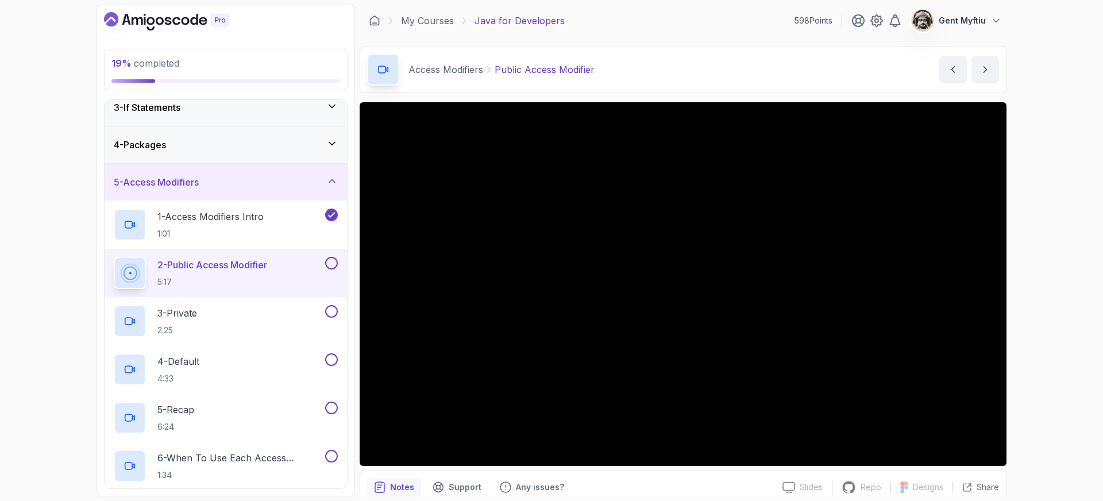
click at [334, 263] on button at bounding box center [331, 263] width 13 height 13
click at [210, 316] on div "3 - Private 2:25" at bounding box center [218, 321] width 209 height 32
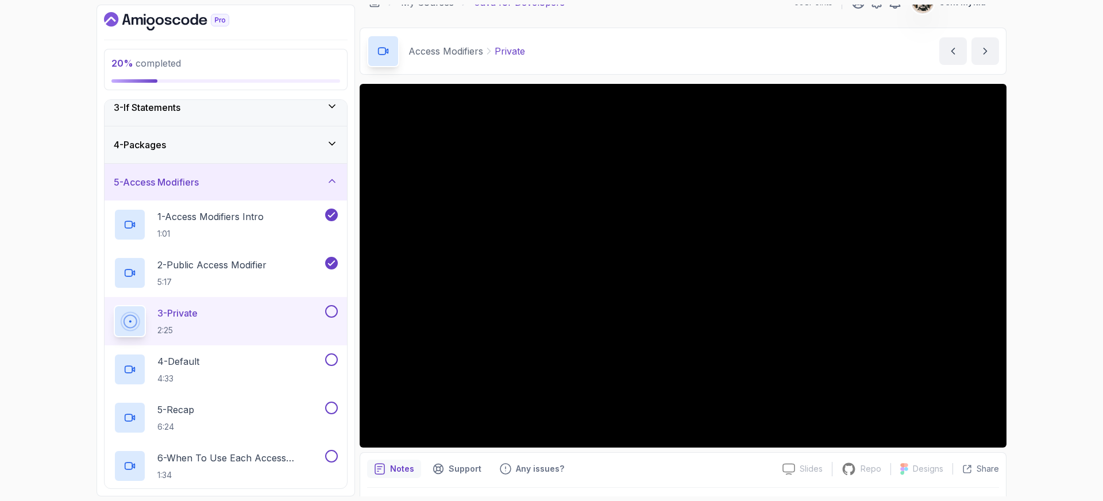
scroll to position [5, 0]
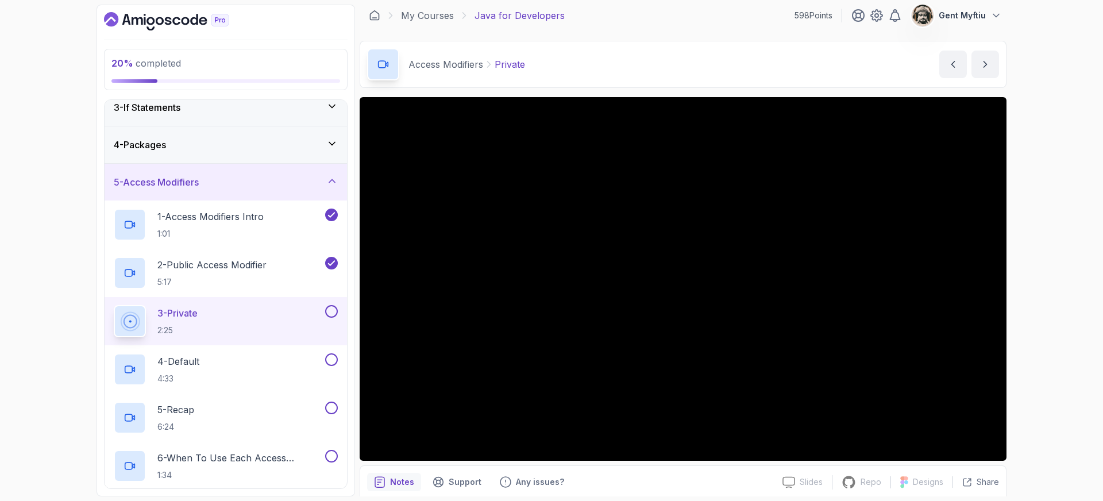
click at [333, 314] on button at bounding box center [331, 311] width 13 height 13
click at [217, 374] on div "4 - Default 4:33" at bounding box center [218, 369] width 209 height 32
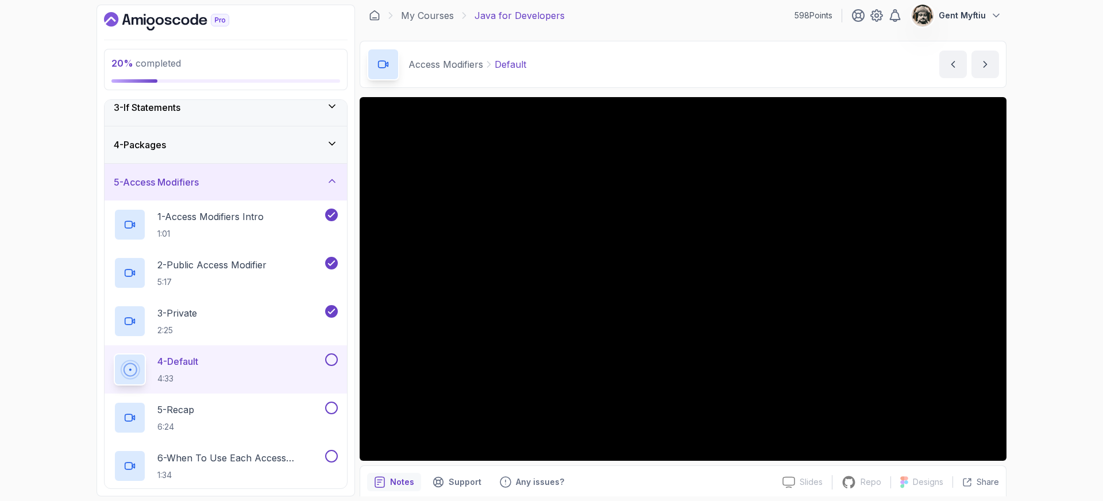
click at [635, 57] on div "Access Modifiers Default Default by nelson" at bounding box center [683, 64] width 647 height 47
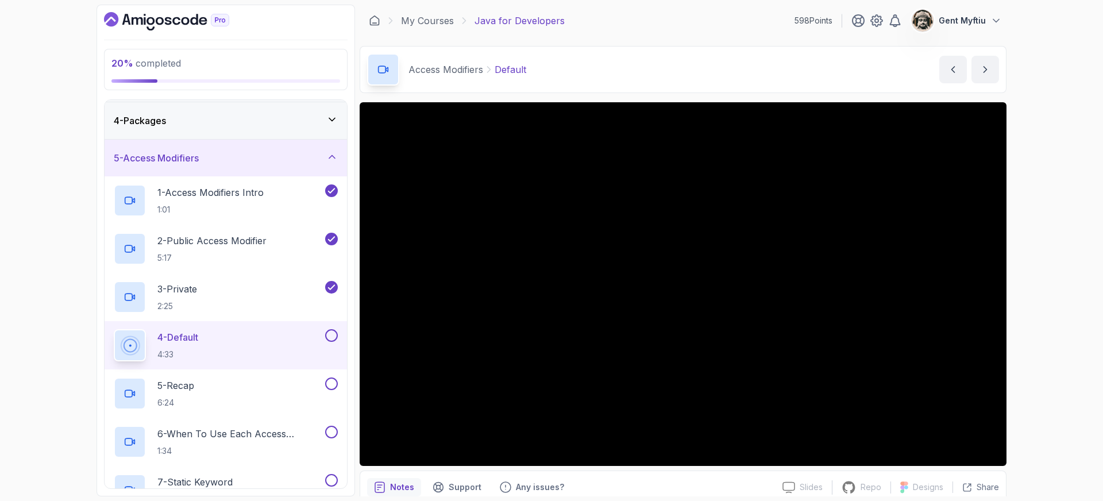
scroll to position [114, 0]
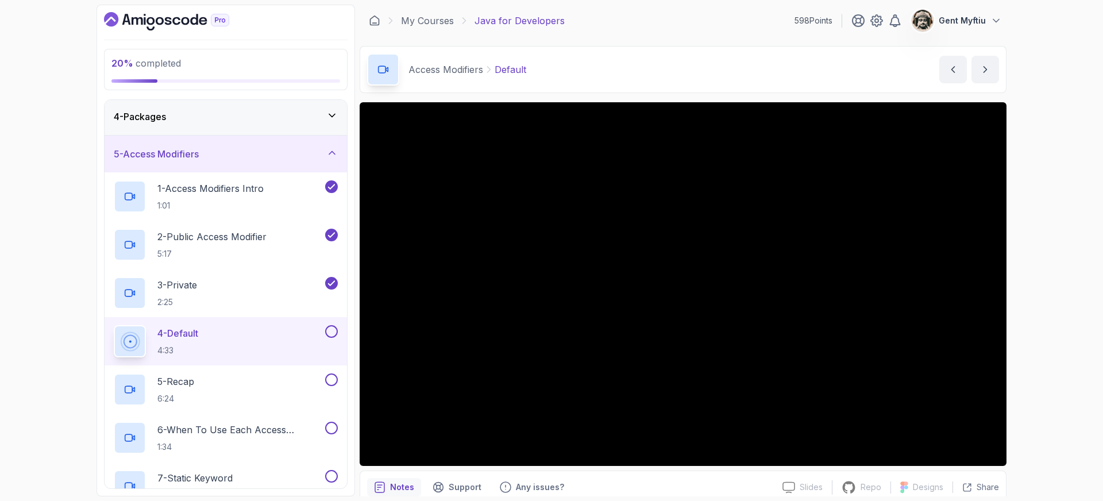
click at [330, 334] on button at bounding box center [331, 331] width 13 height 13
click at [238, 379] on div "5 - Recap 6:24" at bounding box center [218, 389] width 209 height 32
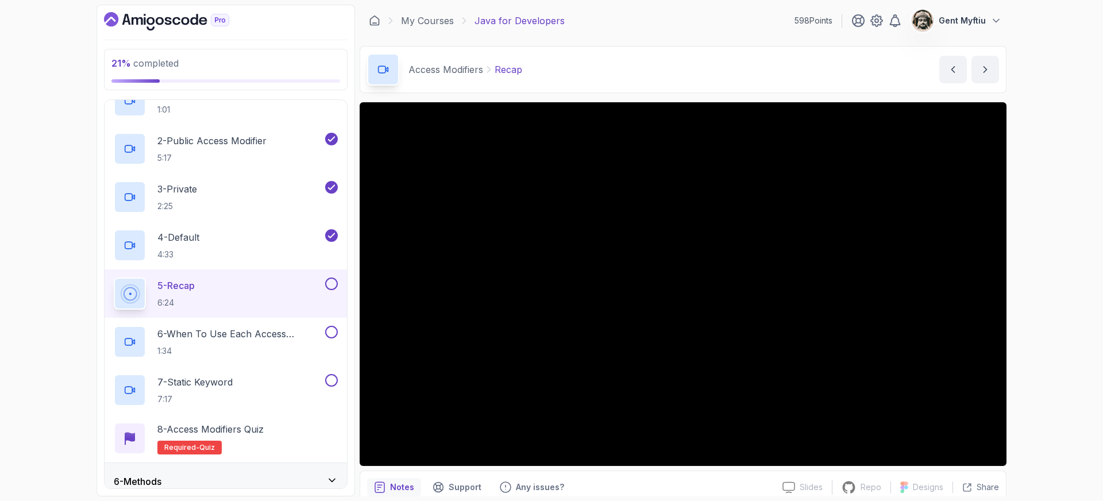
scroll to position [210, 0]
click at [336, 283] on button at bounding box center [331, 283] width 13 height 13
click at [245, 339] on p "6 - When To Use Each Access Modifier" at bounding box center [239, 333] width 165 height 14
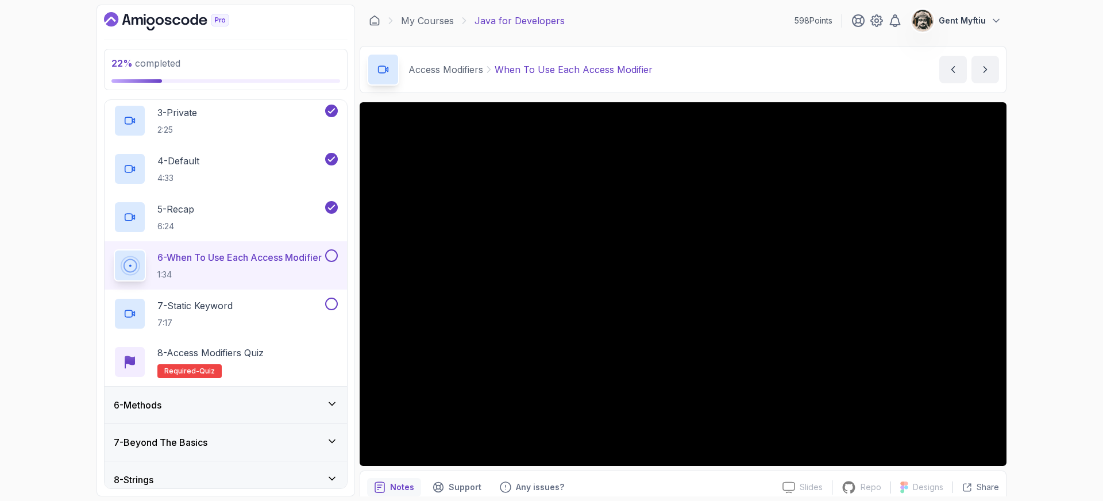
scroll to position [288, 0]
click at [330, 252] on button at bounding box center [331, 254] width 13 height 13
click at [233, 299] on p "7 - Static Keyword" at bounding box center [194, 304] width 75 height 14
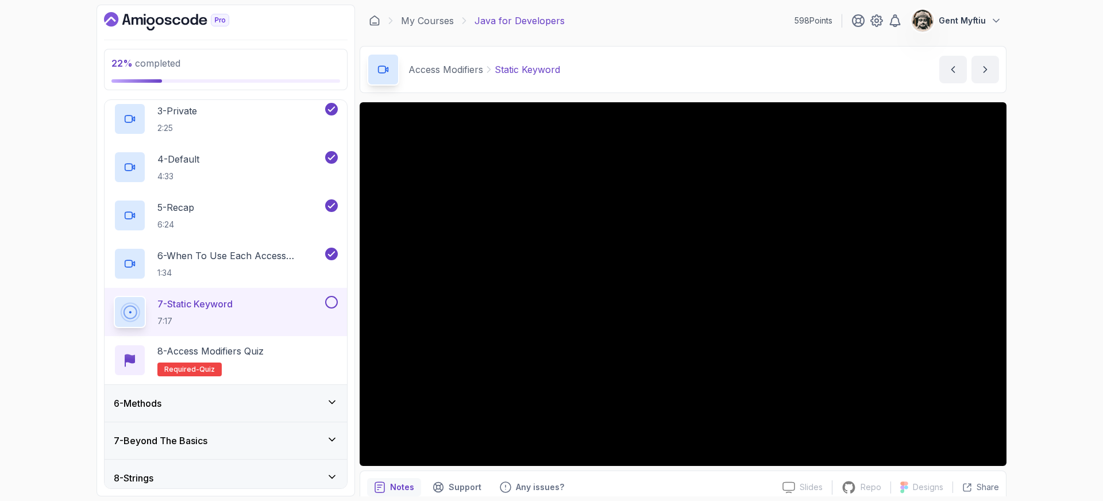
scroll to position [1, 0]
click at [330, 304] on button at bounding box center [331, 302] width 13 height 13
click at [224, 347] on p "8 - Access Modifiers Quiz" at bounding box center [210, 351] width 106 height 14
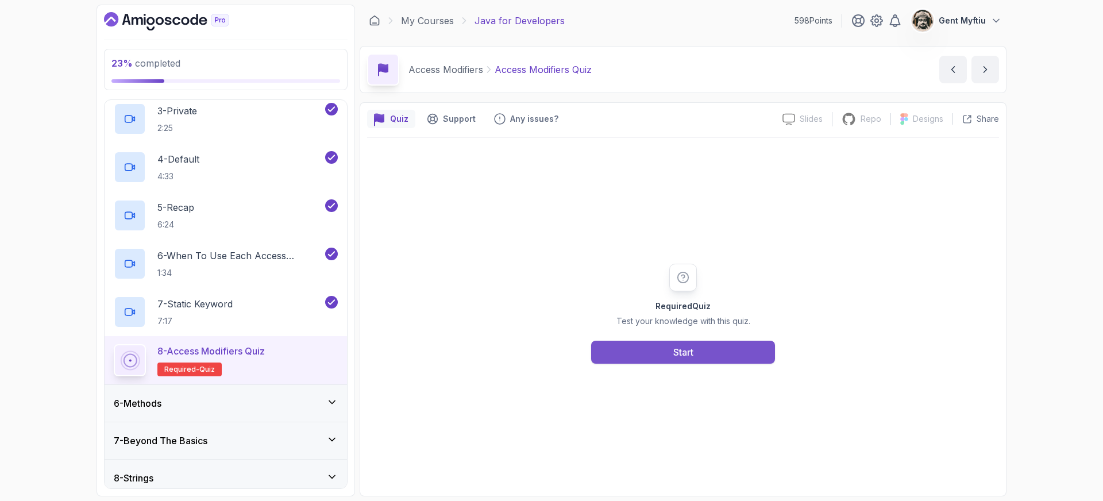
click at [670, 353] on button "Start" at bounding box center [683, 352] width 184 height 23
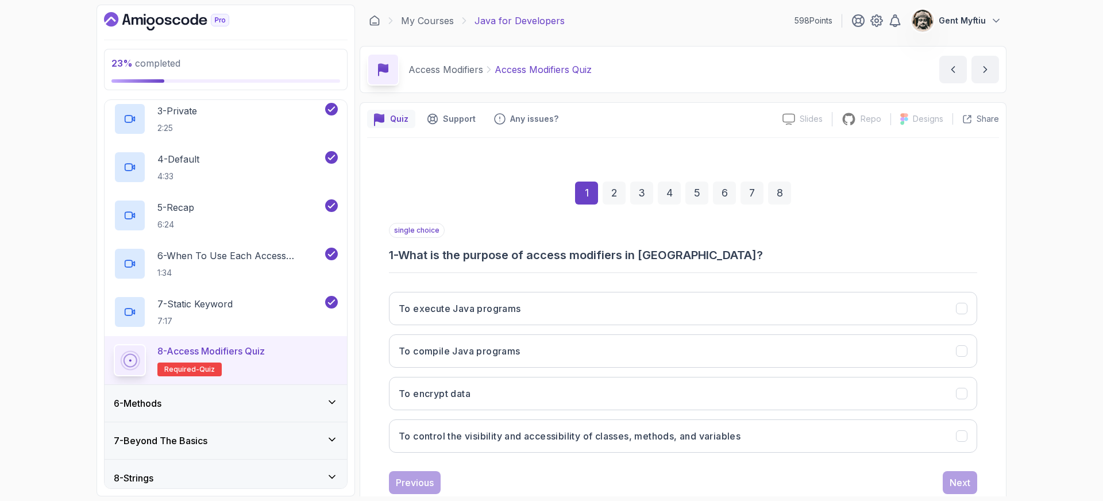
scroll to position [30, 0]
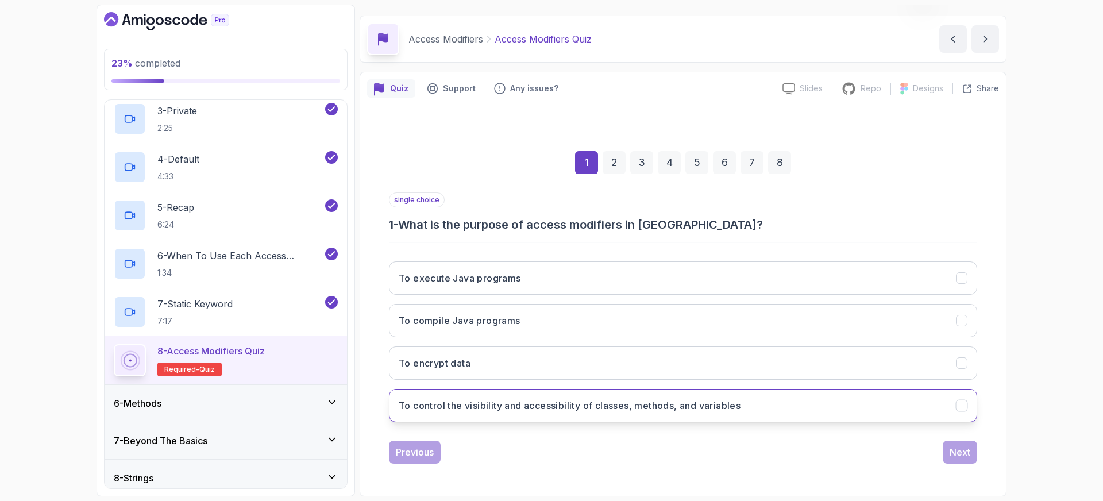
click at [556, 396] on button "To control the visibility and accessibility of classes, methods, and variables" at bounding box center [683, 405] width 588 height 33
click at [961, 452] on div "Next" at bounding box center [960, 452] width 21 height 14
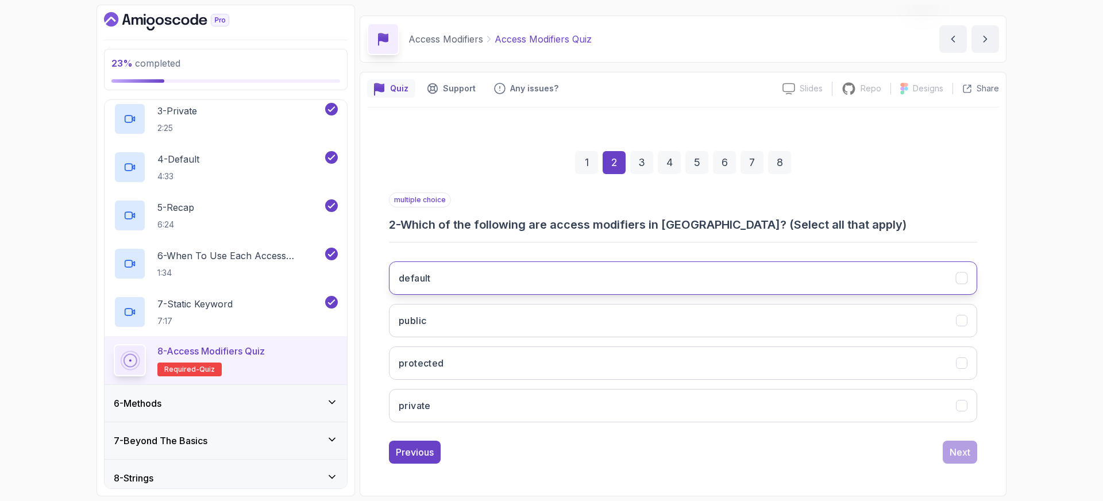
click at [445, 271] on button "default" at bounding box center [683, 277] width 588 height 33
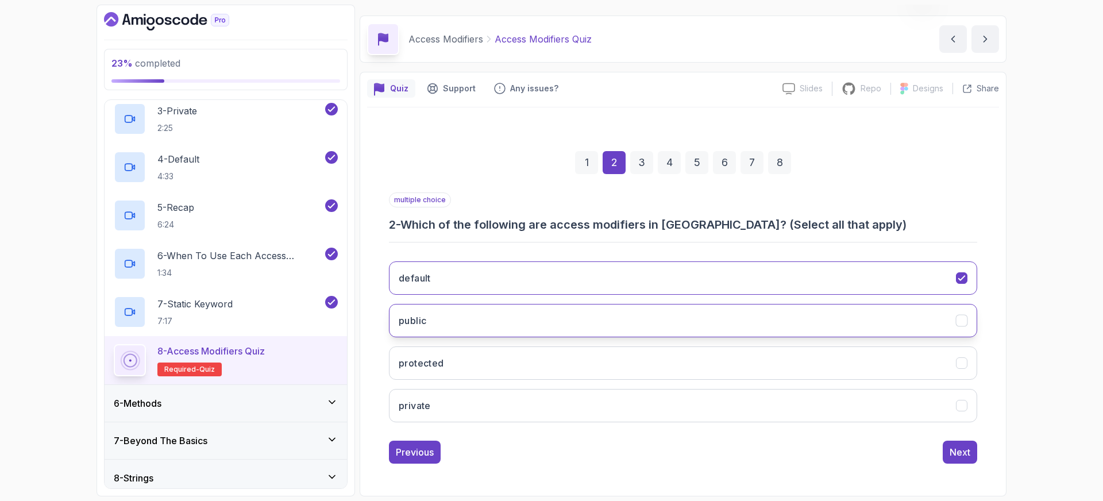
click at [430, 323] on button "public" at bounding box center [683, 320] width 588 height 33
click at [433, 406] on button "private" at bounding box center [683, 405] width 588 height 33
click at [612, 357] on button "protected" at bounding box center [683, 362] width 588 height 33
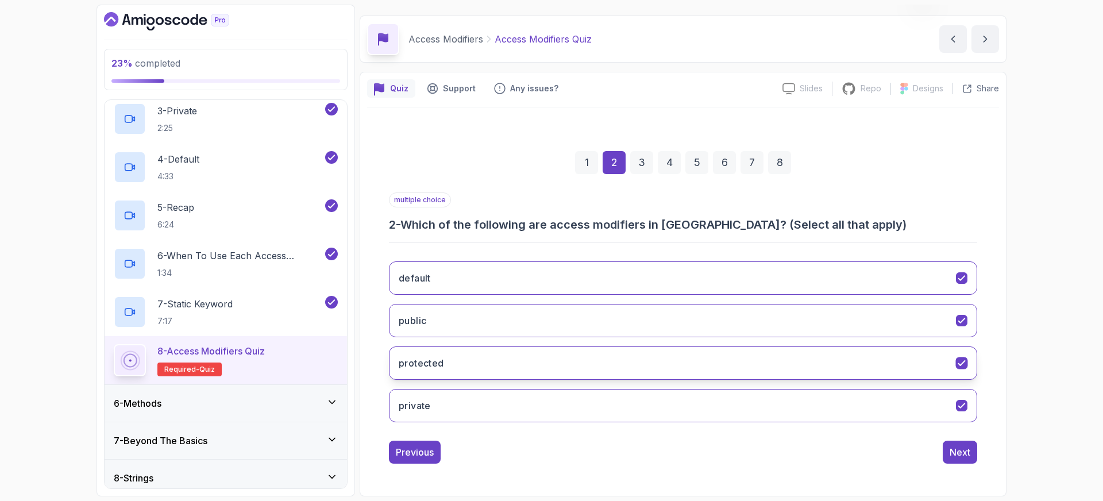
click at [875, 374] on button "protected" at bounding box center [683, 362] width 588 height 33
click at [965, 449] on div "Next" at bounding box center [960, 452] width 21 height 14
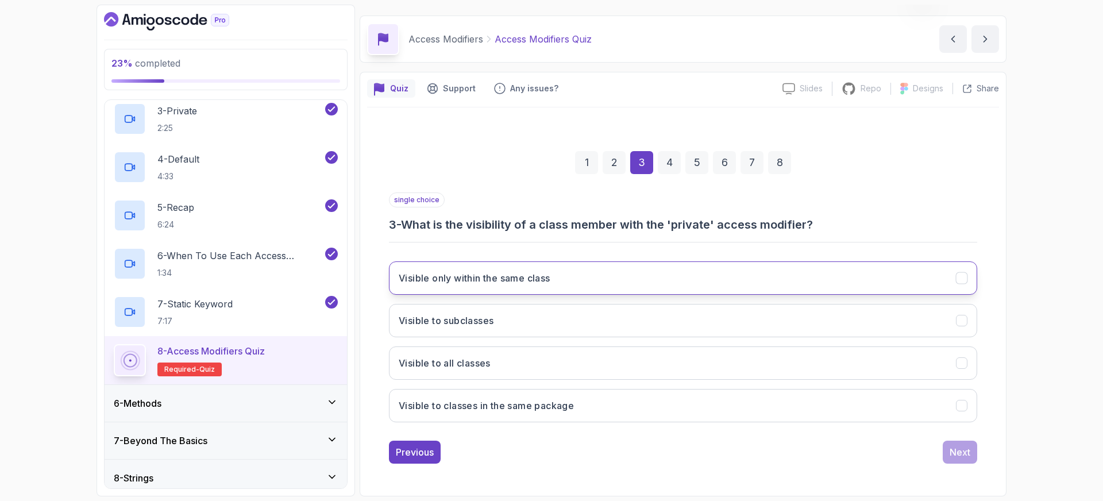
click at [482, 281] on h3 "Visible only within the same class" at bounding box center [475, 278] width 152 height 14
click at [956, 456] on div "Next" at bounding box center [960, 452] width 21 height 14
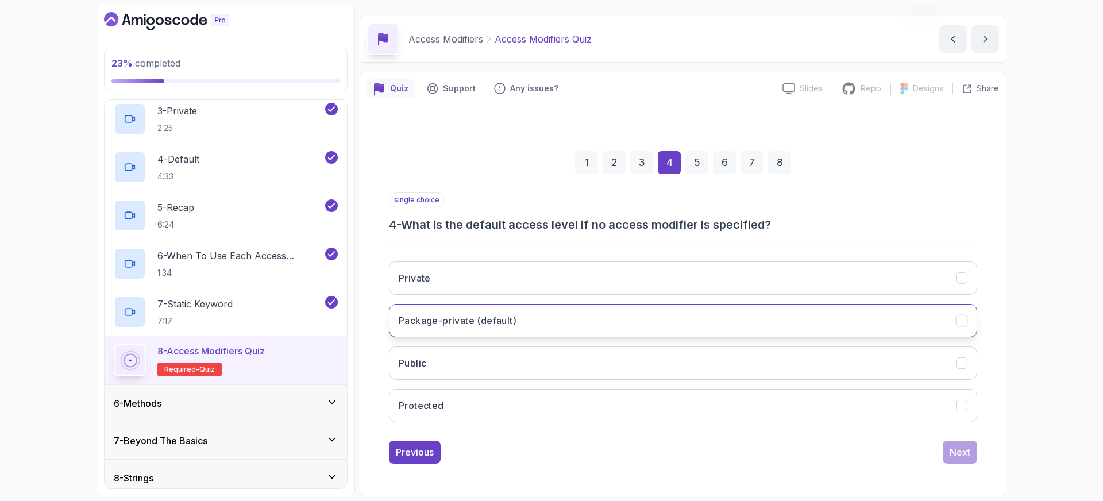
click at [431, 323] on h3 "Package-private (default)" at bounding box center [458, 321] width 118 height 14
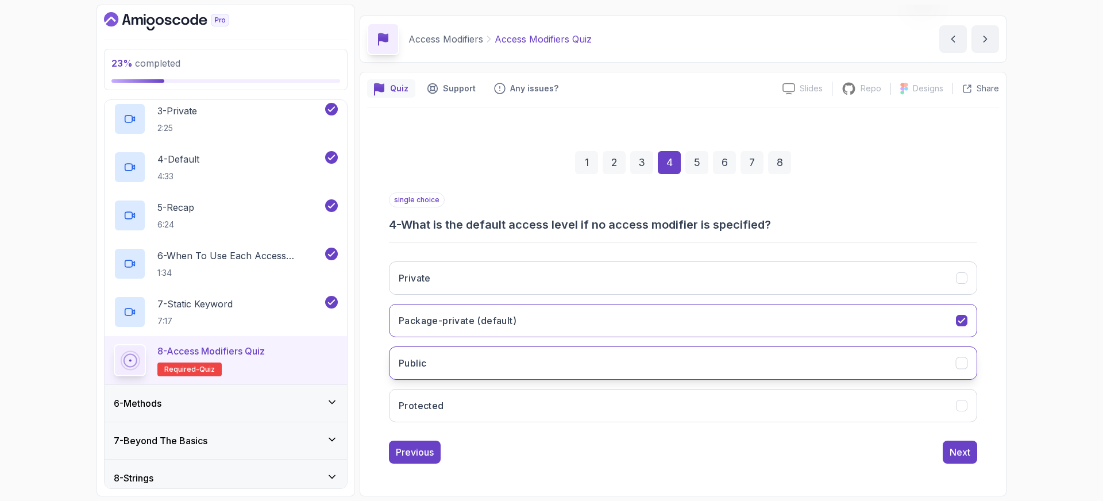
click at [943, 361] on button "Public" at bounding box center [683, 362] width 588 height 33
click at [928, 334] on button "Package-private (default)" at bounding box center [683, 320] width 588 height 33
click at [968, 452] on div "Next" at bounding box center [960, 452] width 21 height 14
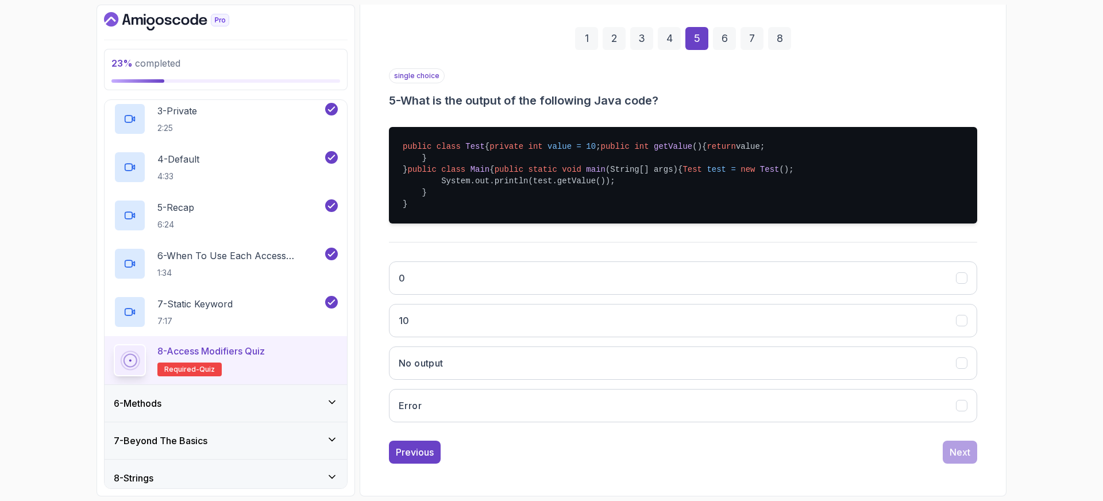
scroll to position [209, 0]
click at [448, 380] on button "No output" at bounding box center [683, 362] width 588 height 33
click at [960, 459] on div "Next" at bounding box center [960, 452] width 21 height 14
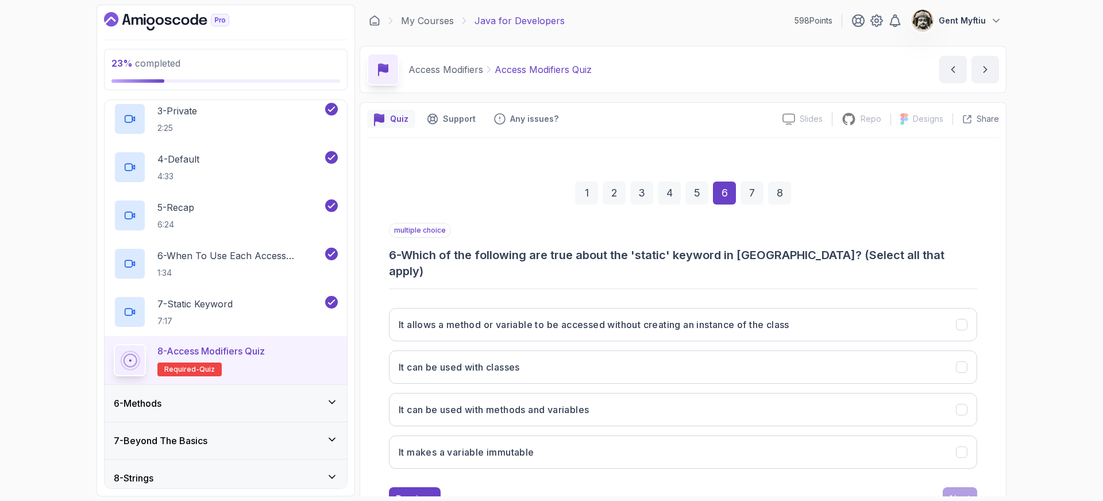
scroll to position [30, 0]
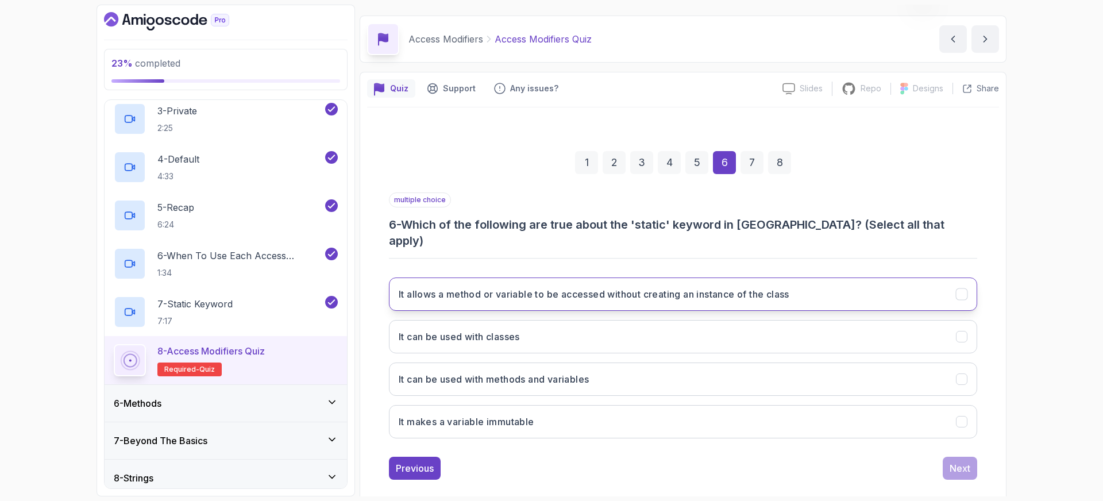
click at [535, 287] on h3 "It allows a method or variable to be accessed without creating an instance of t…" at bounding box center [594, 294] width 391 height 14
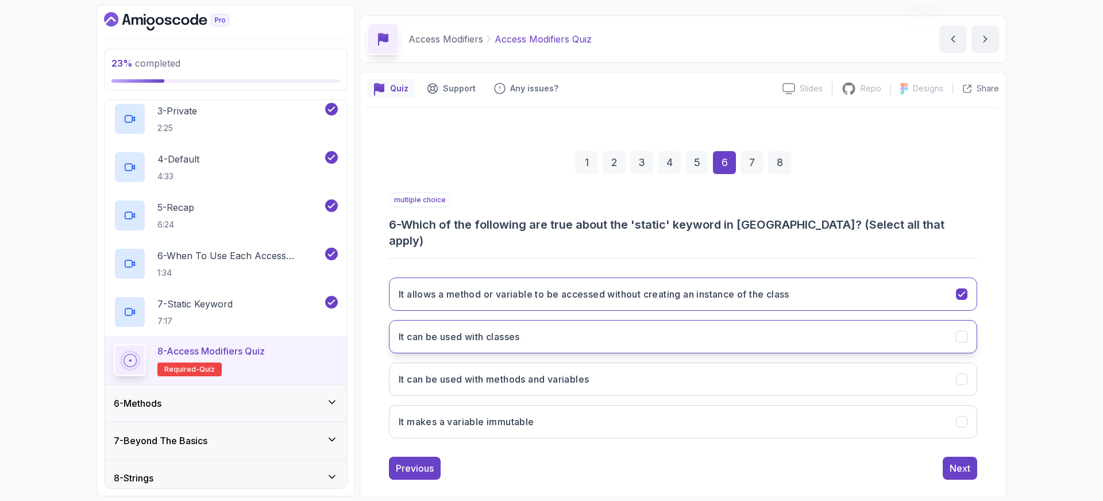
click at [466, 330] on h3 "It can be used with classes" at bounding box center [459, 337] width 121 height 14
click at [451, 372] on h3 "It can be used with methods and variables" at bounding box center [494, 379] width 190 height 14
click at [963, 461] on div "Next" at bounding box center [960, 468] width 21 height 14
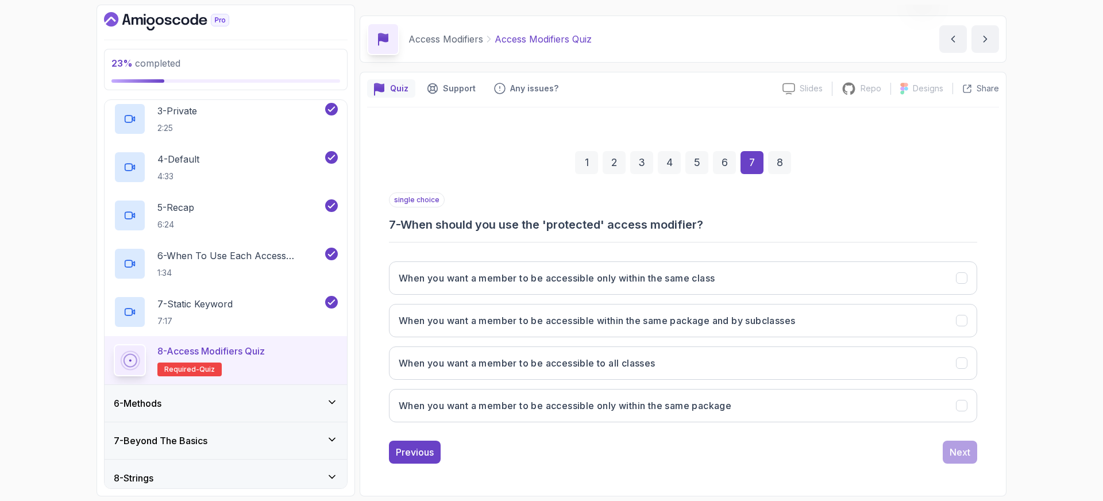
click at [635, 166] on div "3" at bounding box center [641, 162] width 23 height 23
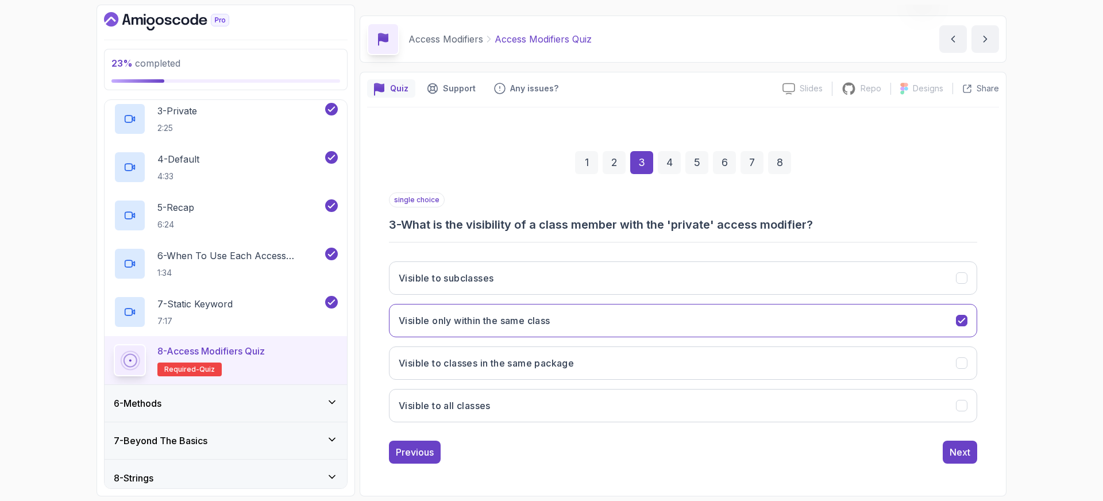
click at [614, 160] on div "2" at bounding box center [614, 162] width 23 height 23
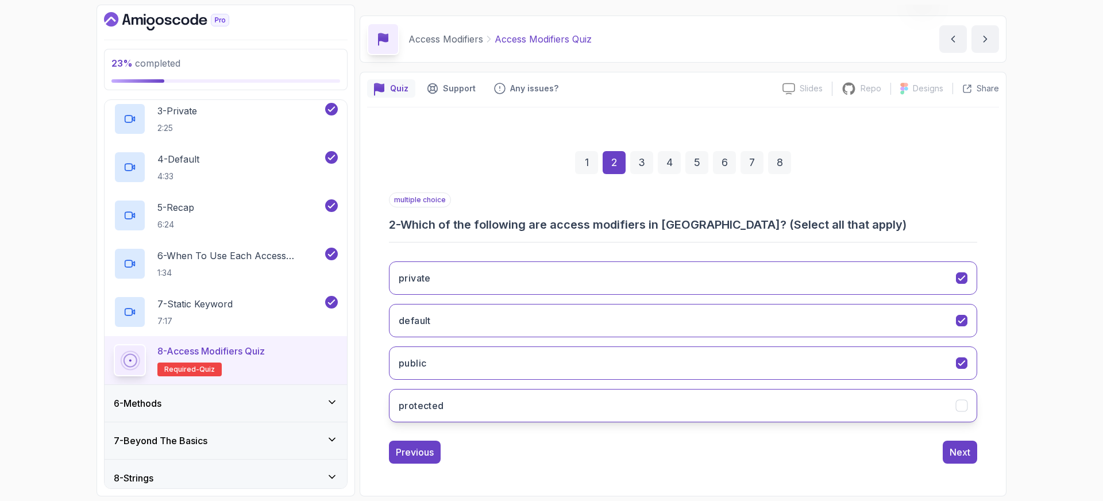
click at [962, 406] on icon "protected" at bounding box center [961, 405] width 6 height 5
click at [752, 168] on div "7" at bounding box center [752, 162] width 23 height 23
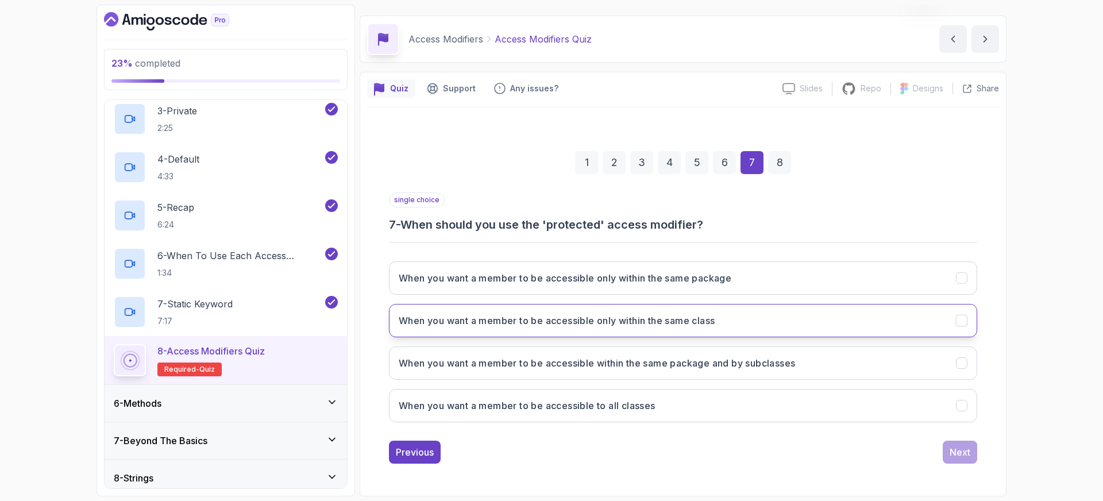
click at [560, 311] on button "When you want a member to be accessible only within the same class" at bounding box center [683, 320] width 588 height 33
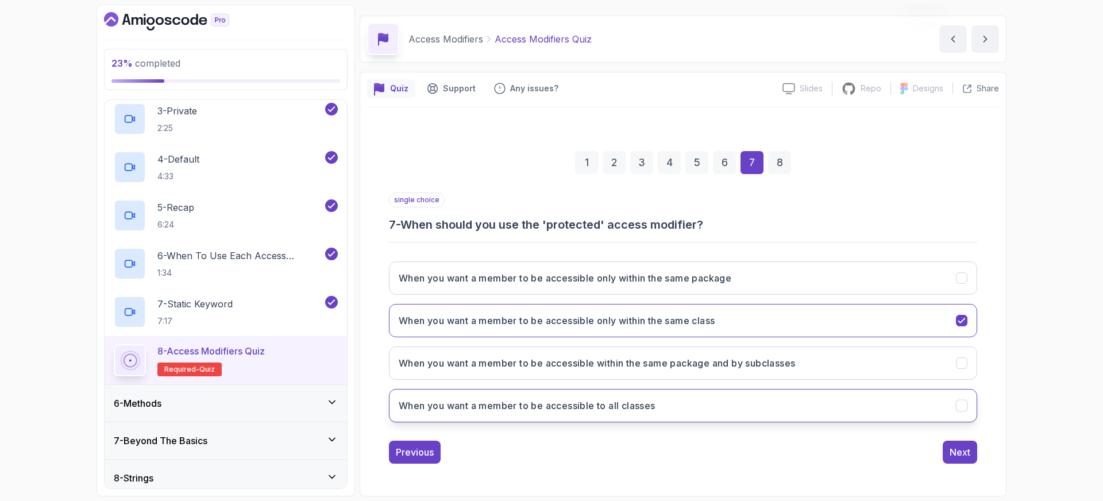
click at [544, 399] on h3 "When you want a member to be accessible to all classes" at bounding box center [527, 406] width 257 height 14
click at [626, 325] on h3 "When you want a member to be accessible only within the same class" at bounding box center [557, 321] width 316 height 14
click at [964, 451] on div "Next" at bounding box center [960, 452] width 21 height 14
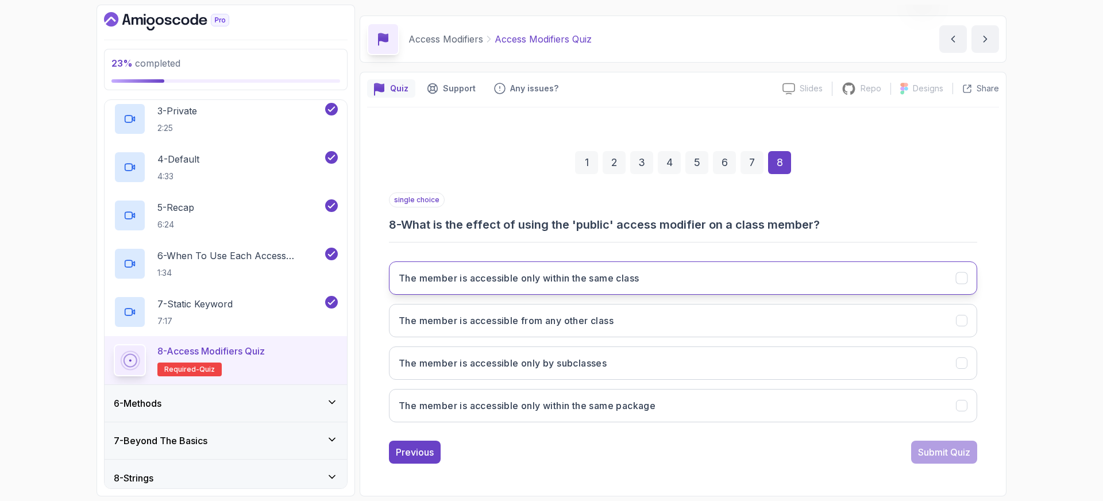
click at [447, 281] on h3 "The member is accessible only within the same class" at bounding box center [519, 278] width 240 height 14
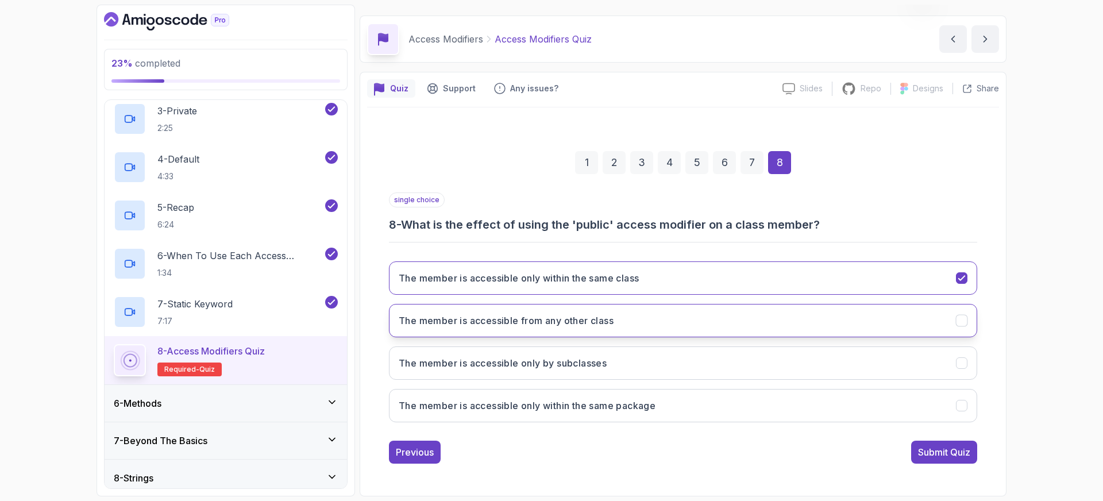
click at [469, 319] on h3 "The member is accessible from any other class" at bounding box center [506, 321] width 215 height 14
click at [948, 454] on div "Submit Quiz" at bounding box center [944, 452] width 52 height 14
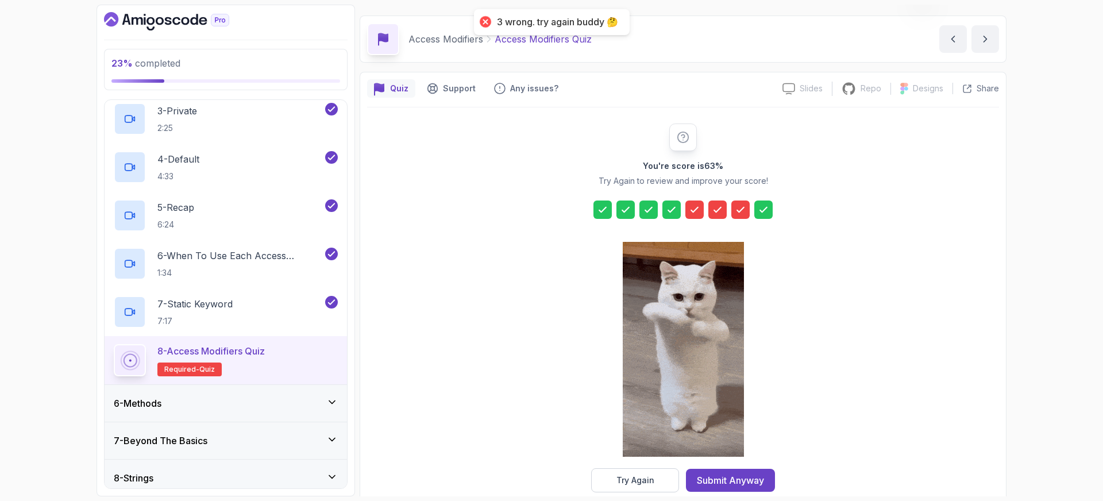
click at [693, 211] on icon at bounding box center [694, 209] width 7 height 5
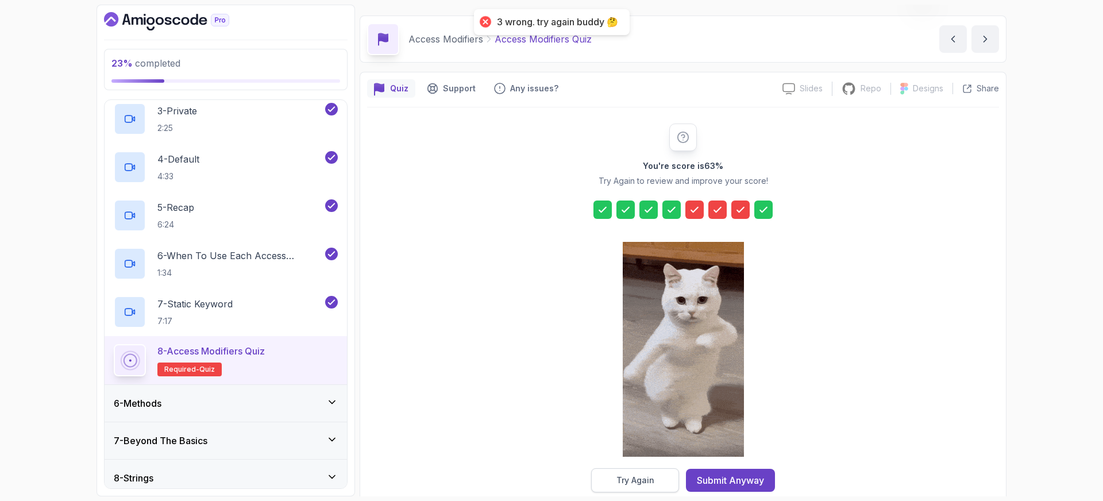
click at [646, 483] on div "Try Again" at bounding box center [635, 480] width 38 height 11
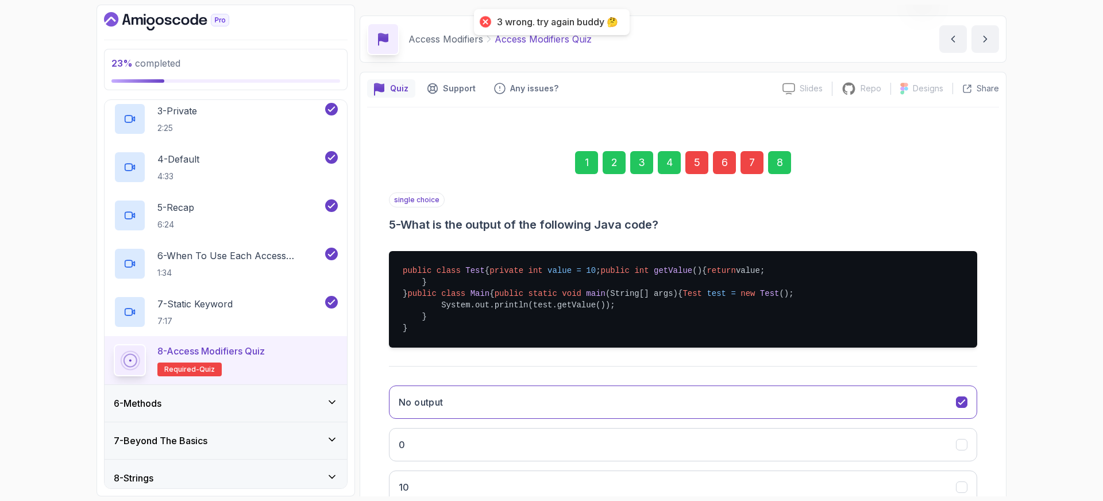
click at [693, 160] on div "5" at bounding box center [696, 162] width 23 height 23
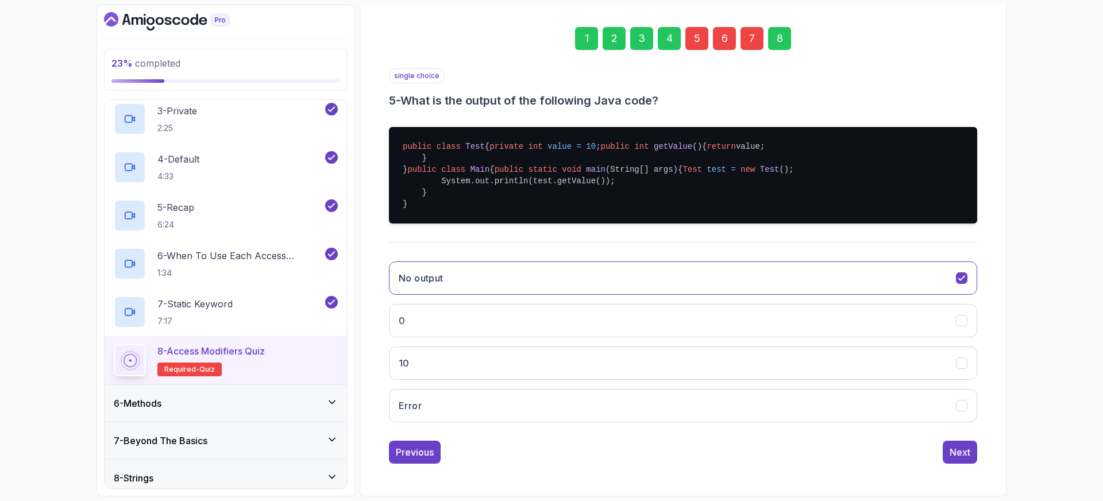
scroll to position [181, 0]
click at [462, 422] on button "Error" at bounding box center [683, 405] width 588 height 33
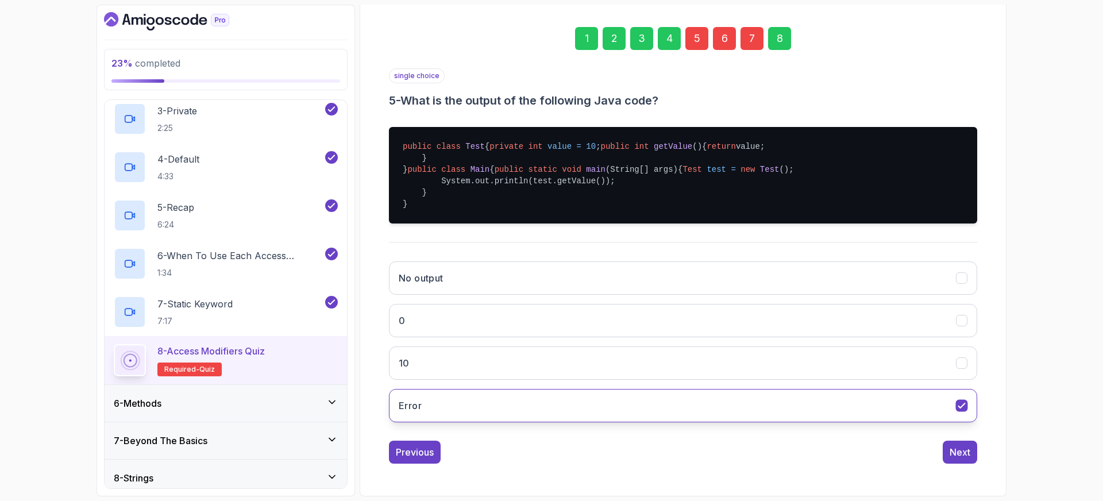
scroll to position [223, 0]
drag, startPoint x: 969, startPoint y: 456, endPoint x: 948, endPoint y: 439, distance: 27.0
click at [969, 456] on div "Next" at bounding box center [960, 452] width 21 height 14
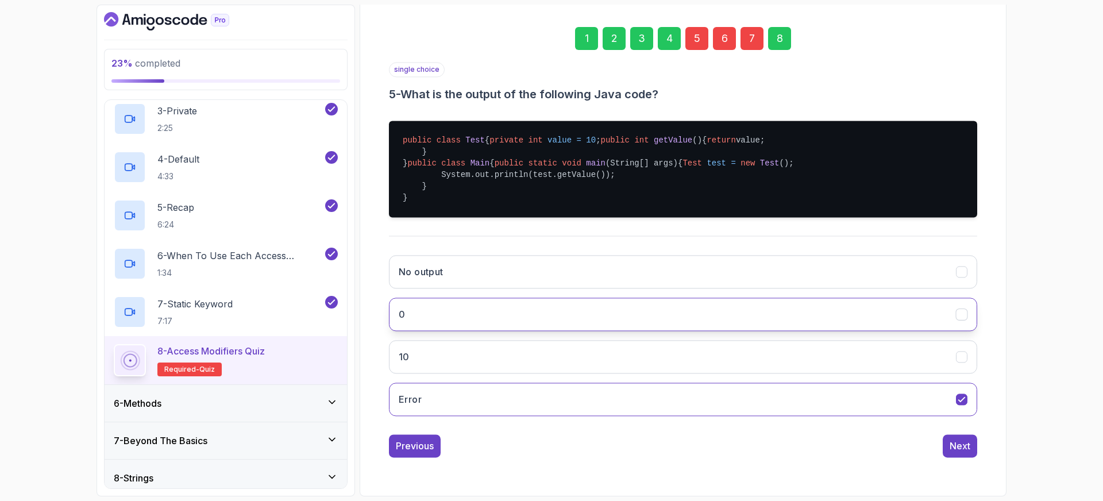
scroll to position [30, 0]
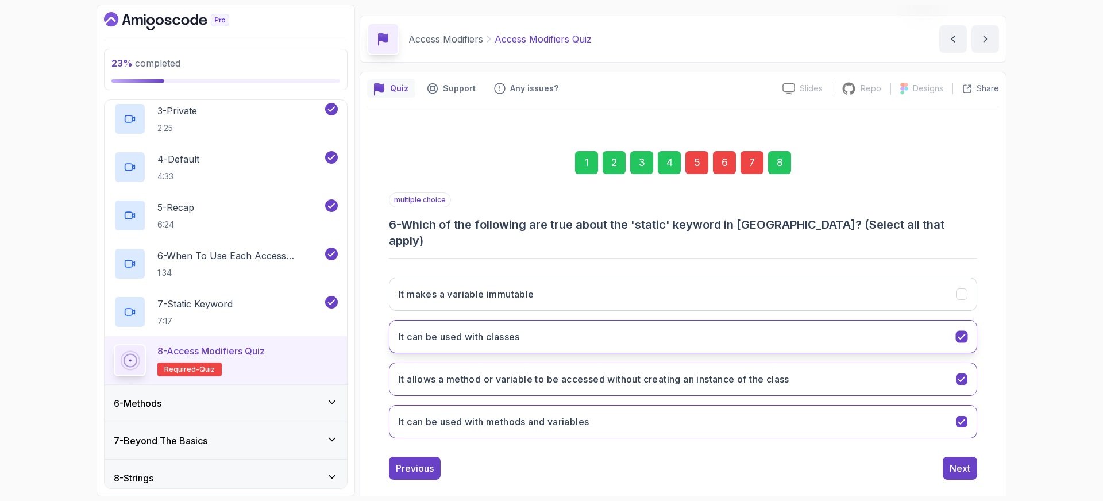
click at [547, 324] on button "It can be used with classes" at bounding box center [683, 336] width 588 height 33
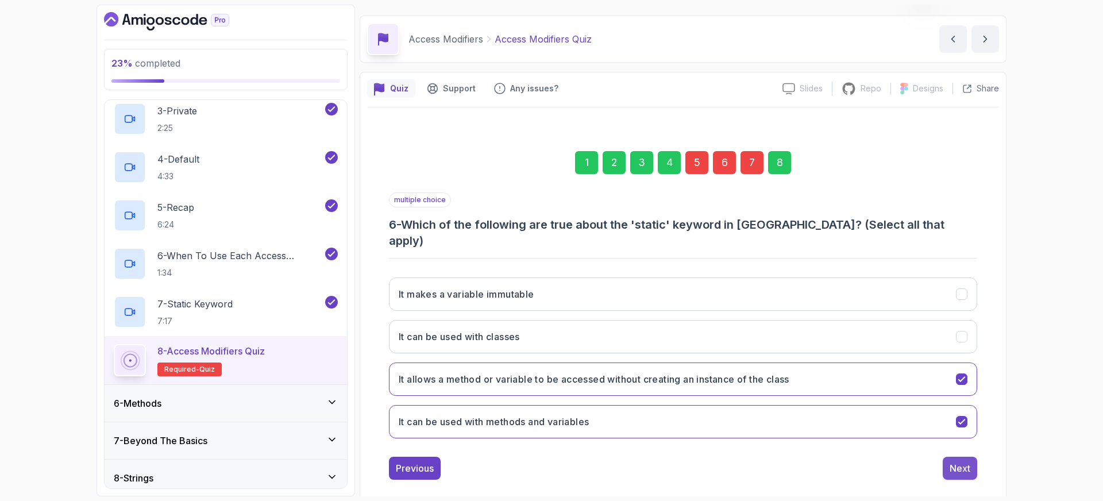
click at [969, 461] on div "Next" at bounding box center [960, 468] width 21 height 14
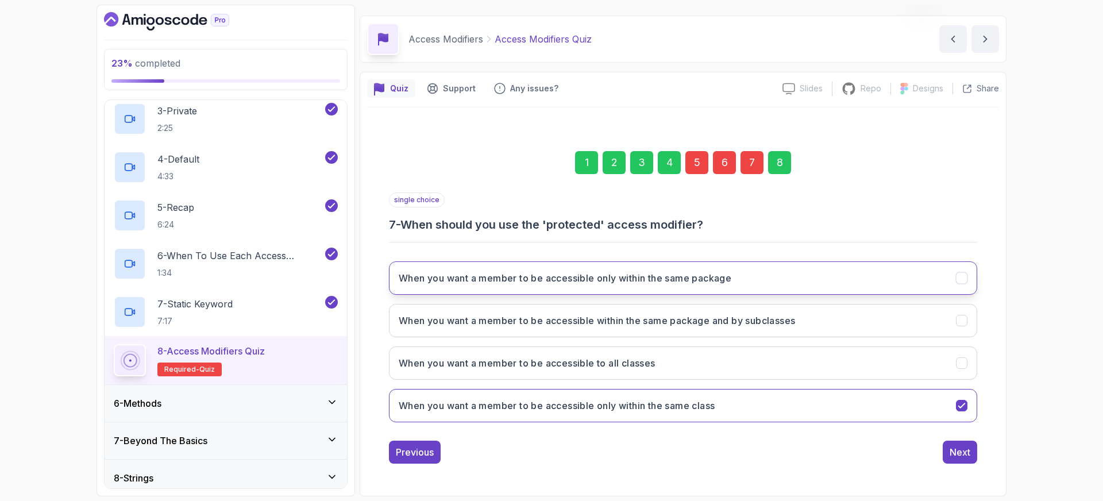
click at [575, 285] on button "When you want a member to be accessible only within the same package" at bounding box center [683, 277] width 588 height 33
click at [965, 458] on div "Next" at bounding box center [960, 452] width 21 height 14
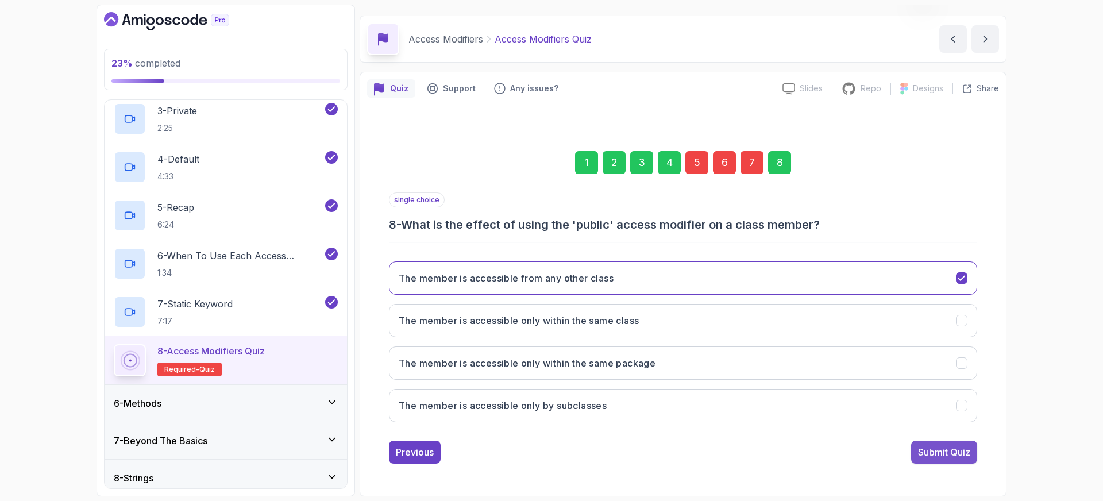
click at [938, 456] on div "Submit Quiz" at bounding box center [944, 452] width 52 height 14
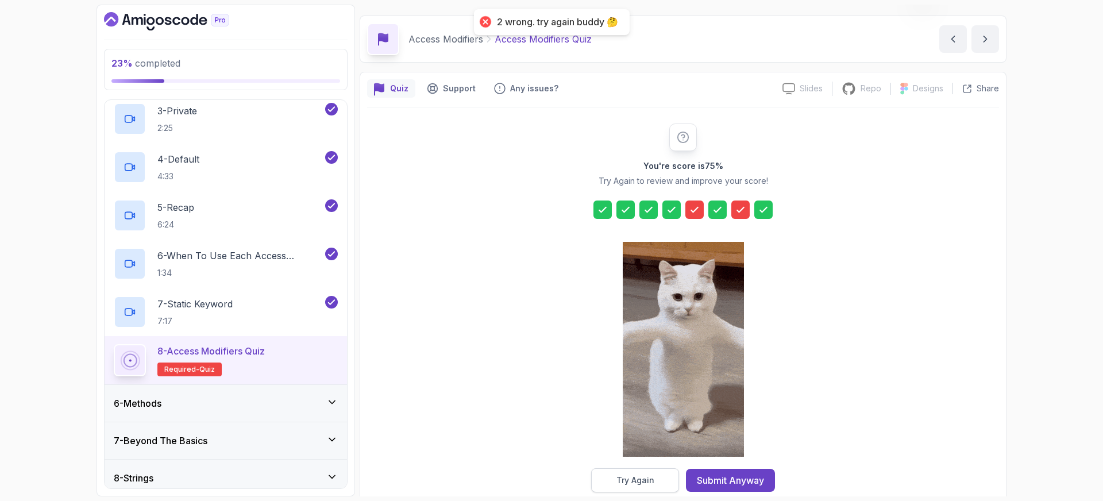
click at [627, 484] on div "Try Again" at bounding box center [635, 480] width 38 height 11
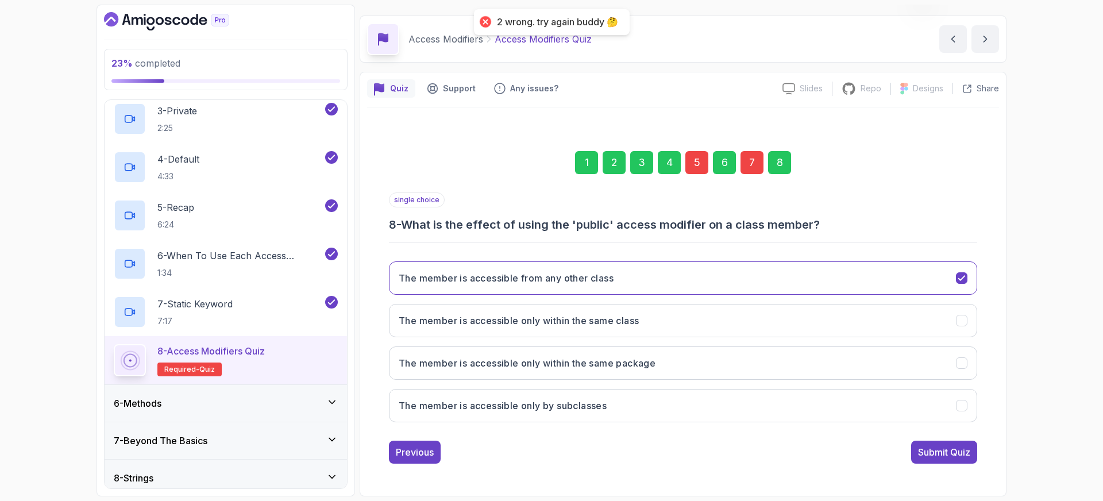
click at [755, 160] on div "7" at bounding box center [752, 162] width 23 height 23
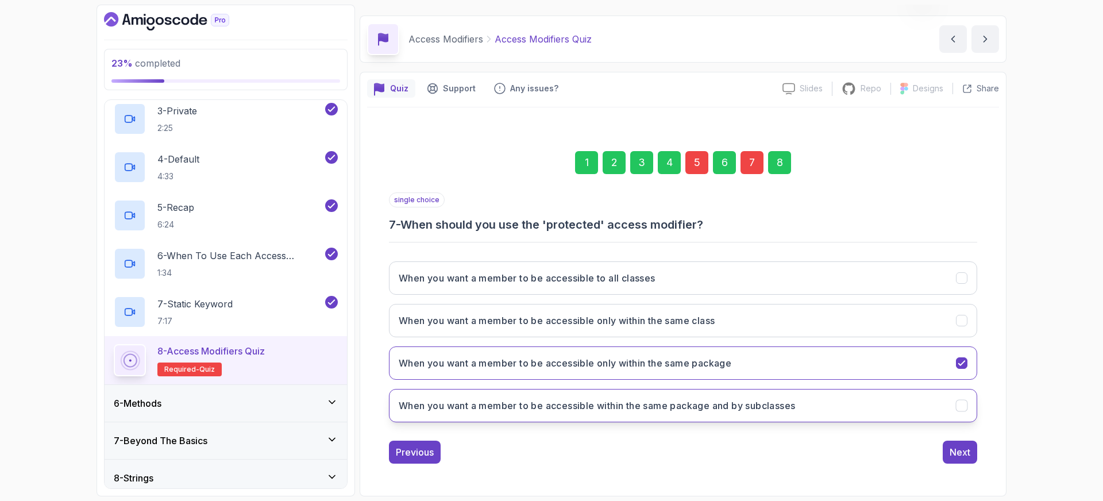
click at [594, 404] on h3 "When you want a member to be accessible within the same package and by subclass…" at bounding box center [597, 406] width 396 height 14
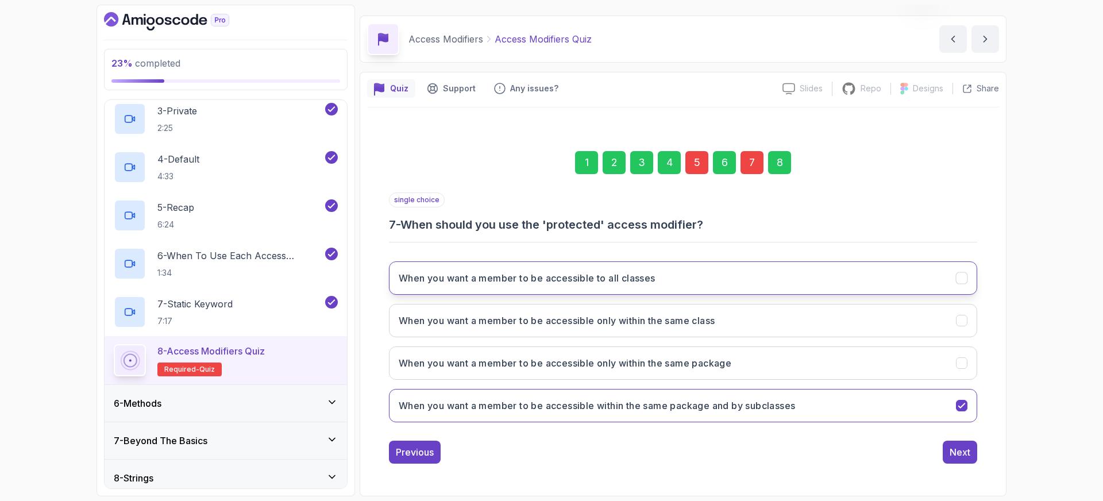
click at [587, 276] on h3 "When you want a member to be accessible to all classes" at bounding box center [527, 278] width 257 height 14
click at [668, 364] on h3 "When you want a member to be accessible only within the same package" at bounding box center [565, 363] width 333 height 14
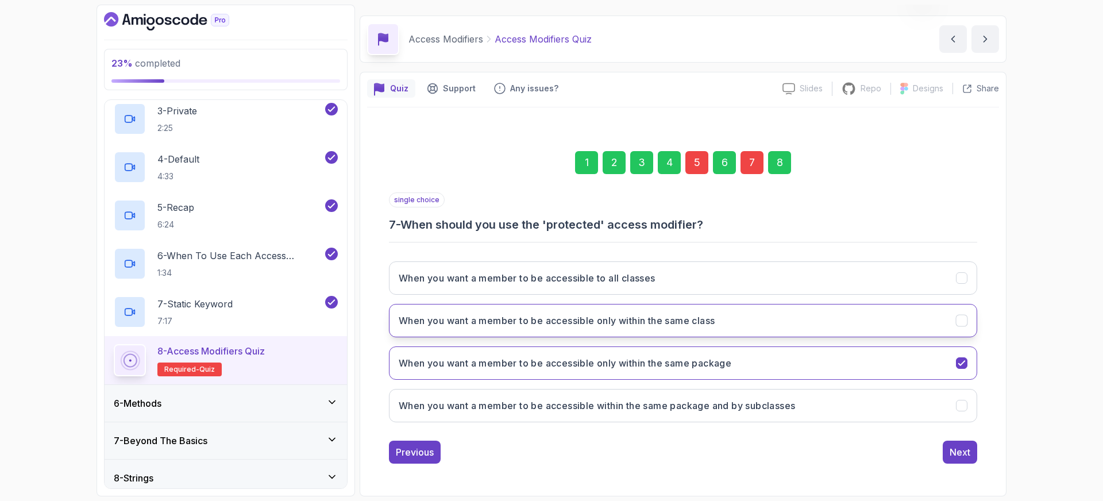
click at [650, 310] on button "When you want a member to be accessible only within the same class" at bounding box center [683, 320] width 588 height 33
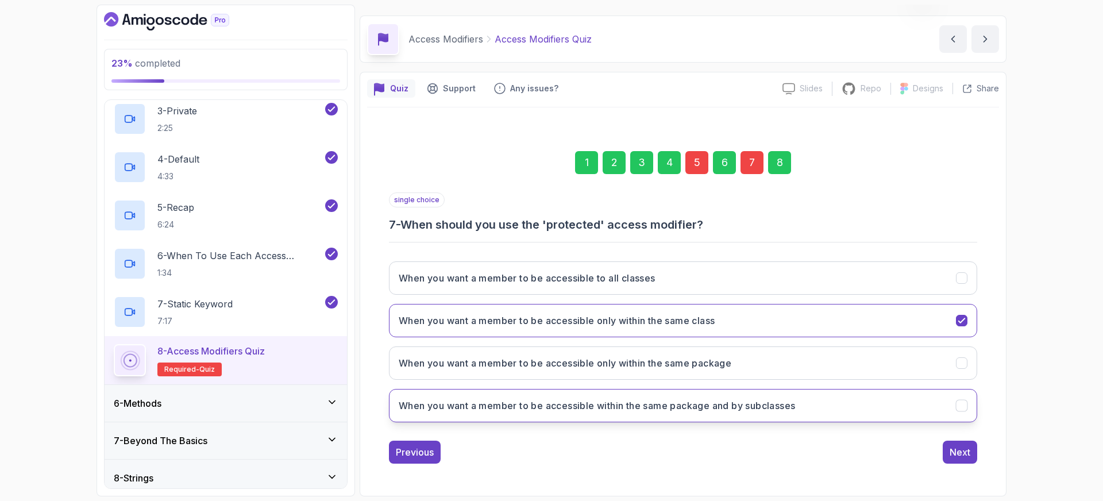
click at [677, 394] on button "When you want a member to be accessible within the same package and by subclass…" at bounding box center [683, 405] width 588 height 33
click at [699, 165] on div "5" at bounding box center [696, 162] width 23 height 23
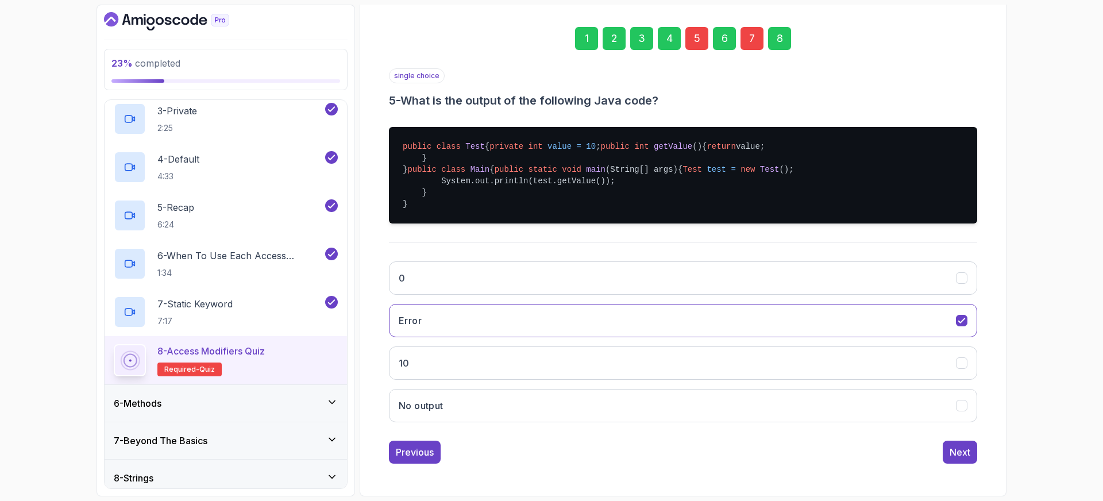
scroll to position [223, 0]
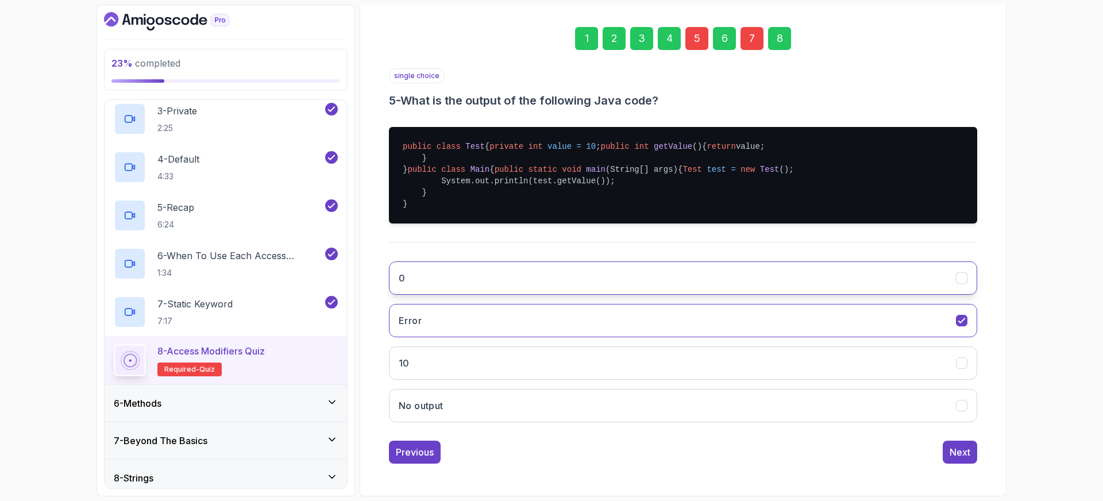
click at [471, 282] on button "0" at bounding box center [683, 277] width 588 height 33
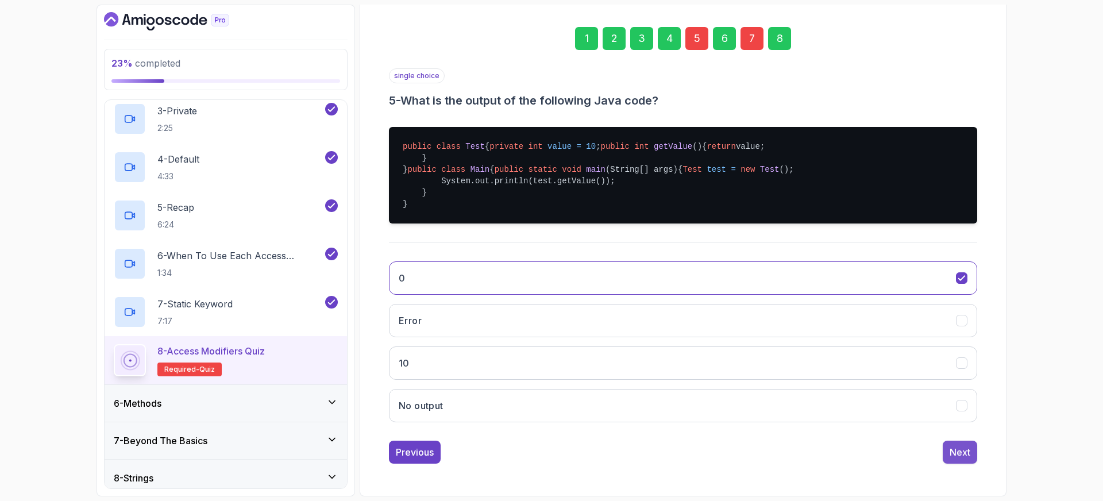
click at [972, 451] on button "Next" at bounding box center [960, 452] width 34 height 23
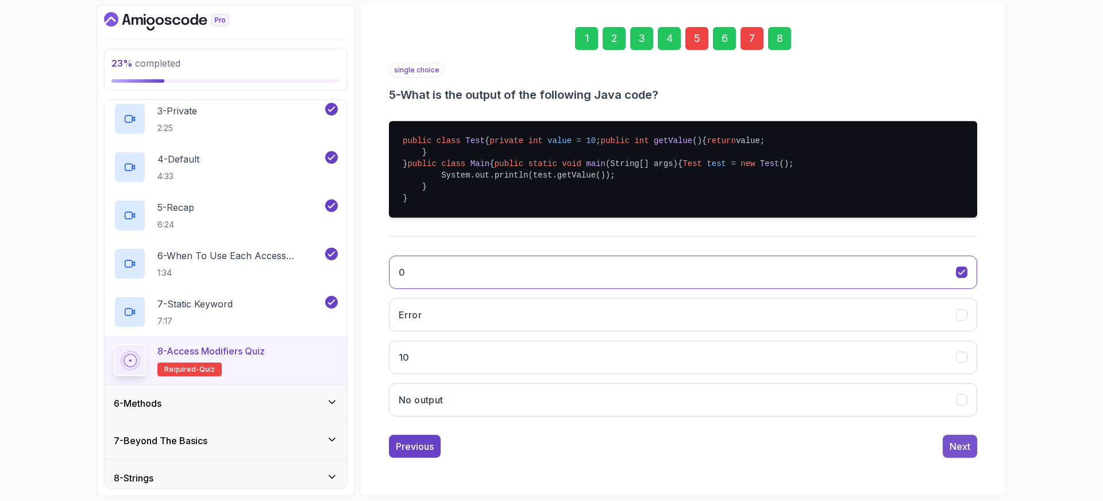
scroll to position [30, 0]
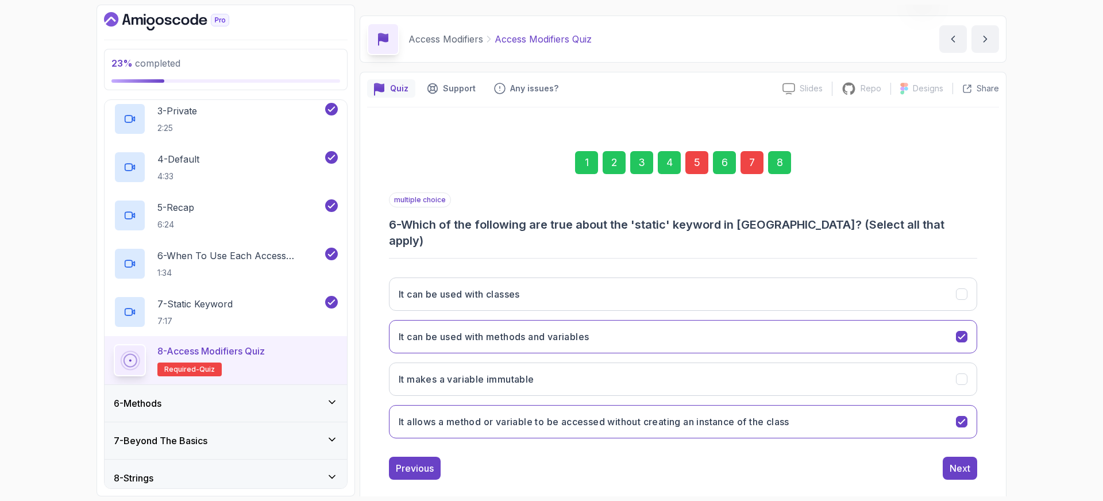
click at [780, 169] on div "8" at bounding box center [779, 162] width 23 height 23
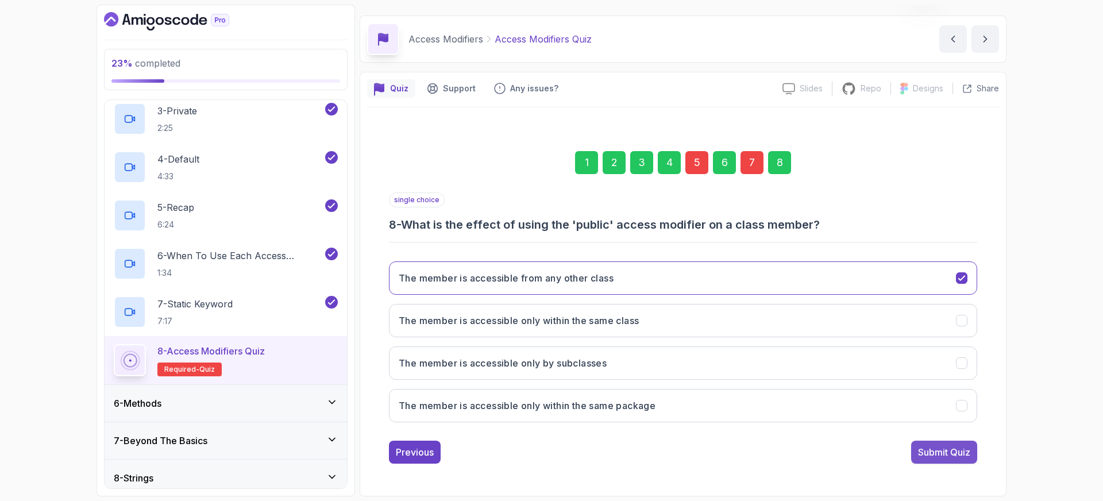
click at [935, 451] on div "Submit Quiz" at bounding box center [944, 452] width 52 height 14
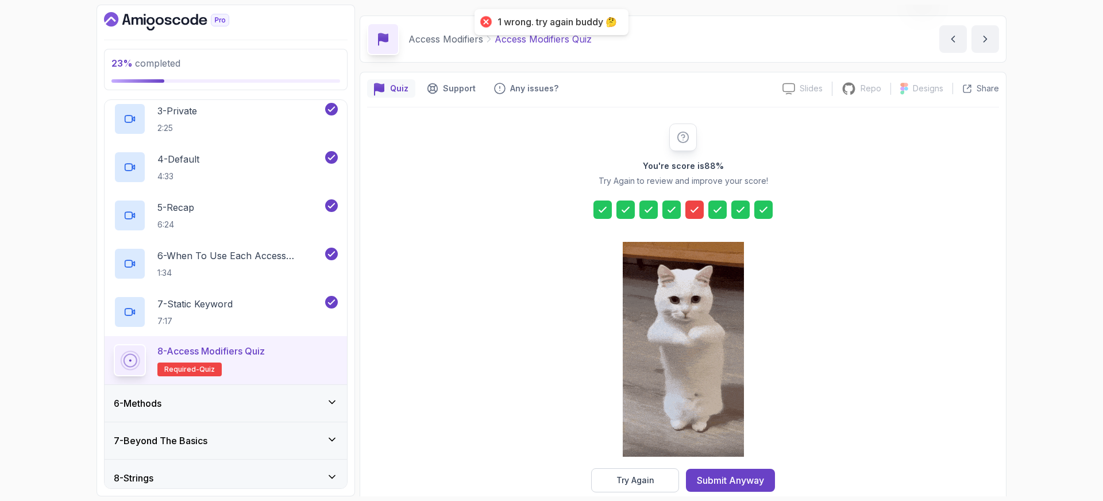
click at [696, 213] on icon at bounding box center [694, 209] width 11 height 11
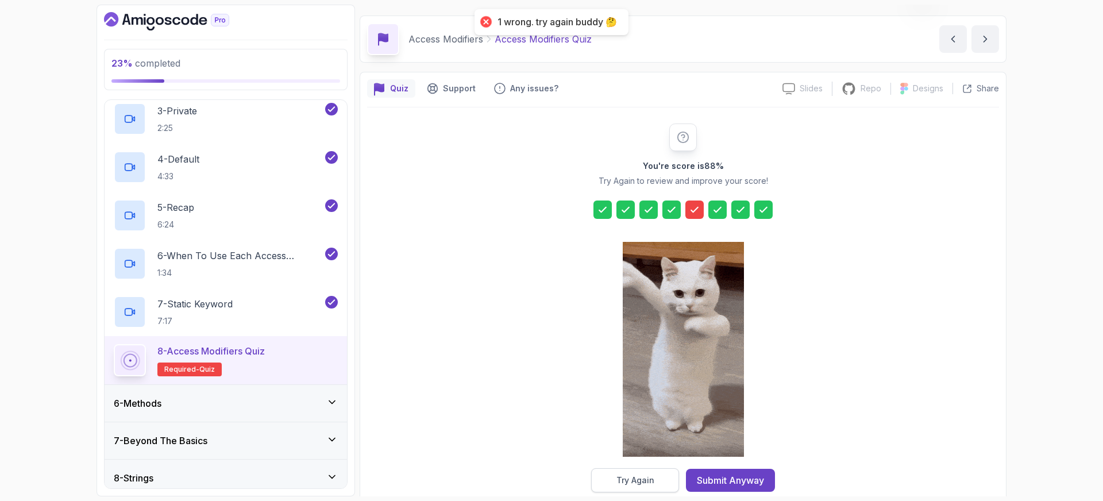
click at [647, 479] on div "Try Again" at bounding box center [635, 480] width 38 height 11
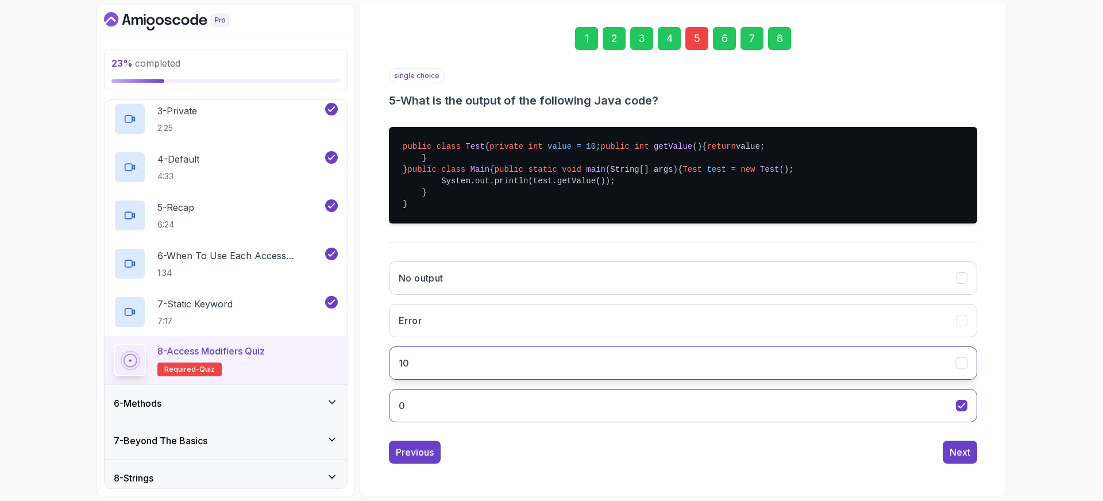
scroll to position [194, 0]
click at [430, 380] on button "10" at bounding box center [683, 362] width 588 height 33
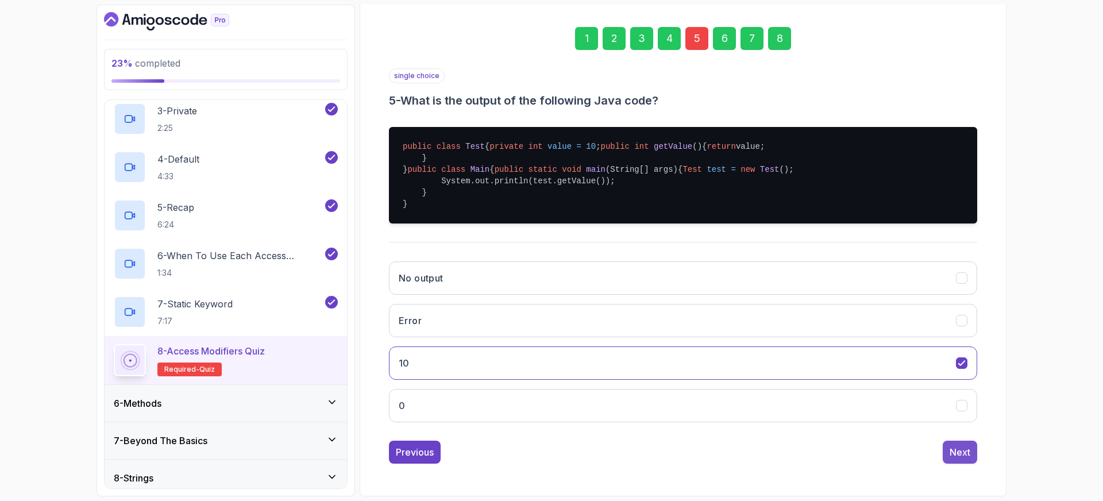
click at [957, 459] on div "Next" at bounding box center [960, 452] width 21 height 14
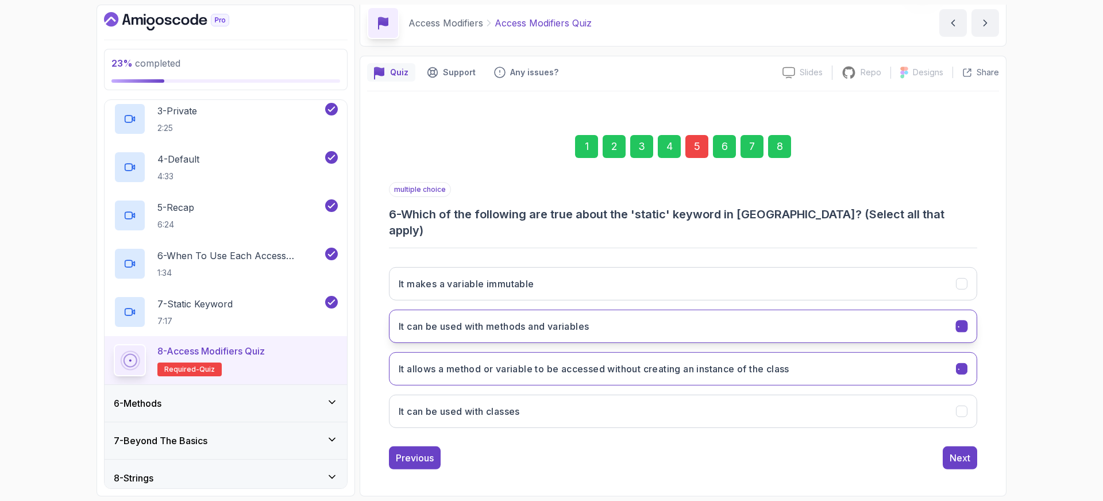
scroll to position [30, 0]
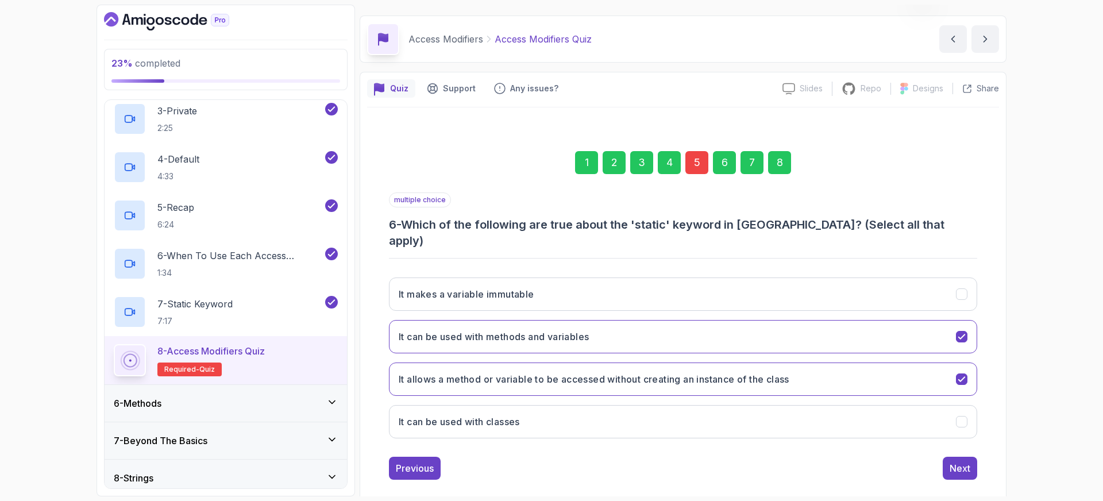
click at [780, 174] on div "1 2 3 4 5 6 7 8" at bounding box center [683, 163] width 588 height 60
click at [781, 169] on div "8" at bounding box center [779, 162] width 23 height 23
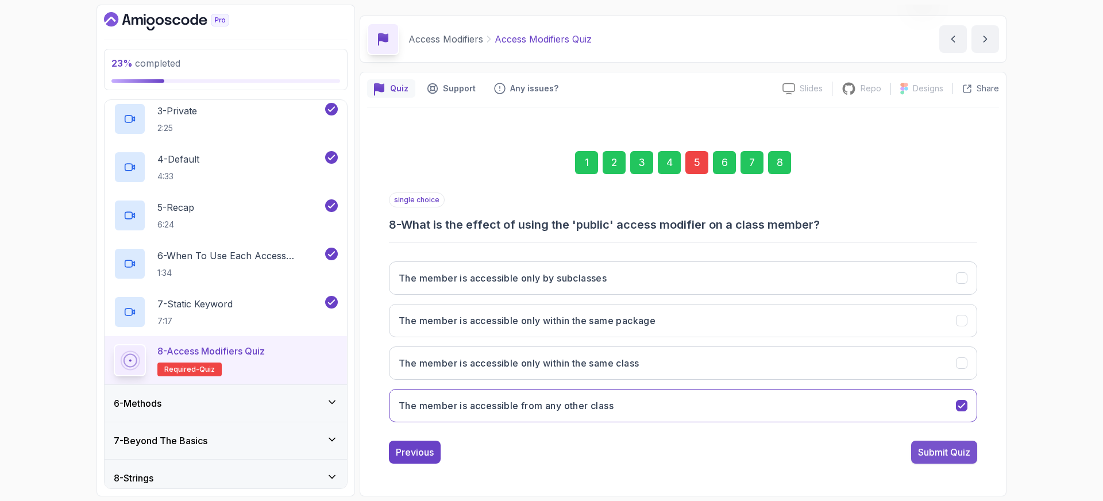
click at [952, 457] on div "Submit Quiz" at bounding box center [944, 452] width 52 height 14
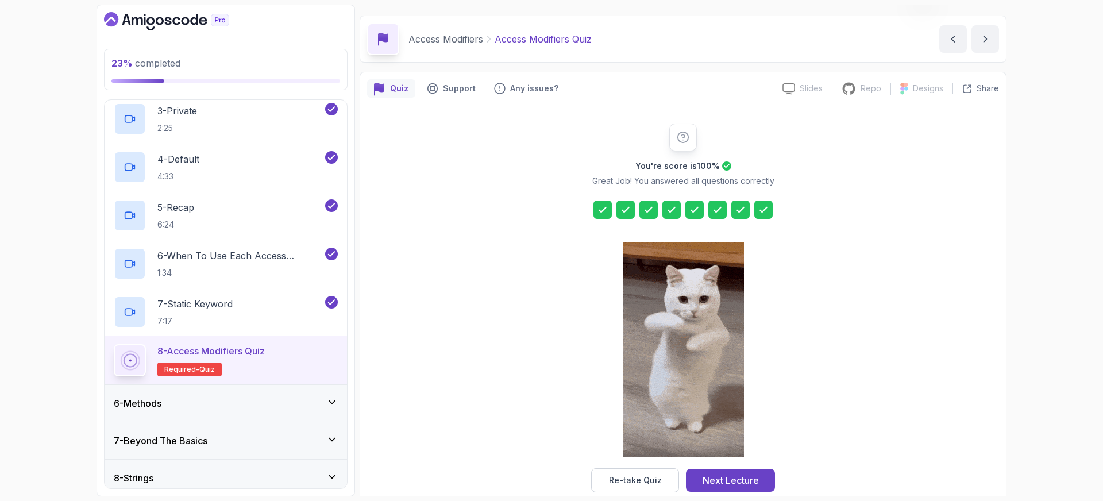
scroll to position [50, 0]
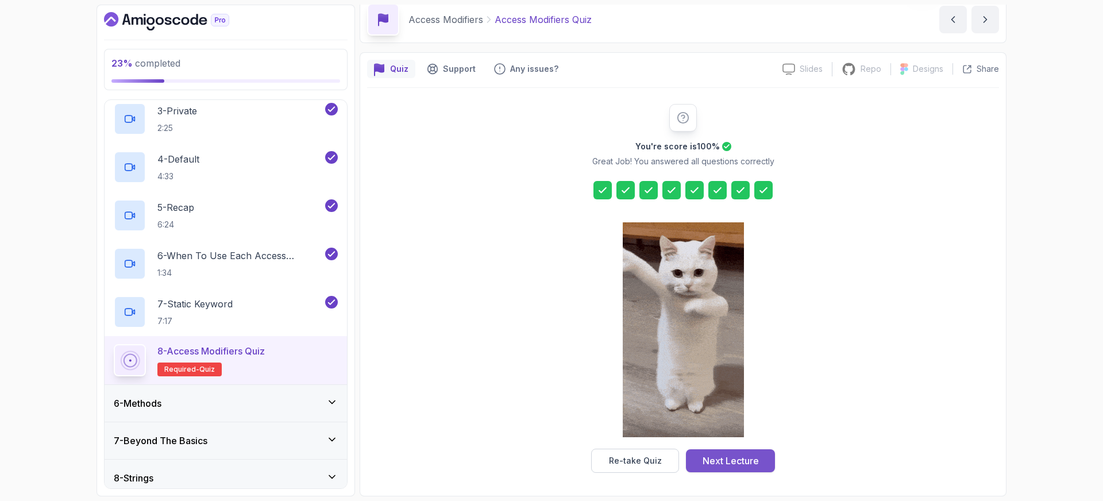
click at [737, 464] on div "Next Lecture" at bounding box center [731, 461] width 56 height 14
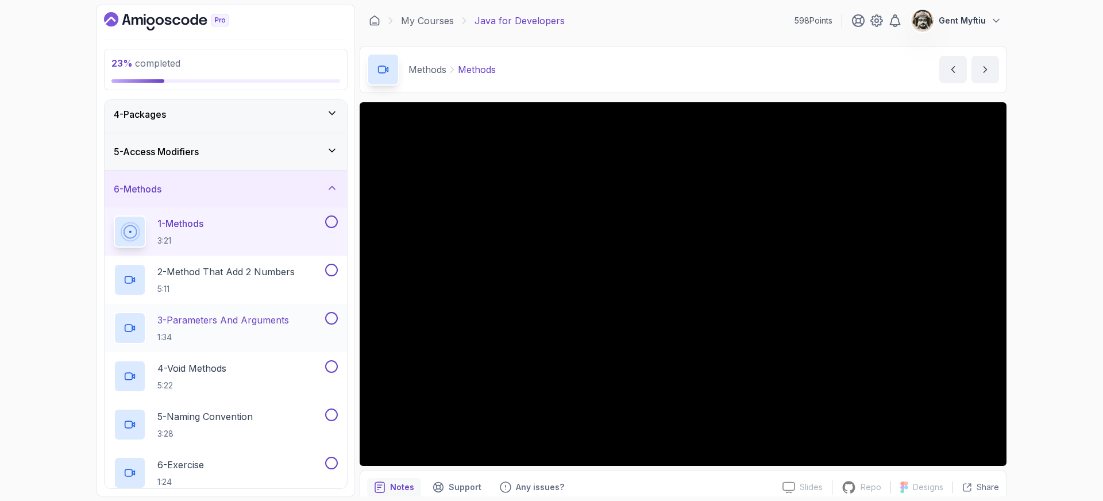
scroll to position [99, 0]
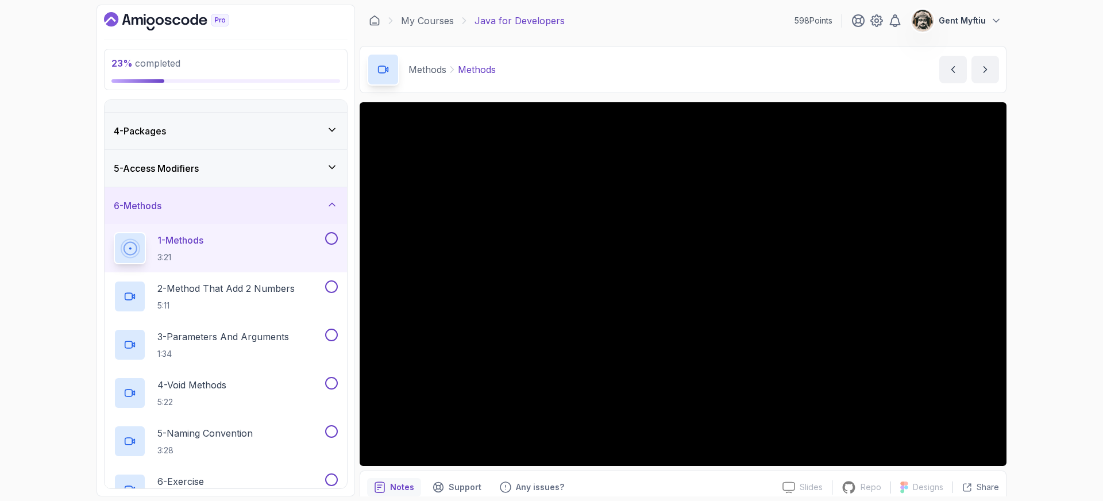
click at [329, 240] on button at bounding box center [331, 238] width 13 height 13
click at [232, 288] on p "2 - Method That Add 2 Numbers" at bounding box center [225, 289] width 137 height 14
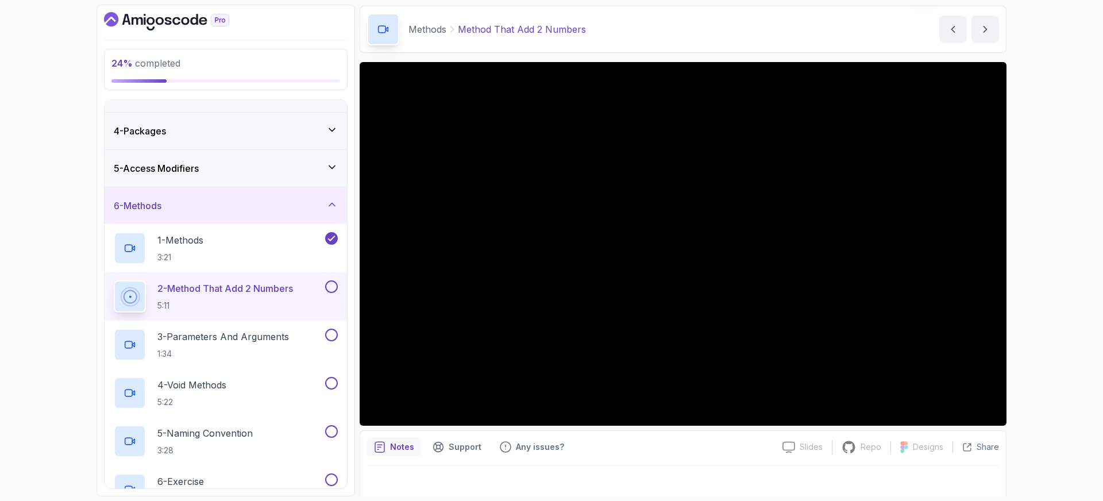
scroll to position [49, 0]
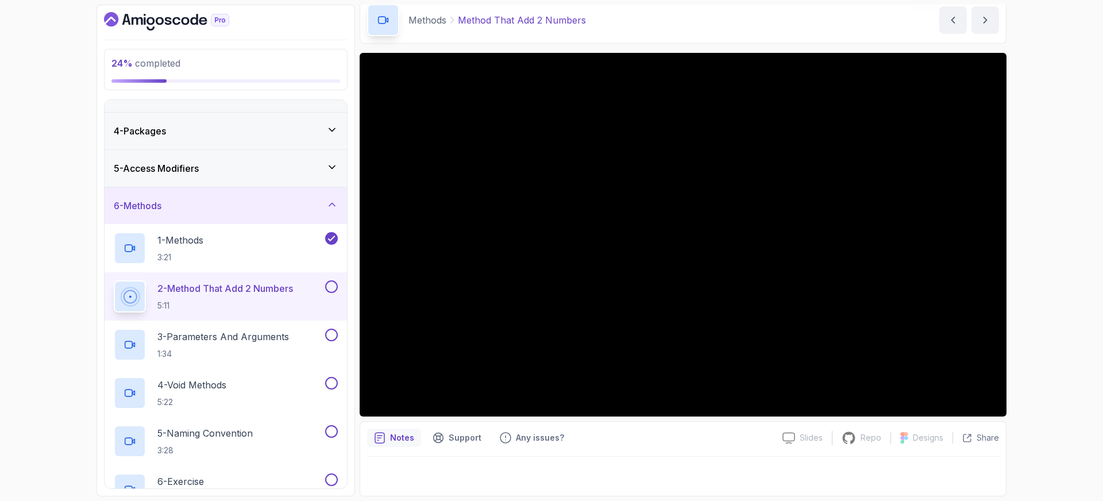
click at [334, 289] on button at bounding box center [331, 286] width 13 height 13
click at [254, 330] on p "3 - Parameters And Arguments" at bounding box center [223, 337] width 132 height 14
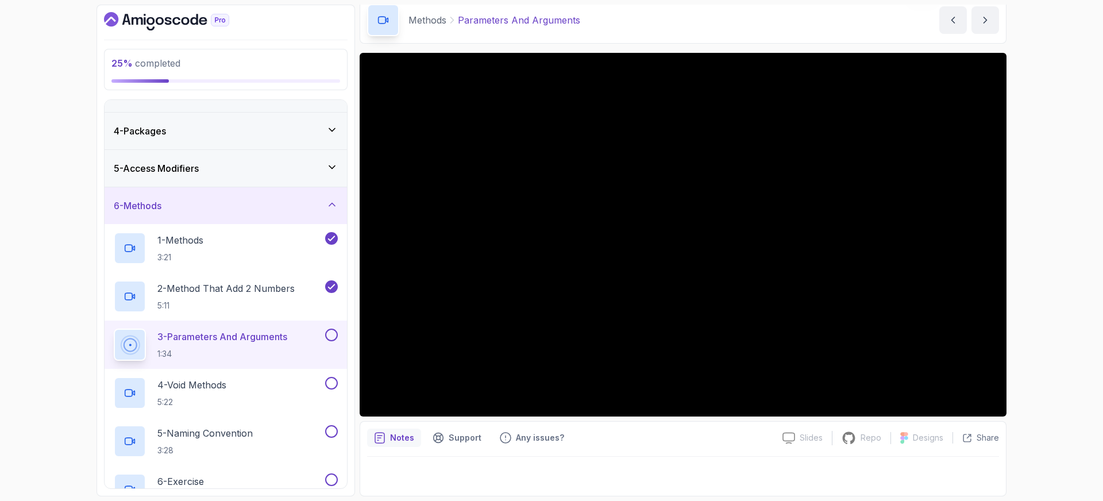
click at [330, 336] on button at bounding box center [331, 335] width 13 height 13
click at [240, 389] on div "4 - Void Methods 5:22" at bounding box center [218, 393] width 209 height 32
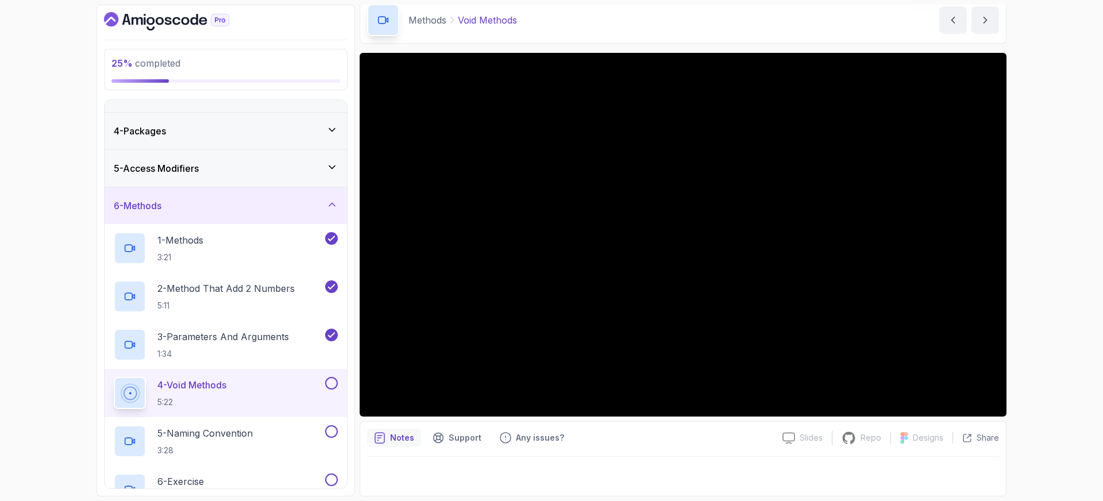
click at [334, 383] on button at bounding box center [331, 383] width 13 height 13
click at [267, 423] on div "5 - Naming Convention 3:28" at bounding box center [226, 441] width 242 height 48
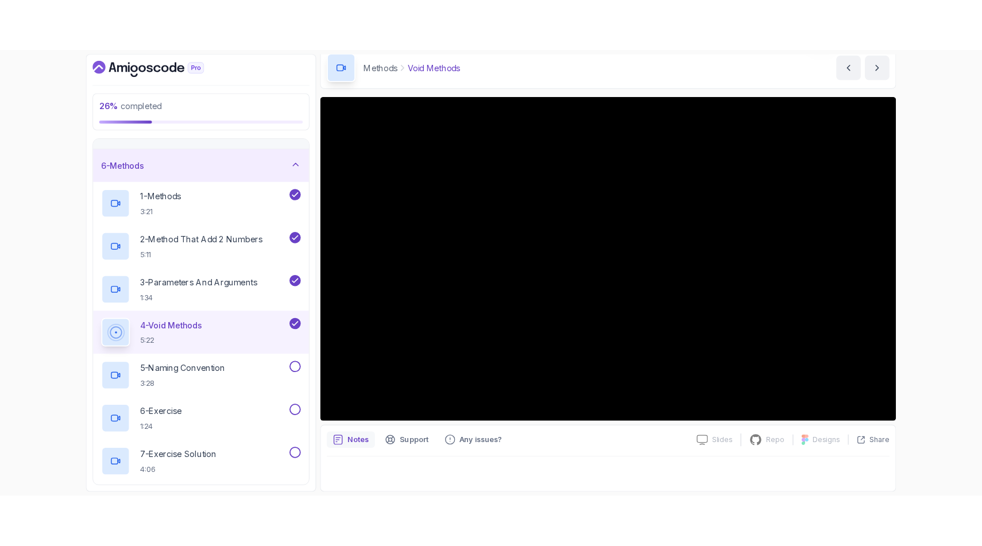
scroll to position [188, 0]
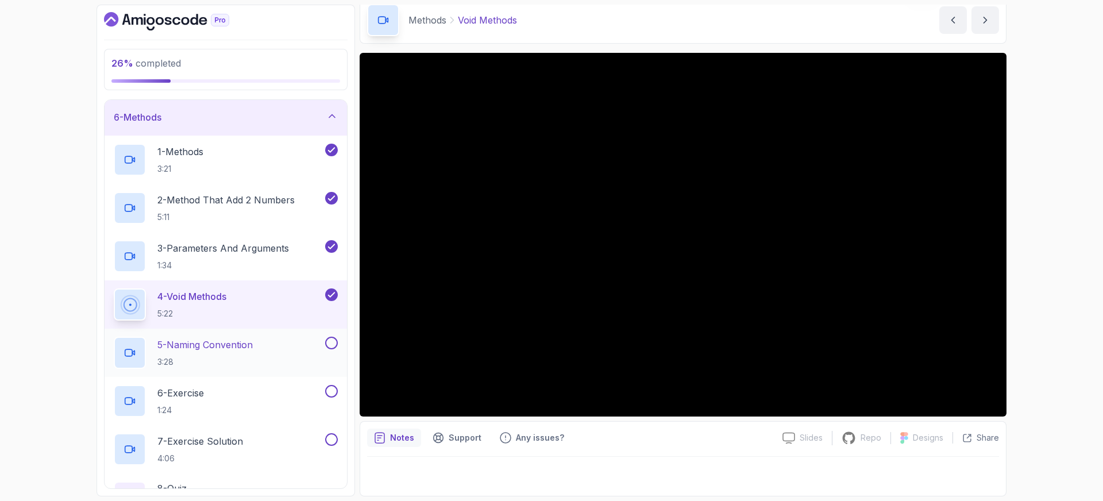
click at [334, 338] on button at bounding box center [331, 343] width 13 height 13
click at [211, 386] on div "6 - Exercise 1:24" at bounding box center [218, 401] width 209 height 32
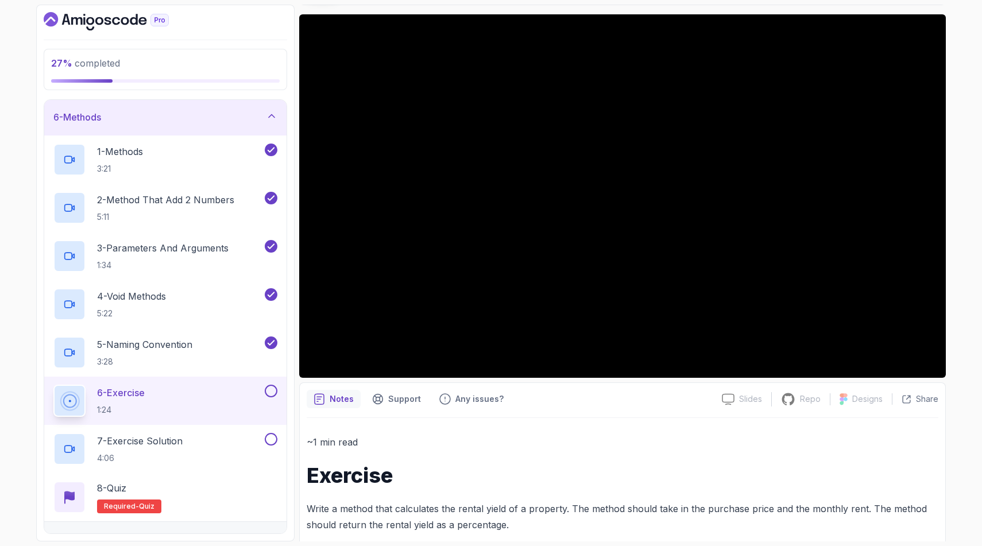
scroll to position [103, 0]
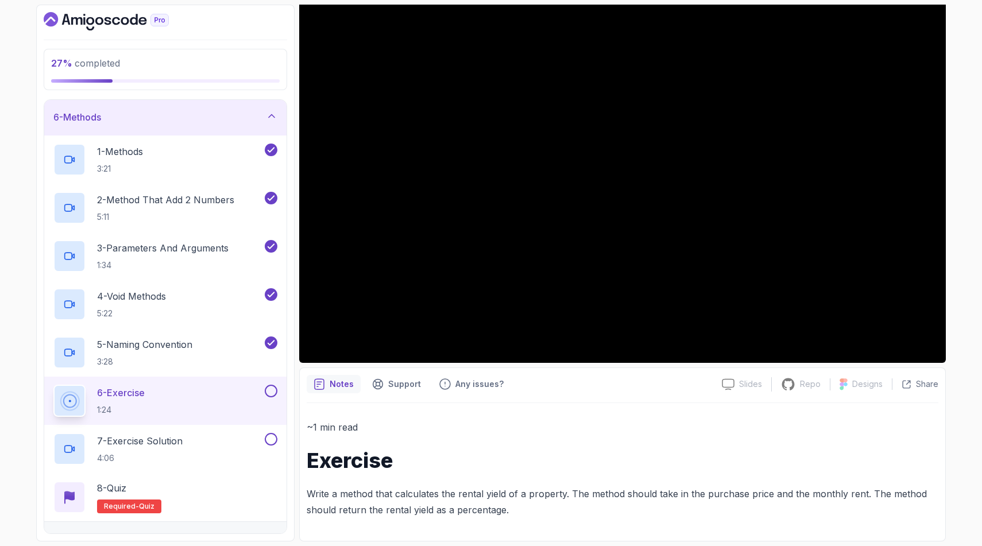
drag, startPoint x: 278, startPoint y: 395, endPoint x: 272, endPoint y: 396, distance: 5.8
click at [276, 395] on div "6 - Exercise 1:24" at bounding box center [165, 401] width 242 height 48
click at [267, 392] on button at bounding box center [271, 391] width 13 height 13
click at [175, 438] on p "7 - Exercise Solution" at bounding box center [140, 441] width 86 height 14
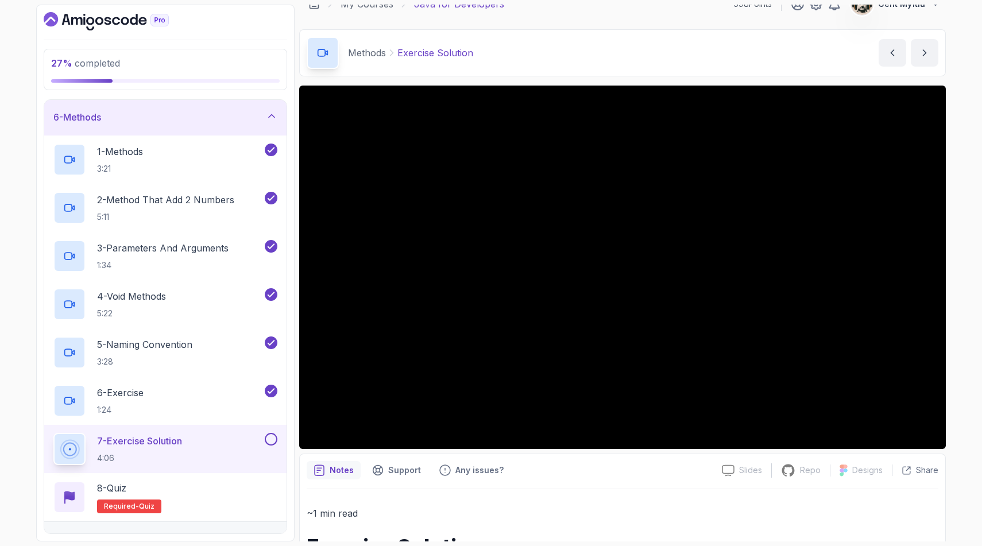
scroll to position [87, 0]
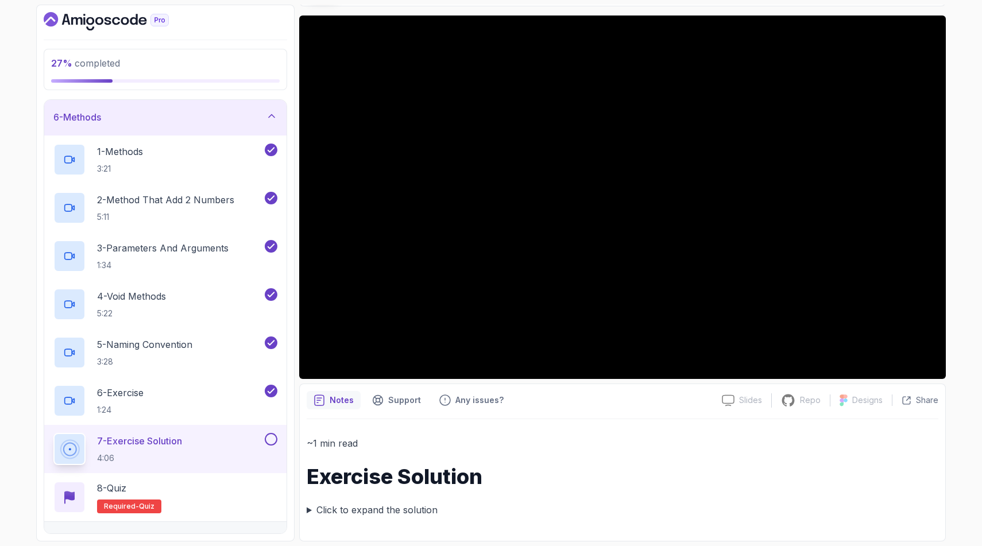
click at [272, 437] on button at bounding box center [271, 439] width 13 height 13
click at [188, 487] on div "8 - Quiz Required- quiz" at bounding box center [165, 497] width 224 height 32
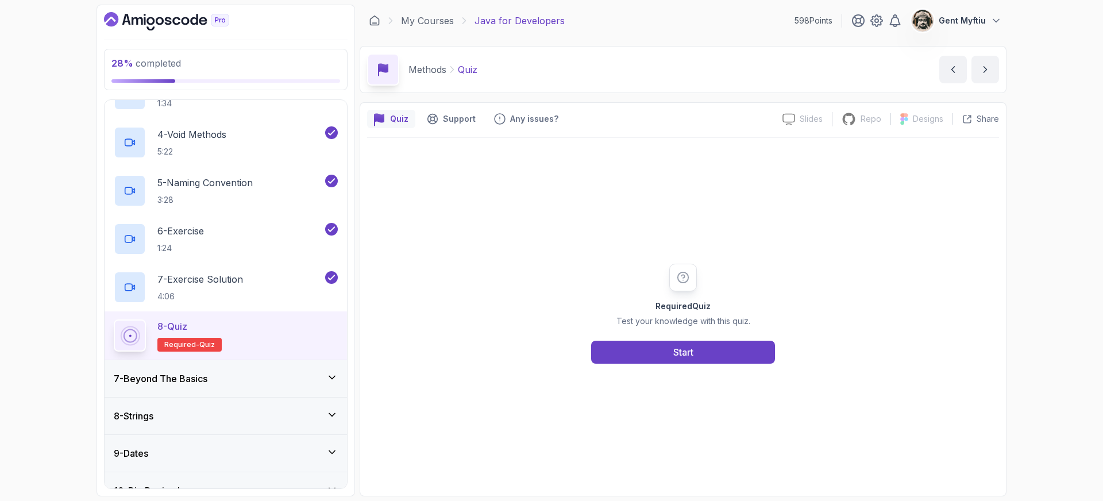
scroll to position [348, 0]
click at [201, 324] on div "8 - Quiz" at bounding box center [189, 328] width 64 height 14
click at [711, 345] on button "Start" at bounding box center [683, 352] width 184 height 23
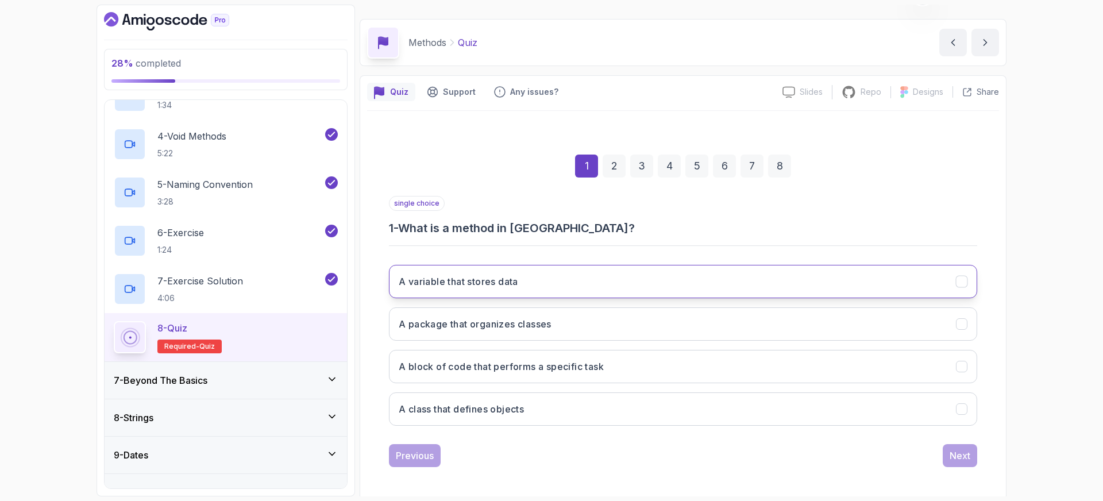
scroll to position [30, 0]
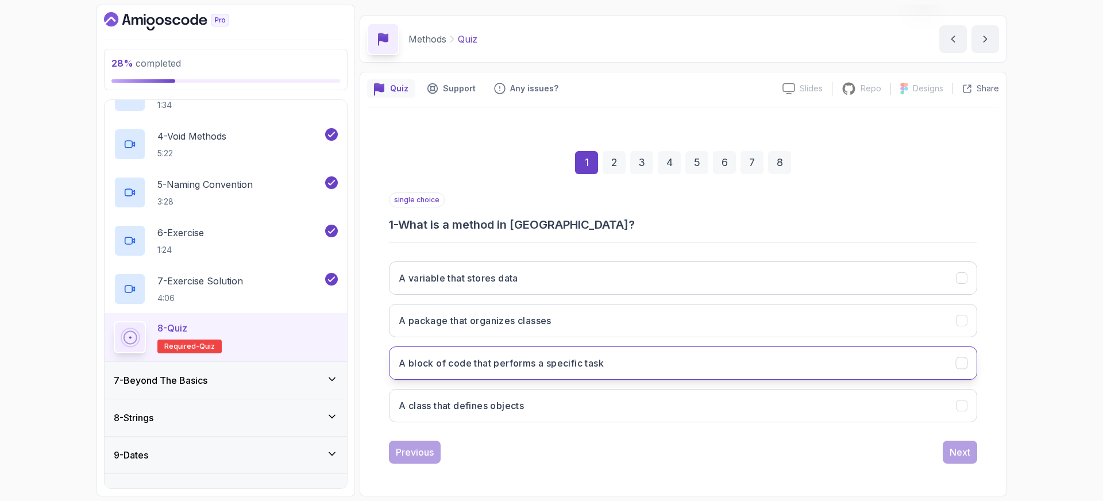
click at [461, 352] on button "A block of code that performs a specific task" at bounding box center [683, 362] width 588 height 33
click at [959, 449] on div "Next" at bounding box center [960, 452] width 21 height 14
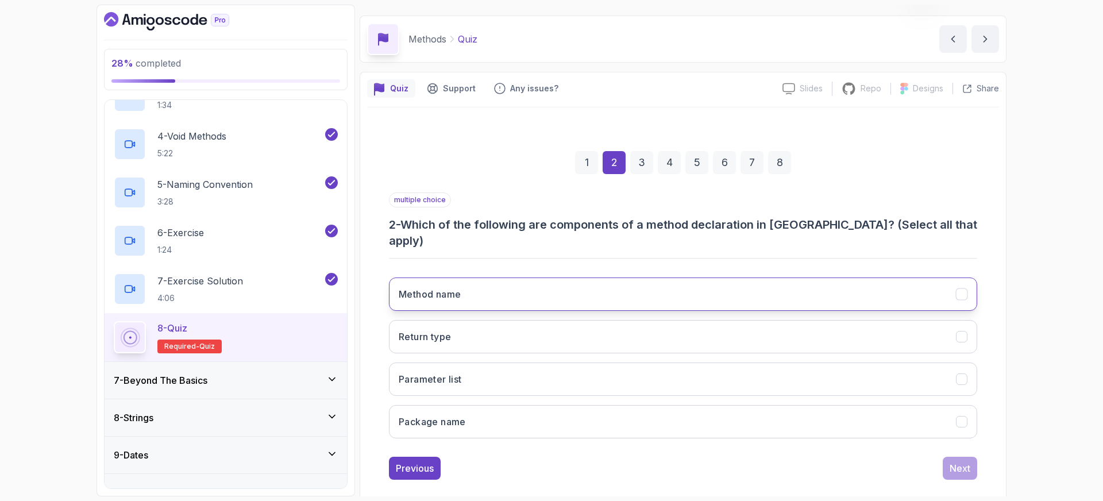
click at [462, 278] on button "Method name" at bounding box center [683, 294] width 588 height 33
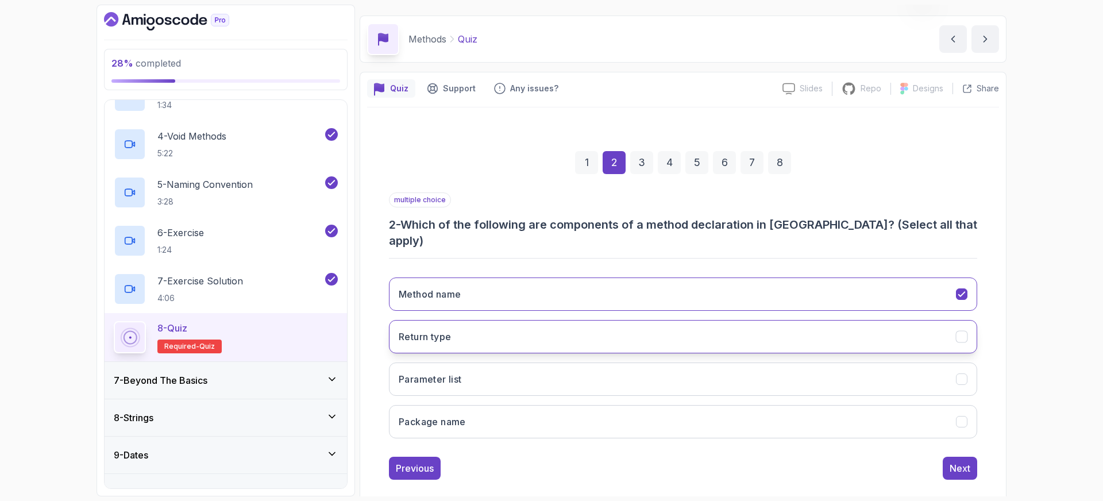
click at [451, 330] on h3 "Return type" at bounding box center [425, 337] width 52 height 14
click at [460, 372] on h3 "Parameter list" at bounding box center [430, 379] width 63 height 14
click at [962, 461] on div "Next" at bounding box center [960, 468] width 21 height 14
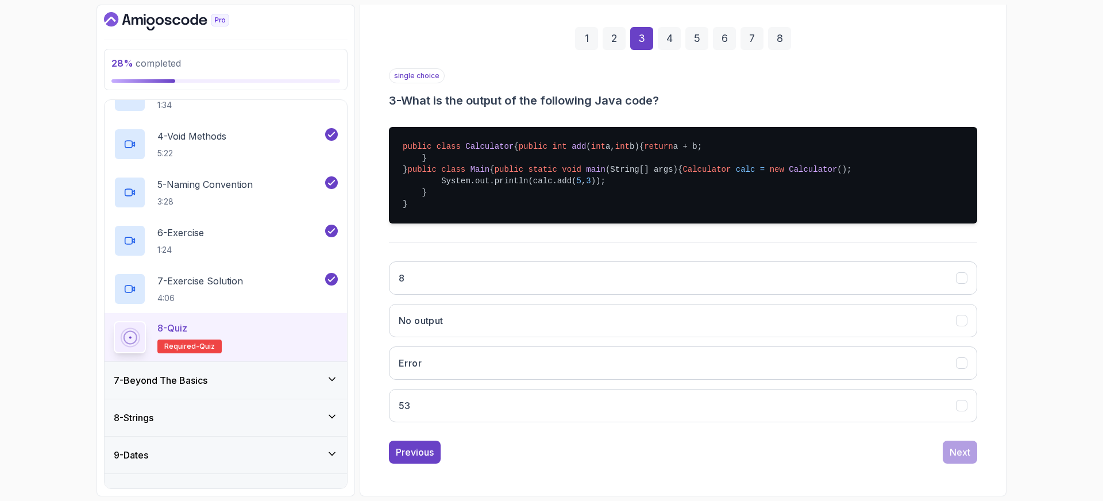
scroll to position [204, 0]
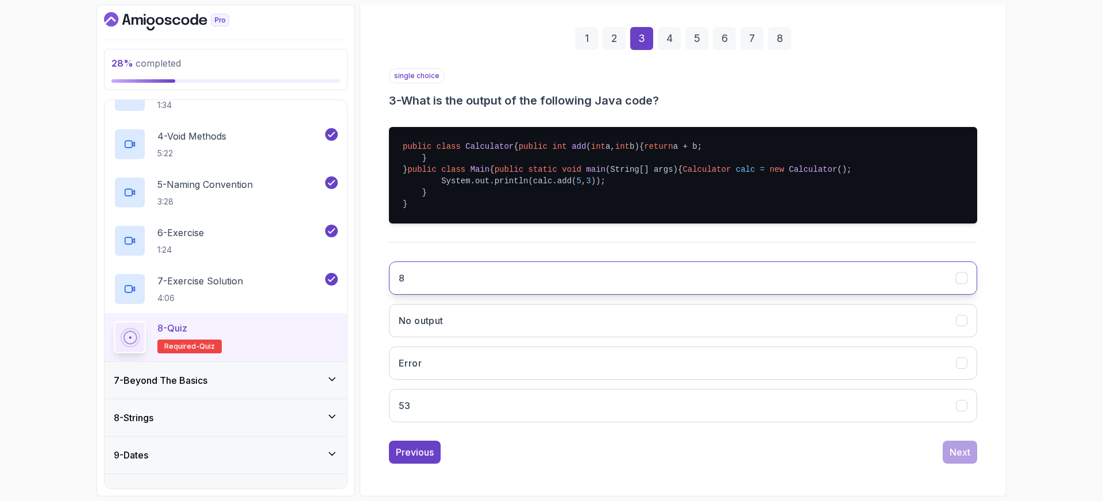
click at [416, 291] on button "8" at bounding box center [683, 277] width 588 height 33
click at [963, 458] on div "Next" at bounding box center [960, 452] width 21 height 14
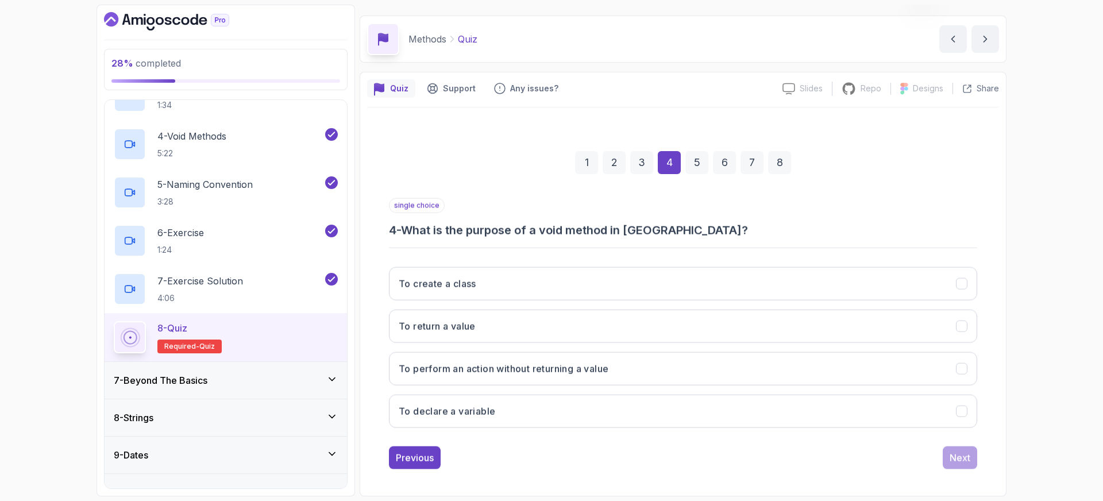
scroll to position [30, 0]
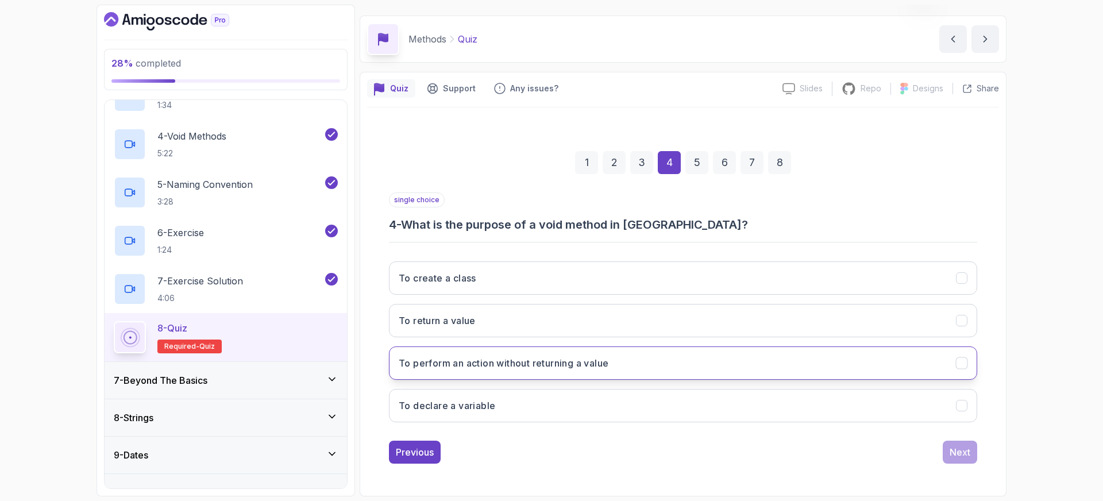
click at [495, 365] on h3 "To perform an action without returning a value" at bounding box center [504, 363] width 210 height 14
click at [957, 451] on div "Next" at bounding box center [960, 452] width 21 height 14
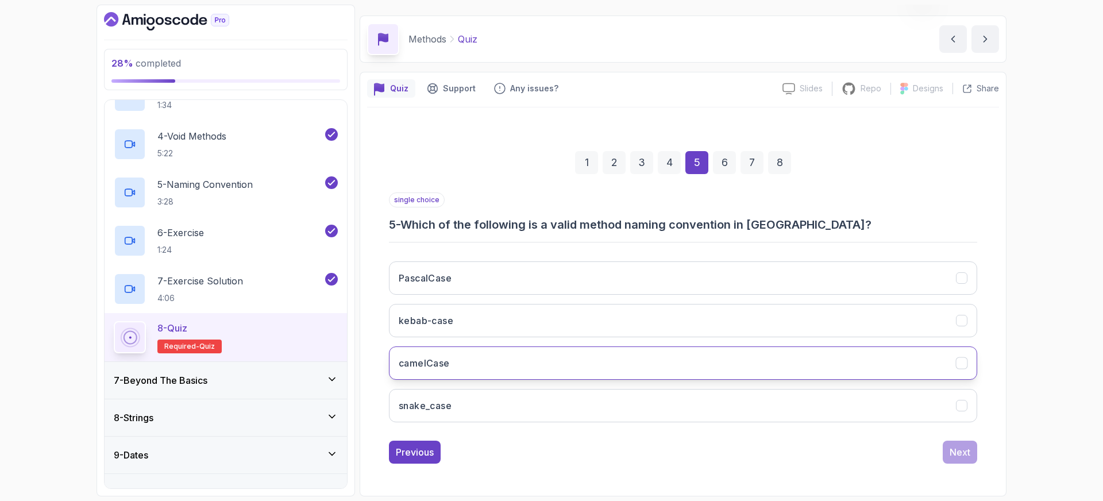
click at [441, 362] on h3 "camelCase" at bounding box center [424, 363] width 51 height 14
drag, startPoint x: 968, startPoint y: 453, endPoint x: 941, endPoint y: 451, distance: 27.1
click at [967, 453] on div "Next" at bounding box center [960, 452] width 21 height 14
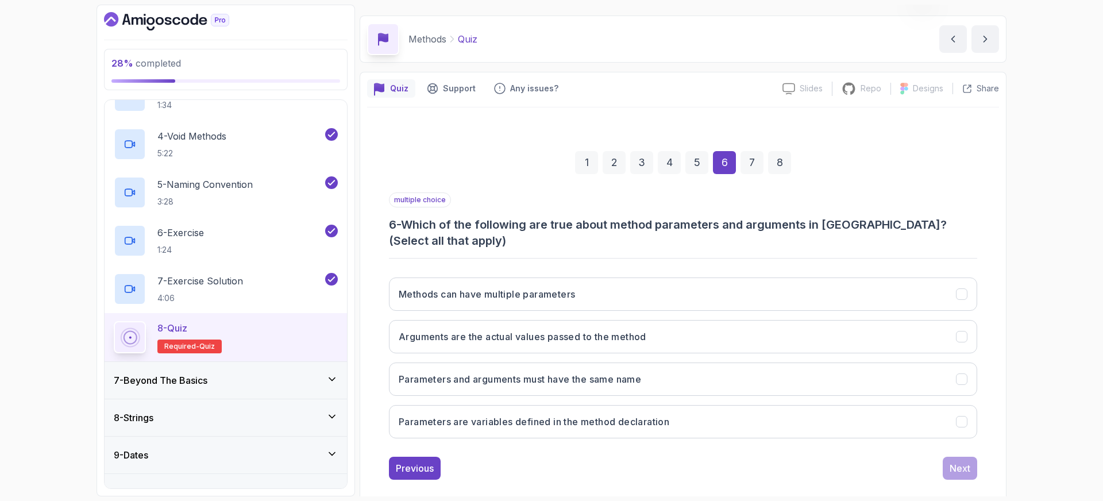
scroll to position [47, 0]
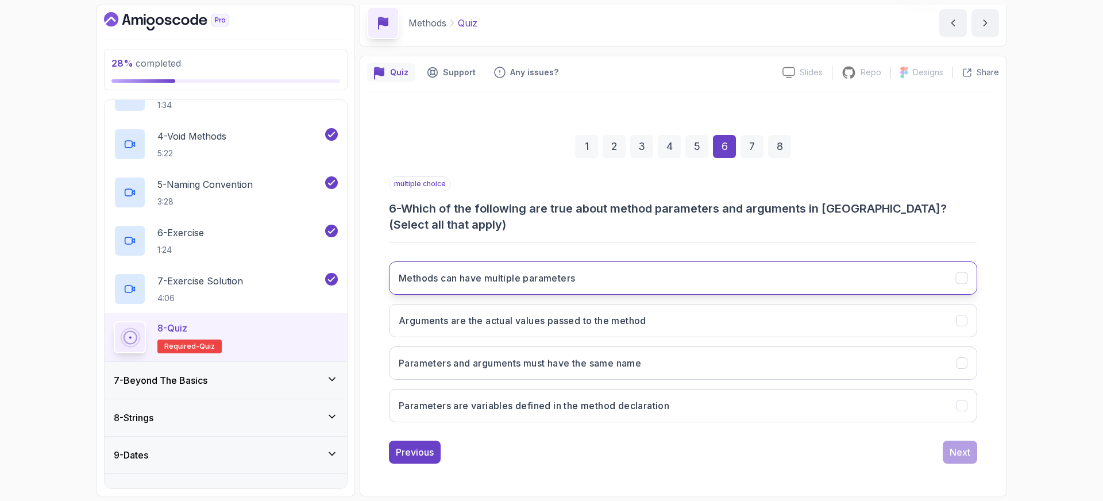
click at [471, 284] on h3 "Methods can have multiple parameters" at bounding box center [487, 278] width 176 height 14
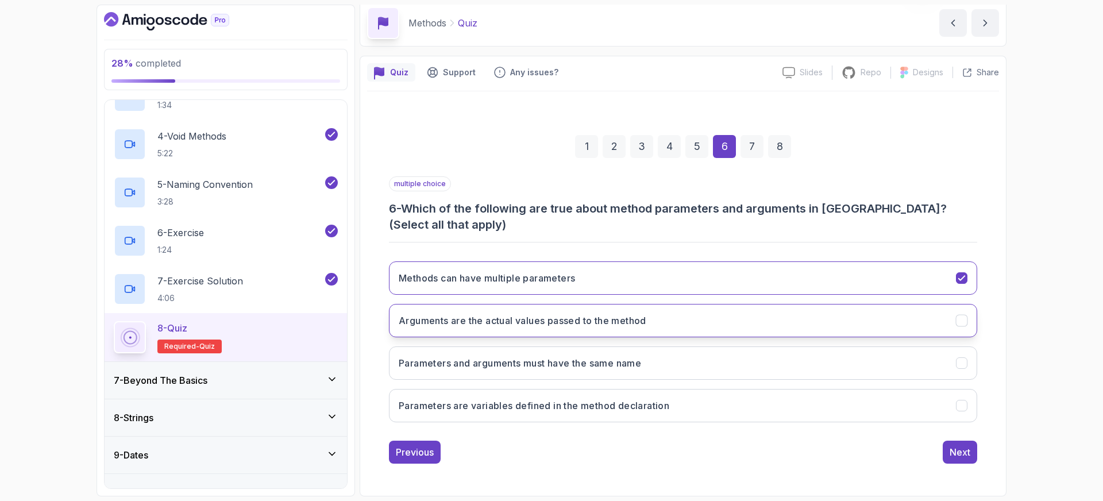
click at [529, 321] on h3 "Arguments are the actual values passed to the method" at bounding box center [523, 321] width 248 height 14
click at [956, 460] on button "Next" at bounding box center [960, 452] width 34 height 23
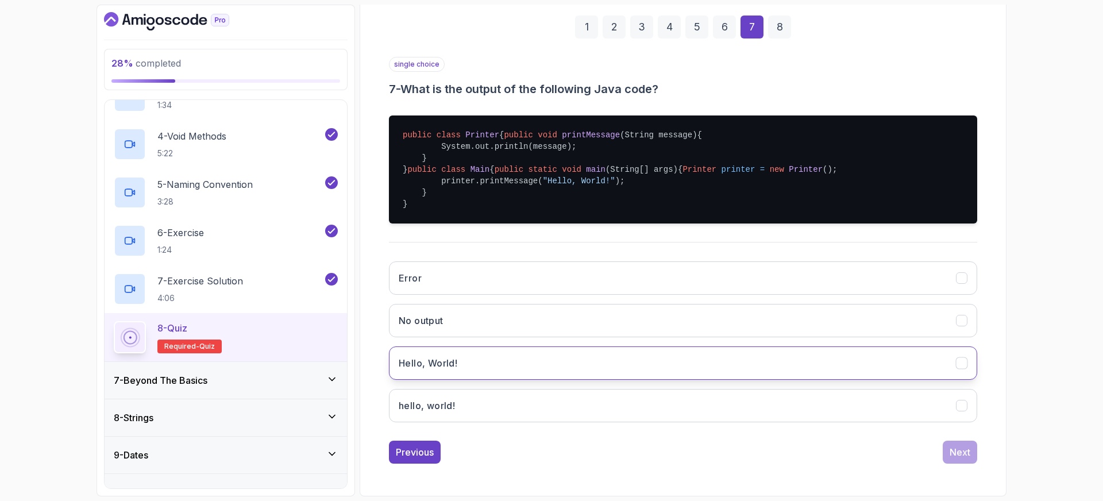
scroll to position [176, 0]
click at [463, 380] on button "Hello, World!" at bounding box center [683, 362] width 588 height 33
click at [966, 454] on div "Next" at bounding box center [960, 452] width 21 height 14
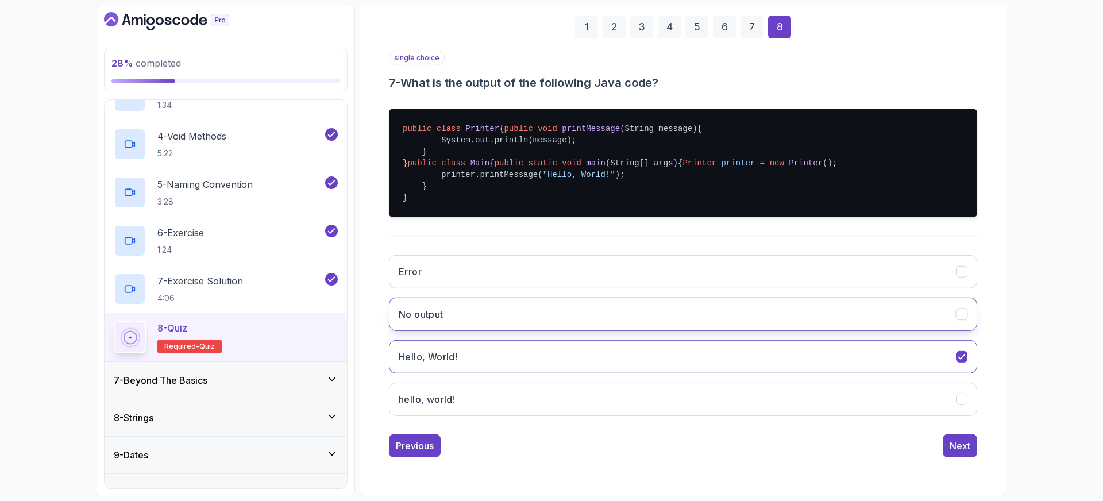
scroll to position [30, 0]
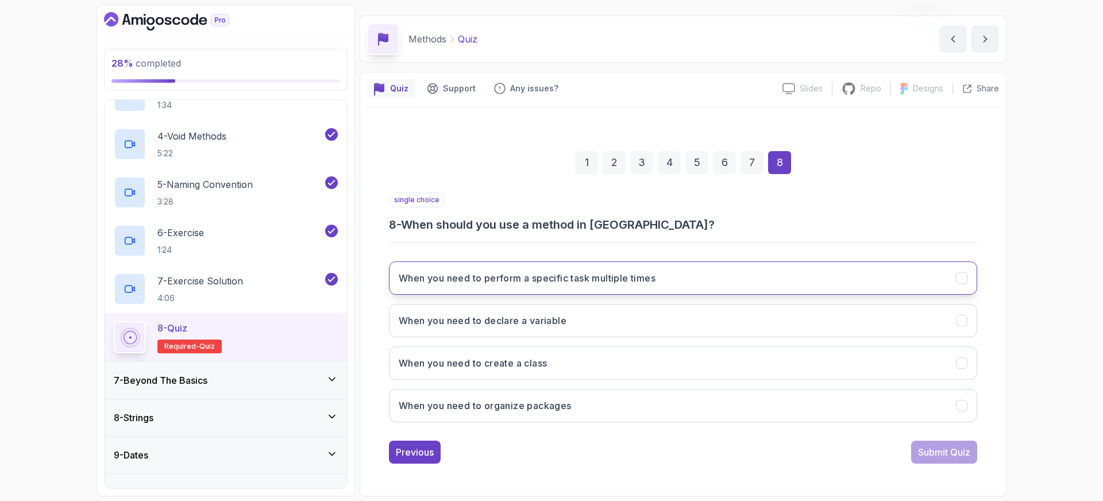
click at [465, 284] on h3 "When you need to perform a specific task multiple times" at bounding box center [527, 278] width 257 height 14
click at [957, 454] on div "Submit Quiz" at bounding box center [944, 452] width 52 height 14
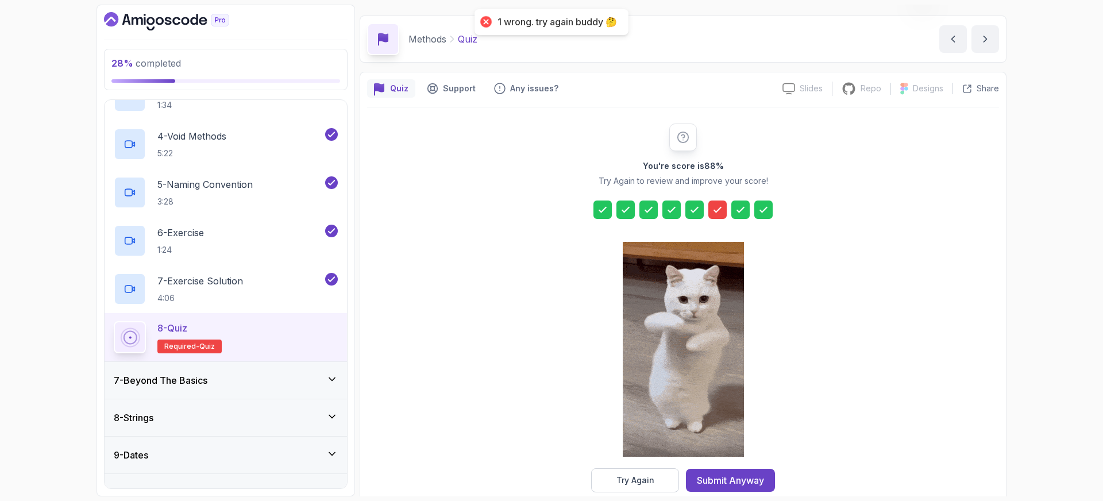
click at [712, 208] on icon at bounding box center [717, 209] width 11 height 11
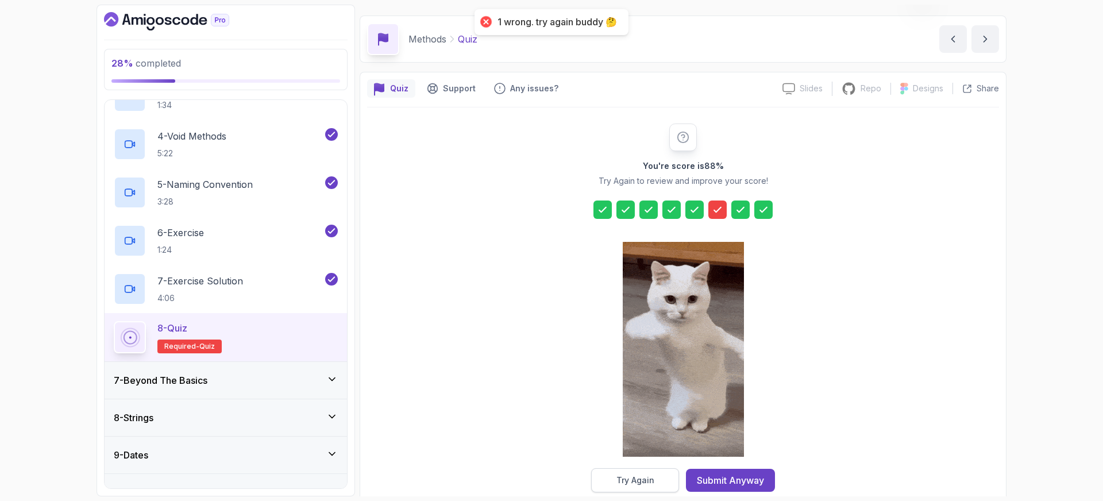
click at [664, 483] on button "Try Again" at bounding box center [635, 480] width 88 height 24
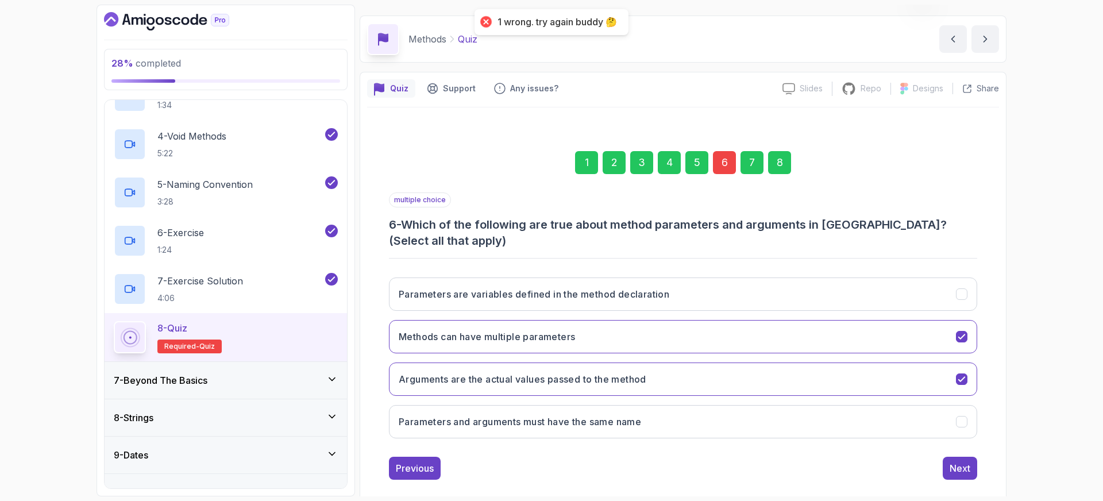
click at [729, 169] on div "6" at bounding box center [724, 162] width 23 height 23
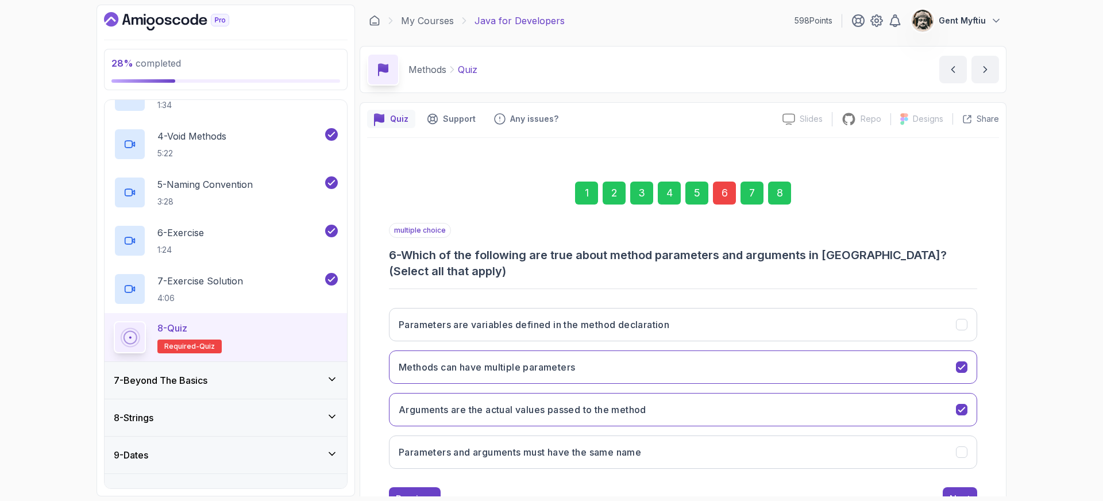
scroll to position [47, 0]
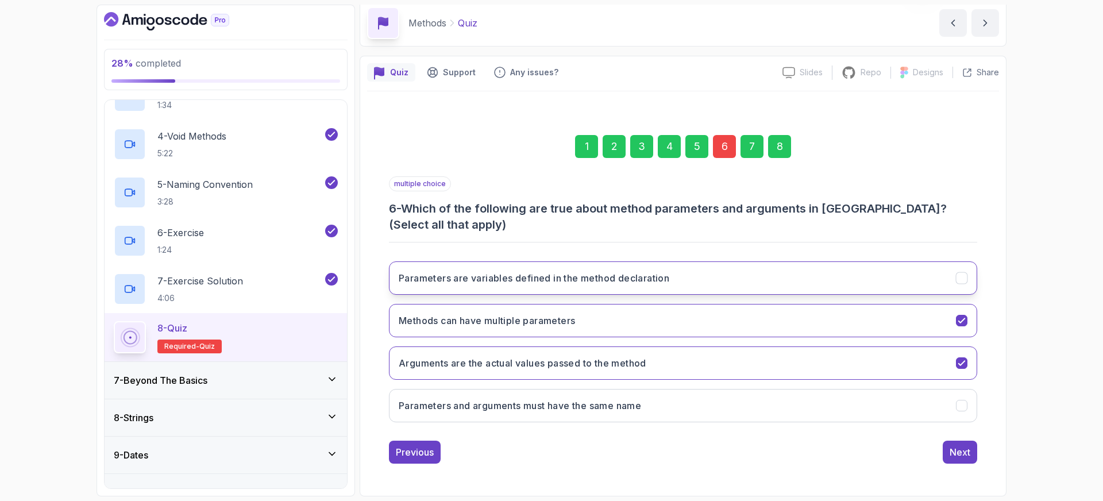
click at [572, 278] on h3 "Parameters are variables defined in the method declaration" at bounding box center [534, 278] width 271 height 14
click at [968, 448] on div "Next" at bounding box center [960, 452] width 21 height 14
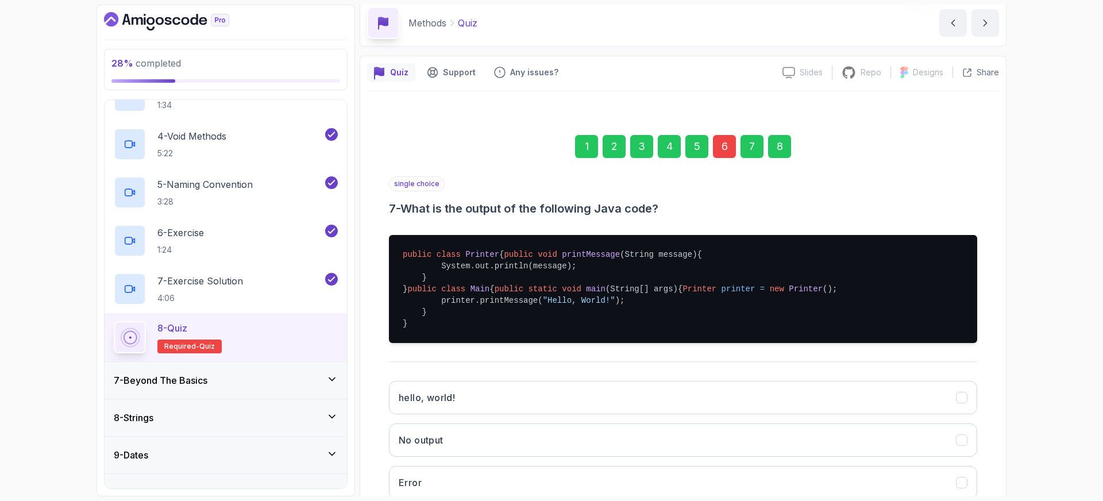
click at [788, 142] on div "8" at bounding box center [779, 146] width 23 height 23
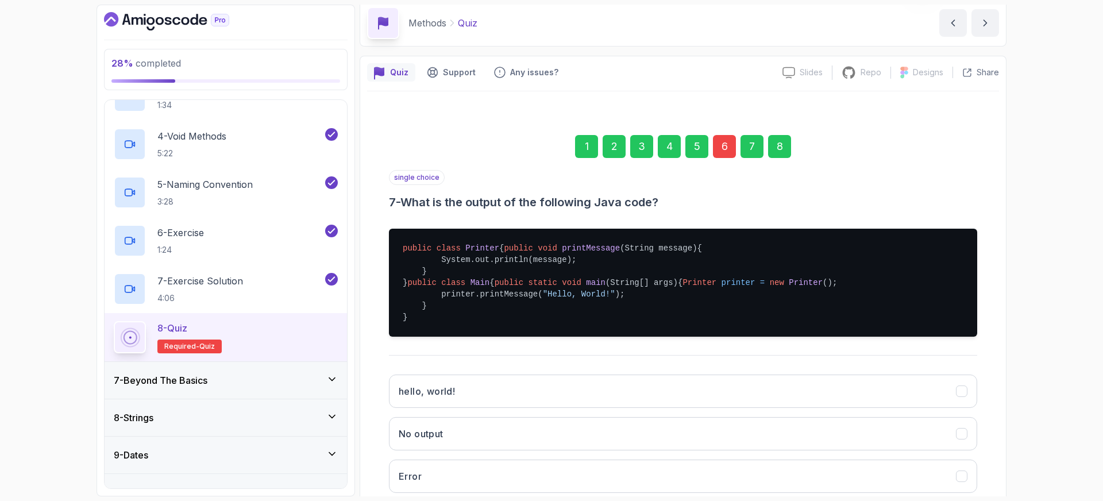
scroll to position [30, 0]
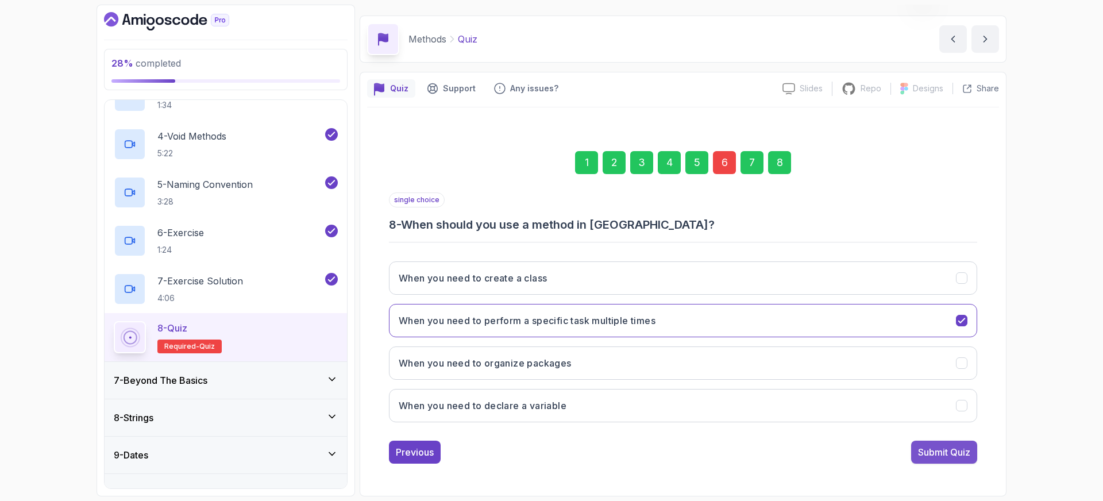
click at [943, 457] on div "Submit Quiz" at bounding box center [944, 452] width 52 height 14
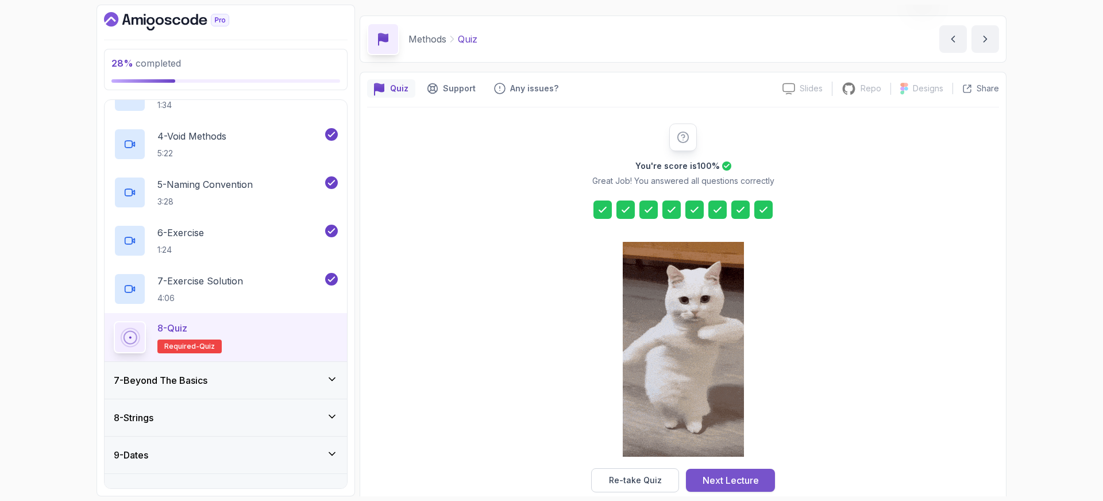
click at [738, 476] on div "Next Lecture" at bounding box center [731, 480] width 56 height 14
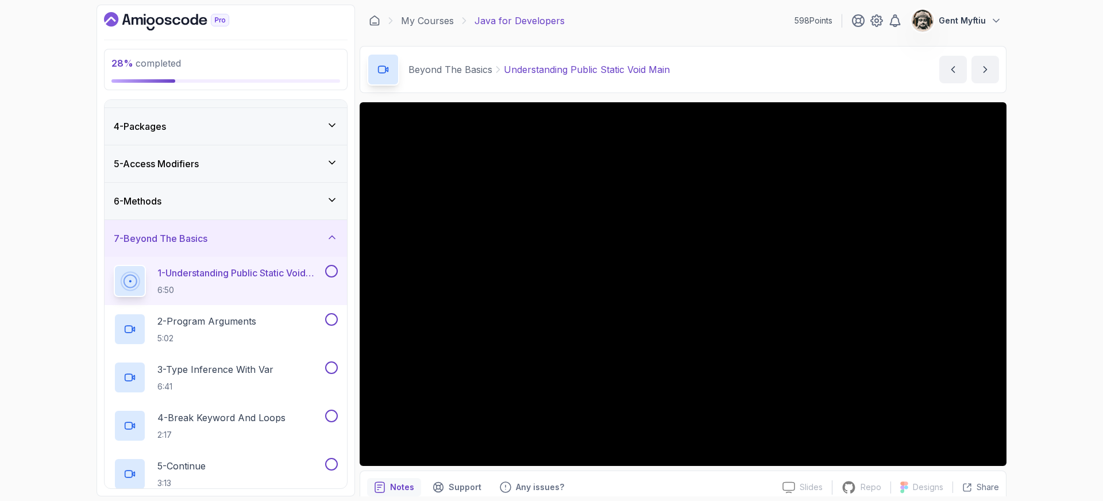
scroll to position [105, 0]
click at [330, 271] on button at bounding box center [331, 270] width 13 height 13
click at [199, 317] on p "2 - Program Arguments" at bounding box center [206, 320] width 99 height 14
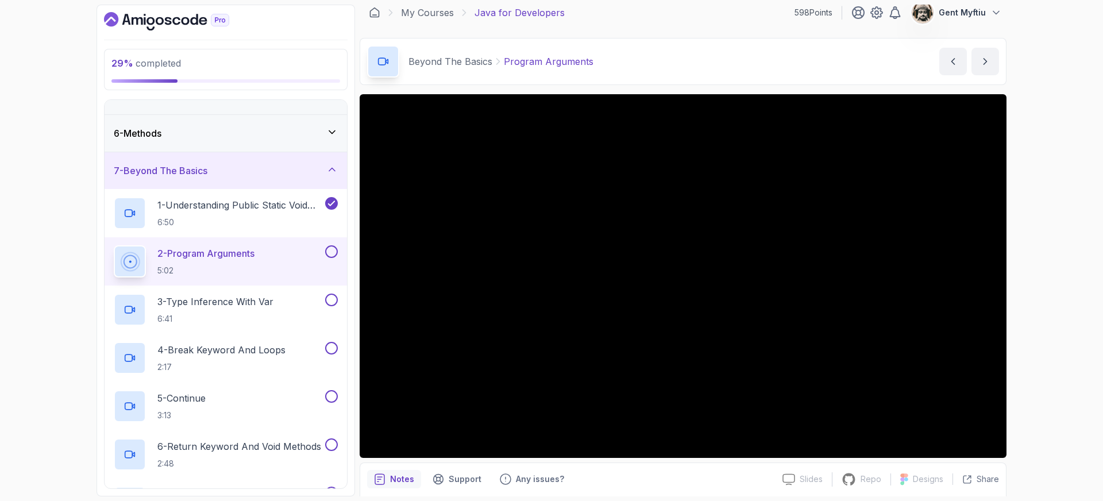
scroll to position [6, 0]
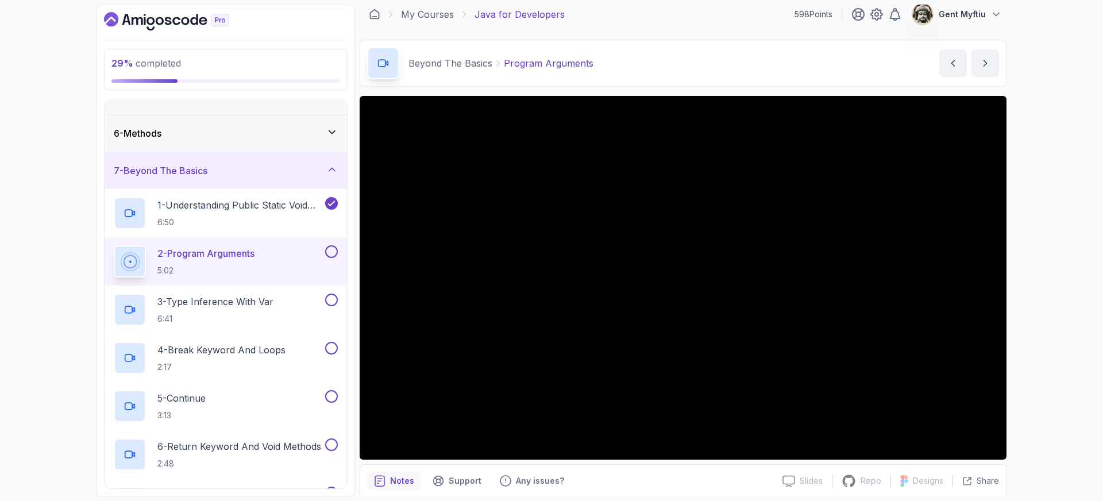
click at [336, 249] on button at bounding box center [331, 251] width 13 height 13
click at [262, 313] on h2 "3 - Type Inference With Var 6:41" at bounding box center [215, 310] width 116 height 30
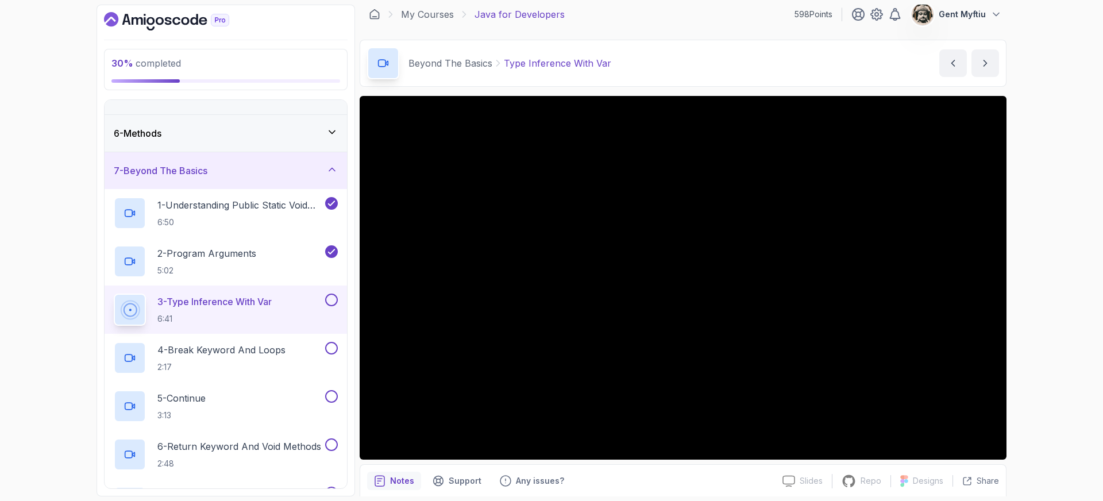
click at [330, 301] on button at bounding box center [331, 300] width 13 height 13
click at [242, 350] on p "4 - Break Keyword And Loops" at bounding box center [221, 350] width 128 height 14
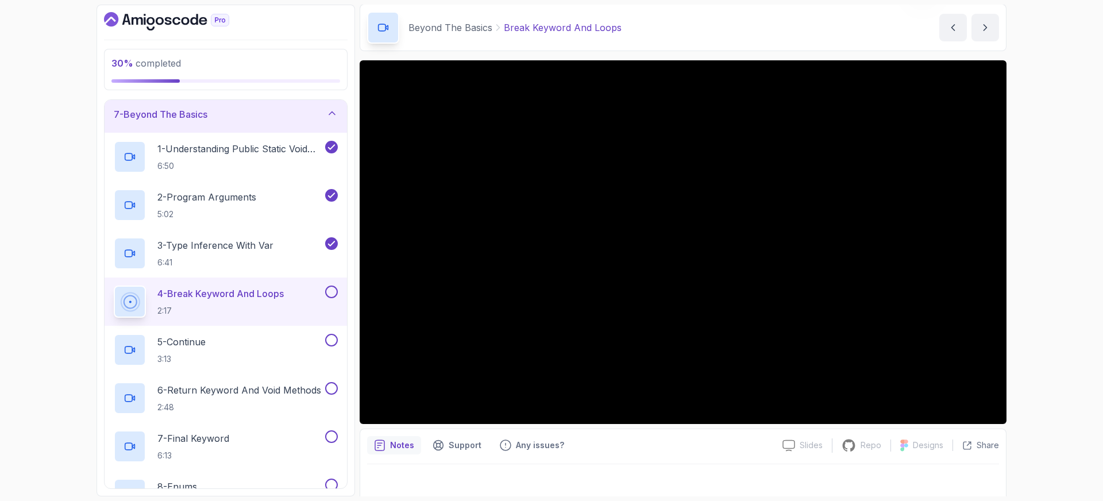
scroll to position [49, 0]
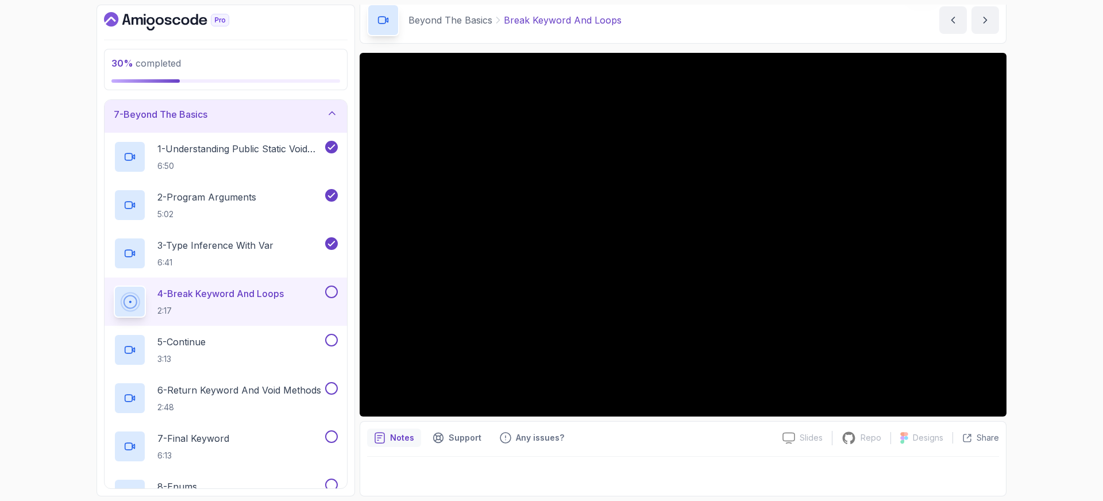
click at [334, 291] on button at bounding box center [331, 292] width 13 height 13
click at [253, 349] on div "5 - Continue 3:13" at bounding box center [218, 350] width 209 height 32
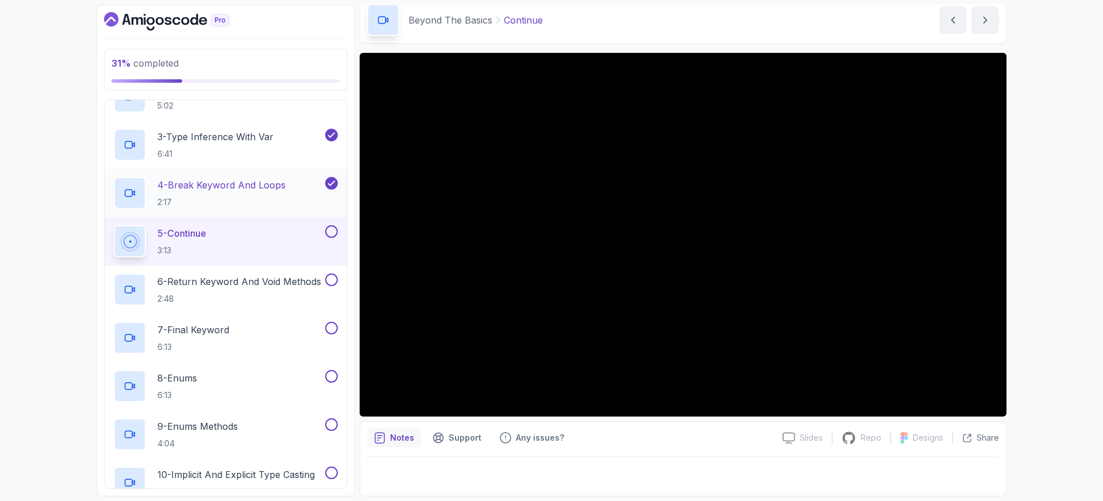
scroll to position [351, 0]
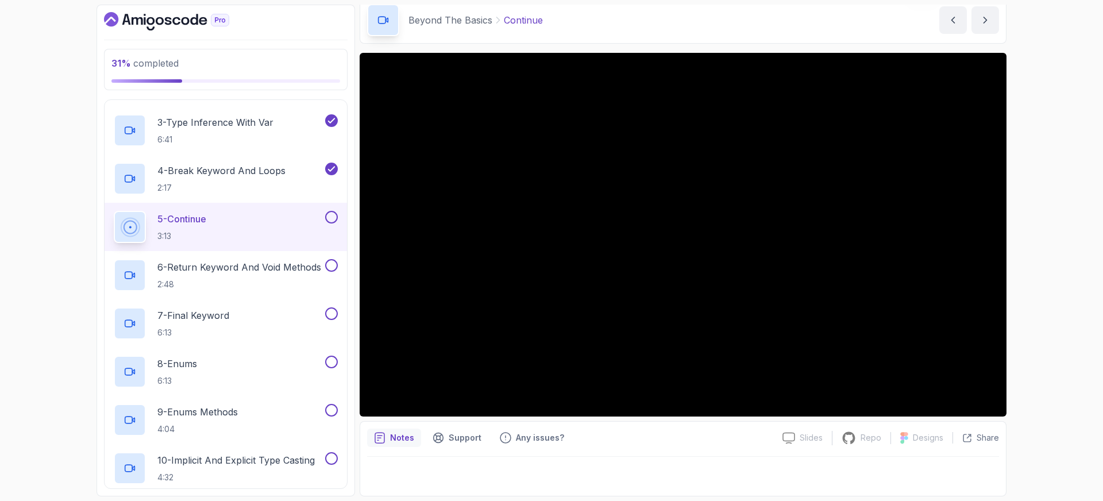
click at [329, 217] on button at bounding box center [331, 217] width 13 height 13
click at [198, 275] on h2 "6 - Return Keyword And Void Methods 2:48" at bounding box center [239, 275] width 164 height 30
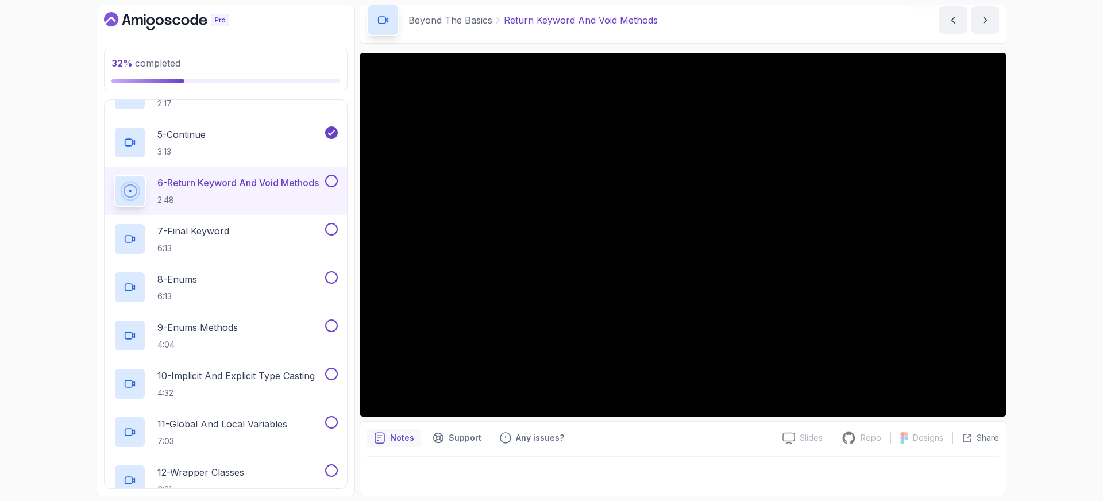
scroll to position [435, 0]
click at [329, 182] on button at bounding box center [331, 181] width 13 height 13
click at [222, 230] on p "7 - Final Keyword" at bounding box center [193, 232] width 72 height 14
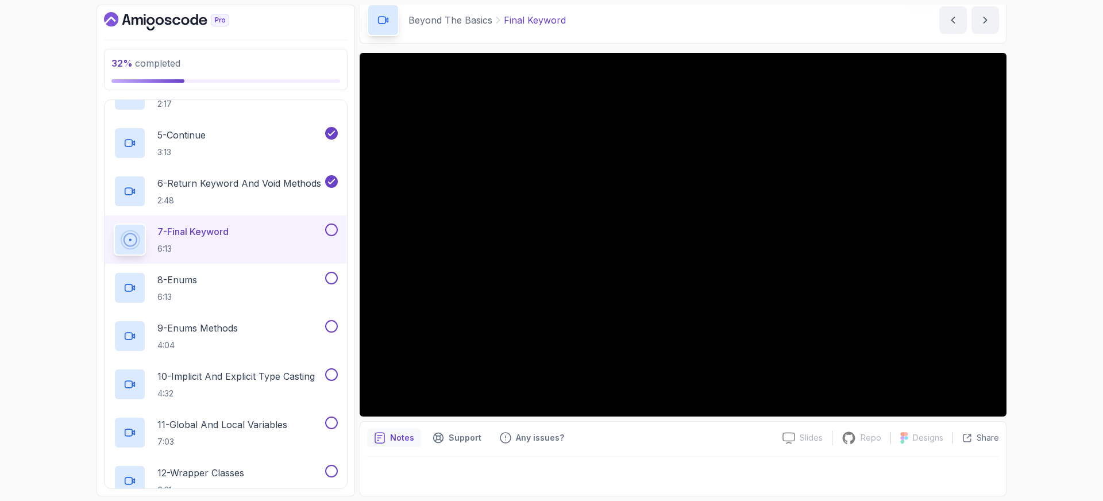
click at [631, 22] on div "Beyond The Basics Final Keyword Final Keyword by nelson" at bounding box center [683, 20] width 647 height 47
click at [334, 229] on button at bounding box center [331, 229] width 13 height 13
click at [205, 284] on div "8 - Enums 6:13" at bounding box center [218, 288] width 209 height 32
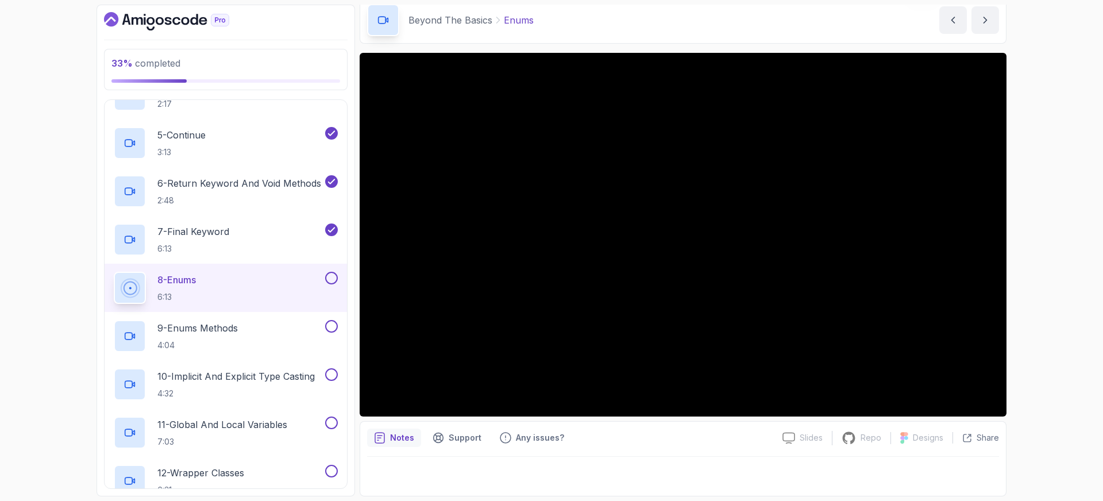
click at [333, 278] on button at bounding box center [331, 278] width 13 height 13
click at [222, 325] on p "9 - Enums Methods" at bounding box center [197, 328] width 80 height 14
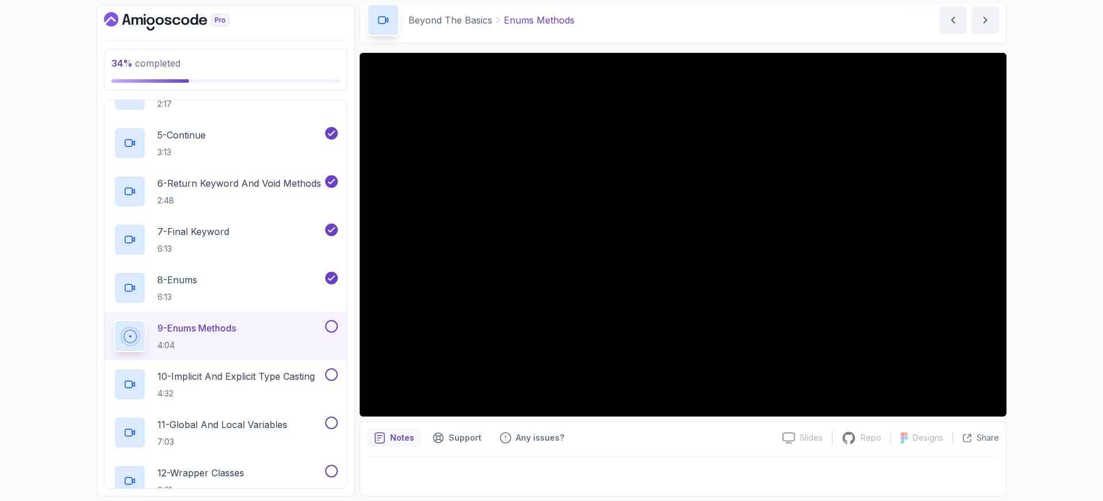
click at [334, 331] on button at bounding box center [331, 326] width 13 height 13
click at [248, 376] on p "10 - Implicit And Explicit Type Casting" at bounding box center [235, 376] width 157 height 14
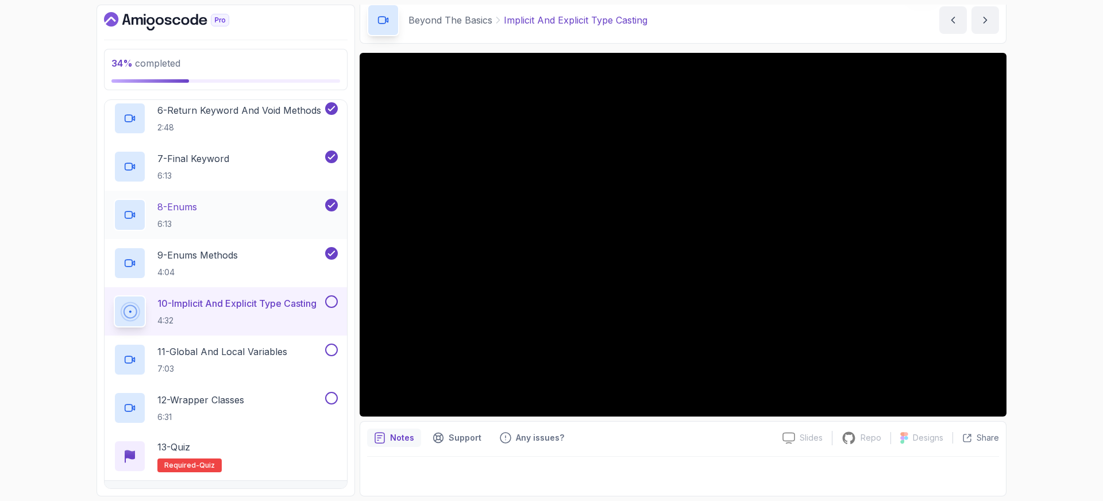
scroll to position [522, 0]
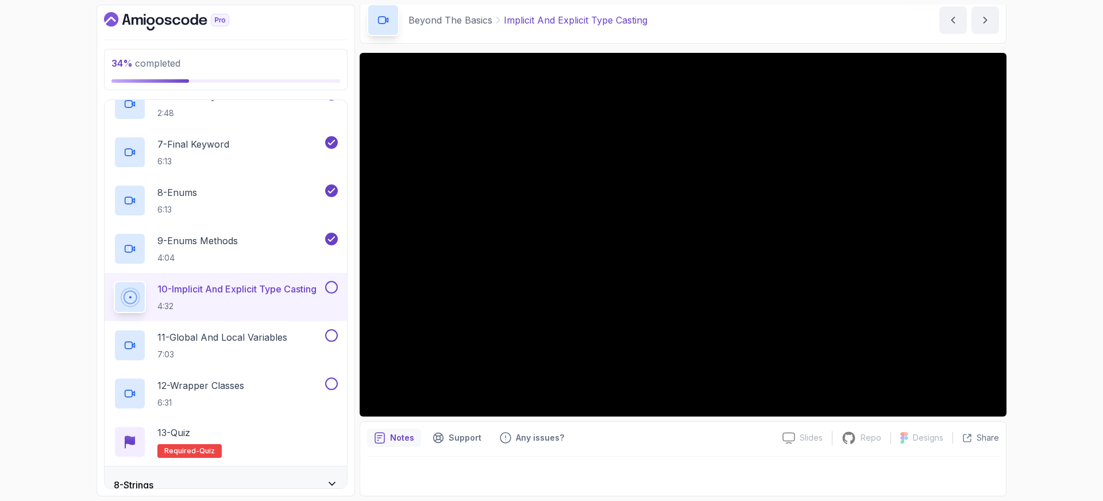
click at [336, 284] on button at bounding box center [331, 287] width 13 height 13
click at [253, 339] on p "11 - Global And Local Variables" at bounding box center [222, 337] width 130 height 14
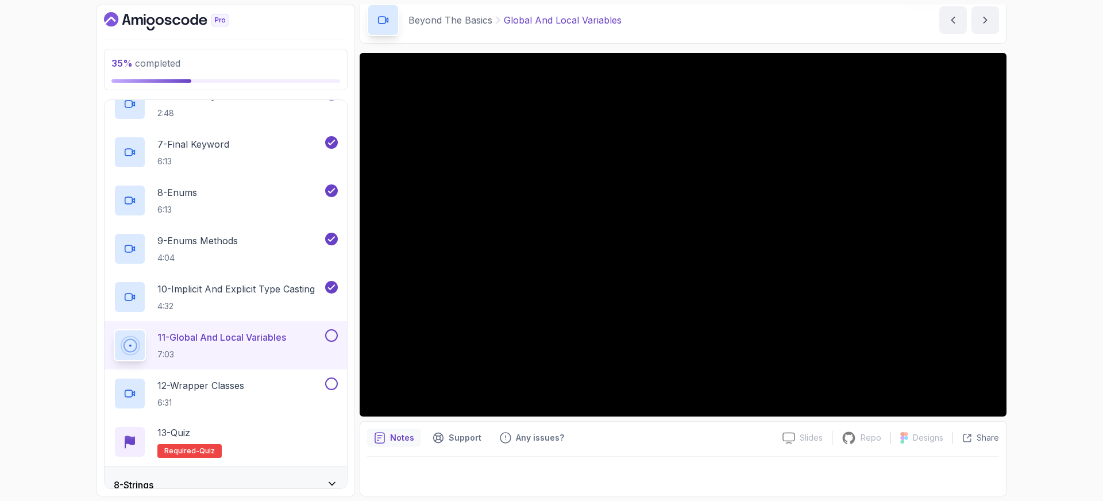
click at [325, 334] on button at bounding box center [331, 335] width 13 height 13
click at [215, 387] on p "12 - Wrapper Classes" at bounding box center [200, 386] width 87 height 14
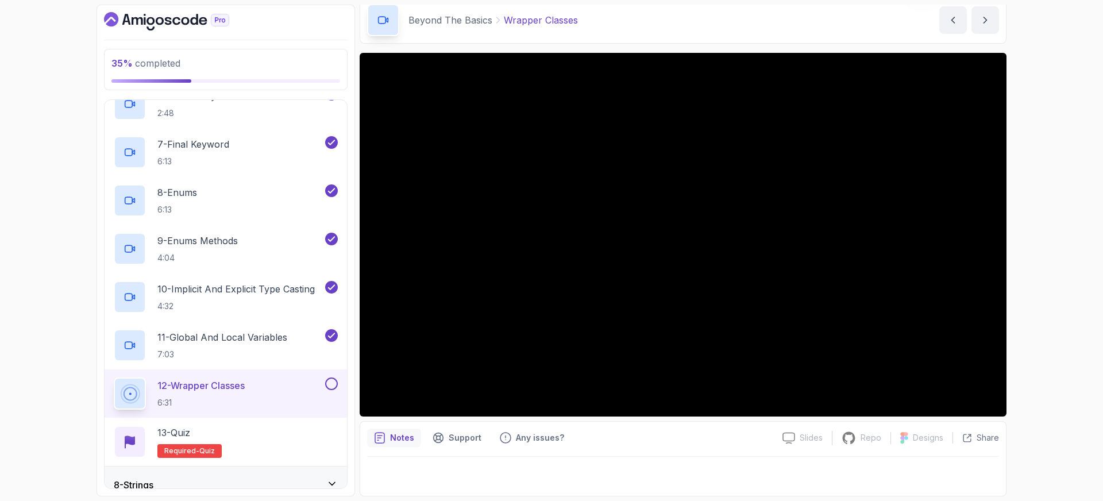
click at [332, 382] on button at bounding box center [331, 383] width 13 height 13
click at [190, 431] on p "13 - Quiz" at bounding box center [173, 433] width 33 height 14
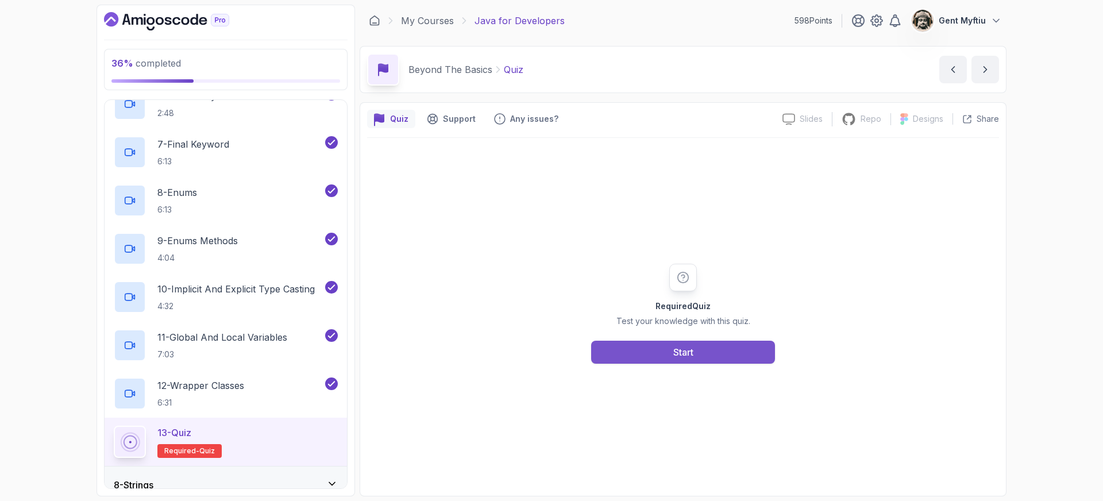
click at [664, 359] on button "Start" at bounding box center [683, 352] width 184 height 23
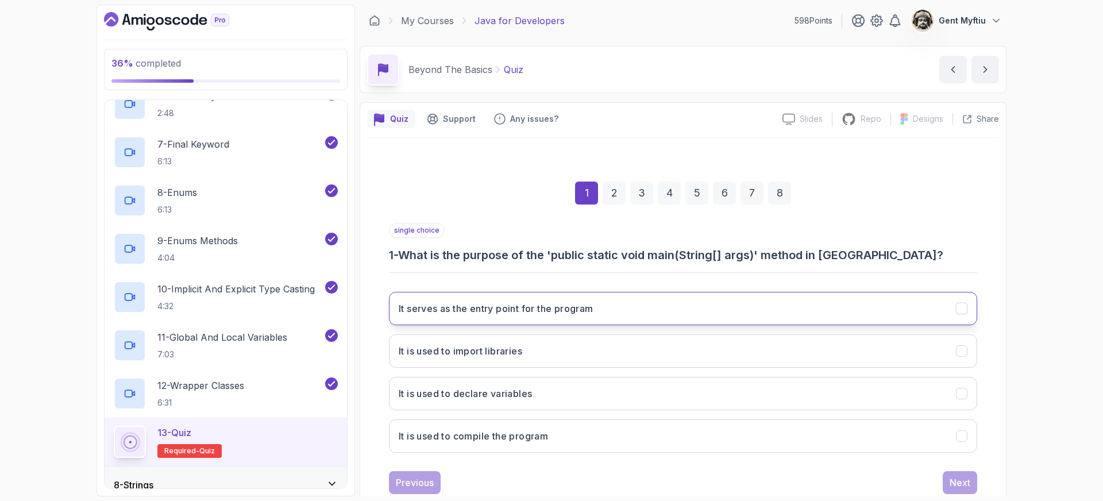
click at [492, 300] on button "It serves as the entry point for the program" at bounding box center [683, 308] width 588 height 33
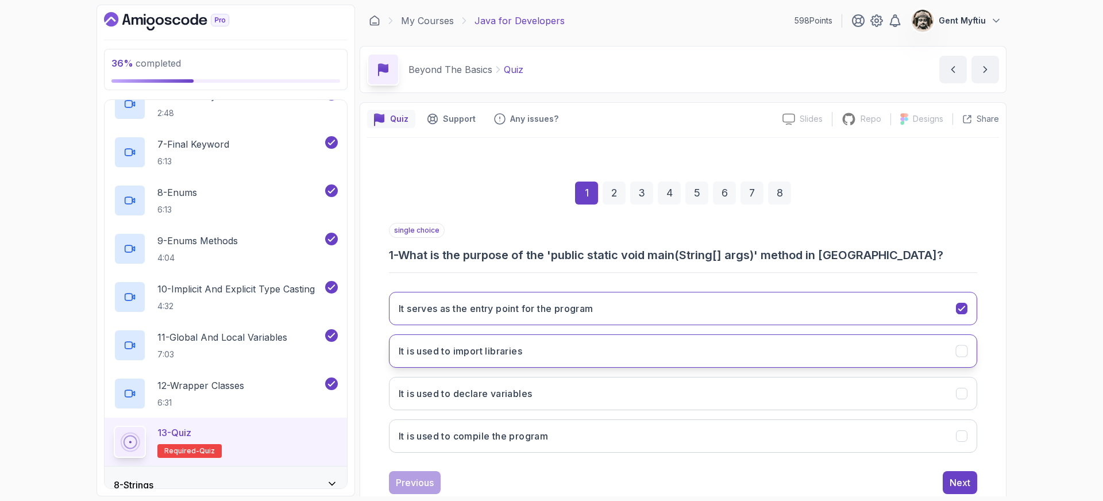
click at [518, 363] on button "It is used to import libraries" at bounding box center [683, 350] width 588 height 33
click at [527, 327] on div "It serves as the entry point for the program It is used to import libraries It …" at bounding box center [683, 372] width 588 height 179
click at [535, 303] on h3 "It serves as the entry point for the program" at bounding box center [496, 309] width 195 height 14
click at [958, 485] on div "Next" at bounding box center [960, 483] width 21 height 14
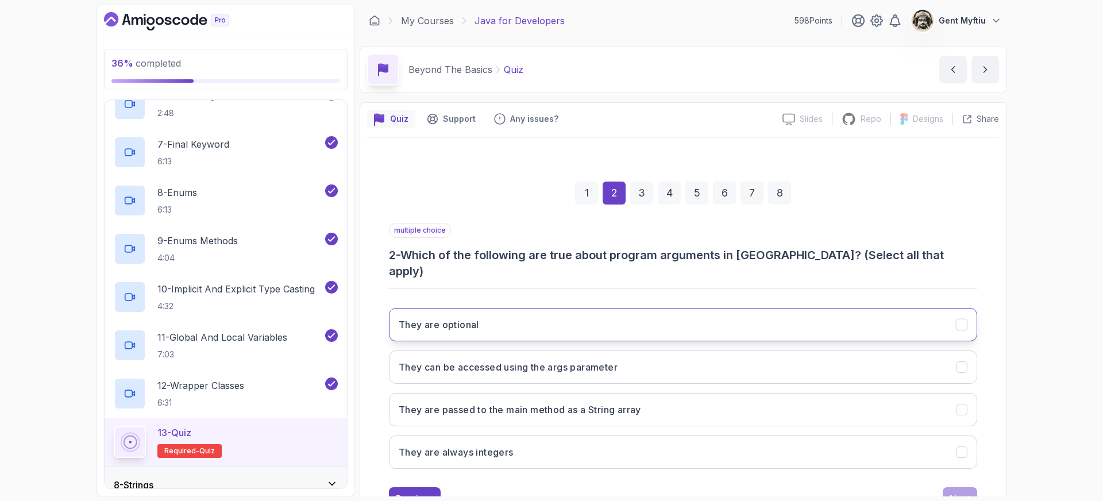
click at [439, 318] on h3 "They are optional" at bounding box center [439, 325] width 80 height 14
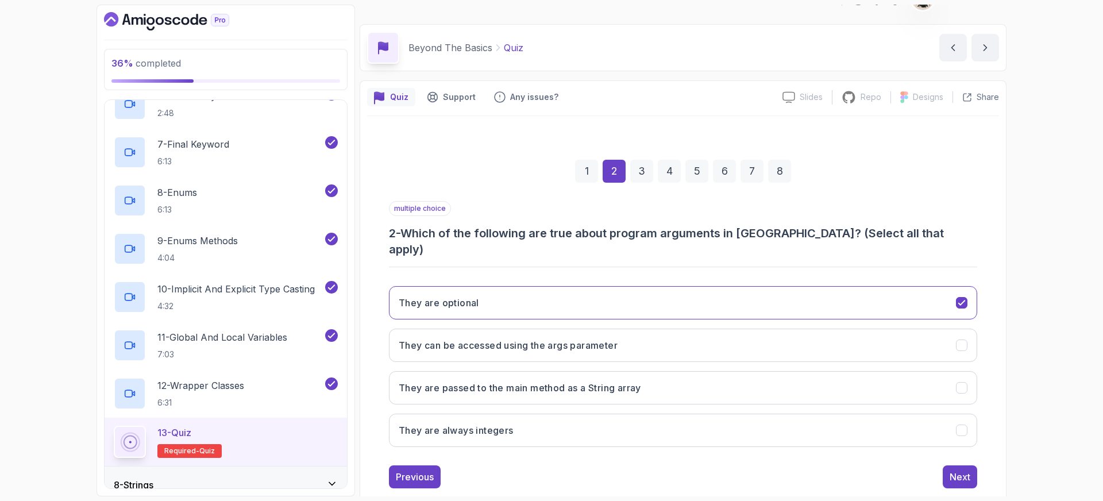
scroll to position [22, 0]
click at [513, 338] on h3 "They can be accessed using the args parameter" at bounding box center [508, 345] width 219 height 14
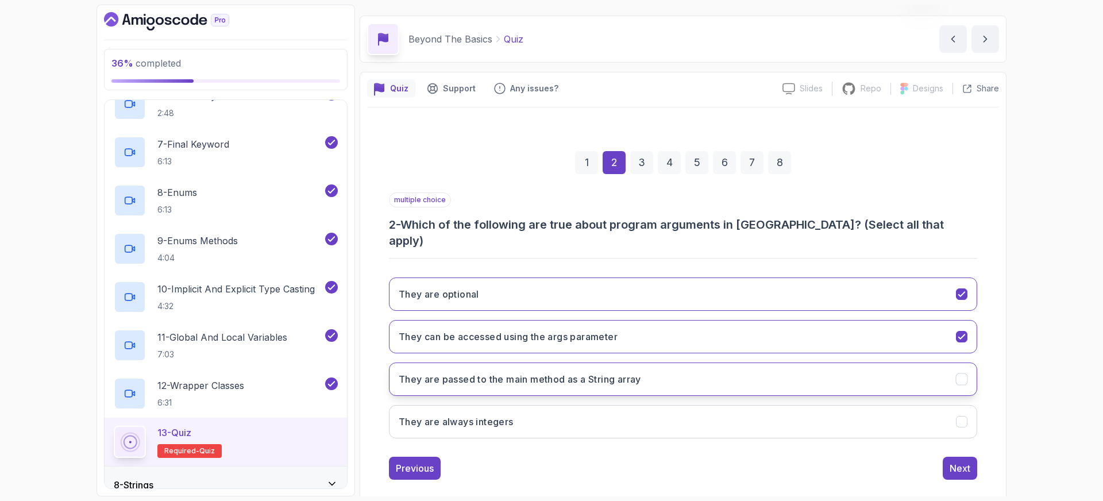
click at [471, 372] on h3 "They are passed to the main method as a String array" at bounding box center [520, 379] width 242 height 14
click at [964, 461] on div "Next" at bounding box center [960, 468] width 21 height 14
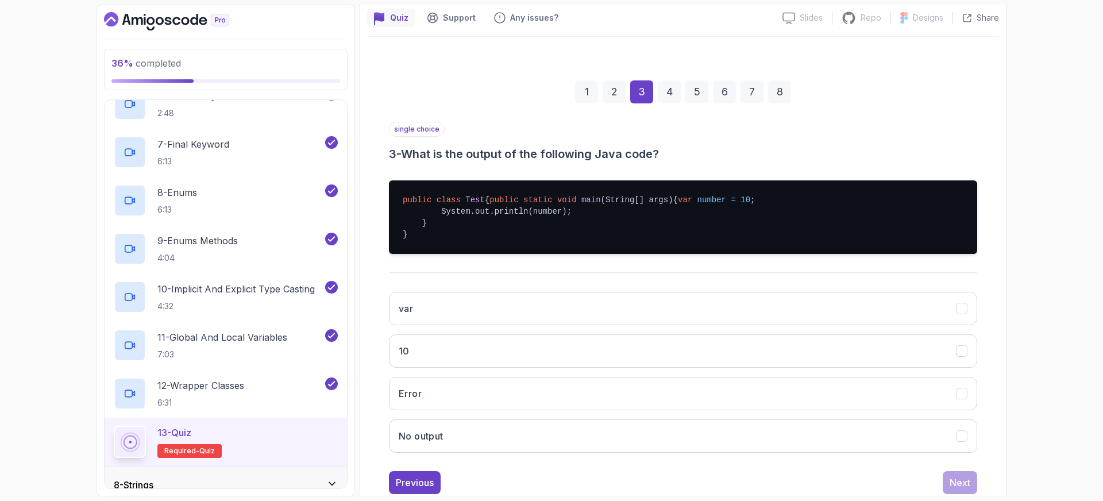
scroll to position [109, 0]
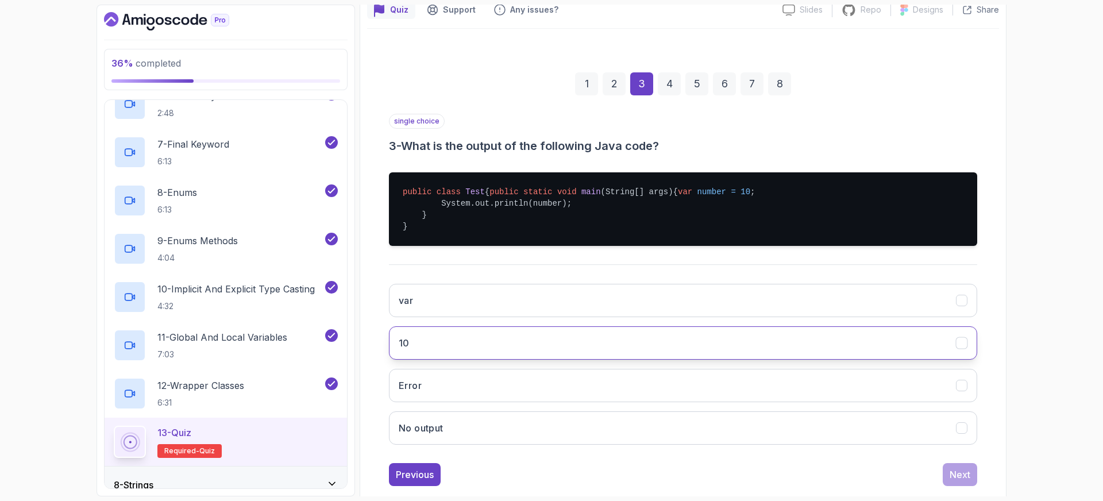
click at [433, 360] on button "10" at bounding box center [683, 342] width 588 height 33
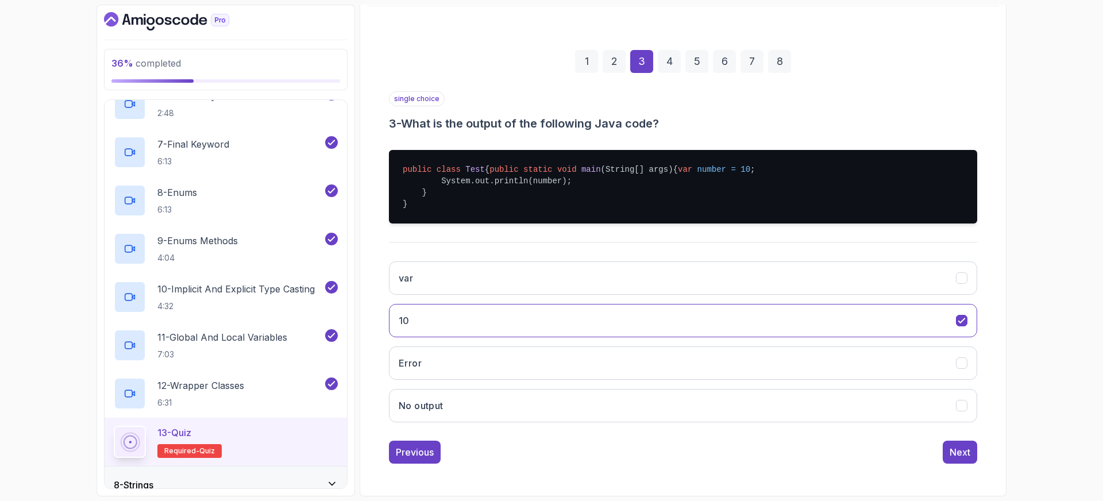
scroll to position [155, 0]
click at [969, 453] on div "Next" at bounding box center [960, 452] width 21 height 14
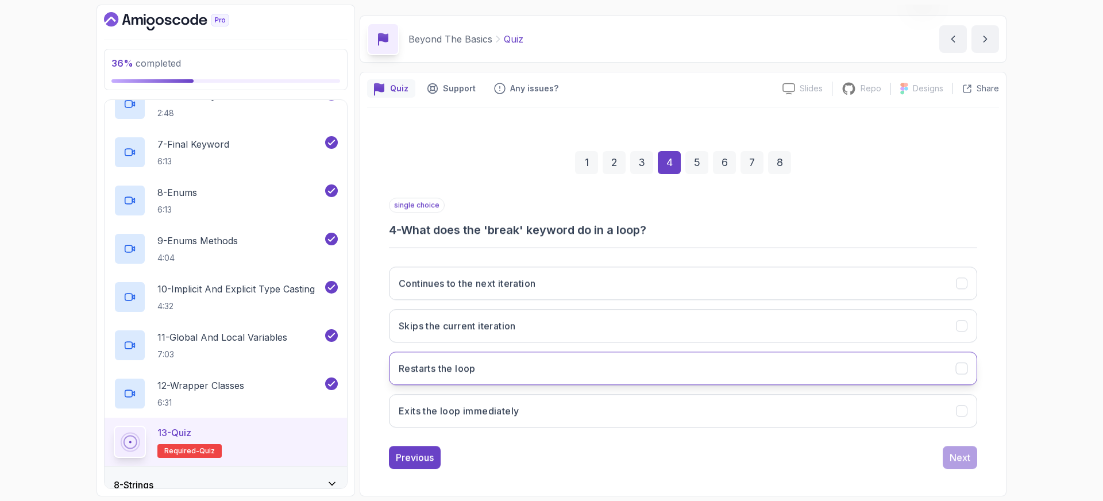
scroll to position [30, 0]
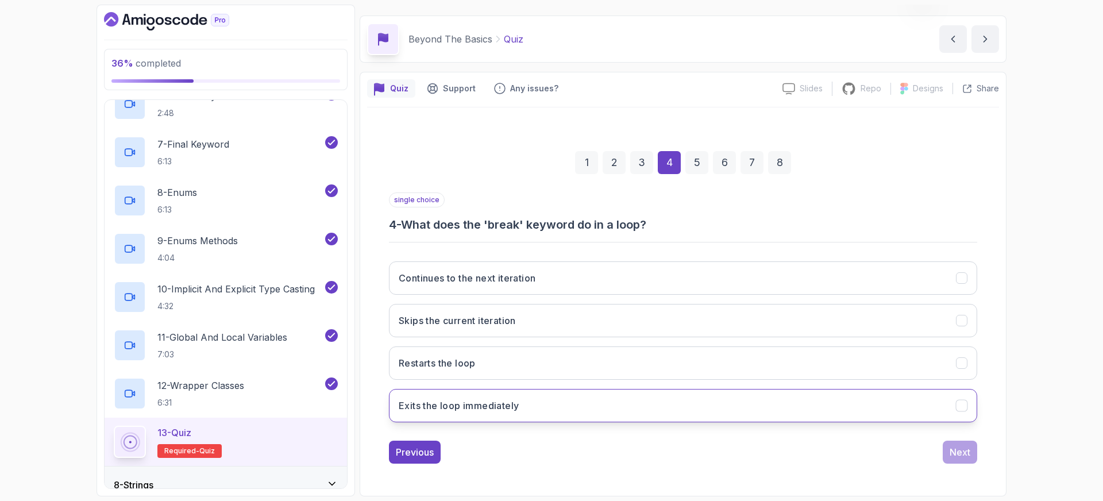
click at [453, 403] on h3 "Exits the loop immediately" at bounding box center [459, 406] width 120 height 14
click at [964, 449] on div "Next" at bounding box center [960, 452] width 21 height 14
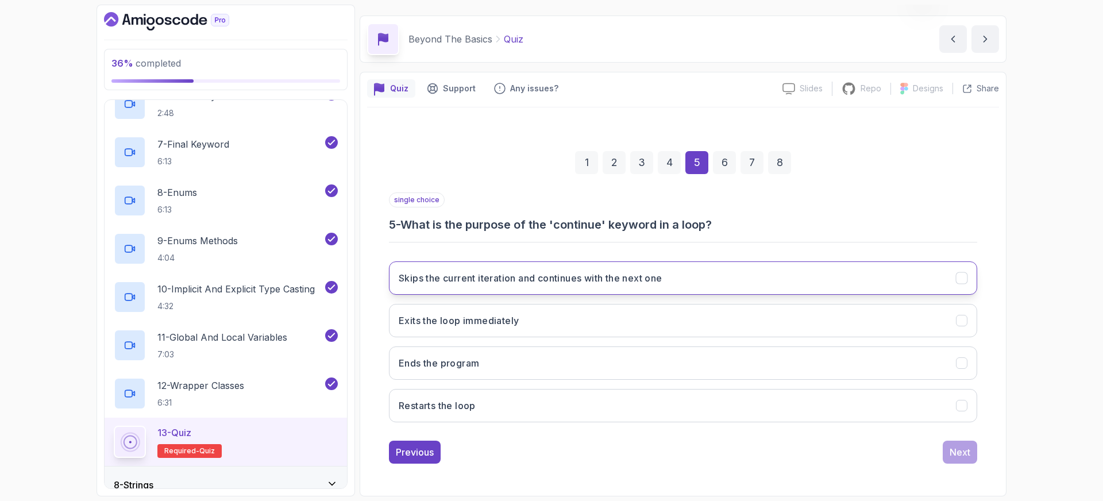
click at [473, 275] on h3 "Skips the current iteration and continues with the next one" at bounding box center [531, 278] width 264 height 14
click at [960, 455] on div "Next" at bounding box center [960, 452] width 21 height 14
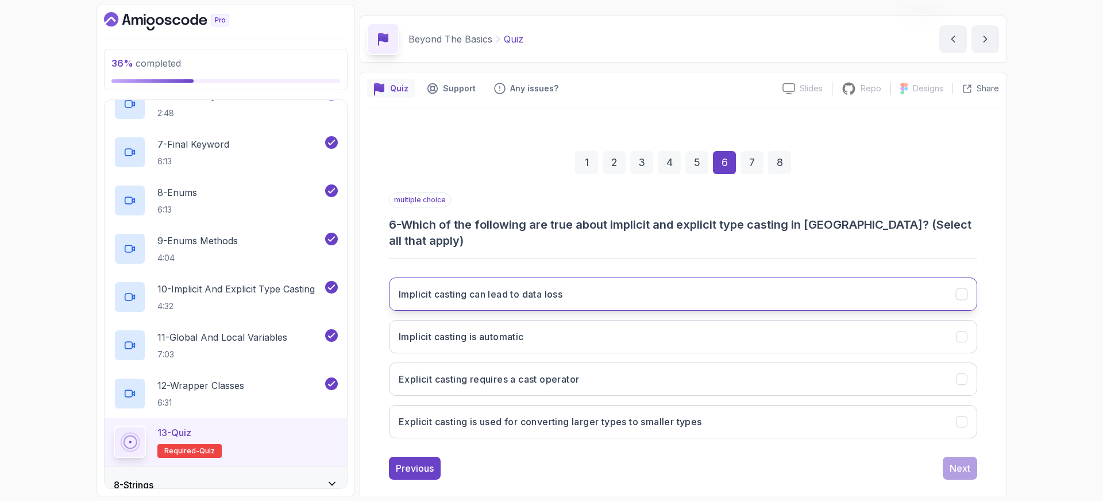
click at [502, 287] on h3 "Implicit casting can lead to data loss" at bounding box center [481, 294] width 164 height 14
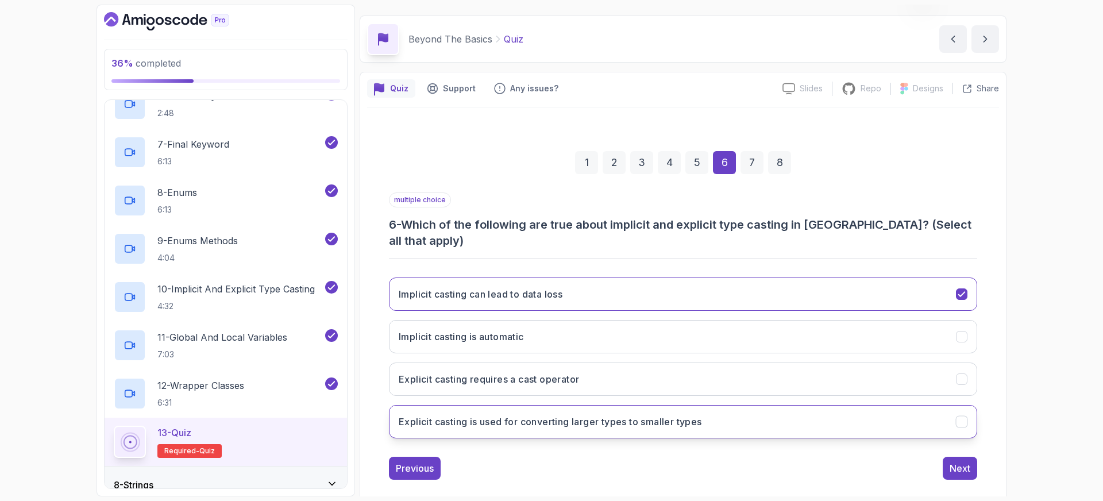
click at [477, 415] on h3 "Explicit casting is used for converting larger types to smaller types" at bounding box center [550, 422] width 303 height 14
click at [959, 461] on div "Next" at bounding box center [960, 468] width 21 height 14
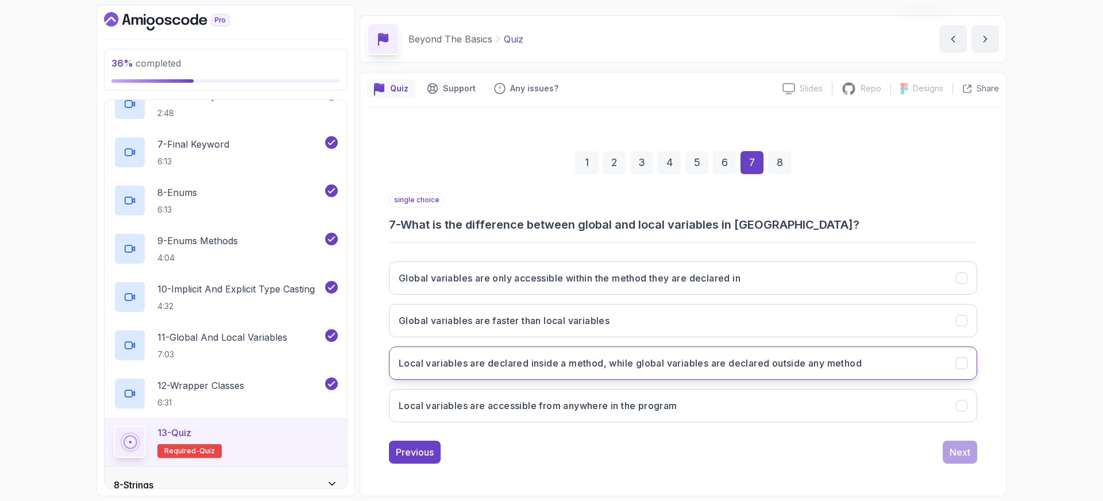
click at [541, 361] on h3 "Local variables are declared inside a method, while global variables are declar…" at bounding box center [630, 363] width 463 height 14
click at [968, 450] on div "Next" at bounding box center [960, 452] width 21 height 14
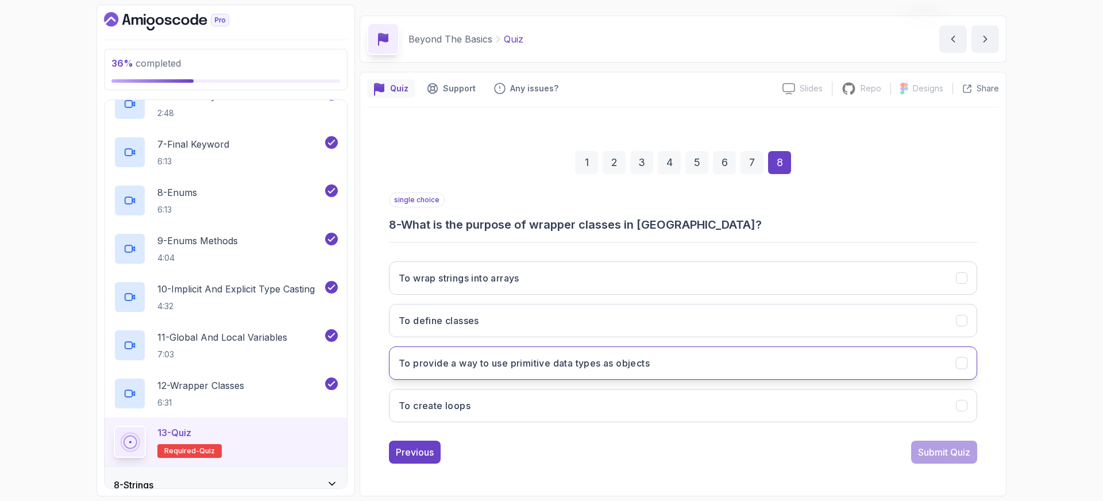
click at [537, 362] on h3 "To provide a way to use primitive data types as objects" at bounding box center [524, 363] width 251 height 14
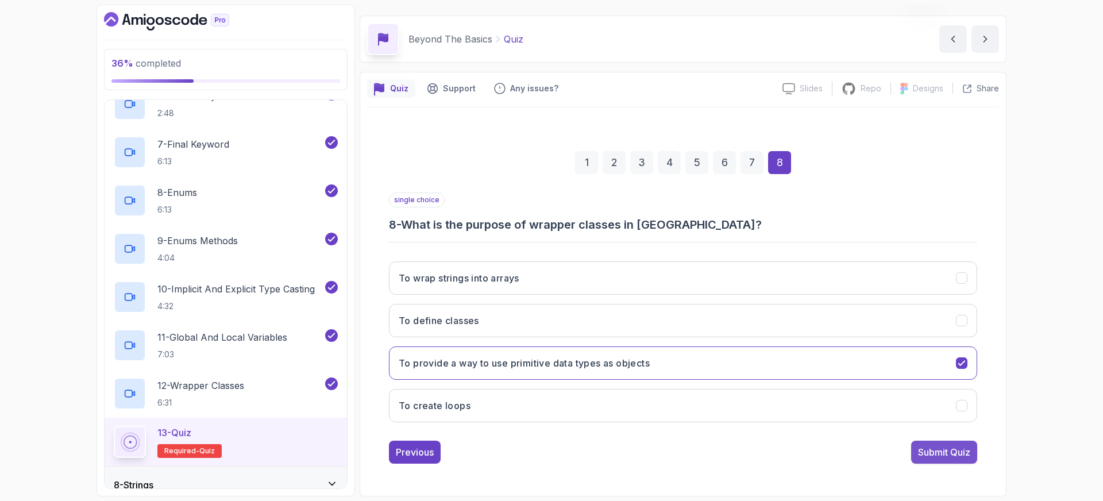
click at [944, 451] on div "Submit Quiz" at bounding box center [944, 452] width 52 height 14
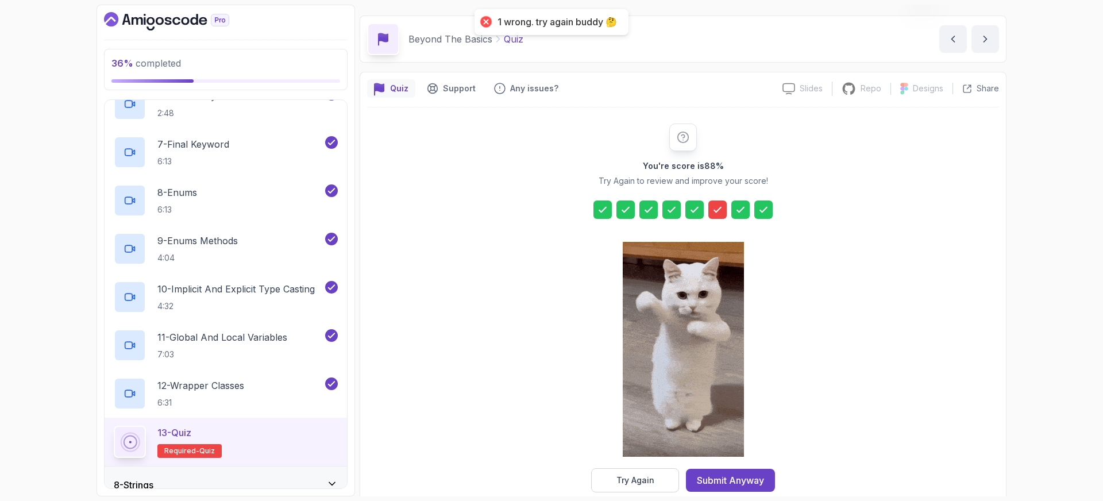
drag, startPoint x: 651, startPoint y: 479, endPoint x: 653, endPoint y: 473, distance: 6.7
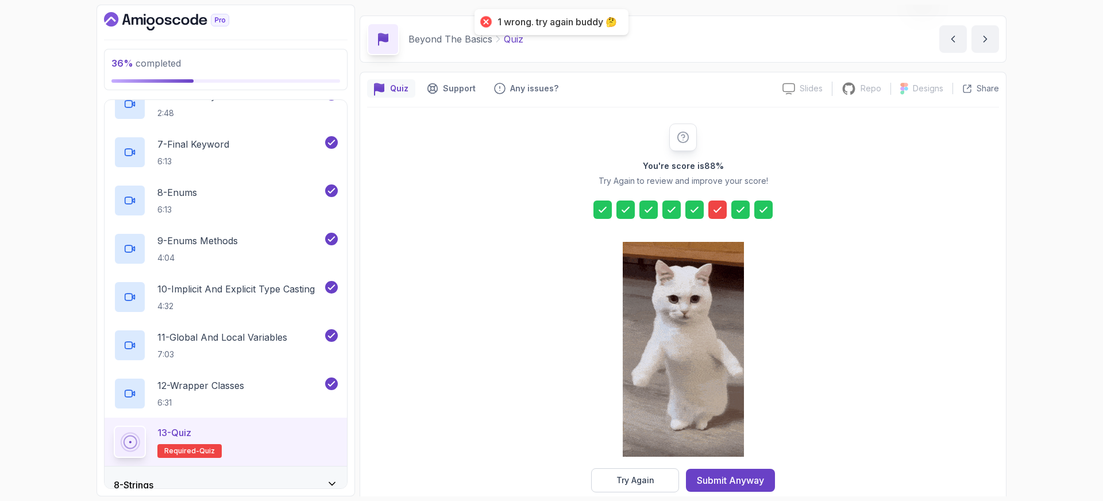
click at [651, 479] on div "Try Again" at bounding box center [635, 480] width 38 height 11
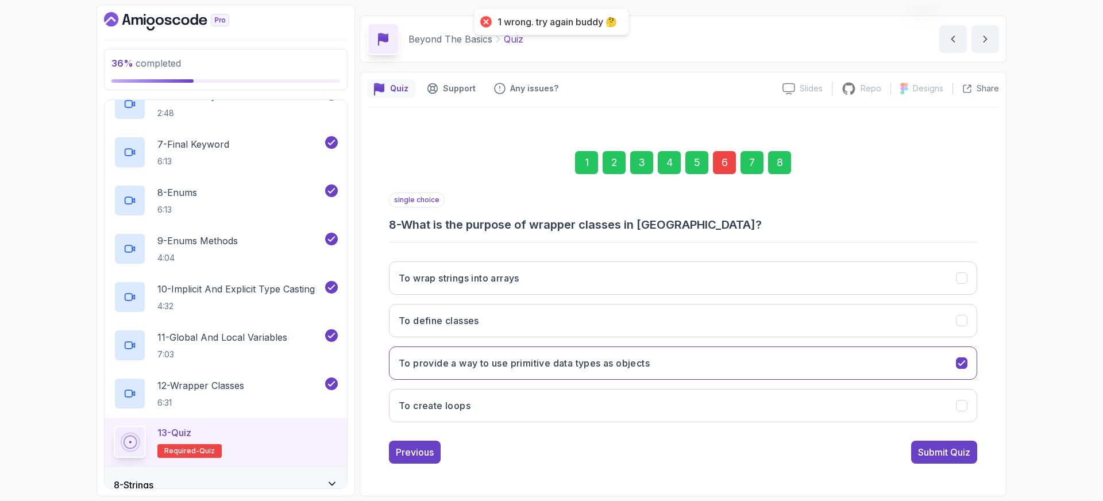
click at [722, 161] on div "6" at bounding box center [724, 162] width 23 height 23
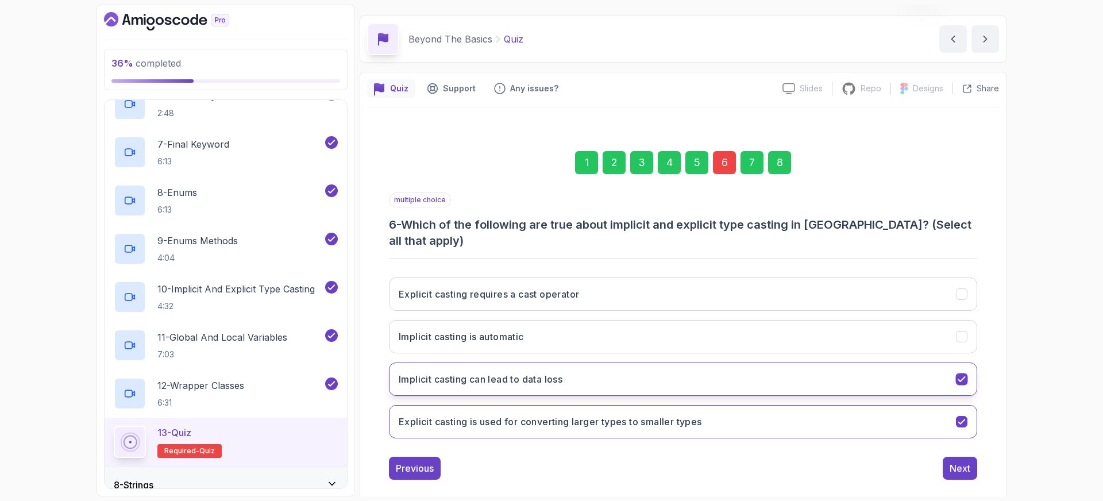
click at [519, 372] on h3 "Implicit casting can lead to data loss" at bounding box center [481, 379] width 164 height 14
click at [579, 405] on button "Explicit casting is used for converting larger types to smaller types" at bounding box center [683, 421] width 588 height 33
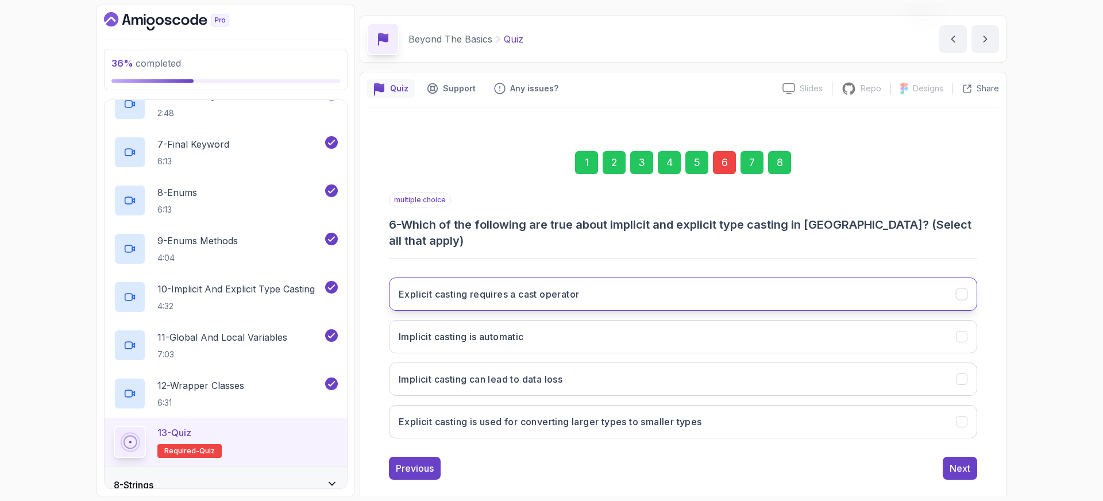
click at [487, 287] on h3 "Explicit casting requires a cast operator" at bounding box center [489, 294] width 180 height 14
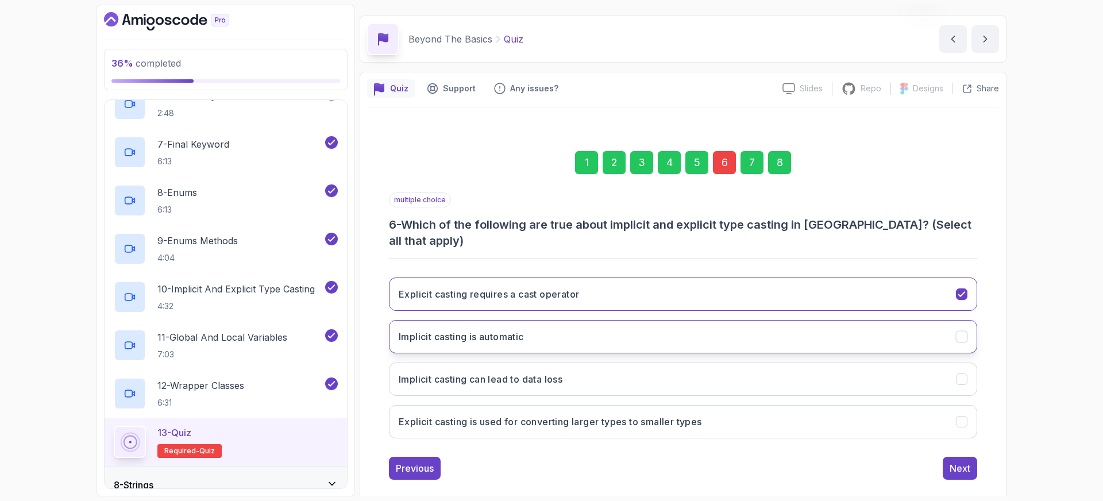
click at [464, 330] on h3 "Implicit casting is automatic" at bounding box center [461, 337] width 125 height 14
click at [962, 461] on div "Next" at bounding box center [960, 468] width 21 height 14
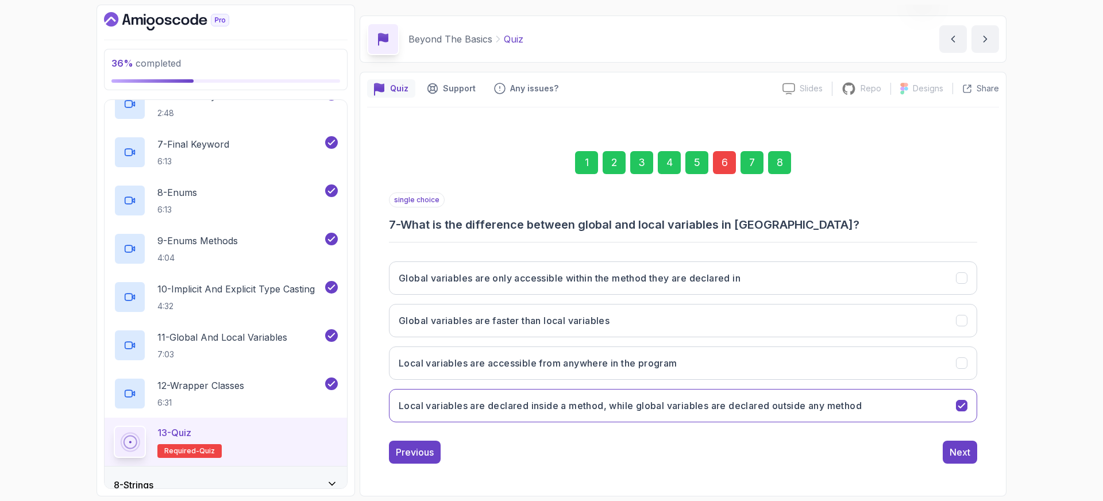
click at [783, 167] on div "8" at bounding box center [779, 162] width 23 height 23
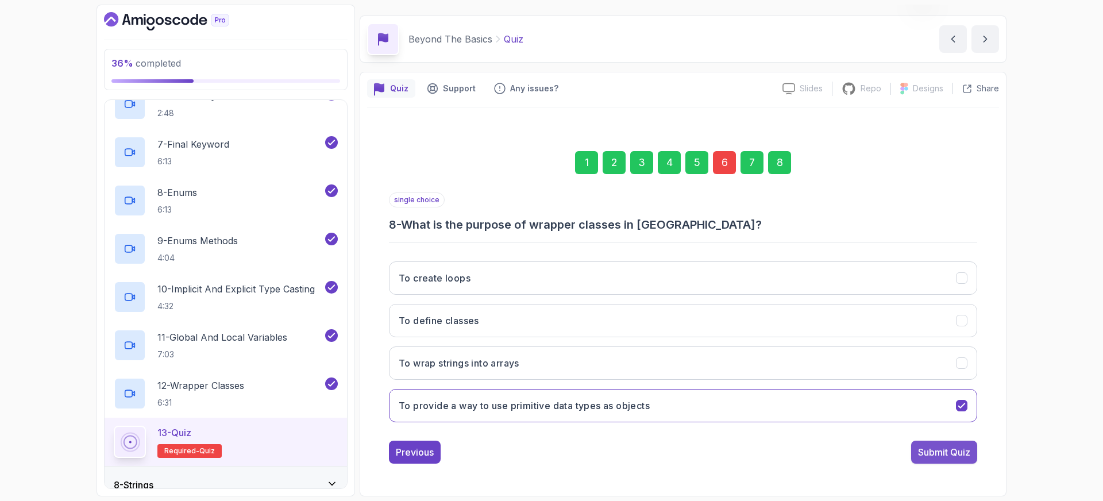
click at [948, 452] on div "Submit Quiz" at bounding box center [944, 452] width 52 height 14
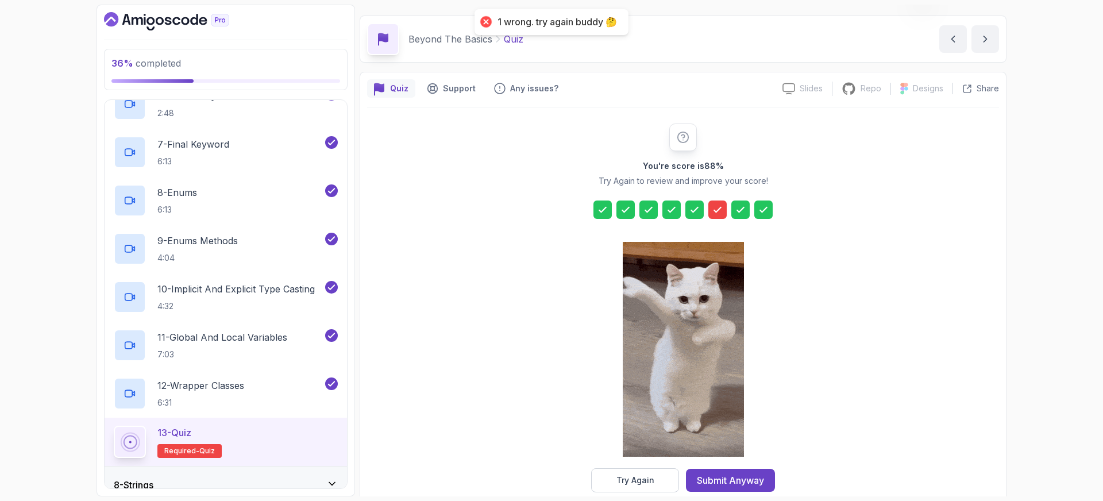
click at [716, 204] on icon at bounding box center [717, 209] width 11 height 11
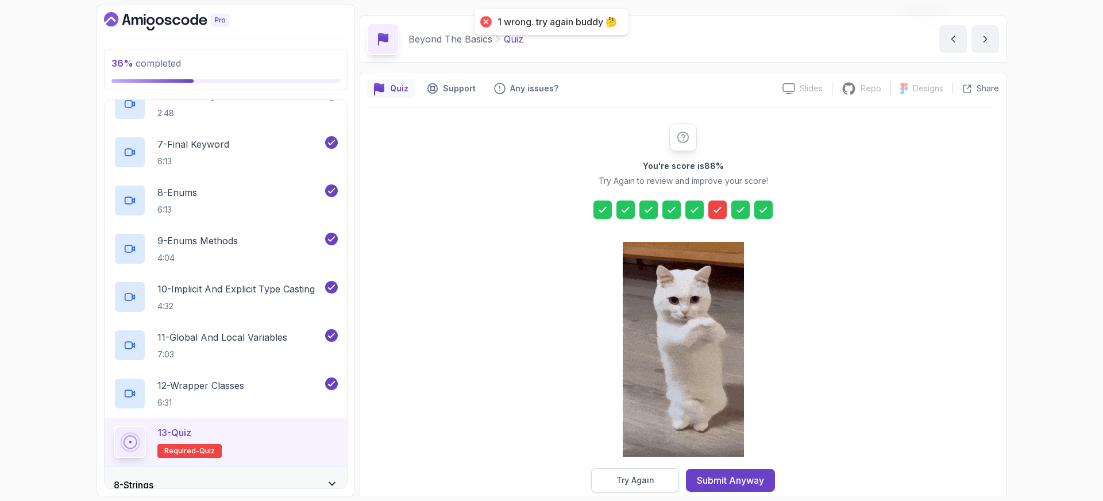
click at [648, 474] on button "Try Again" at bounding box center [635, 480] width 88 height 24
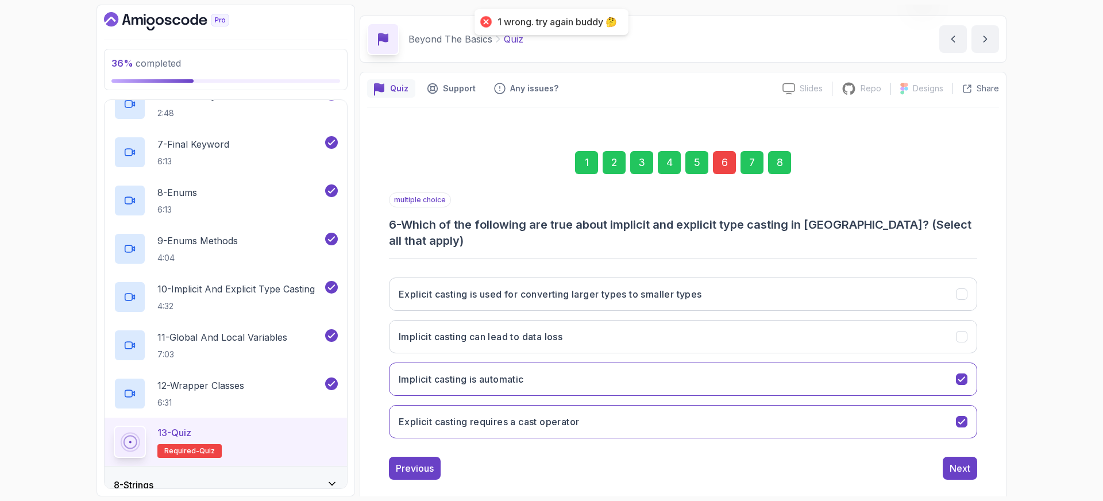
click at [723, 164] on div "6" at bounding box center [724, 162] width 23 height 23
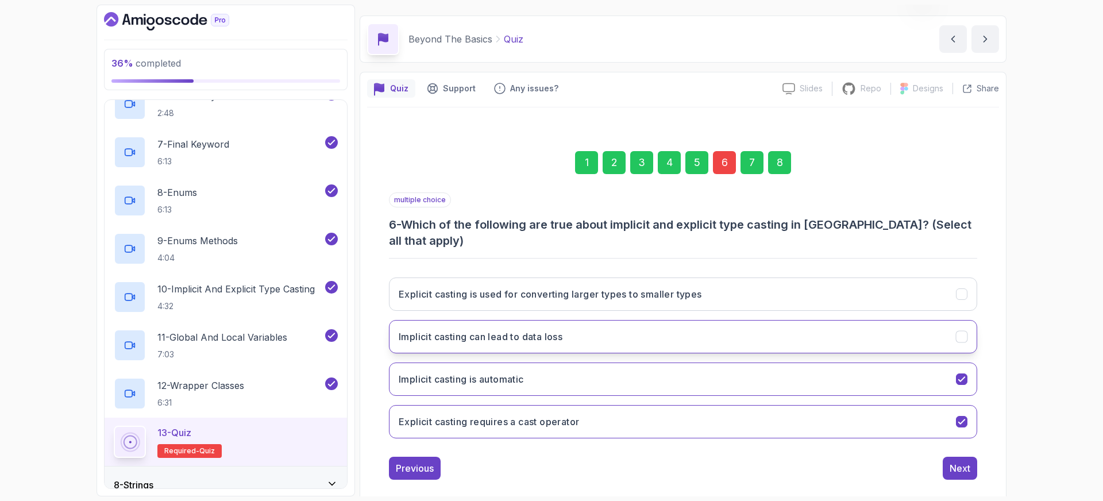
click at [492, 330] on h3 "Implicit casting can lead to data loss" at bounding box center [481, 337] width 164 height 14
click at [963, 461] on div "Next" at bounding box center [960, 468] width 21 height 14
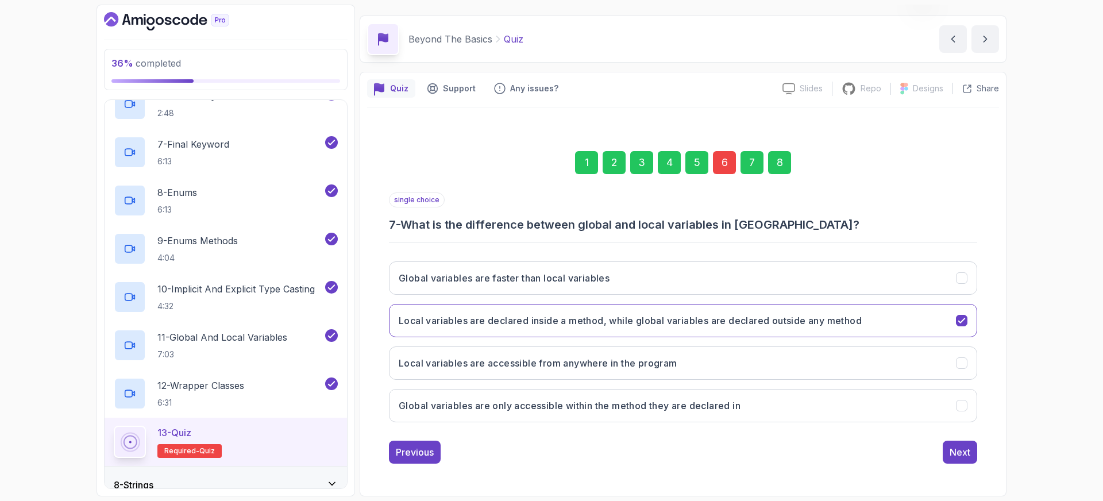
click at [772, 167] on div "8" at bounding box center [779, 162] width 23 height 23
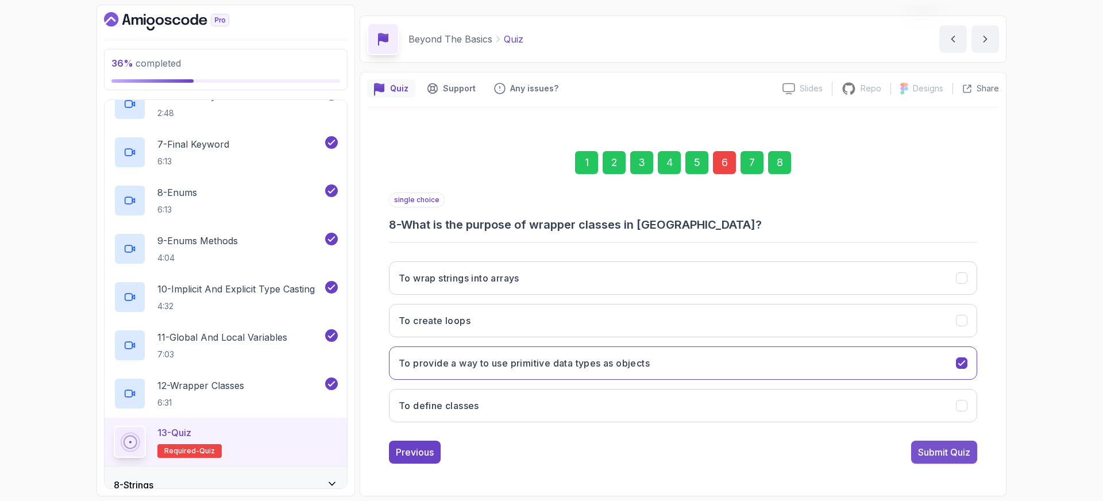
click at [943, 454] on div "Submit Quiz" at bounding box center [944, 452] width 52 height 14
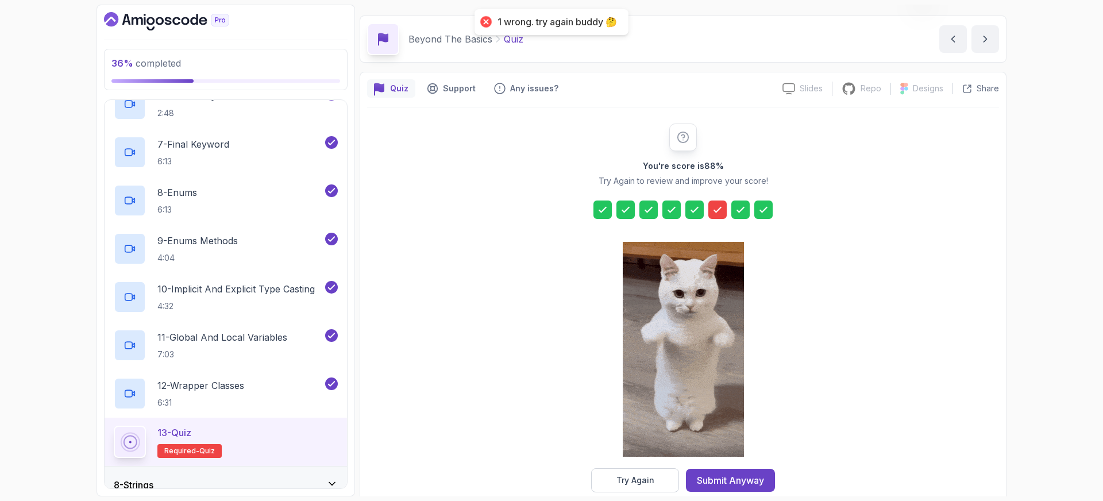
click at [716, 205] on icon at bounding box center [717, 209] width 11 height 11
click at [637, 488] on button "Try Again" at bounding box center [635, 480] width 88 height 24
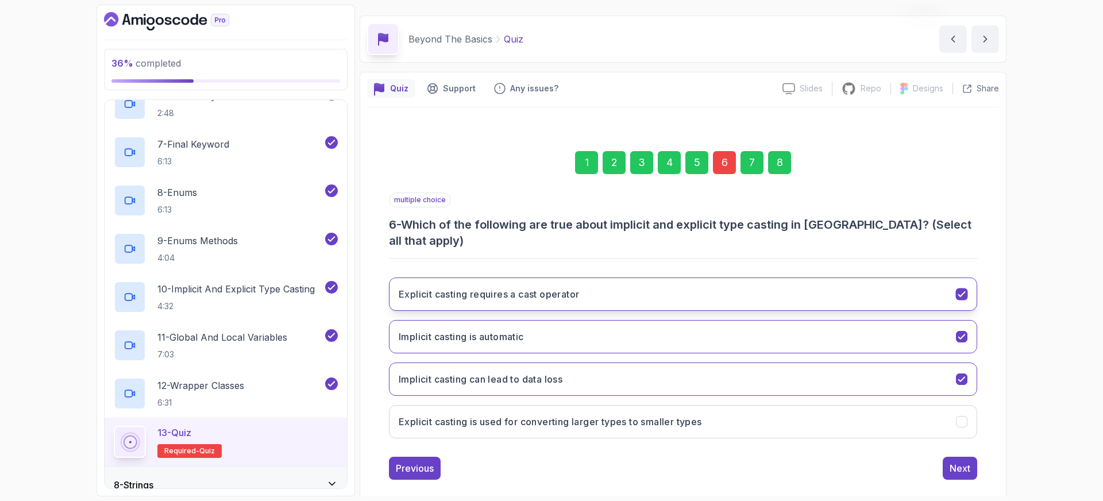
click at [962, 289] on icon "Explicit casting requires a cast operator" at bounding box center [962, 294] width 11 height 11
click at [784, 170] on div "8" at bounding box center [779, 162] width 23 height 23
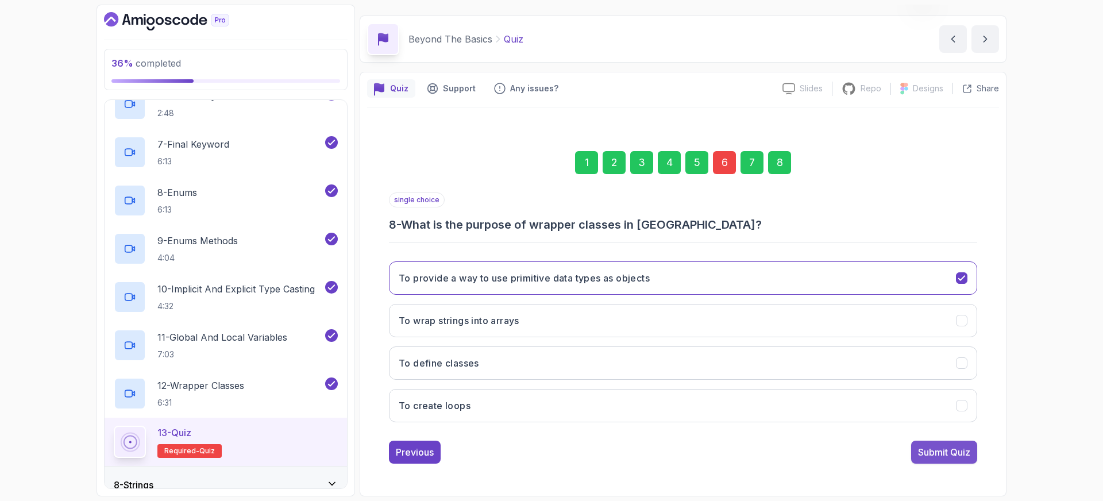
click at [938, 452] on div "Submit Quiz" at bounding box center [944, 452] width 52 height 14
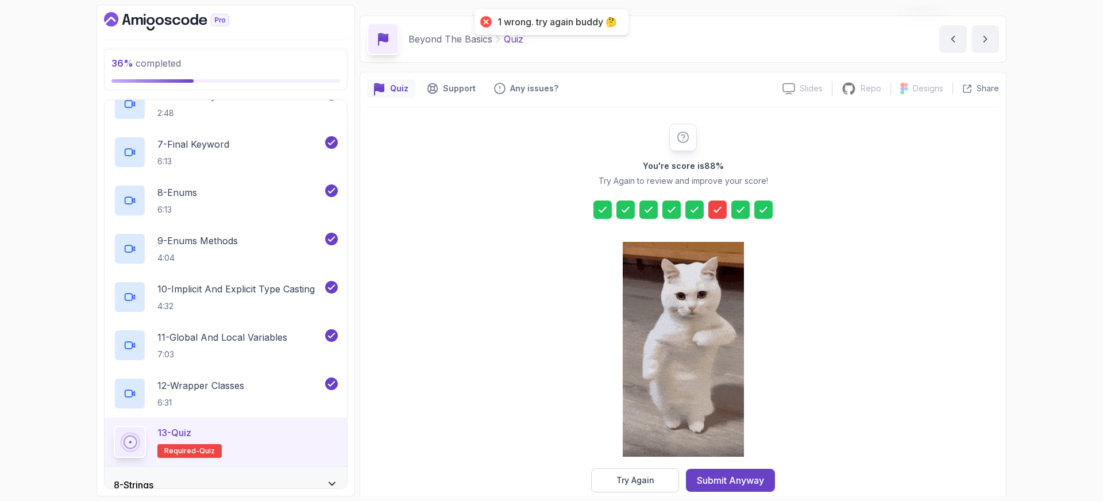
click at [725, 210] on div at bounding box center [717, 210] width 18 height 18
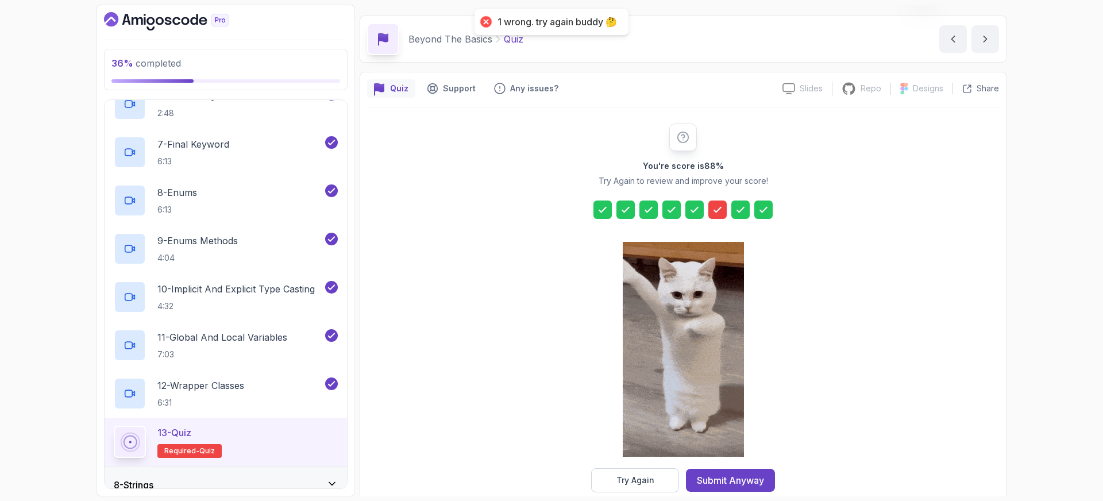
drag, startPoint x: 636, startPoint y: 480, endPoint x: 637, endPoint y: 473, distance: 6.3
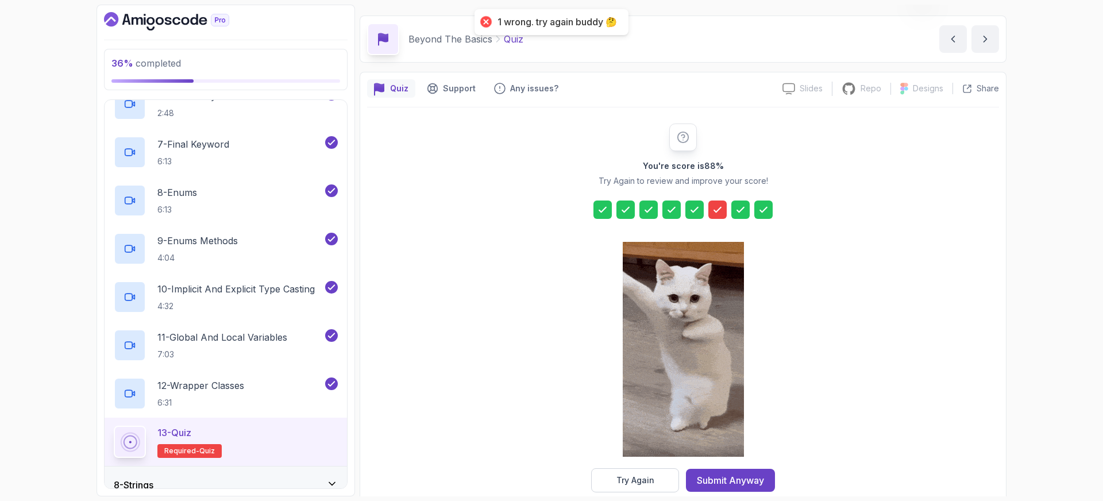
click at [636, 480] on div "Try Again" at bounding box center [635, 480] width 38 height 11
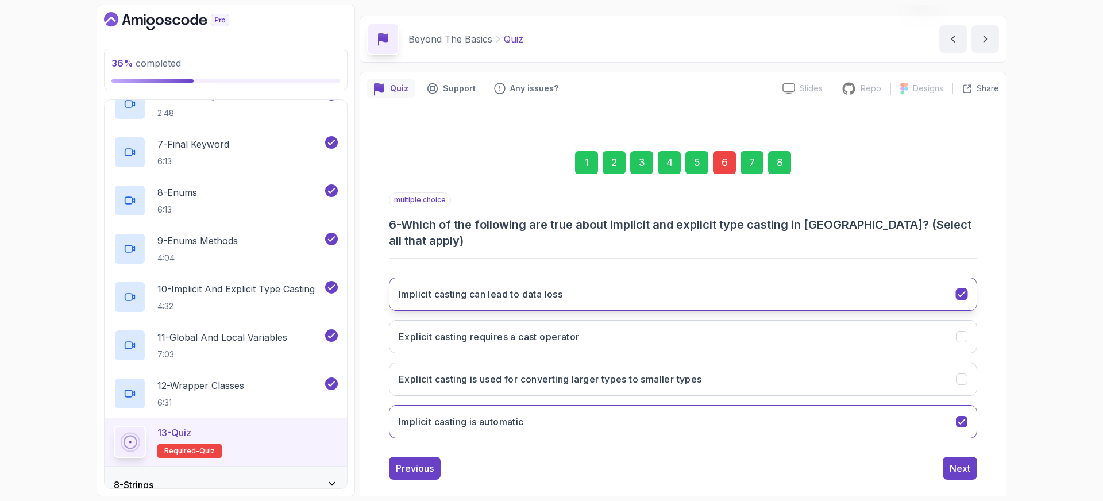
click at [562, 287] on h3 "Implicit casting can lead to data loss" at bounding box center [481, 294] width 164 height 14
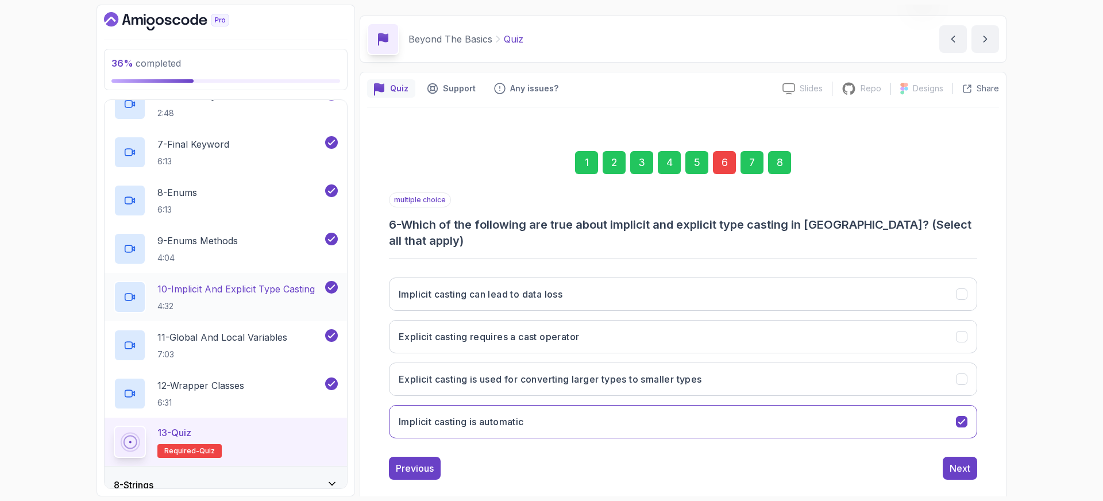
click at [198, 288] on p "10 - Implicit And Explicit Type Casting" at bounding box center [235, 289] width 157 height 14
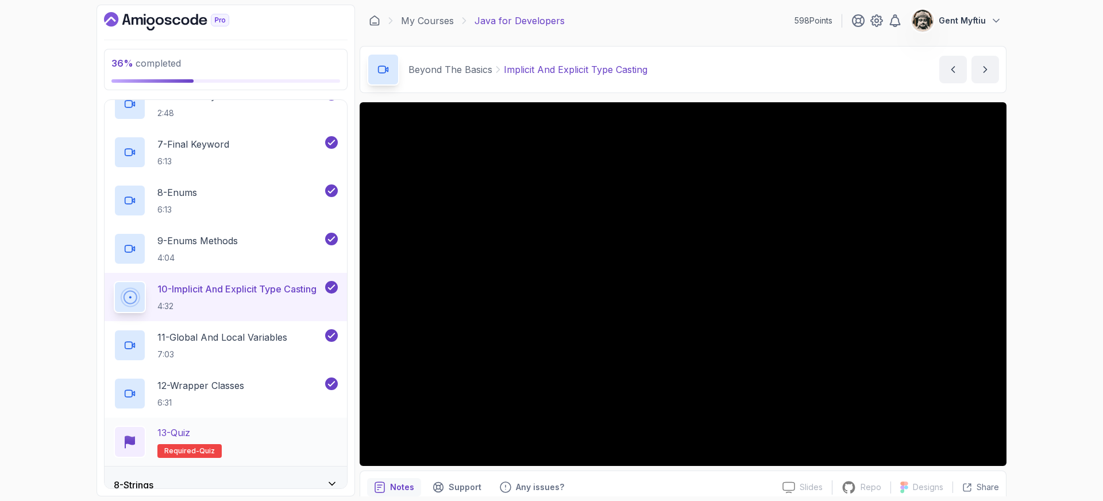
click at [205, 424] on div "13 - Quiz Required- quiz" at bounding box center [226, 442] width 242 height 48
click at [169, 433] on p "13 - Quiz" at bounding box center [173, 433] width 33 height 14
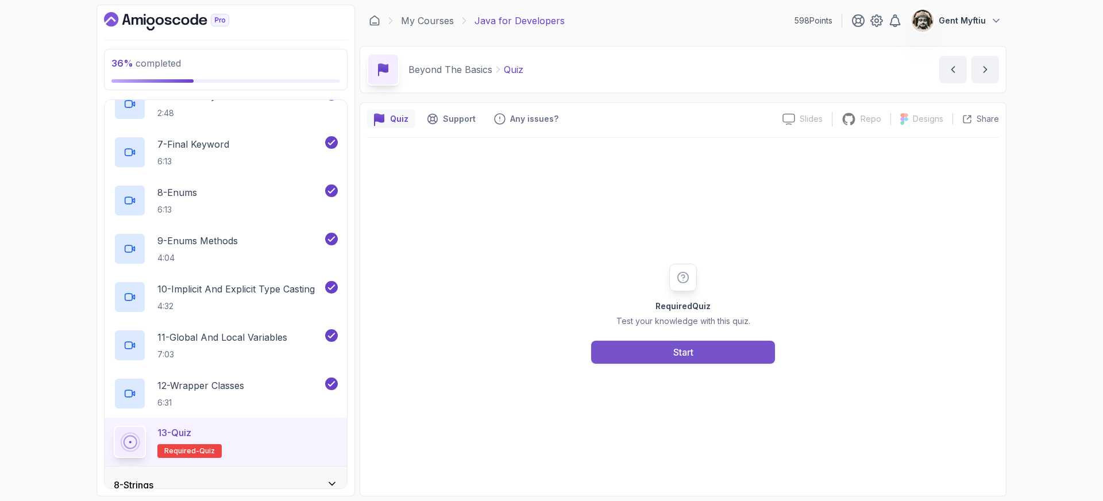
click at [683, 353] on div "Start" at bounding box center [683, 352] width 20 height 14
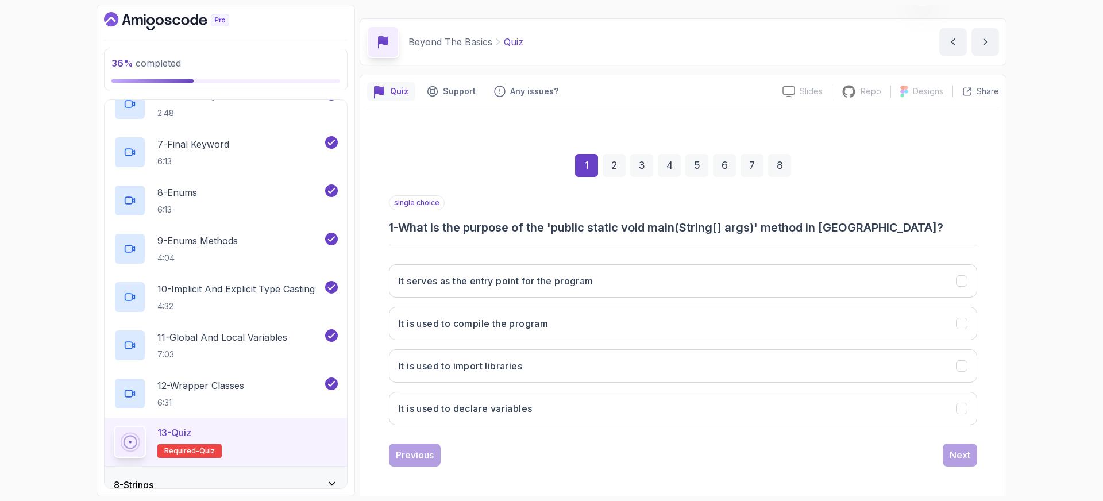
scroll to position [30, 0]
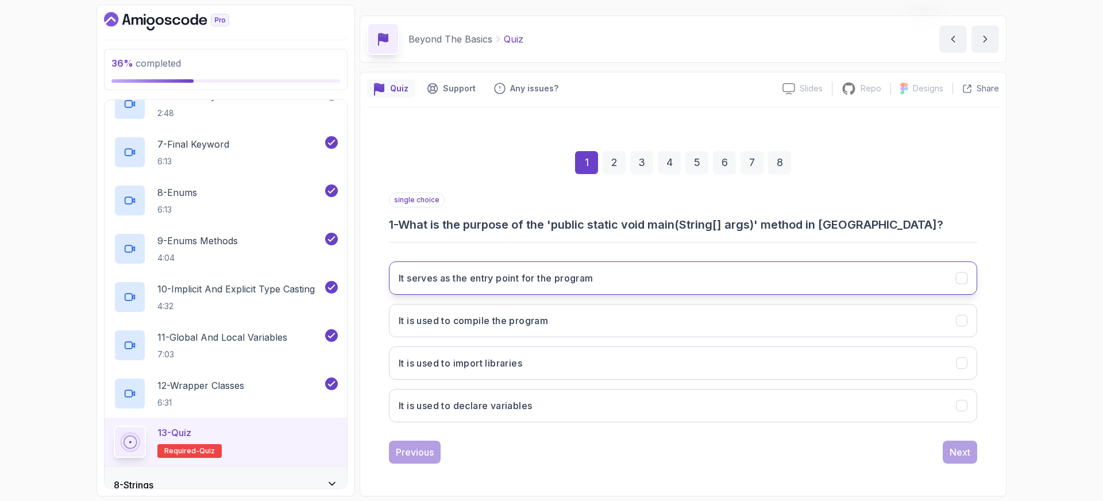
click at [484, 276] on h3 "It serves as the entry point for the program" at bounding box center [496, 278] width 195 height 14
click at [954, 452] on div "Next" at bounding box center [960, 452] width 21 height 14
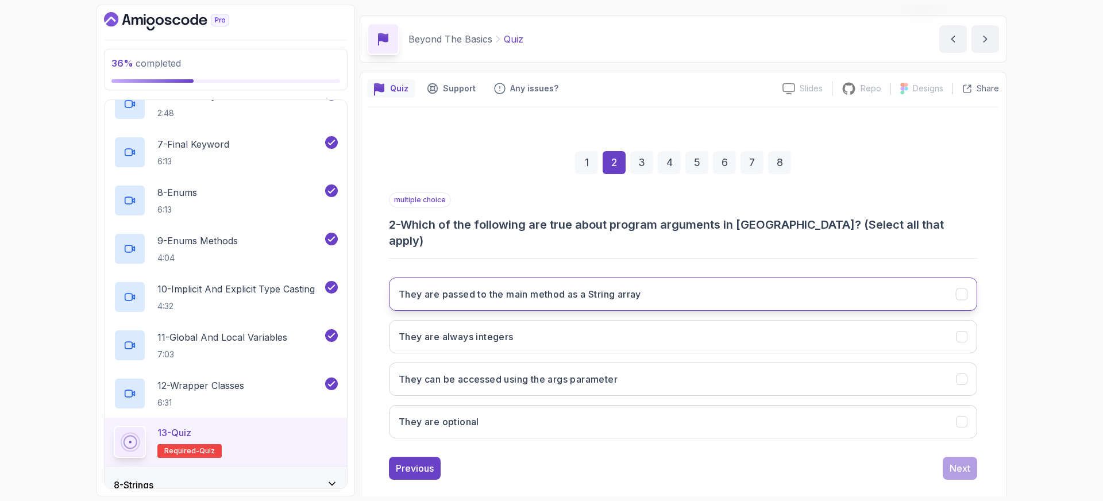
click at [471, 287] on h3 "They are passed to the main method as a String array" at bounding box center [520, 294] width 242 height 14
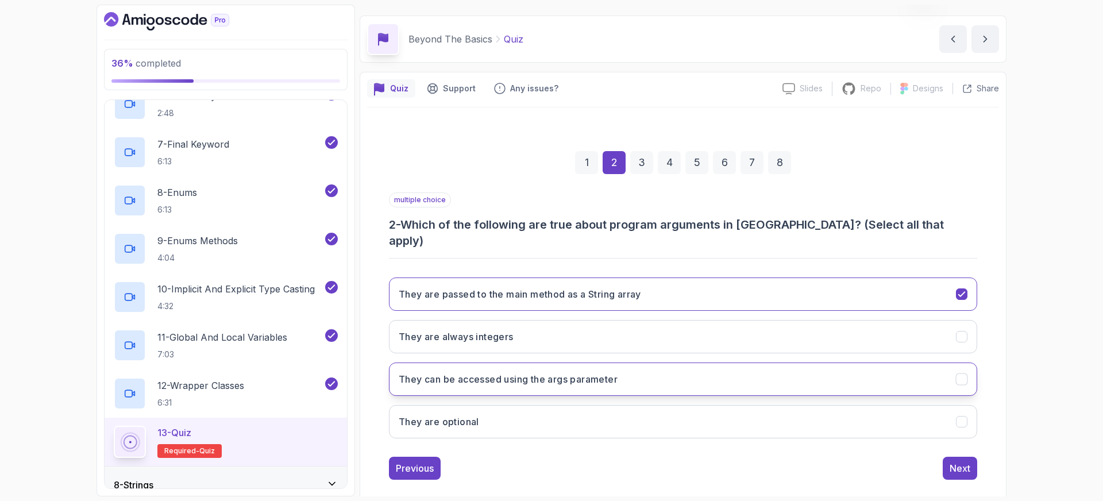
click at [443, 372] on h3 "They can be accessed using the args parameter" at bounding box center [508, 379] width 219 height 14
click at [448, 415] on h3 "They are optional" at bounding box center [439, 422] width 80 height 14
click at [954, 461] on div "Next" at bounding box center [960, 468] width 21 height 14
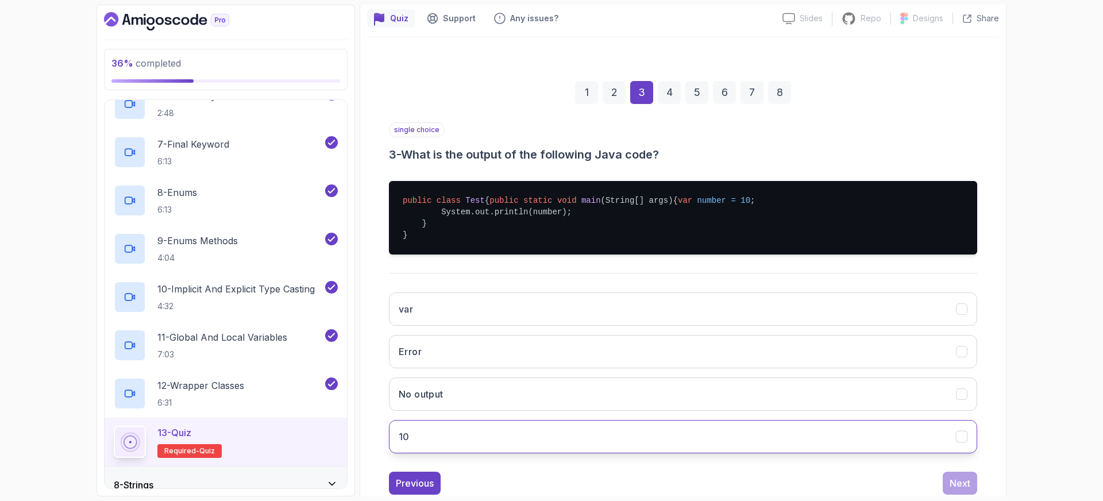
click at [406, 453] on button "10" at bounding box center [683, 436] width 588 height 33
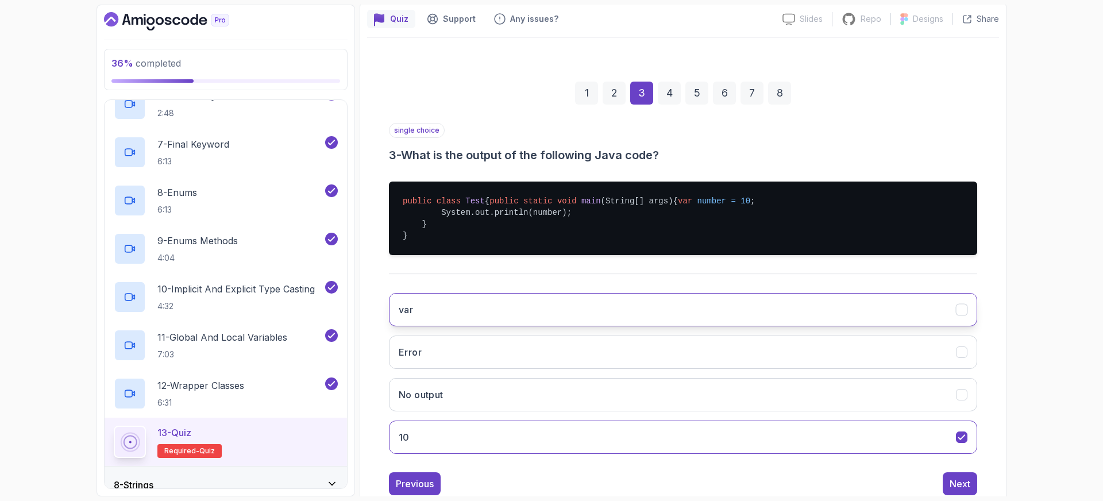
scroll to position [155, 0]
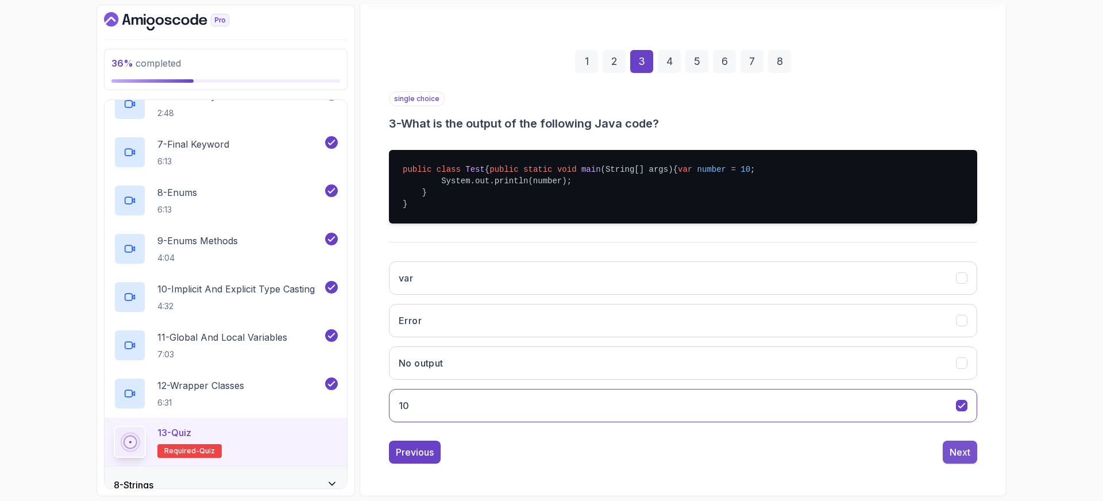
click at [965, 453] on div "Next" at bounding box center [960, 452] width 21 height 14
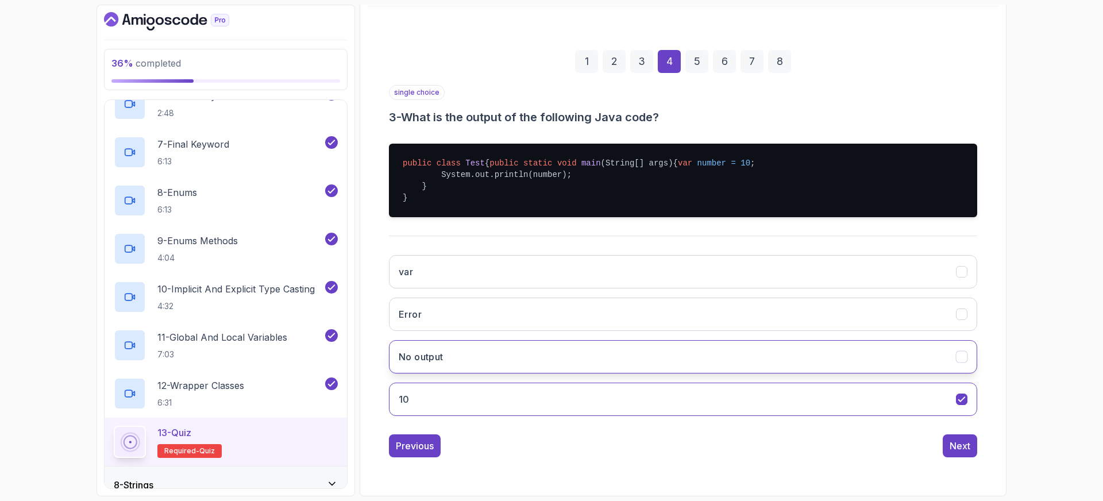
scroll to position [30, 0]
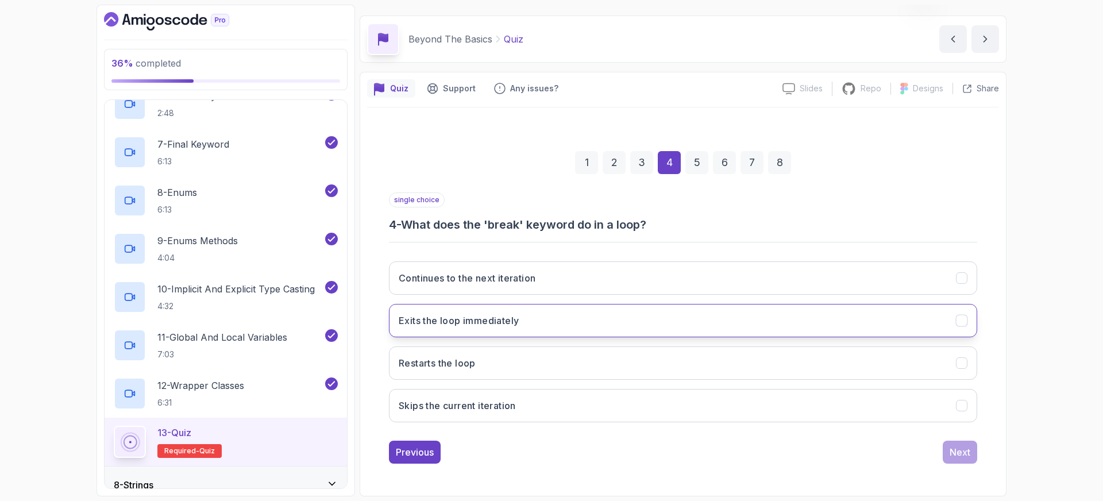
click at [460, 320] on h3 "Exits the loop immediately" at bounding box center [459, 321] width 120 height 14
click at [956, 449] on div "Next" at bounding box center [960, 452] width 21 height 14
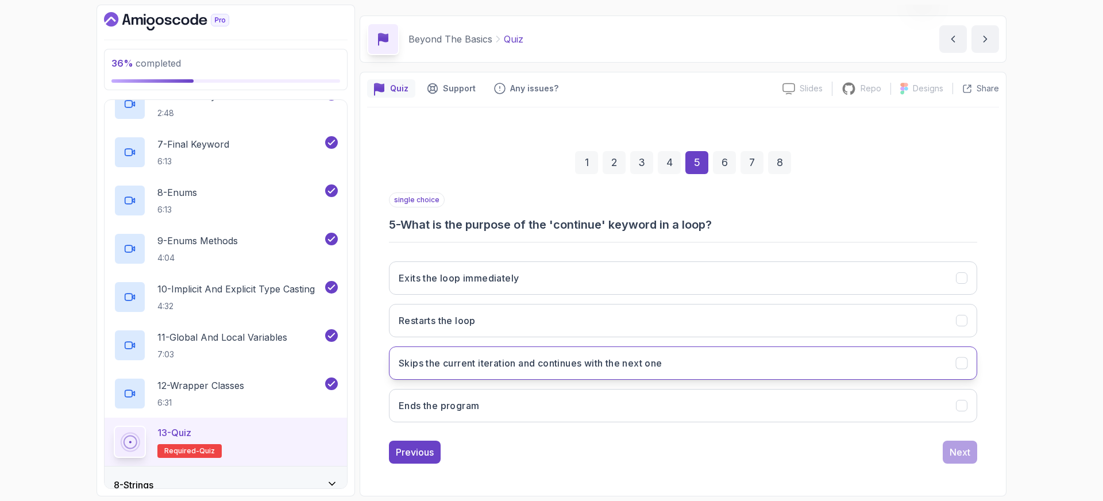
click at [448, 365] on h3 "Skips the current iteration and continues with the next one" at bounding box center [531, 363] width 264 height 14
click at [969, 457] on div "Next" at bounding box center [960, 452] width 21 height 14
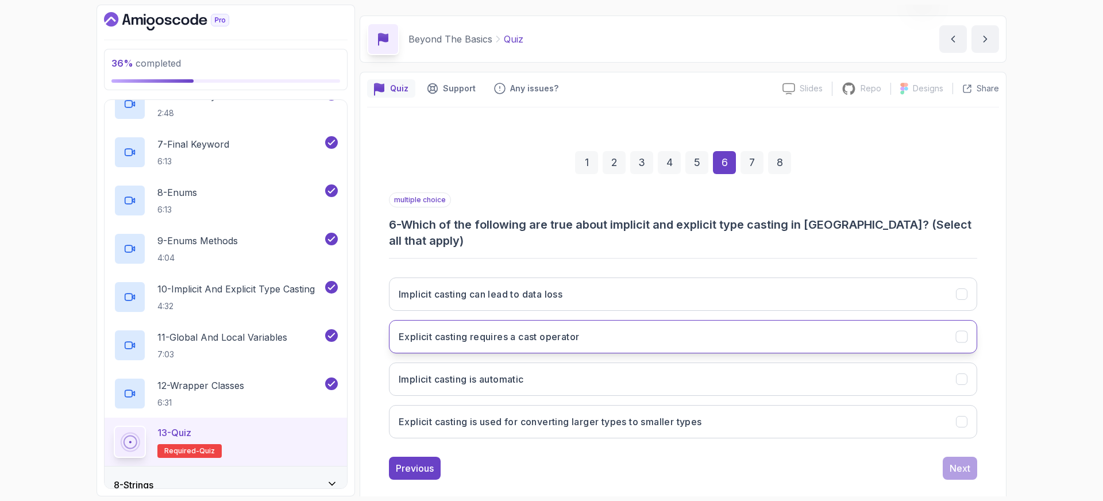
click at [490, 330] on h3 "Explicit casting requires a cast operator" at bounding box center [489, 337] width 180 height 14
click at [377, 392] on div "1 2 3 4 5 6 7 8 multiple choice 6 - Which of the following are true about impli…" at bounding box center [683, 306] width 632 height 365
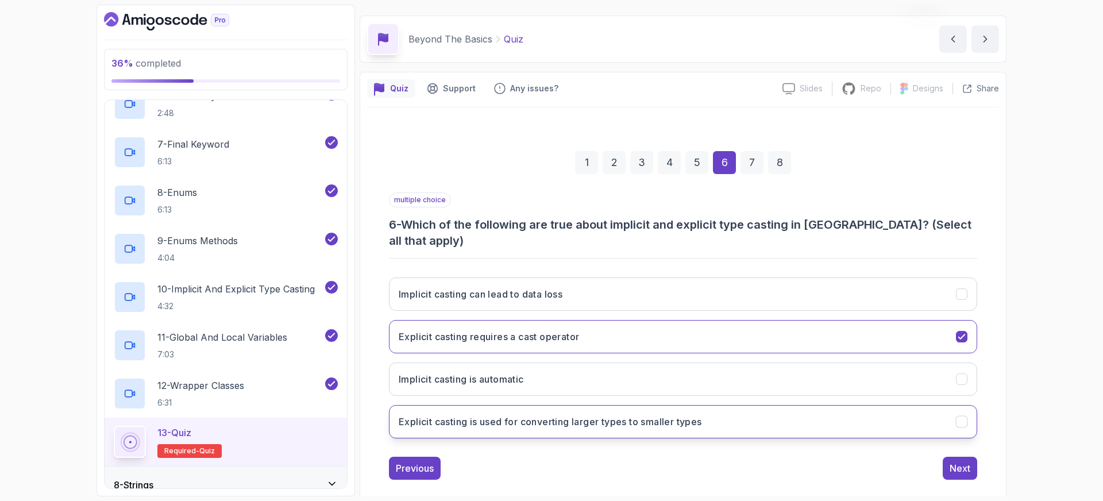
click at [546, 415] on h3 "Explicit casting is used for converting larger types to smaller types" at bounding box center [550, 422] width 303 height 14
click at [524, 372] on h3 "Implicit casting is automatic" at bounding box center [461, 379] width 125 height 14
click at [966, 461] on div "Next" at bounding box center [960, 468] width 21 height 14
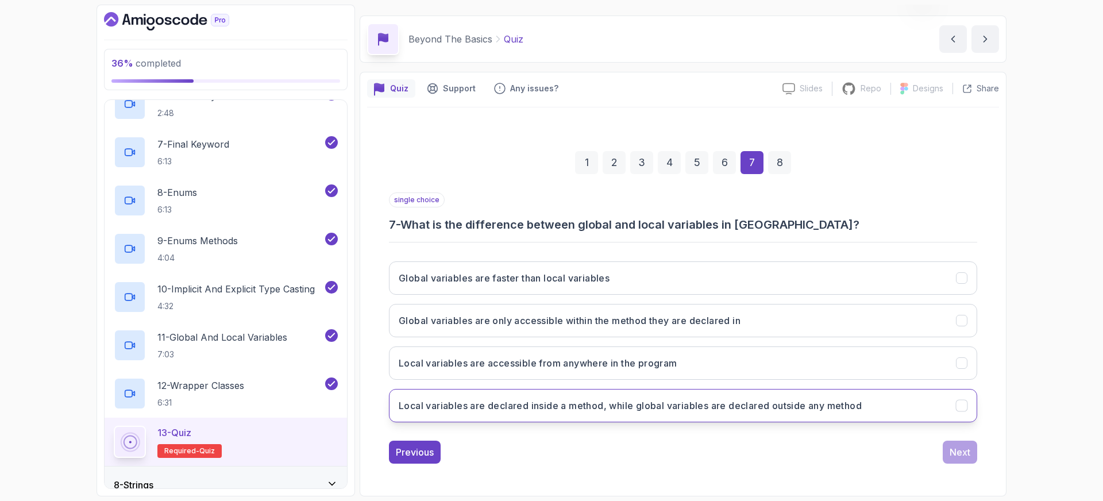
click at [528, 408] on h3 "Local variables are declared inside a method, while global variables are declar…" at bounding box center [630, 406] width 463 height 14
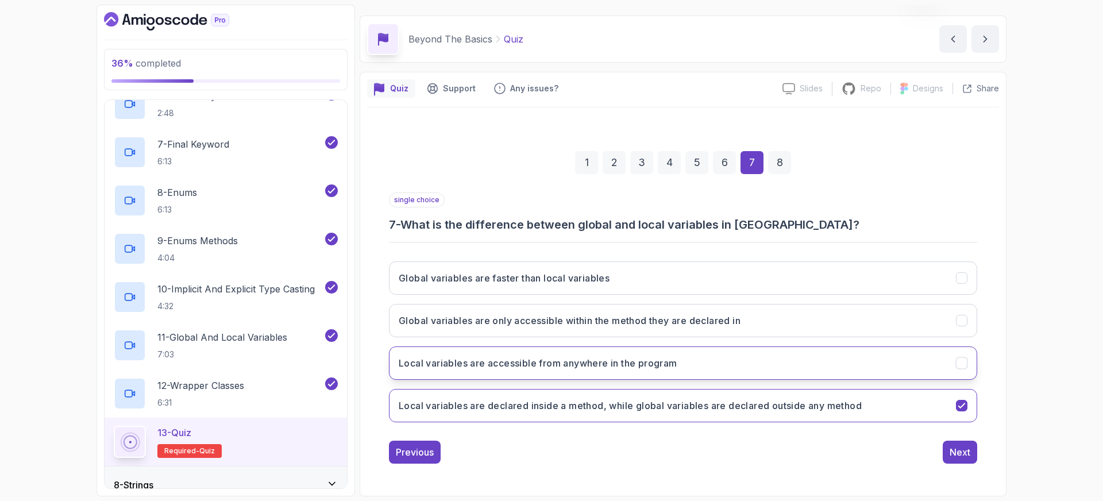
click at [582, 356] on h3 "Local variables are accessible from anywhere in the program" at bounding box center [538, 363] width 279 height 14
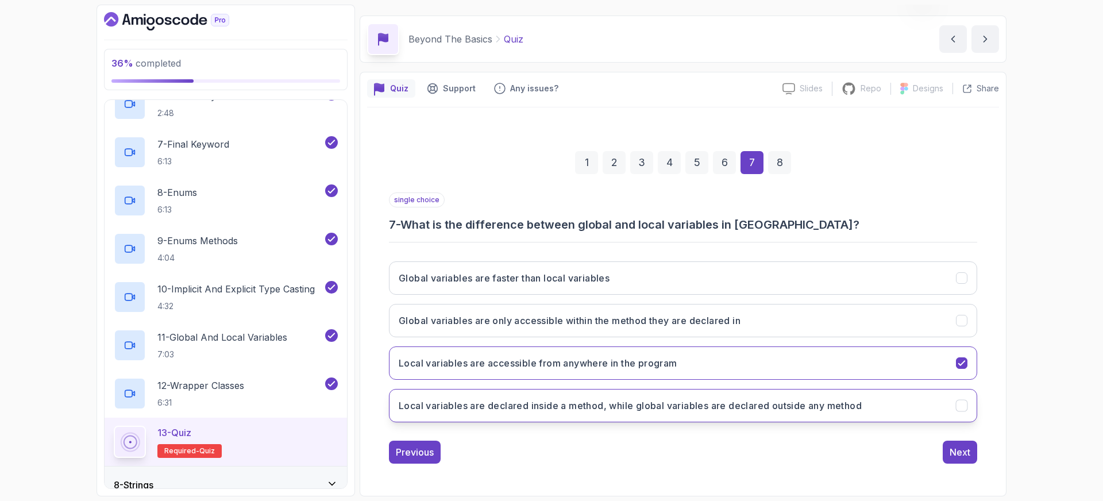
click at [575, 393] on button "Local variables are declared inside a method, while global variables are declar…" at bounding box center [683, 405] width 588 height 33
click at [961, 446] on div "Next" at bounding box center [960, 452] width 21 height 14
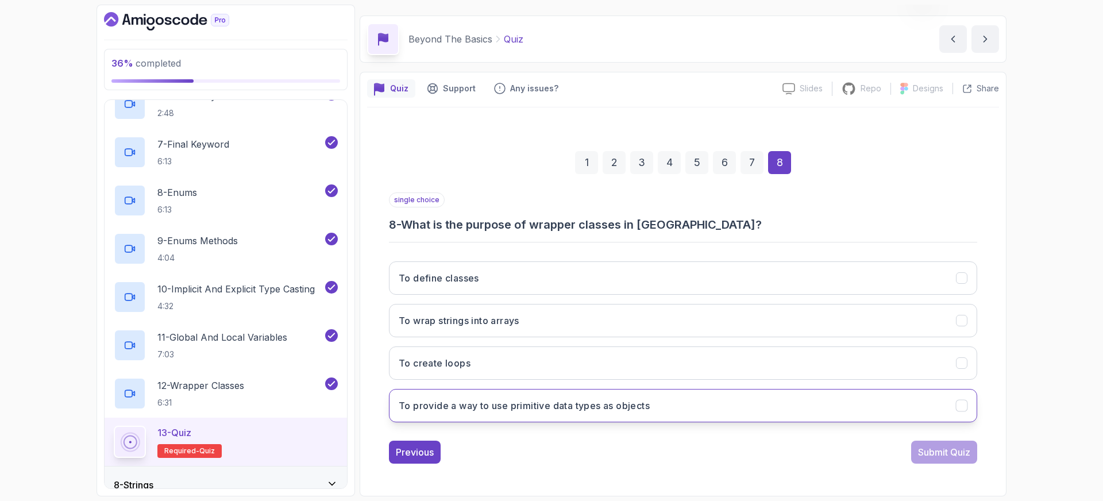
click at [452, 404] on h3 "To provide a way to use primitive data types as objects" at bounding box center [524, 406] width 251 height 14
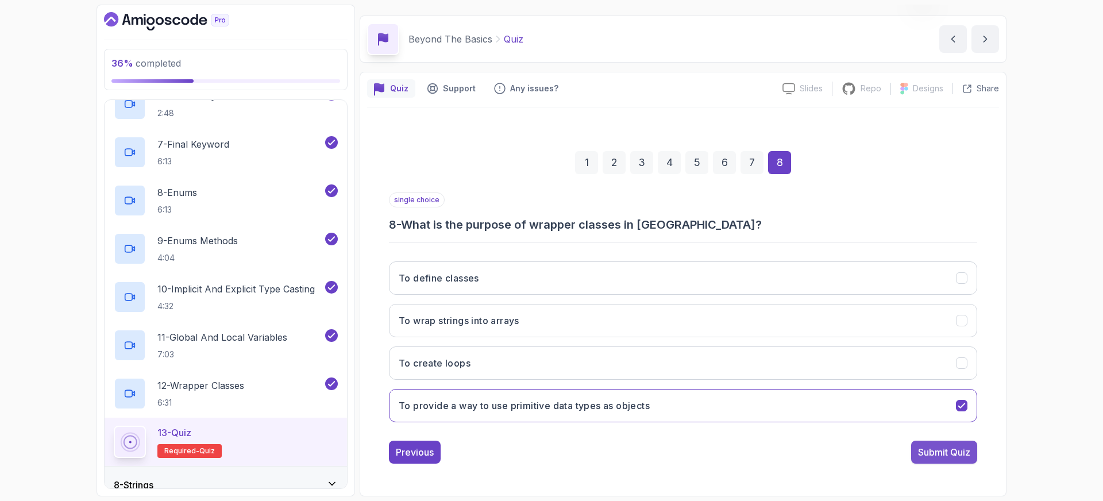
click at [941, 453] on div "Submit Quiz" at bounding box center [944, 452] width 52 height 14
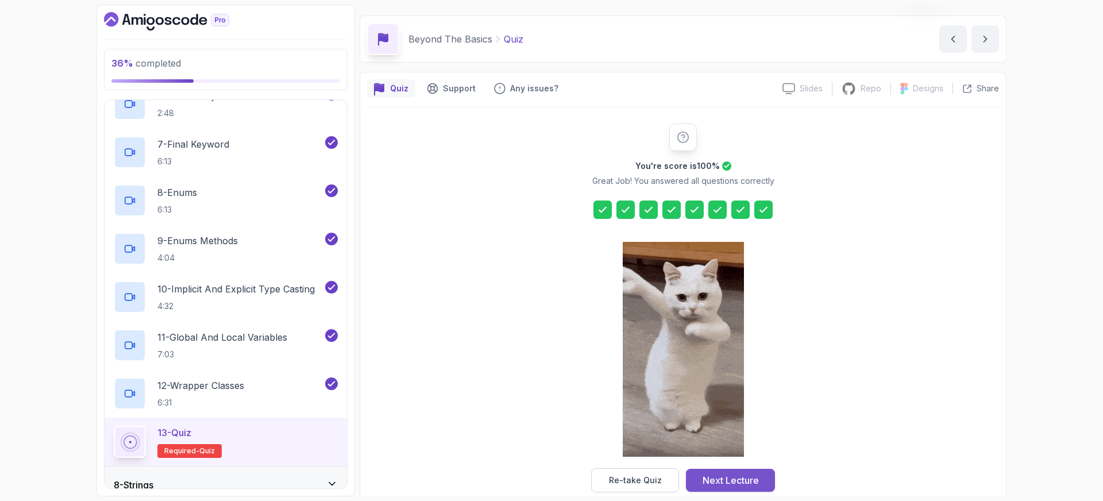
click at [750, 478] on div "Next Lecture" at bounding box center [731, 480] width 56 height 14
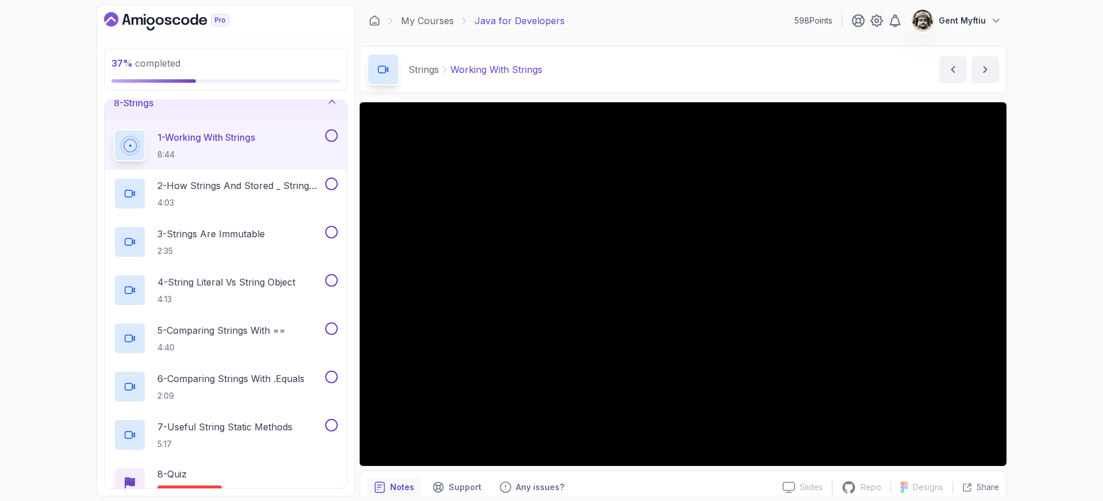
scroll to position [279, 0]
click at [336, 130] on button at bounding box center [331, 133] width 13 height 13
click at [256, 186] on p "2 - How Strings And Stored _ String Pool" at bounding box center [239, 183] width 165 height 14
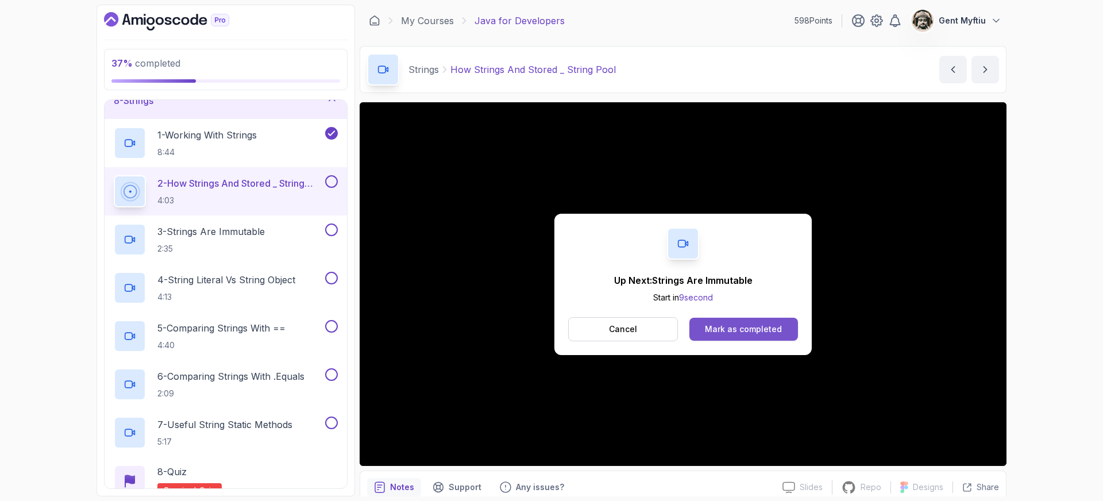
click at [773, 336] on button "Mark as completed" at bounding box center [743, 329] width 109 height 23
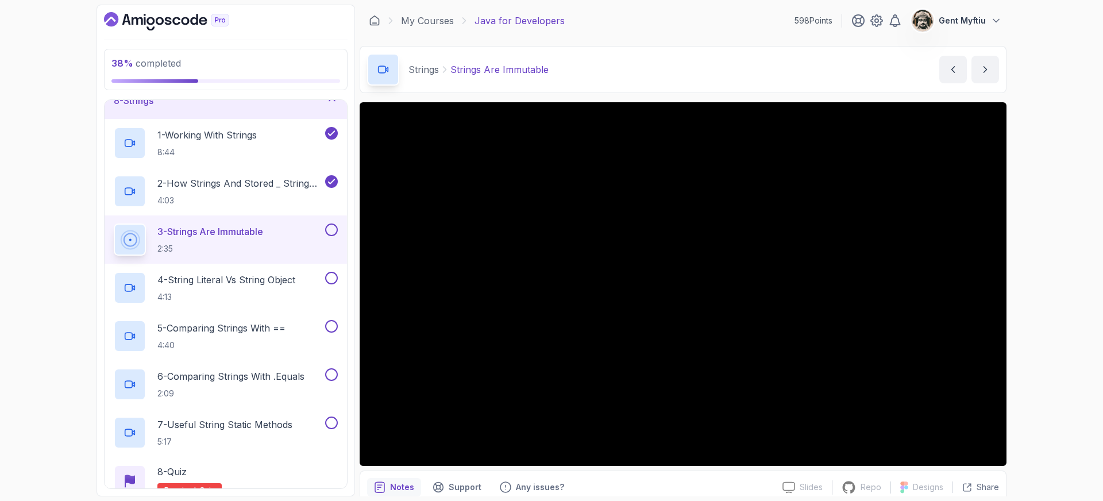
click at [628, 59] on div "Strings Strings Are Immutable Strings Are Immutable by nelson" at bounding box center [683, 69] width 647 height 47
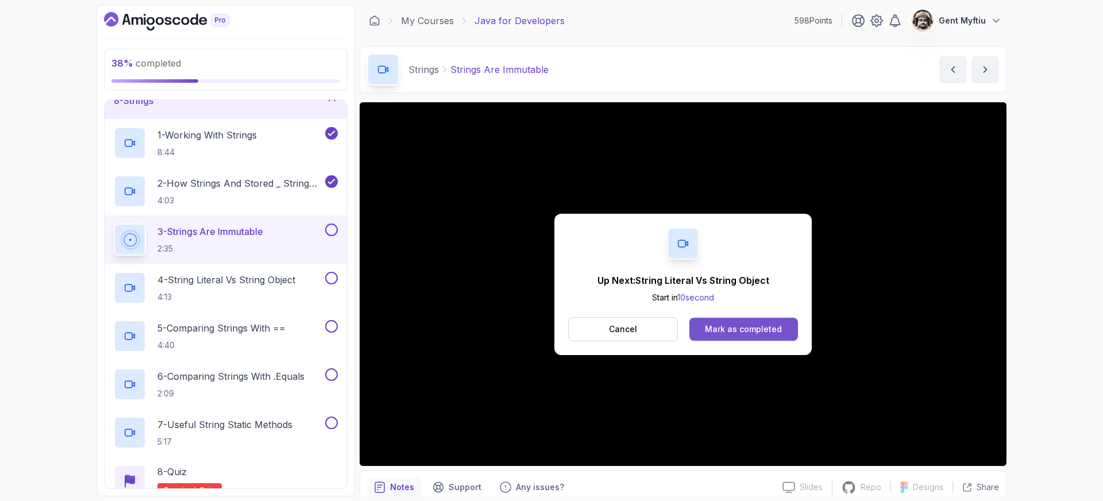
click at [760, 328] on div "Mark as completed" at bounding box center [743, 328] width 77 height 11
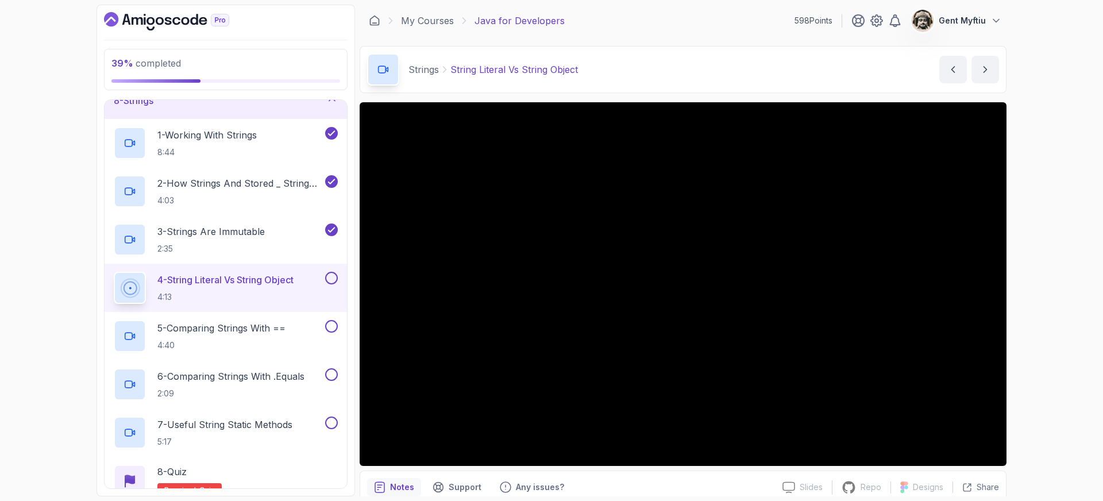
click at [334, 279] on button at bounding box center [331, 278] width 13 height 13
click at [249, 327] on p "5 - Comparing Strings With ==" at bounding box center [221, 328] width 128 height 14
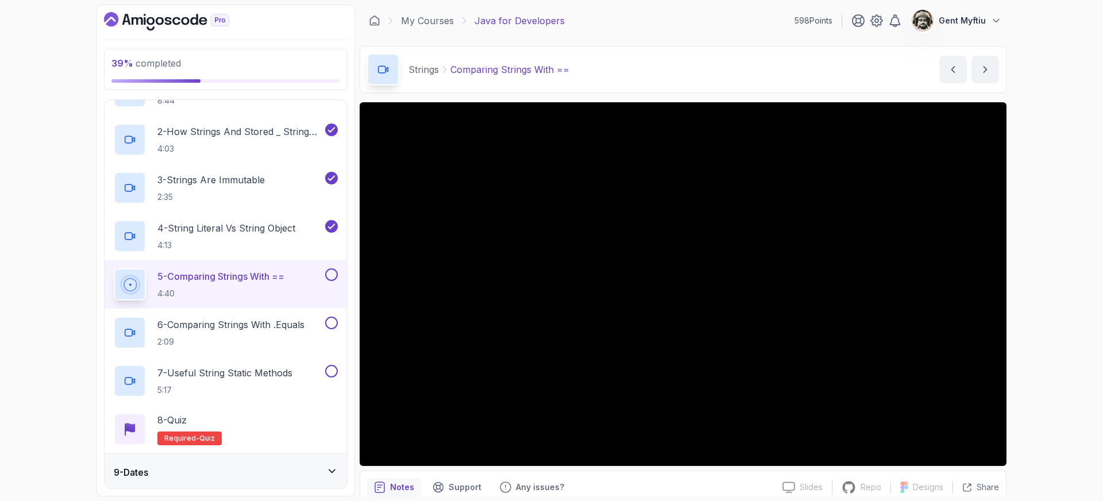
scroll to position [341, 0]
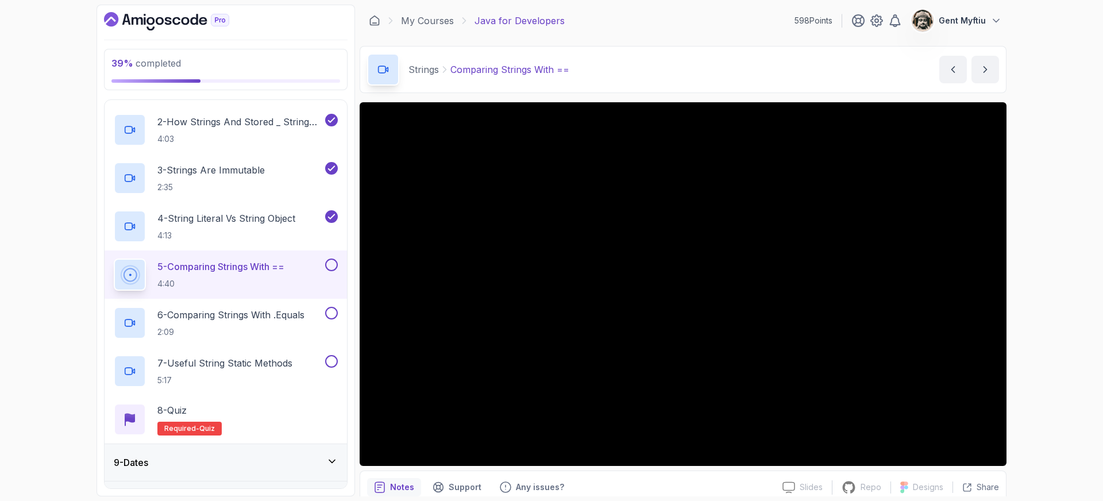
click at [331, 264] on button at bounding box center [331, 265] width 13 height 13
click at [260, 320] on p "6 - Comparing Strings With .Equals" at bounding box center [230, 315] width 147 height 14
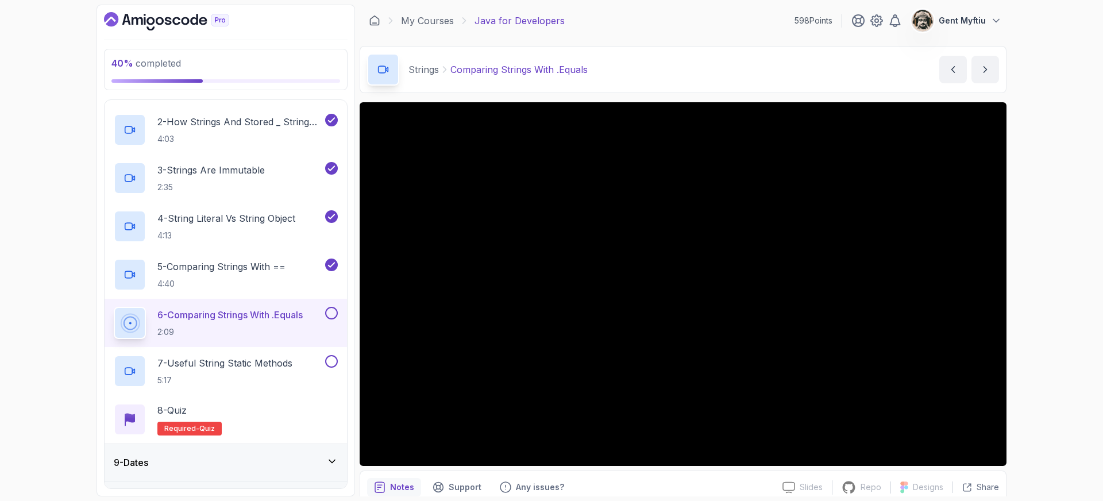
scroll to position [10, 0]
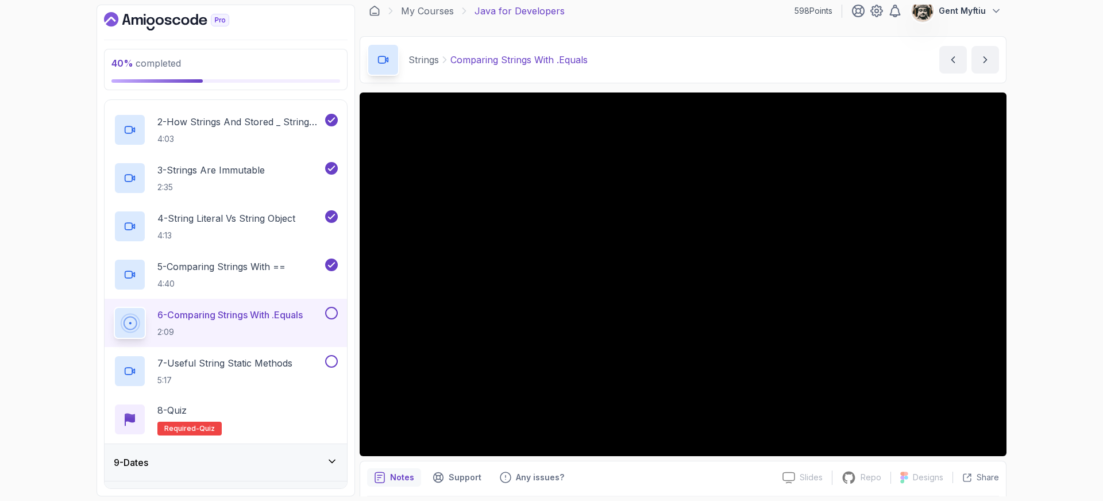
click at [329, 313] on button at bounding box center [331, 313] width 13 height 13
click at [249, 363] on p "7 - Useful String Static Methods" at bounding box center [224, 363] width 135 height 14
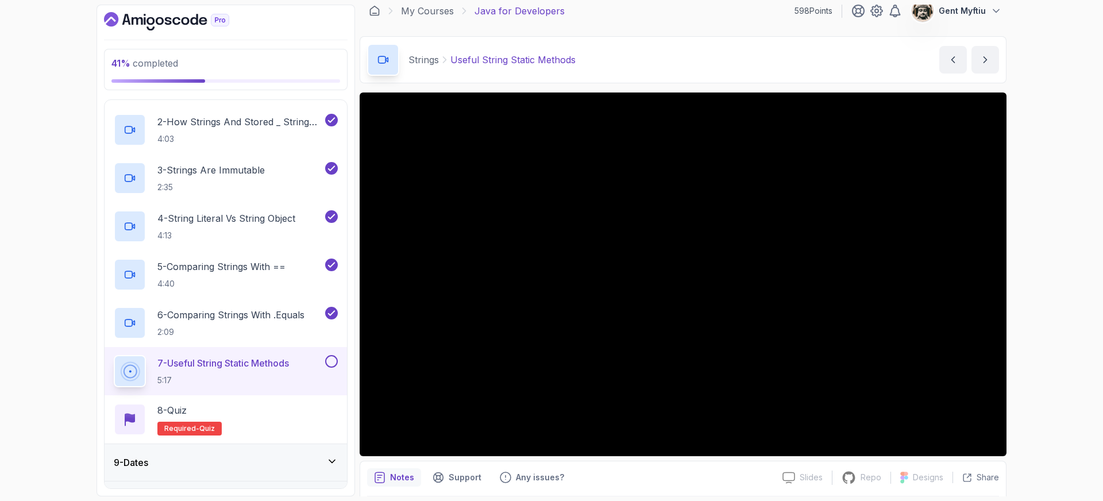
drag, startPoint x: 334, startPoint y: 357, endPoint x: 300, endPoint y: 387, distance: 44.8
click at [334, 357] on button at bounding box center [331, 361] width 13 height 13
click at [203, 407] on div "8 - Quiz" at bounding box center [189, 410] width 64 height 14
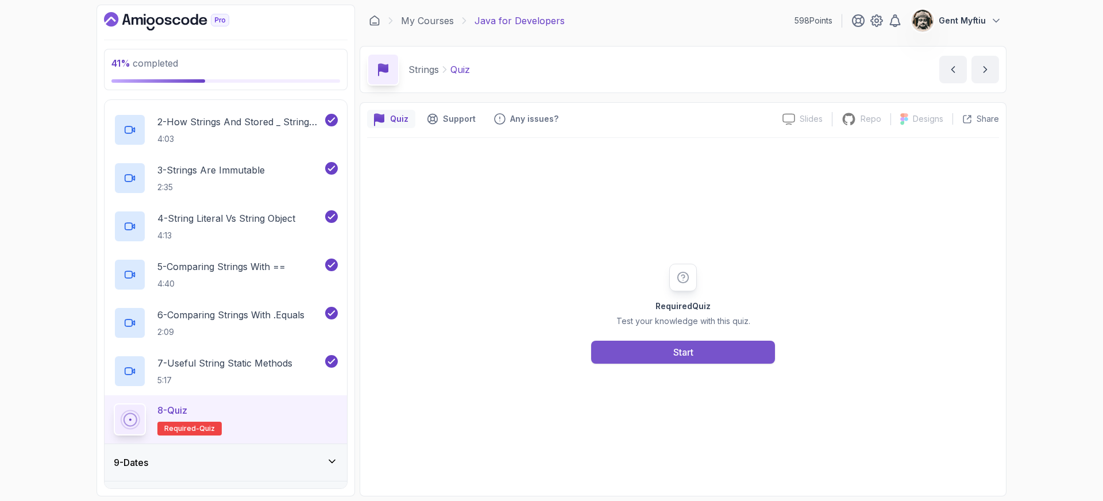
click at [704, 352] on button "Start" at bounding box center [683, 352] width 184 height 23
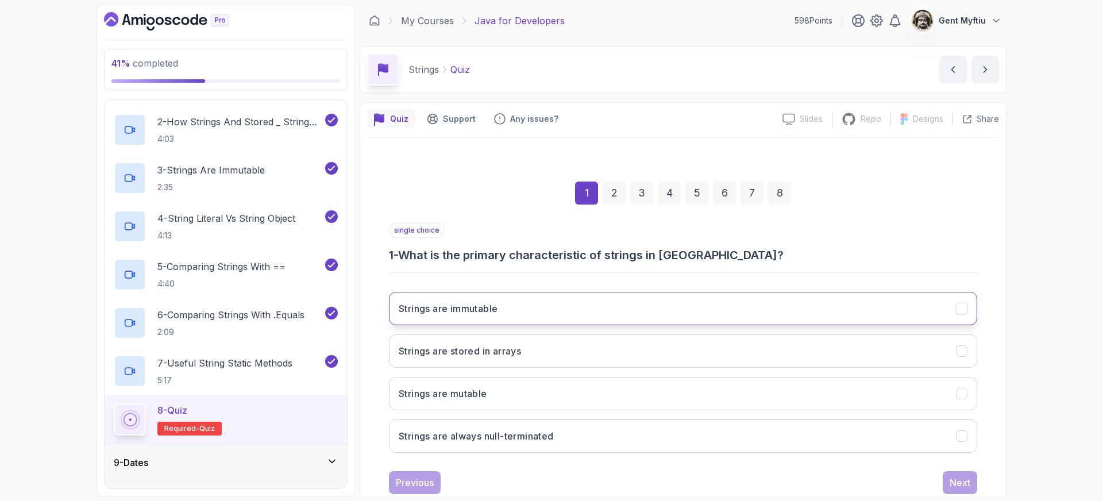
click at [450, 303] on h3 "Strings are immutable" at bounding box center [448, 309] width 99 height 14
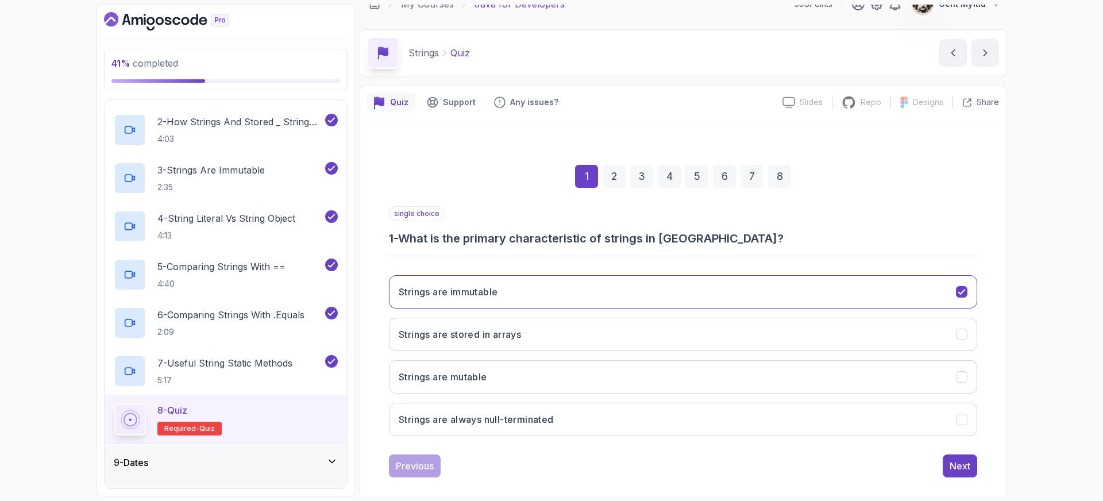
scroll to position [30, 0]
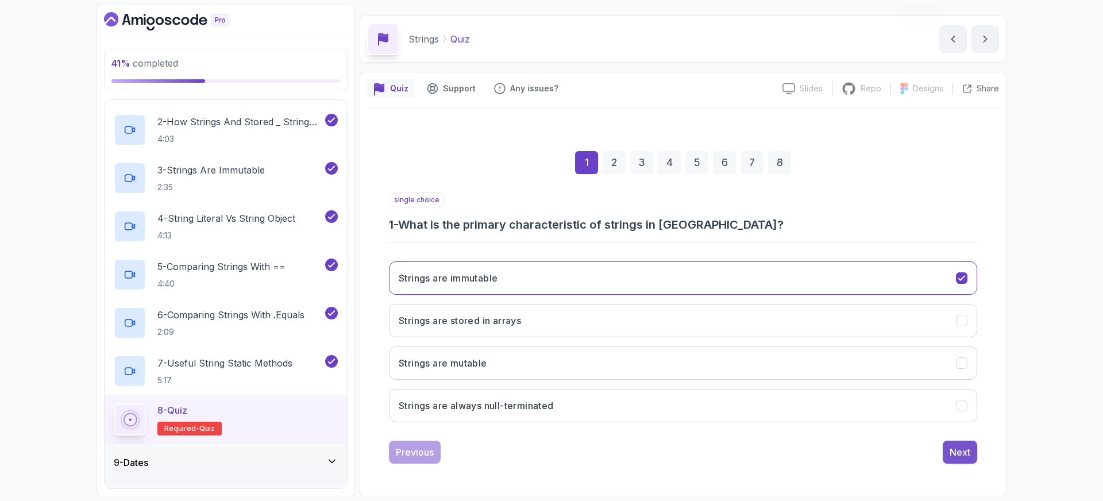
click at [967, 453] on div "Next" at bounding box center [960, 452] width 21 height 14
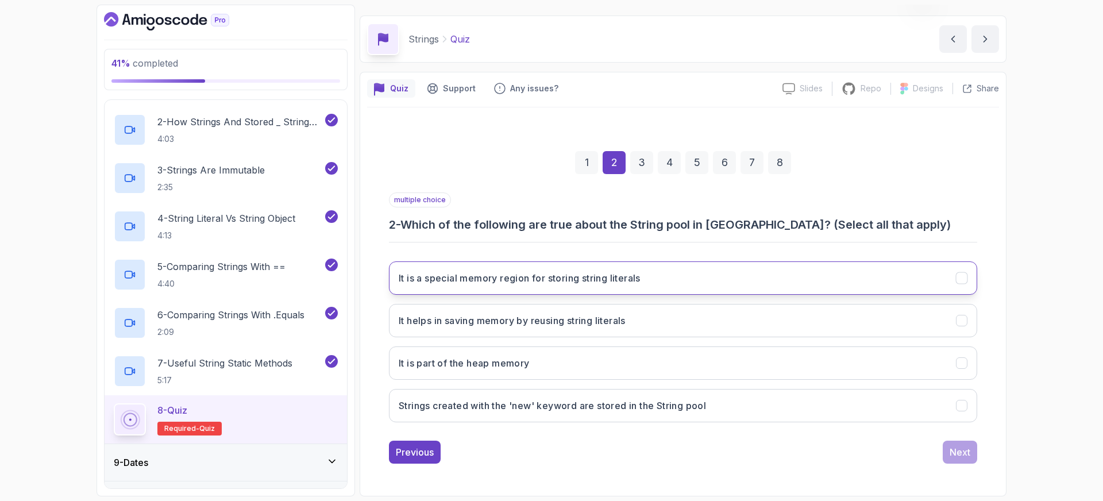
click at [518, 279] on h3 "It is a special memory region for storing string literals" at bounding box center [520, 278] width 242 height 14
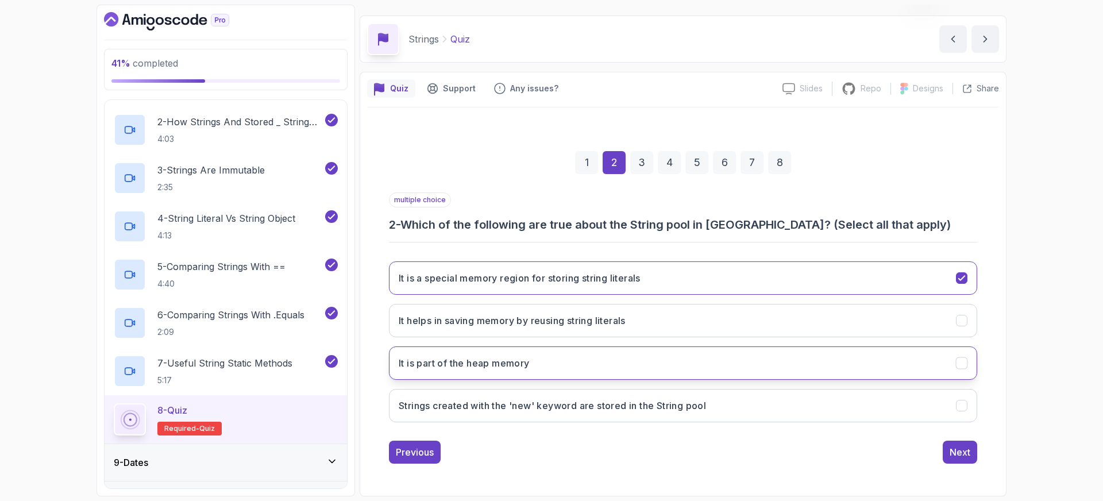
click at [434, 367] on h3 "It is part of the heap memory" at bounding box center [464, 363] width 131 height 14
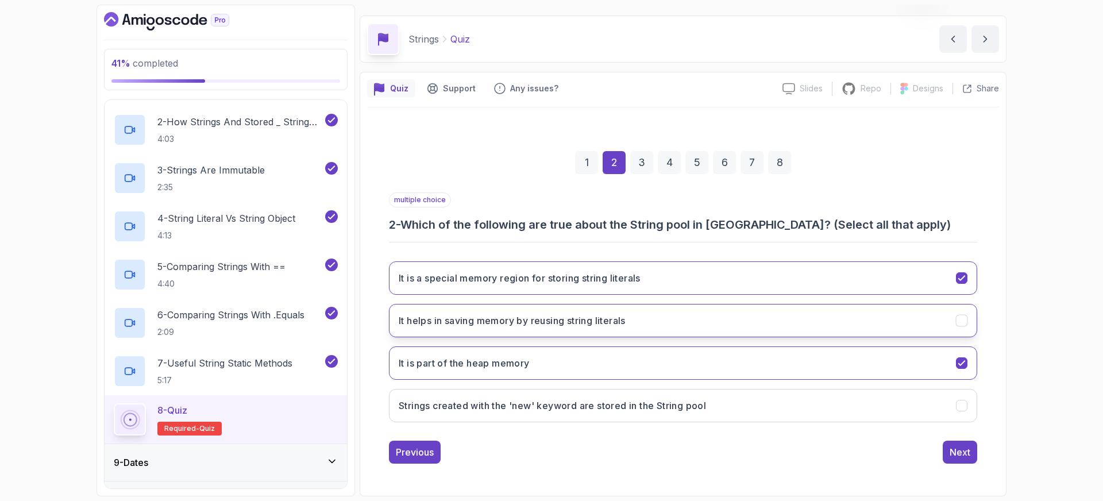
click at [440, 326] on h3 "It helps in saving memory by reusing string literals" at bounding box center [512, 321] width 227 height 14
click at [953, 449] on div "Next" at bounding box center [960, 452] width 21 height 14
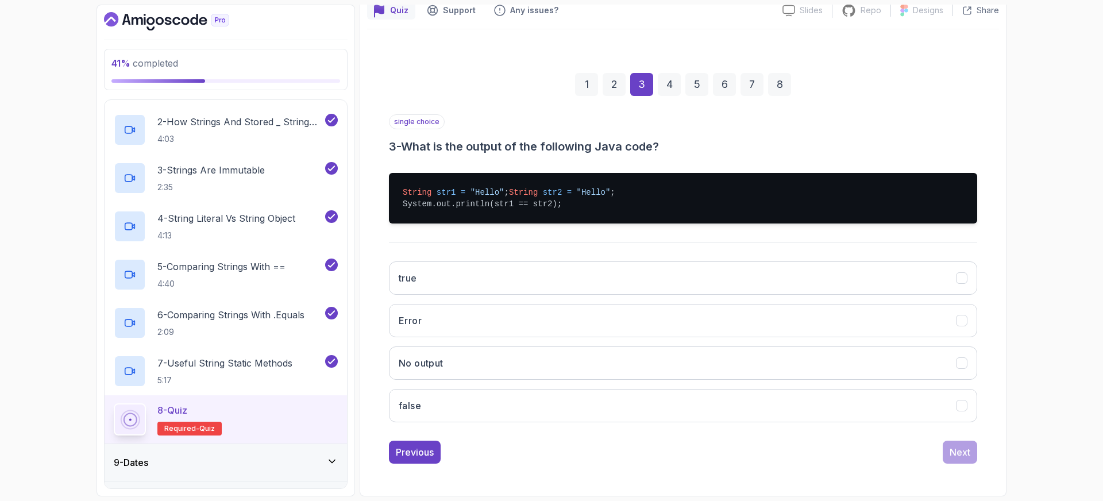
scroll to position [119, 0]
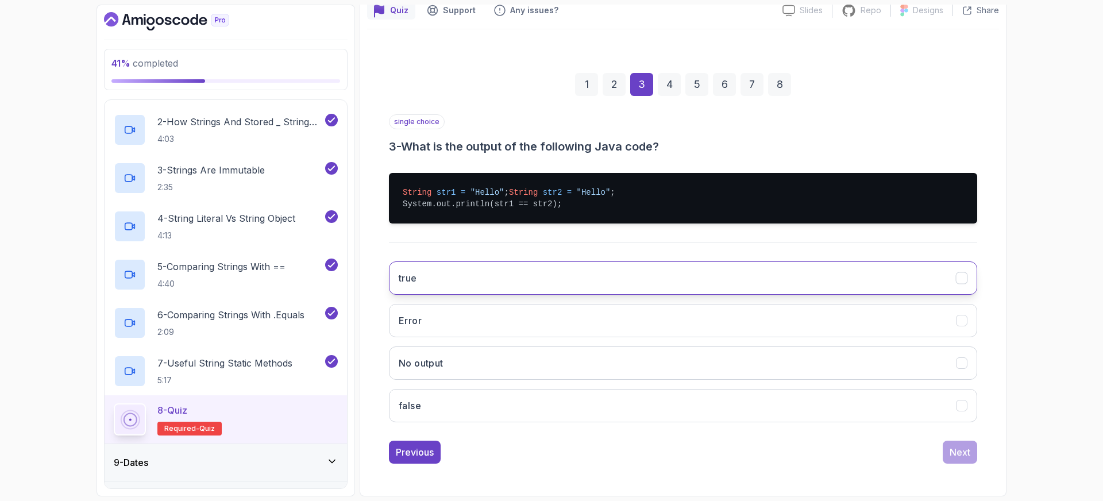
click at [430, 283] on button "true" at bounding box center [683, 277] width 588 height 33
click at [958, 453] on div "Next" at bounding box center [960, 452] width 21 height 14
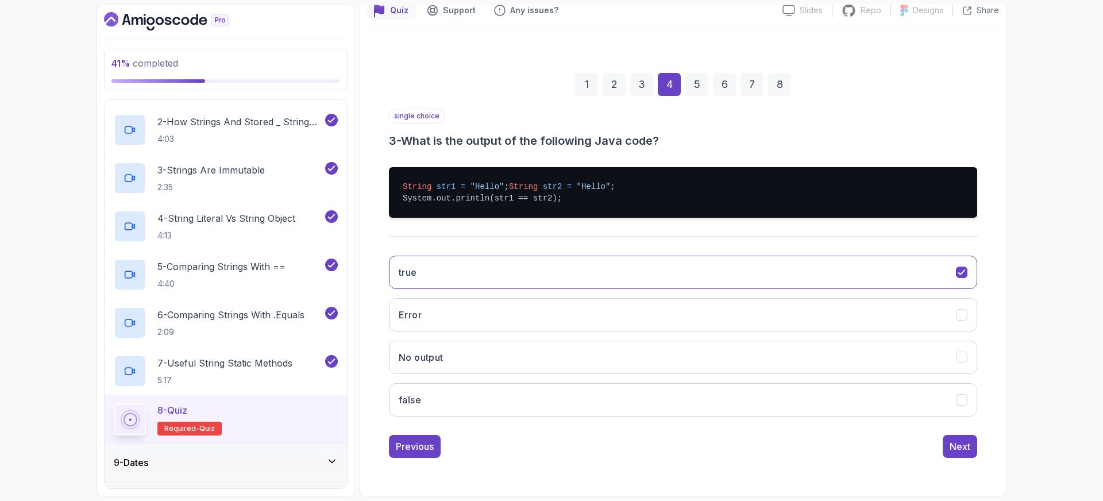
scroll to position [30, 0]
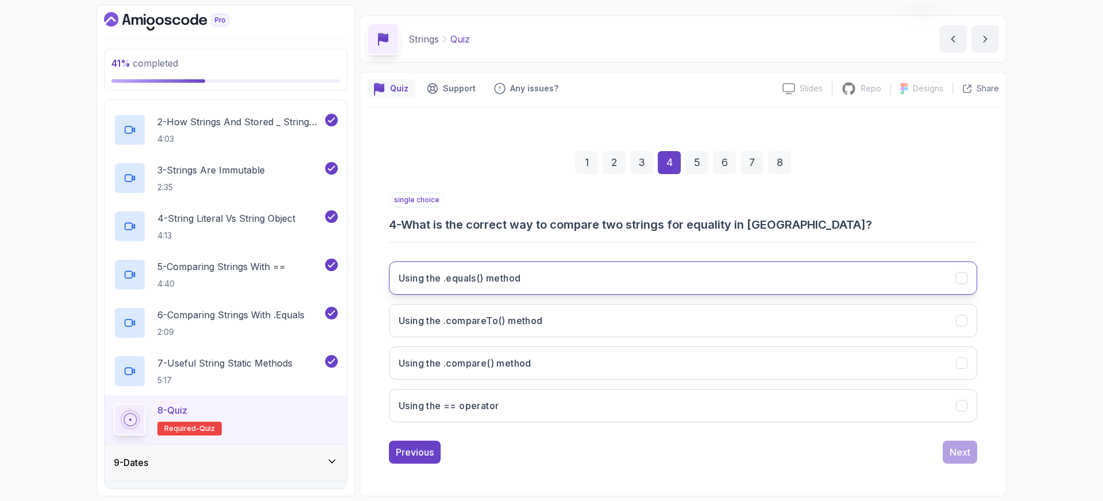
click at [472, 279] on h3 "Using the .equals() method" at bounding box center [460, 278] width 122 height 14
click at [962, 456] on div "Next" at bounding box center [960, 452] width 21 height 14
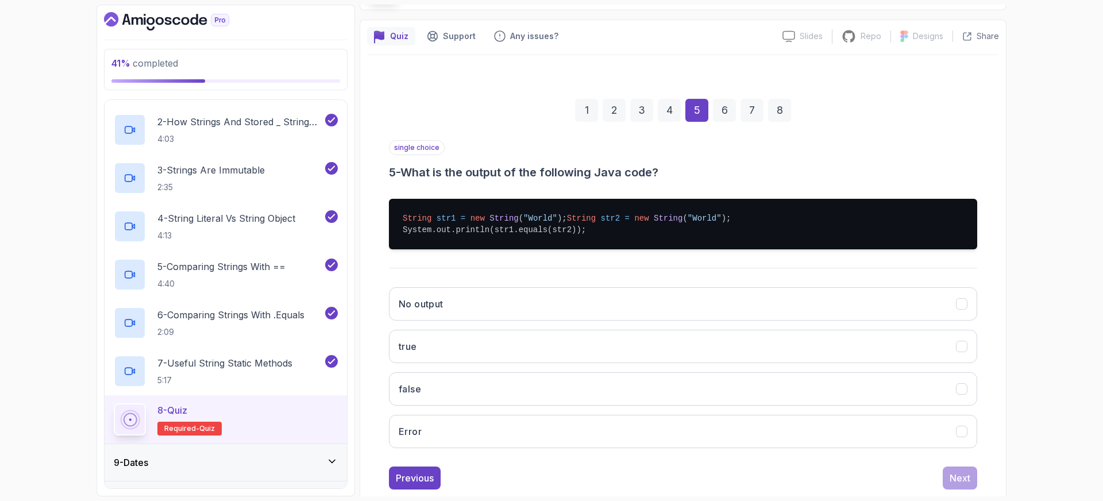
scroll to position [86, 0]
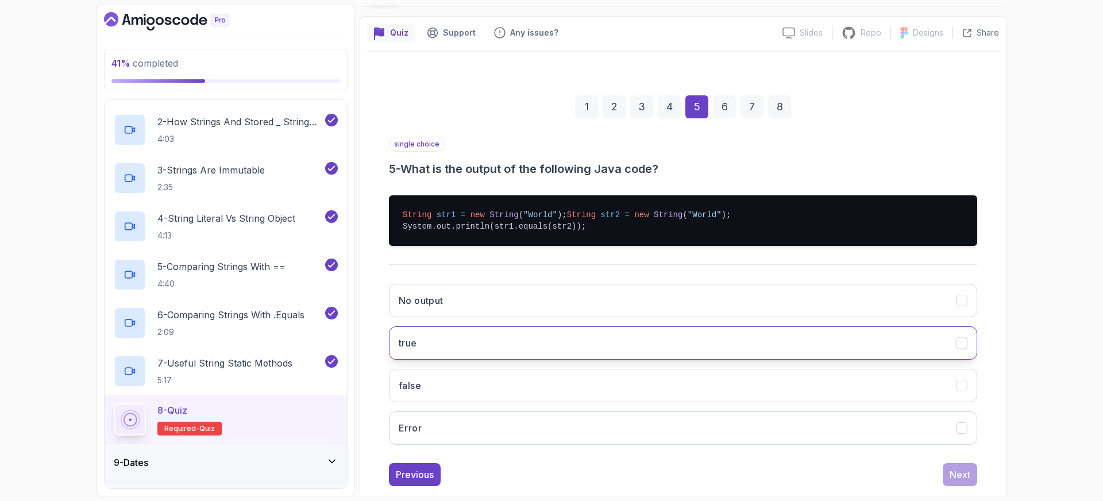
click at [452, 359] on button "true" at bounding box center [683, 342] width 588 height 33
click at [957, 481] on div "Next" at bounding box center [960, 475] width 21 height 14
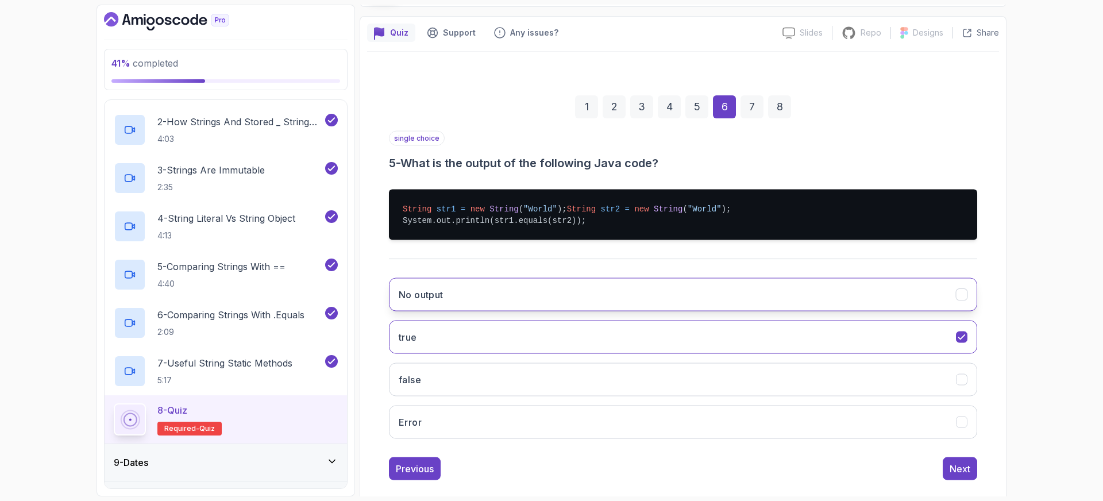
scroll to position [30, 0]
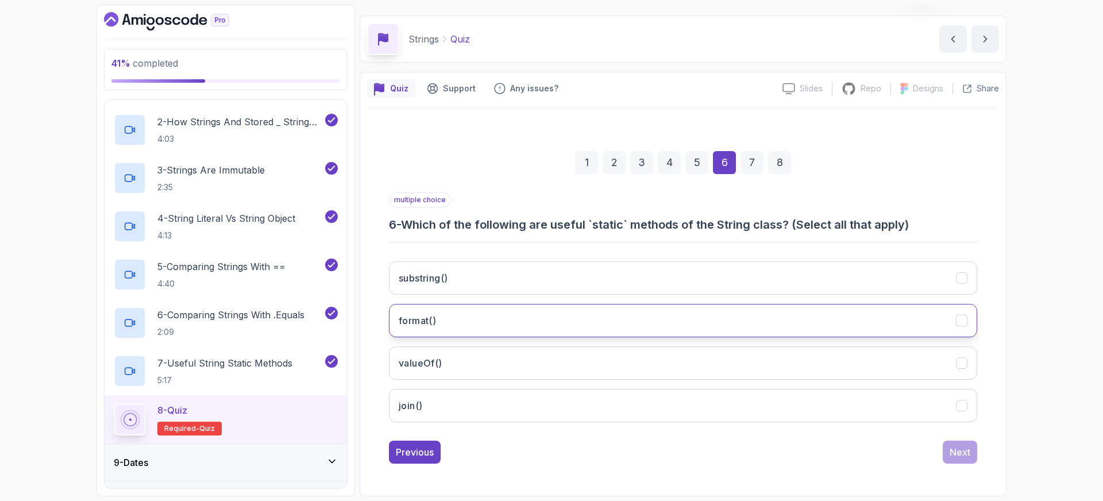
click at [422, 323] on h3 "format()" at bounding box center [417, 321] width 37 height 14
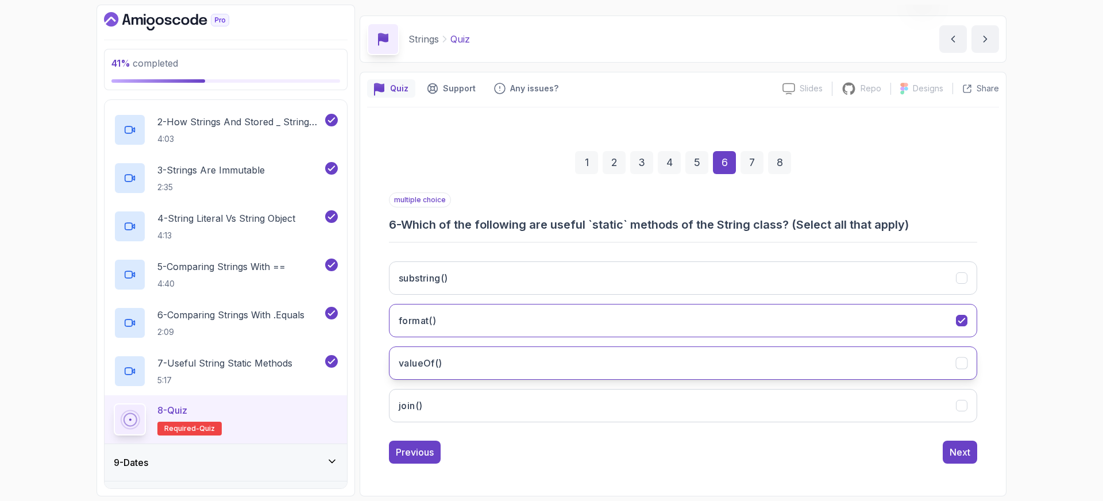
click at [433, 370] on button "valueOf()" at bounding box center [683, 362] width 588 height 33
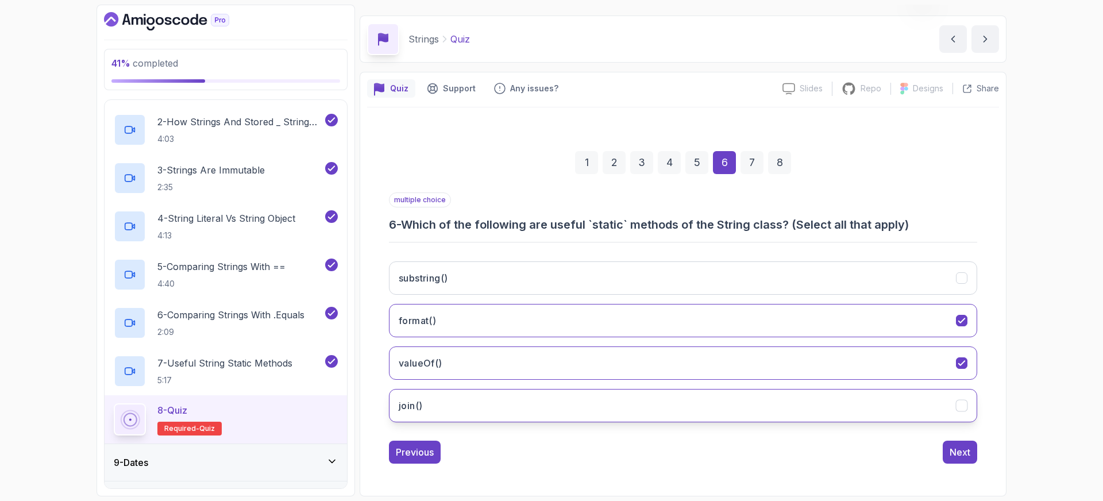
click at [461, 397] on button "join()" at bounding box center [683, 405] width 588 height 33
click at [965, 450] on div "Next" at bounding box center [960, 452] width 21 height 14
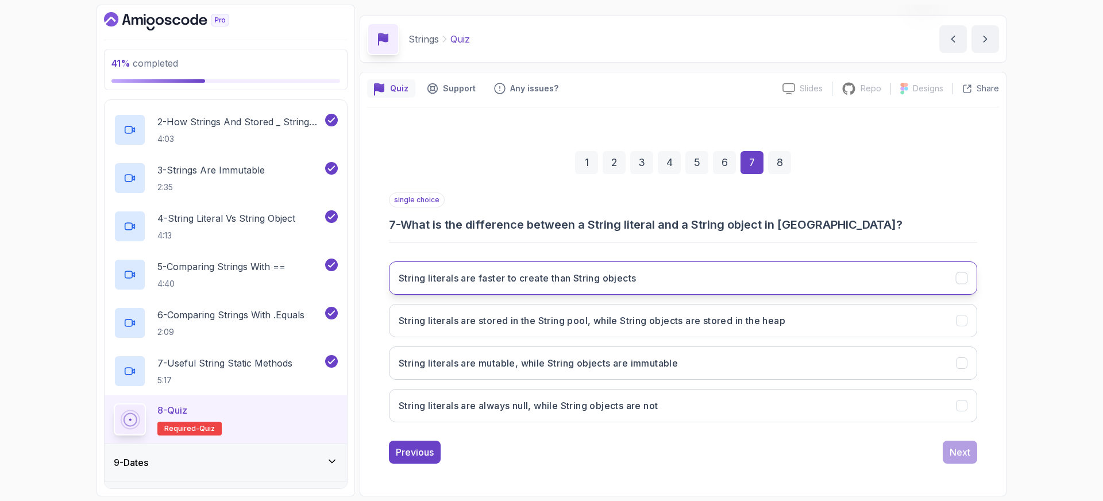
click at [422, 275] on h3 "String literals are faster to create than String objects" at bounding box center [517, 278] width 237 height 14
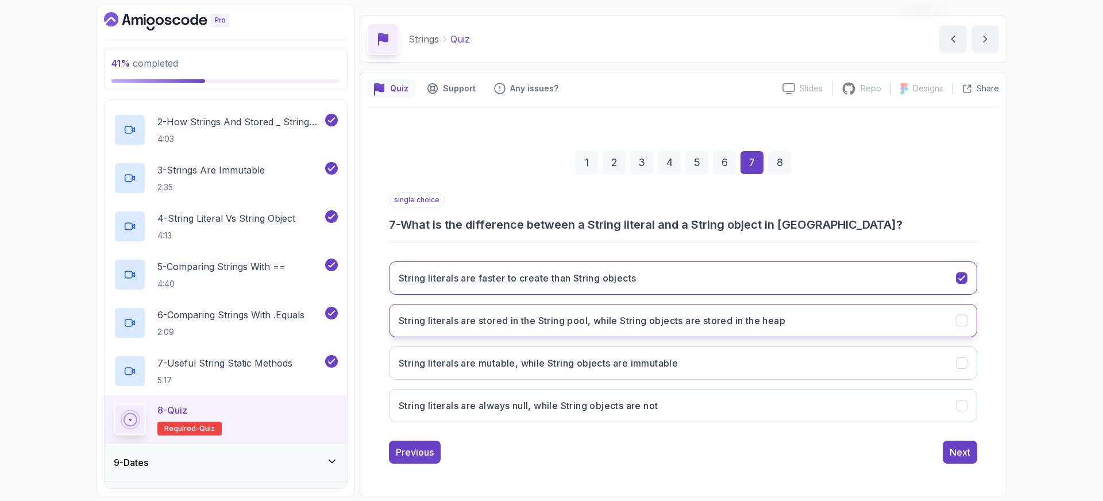
click at [494, 323] on h3 "String literals are stored in the String pool, while String objects are stored …" at bounding box center [592, 321] width 387 height 14
click at [376, 389] on div "1 2 3 4 5 6 7 8 single choice 7 - What is the difference between a String liter…" at bounding box center [683, 298] width 632 height 349
click at [960, 456] on div "Next" at bounding box center [960, 452] width 21 height 14
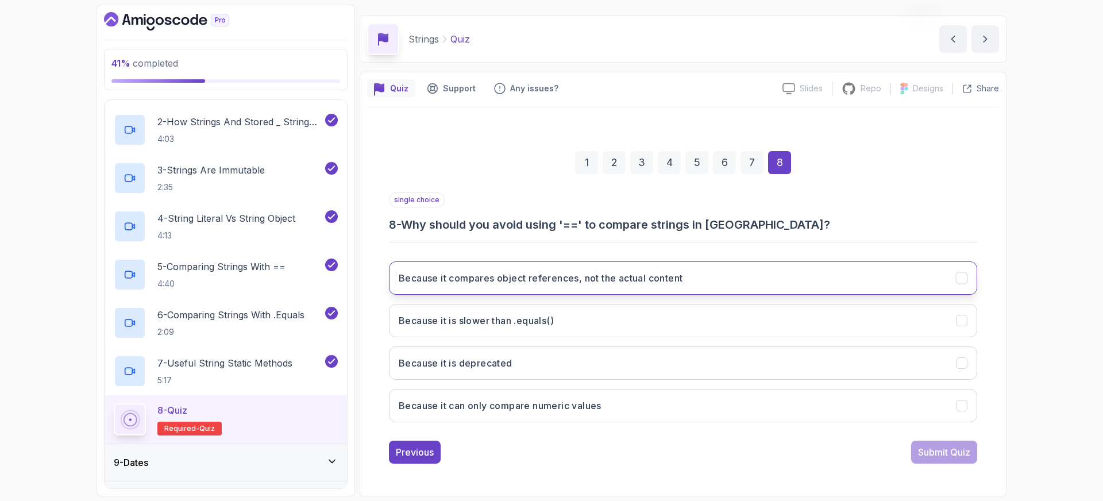
click at [514, 265] on button "Because it compares object references, not the actual content" at bounding box center [683, 277] width 588 height 33
click at [946, 449] on div "Submit Quiz" at bounding box center [944, 452] width 52 height 14
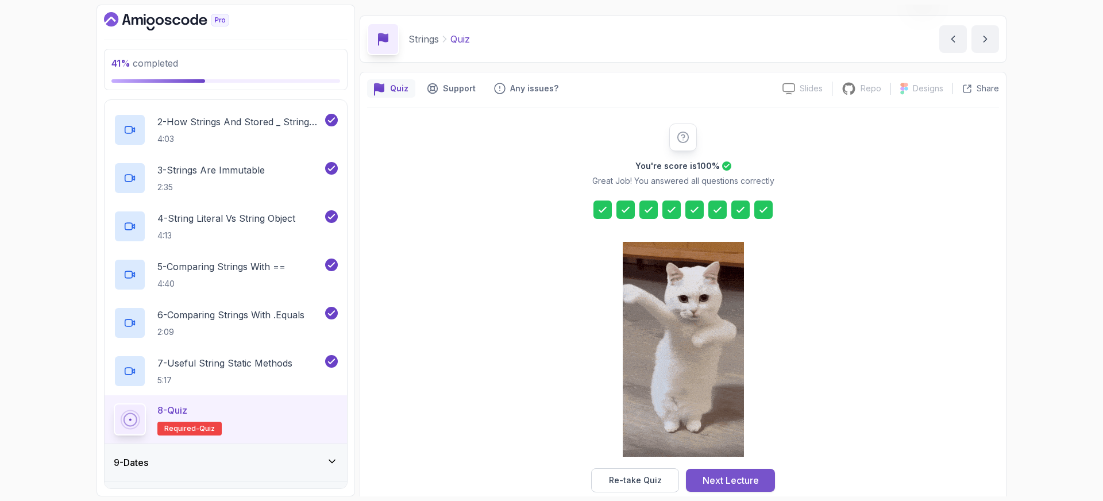
click at [747, 477] on div "Next Lecture" at bounding box center [731, 480] width 56 height 14
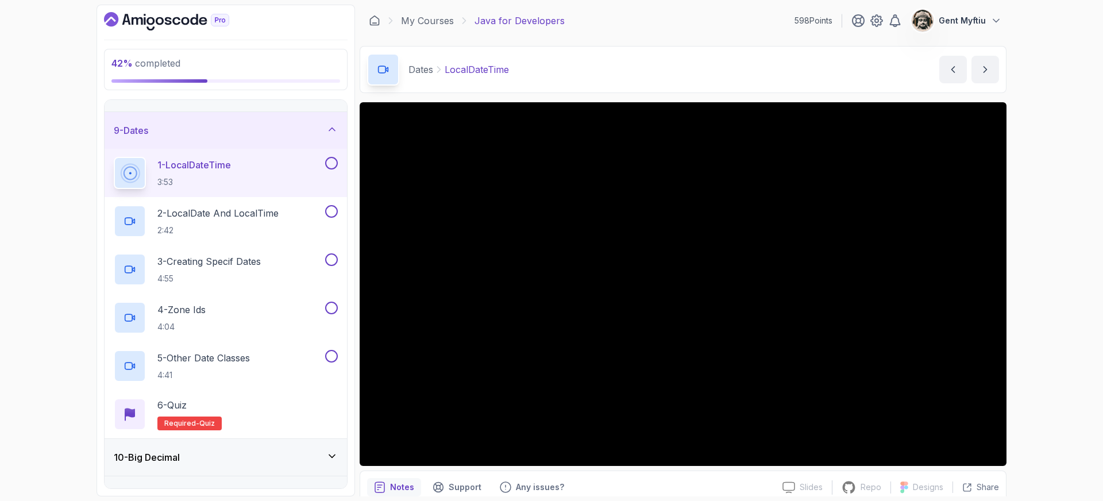
scroll to position [301, 0]
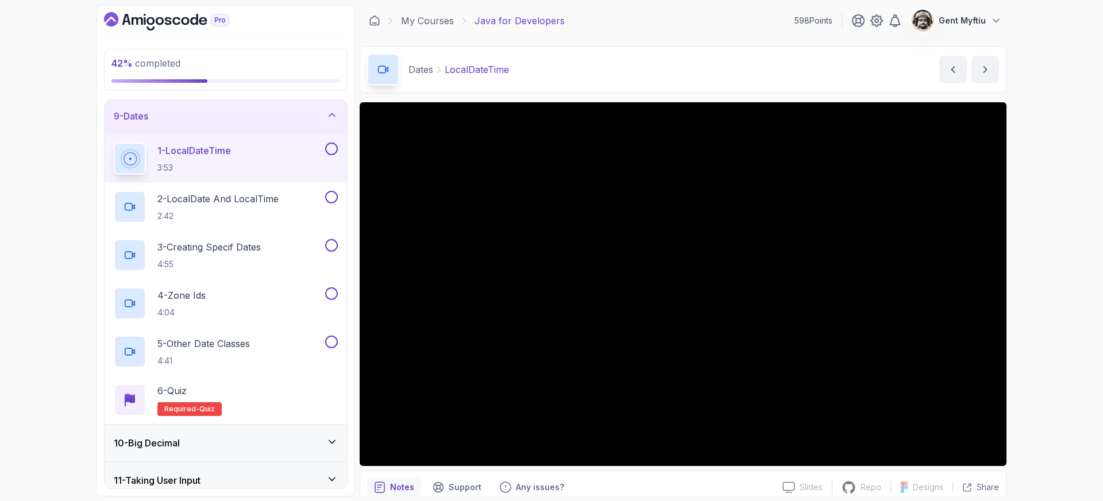
click at [326, 147] on button at bounding box center [331, 148] width 13 height 13
click at [268, 192] on p "2 - LocalDate And LocalTime" at bounding box center [217, 199] width 121 height 14
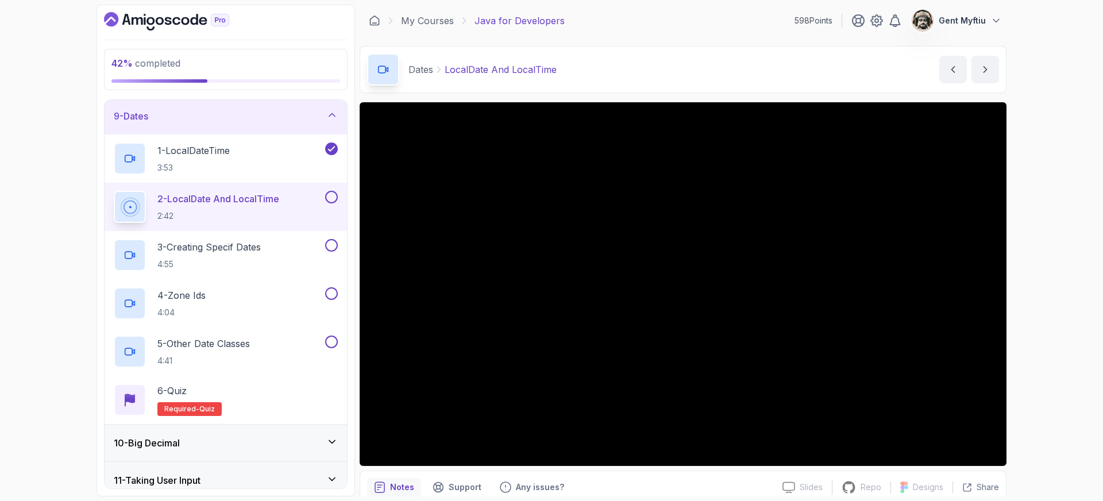
click at [332, 194] on button at bounding box center [331, 197] width 13 height 13
click at [219, 245] on p "3 - Creating Specif Dates" at bounding box center [208, 247] width 103 height 14
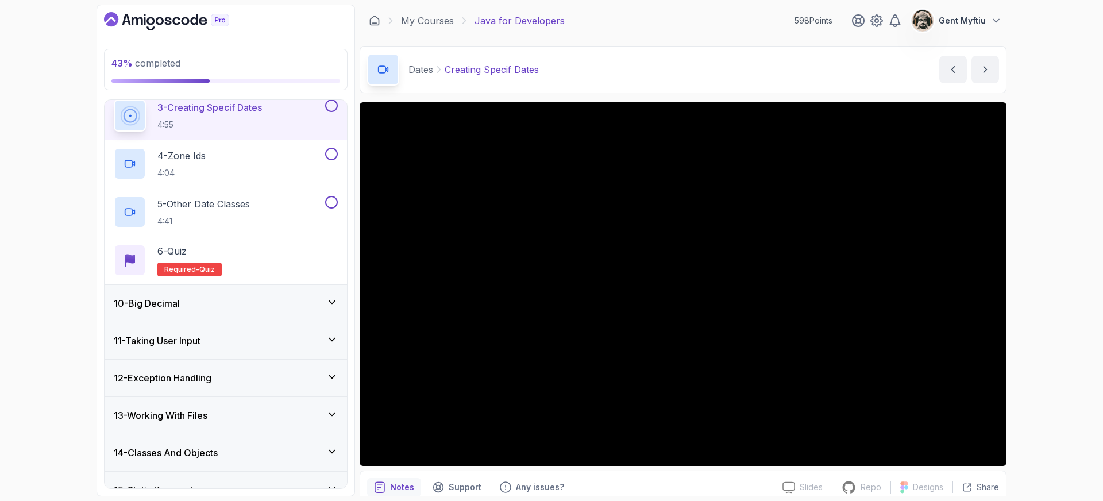
scroll to position [423, 0]
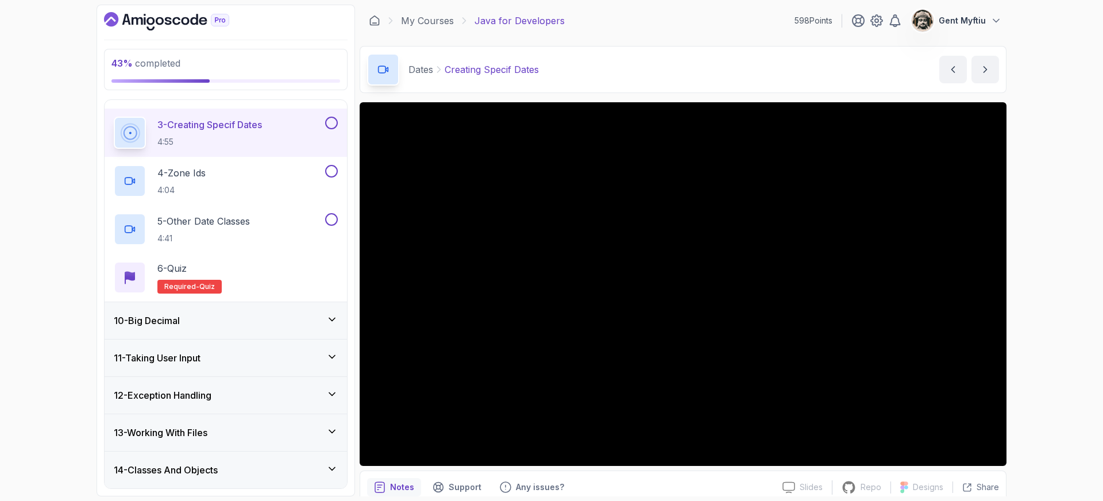
click at [331, 124] on button at bounding box center [331, 123] width 13 height 13
click at [191, 171] on p "4 - Zone Ids" at bounding box center [181, 173] width 48 height 14
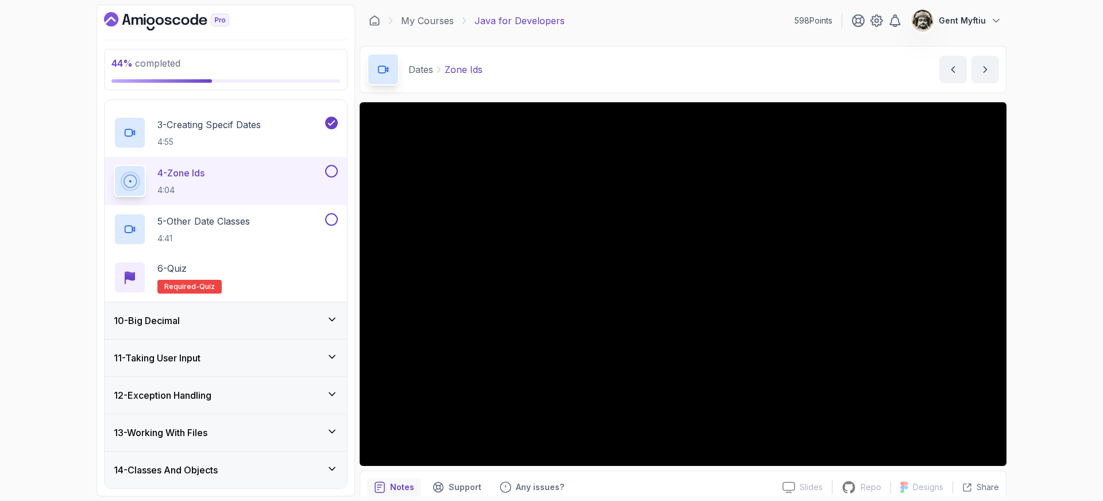
click at [334, 168] on button at bounding box center [331, 171] width 13 height 13
click at [214, 222] on p "5 - Other Date Classes" at bounding box center [203, 221] width 93 height 14
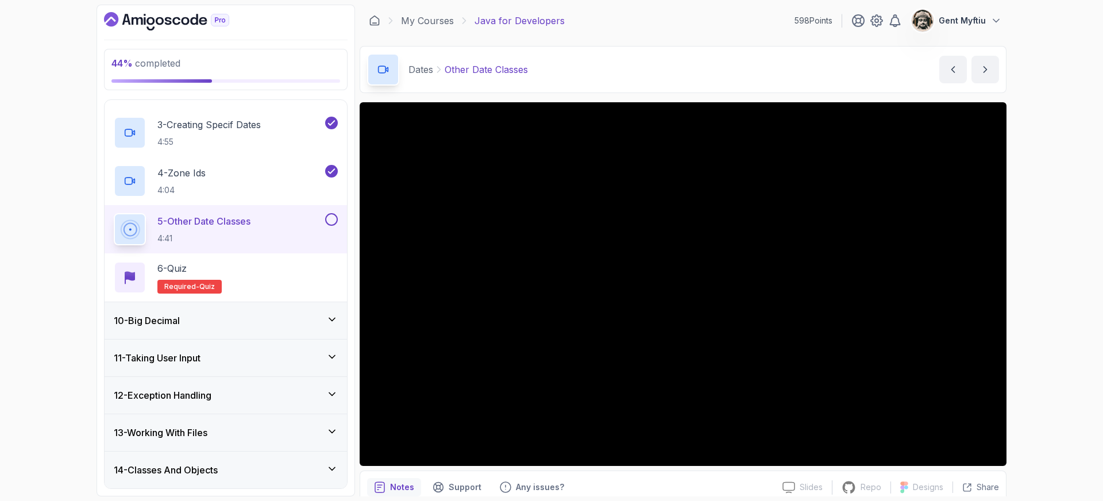
click at [333, 219] on button at bounding box center [331, 219] width 13 height 13
click at [213, 269] on div "6 - Quiz" at bounding box center [189, 268] width 64 height 14
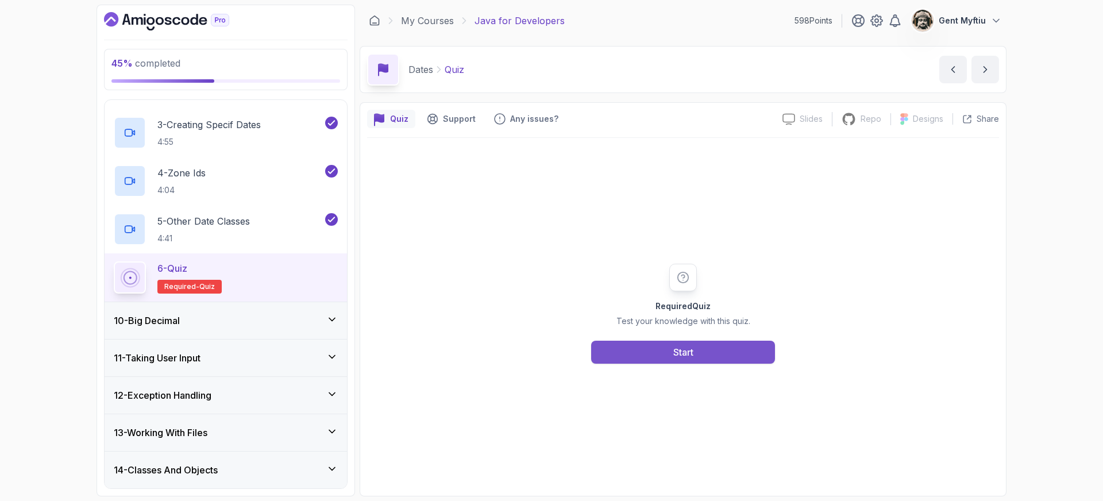
click at [677, 359] on button "Start" at bounding box center [683, 352] width 184 height 23
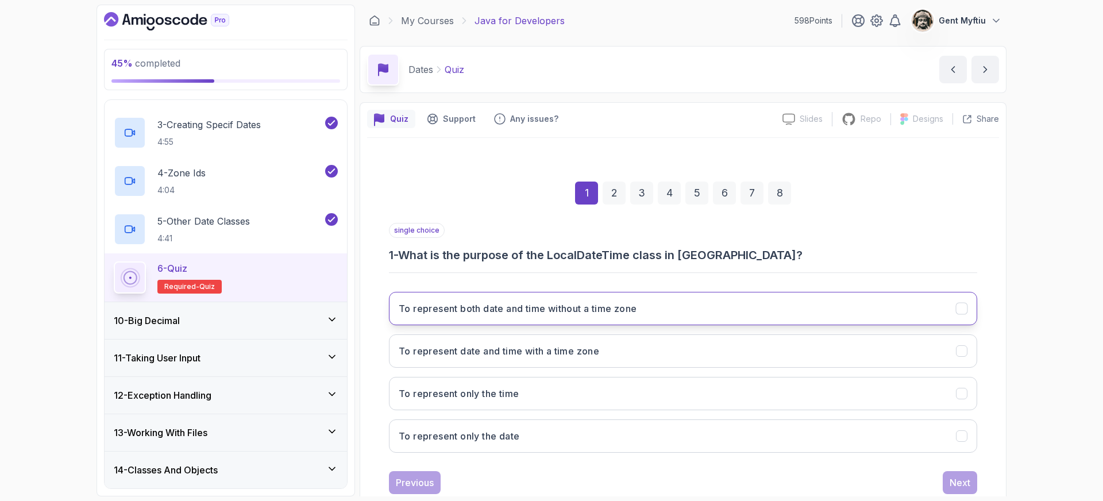
click at [518, 310] on h3 "To represent both date and time without a time zone" at bounding box center [518, 309] width 238 height 14
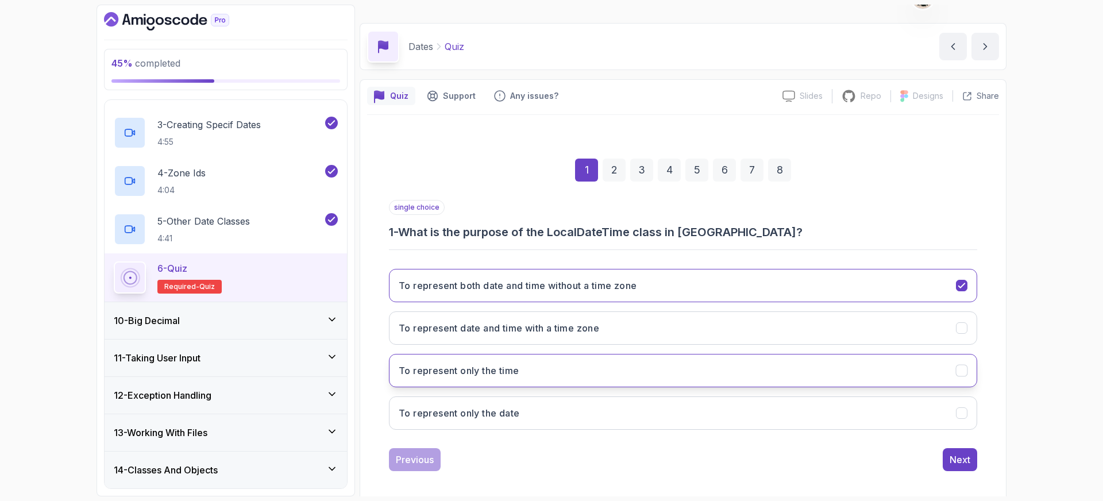
scroll to position [26, 0]
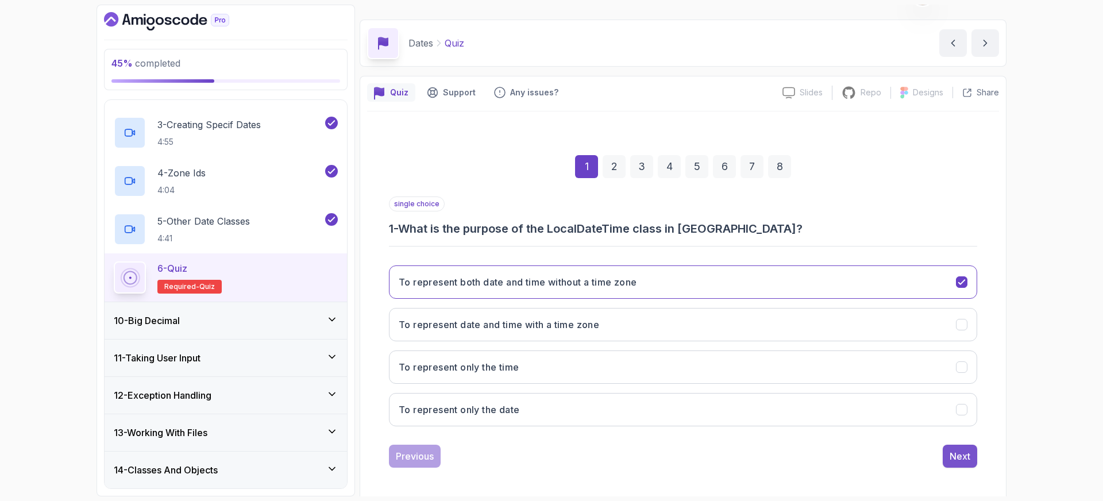
click at [964, 461] on div "Next" at bounding box center [960, 456] width 21 height 14
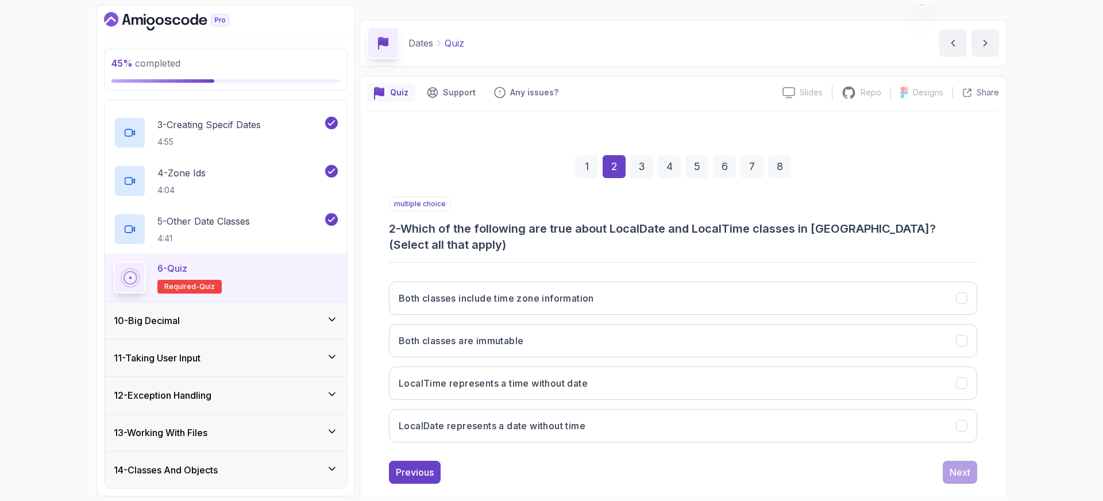
scroll to position [30, 0]
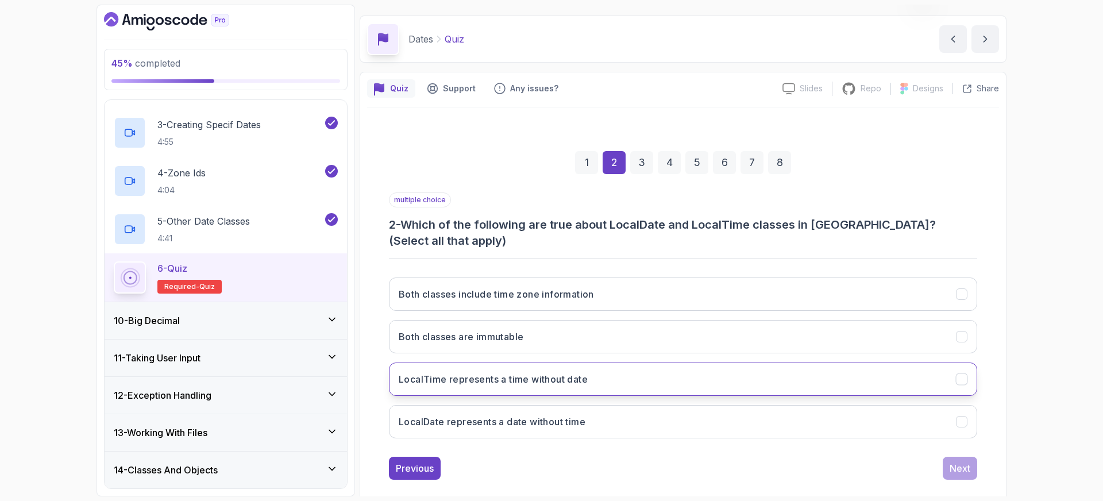
click at [452, 372] on h3 "LocalTime represents a time without date" at bounding box center [493, 379] width 189 height 14
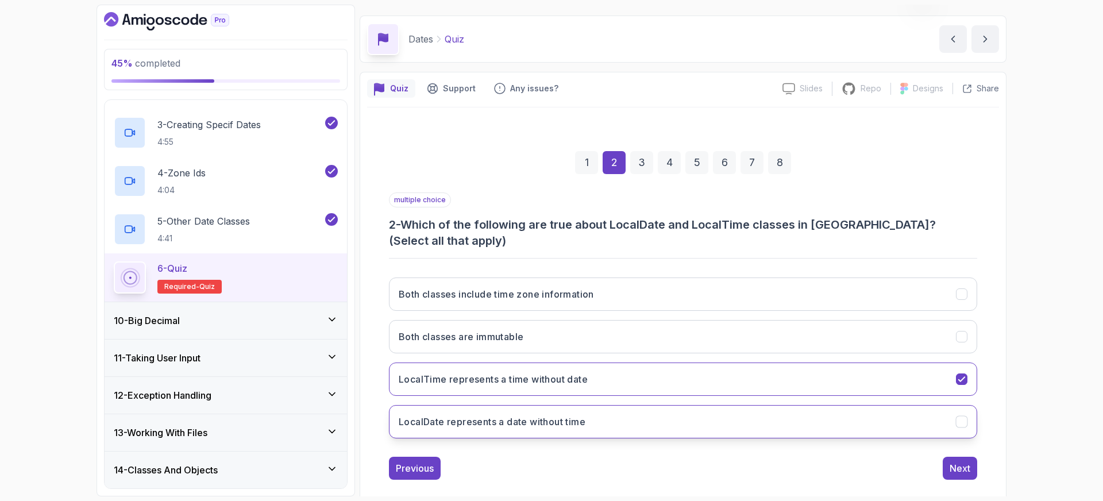
click at [480, 415] on h3 "LocalDate represents a date without time" at bounding box center [492, 422] width 187 height 14
click at [956, 461] on div "Next" at bounding box center [960, 468] width 21 height 14
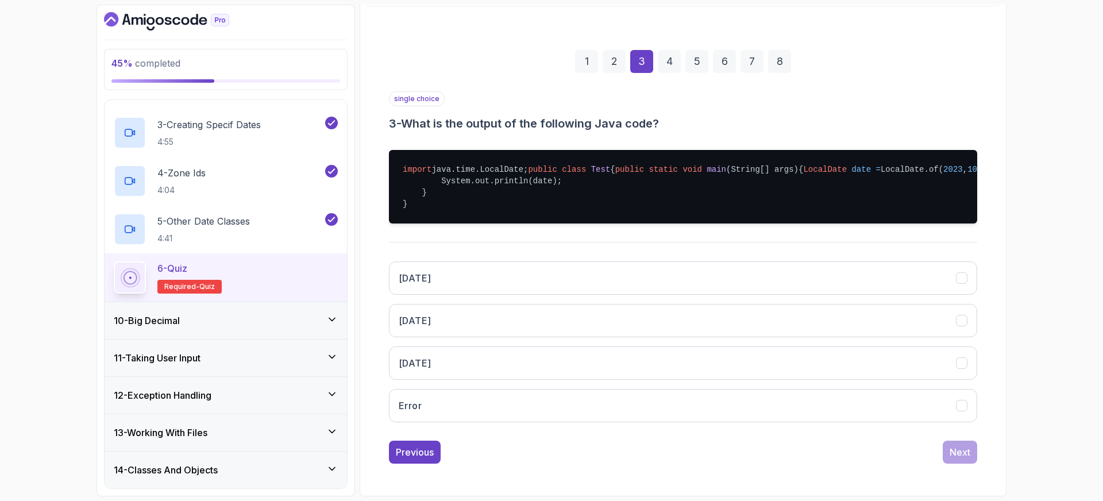
scroll to position [155, 0]
click at [431, 368] on h3 "2023-10-05" at bounding box center [415, 363] width 32 height 14
click at [959, 459] on div "Next" at bounding box center [960, 452] width 21 height 14
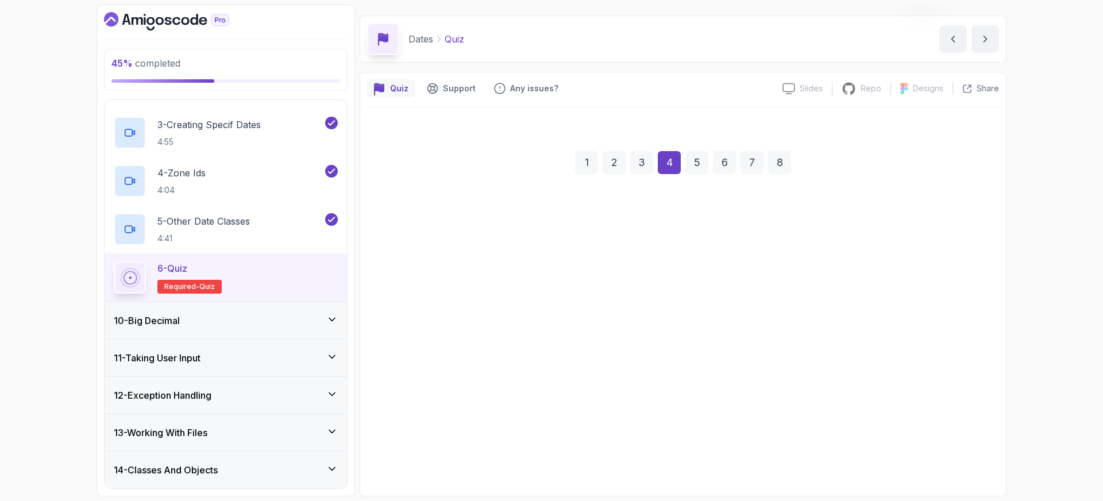
scroll to position [30, 0]
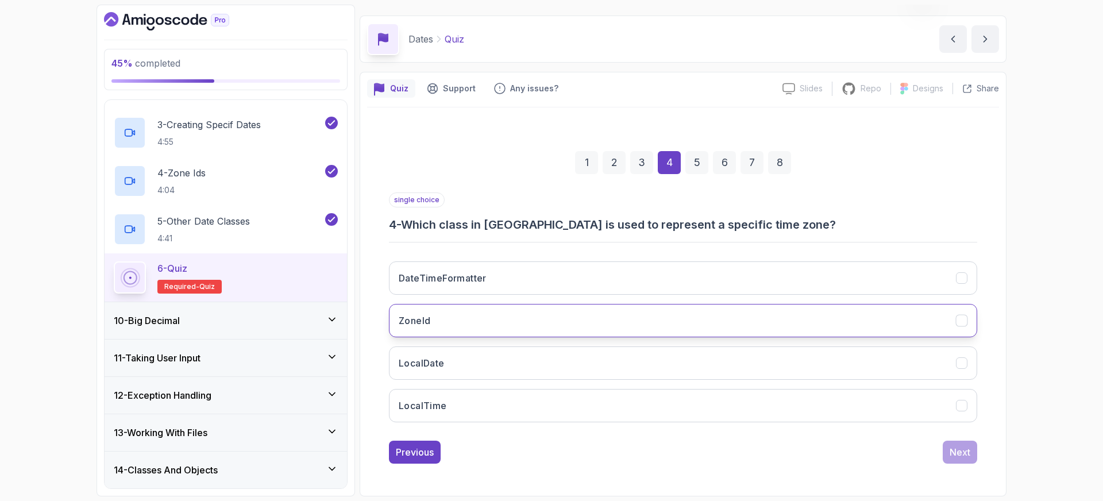
click at [425, 325] on h3 "ZoneId" at bounding box center [415, 321] width 32 height 14
click at [961, 454] on div "Next" at bounding box center [960, 452] width 21 height 14
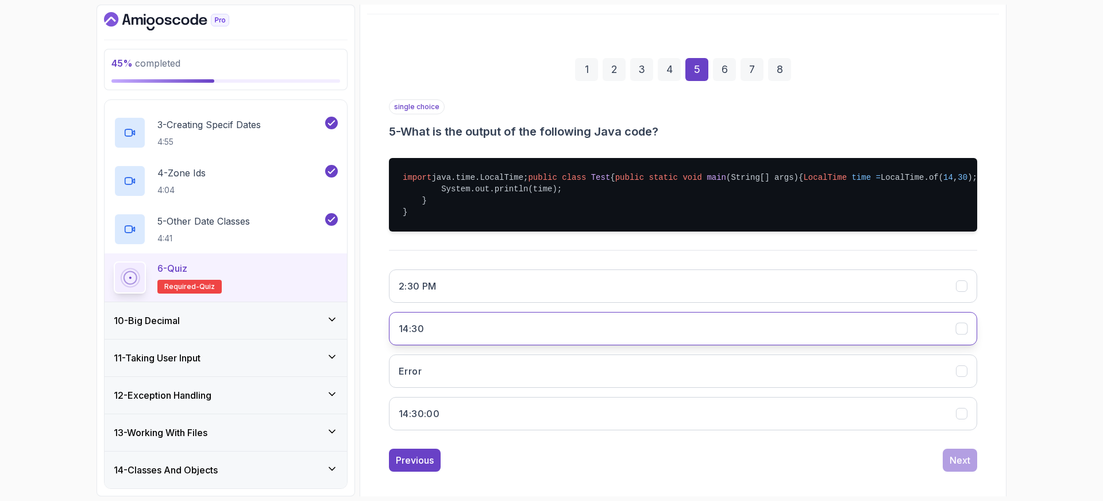
scroll to position [126, 0]
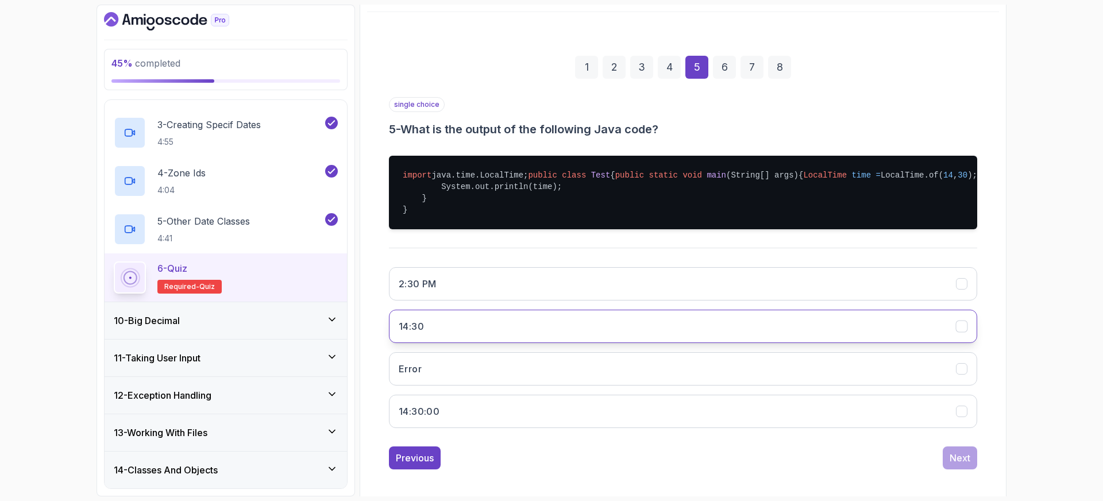
click at [438, 343] on button "14:30" at bounding box center [683, 326] width 588 height 33
click at [955, 465] on div "Next" at bounding box center [960, 458] width 21 height 14
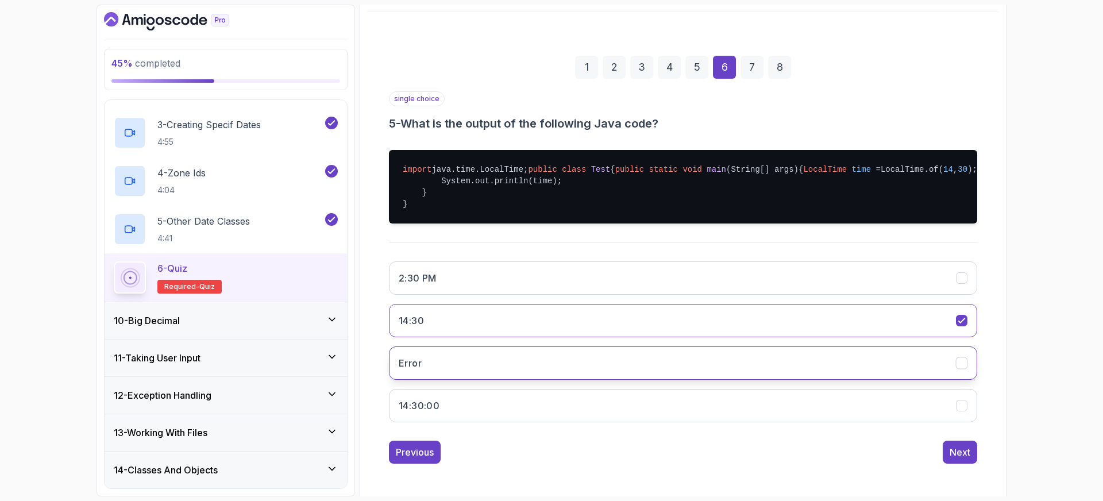
scroll to position [30, 0]
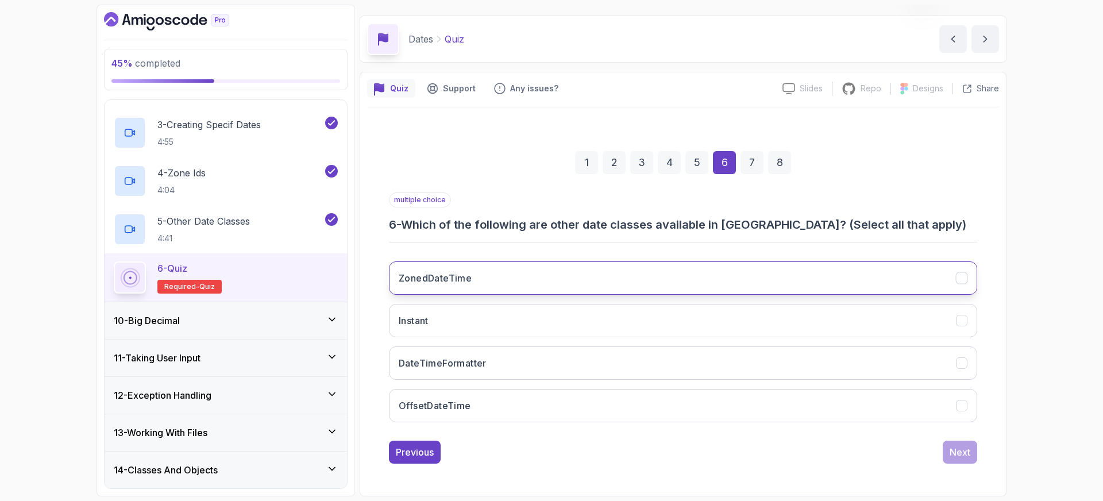
click at [456, 273] on h3 "ZonedDateTime" at bounding box center [435, 278] width 73 height 14
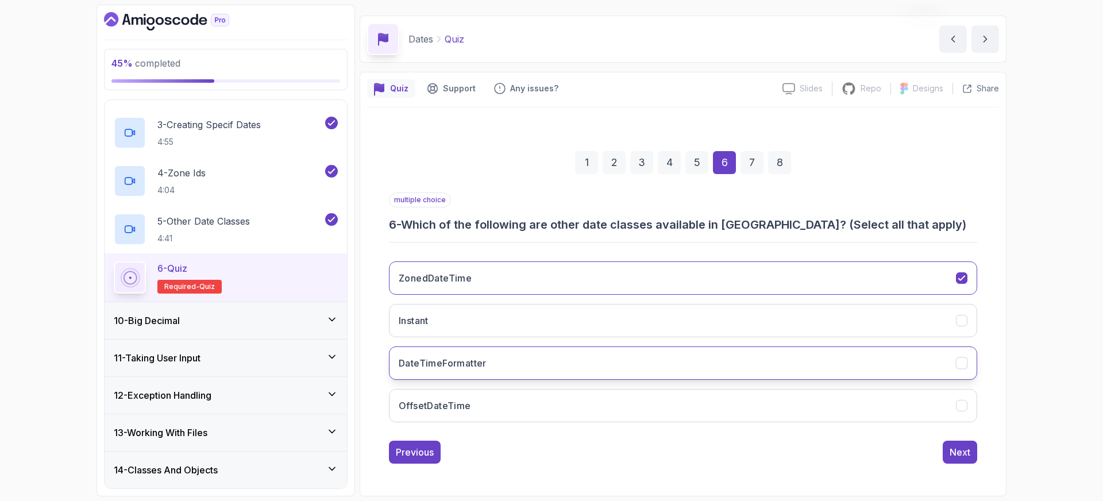
click at [466, 365] on h3 "DateTimeFormatter" at bounding box center [443, 363] width 88 height 14
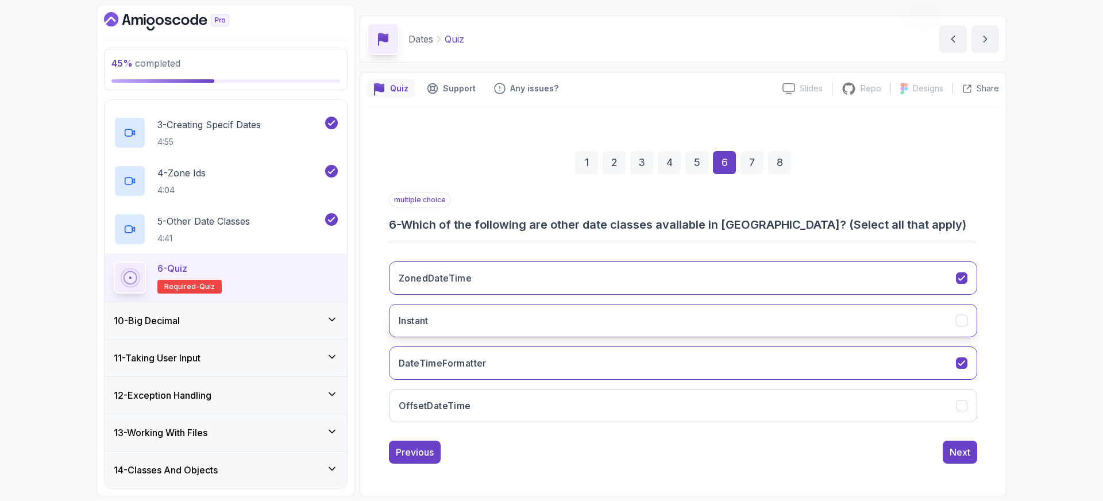
click at [465, 319] on button "Instant" at bounding box center [683, 320] width 588 height 33
click at [961, 452] on div "Next" at bounding box center [960, 452] width 21 height 14
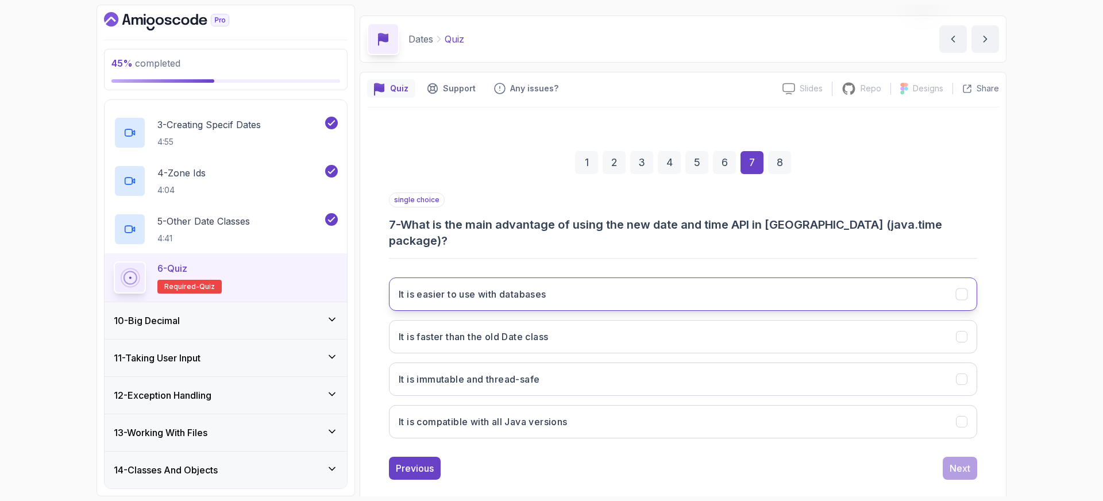
click at [457, 285] on button "It is easier to use with databases" at bounding box center [683, 294] width 588 height 33
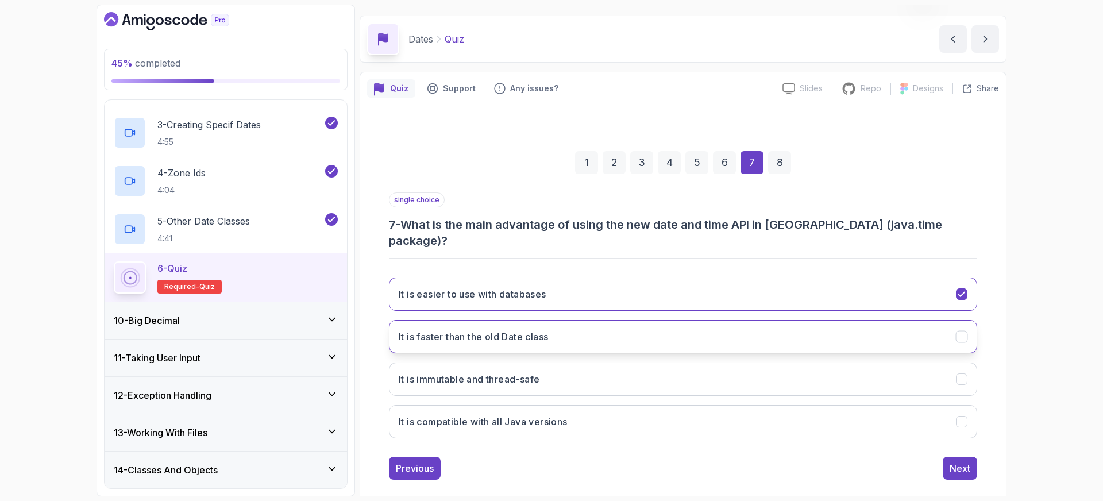
click at [864, 322] on button "It is faster than the old Date class" at bounding box center [683, 336] width 588 height 33
click at [854, 284] on button "It is easier to use with databases" at bounding box center [683, 294] width 588 height 33
click at [968, 461] on div "Next" at bounding box center [960, 468] width 21 height 14
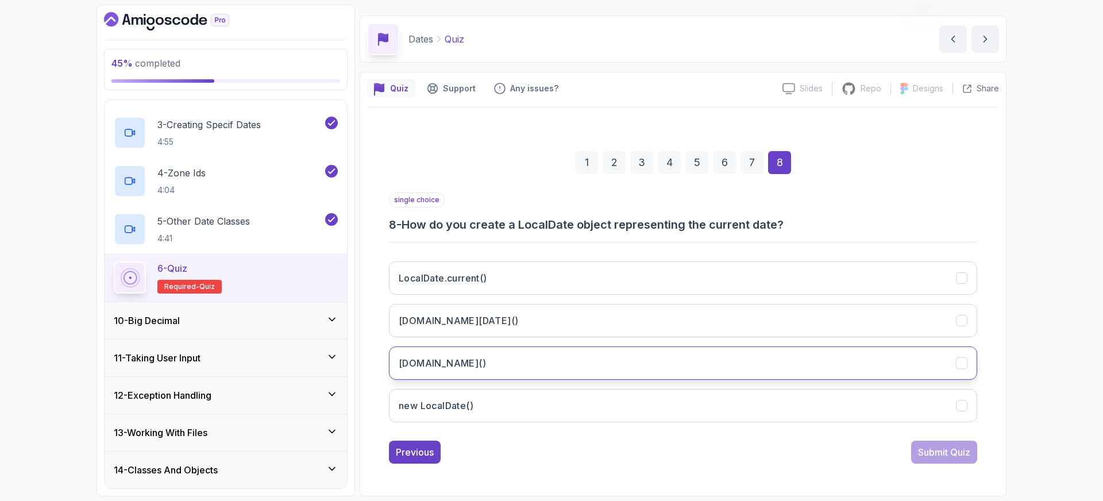
click at [448, 361] on h3 "LocalDate.now()" at bounding box center [442, 363] width 87 height 14
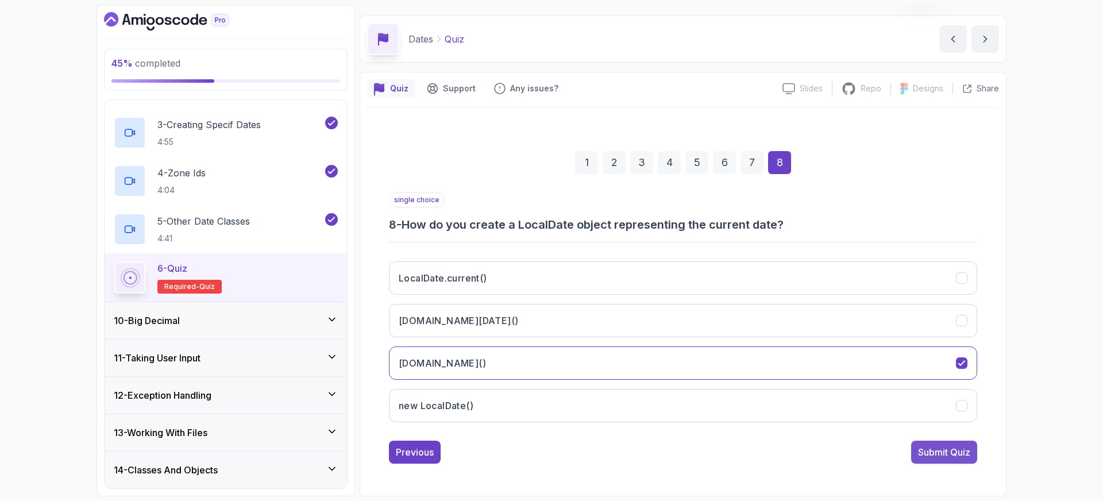
click at [937, 449] on div "Submit Quiz" at bounding box center [944, 452] width 52 height 14
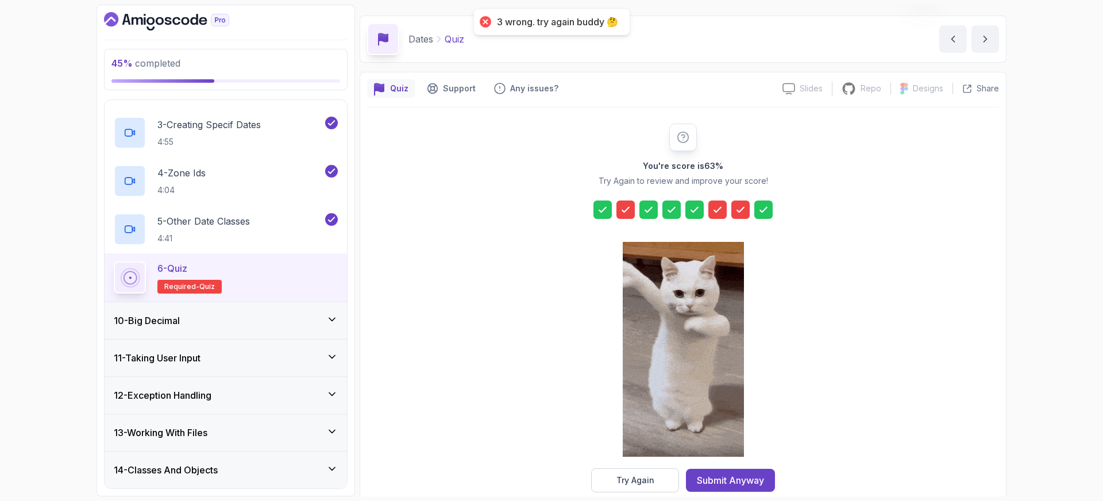
drag, startPoint x: 661, startPoint y: 487, endPoint x: 658, endPoint y: 477, distance: 10.2
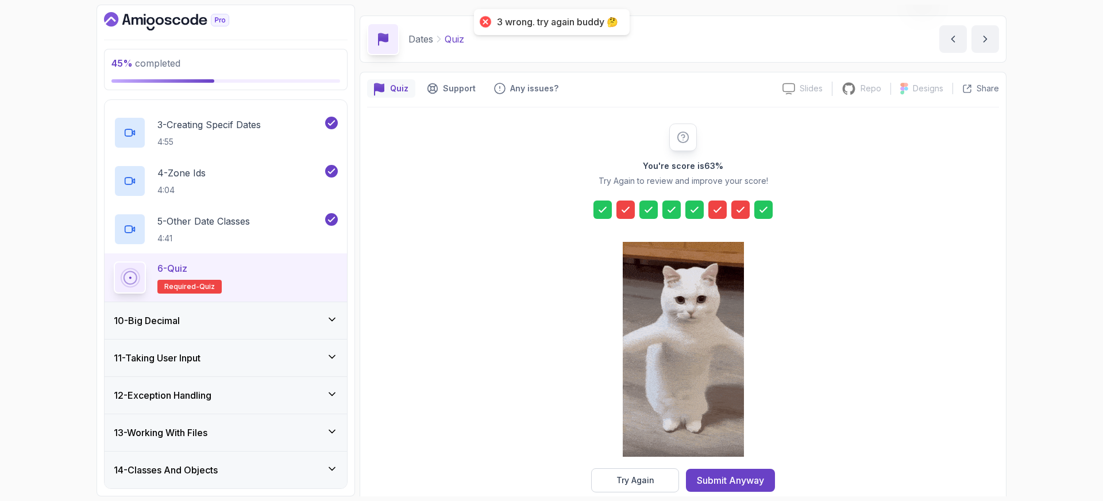
click at [661, 487] on button "Try Again" at bounding box center [635, 480] width 88 height 24
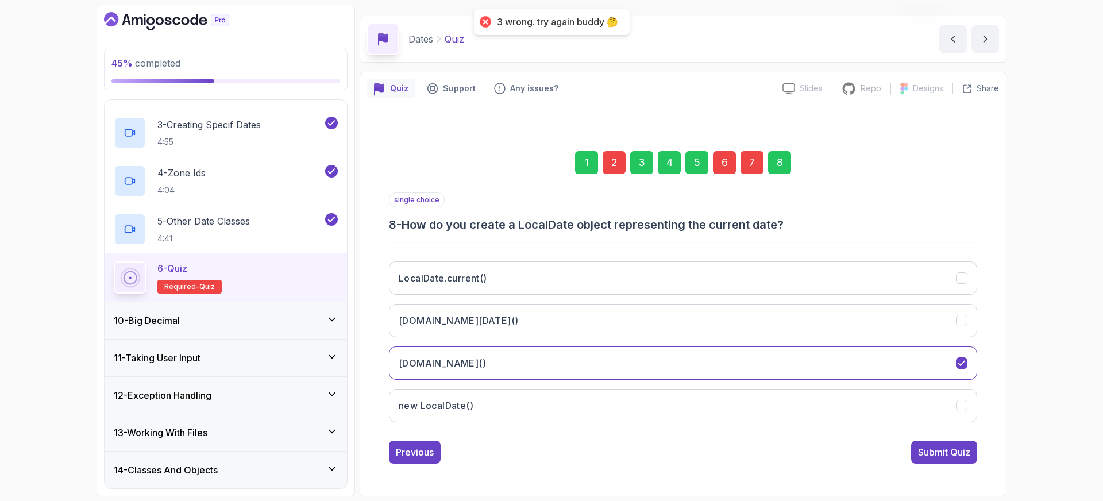
click at [618, 165] on div "2" at bounding box center [614, 162] width 23 height 23
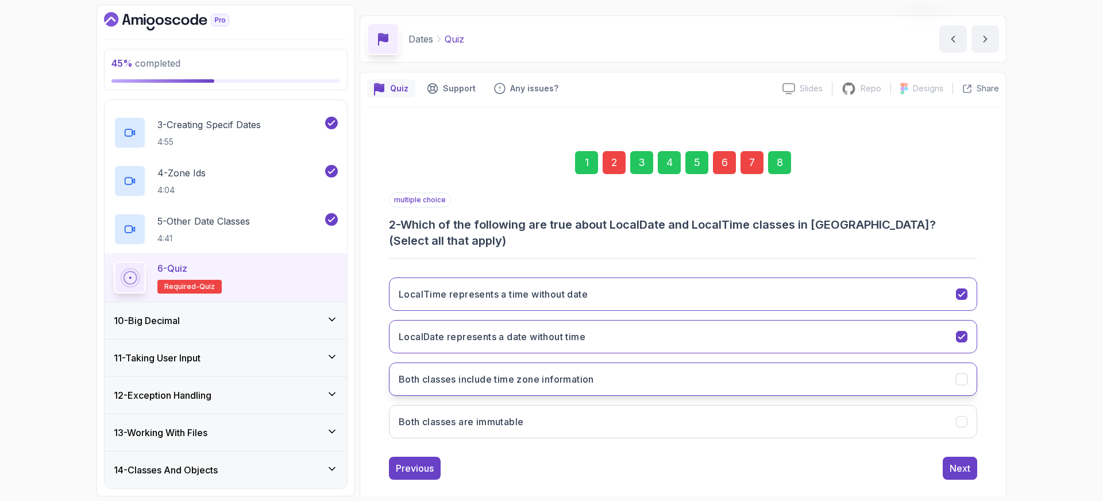
click at [463, 372] on h3 "Both classes include time zone information" at bounding box center [496, 379] width 195 height 14
click at [725, 163] on div "6" at bounding box center [724, 162] width 23 height 23
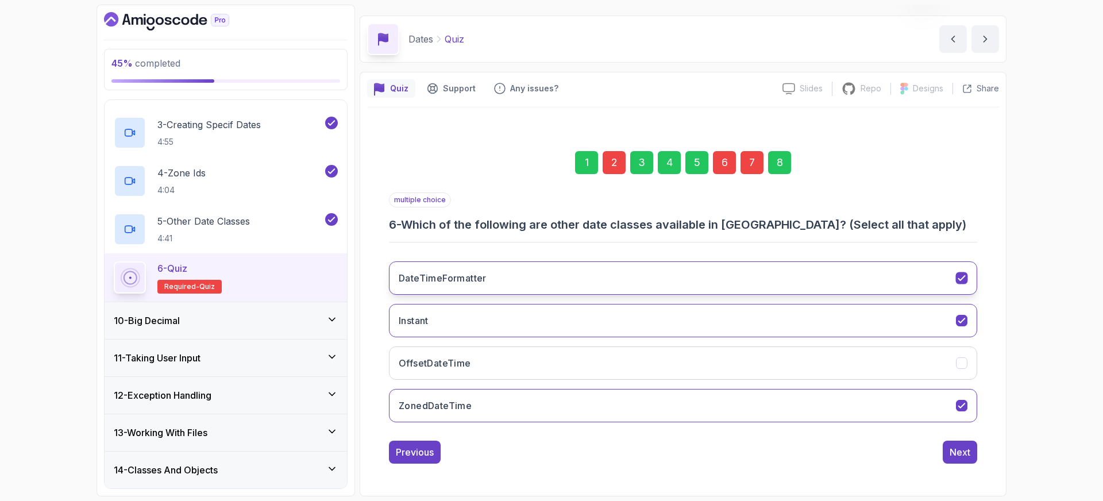
click at [512, 266] on button "DateTimeFormatter" at bounding box center [683, 277] width 588 height 33
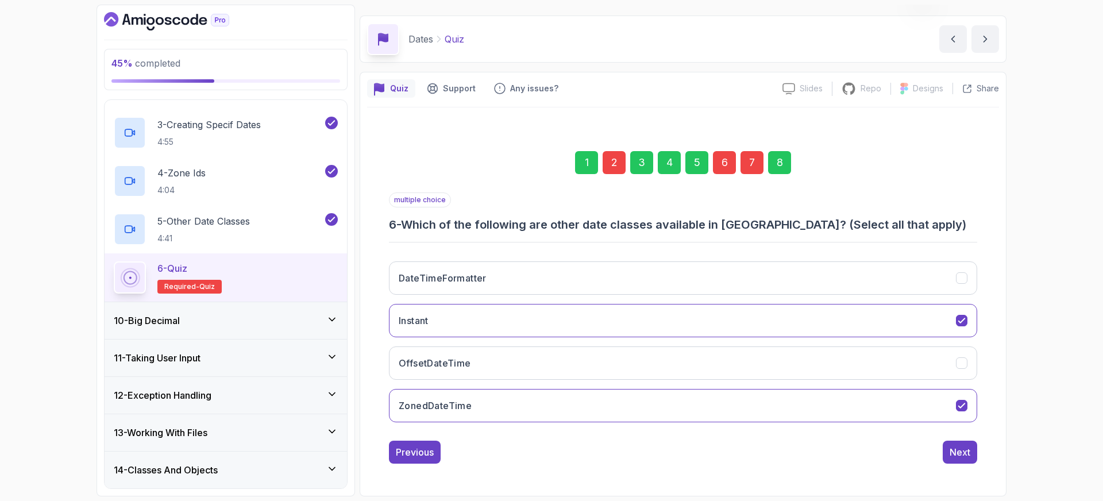
click at [752, 161] on div "7" at bounding box center [752, 162] width 23 height 23
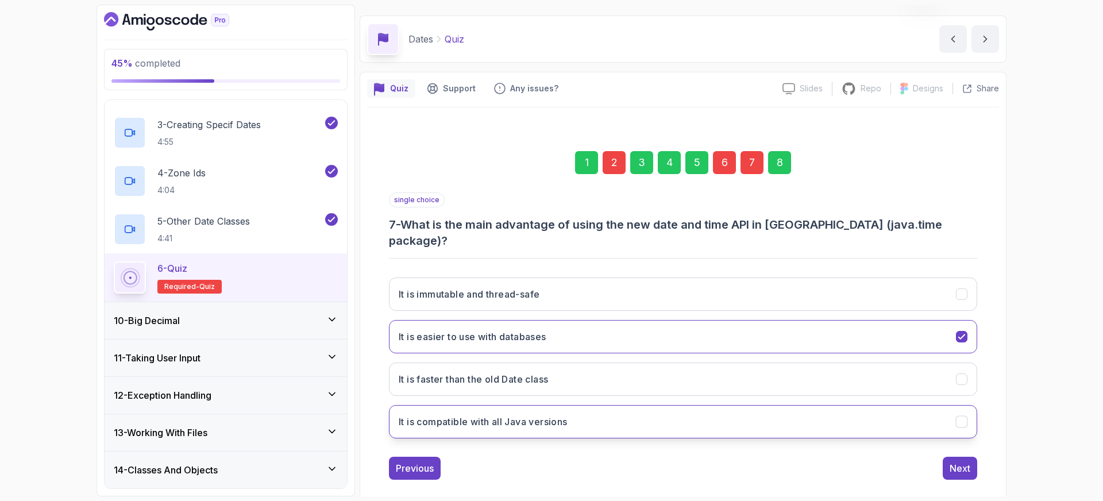
click at [491, 415] on h3 "It is compatible with all Java versions" at bounding box center [483, 422] width 169 height 14
click at [540, 372] on h3 "It is faster than the old Date class" at bounding box center [473, 379] width 149 height 14
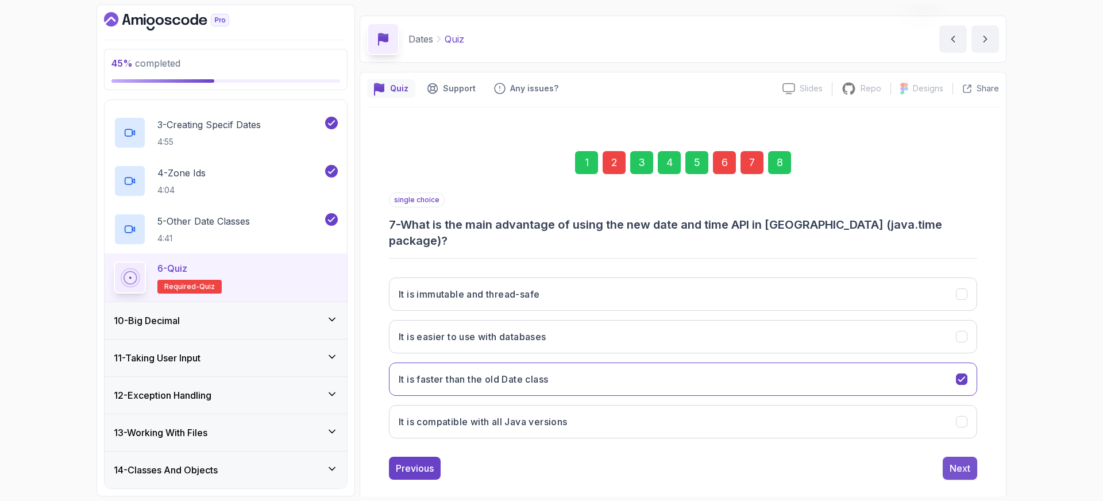
click at [954, 461] on div "Next" at bounding box center [960, 468] width 21 height 14
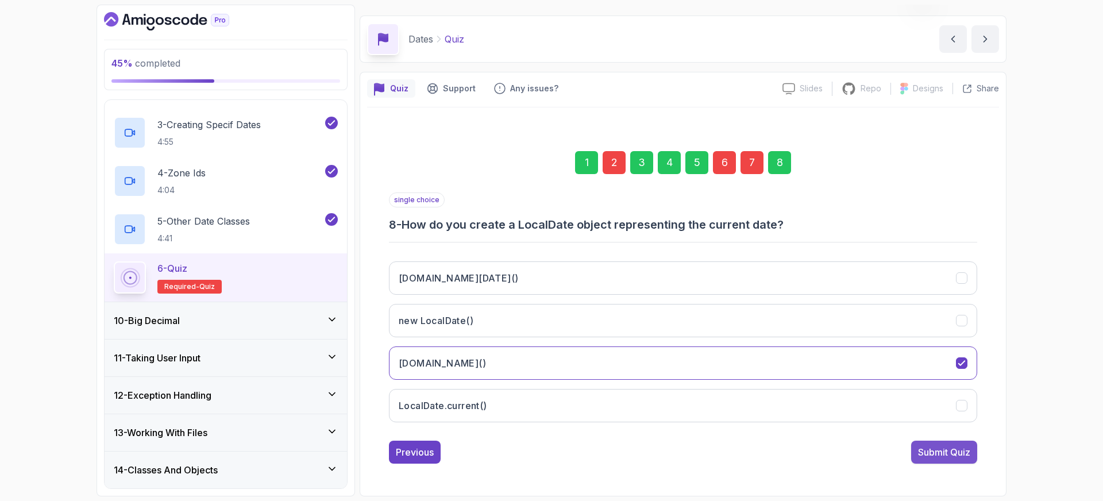
click at [947, 446] on div "Submit Quiz" at bounding box center [944, 452] width 52 height 14
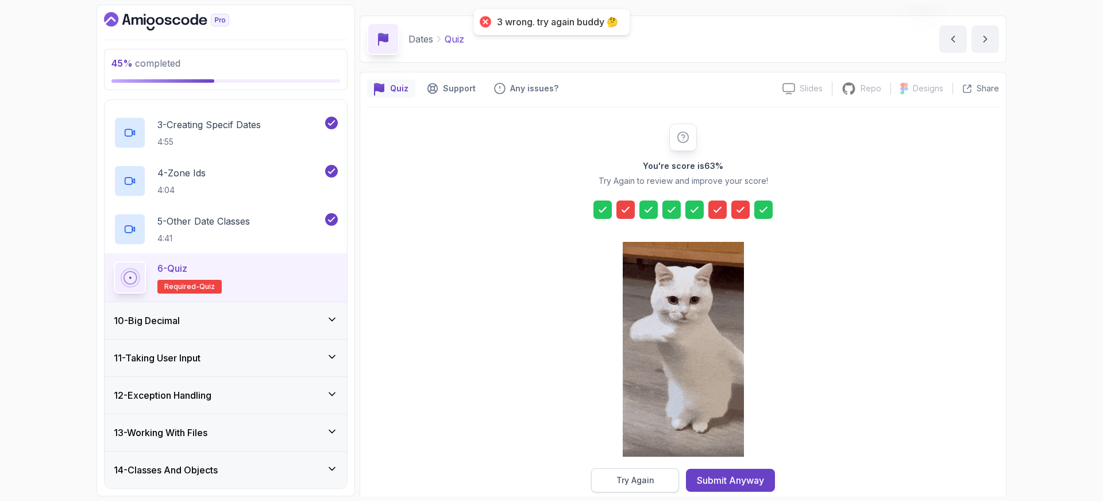
click at [660, 476] on button "Try Again" at bounding box center [635, 480] width 88 height 24
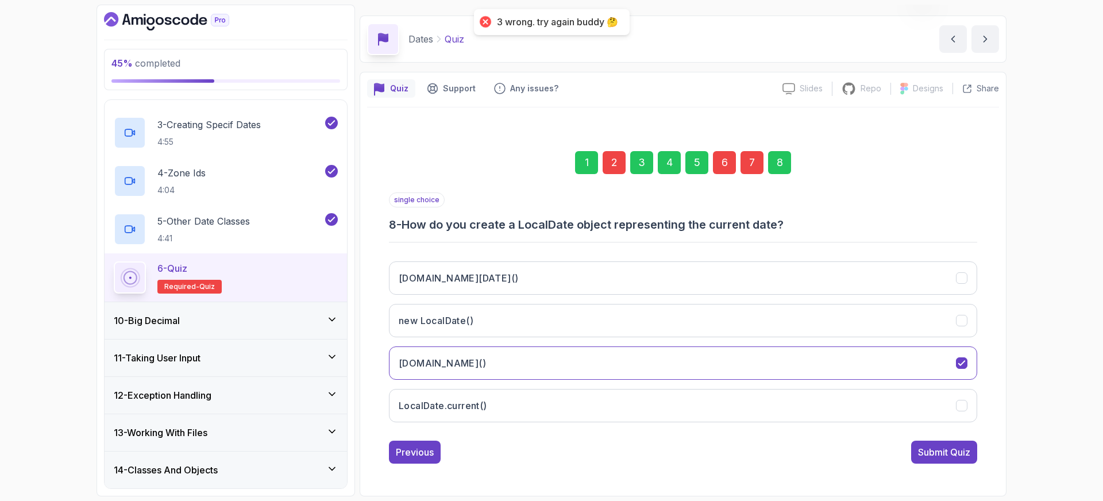
click at [613, 165] on div "2" at bounding box center [614, 162] width 23 height 23
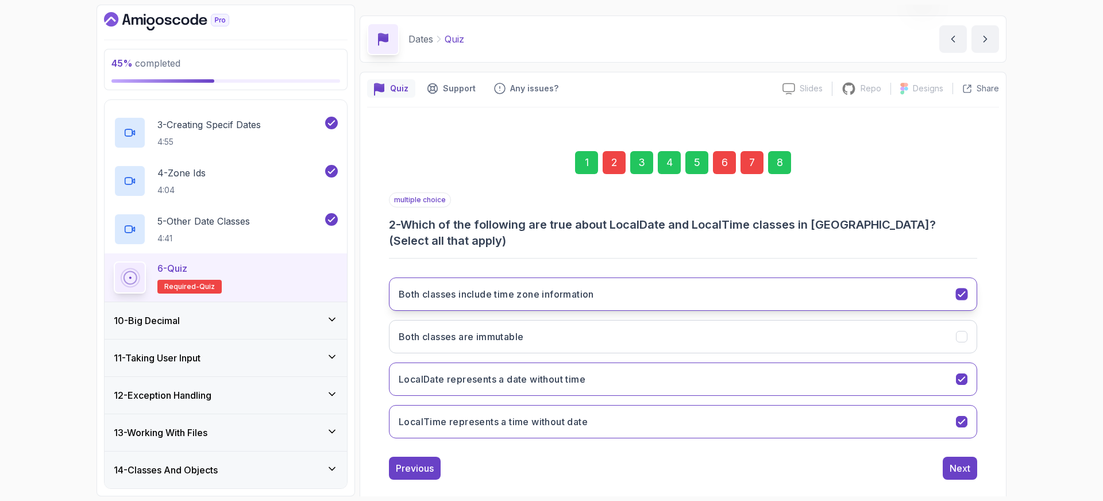
click at [459, 287] on h3 "Both classes include time zone information" at bounding box center [496, 294] width 195 height 14
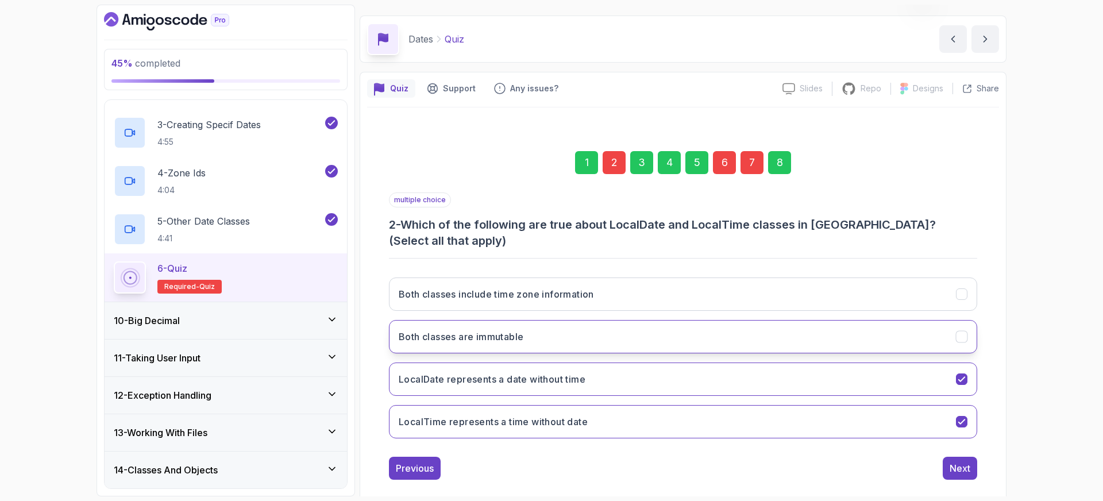
click at [525, 320] on button "Both classes are immutable" at bounding box center [683, 336] width 588 height 33
click at [959, 461] on div "Next" at bounding box center [960, 468] width 21 height 14
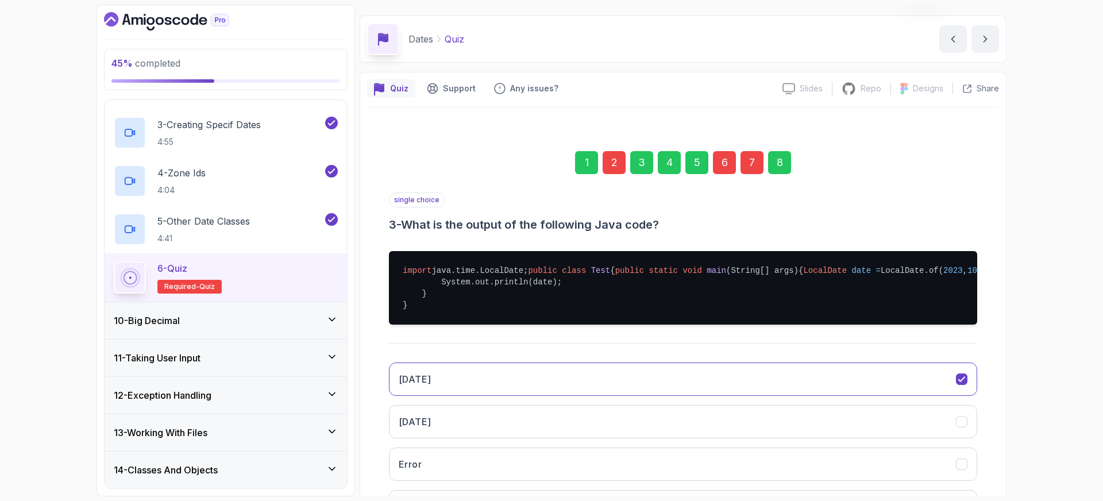
click at [732, 167] on div "6" at bounding box center [724, 162] width 23 height 23
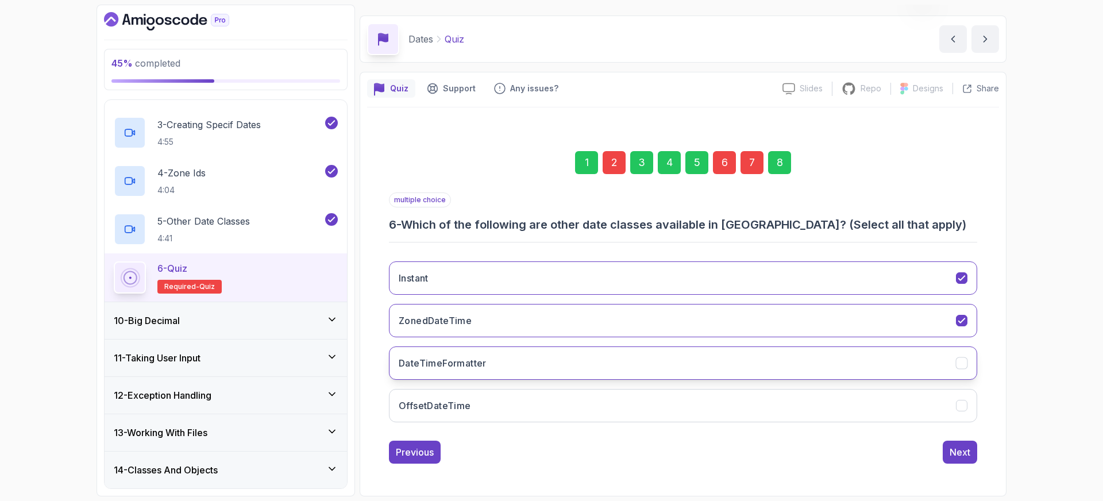
click at [450, 365] on h3 "DateTimeFormatter" at bounding box center [443, 363] width 88 height 14
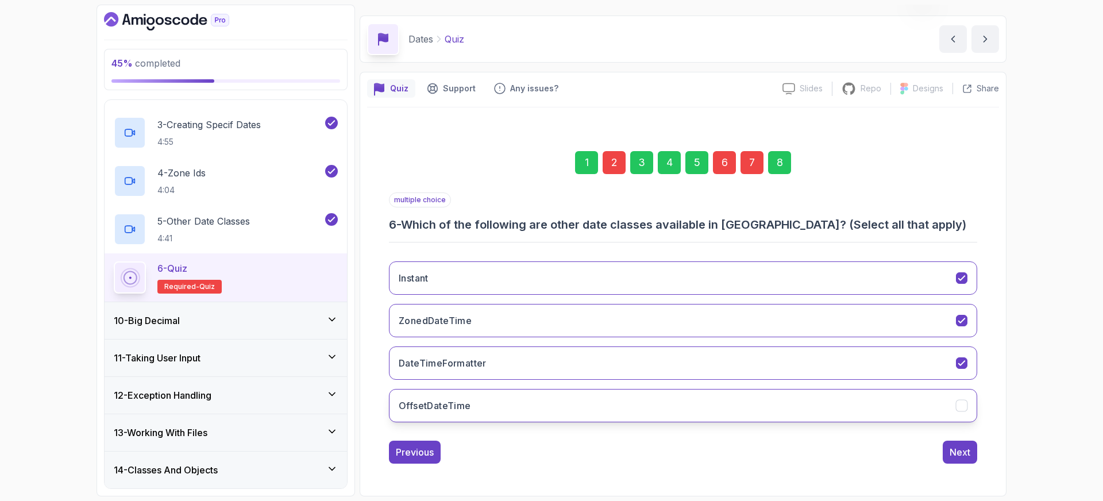
click at [460, 392] on button "OffsetDateTime" at bounding box center [683, 405] width 588 height 33
click at [750, 167] on div "7" at bounding box center [752, 162] width 23 height 23
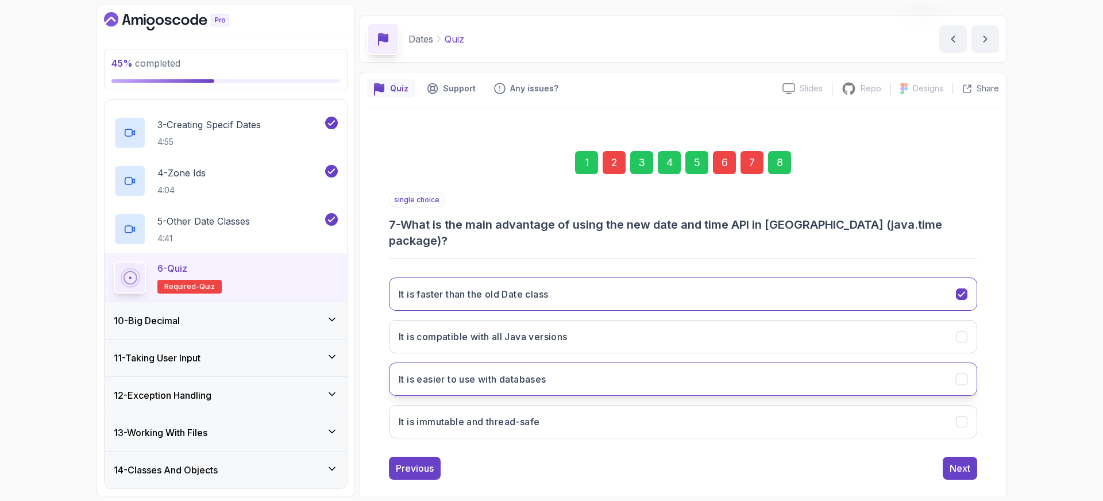
click at [483, 372] on h3 "It is easier to use with databases" at bounding box center [473, 379] width 148 height 14
click at [475, 415] on h3 "It is immutable and thread-safe" at bounding box center [469, 422] width 141 height 14
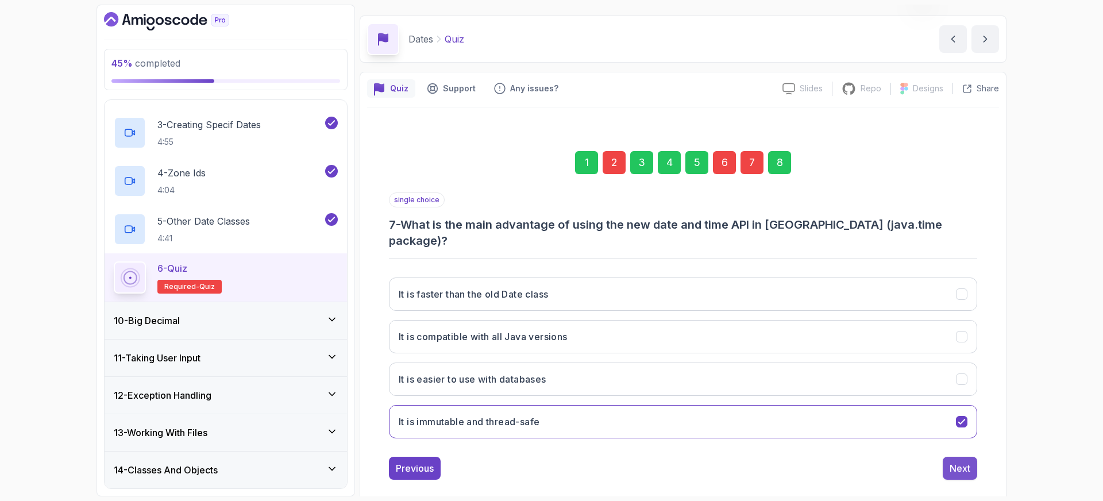
click at [961, 460] on button "Next" at bounding box center [960, 468] width 34 height 23
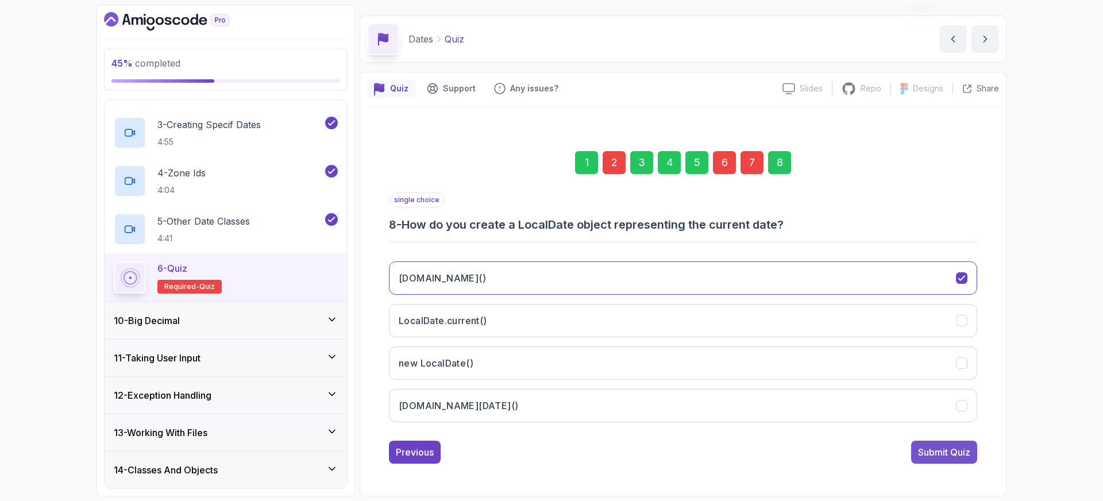
click at [946, 454] on div "Submit Quiz" at bounding box center [944, 452] width 52 height 14
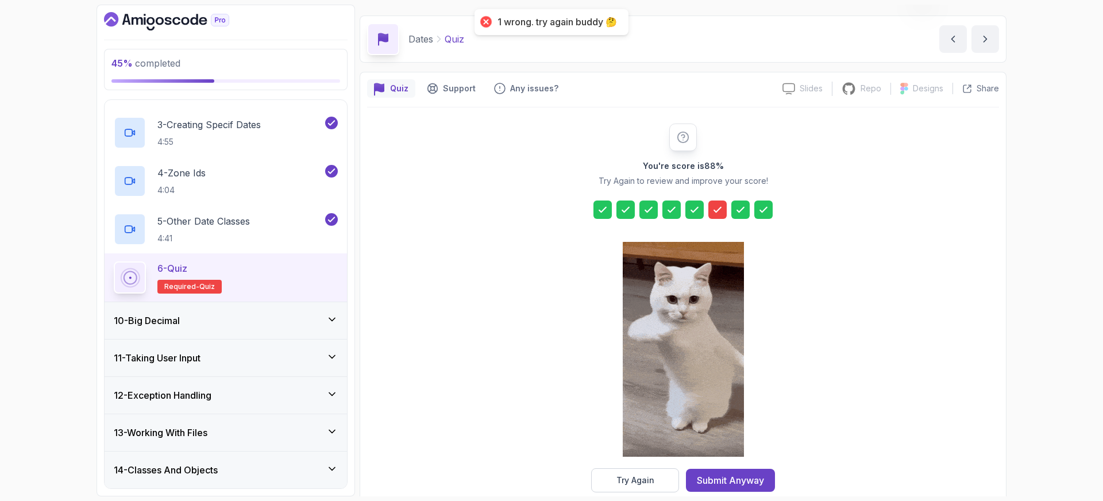
click at [718, 206] on icon at bounding box center [717, 209] width 11 height 11
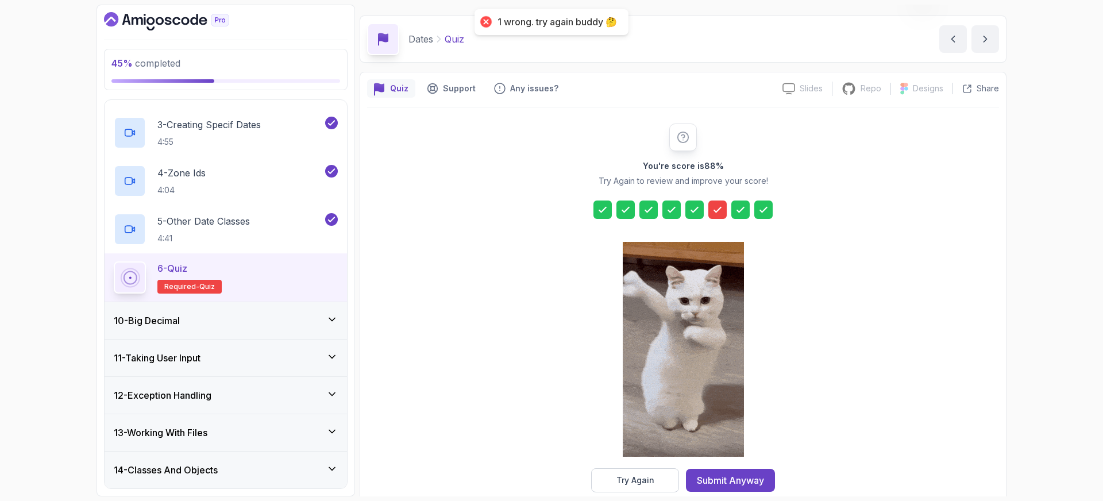
click at [645, 475] on div "Try Again" at bounding box center [635, 480] width 38 height 11
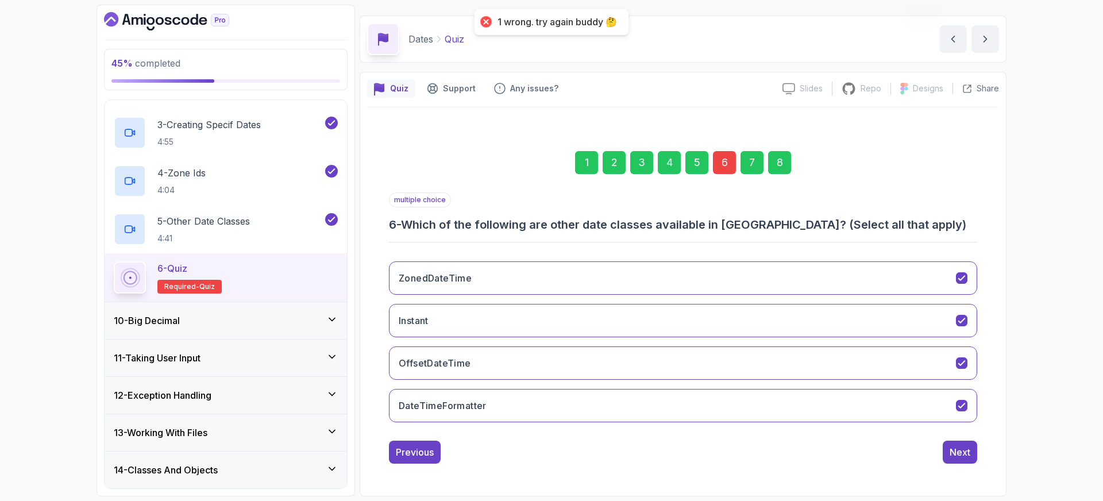
click at [721, 160] on div "6" at bounding box center [724, 162] width 23 height 23
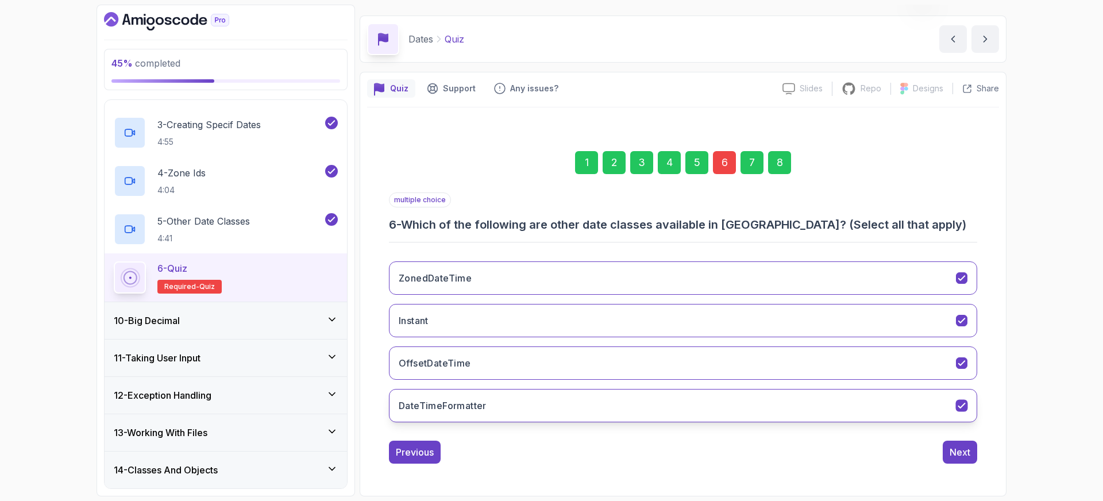
click at [483, 404] on h3 "DateTimeFormatter" at bounding box center [443, 406] width 88 height 14
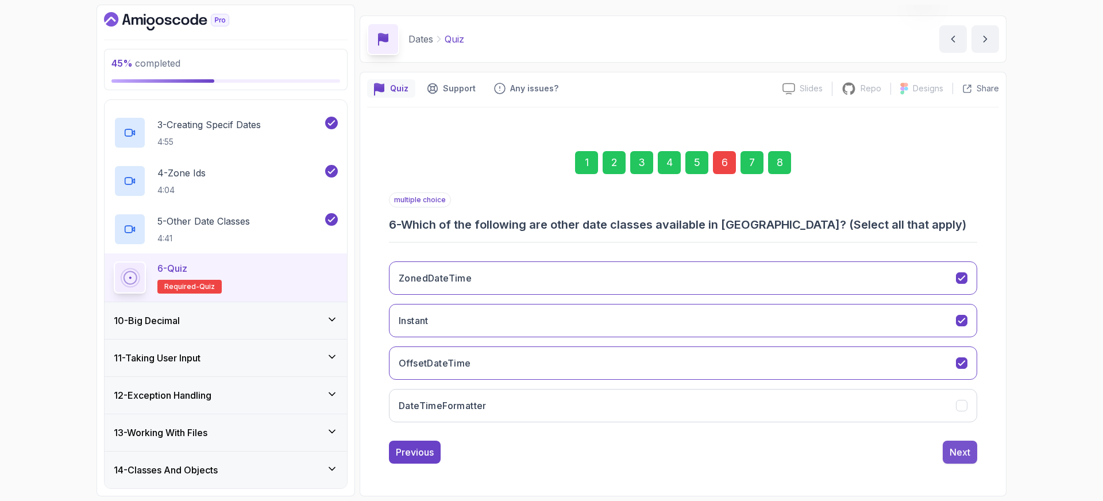
click at [959, 447] on div "Next" at bounding box center [960, 452] width 21 height 14
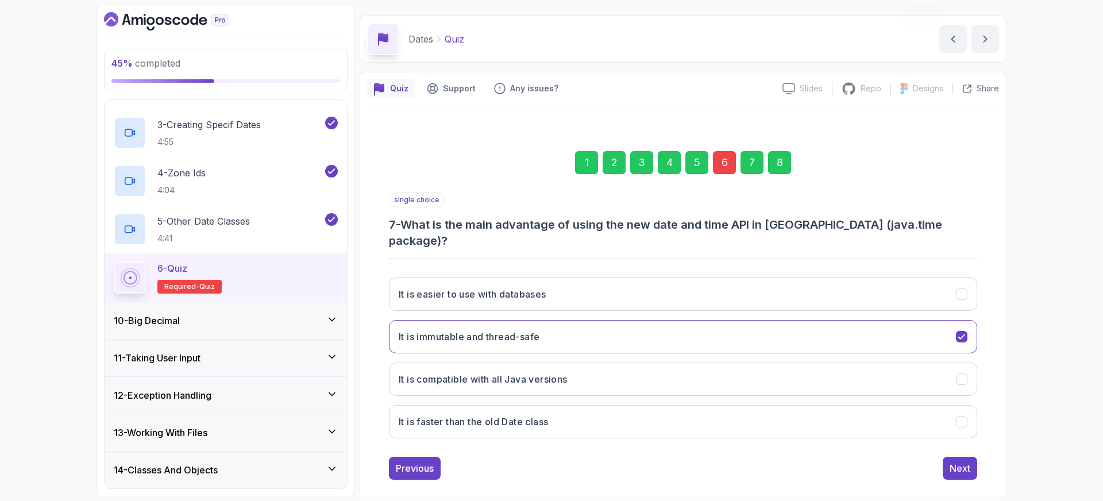
click at [781, 157] on div "8" at bounding box center [779, 162] width 23 height 23
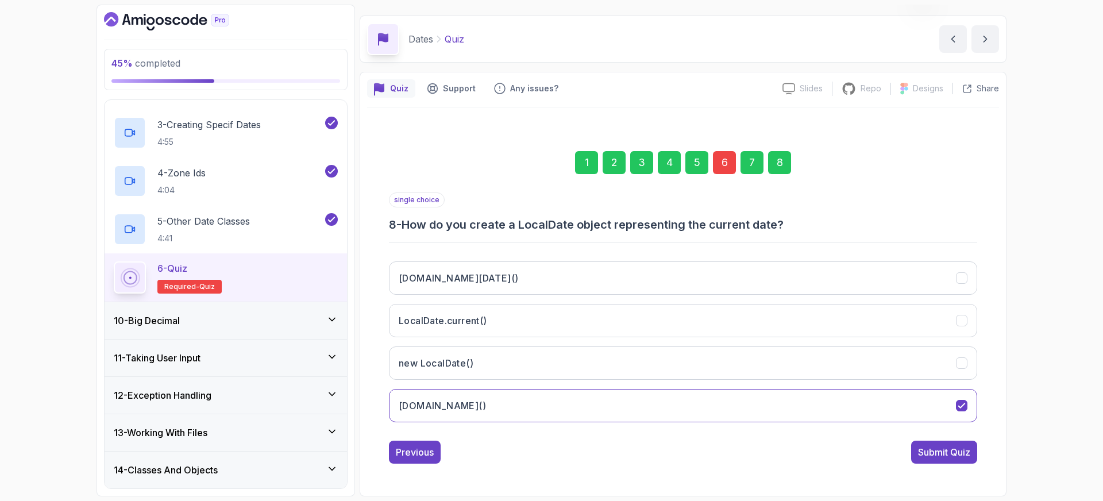
click at [943, 445] on button "Submit Quiz" at bounding box center [944, 452] width 66 height 23
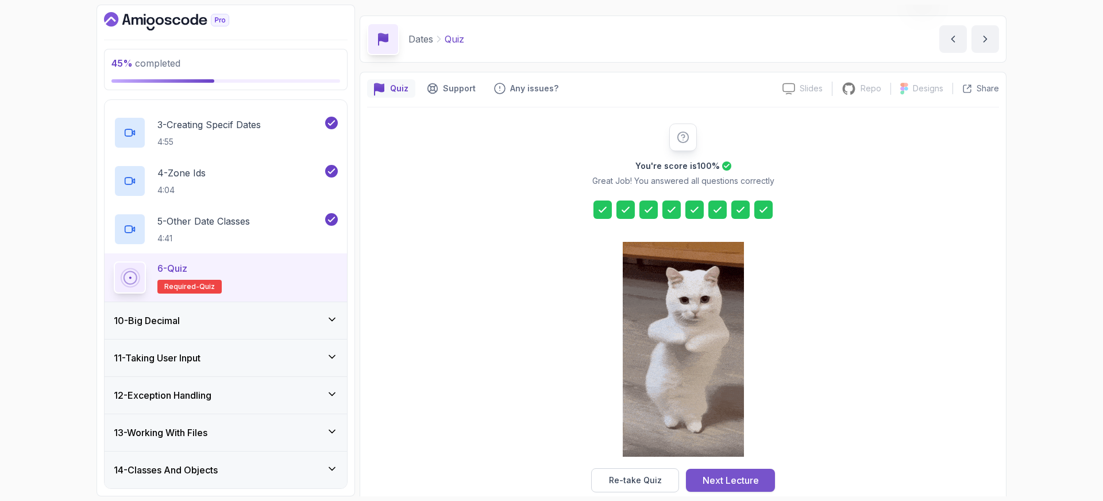
click at [746, 482] on div "Next Lecture" at bounding box center [731, 480] width 56 height 14
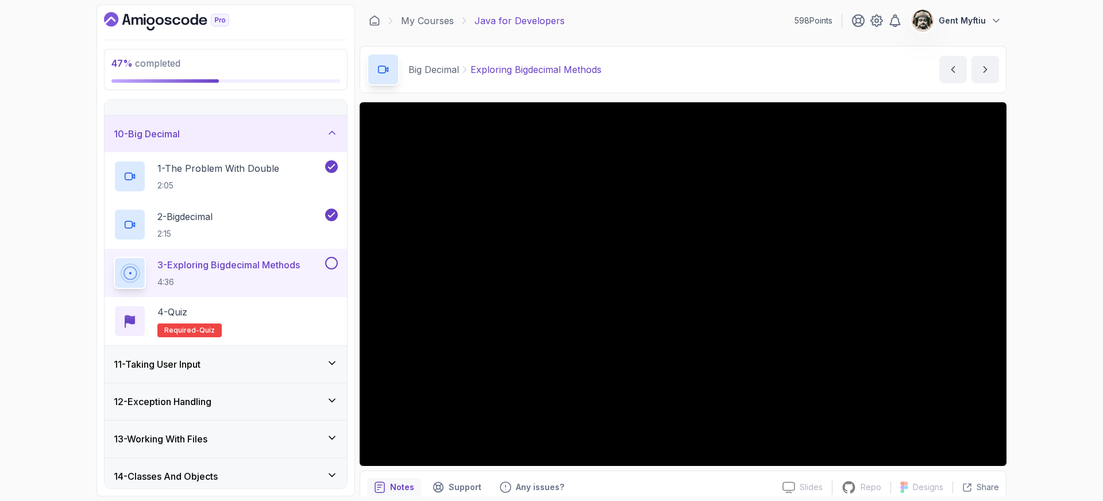
click at [60, 149] on div "47 % completed 1 - Intro 2 - Loops 3 - If Statements 4 - Packages 5 - Access Mo…" at bounding box center [551, 250] width 1103 height 501
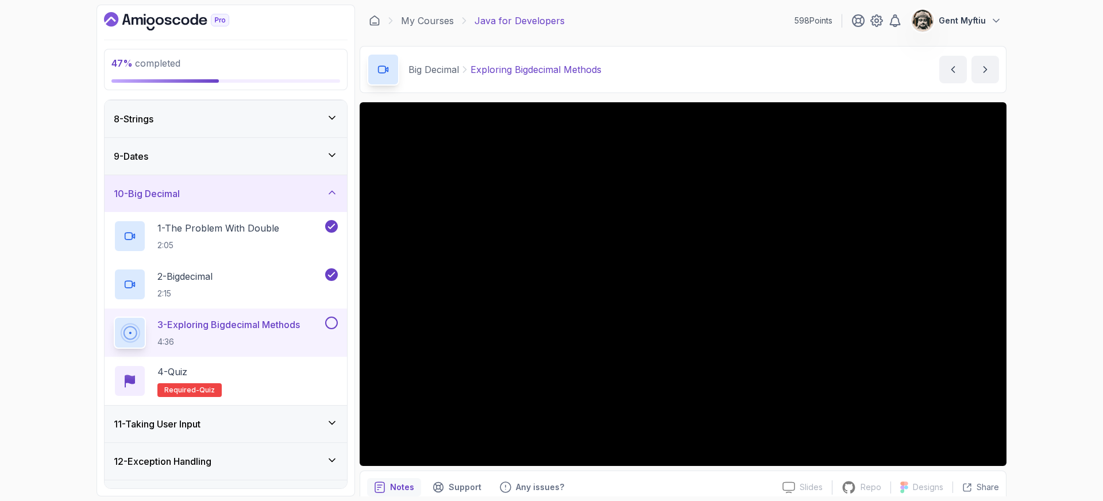
scroll to position [237, 0]
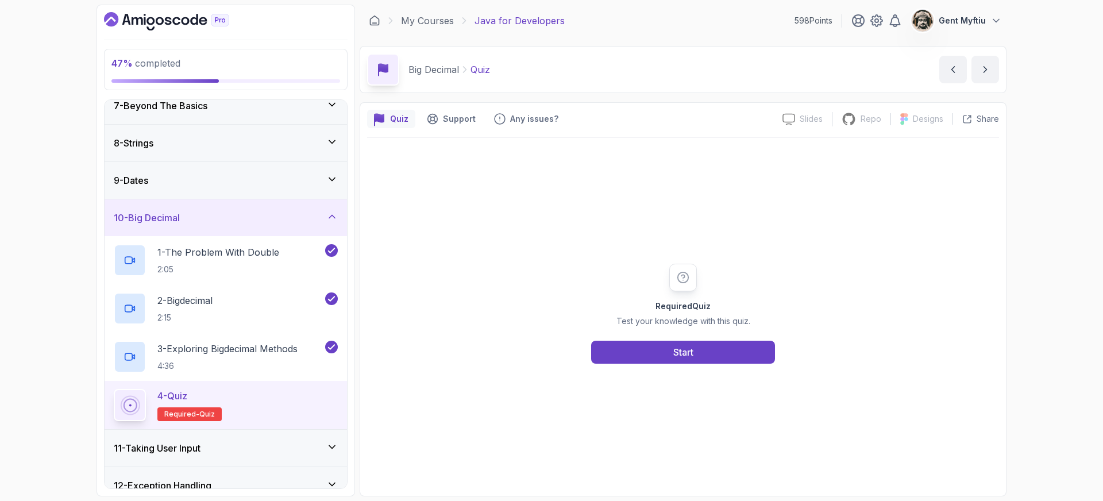
scroll to position [237, 0]
click at [688, 352] on div "Start" at bounding box center [683, 352] width 20 height 14
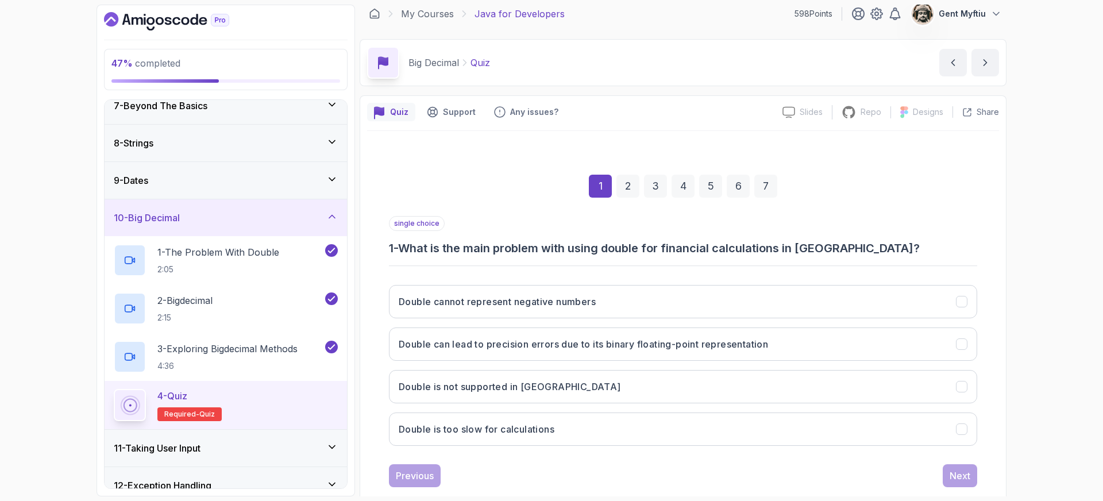
scroll to position [10, 0]
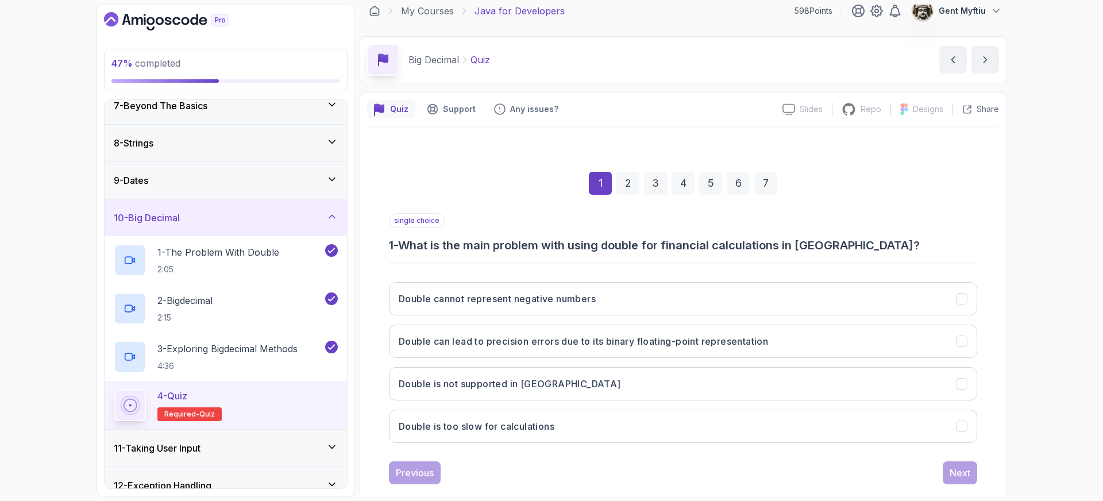
click at [364, 352] on div "Quiz Support Any issues? Slides Slides not available Repo Repository not availa…" at bounding box center [683, 305] width 647 height 425
click at [515, 357] on button "Double can lead to precision errors due to its binary floating-point representa…" at bounding box center [683, 341] width 588 height 33
click at [972, 467] on button "Next" at bounding box center [960, 472] width 34 height 23
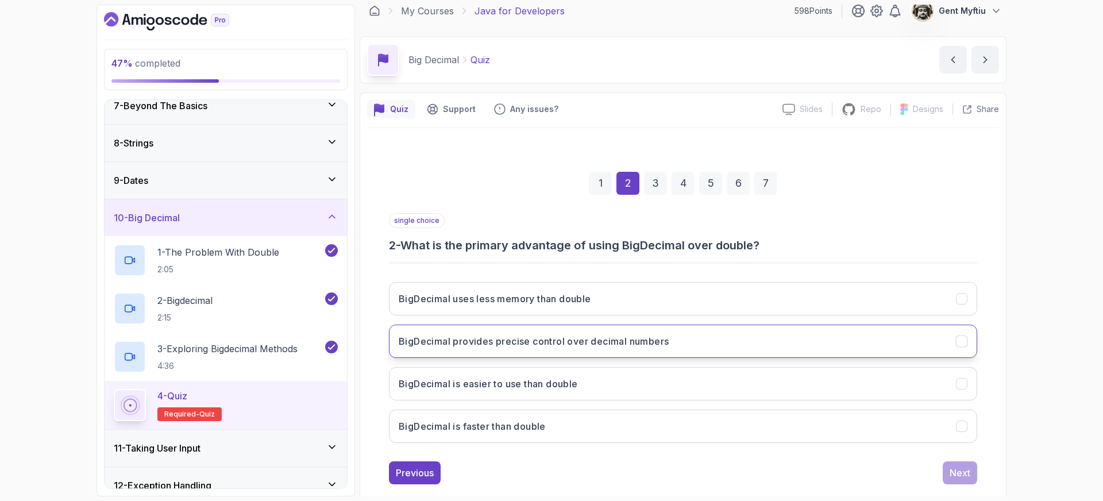
click at [562, 346] on h3 "BigDecimal provides precise control over decimal numbers" at bounding box center [534, 341] width 270 height 14
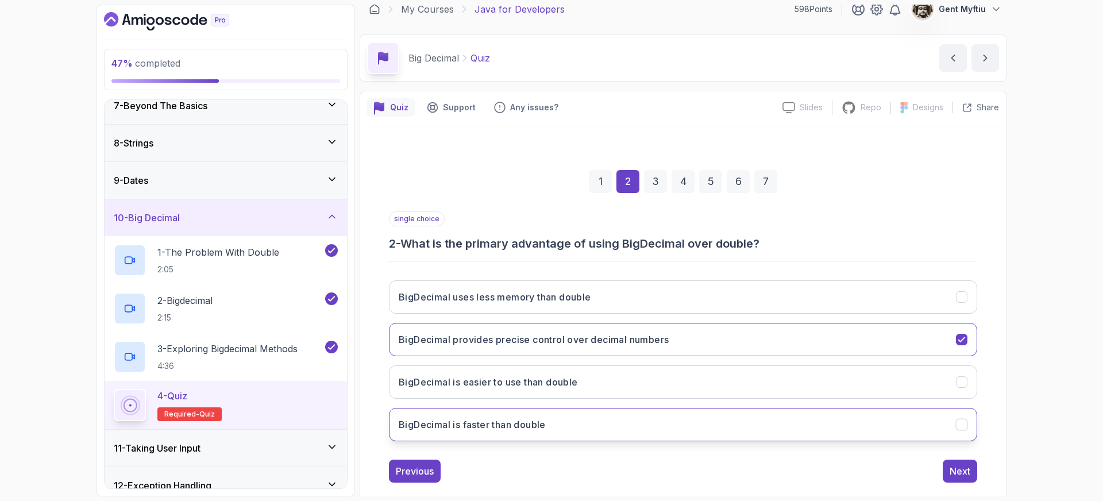
scroll to position [12, 0]
click at [952, 471] on div "Next" at bounding box center [960, 471] width 21 height 14
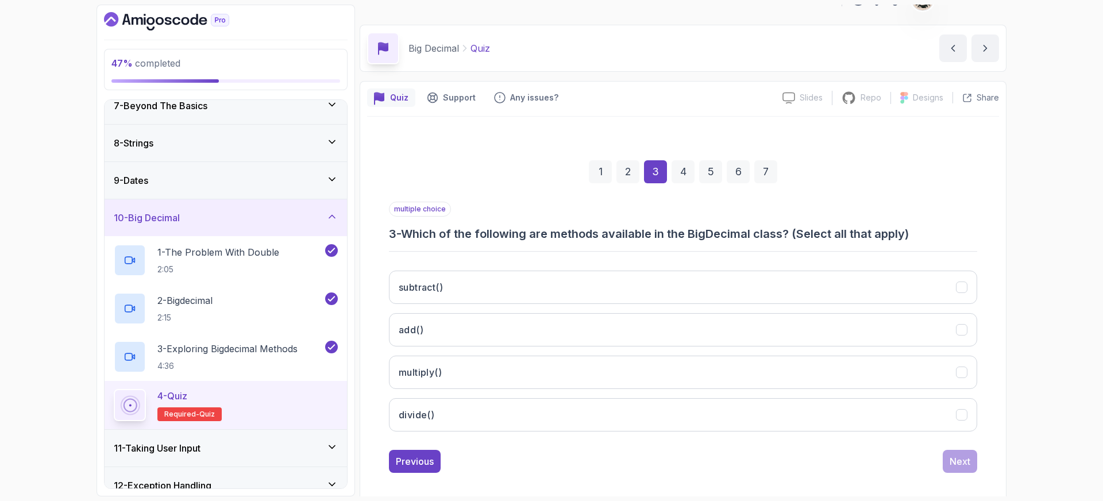
scroll to position [25, 0]
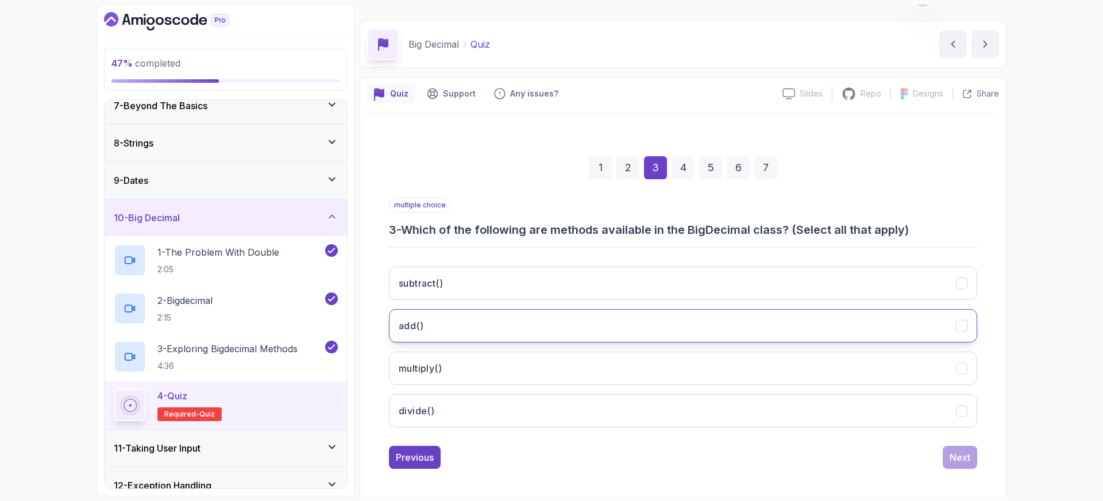
click at [452, 319] on button "add()" at bounding box center [683, 325] width 588 height 33
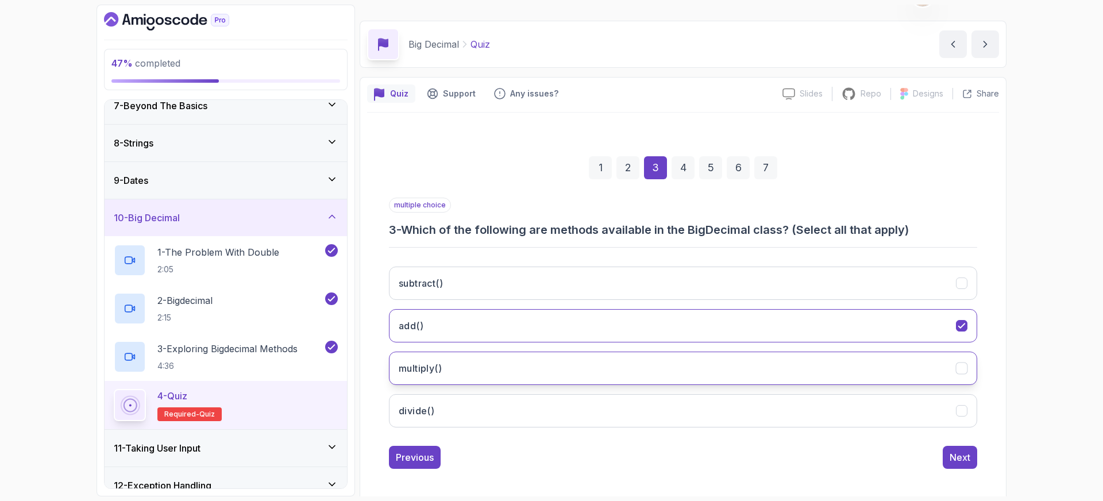
click at [490, 367] on button "multiply()" at bounding box center [683, 368] width 588 height 33
click at [520, 425] on button "divide()" at bounding box center [683, 410] width 588 height 33
click at [953, 453] on div "Next" at bounding box center [960, 457] width 21 height 14
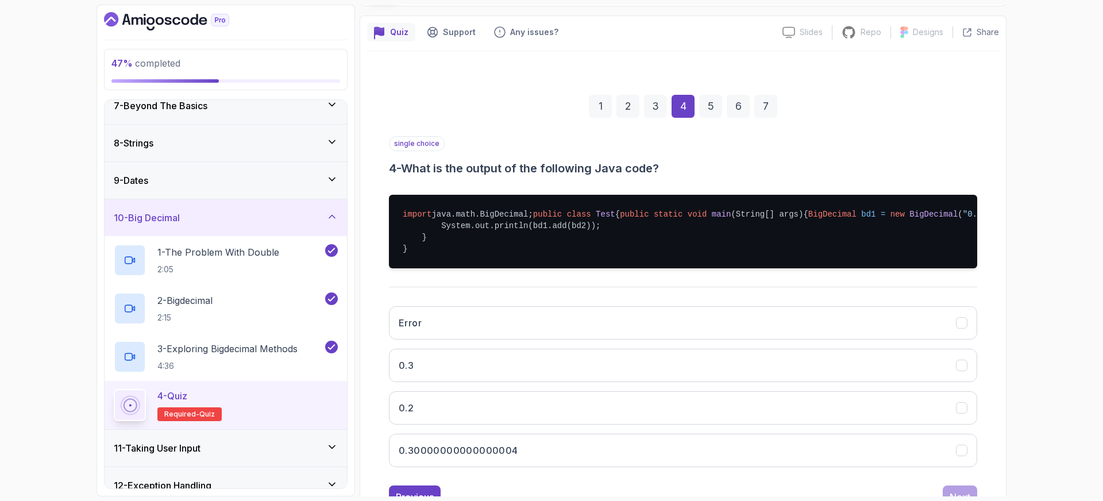
scroll to position [108, 0]
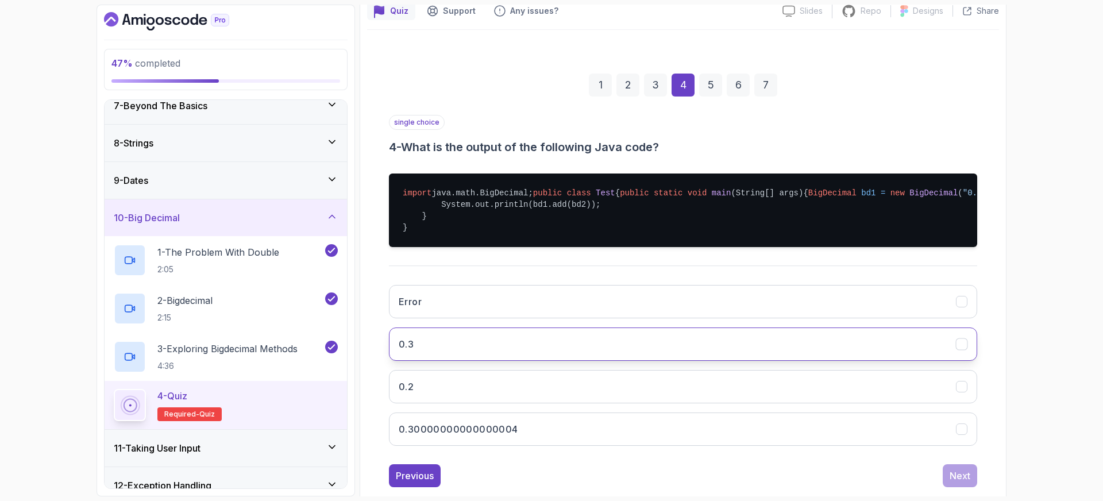
click at [477, 361] on button "0.3" at bounding box center [683, 343] width 588 height 33
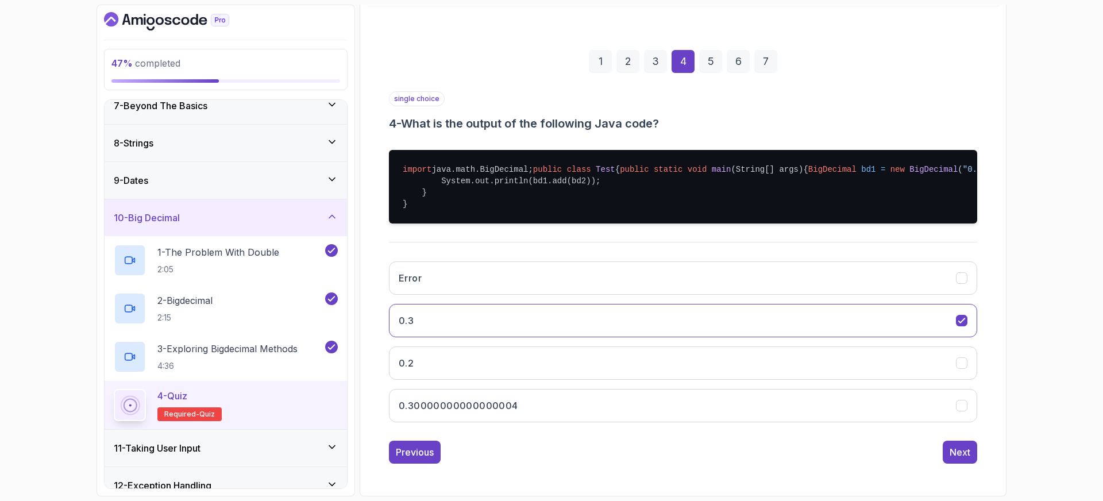
scroll to position [178, 0]
click at [957, 448] on div "Next" at bounding box center [960, 452] width 21 height 14
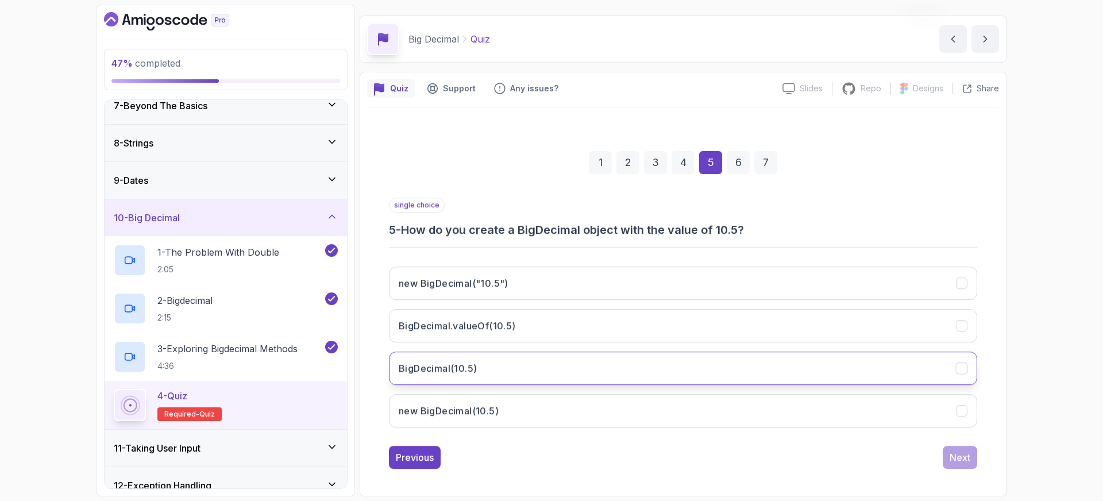
scroll to position [30, 0]
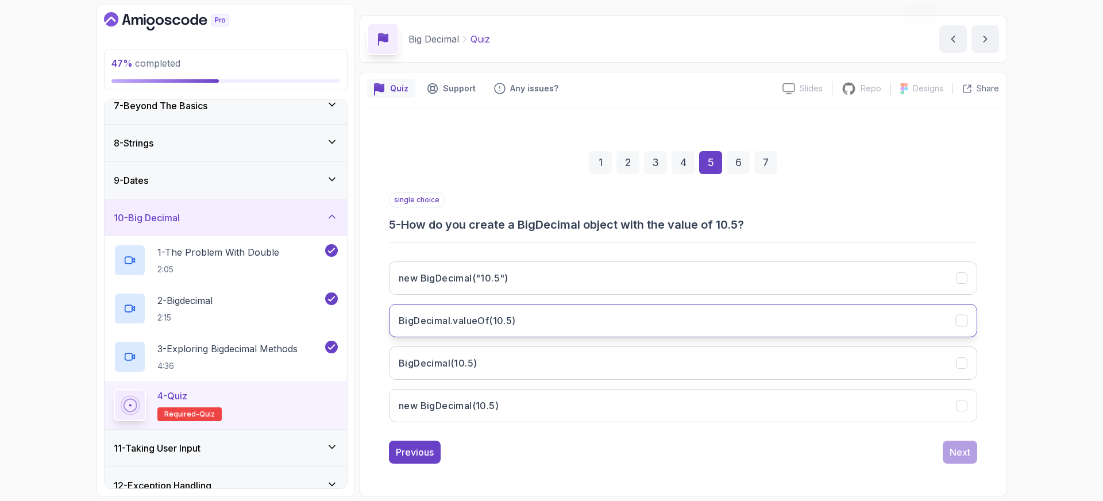
click at [462, 327] on h3 "BigDecimal.valueOf(10.5)" at bounding box center [457, 321] width 117 height 14
click at [961, 453] on div "Next" at bounding box center [960, 452] width 21 height 14
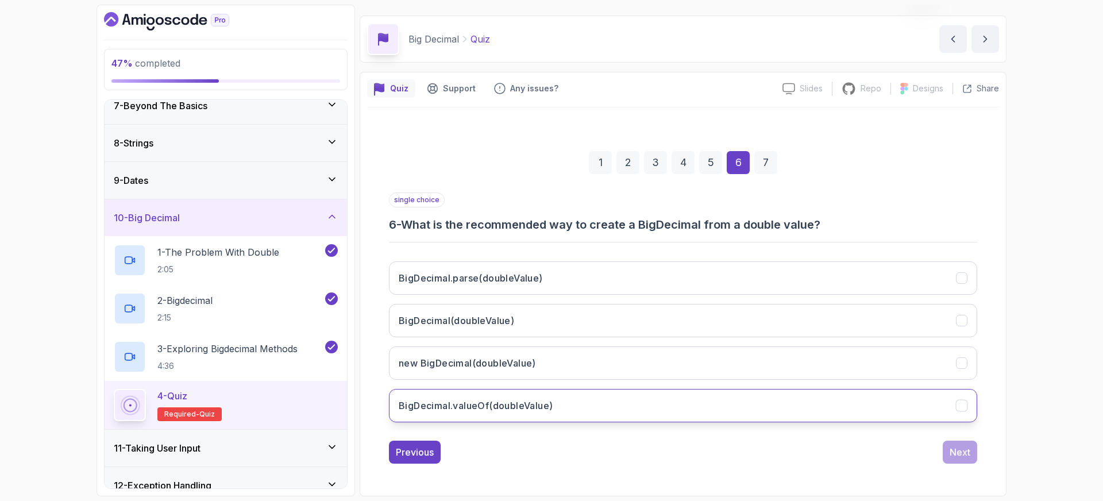
click at [548, 410] on h3 "BigDecimal.valueOf(doubleValue)" at bounding box center [476, 406] width 154 height 14
click at [964, 454] on div "Next" at bounding box center [960, 452] width 21 height 14
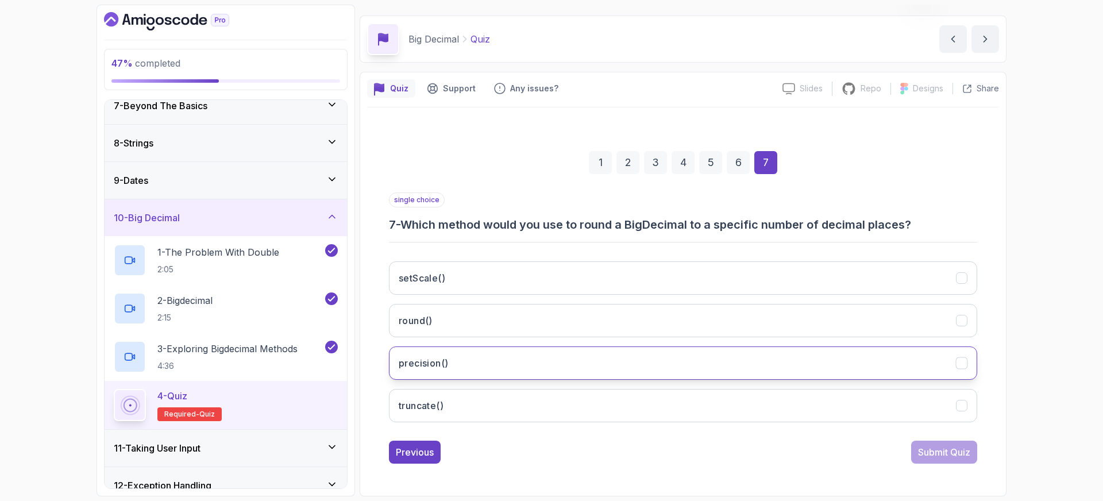
click at [462, 368] on button "precision()" at bounding box center [683, 362] width 588 height 33
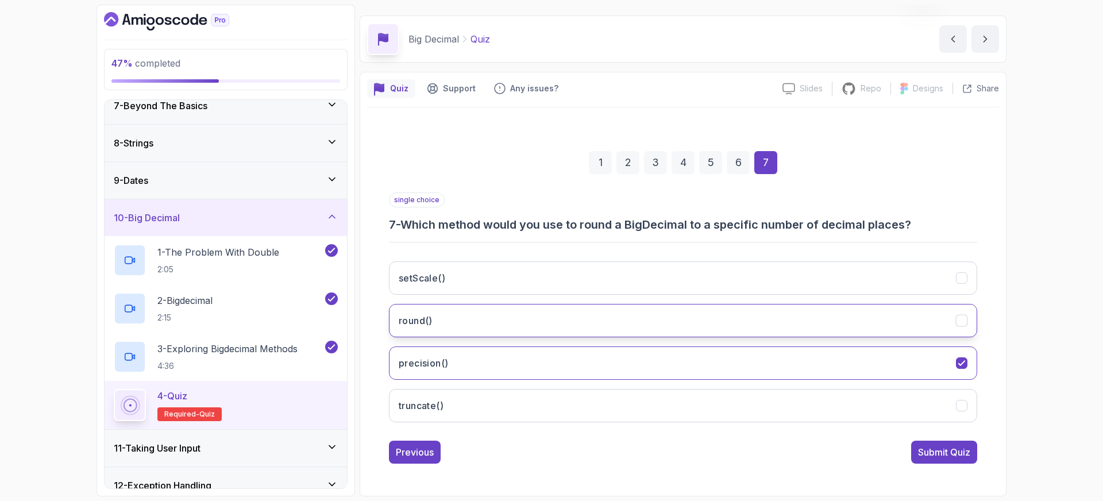
click at [466, 317] on button "round()" at bounding box center [683, 320] width 588 height 33
click at [503, 364] on button "precision()" at bounding box center [683, 362] width 588 height 33
click at [530, 313] on button "round()" at bounding box center [683, 320] width 588 height 33
click at [535, 385] on div "setScale() round() precision() truncate()" at bounding box center [683, 341] width 588 height 179
click at [539, 372] on button "precision()" at bounding box center [683, 362] width 588 height 33
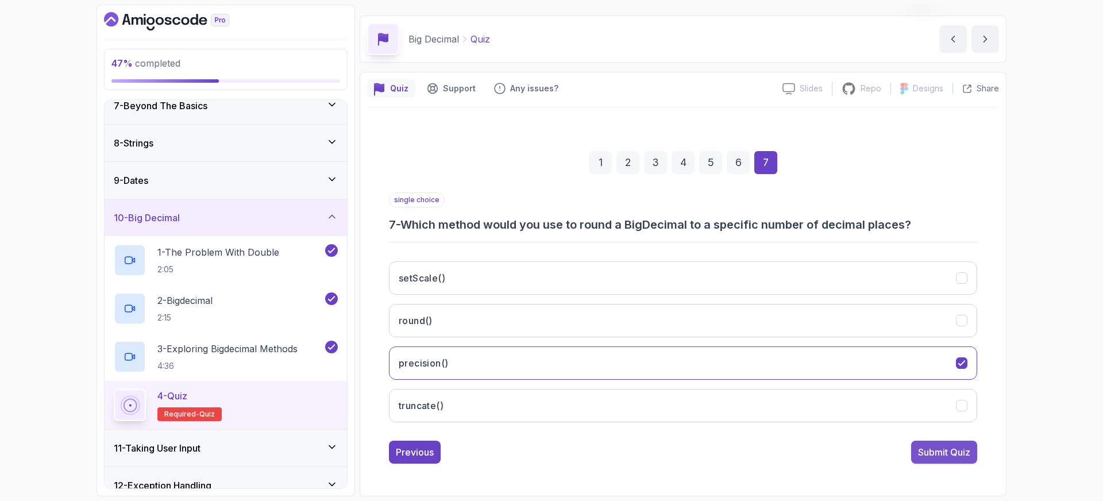
click at [931, 453] on div "Submit Quiz" at bounding box center [944, 452] width 52 height 14
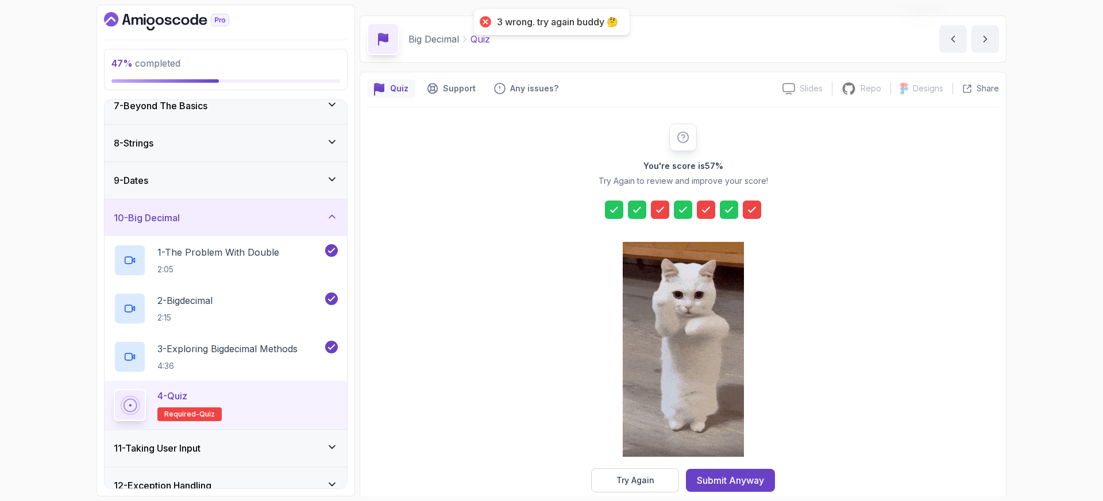
click at [658, 212] on icon at bounding box center [660, 209] width 7 height 5
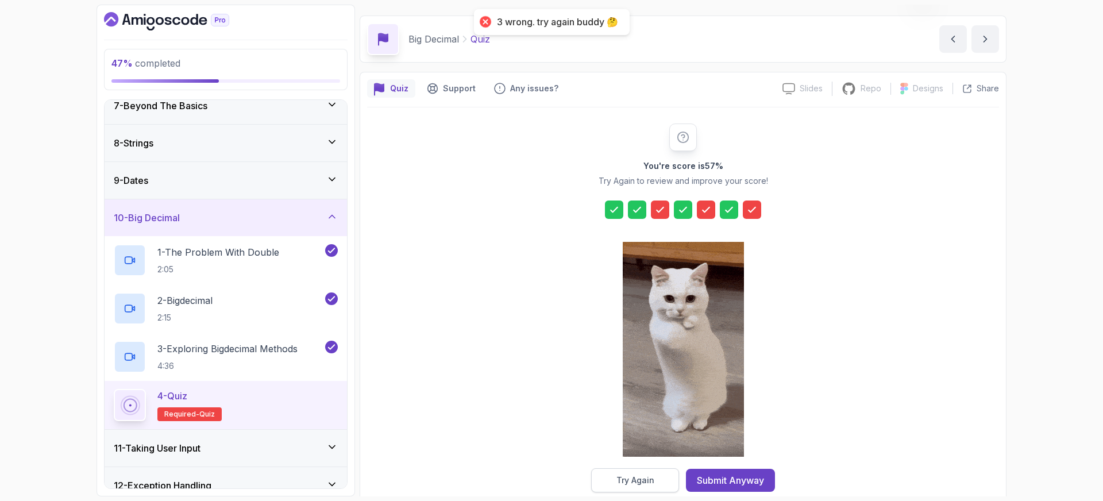
click at [663, 473] on button "Try Again" at bounding box center [635, 480] width 88 height 24
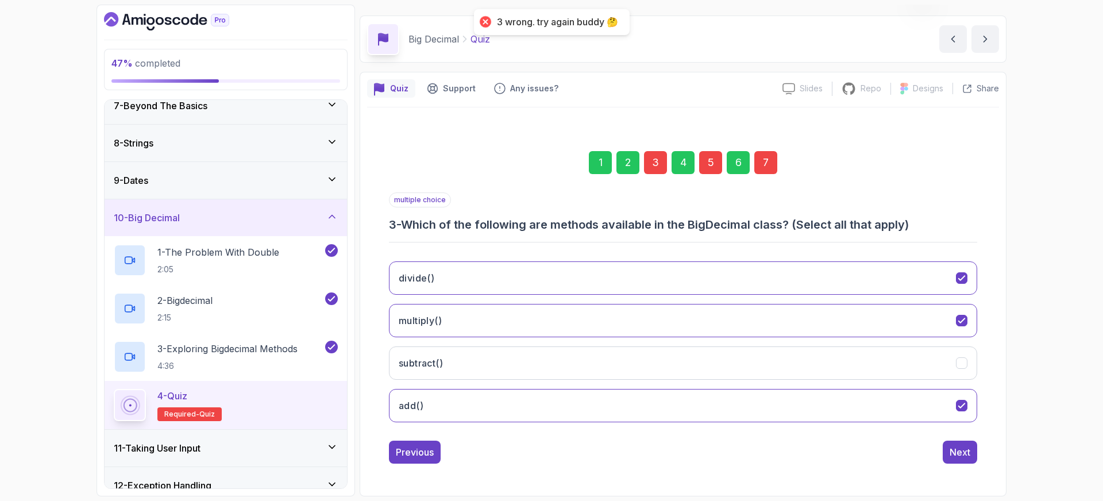
click at [663, 166] on div "3" at bounding box center [655, 162] width 23 height 23
click at [623, 323] on button "multiply()" at bounding box center [683, 320] width 588 height 33
click at [622, 276] on button "divide()" at bounding box center [683, 277] width 588 height 33
click at [543, 321] on button "multiply()" at bounding box center [683, 320] width 588 height 33
click at [193, 302] on p "2 - Bigdecimal" at bounding box center [184, 301] width 55 height 14
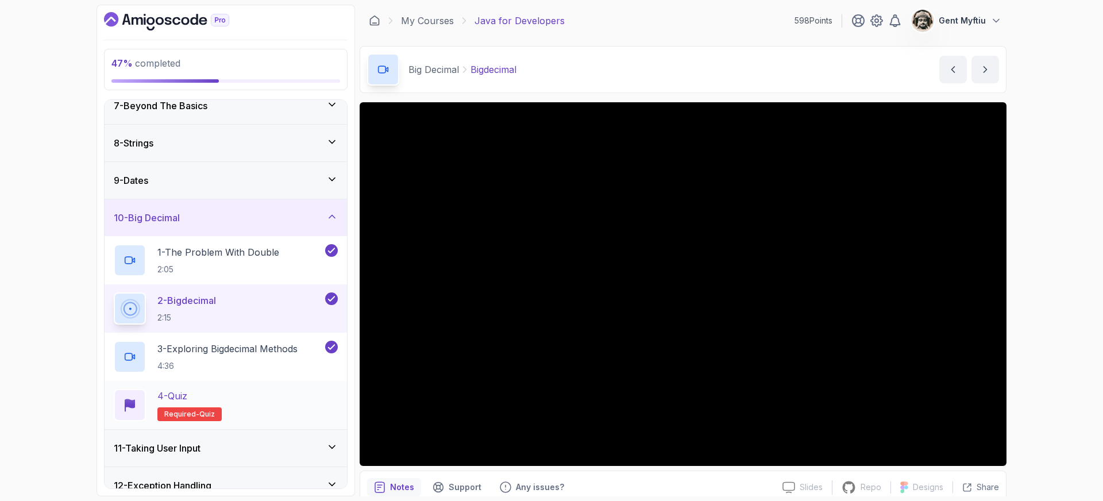
click at [196, 394] on div "4 - Quiz" at bounding box center [189, 396] width 64 height 14
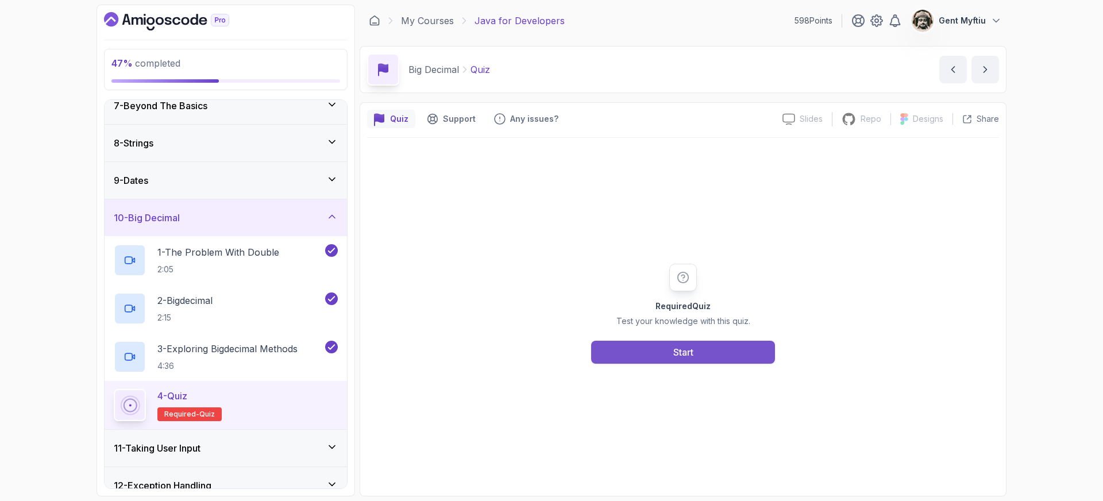
click at [710, 356] on button "Start" at bounding box center [683, 352] width 184 height 23
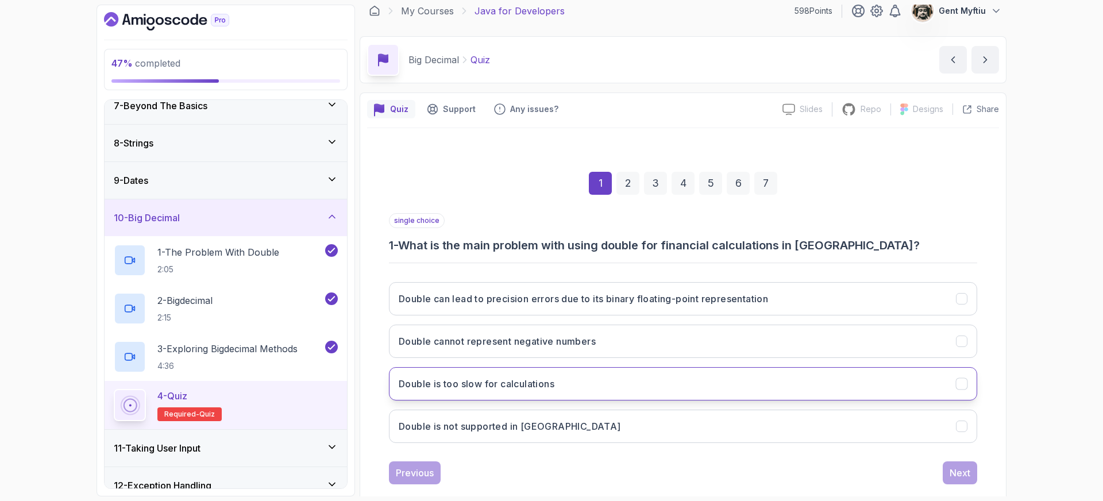
scroll to position [13, 0]
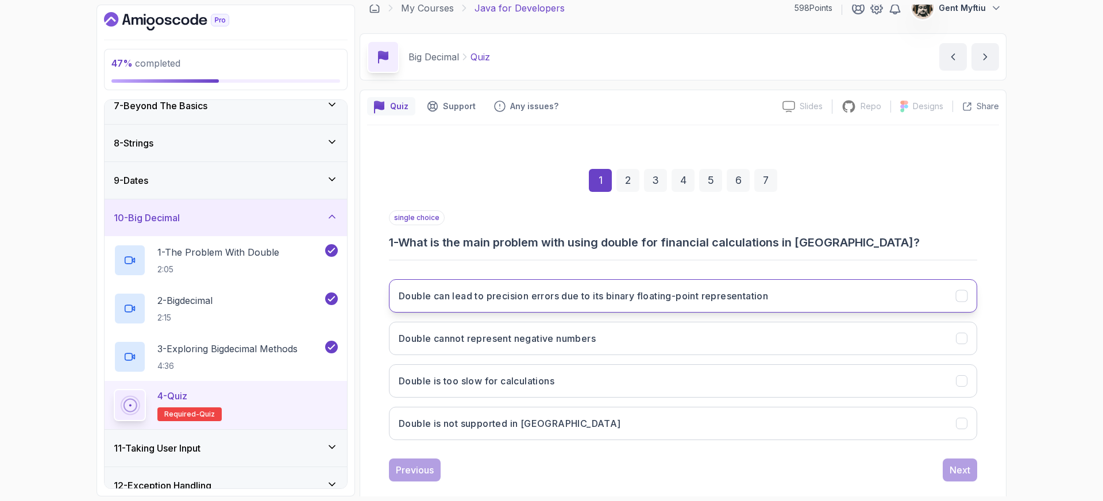
click at [485, 302] on h3 "Double can lead to precision errors due to its binary floating-point representa…" at bounding box center [583, 296] width 369 height 14
click at [961, 473] on div "Next" at bounding box center [960, 470] width 21 height 14
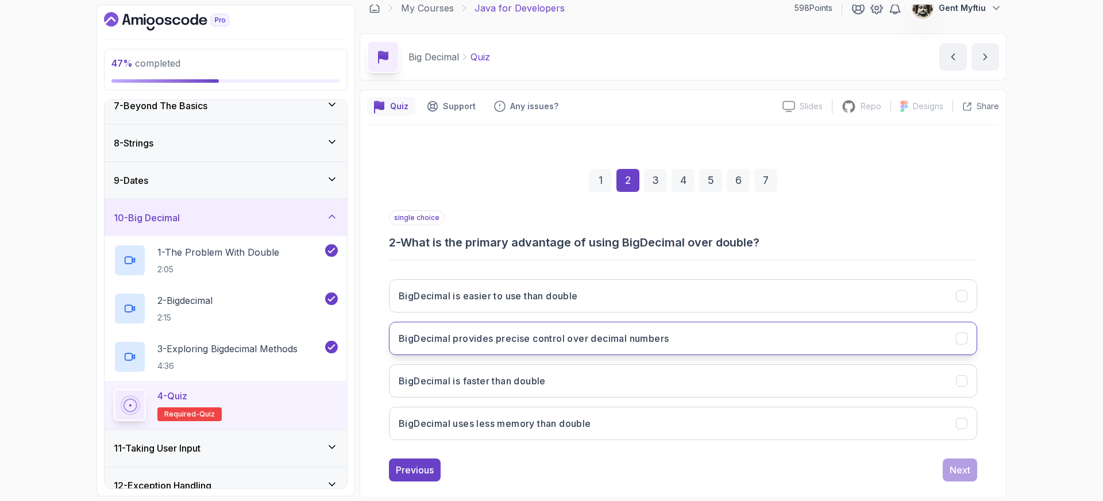
click at [471, 349] on button "BigDecimal provides precise control over decimal numbers" at bounding box center [683, 338] width 588 height 33
click at [956, 472] on div "Next" at bounding box center [960, 470] width 21 height 14
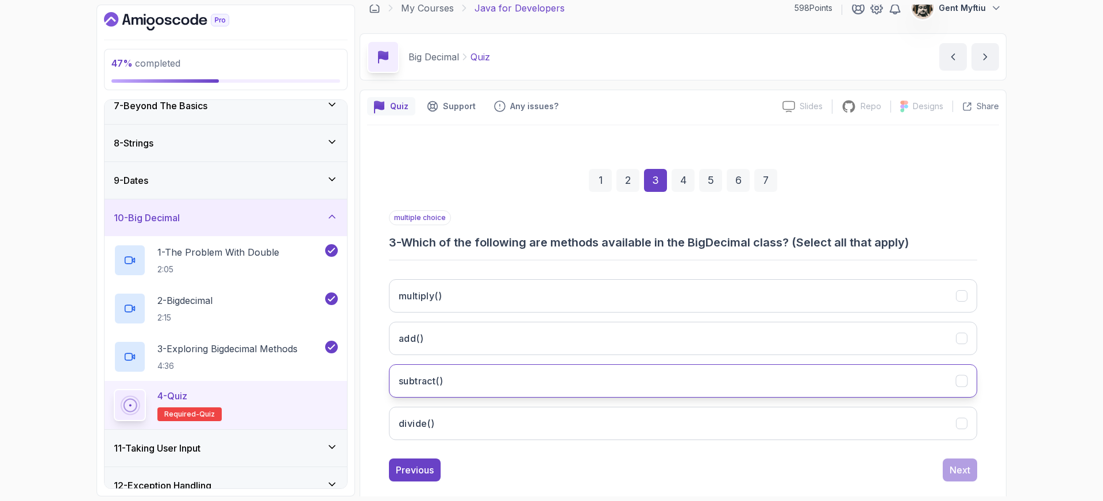
click at [435, 380] on h3 "subtract()" at bounding box center [421, 381] width 44 height 14
click at [417, 317] on div "multiply() add() subtract() divide()" at bounding box center [683, 359] width 588 height 179
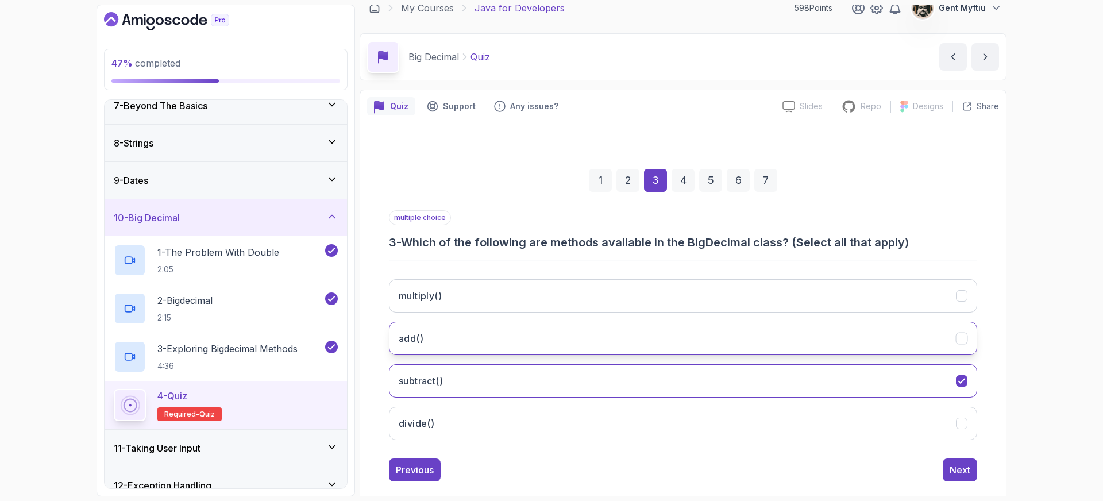
click at [424, 340] on button "add()" at bounding box center [683, 338] width 588 height 33
click at [972, 473] on button "Next" at bounding box center [960, 469] width 34 height 23
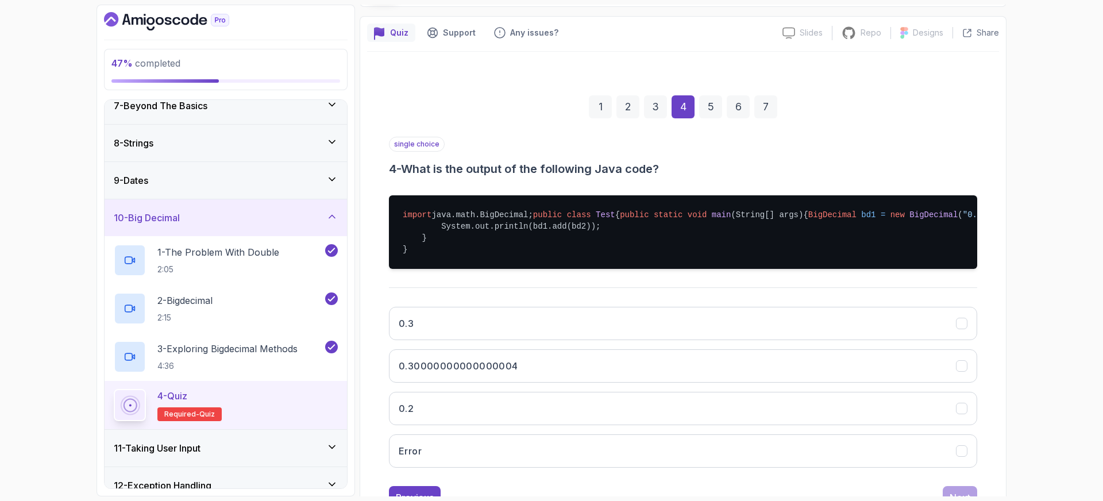
scroll to position [122, 0]
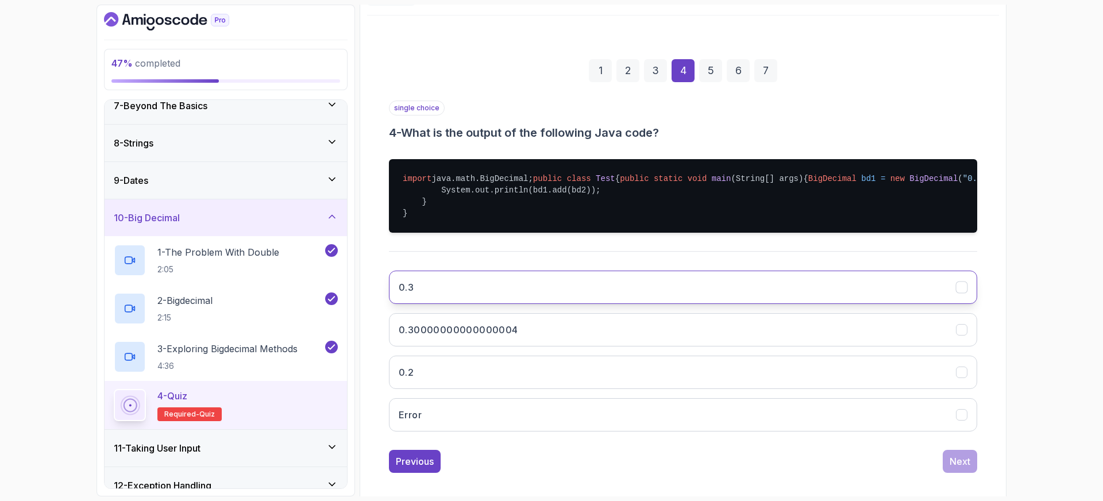
click at [424, 304] on button "0.3" at bounding box center [683, 287] width 588 height 33
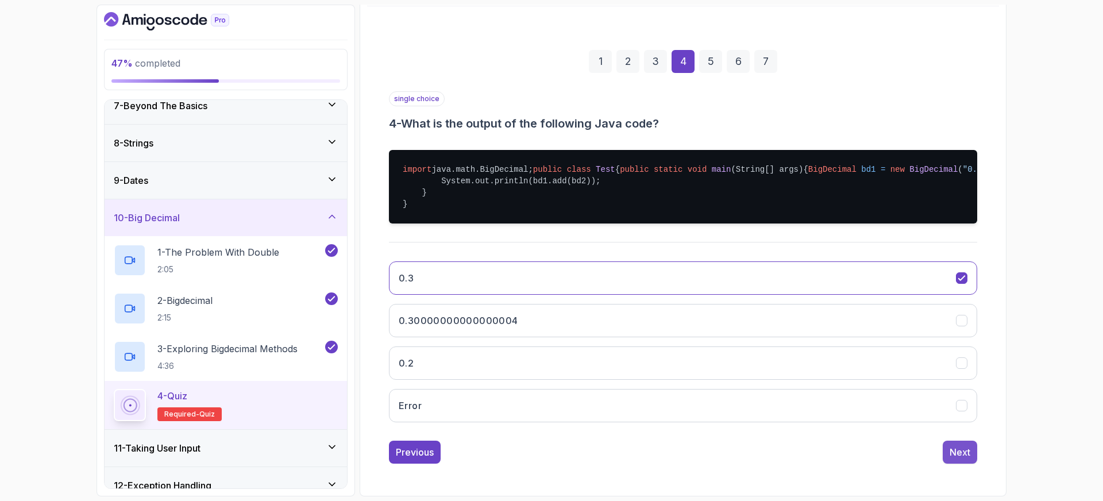
click at [965, 453] on div "Next" at bounding box center [960, 452] width 21 height 14
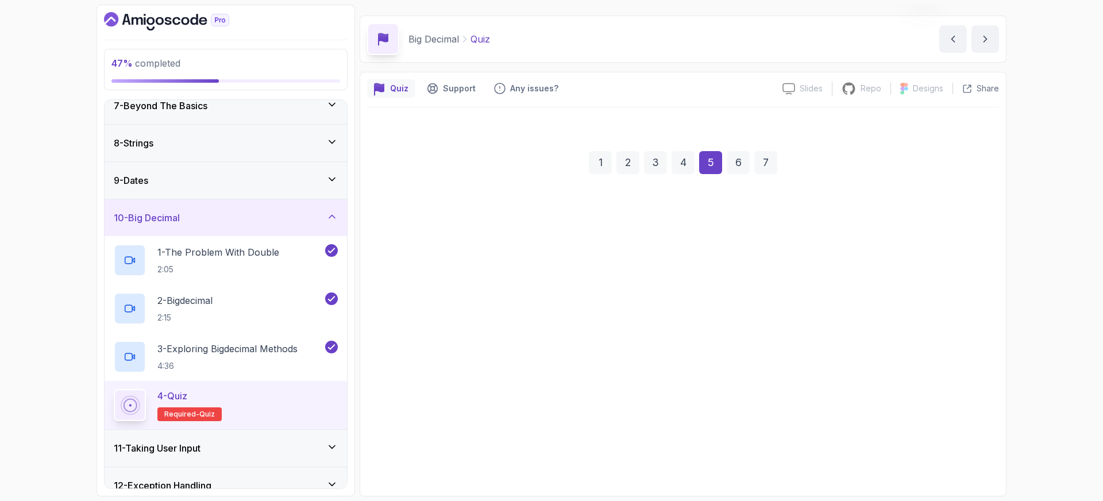
scroll to position [30, 0]
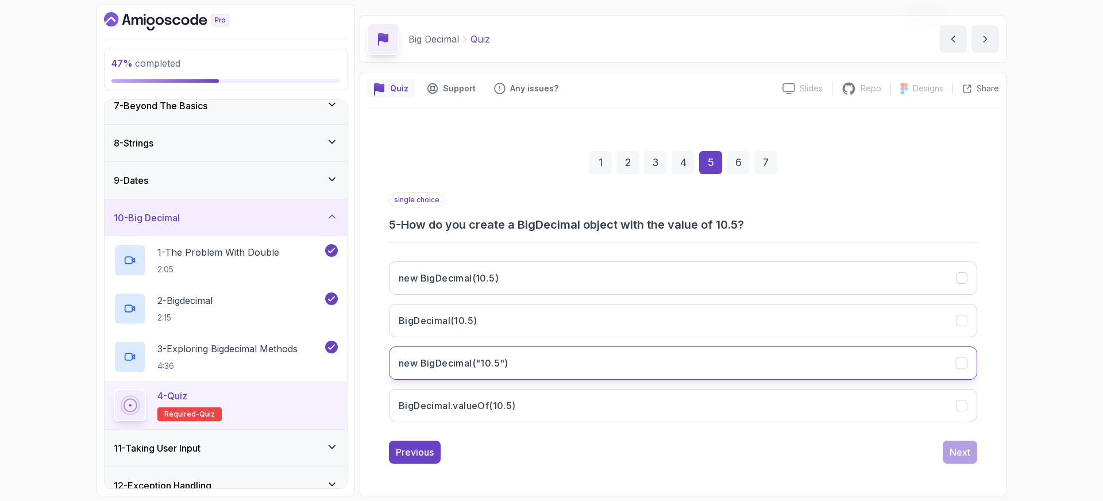
click at [492, 364] on h3 "new BigDecimal("10.5")" at bounding box center [454, 363] width 110 height 14
click at [957, 456] on div "Next" at bounding box center [960, 452] width 21 height 14
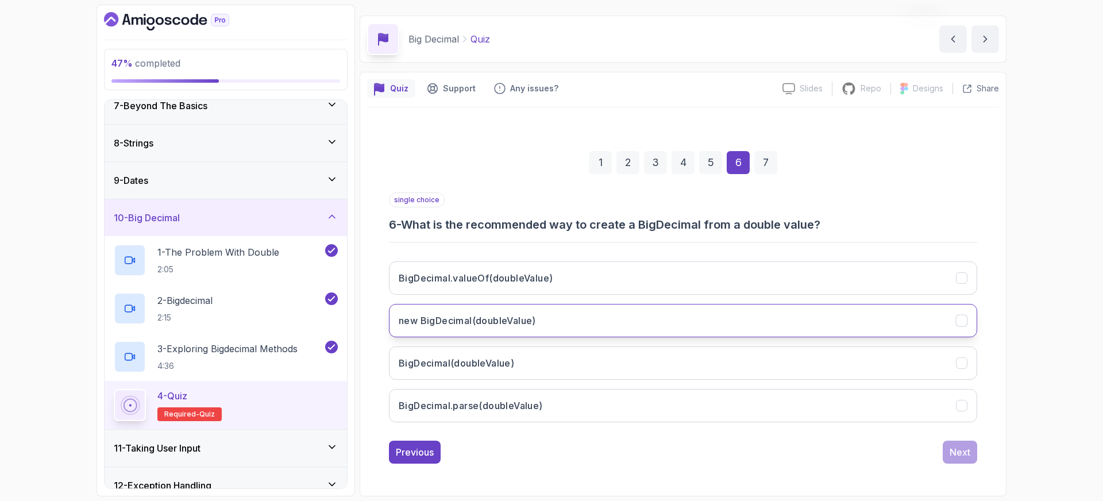
click at [475, 321] on h3 "new BigDecimal(doubleValue)" at bounding box center [467, 321] width 137 height 14
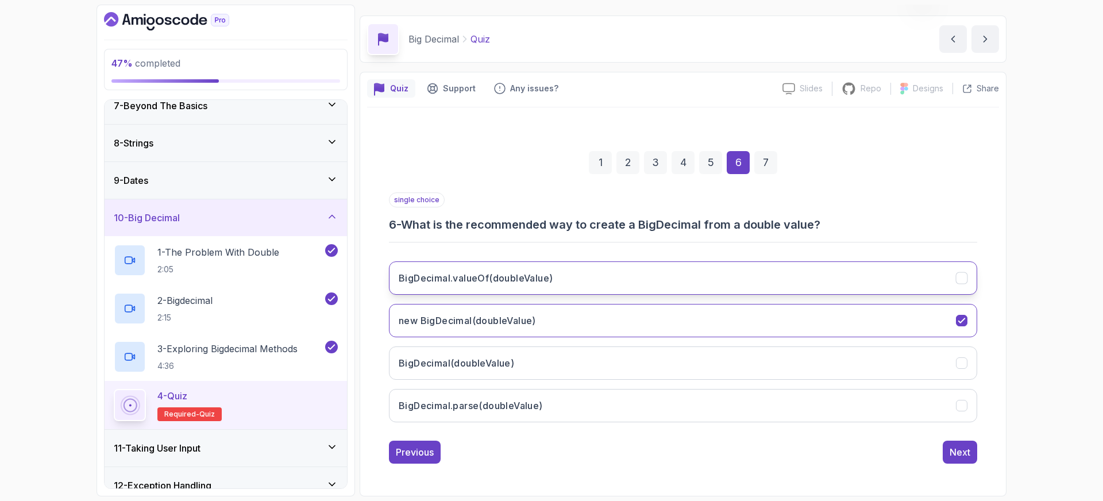
click at [482, 278] on h3 "BigDecimal.valueOf(doubleValue)" at bounding box center [476, 278] width 154 height 14
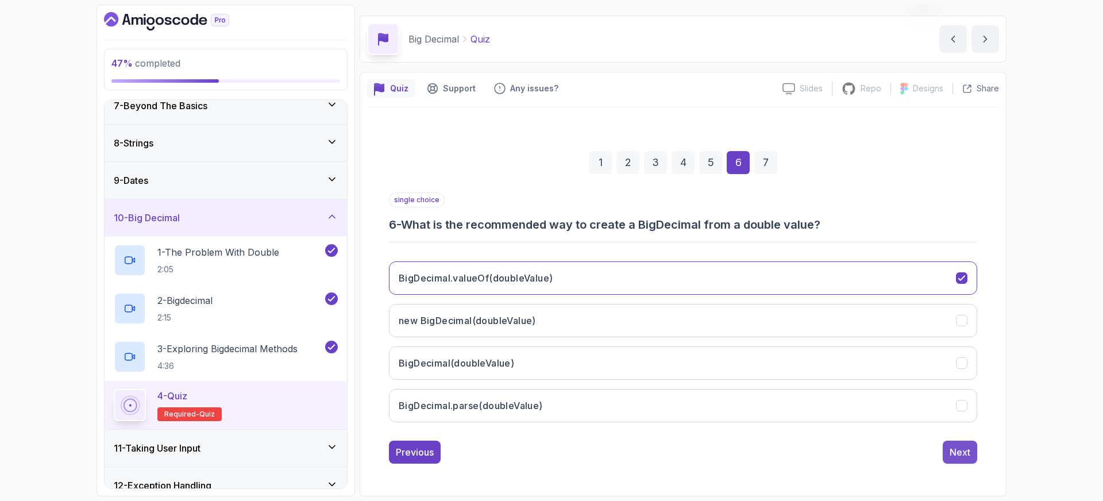
click at [967, 452] on div "Next" at bounding box center [960, 452] width 21 height 14
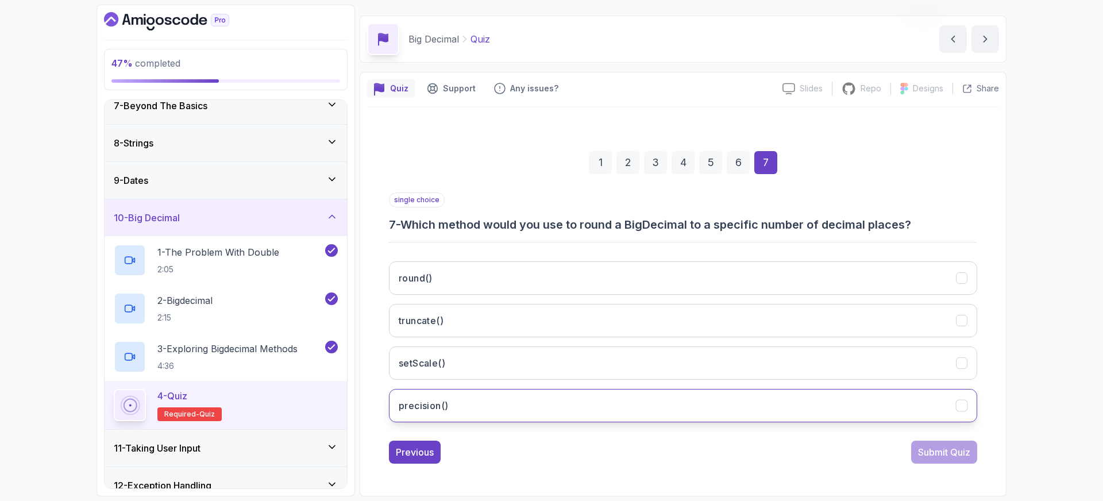
click at [447, 396] on button "precision()" at bounding box center [683, 405] width 588 height 33
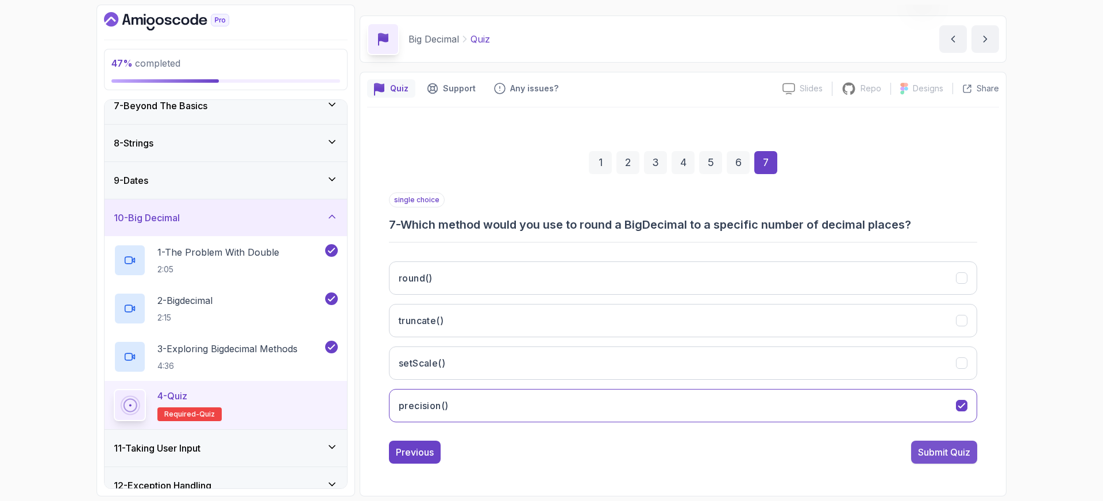
click at [951, 452] on div "Submit Quiz" at bounding box center [944, 452] width 52 height 14
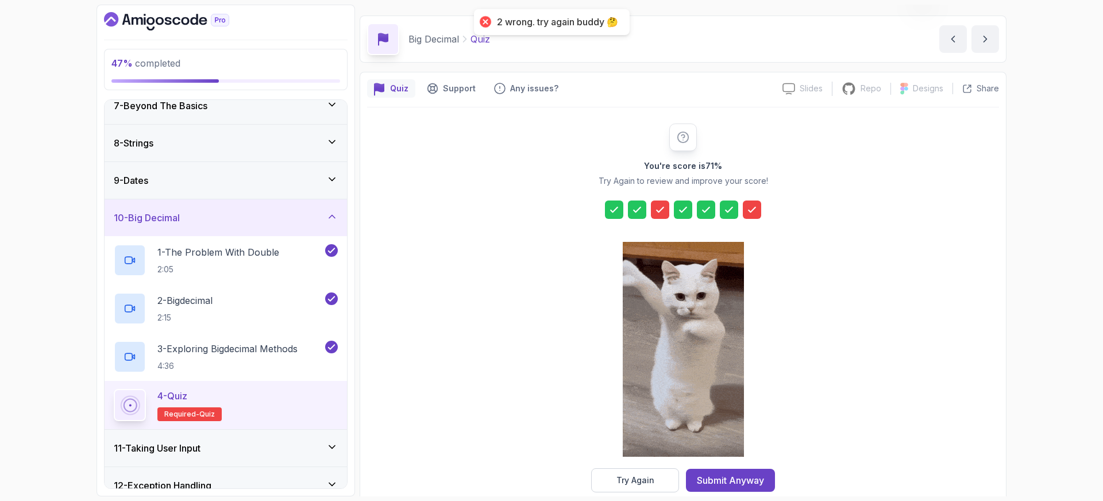
click at [664, 212] on icon at bounding box center [659, 209] width 11 height 11
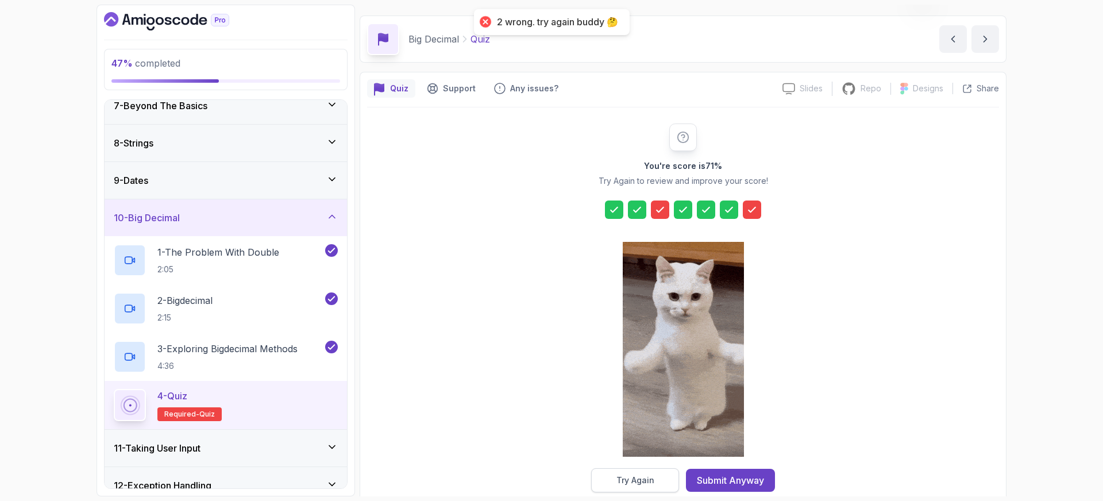
click at [641, 473] on button "Try Again" at bounding box center [635, 480] width 88 height 24
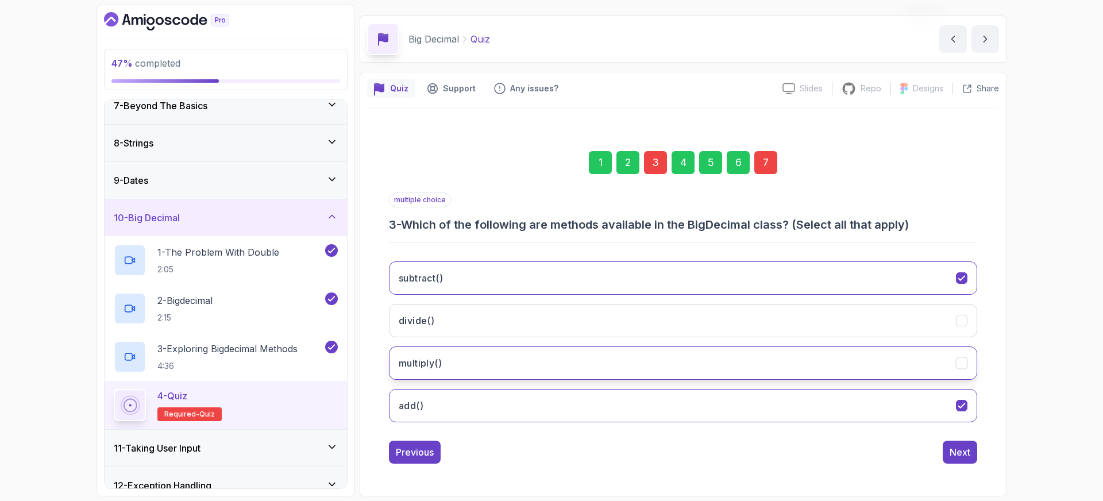
click at [587, 367] on button "multiply()" at bounding box center [683, 362] width 588 height 33
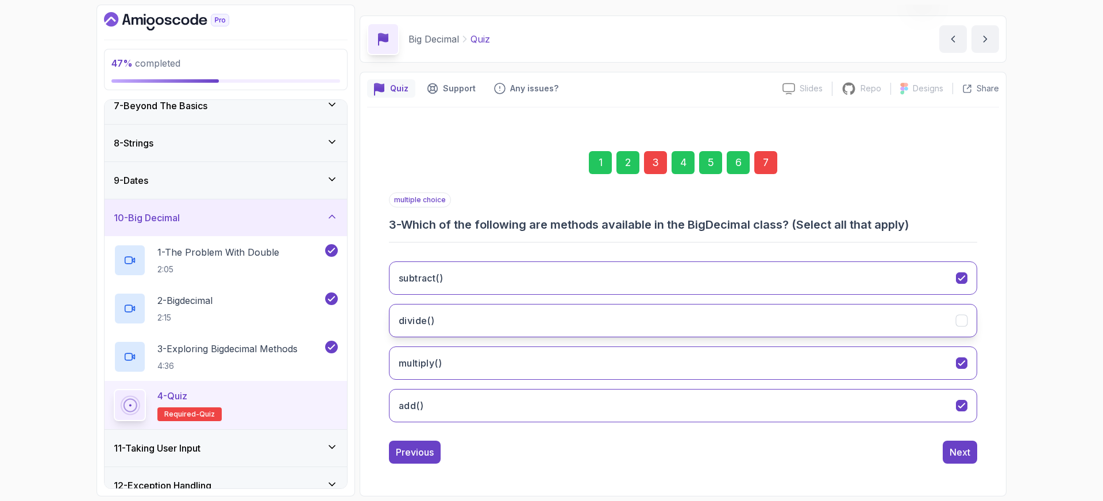
click at [604, 320] on button "divide()" at bounding box center [683, 320] width 588 height 33
click at [776, 158] on div "7" at bounding box center [765, 162] width 23 height 23
click at [451, 322] on button "round()" at bounding box center [683, 320] width 588 height 33
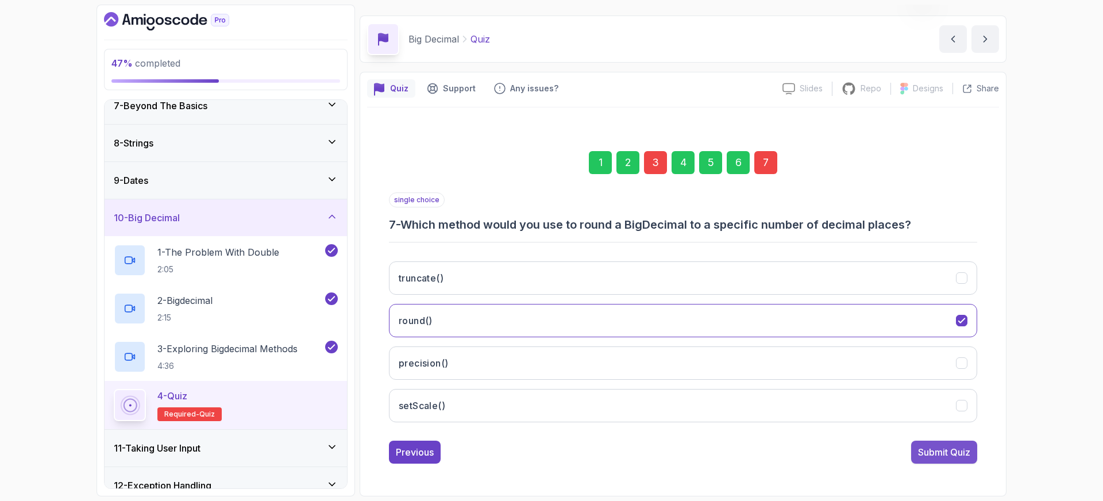
click at [934, 454] on div "Submit Quiz" at bounding box center [944, 452] width 52 height 14
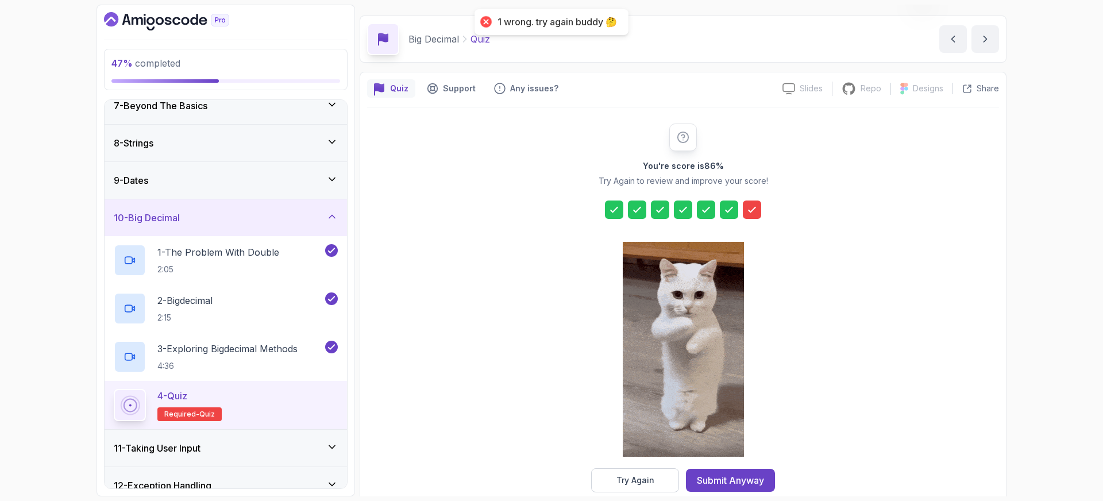
click at [755, 203] on div at bounding box center [752, 210] width 18 height 18
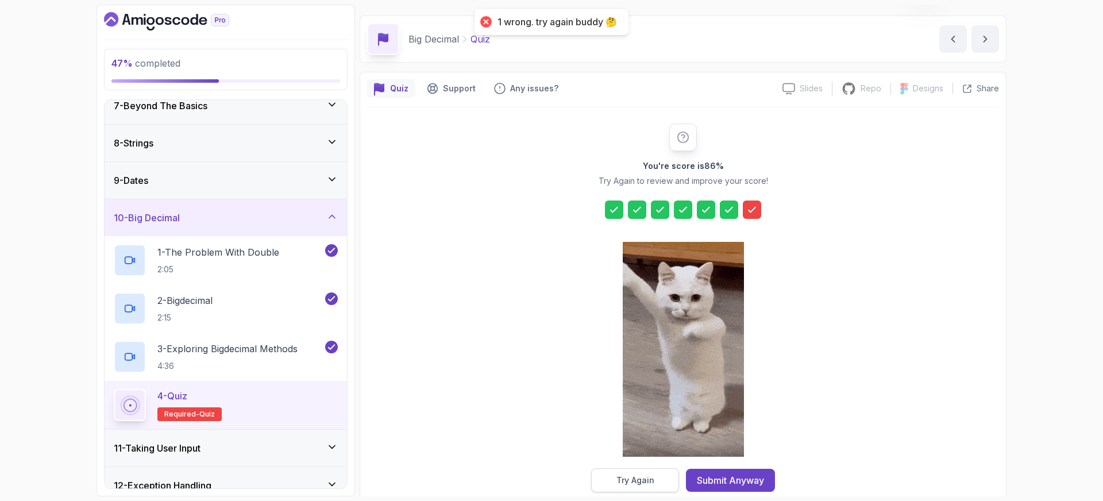
click at [654, 483] on button "Try Again" at bounding box center [635, 480] width 88 height 24
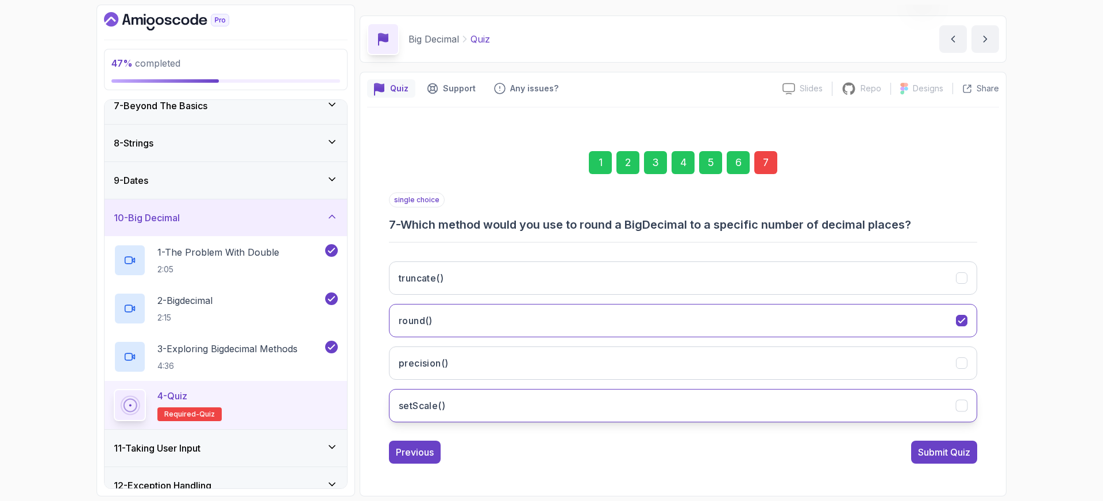
click at [440, 404] on h3 "setScale()" at bounding box center [422, 406] width 47 height 14
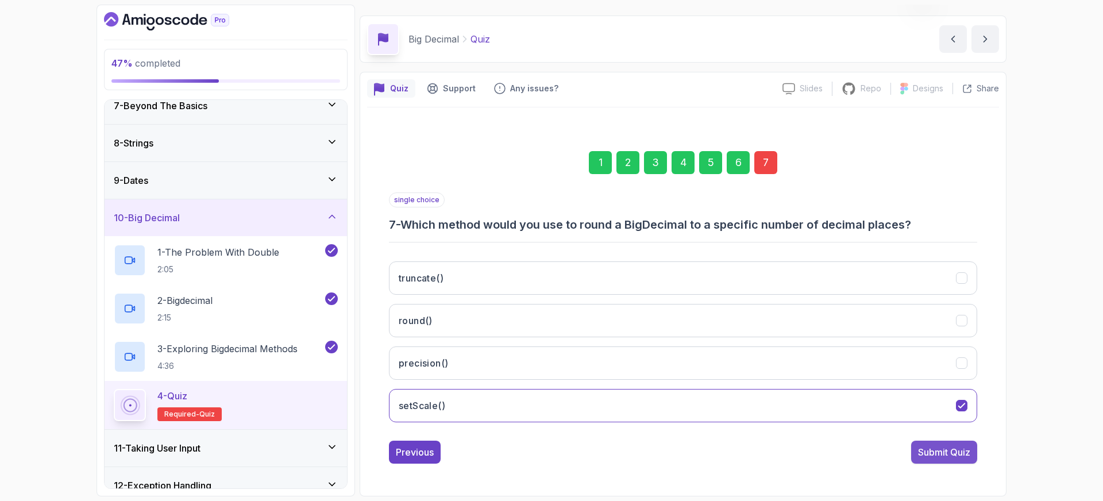
click at [922, 450] on div "Submit Quiz" at bounding box center [944, 452] width 52 height 14
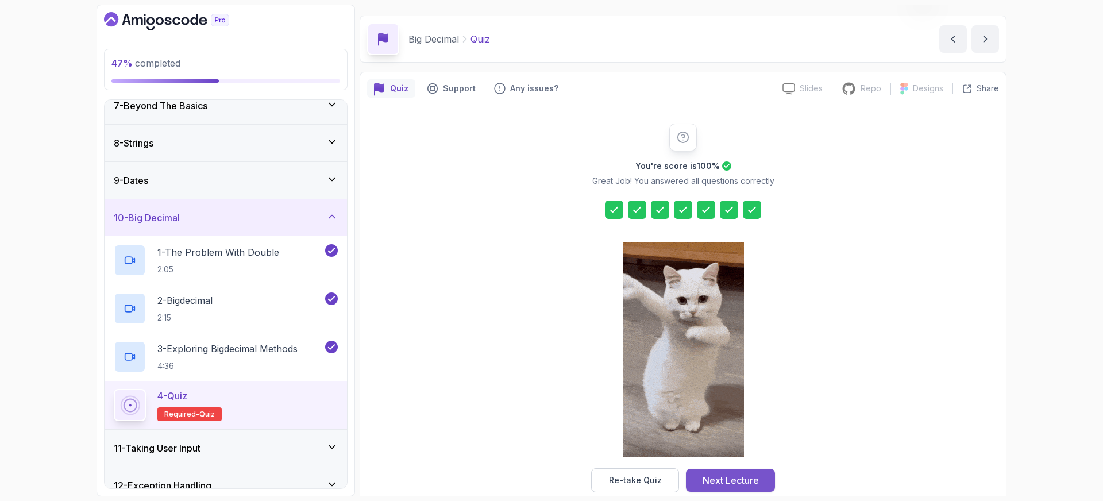
click at [739, 470] on button "Next Lecture" at bounding box center [730, 480] width 89 height 23
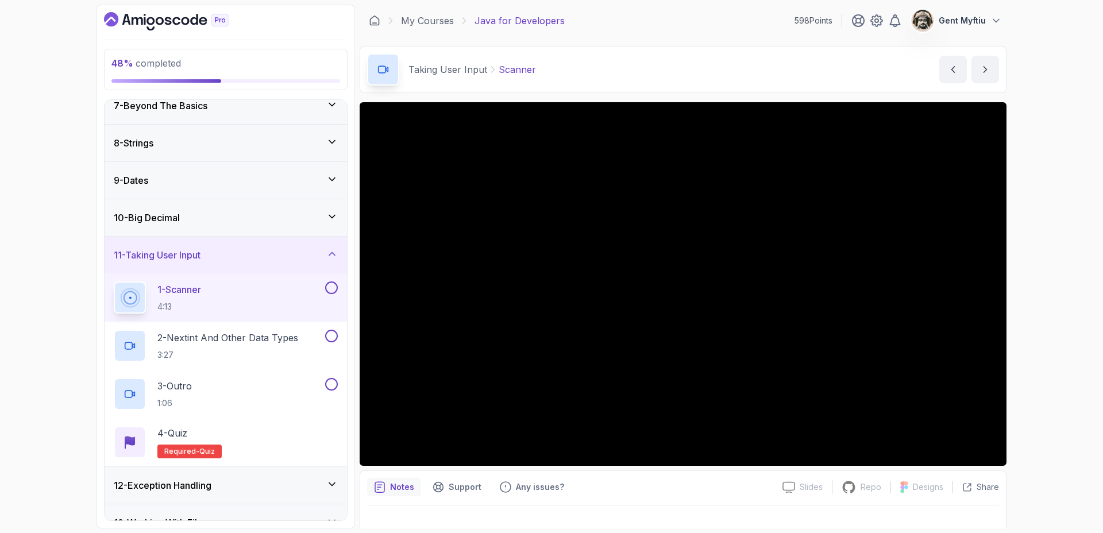
click at [622, 21] on div "My Courses Java for Developers 598 Points Gent Myftiu" at bounding box center [683, 21] width 647 height 32
click at [332, 287] on button at bounding box center [331, 288] width 13 height 13
click at [216, 343] on p "2 - Nextint And Other Data Types" at bounding box center [227, 338] width 141 height 14
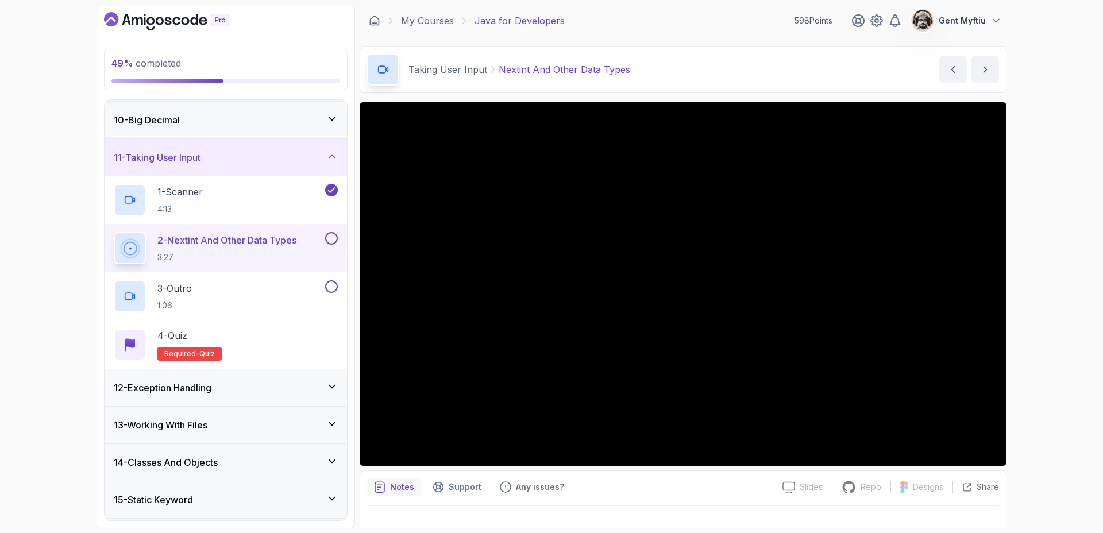
scroll to position [409, 0]
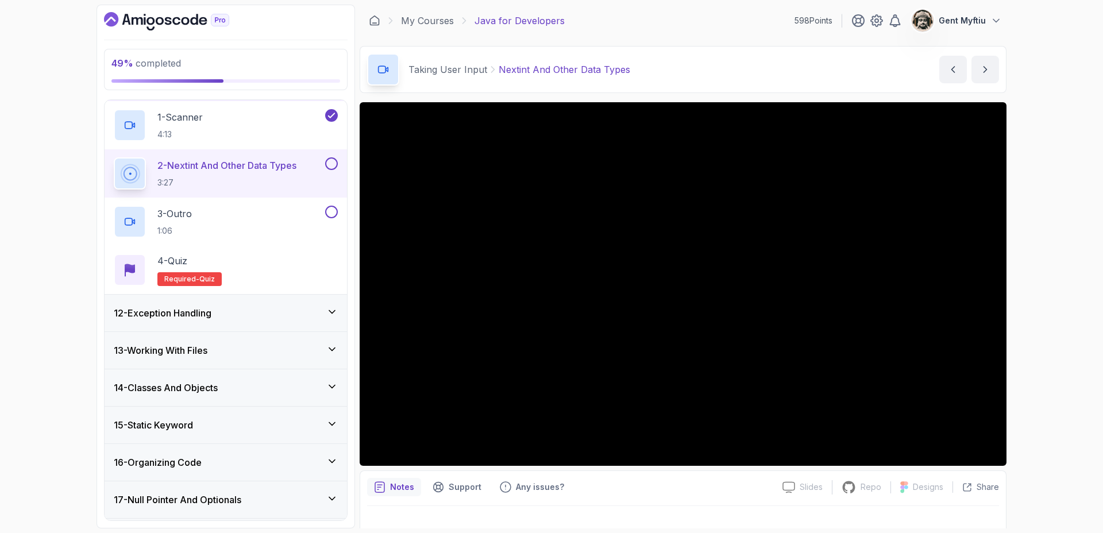
click at [329, 164] on button at bounding box center [331, 163] width 13 height 13
click at [334, 214] on button at bounding box center [331, 212] width 13 height 13
click at [248, 219] on div "3 - Outro 1:06" at bounding box center [218, 222] width 209 height 32
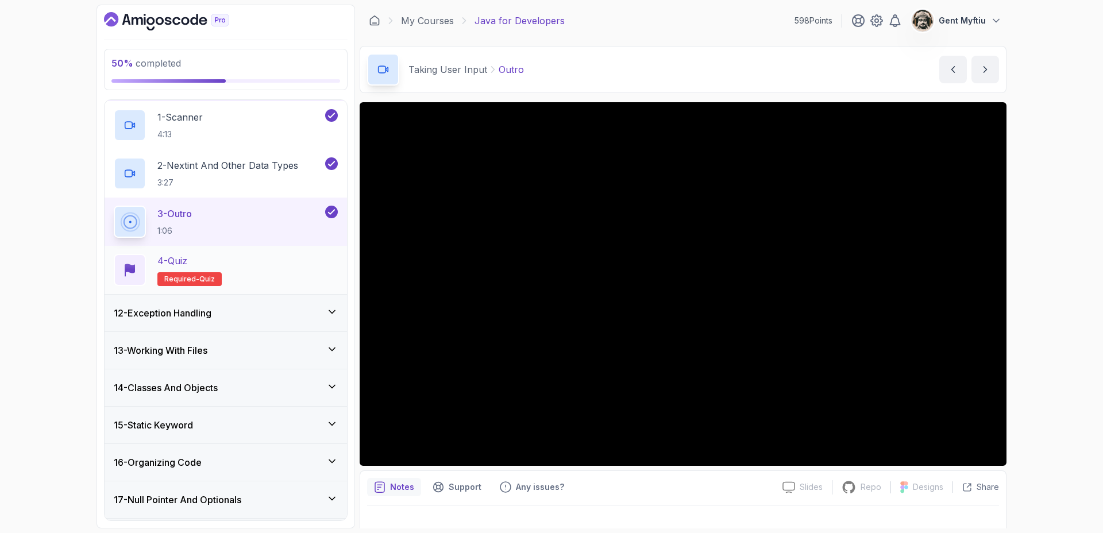
click at [226, 262] on div "4 - Quiz Required- quiz" at bounding box center [226, 270] width 224 height 32
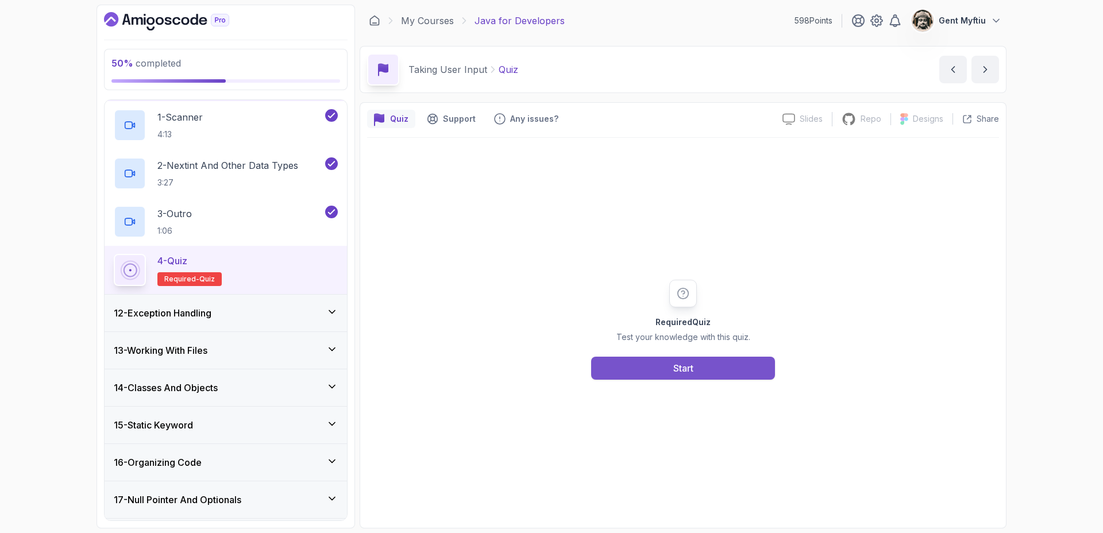
click at [743, 376] on button "Start" at bounding box center [683, 368] width 184 height 23
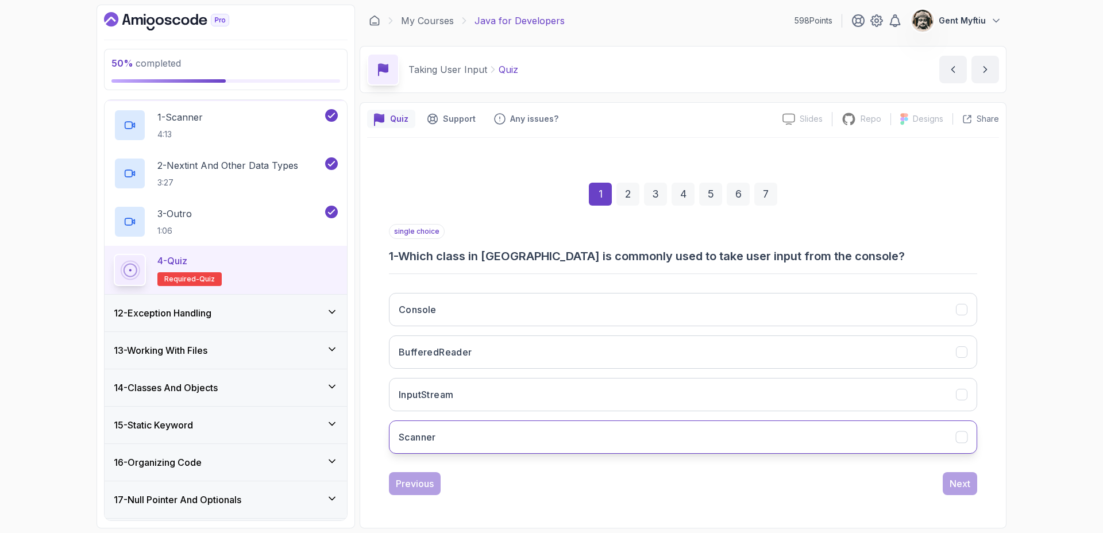
click at [559, 433] on button "Scanner" at bounding box center [683, 437] width 588 height 33
click at [968, 481] on div "Next" at bounding box center [960, 484] width 21 height 14
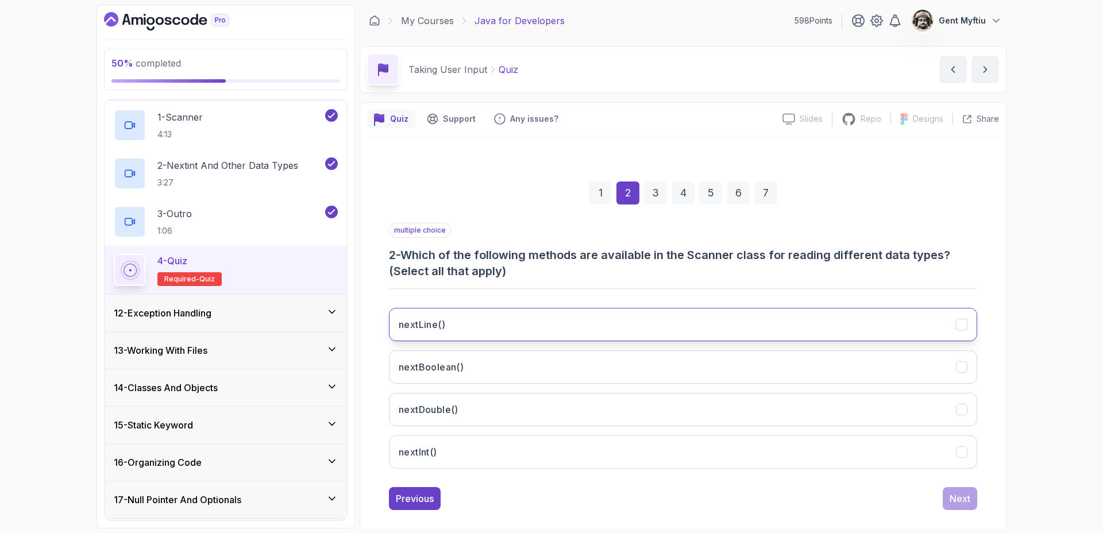
click at [449, 318] on button "nextLine()" at bounding box center [683, 324] width 588 height 33
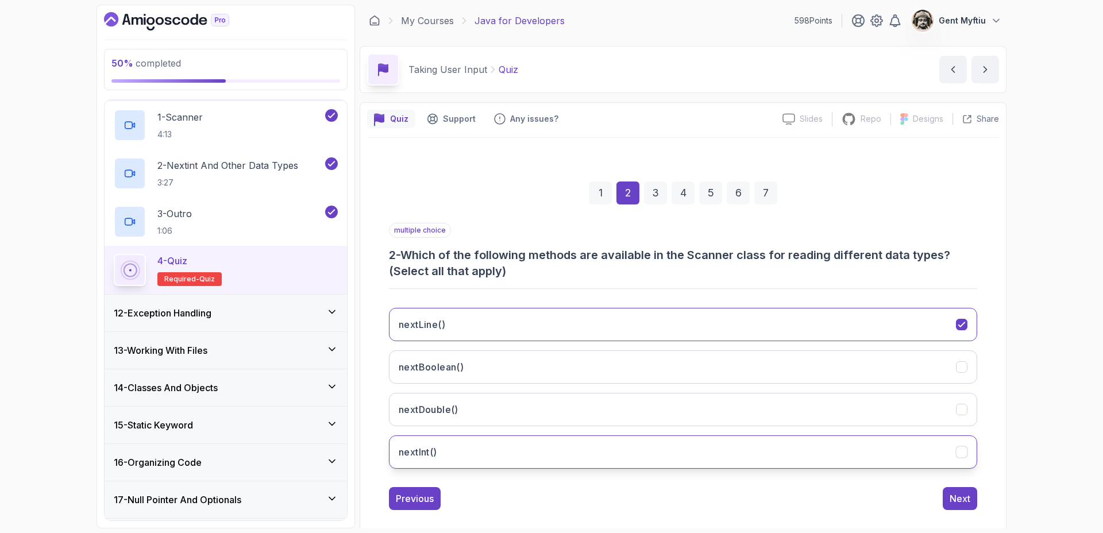
click at [454, 456] on button "nextInt()" at bounding box center [683, 452] width 588 height 33
click at [954, 500] on div "Next" at bounding box center [960, 499] width 21 height 14
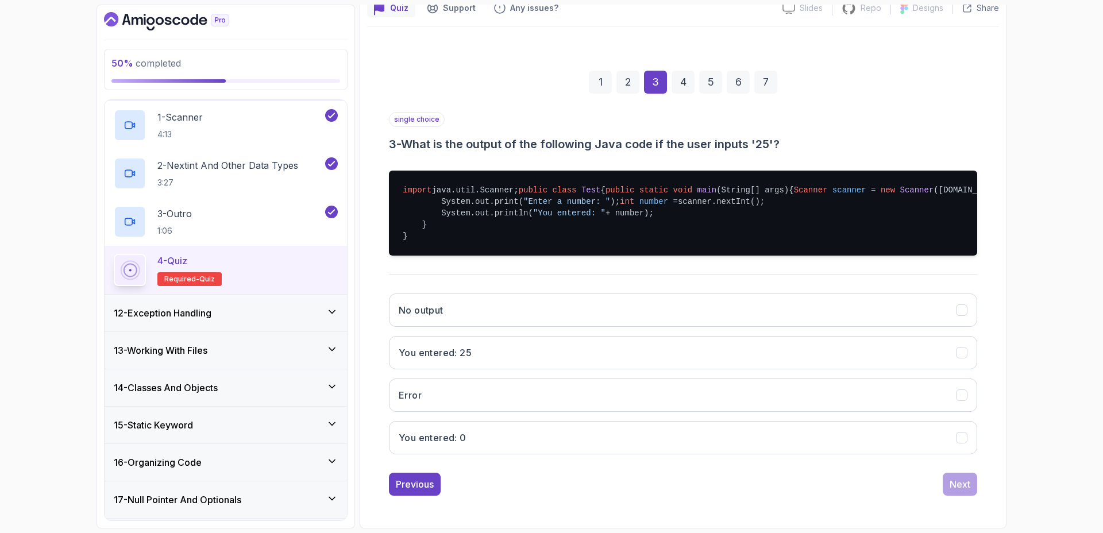
scroll to position [116, 0]
click at [504, 369] on button "You entered: 25" at bounding box center [683, 352] width 588 height 33
click at [956, 491] on div "Next" at bounding box center [960, 484] width 21 height 14
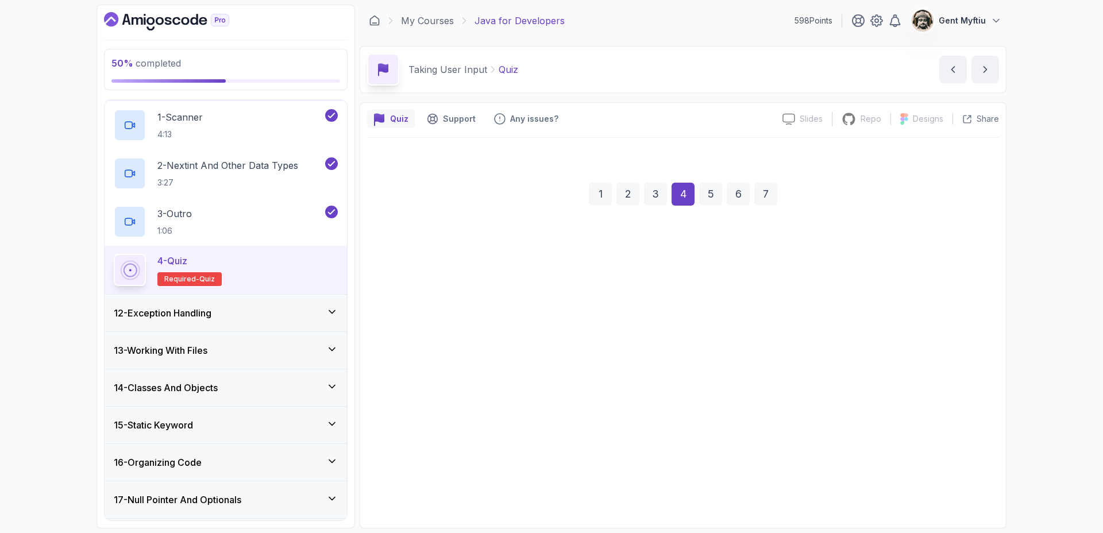
scroll to position [0, 0]
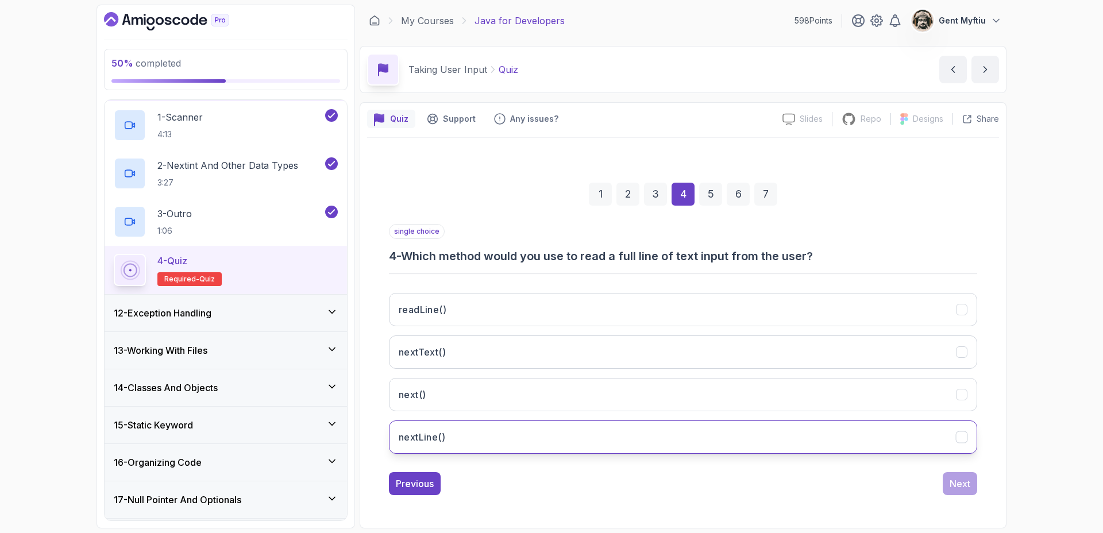
click at [441, 428] on button "nextLine()" at bounding box center [683, 437] width 588 height 33
click at [975, 483] on button "Next" at bounding box center [960, 483] width 34 height 23
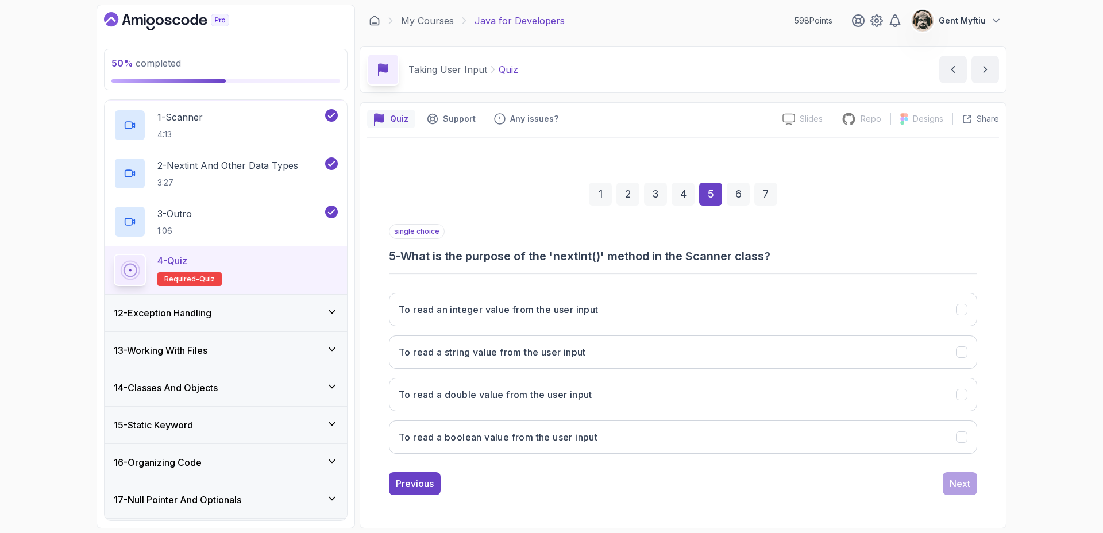
click at [508, 290] on div "To read an integer value from the user input To read a string value from the us…" at bounding box center [683, 373] width 588 height 179
click at [510, 299] on button "To read an integer value from the user input" at bounding box center [683, 309] width 588 height 33
click at [947, 476] on button "Next" at bounding box center [960, 483] width 34 height 23
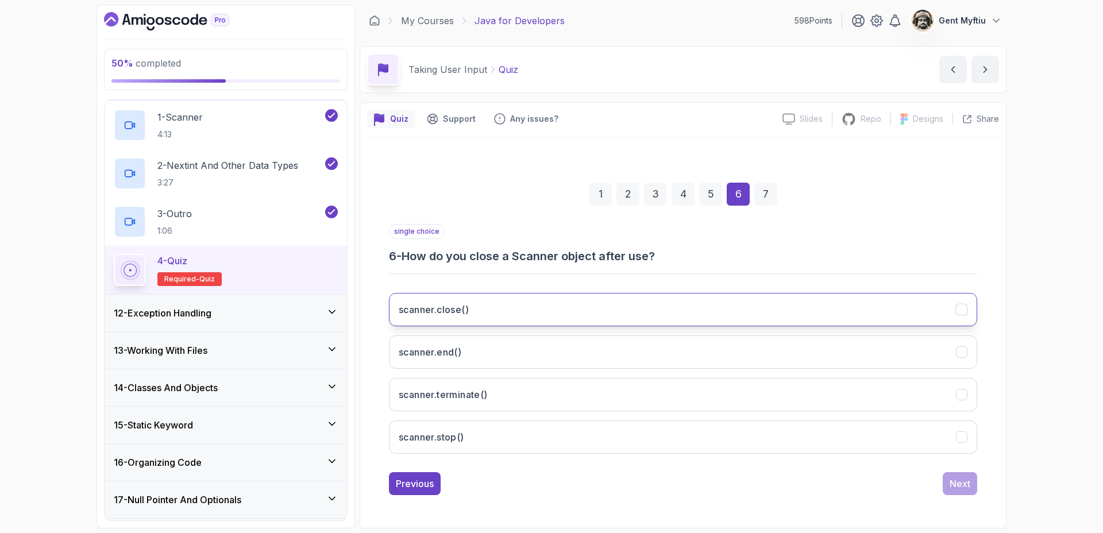
click at [421, 304] on h3 "scanner.close()" at bounding box center [434, 310] width 70 height 14
click at [935, 488] on div "Previous Next" at bounding box center [683, 483] width 588 height 23
click at [951, 482] on div "Next" at bounding box center [960, 484] width 21 height 14
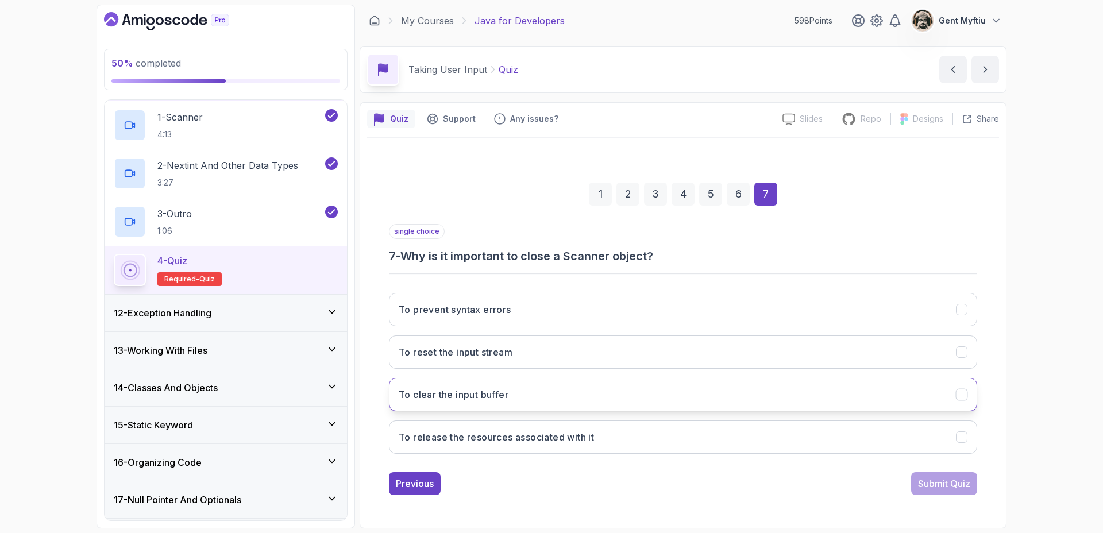
click at [464, 398] on h3 "To clear the input buffer" at bounding box center [454, 395] width 110 height 14
click at [964, 487] on div "Submit Quiz" at bounding box center [944, 484] width 52 height 14
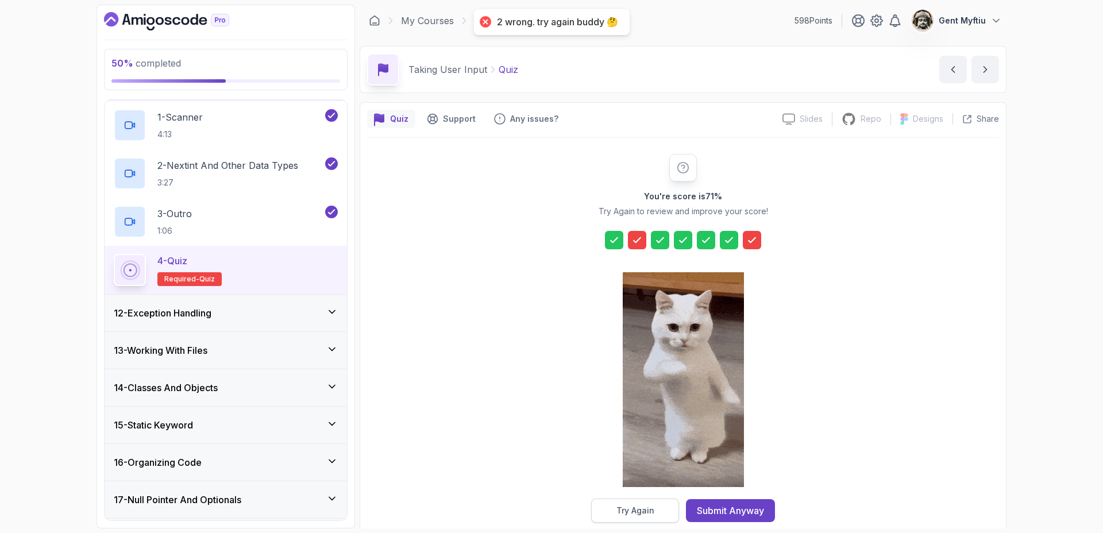
click at [625, 500] on div "Try Again" at bounding box center [635, 510] width 38 height 11
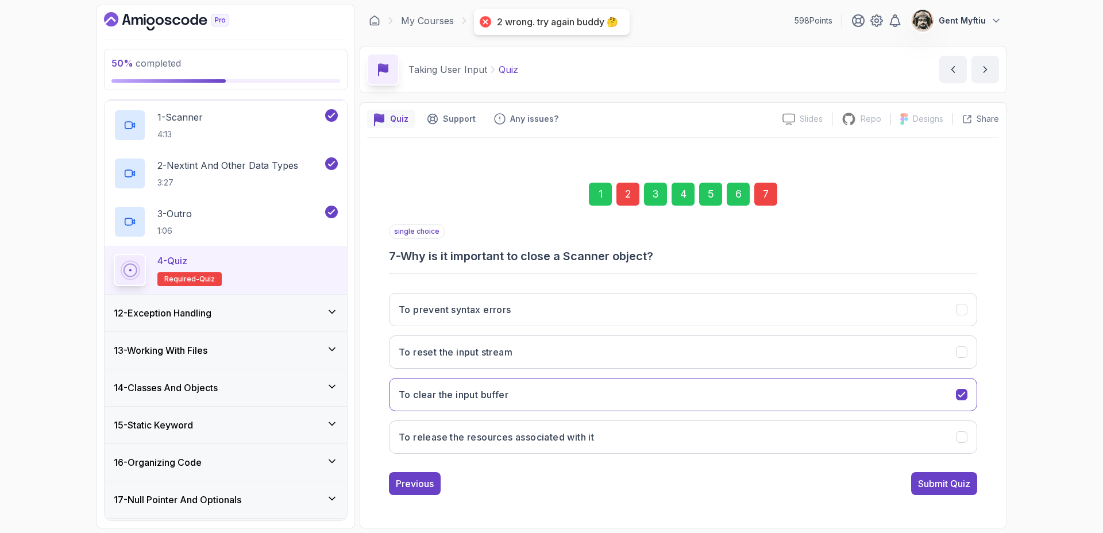
click at [627, 180] on div "1 2 3 4 5 6 7" at bounding box center [683, 194] width 588 height 60
click at [627, 185] on div "2" at bounding box center [627, 194] width 23 height 23
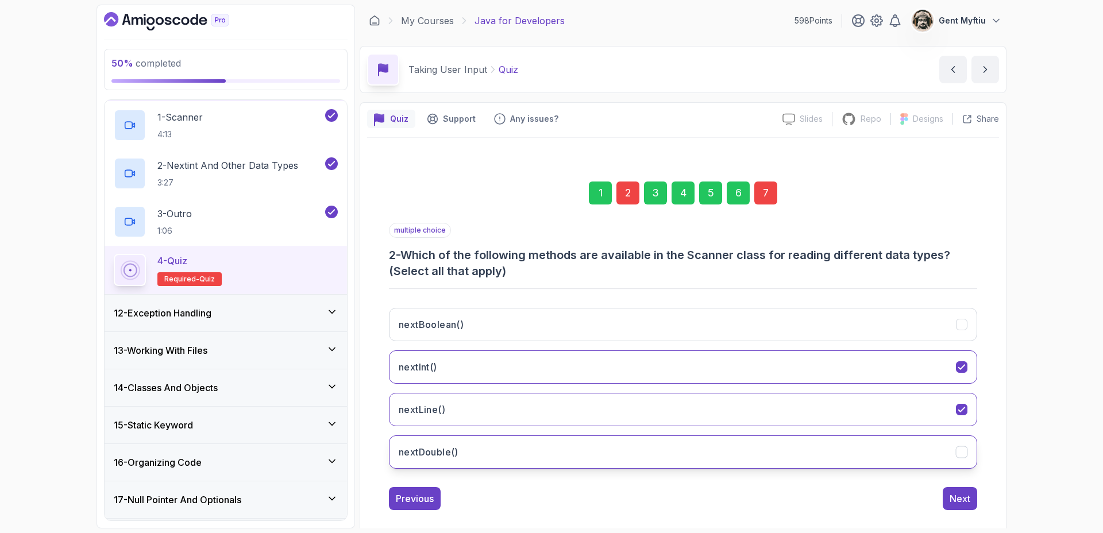
click at [429, 447] on h3 "nextDouble()" at bounding box center [429, 452] width 60 height 14
click at [966, 499] on div "Next" at bounding box center [960, 499] width 21 height 14
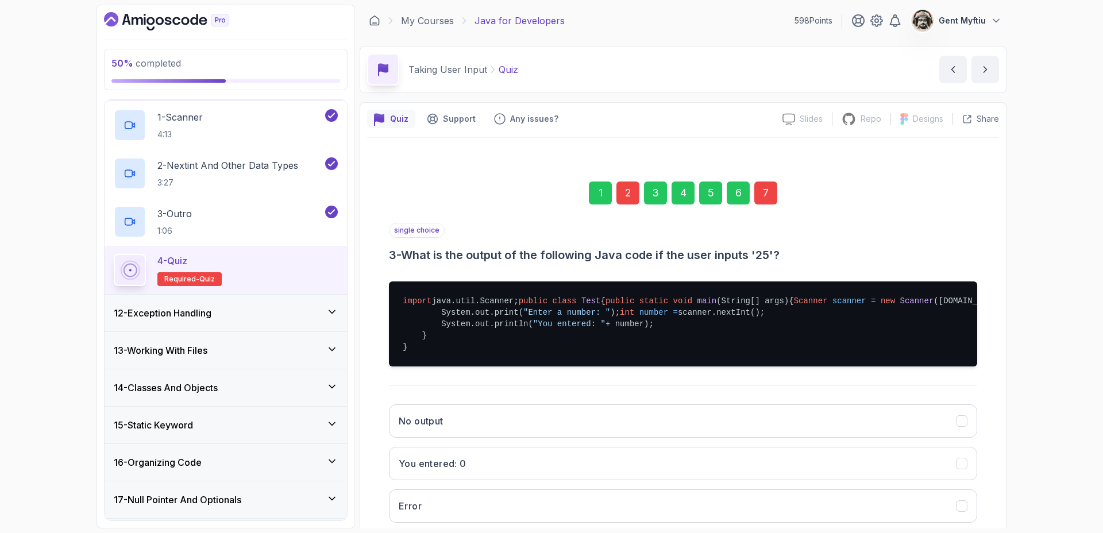
click at [769, 199] on div "7" at bounding box center [765, 193] width 23 height 23
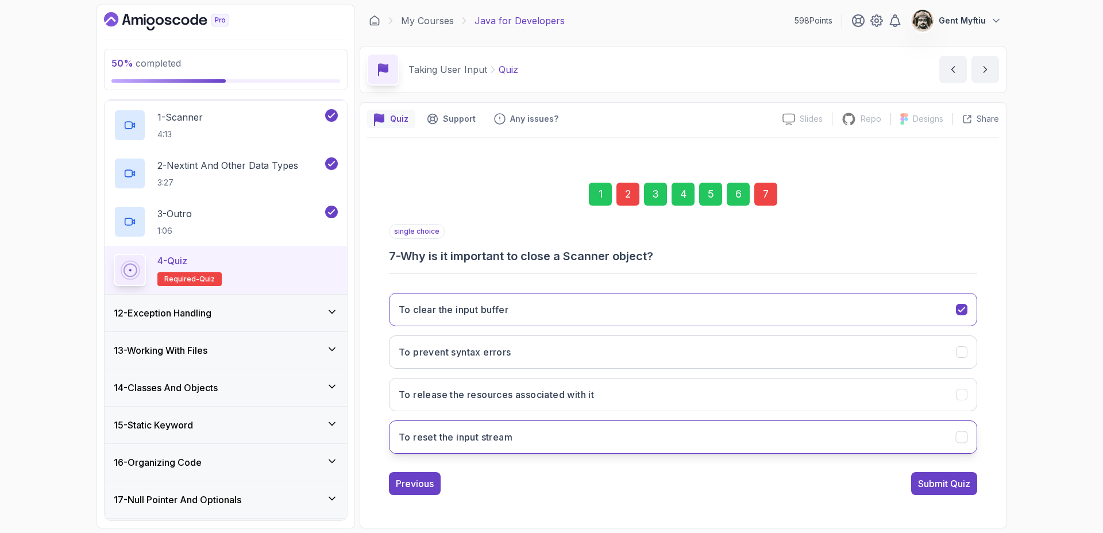
click at [486, 440] on h3 "To reset the input stream" at bounding box center [456, 437] width 114 height 14
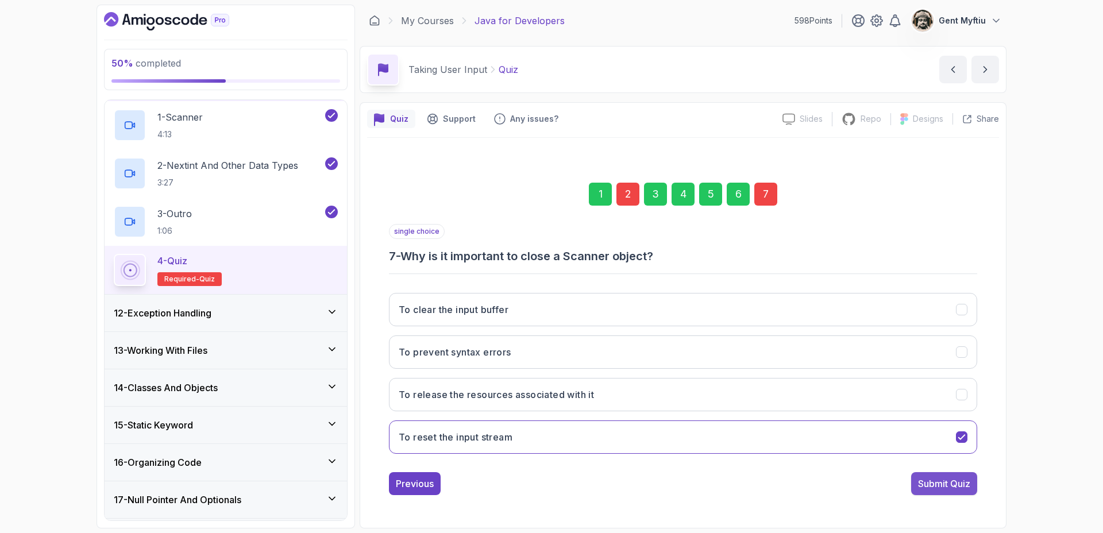
click at [949, 481] on div "Submit Quiz" at bounding box center [944, 484] width 52 height 14
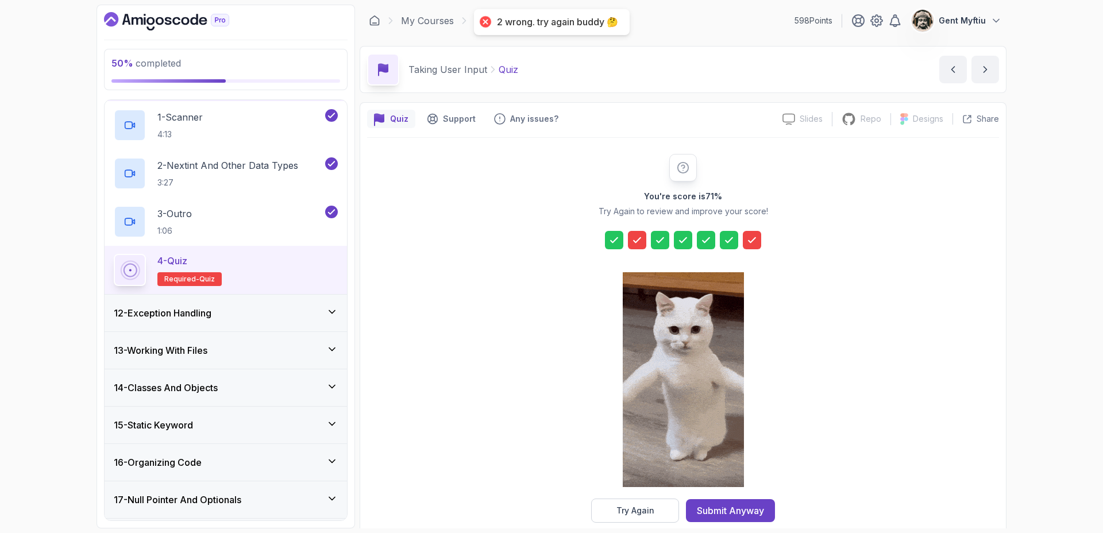
click at [639, 235] on icon at bounding box center [636, 239] width 11 height 11
click at [643, 500] on div "Try Again" at bounding box center [635, 510] width 38 height 11
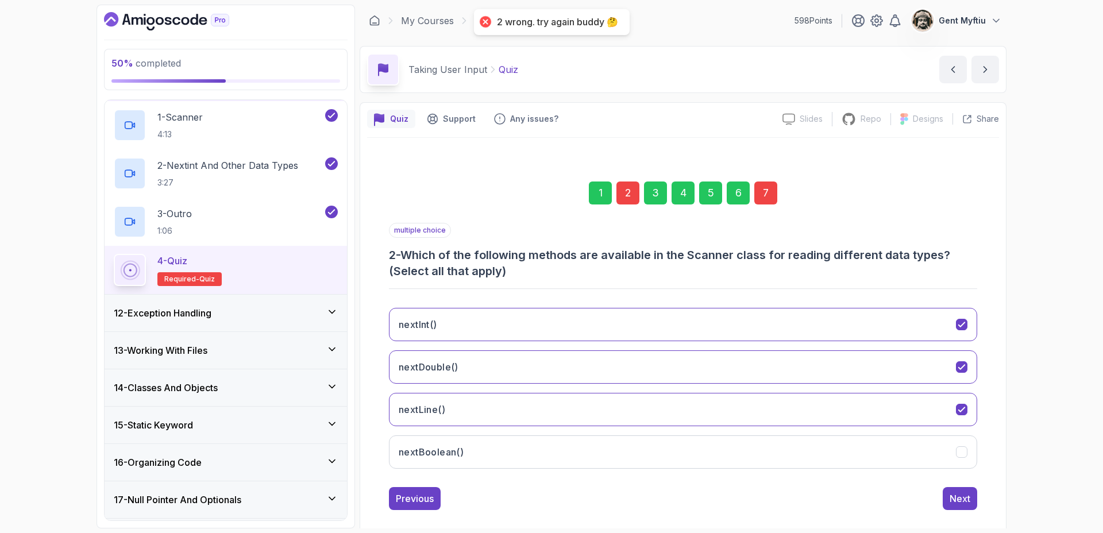
click at [630, 195] on div "2" at bounding box center [627, 193] width 23 height 23
click at [444, 410] on h3 "nextLine()" at bounding box center [422, 410] width 47 height 14
click at [575, 414] on button "nextLine()" at bounding box center [683, 409] width 588 height 33
click at [566, 413] on button "nextLine()" at bounding box center [683, 409] width 588 height 33
click at [530, 413] on button "nextLine()" at bounding box center [683, 409] width 588 height 33
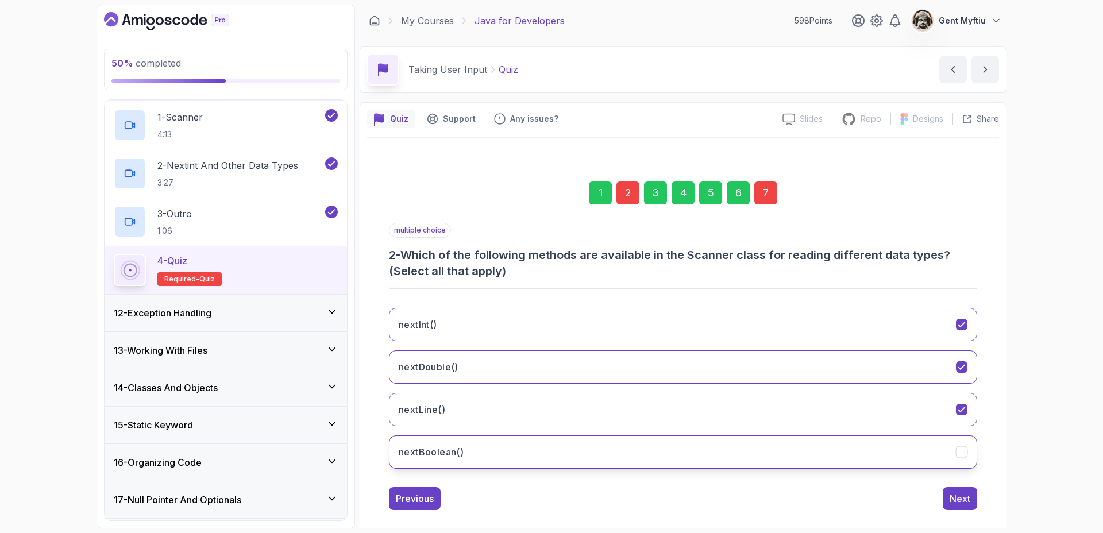
click at [531, 458] on button "nextBoolean()" at bounding box center [683, 452] width 588 height 33
click at [760, 198] on div "7" at bounding box center [765, 193] width 23 height 23
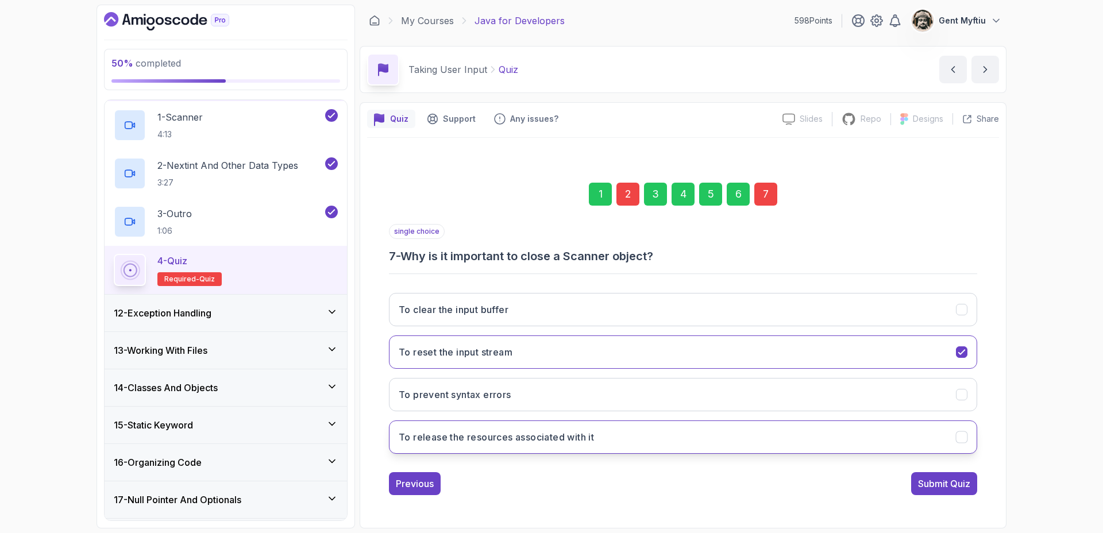
click at [451, 434] on h3 "To release the resources associated with it" at bounding box center [496, 437] width 195 height 14
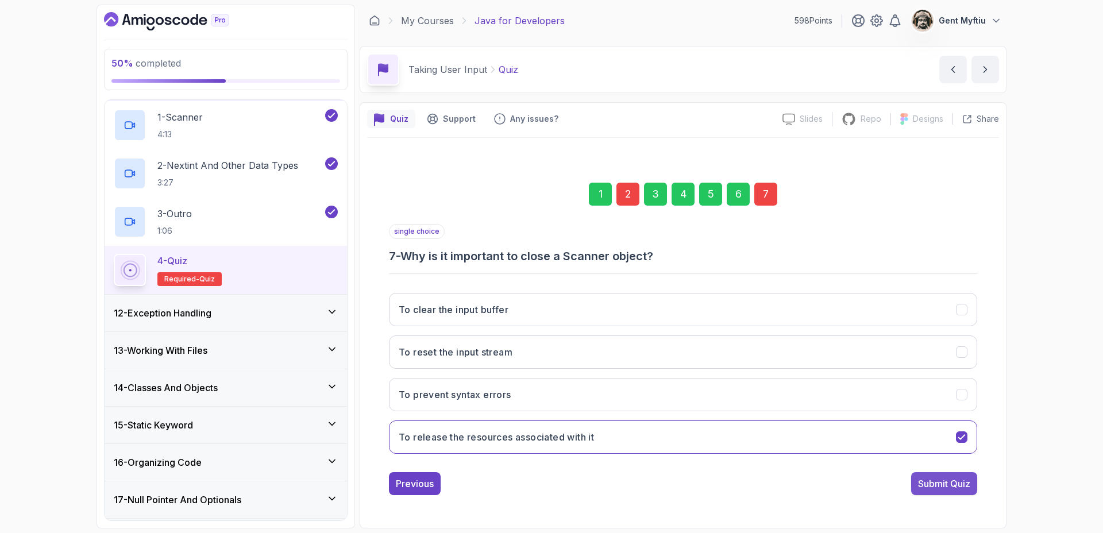
click at [933, 490] on div "Submit Quiz" at bounding box center [944, 484] width 52 height 14
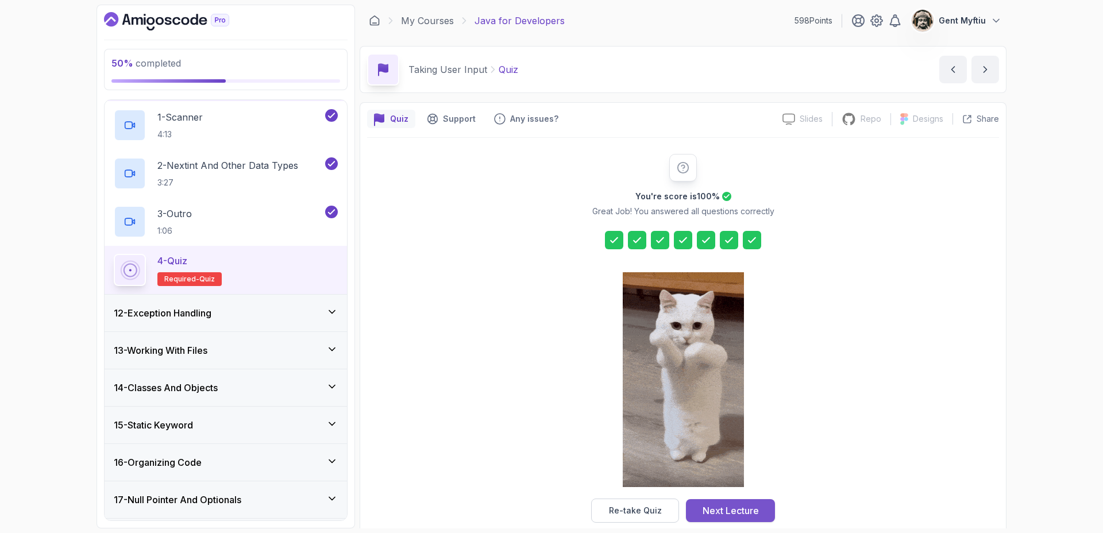
click at [722, 500] on div "Next Lecture" at bounding box center [731, 511] width 56 height 14
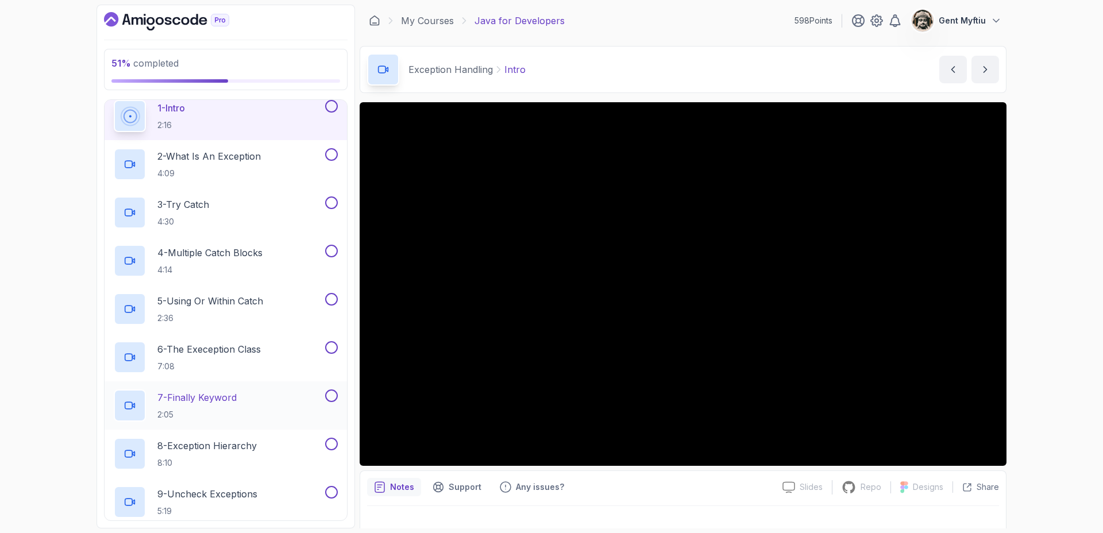
scroll to position [334, 0]
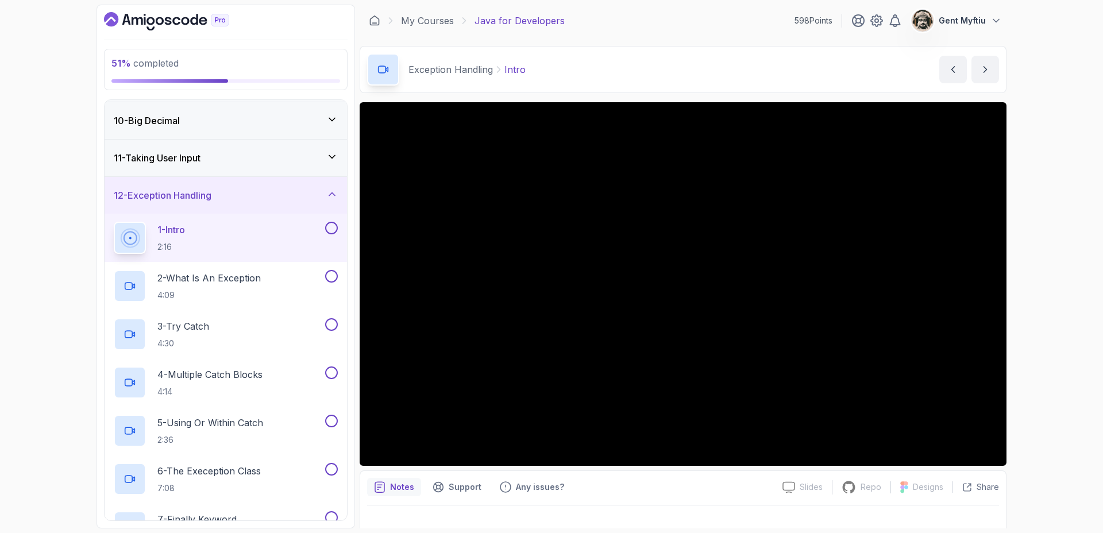
click at [203, 187] on div "12 - Exception Handling" at bounding box center [226, 195] width 242 height 37
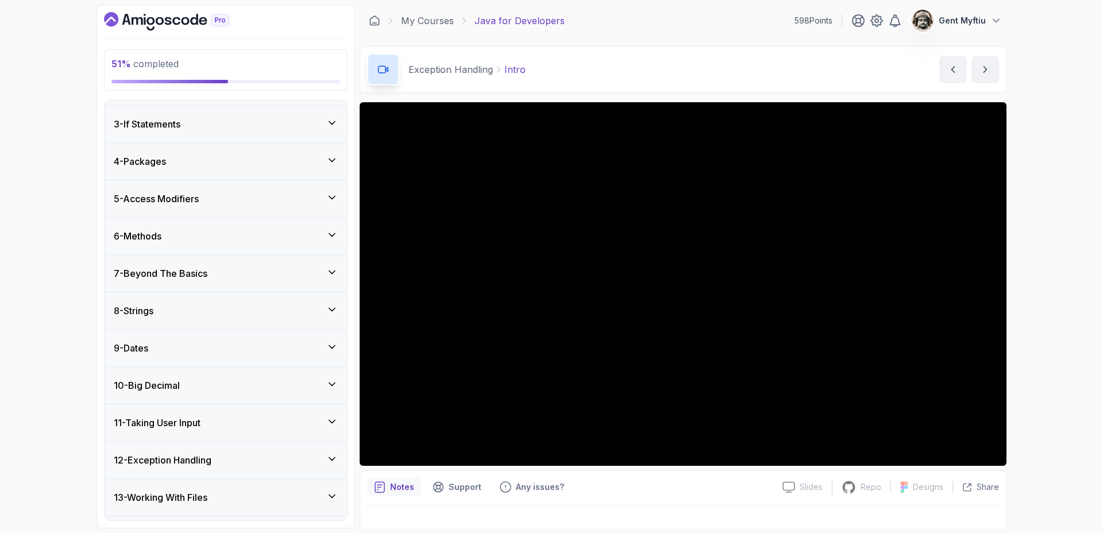
scroll to position [288, 0]
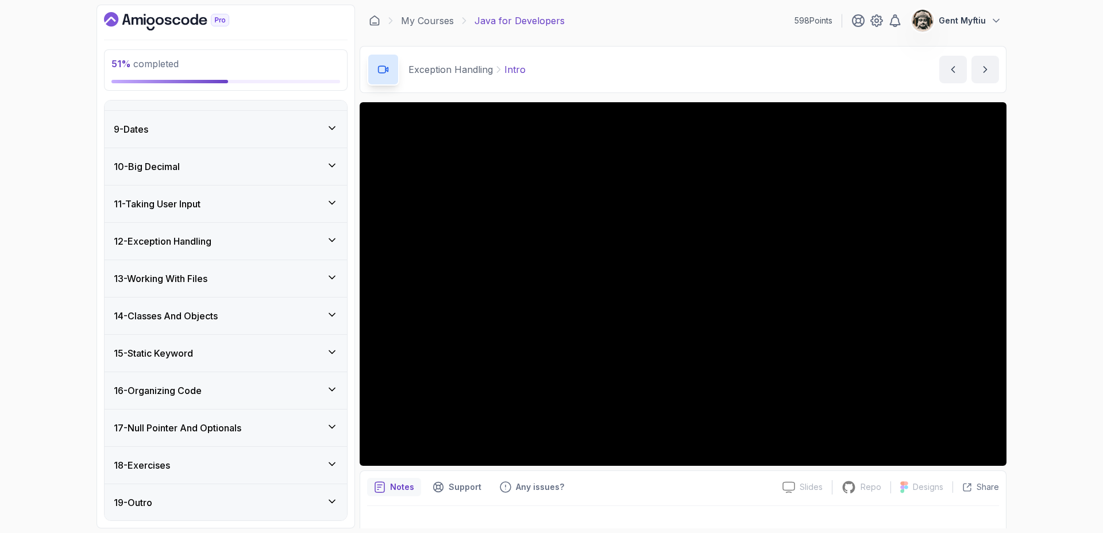
click at [198, 230] on div "12 - Exception Handling" at bounding box center [226, 241] width 242 height 37
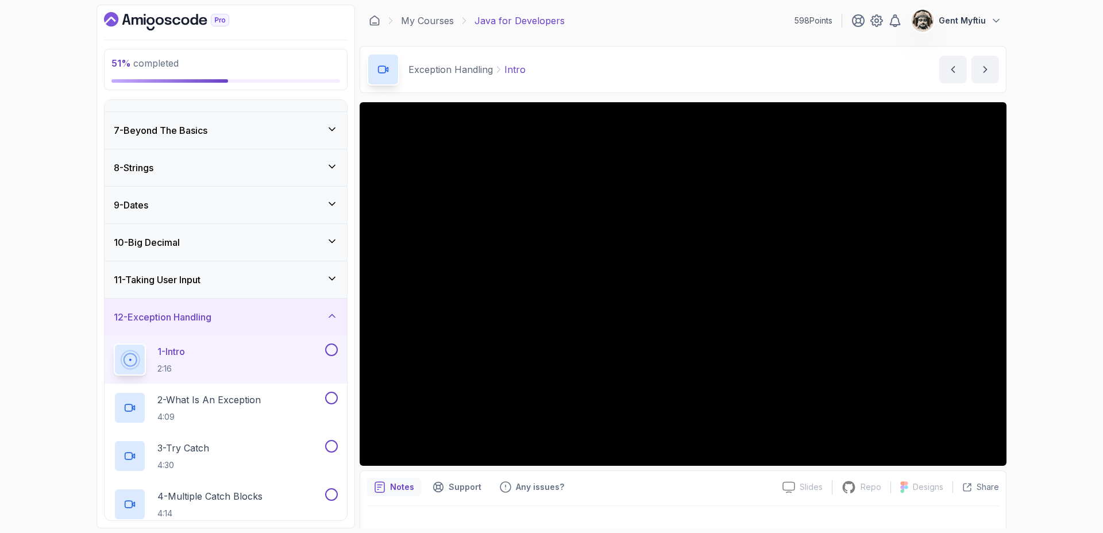
scroll to position [236, 0]
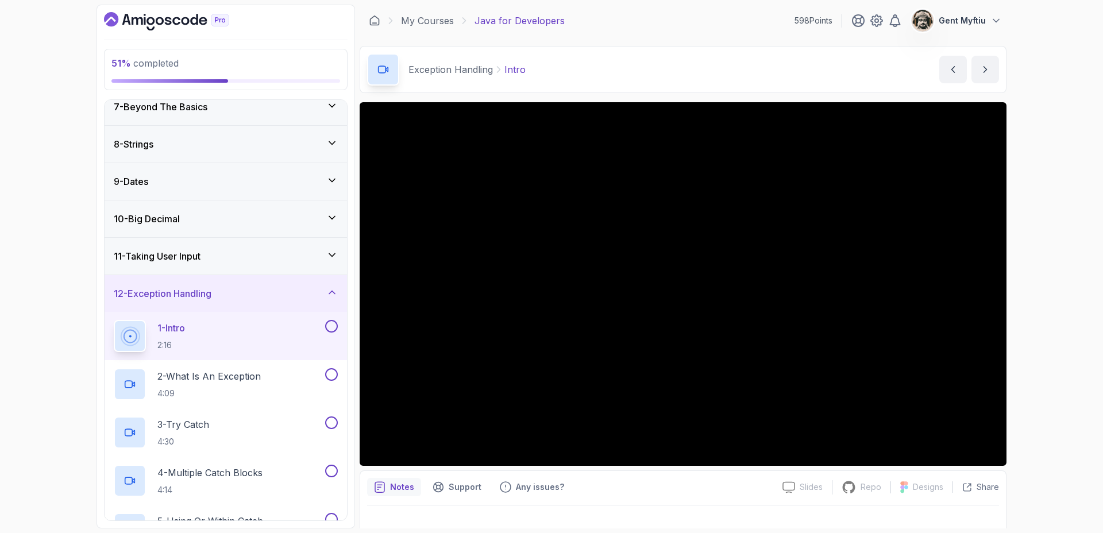
click at [204, 303] on div "12 - Exception Handling" at bounding box center [226, 293] width 242 height 37
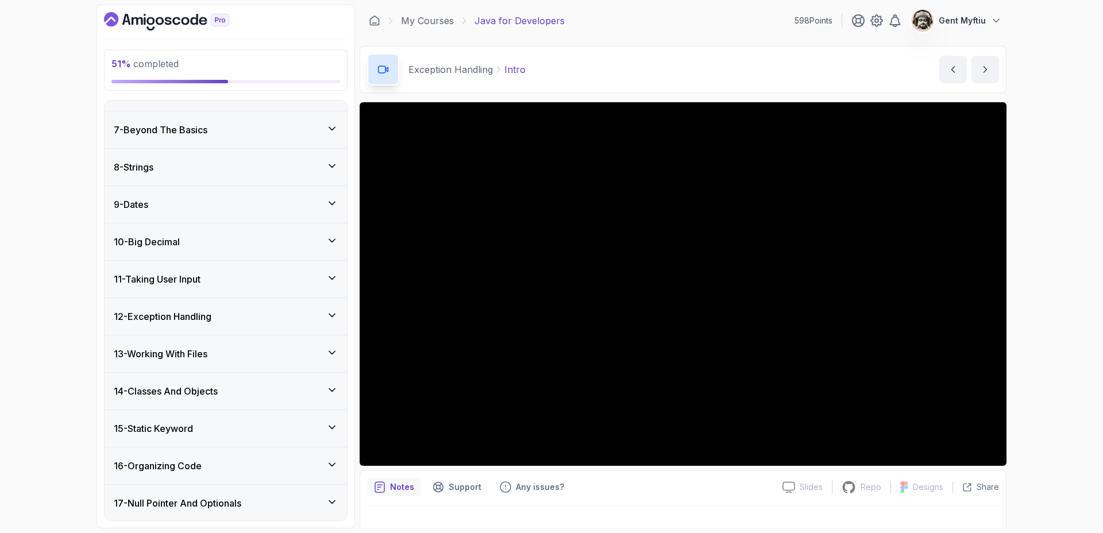
scroll to position [202, 0]
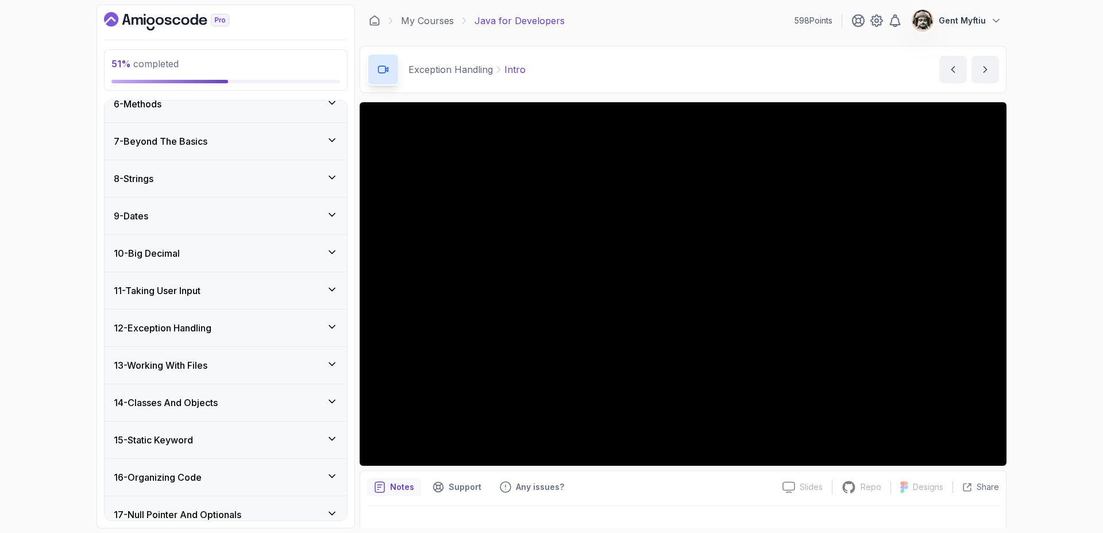
click at [414, 13] on div "My Courses Java for Developers 598 Points Gent Myftiu" at bounding box center [683, 21] width 647 height 32
click at [462, 27] on div "My Courses Java for Developers" at bounding box center [467, 21] width 196 height 14
click at [417, 18] on link "My Courses" at bounding box center [427, 21] width 53 height 14
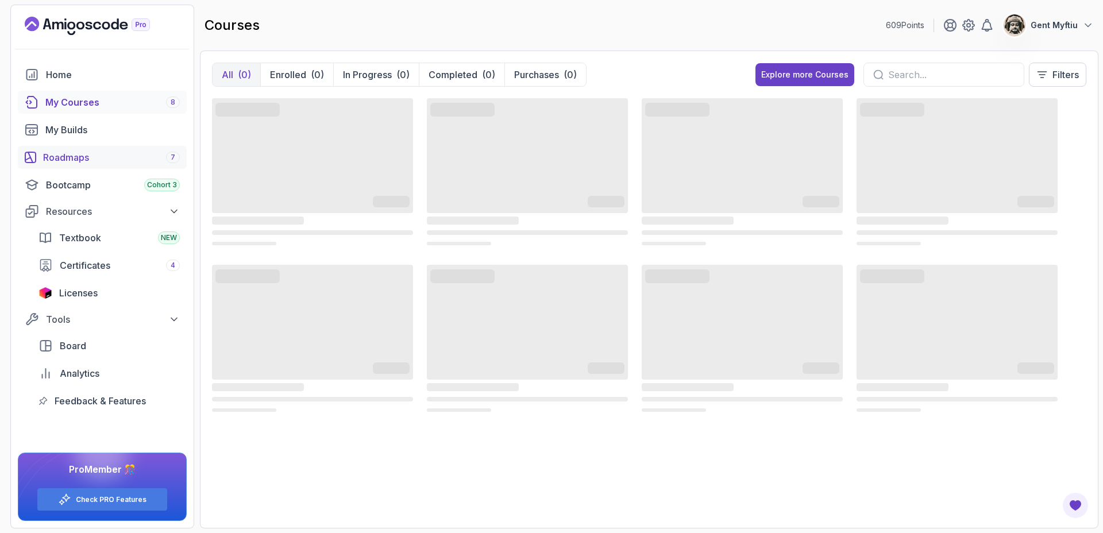
click at [71, 160] on div "Roadmaps 7" at bounding box center [111, 158] width 137 height 14
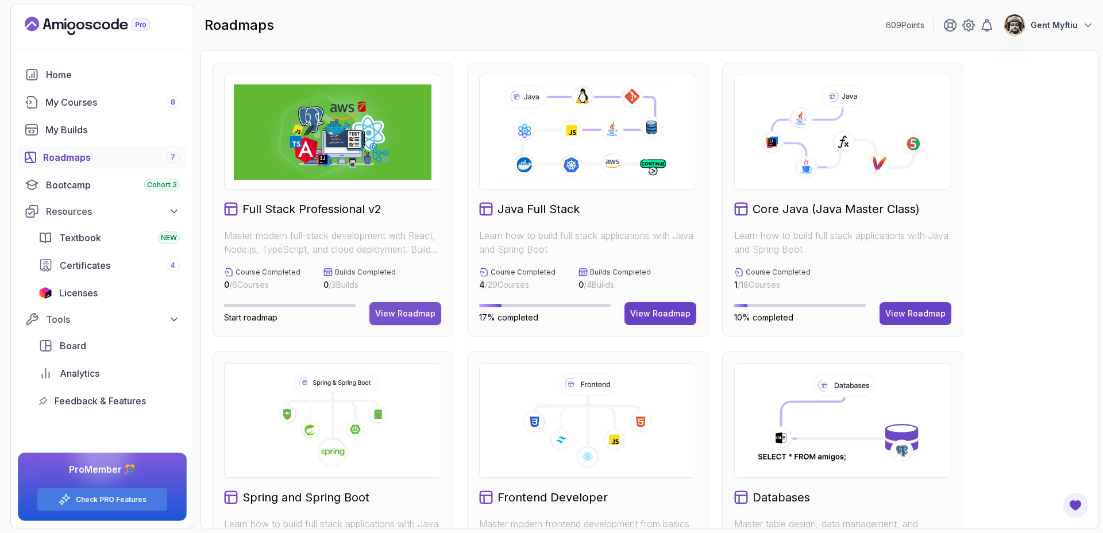
click at [418, 310] on div "View Roadmap" at bounding box center [405, 313] width 60 height 11
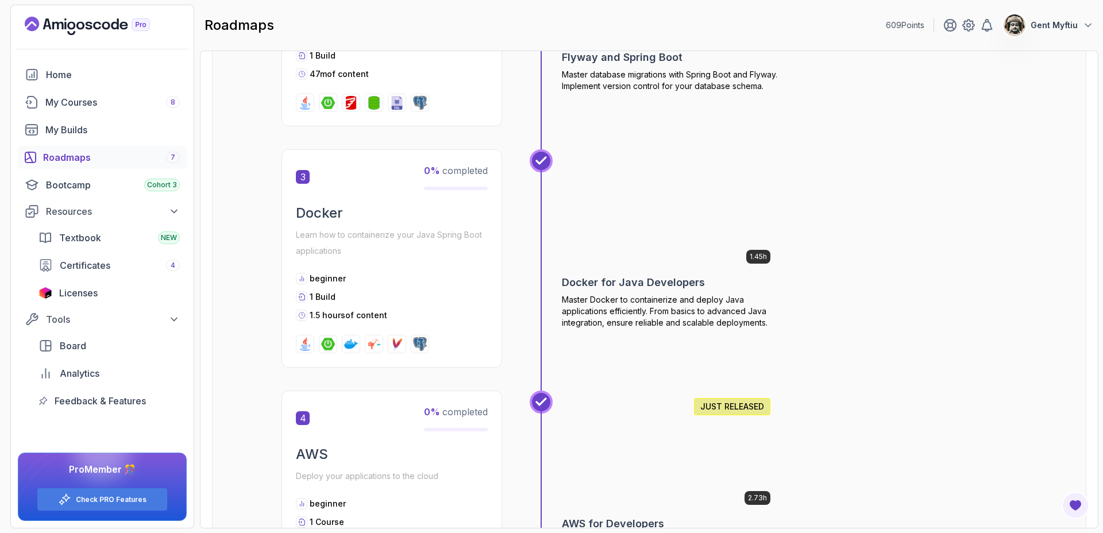
scroll to position [804, 0]
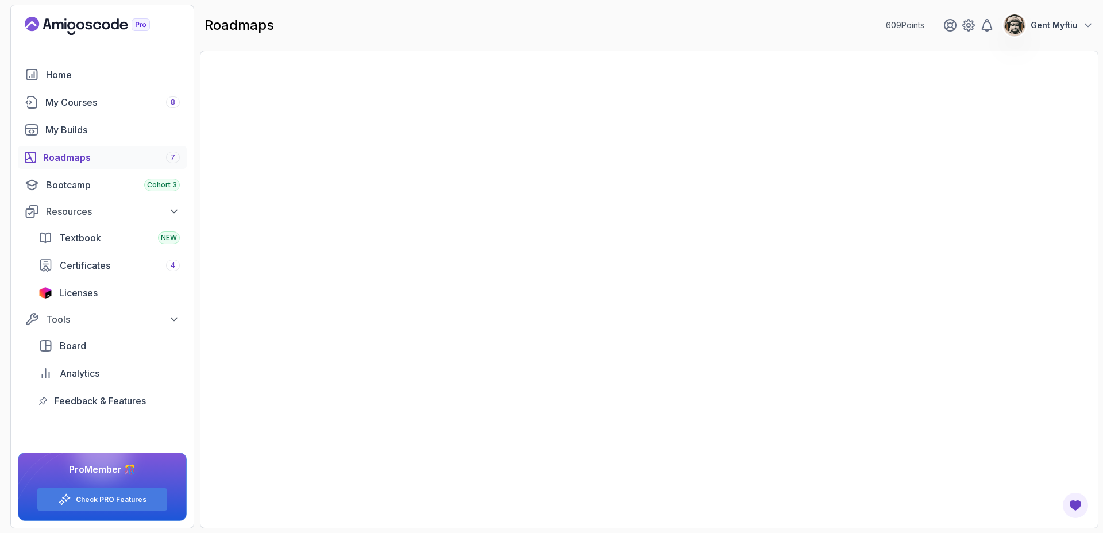
click at [84, 163] on div "Roadmaps 7" at bounding box center [111, 158] width 137 height 14
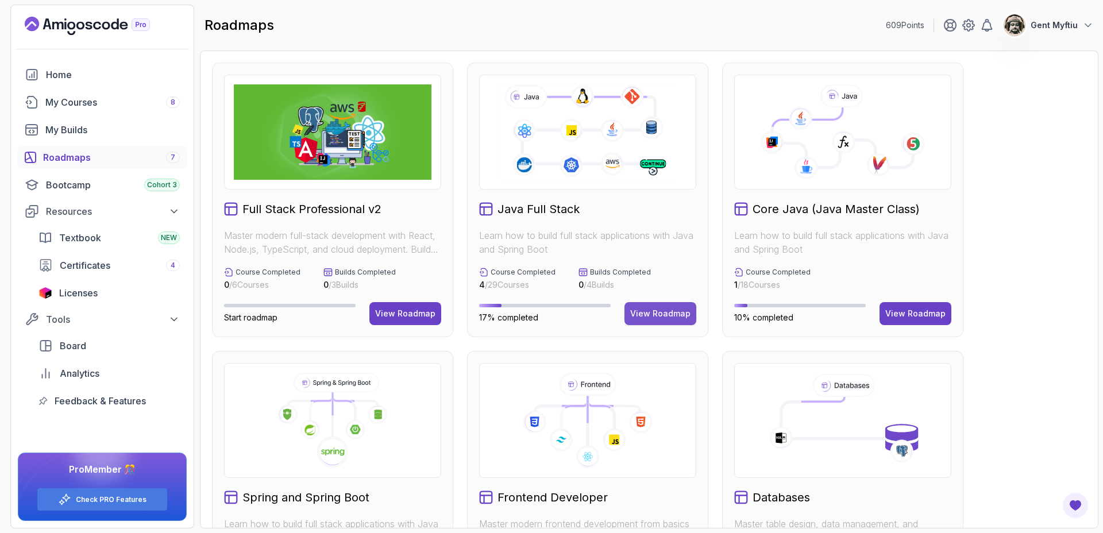
click at [668, 310] on div "View Roadmap" at bounding box center [660, 313] width 60 height 11
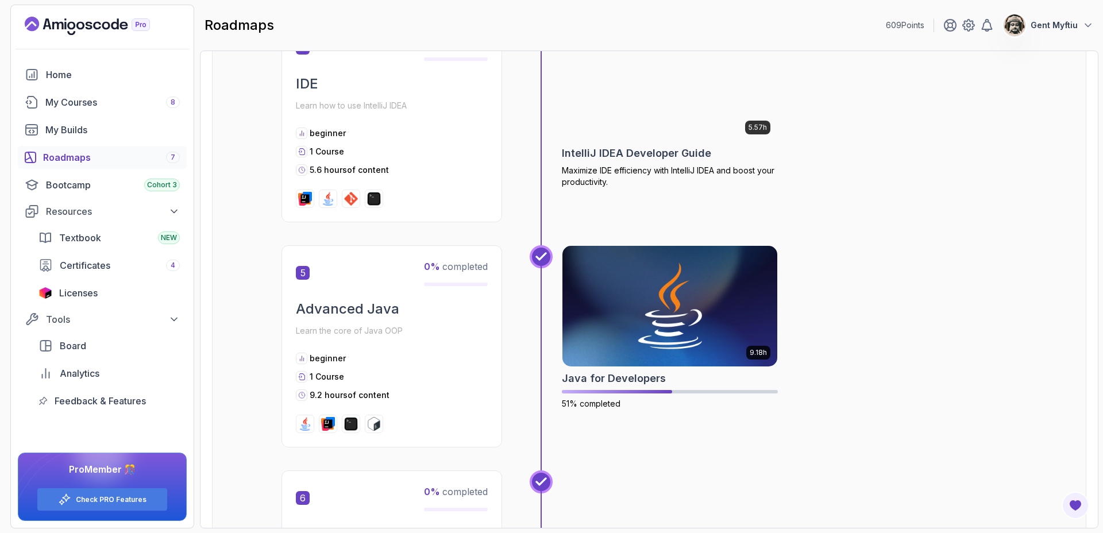
scroll to position [1123, 0]
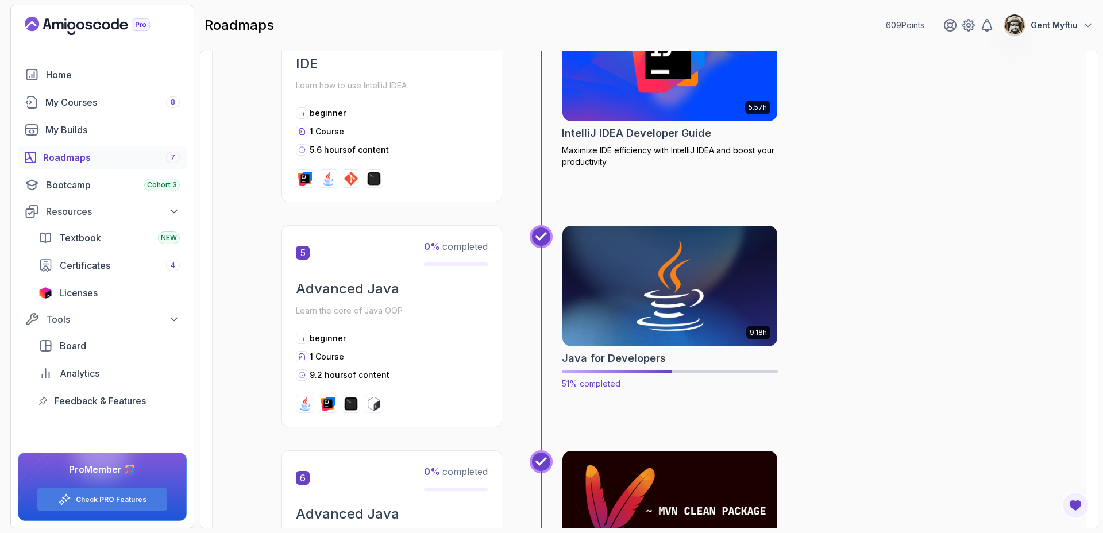
click at [662, 295] on img at bounding box center [670, 286] width 226 height 126
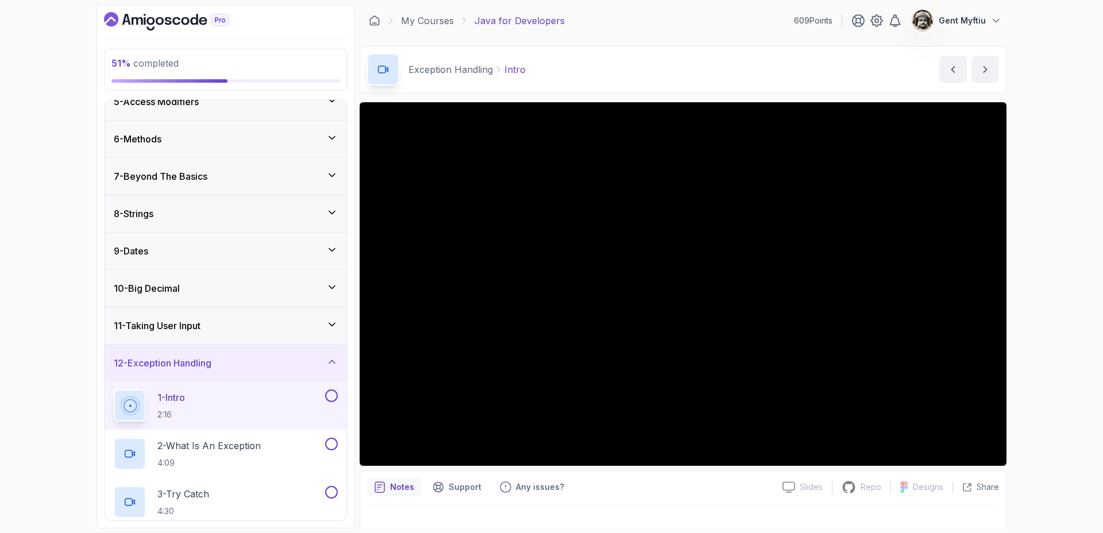
scroll to position [214, 0]
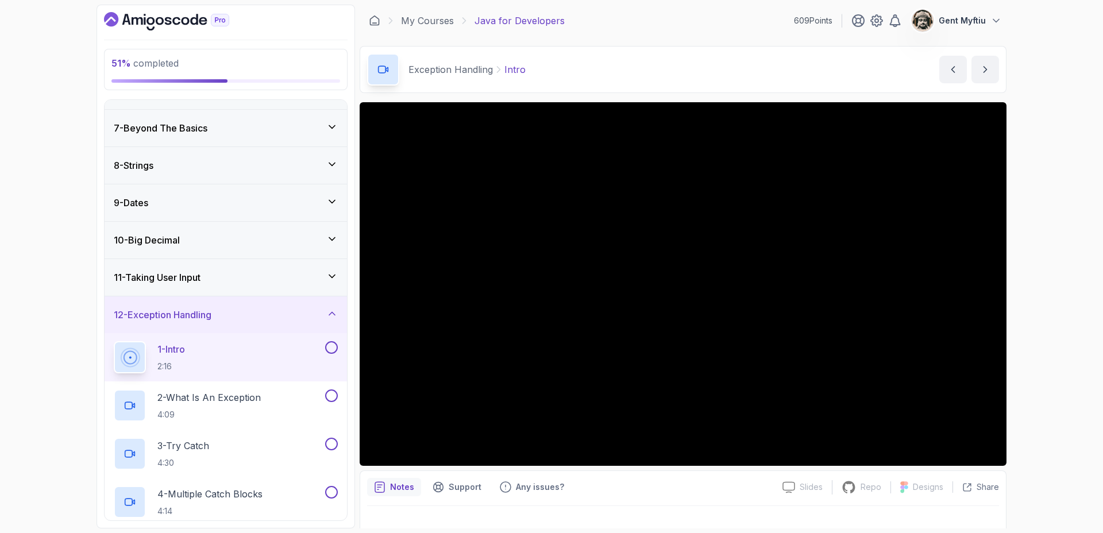
click at [330, 347] on button at bounding box center [331, 347] width 13 height 13
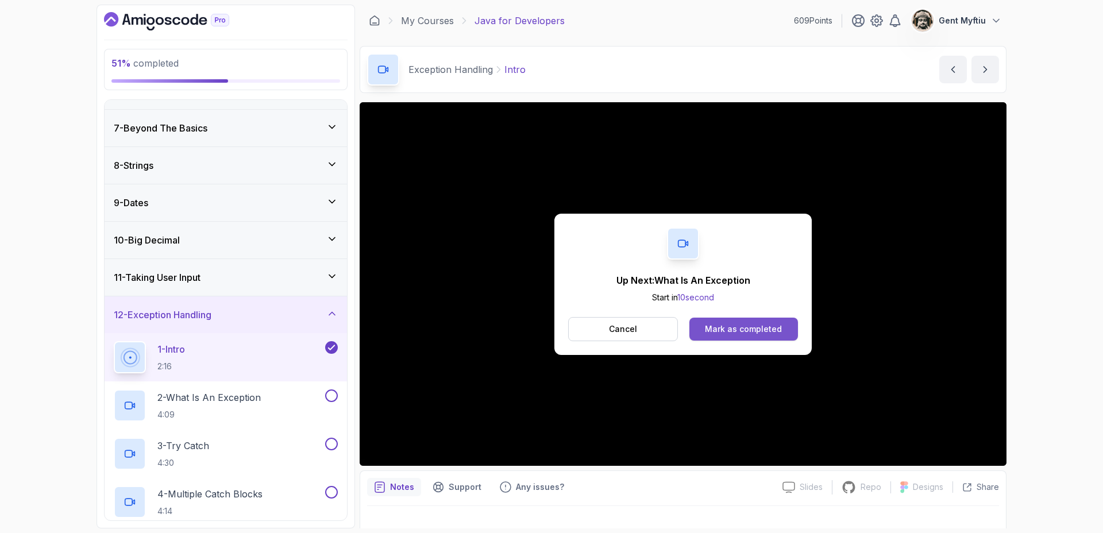
click at [793, 329] on button "Mark as completed" at bounding box center [743, 329] width 109 height 23
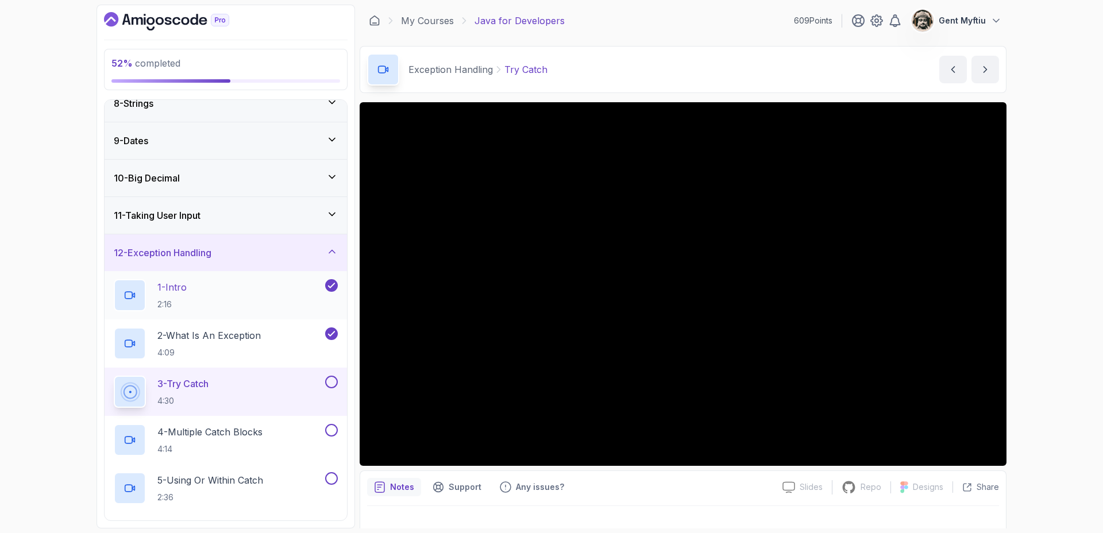
scroll to position [300, 0]
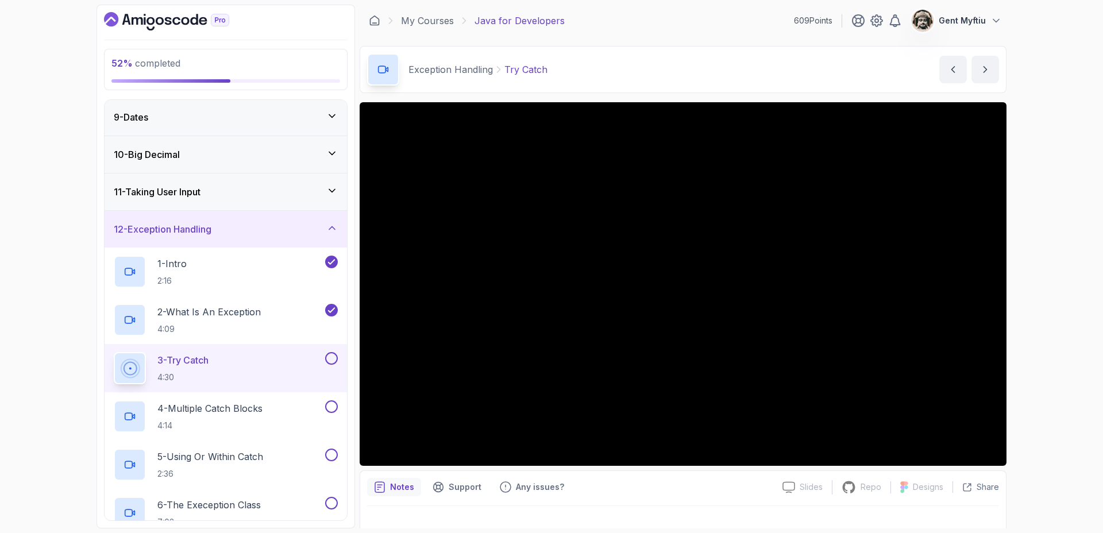
click at [332, 363] on button at bounding box center [331, 358] width 13 height 13
click at [249, 404] on p "4 - Multiple Catch Blocks" at bounding box center [209, 409] width 105 height 14
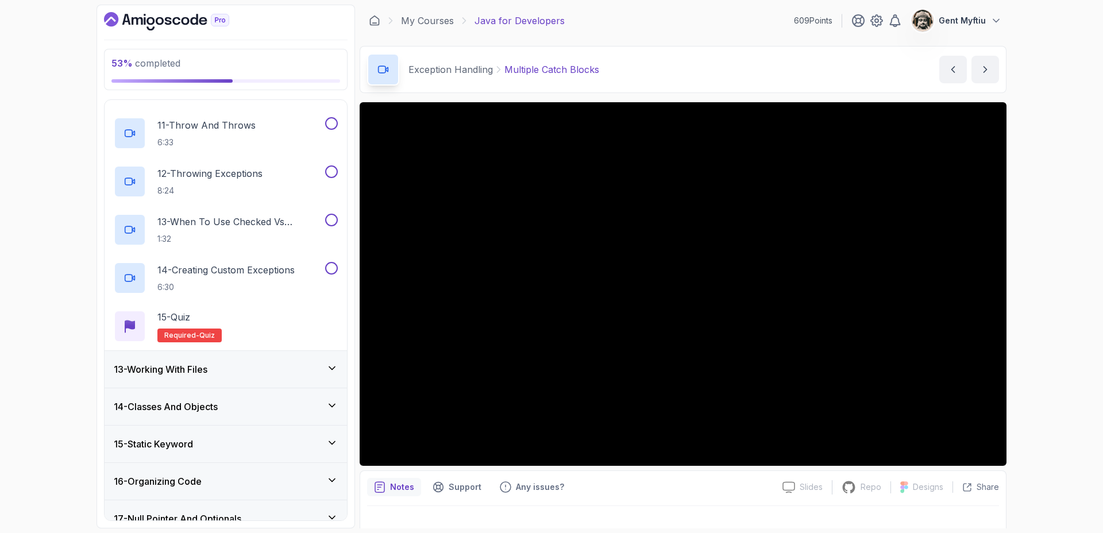
scroll to position [918, 0]
